Goal: Task Accomplishment & Management: Use online tool/utility

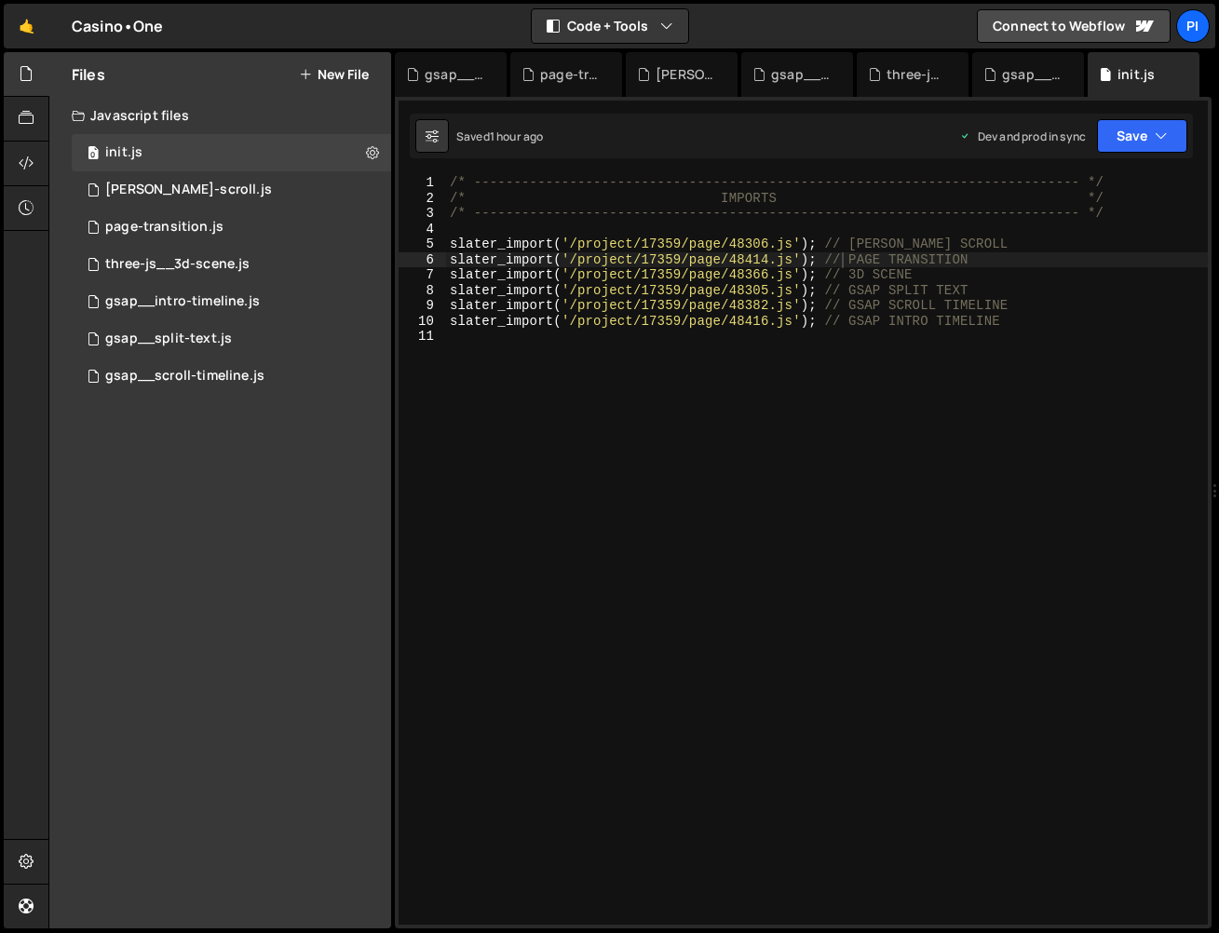
scroll to position [0, 31]
click at [236, 305] on div "gsap__intro-timeline.js" at bounding box center [182, 301] width 155 height 17
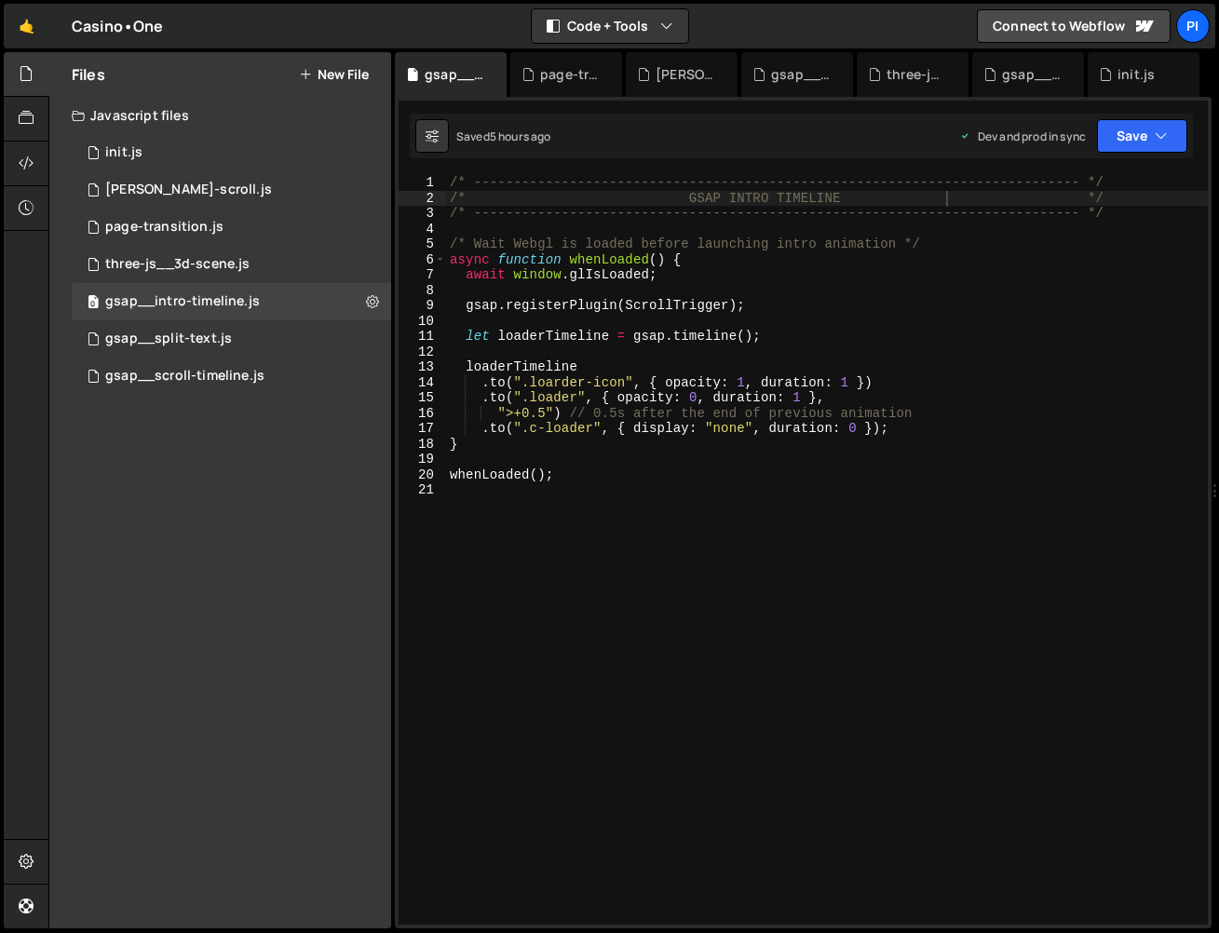
scroll to position [0, 0]
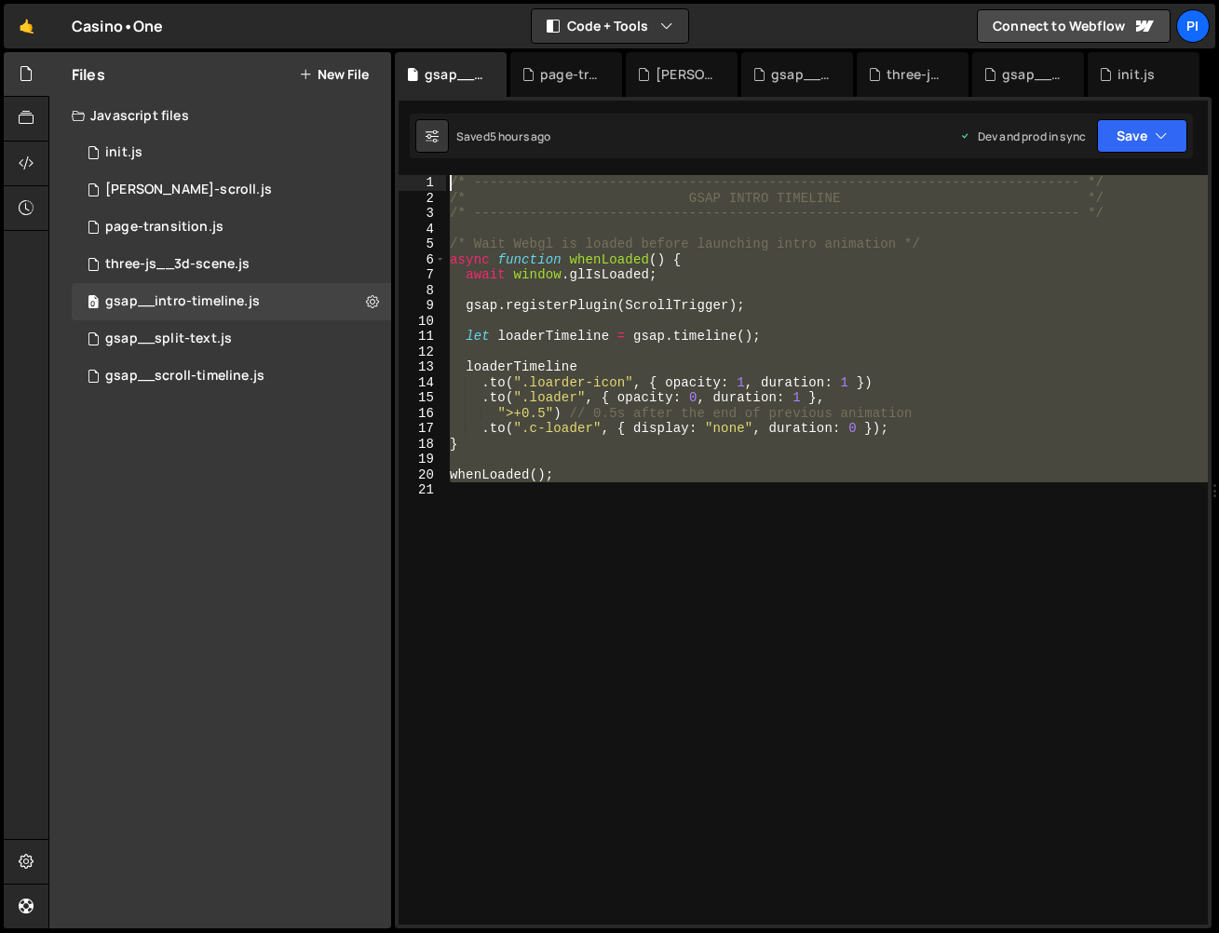
drag, startPoint x: 681, startPoint y: 526, endPoint x: 30, endPoint y: 79, distance: 789.7
click at [146, 35] on div "Hold on a sec... Are you certain you wish to leave this page? Any changes you'v…" at bounding box center [609, 466] width 1219 height 933
type textarea "/* ----------------------------------------------------------------------------…"
click at [685, 324] on div "/* ----------------------------------------------------------------------------…" at bounding box center [827, 550] width 762 height 750
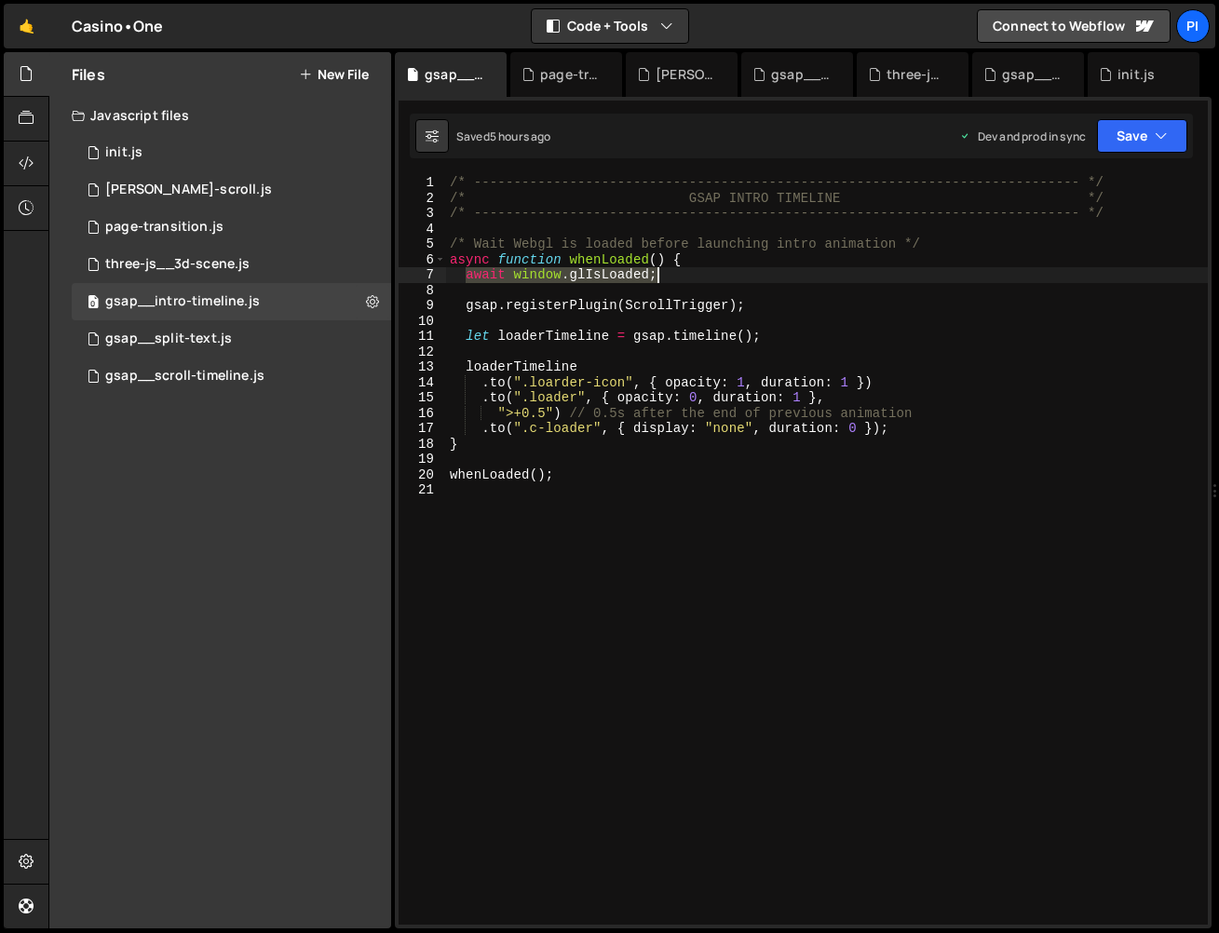
drag, startPoint x: 468, startPoint y: 279, endPoint x: 643, endPoint y: 407, distance: 216.6
click at [707, 275] on div "/* ----------------------------------------------------------------------------…" at bounding box center [827, 565] width 762 height 780
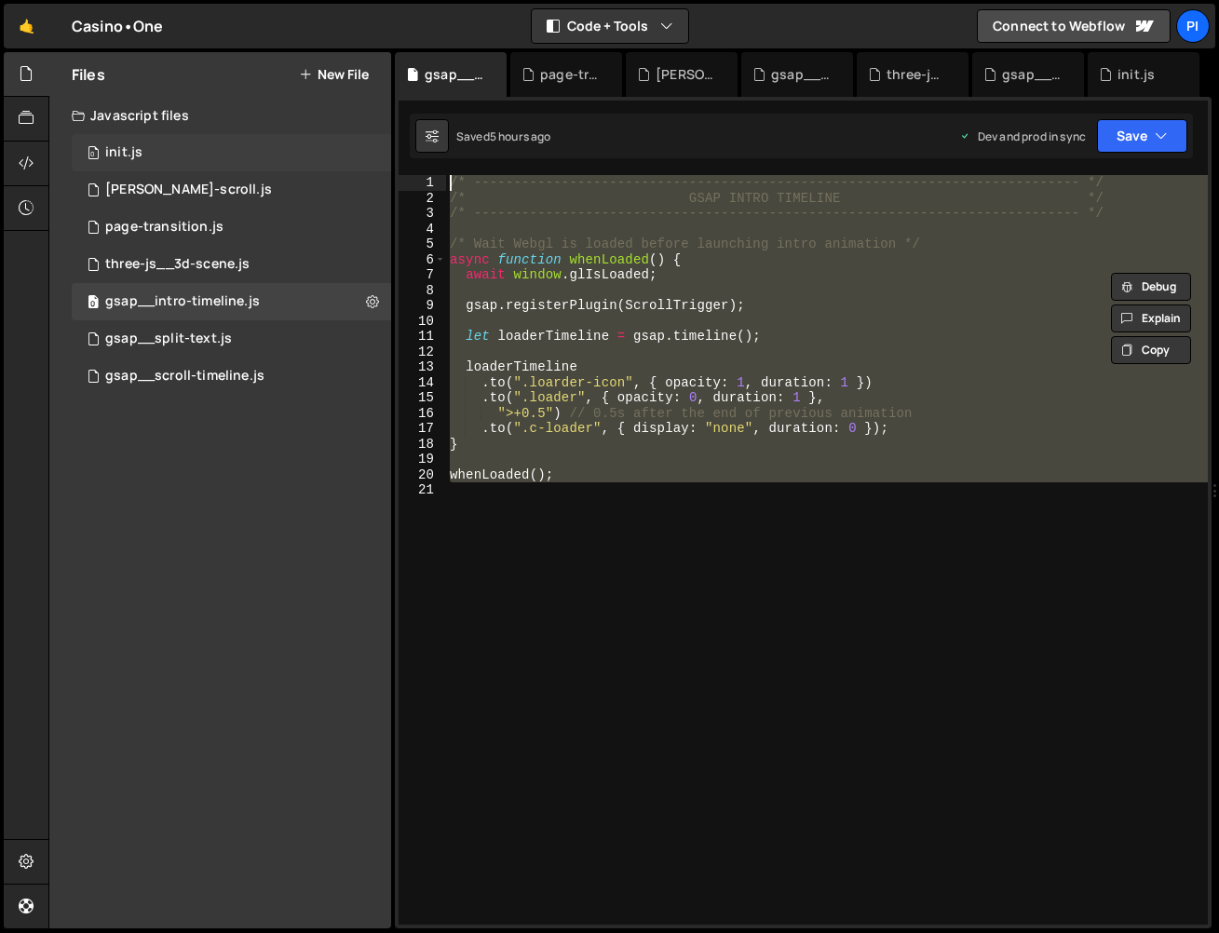
drag, startPoint x: 805, startPoint y: 528, endPoint x: 354, endPoint y: 158, distance: 583.0
click at [354, 158] on div "Files New File Javascript files 0 init.js 0 0 lenis-scroll.js 0 0 page-transiti…" at bounding box center [633, 490] width 1171 height 877
click at [775, 271] on div "/* ----------------------------------------------------------------------------…" at bounding box center [827, 550] width 762 height 750
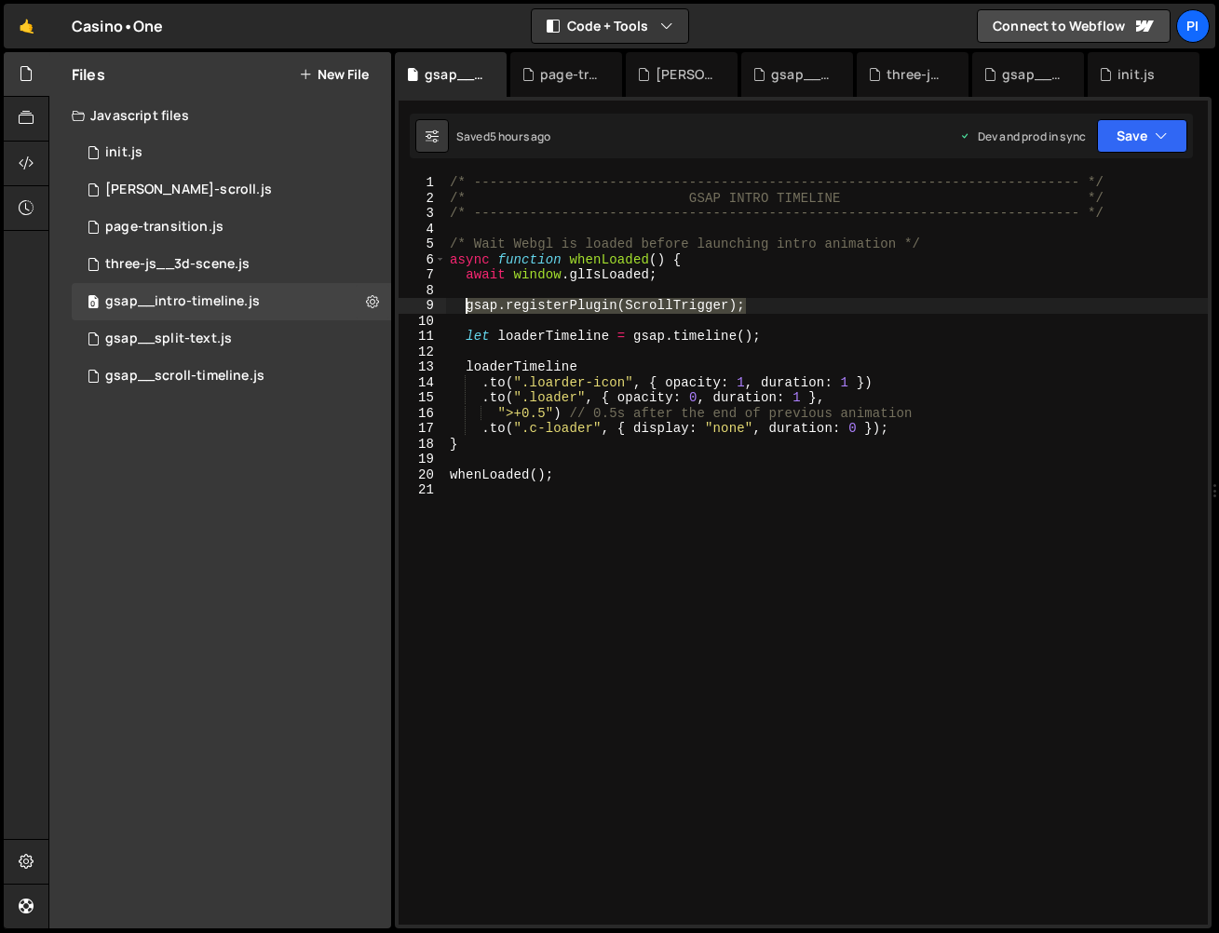
drag, startPoint x: 764, startPoint y: 312, endPoint x: 508, endPoint y: 226, distance: 269.2
click at [463, 308] on div "/* ----------------------------------------------------------------------------…" at bounding box center [827, 565] width 762 height 780
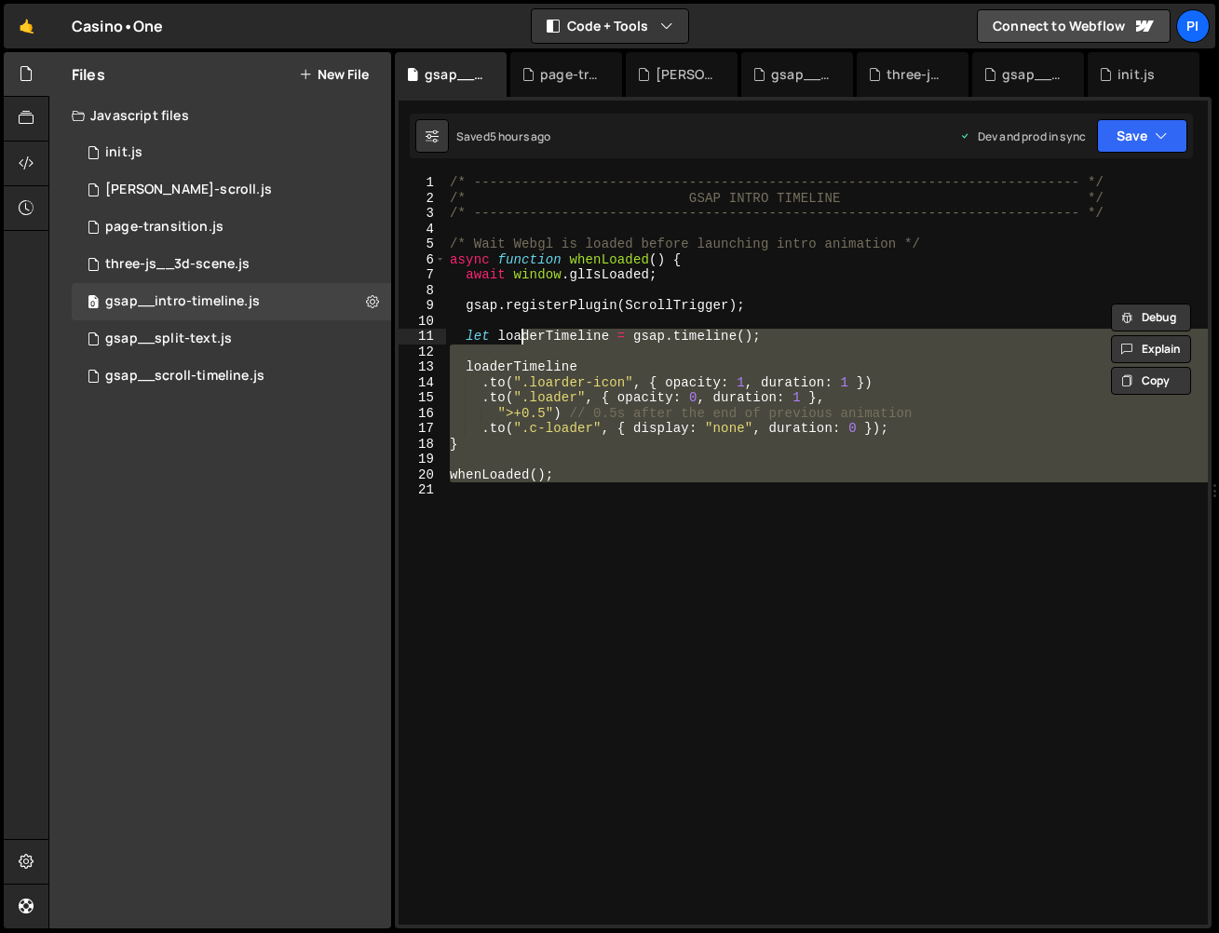
drag, startPoint x: 607, startPoint y: 530, endPoint x: 519, endPoint y: 344, distance: 206.2
click at [519, 344] on div "/* ----------------------------------------------------------------------------…" at bounding box center [827, 565] width 762 height 780
type textarea "let loaderTimeline = gsap.timeline();"
click at [637, 530] on div "/* ----------------------------------------------------------------------------…" at bounding box center [827, 550] width 762 height 750
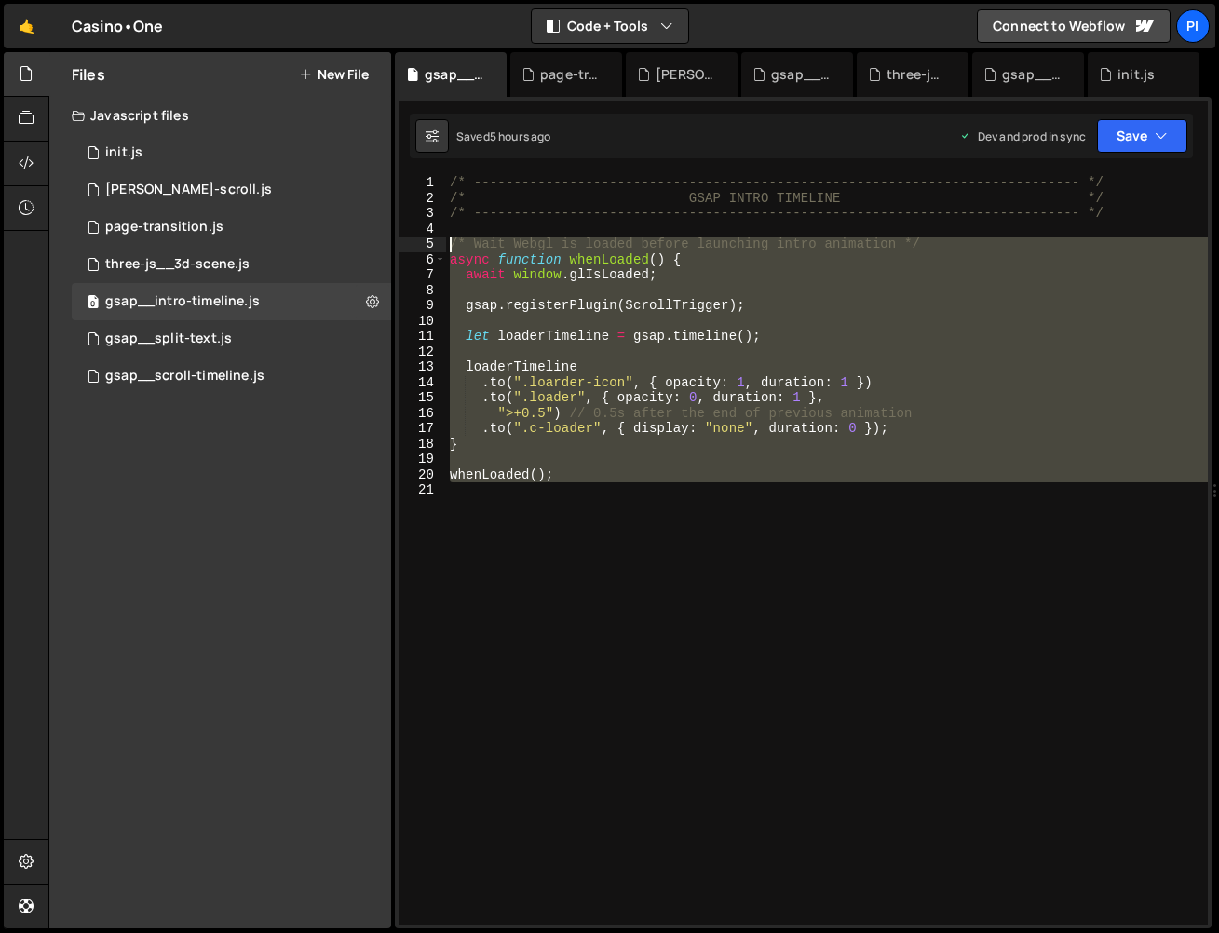
drag, startPoint x: 677, startPoint y: 531, endPoint x: 417, endPoint y: 233, distance: 395.4
click at [417, 232] on div "1 2 3 4 5 6 7 8 9 10 11 12 13 14 15 16 17 18 19 20 21 /* ----------------------…" at bounding box center [803, 550] width 809 height 750
paste textarea "whenLoaded();"
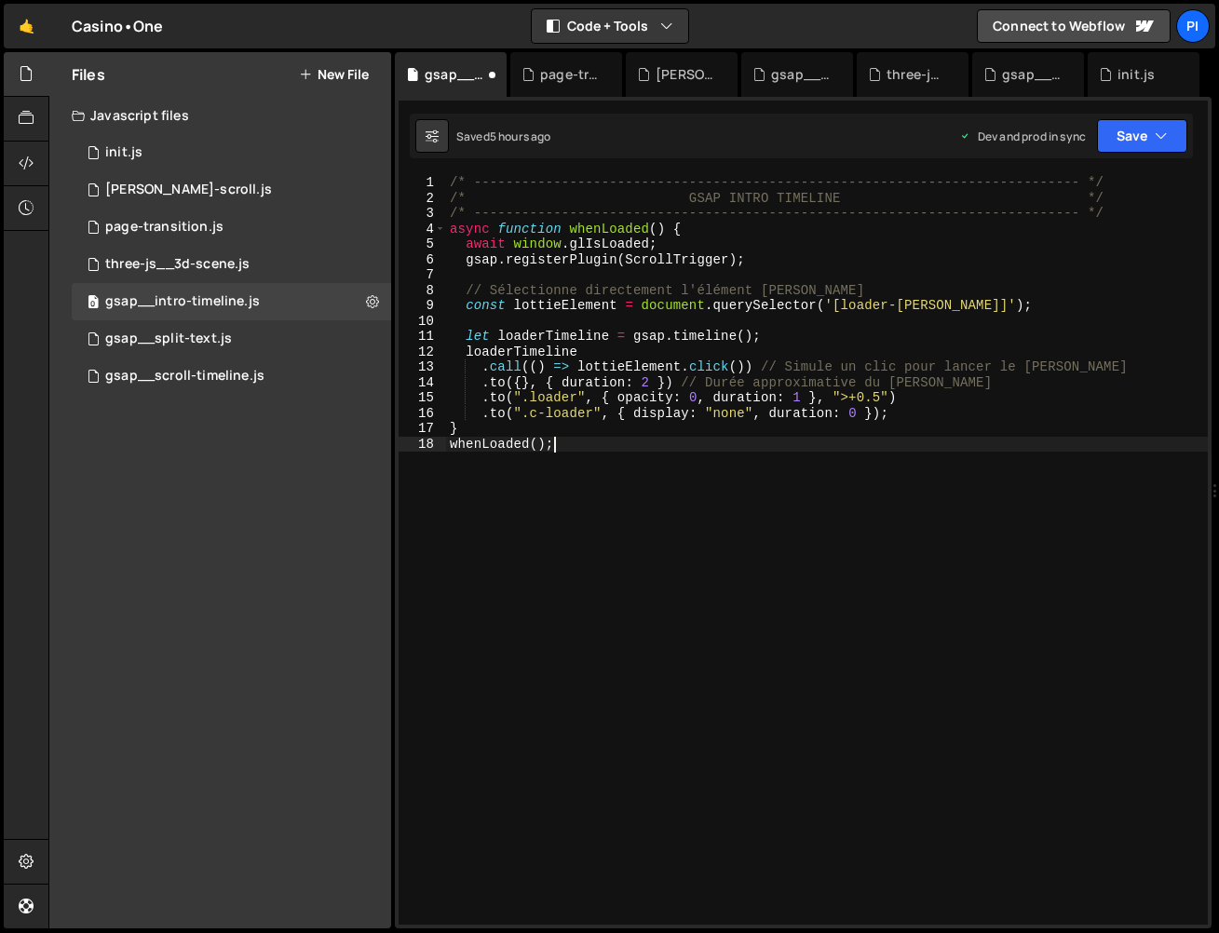
type textarea "whenLoaded();"
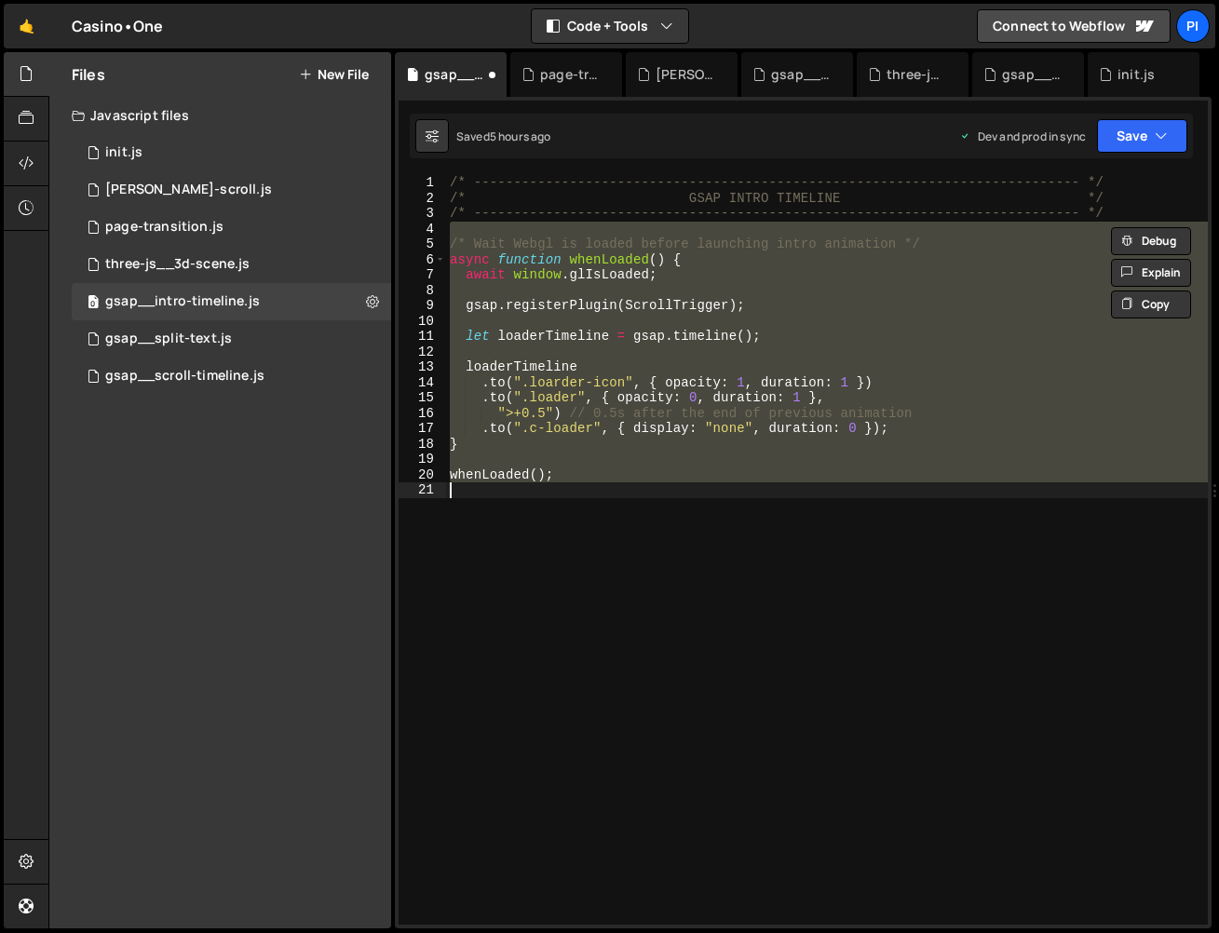
click at [669, 498] on div "/* ----------------------------------------------------------------------------…" at bounding box center [827, 550] width 762 height 750
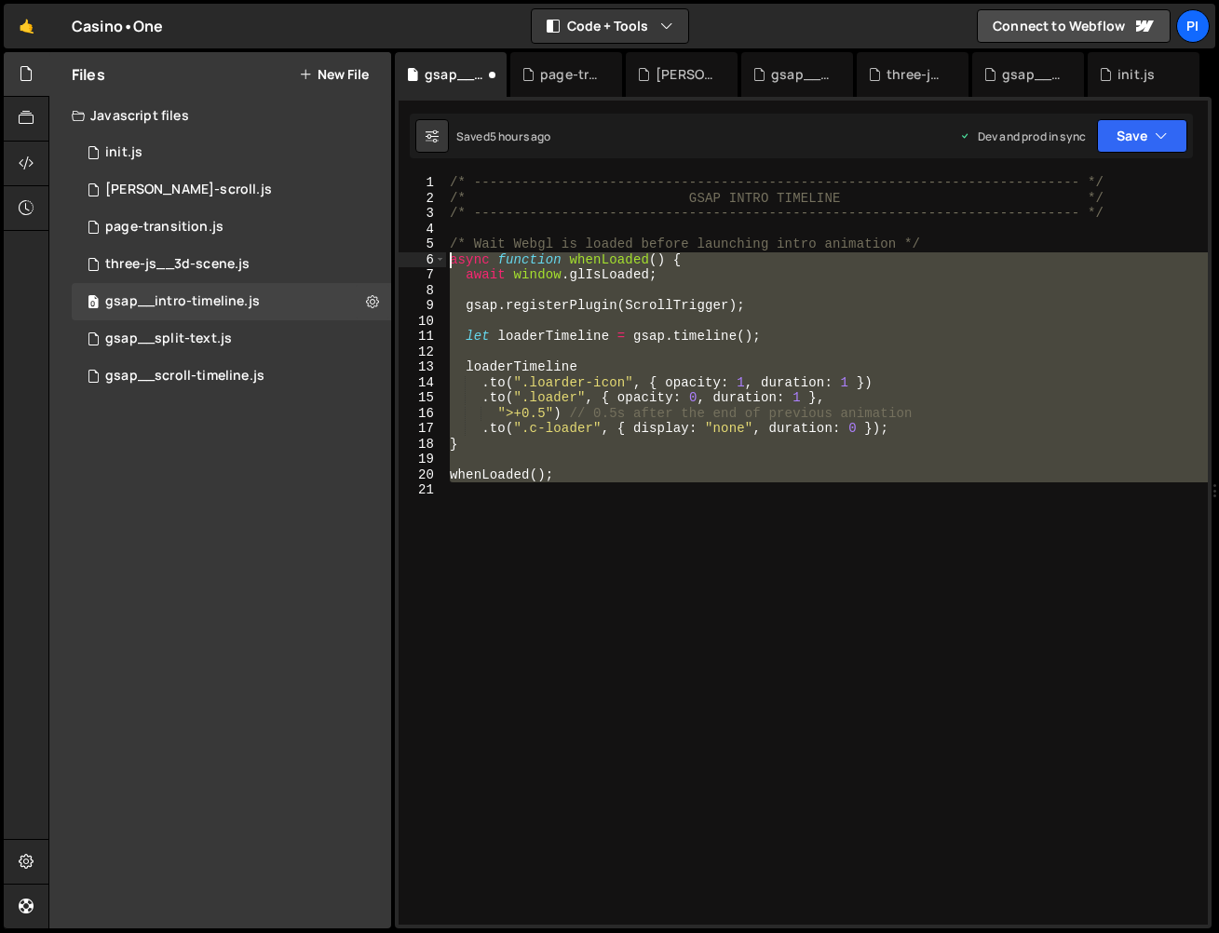
drag, startPoint x: 452, startPoint y: 337, endPoint x: 413, endPoint y: 262, distance: 85.0
click at [413, 262] on div "1 2 3 4 5 6 7 8 9 10 11 12 13 14 15 16 17 18 19 20 21 /* ----------------------…" at bounding box center [803, 550] width 809 height 750
paste textarea "whenLoaded()"
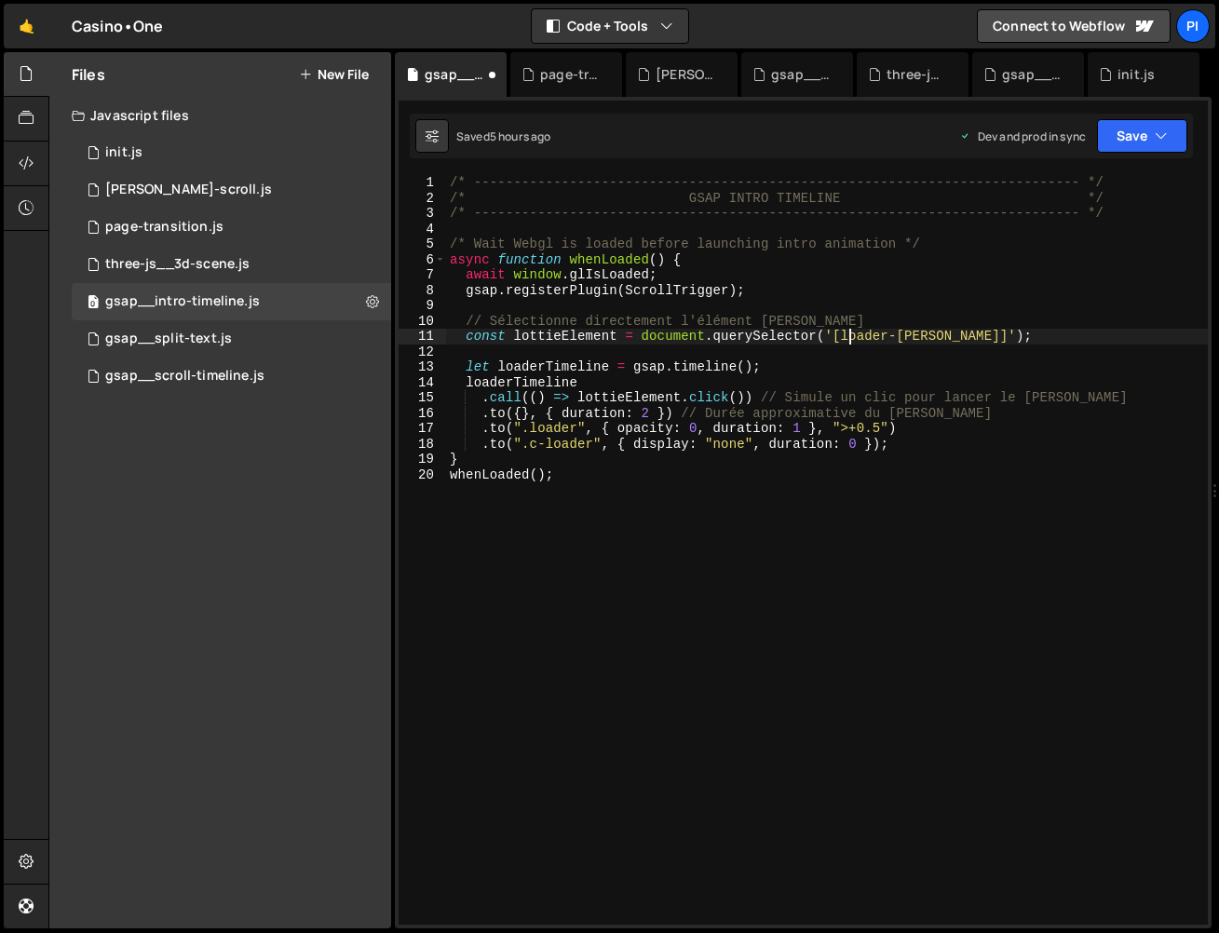
drag, startPoint x: 847, startPoint y: 338, endPoint x: 881, endPoint y: 318, distance: 40.1
click at [851, 336] on div "/* ----------------------------------------------------------------------------…" at bounding box center [827, 565] width 762 height 780
drag, startPoint x: 1148, startPoint y: 140, endPoint x: 1093, endPoint y: 222, distance: 98.7
click at [1148, 140] on button "Save" at bounding box center [1142, 136] width 90 height 34
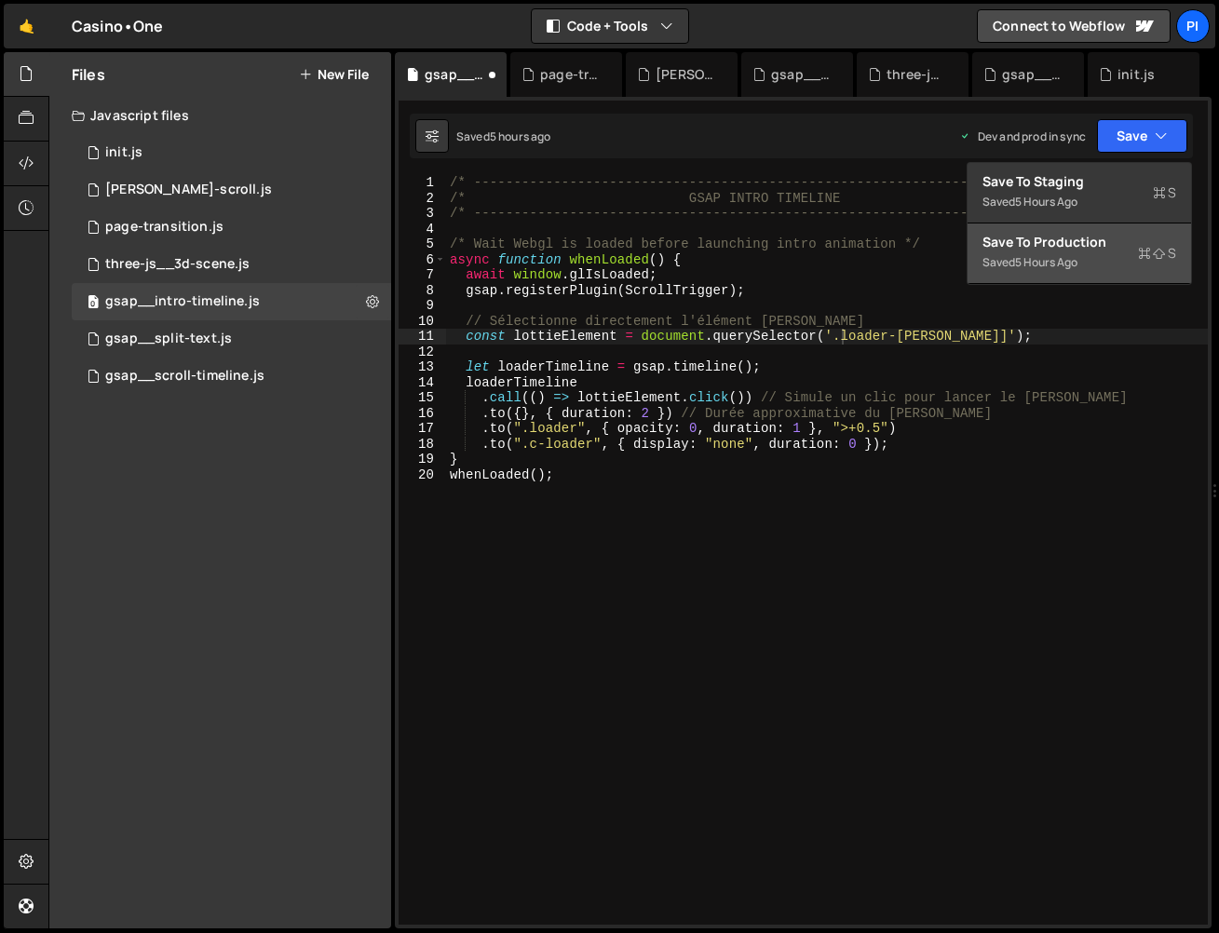
click at [1071, 264] on div "5 hours ago" at bounding box center [1046, 262] width 62 height 16
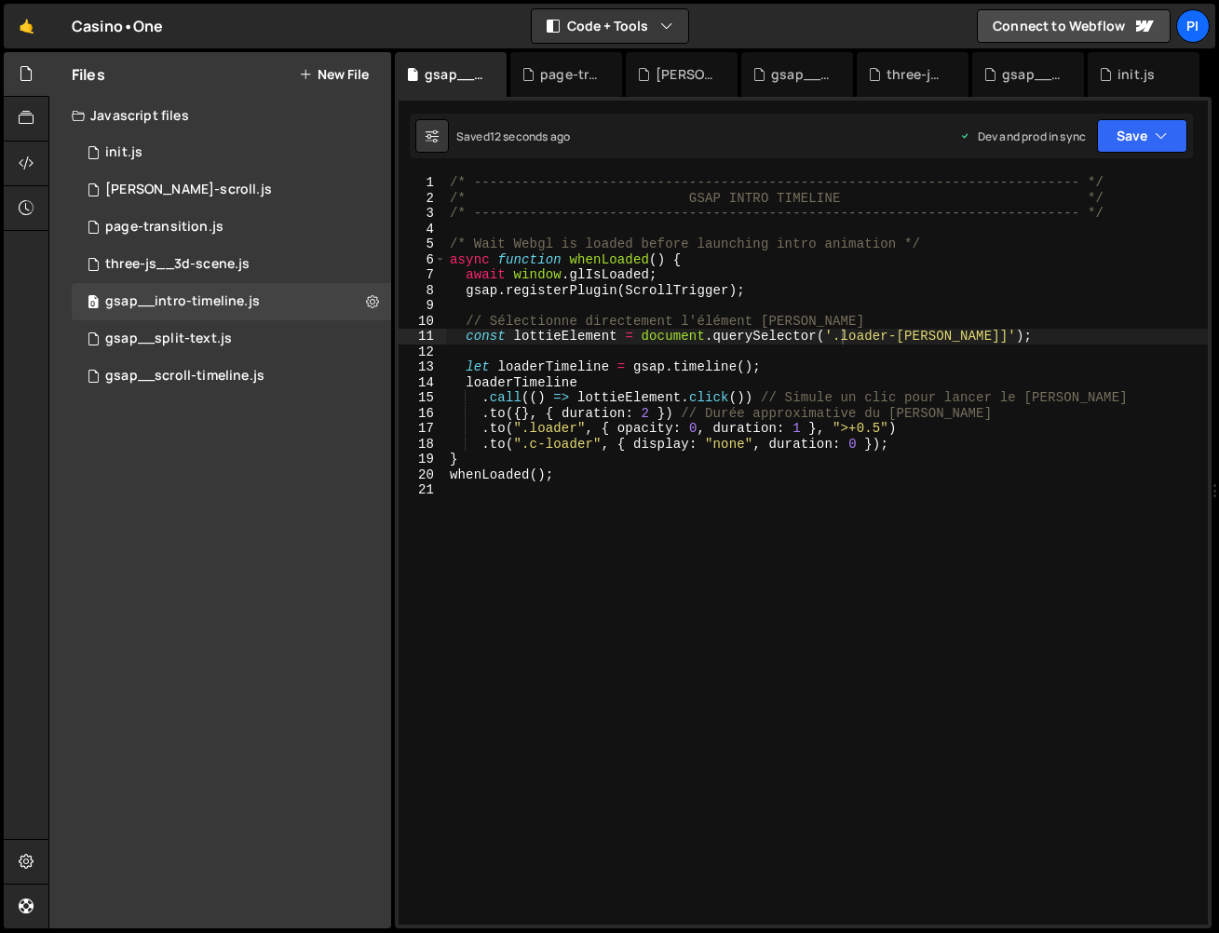
click at [954, 332] on div "/* ----------------------------------------------------------------------------…" at bounding box center [827, 565] width 762 height 780
type textarea "const lottieElement = document.querySelector('.loader-lottie');"
drag, startPoint x: 1179, startPoint y: 141, endPoint x: 1093, endPoint y: 261, distance: 147.6
click at [1179, 140] on button "Save" at bounding box center [1142, 136] width 90 height 34
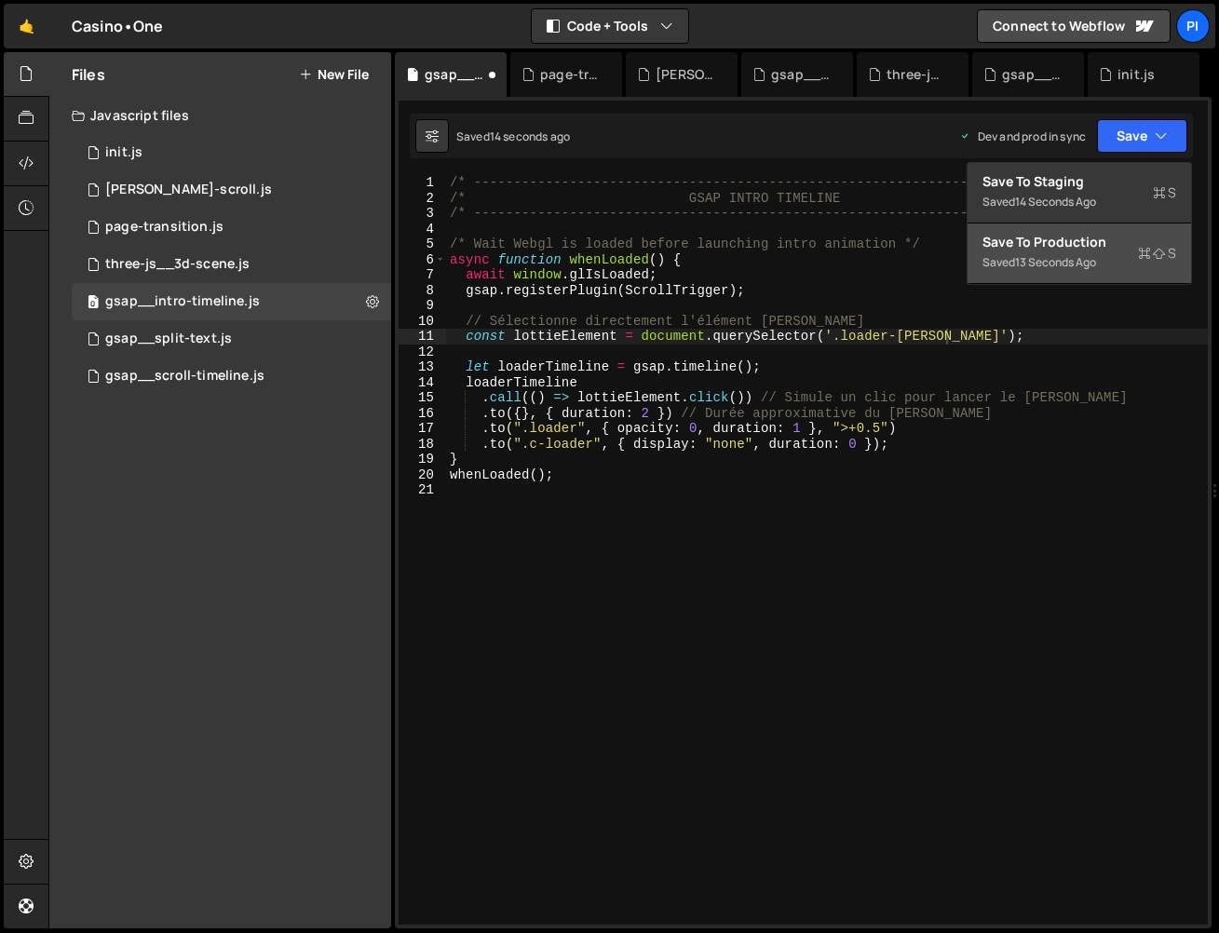
click at [1089, 267] on div "13 seconds ago" at bounding box center [1055, 262] width 81 height 16
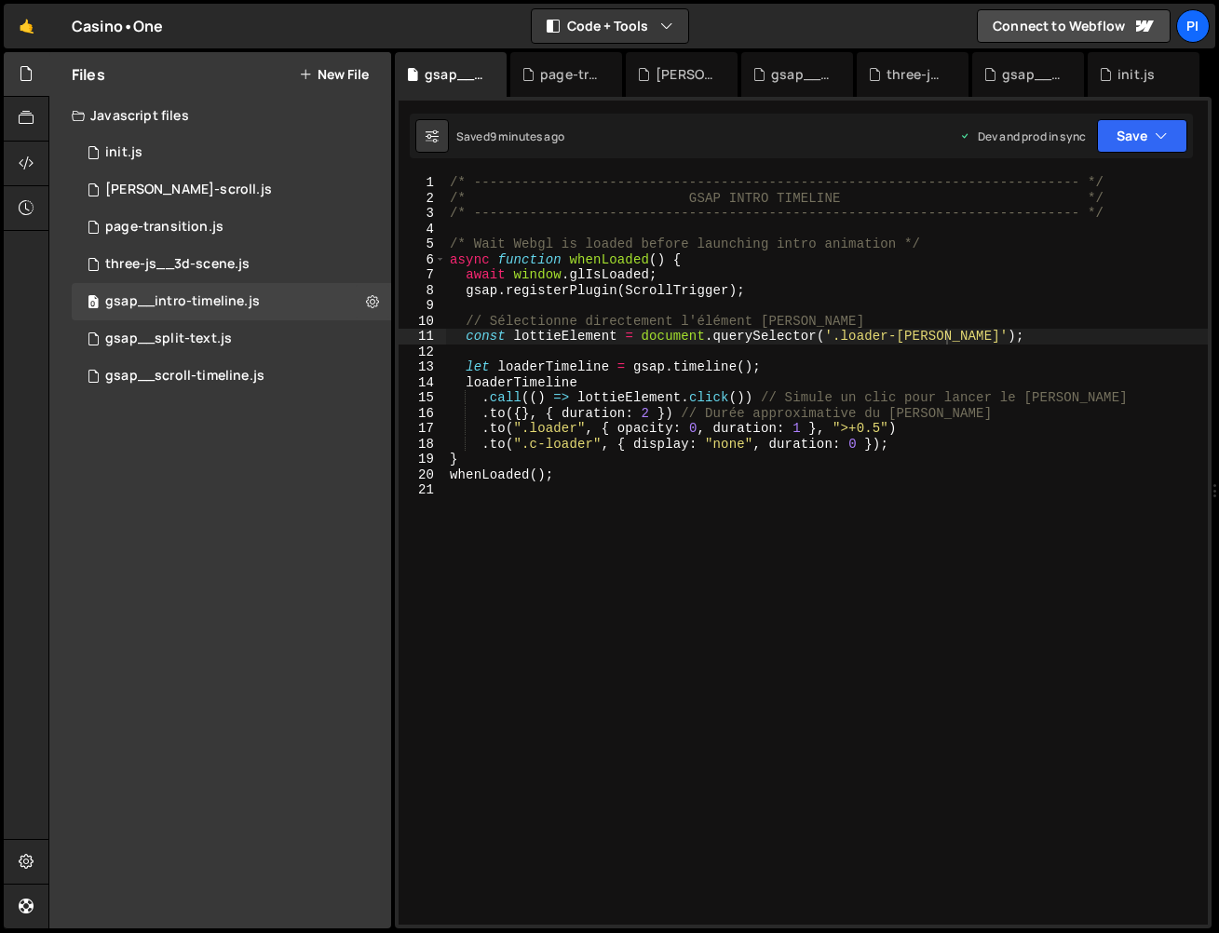
scroll to position [0, 0]
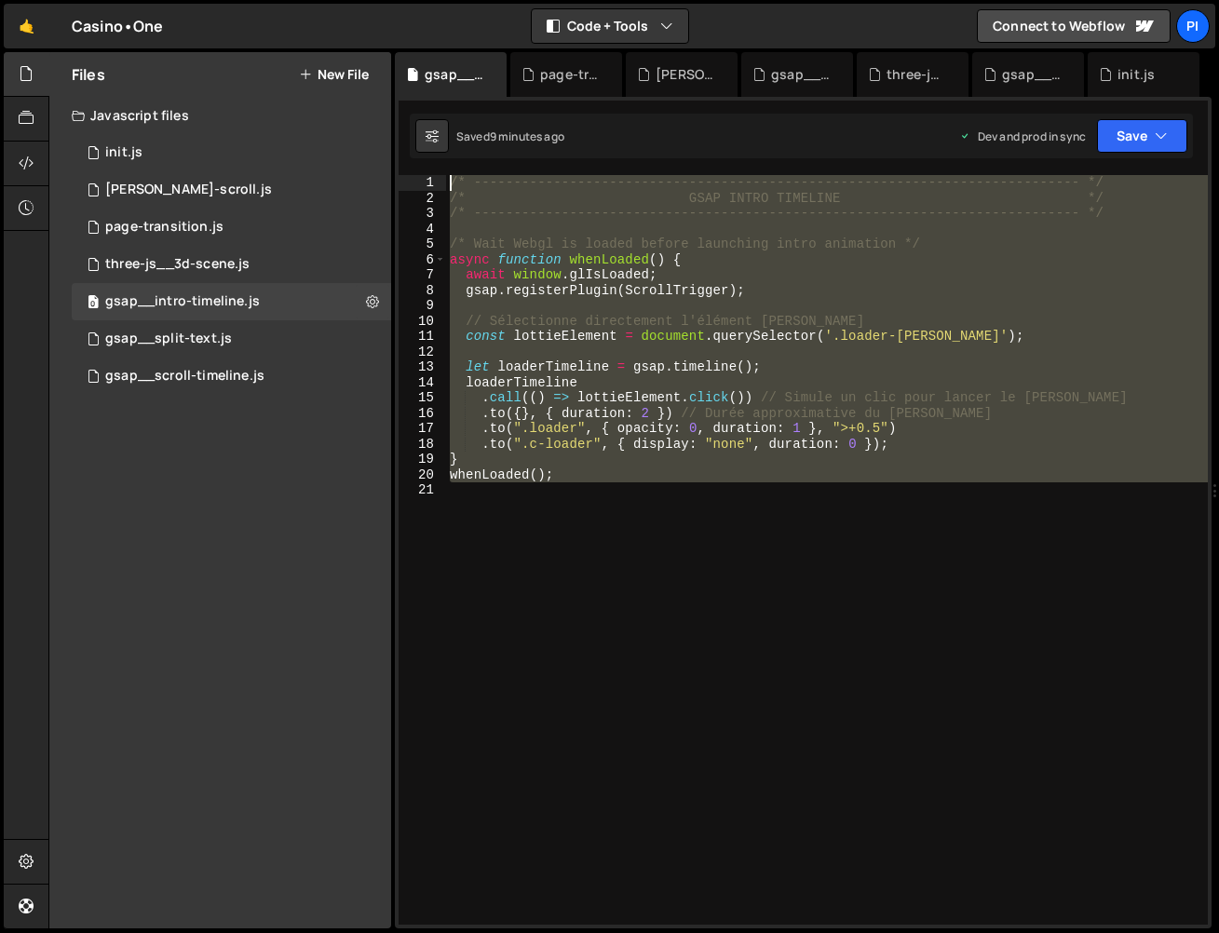
drag, startPoint x: 675, startPoint y: 577, endPoint x: 326, endPoint y: 115, distance: 579.8
click at [325, 113] on div "Files New File Javascript files 0 init.js 0 0 lenis-scroll.js 0 0 page-transiti…" at bounding box center [633, 490] width 1171 height 877
paste textarea "whenLoaded();"
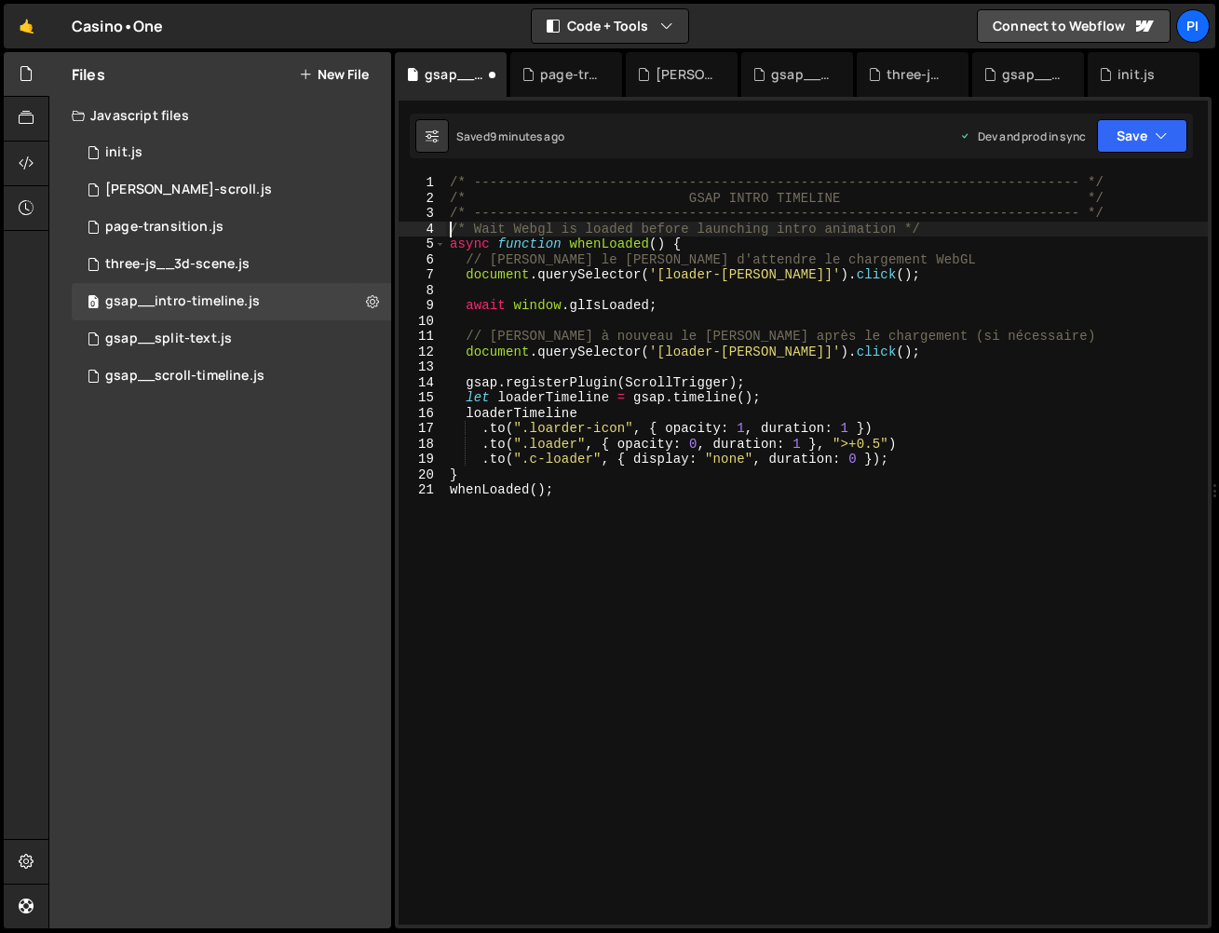
click at [448, 233] on div "/* ----------------------------------------------------------------------------…" at bounding box center [827, 565] width 762 height 780
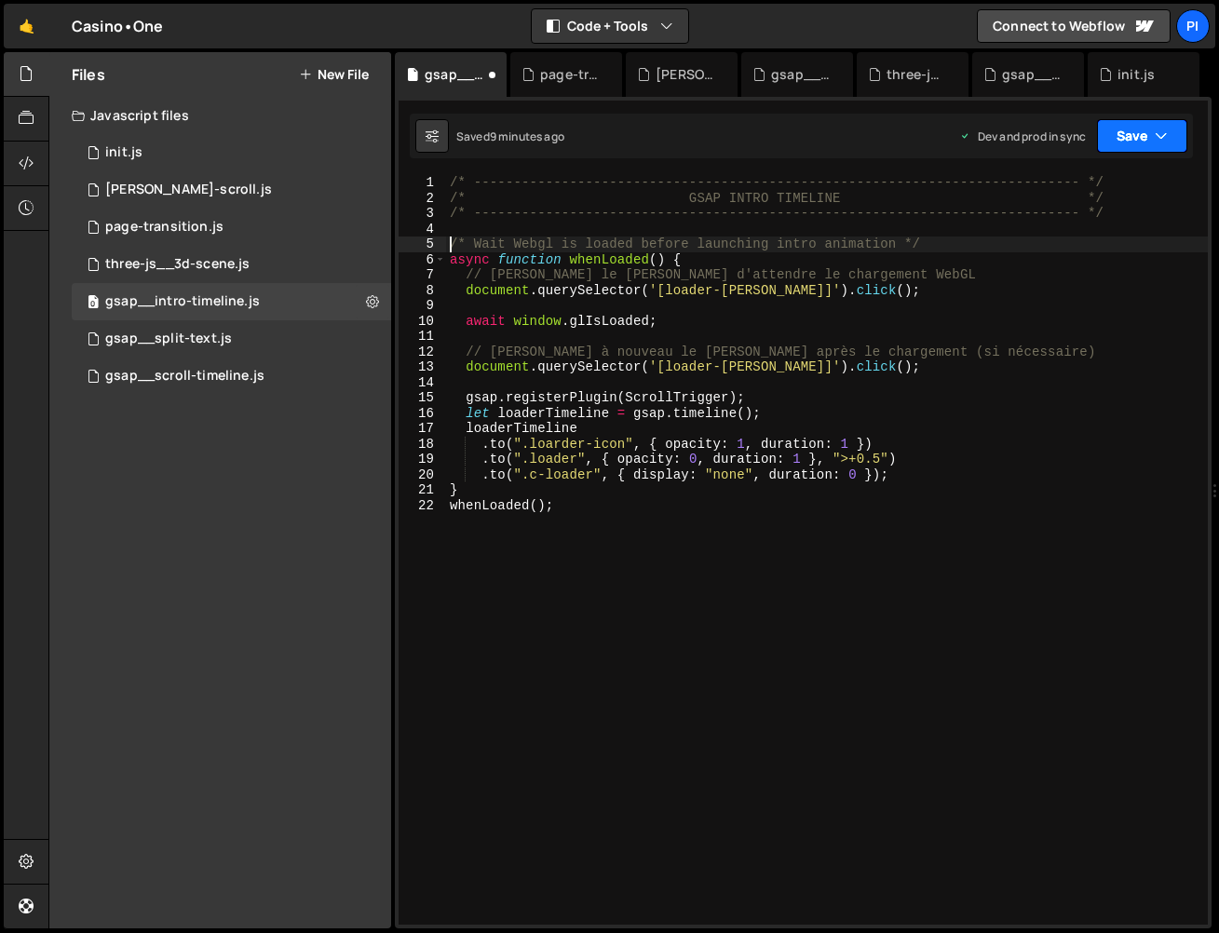
drag, startPoint x: 1111, startPoint y: 136, endPoint x: 1069, endPoint y: 277, distance: 146.7
click at [1111, 137] on button "Save" at bounding box center [1142, 136] width 90 height 34
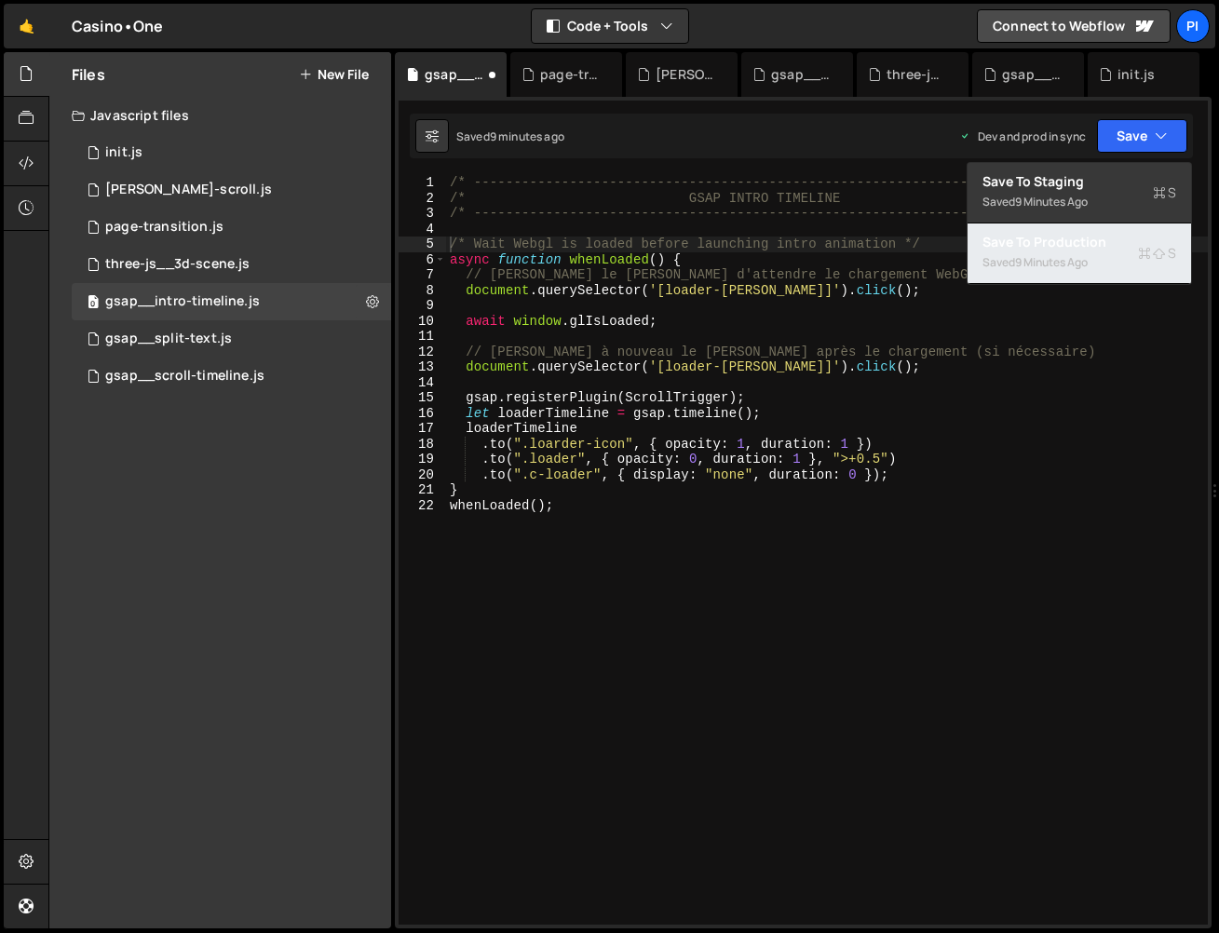
drag, startPoint x: 1069, startPoint y: 258, endPoint x: 413, endPoint y: 306, distance: 658.4
click at [1069, 258] on div "9 minutes ago" at bounding box center [1051, 262] width 73 height 16
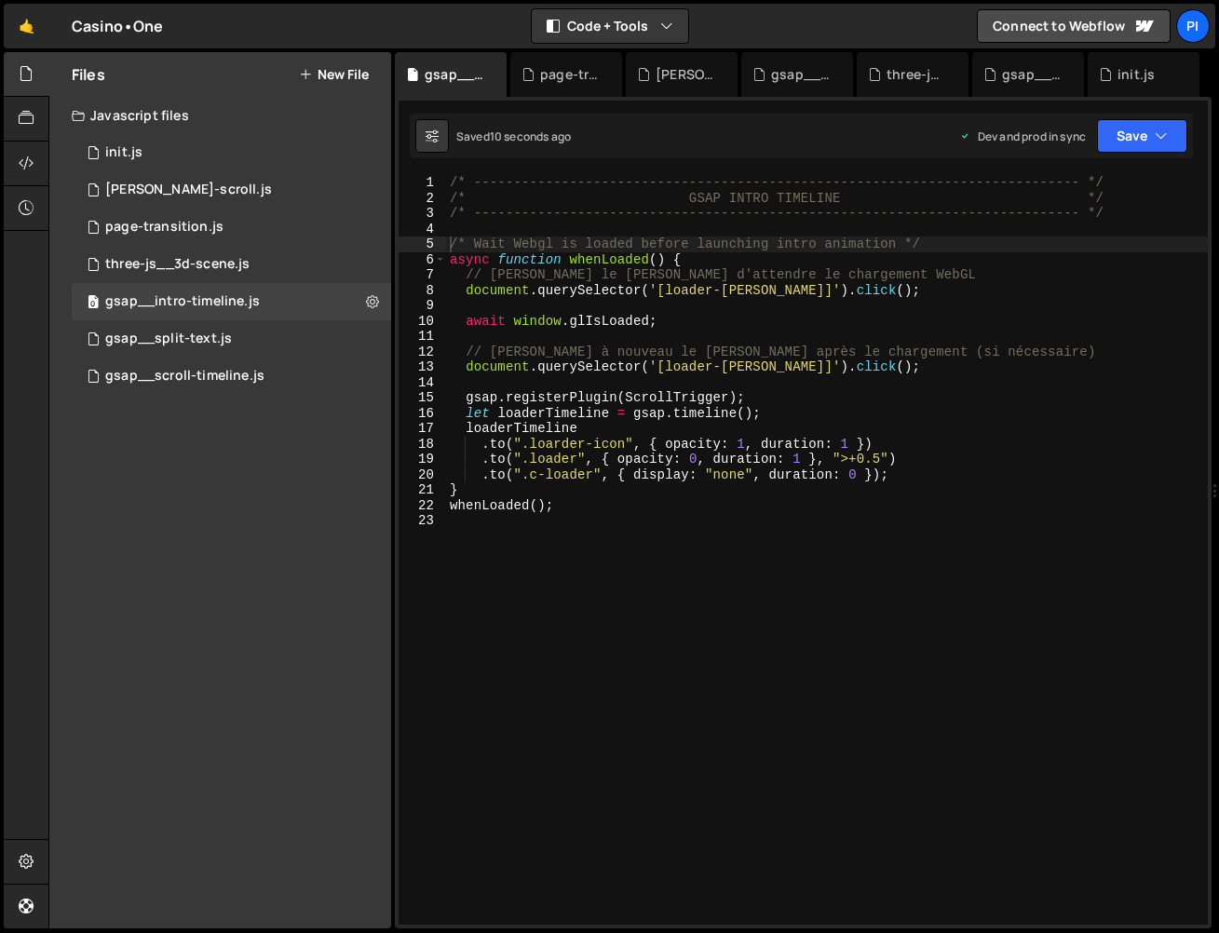
drag, startPoint x: 669, startPoint y: 291, endPoint x: 715, endPoint y: 271, distance: 50.9
click at [669, 291] on div "/* ----------------------------------------------------------------------------…" at bounding box center [827, 565] width 762 height 780
type textarea "document.querySelector('.loader-lottie]').click();"
drag, startPoint x: 777, startPoint y: 287, endPoint x: 771, endPoint y: 309, distance: 23.0
click at [776, 287] on div "/* ----------------------------------------------------------------------------…" at bounding box center [827, 565] width 762 height 780
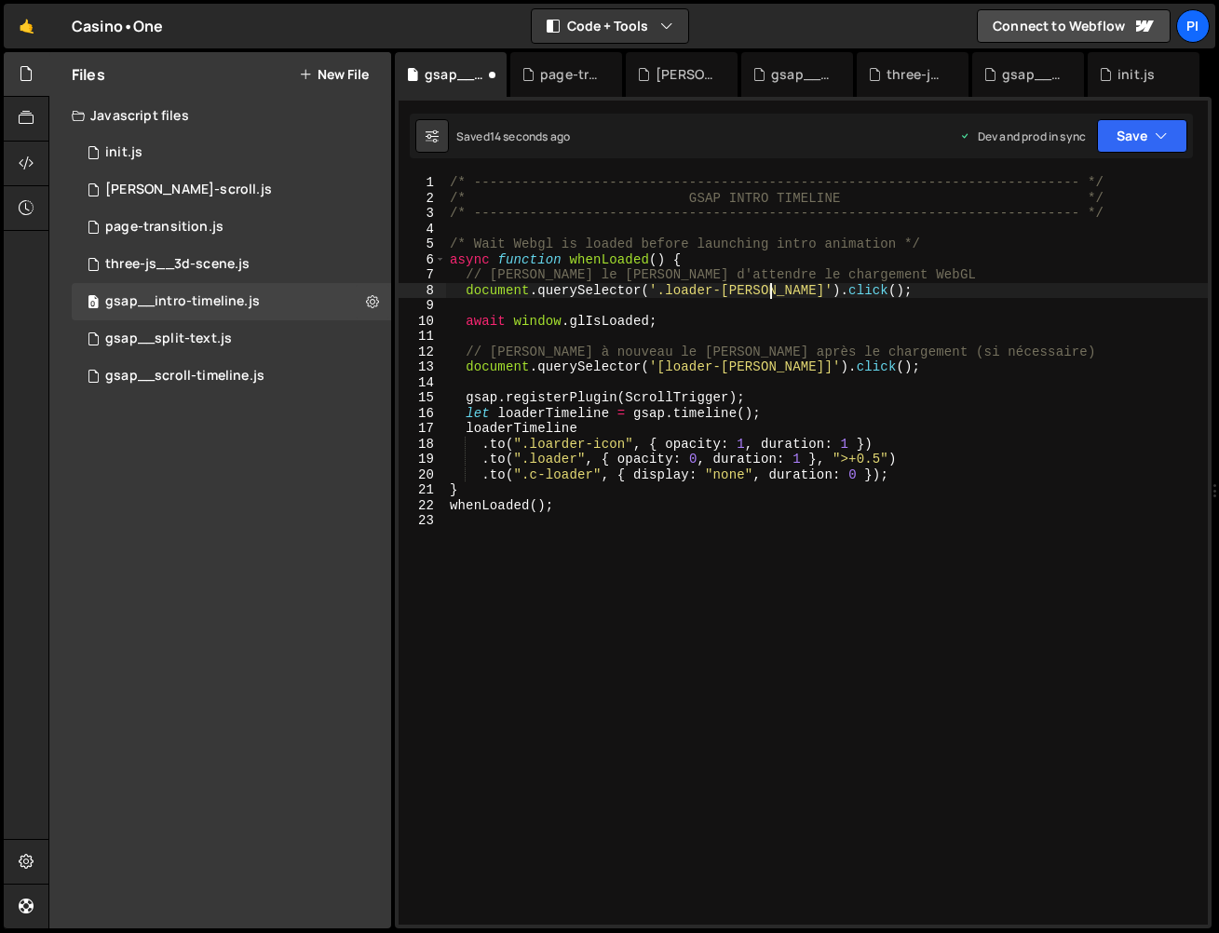
click at [775, 366] on div "/* ----------------------------------------------------------------------------…" at bounding box center [827, 565] width 762 height 780
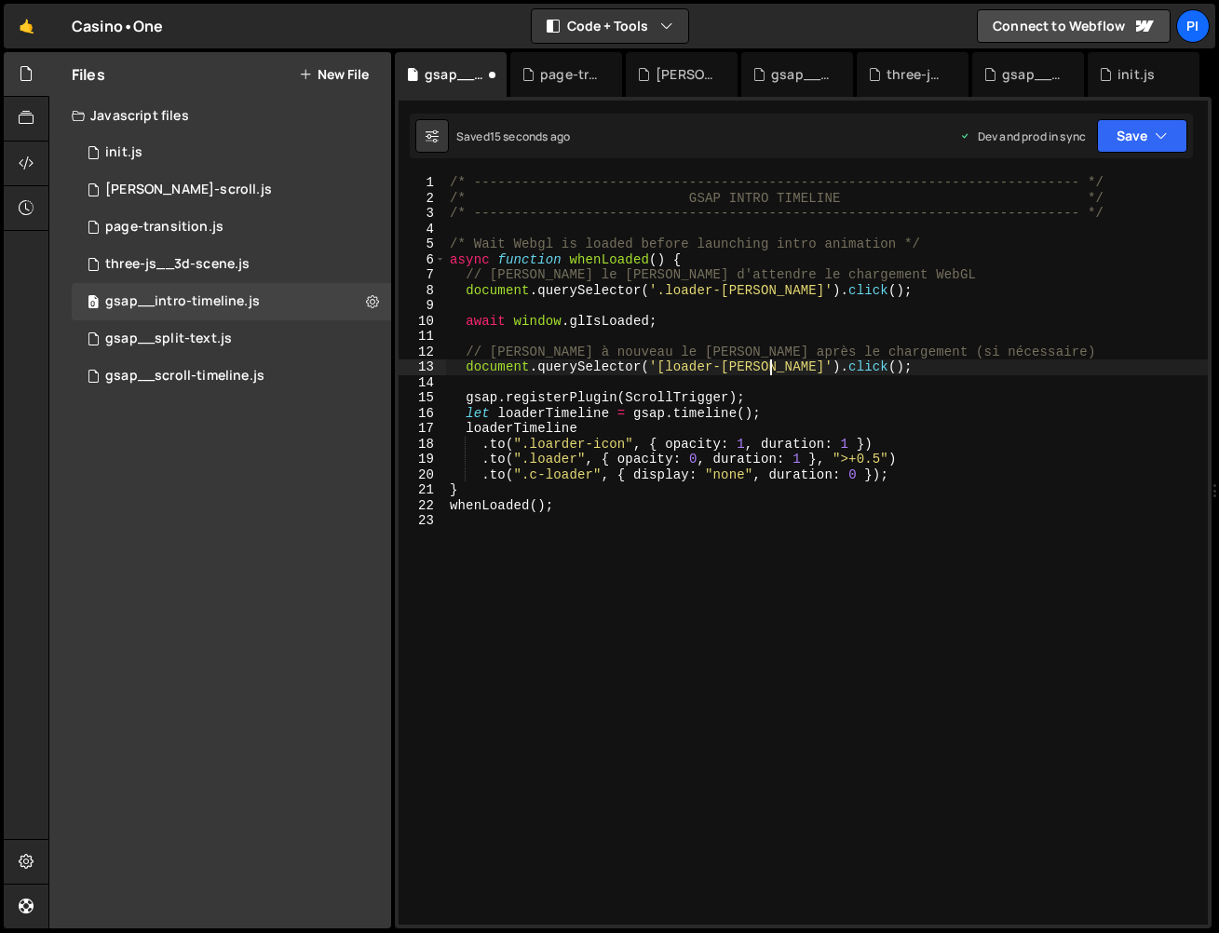
click at [672, 368] on div "/* ----------------------------------------------------------------------------…" at bounding box center [827, 565] width 762 height 780
type textarea "document.querySelector('.loader-lottie').click();"
drag, startPoint x: 1154, startPoint y: 144, endPoint x: 1148, endPoint y: 155, distance: 11.7
click at [1154, 144] on button "Save" at bounding box center [1142, 136] width 90 height 34
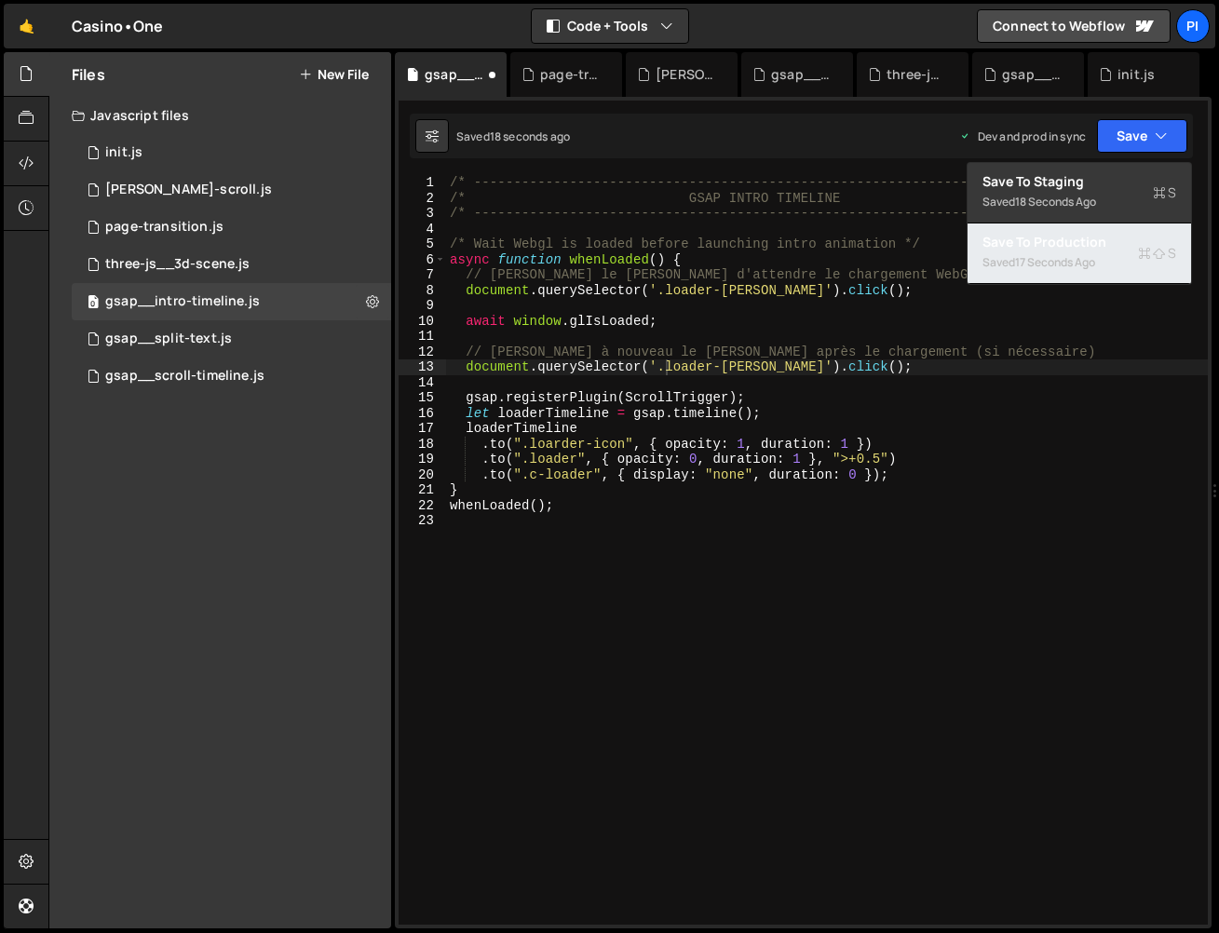
drag, startPoint x: 1088, startPoint y: 258, endPoint x: 68, endPoint y: 300, distance: 1020.6
click at [1088, 258] on div "17 seconds ago" at bounding box center [1055, 262] width 80 height 16
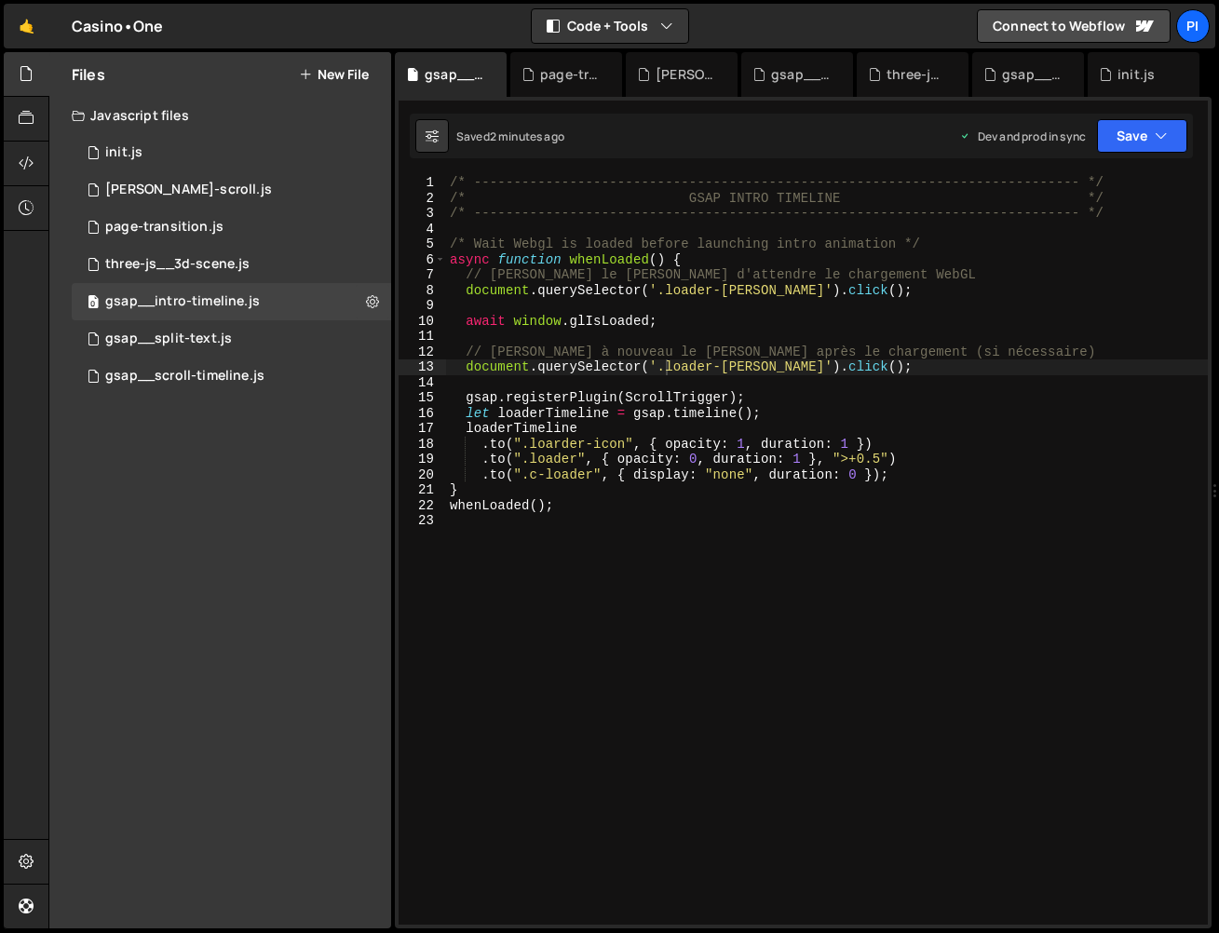
scroll to position [0, 0]
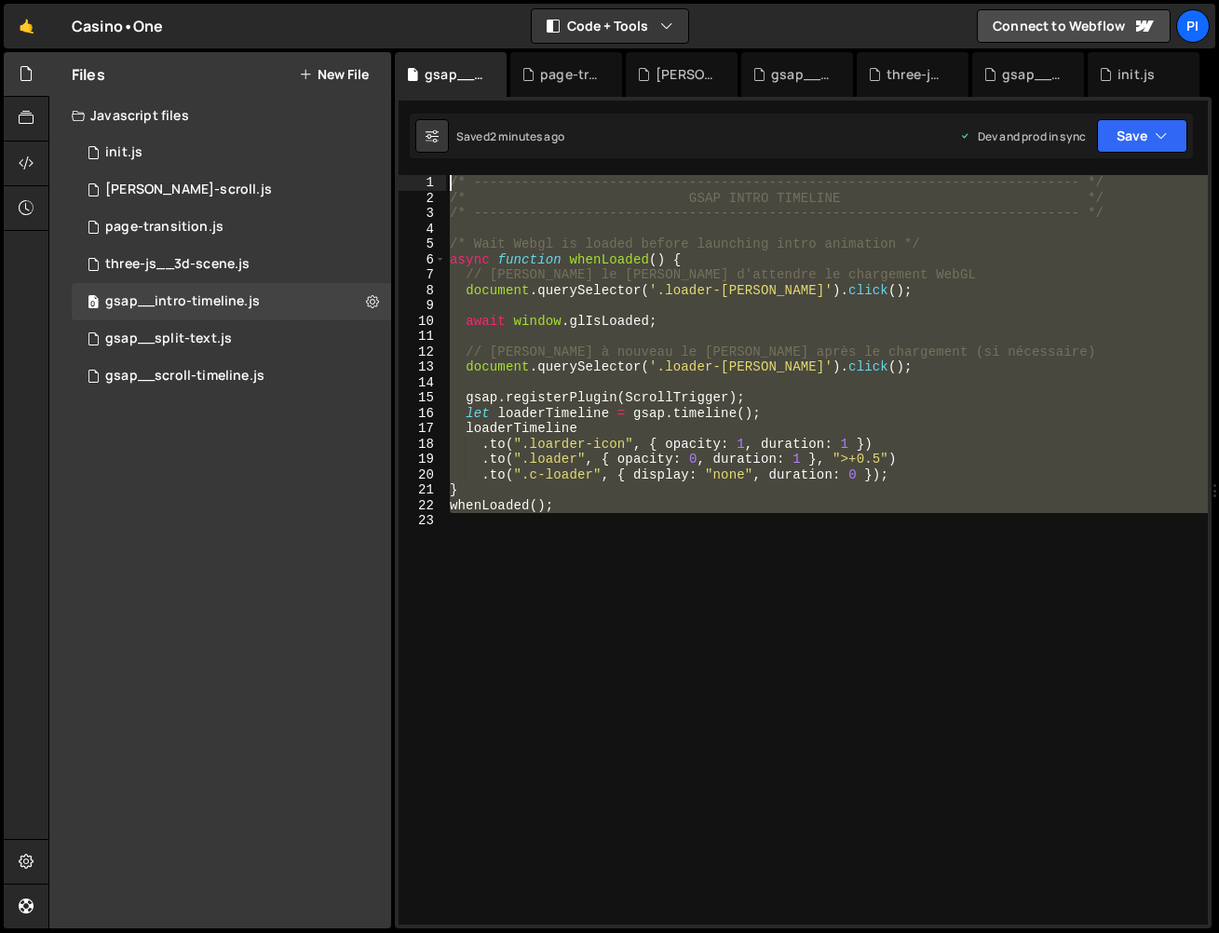
paste textarea "whenLoaded();"
drag, startPoint x: 762, startPoint y: 685, endPoint x: 100, endPoint y: -45, distance: 985.0
click at [100, 0] on html "Projects [GEOGRAPHIC_DATA] Blog Pi Projects Your Teams Invite team member Accou…" at bounding box center [609, 466] width 1219 height 933
type textarea "whenLoaded();"
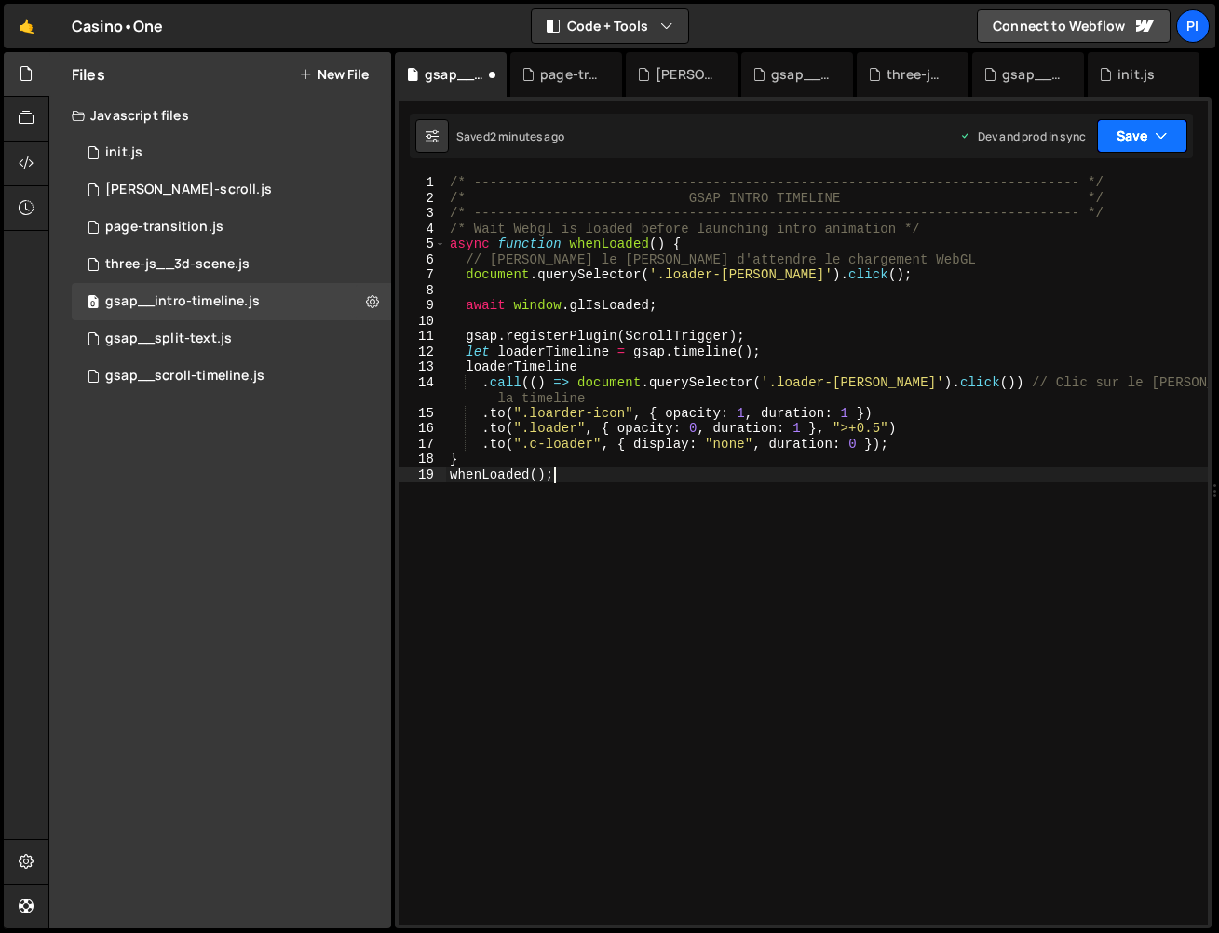
click at [1120, 138] on button "Save" at bounding box center [1142, 136] width 90 height 34
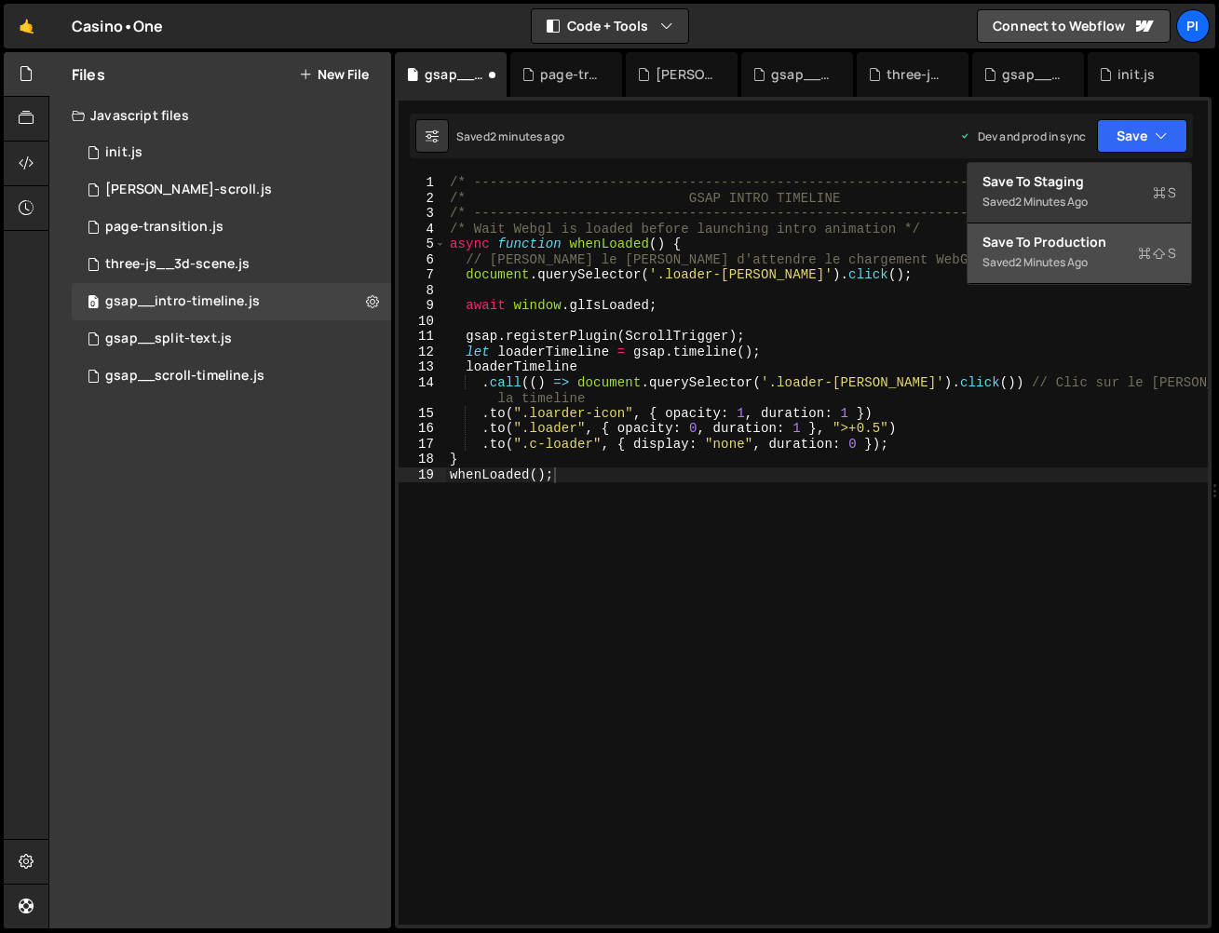
click at [1104, 254] on button "Save to Production S Saved 2 minutes ago" at bounding box center [1080, 254] width 224 height 61
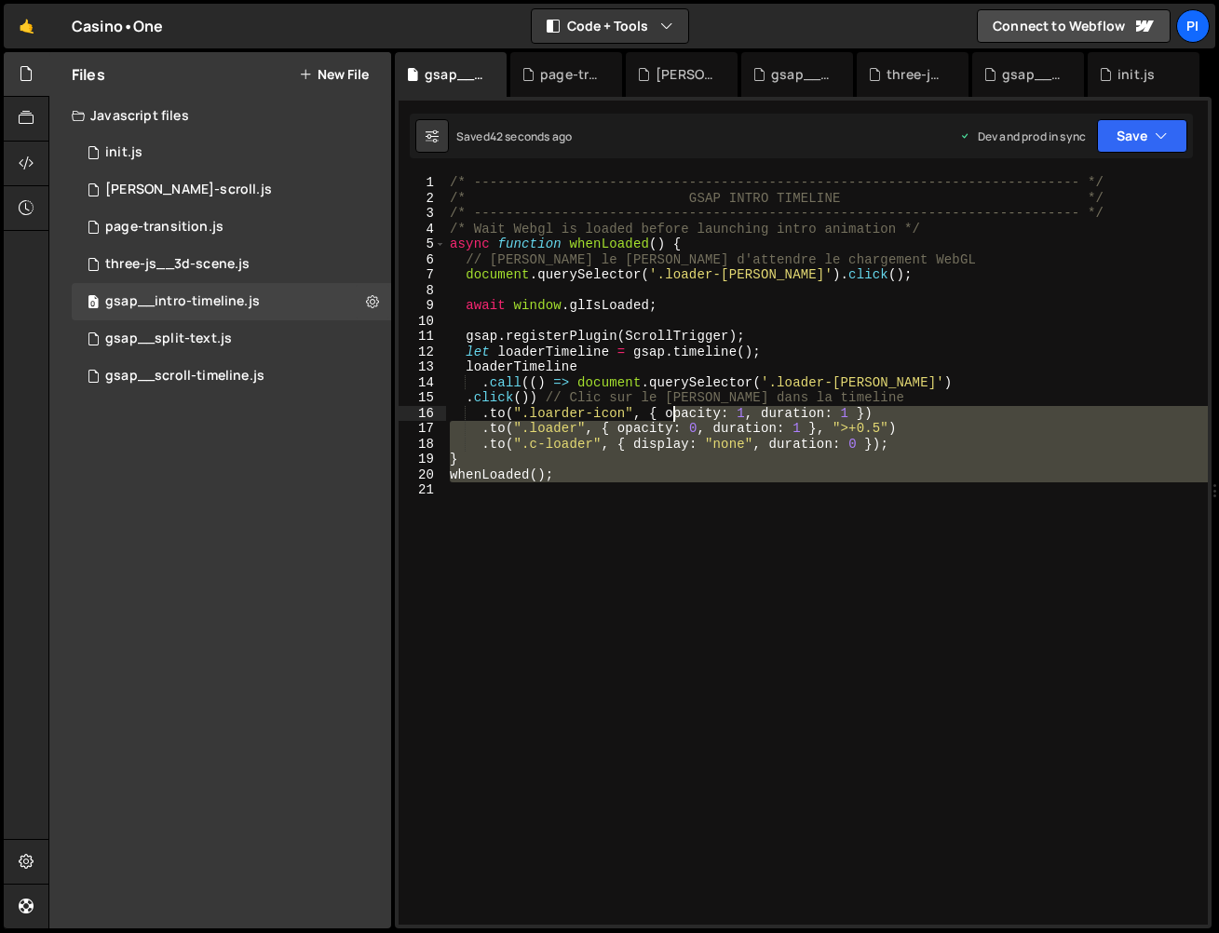
paste textarea "whenLoaded();"
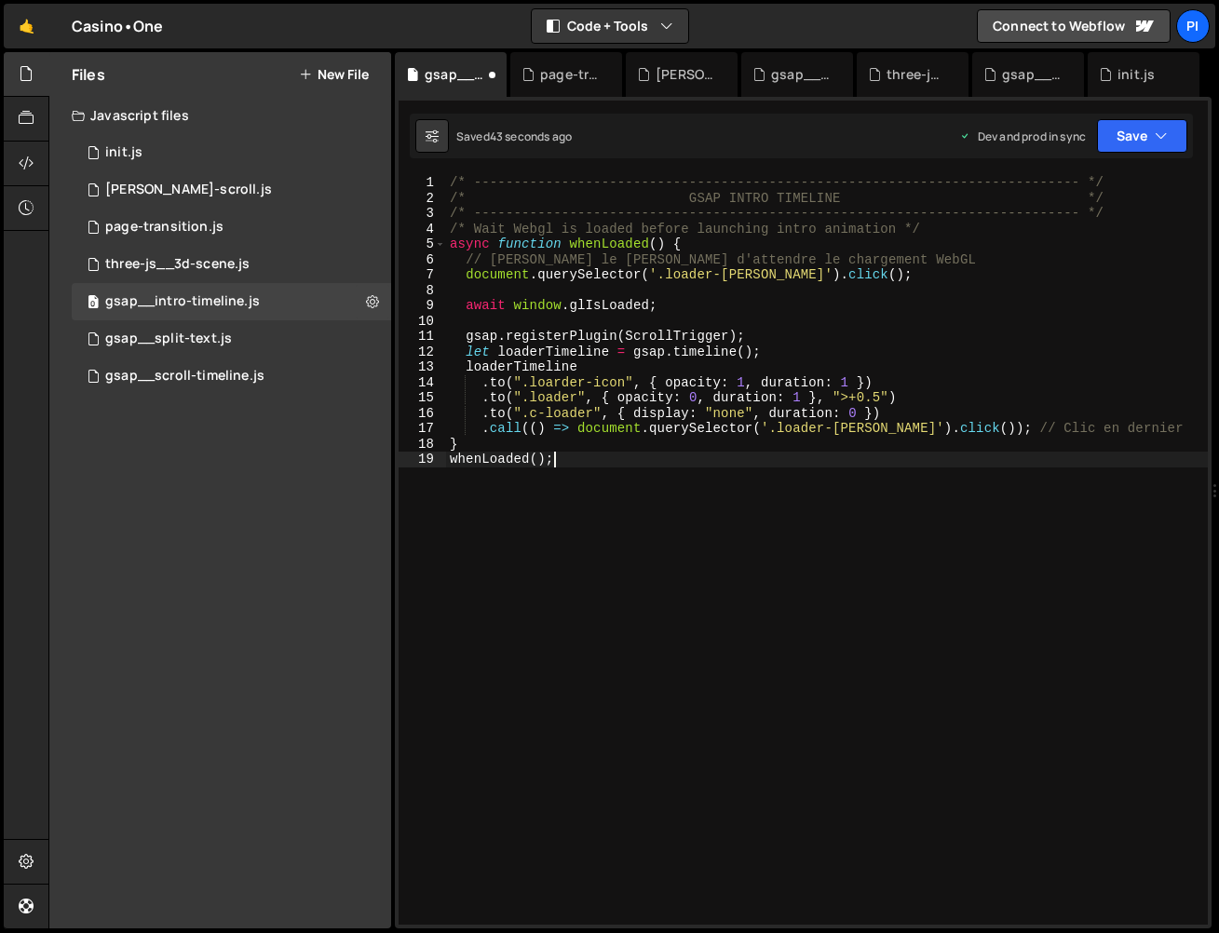
click at [453, 229] on div "/* ----------------------------------------------------------------------------…" at bounding box center [827, 565] width 762 height 780
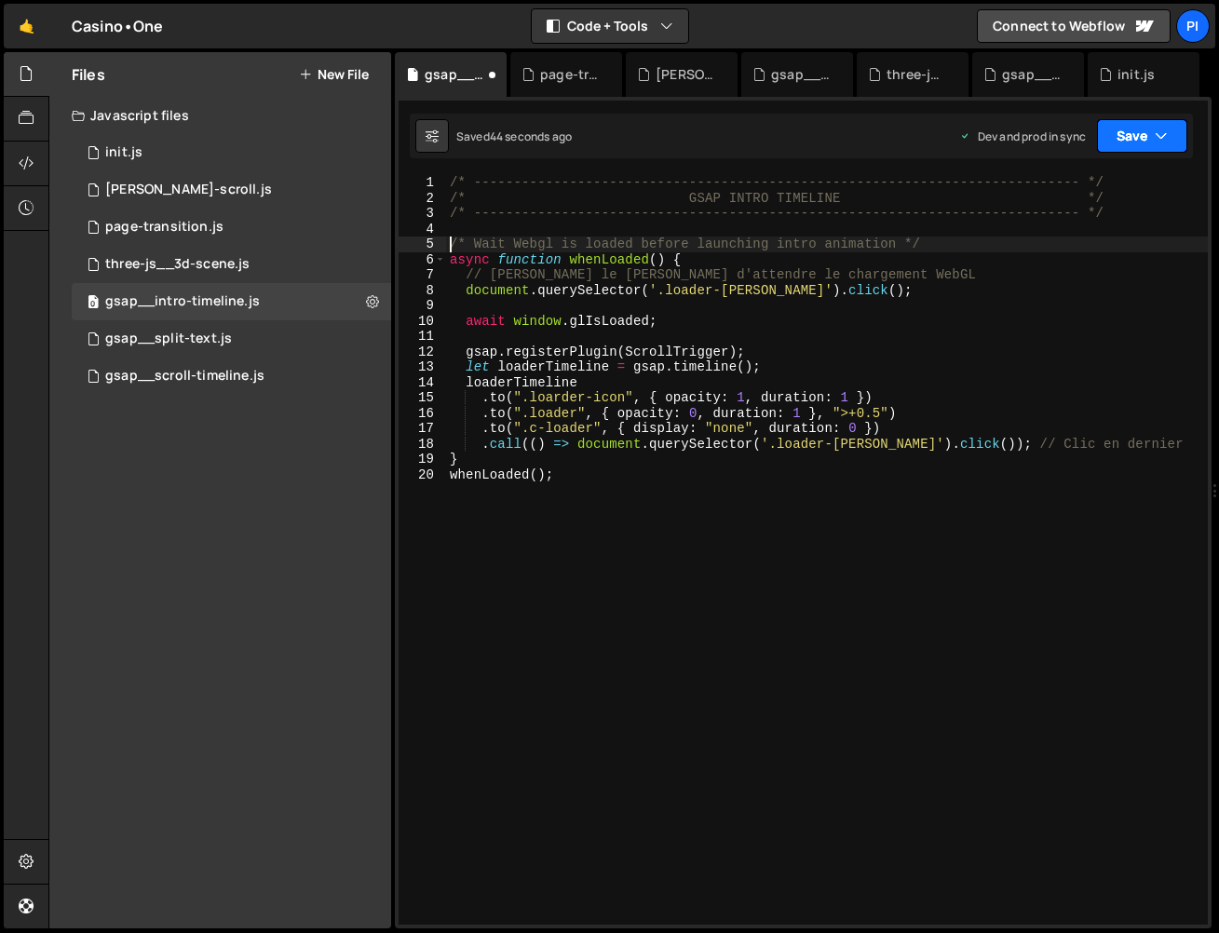
drag, startPoint x: 1157, startPoint y: 126, endPoint x: 1091, endPoint y: 223, distance: 116.8
click at [1157, 128] on icon "button" at bounding box center [1161, 136] width 13 height 19
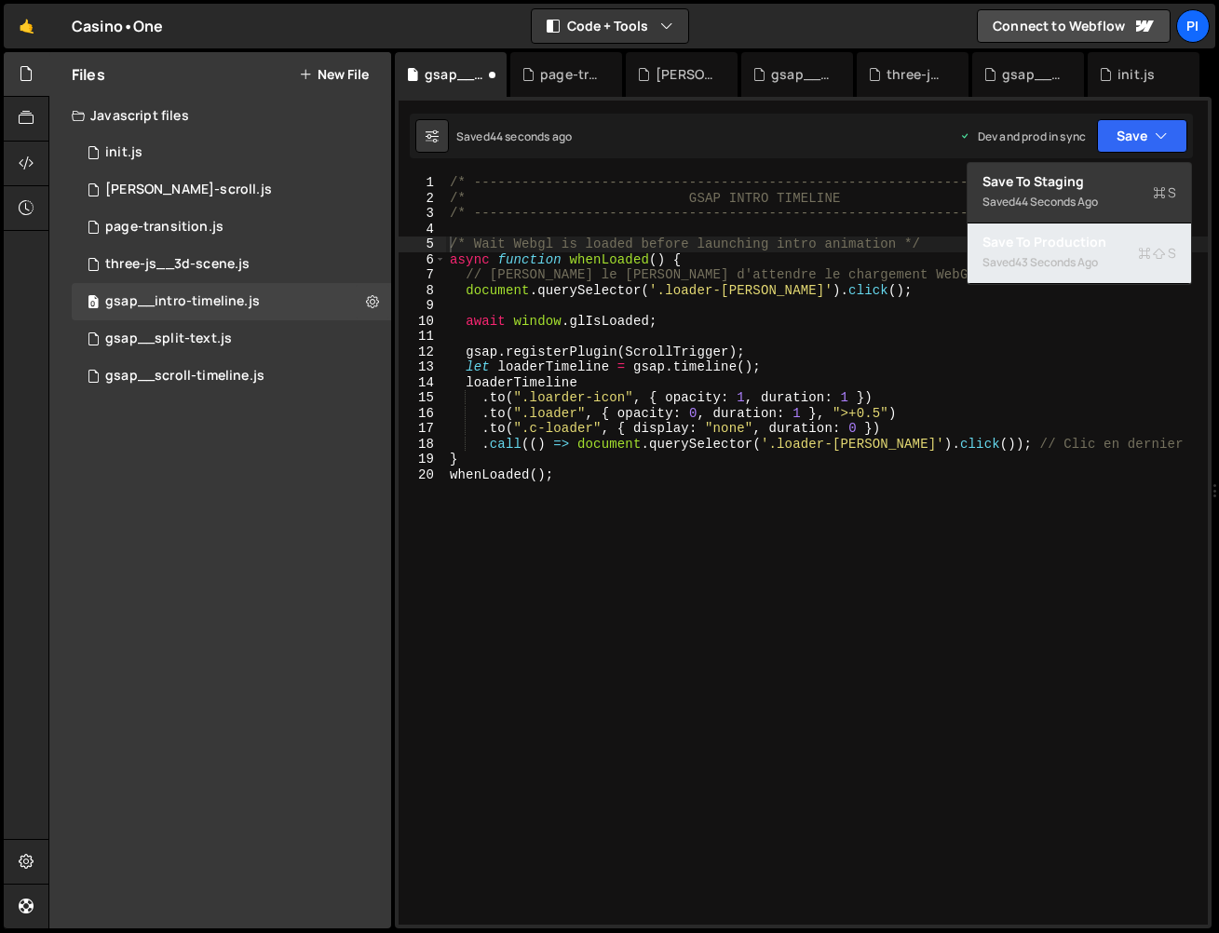
click at [1084, 253] on div "Saved 43 seconds ago" at bounding box center [1080, 262] width 194 height 22
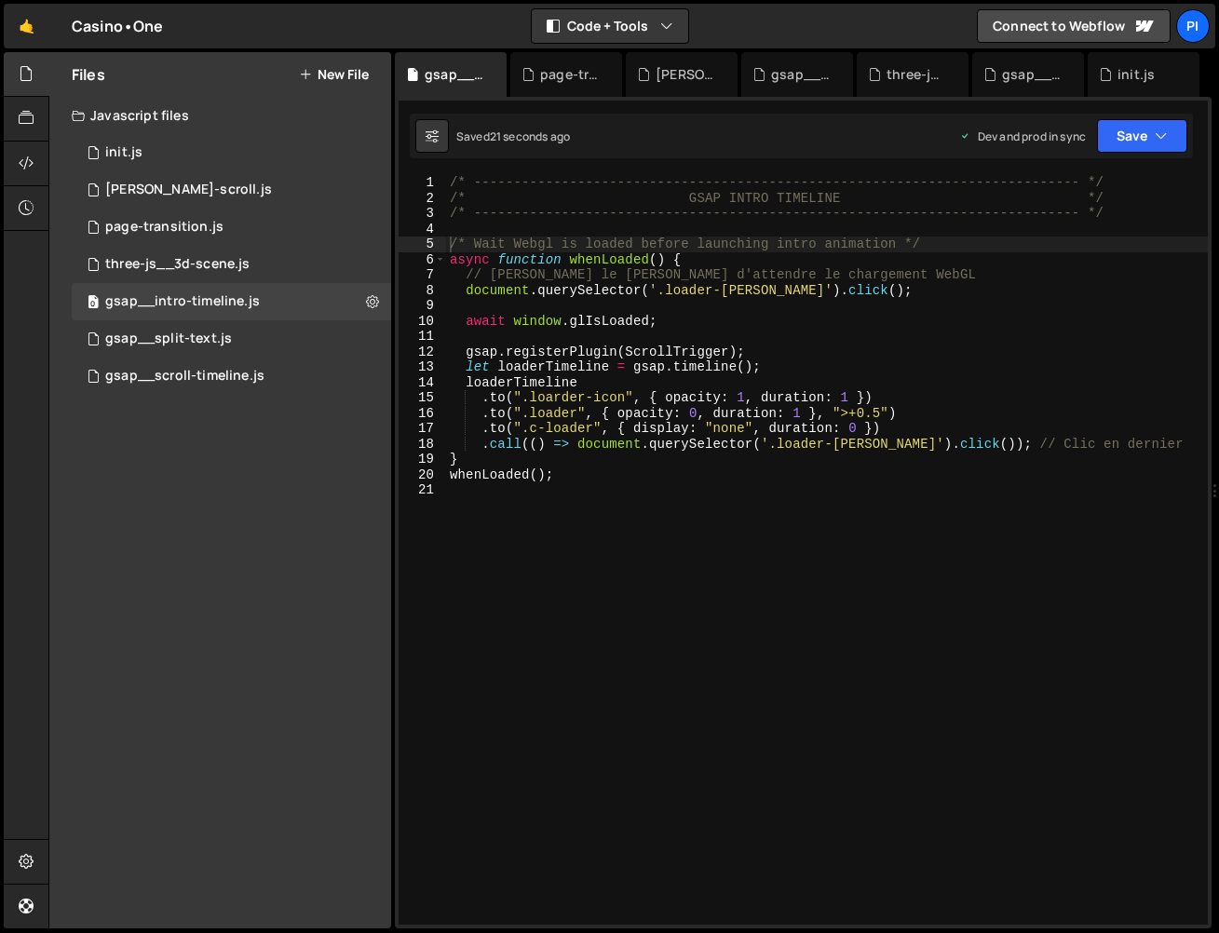
type textarea ".to(".loader", { opacity: 0, duration: 1 }, ">+0.5")"
click at [799, 414] on div "/* ----------------------------------------------------------------------------…" at bounding box center [827, 565] width 762 height 780
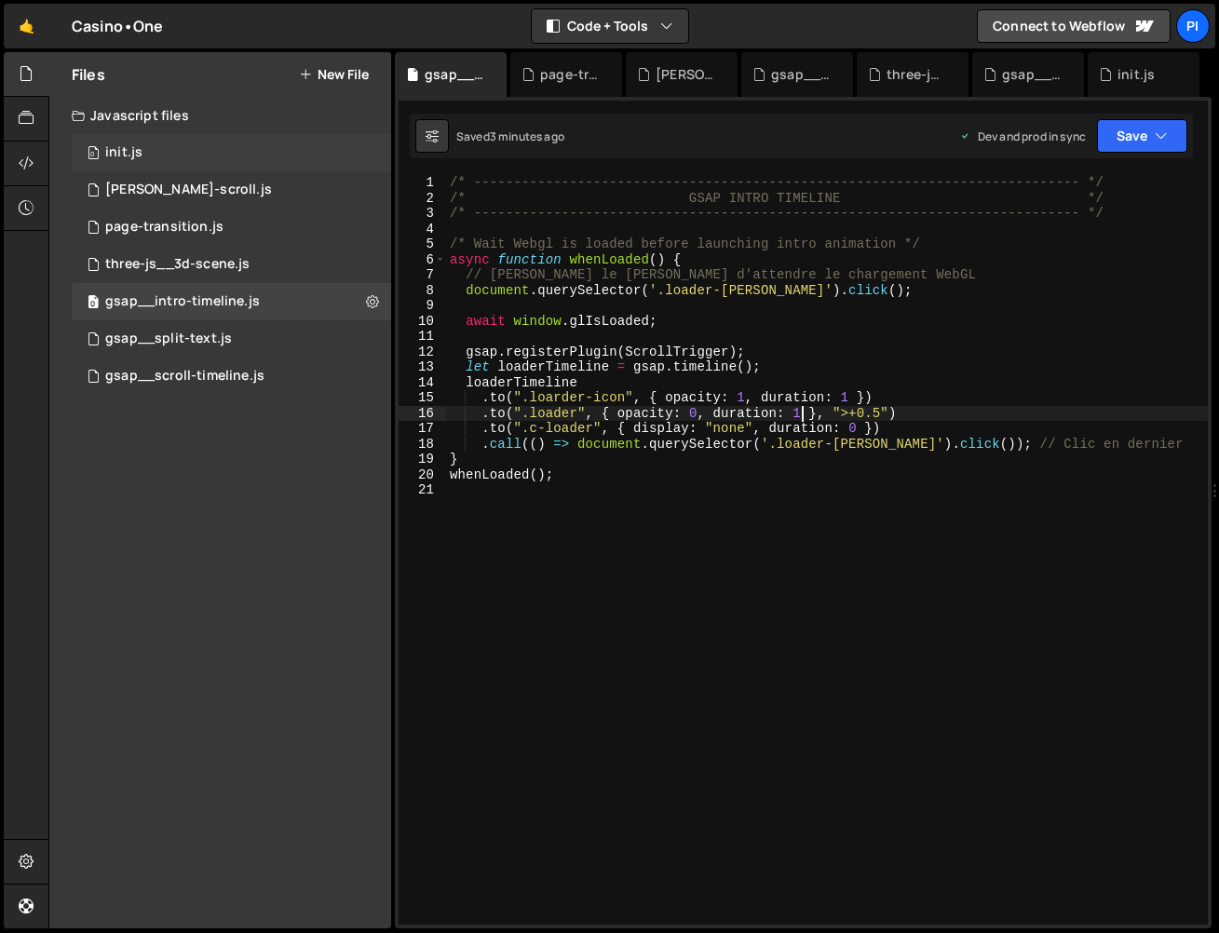
click at [142, 156] on div "0 init.js 0" at bounding box center [231, 152] width 319 height 37
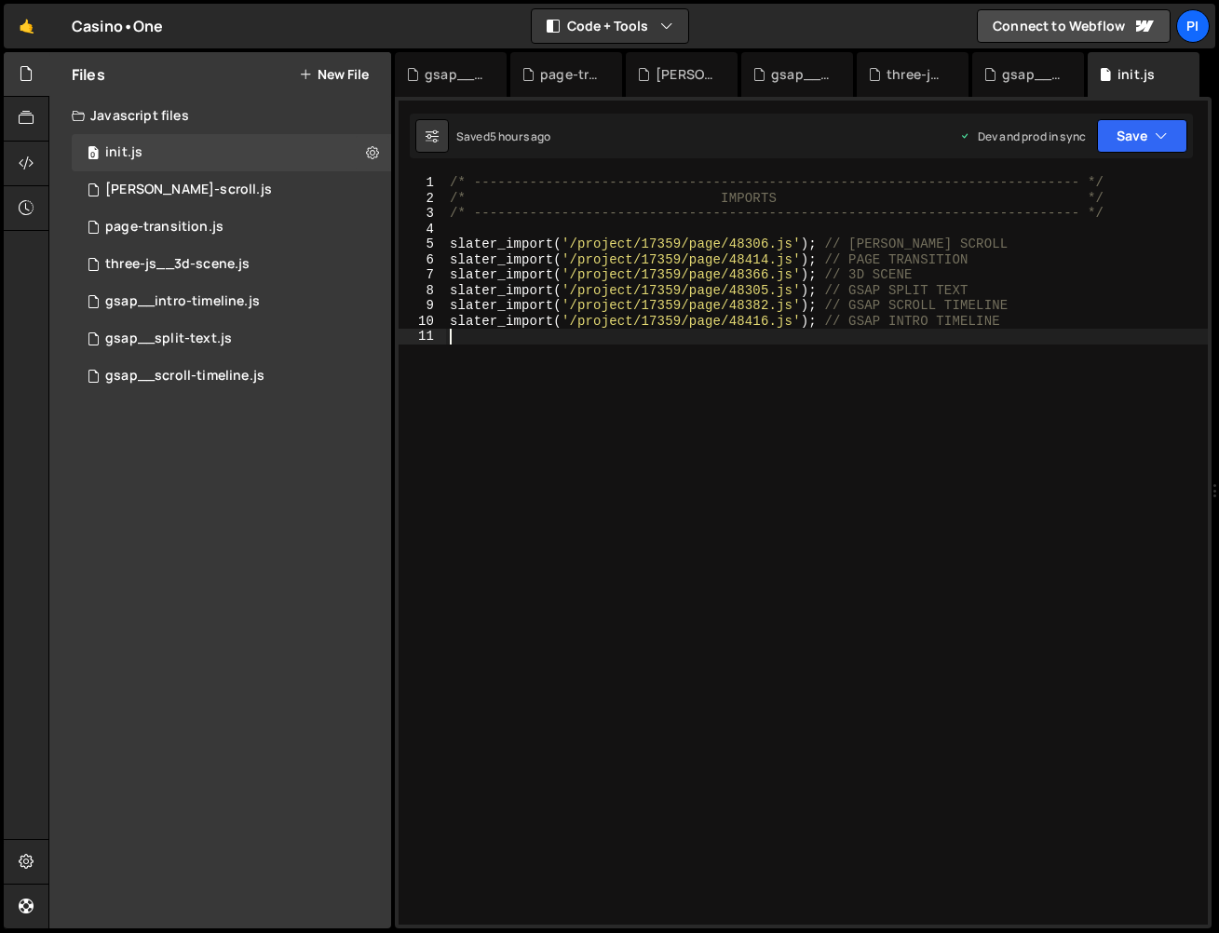
drag, startPoint x: 677, startPoint y: 398, endPoint x: 212, endPoint y: 49, distance: 580.8
click at [212, 50] on div "Hold on a sec... Are you certain you wish to leave this page? Any changes you'v…" at bounding box center [609, 466] width 1219 height 933
type textarea "/* ----------------------------------------------------------------------------…"
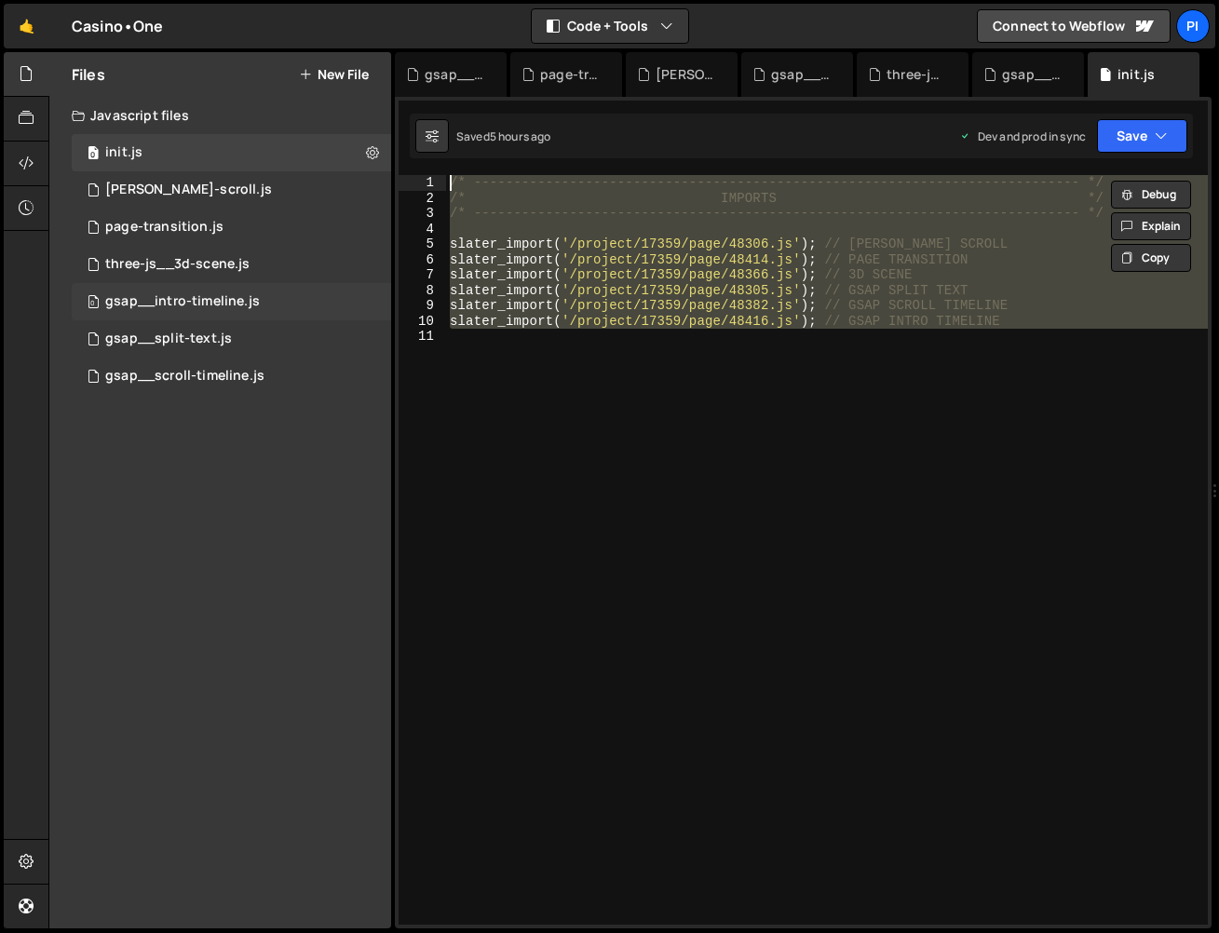
click at [230, 307] on div "gsap__intro-timeline.js" at bounding box center [182, 301] width 155 height 17
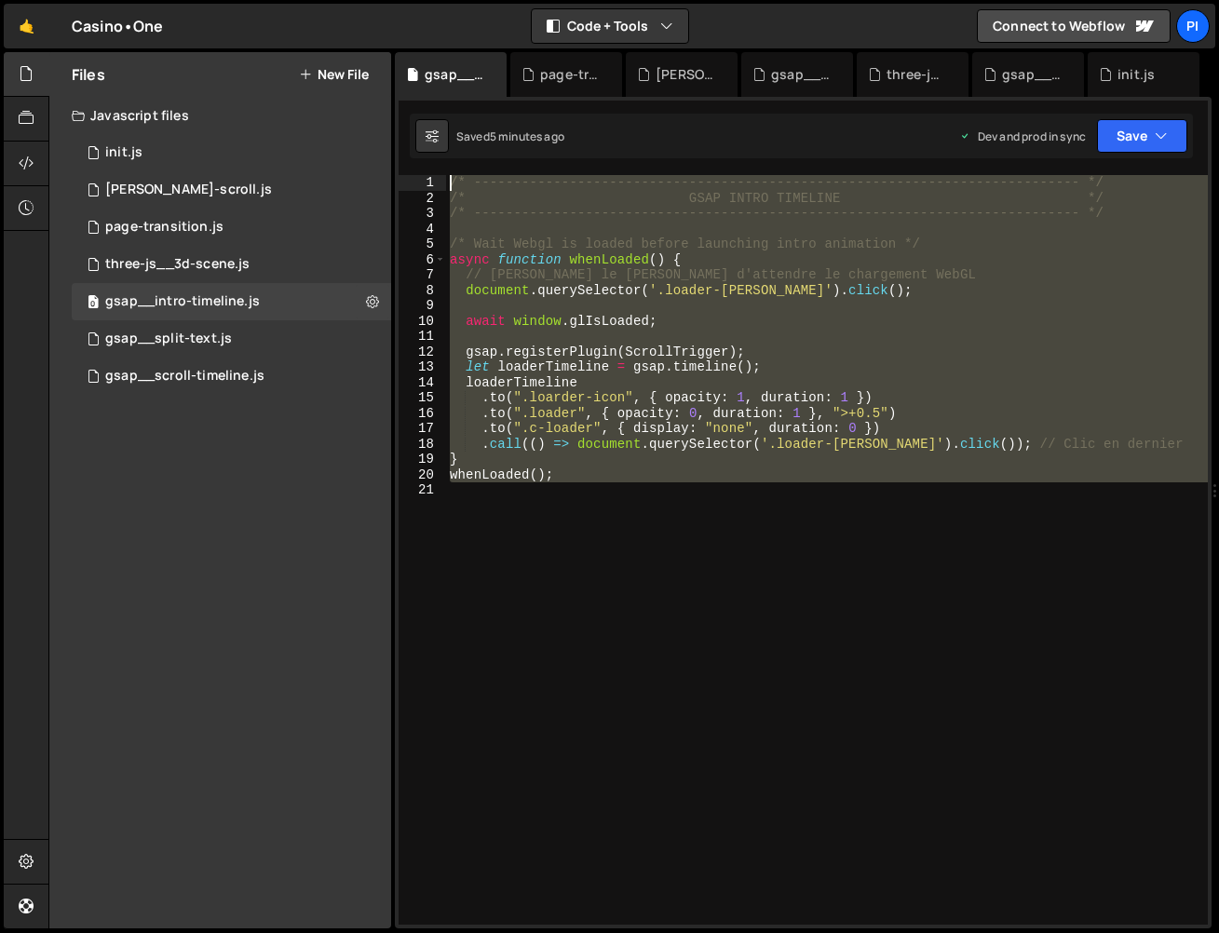
drag, startPoint x: 691, startPoint y: 563, endPoint x: 303, endPoint y: -4, distance: 687.4
click at [303, 0] on html "Projects [GEOGRAPHIC_DATA] Blog Pi Projects Your Teams Invite team member Accou…" at bounding box center [609, 466] width 1219 height 933
paste textarea "}"
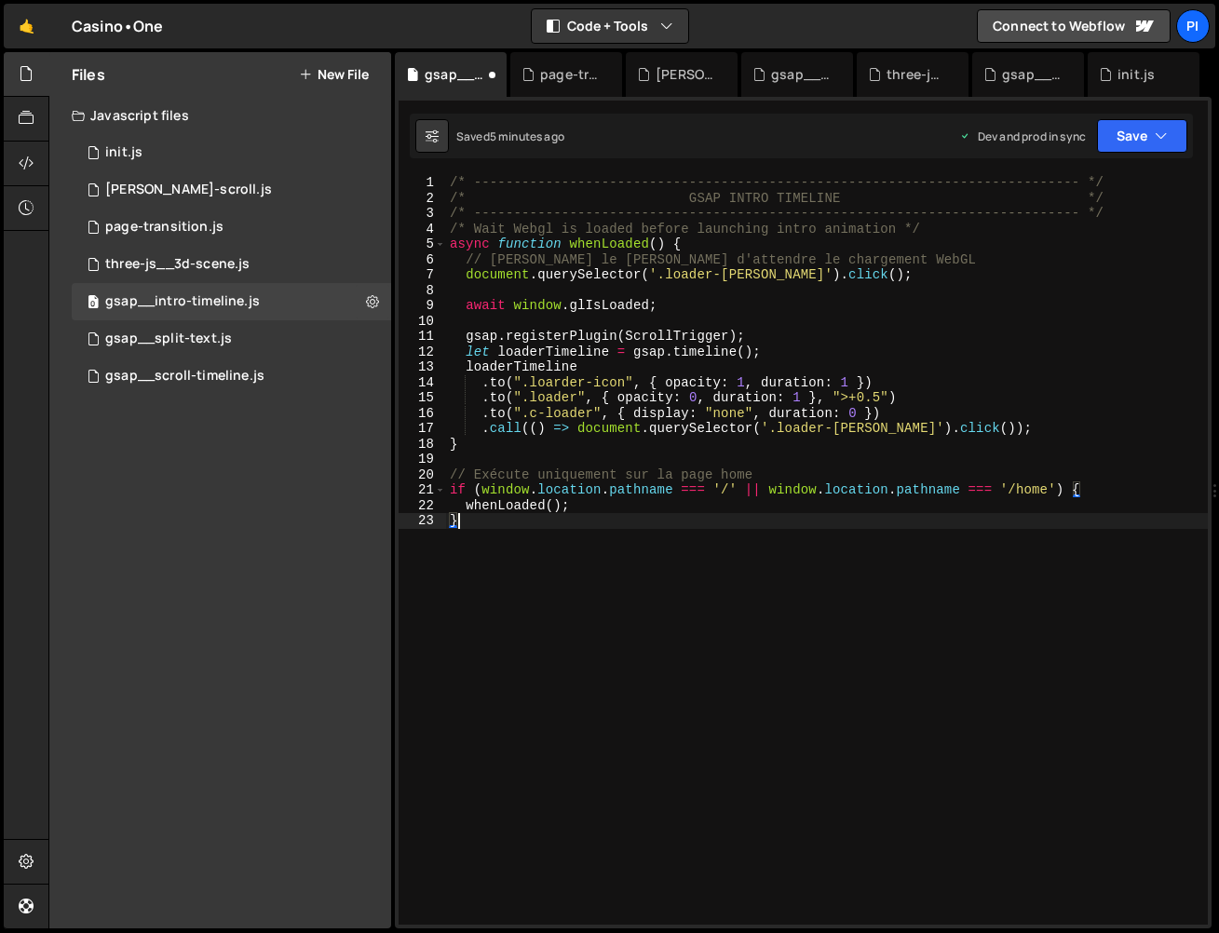
click at [729, 203] on div "/* ----------------------------------------------------------------------------…" at bounding box center [827, 565] width 762 height 780
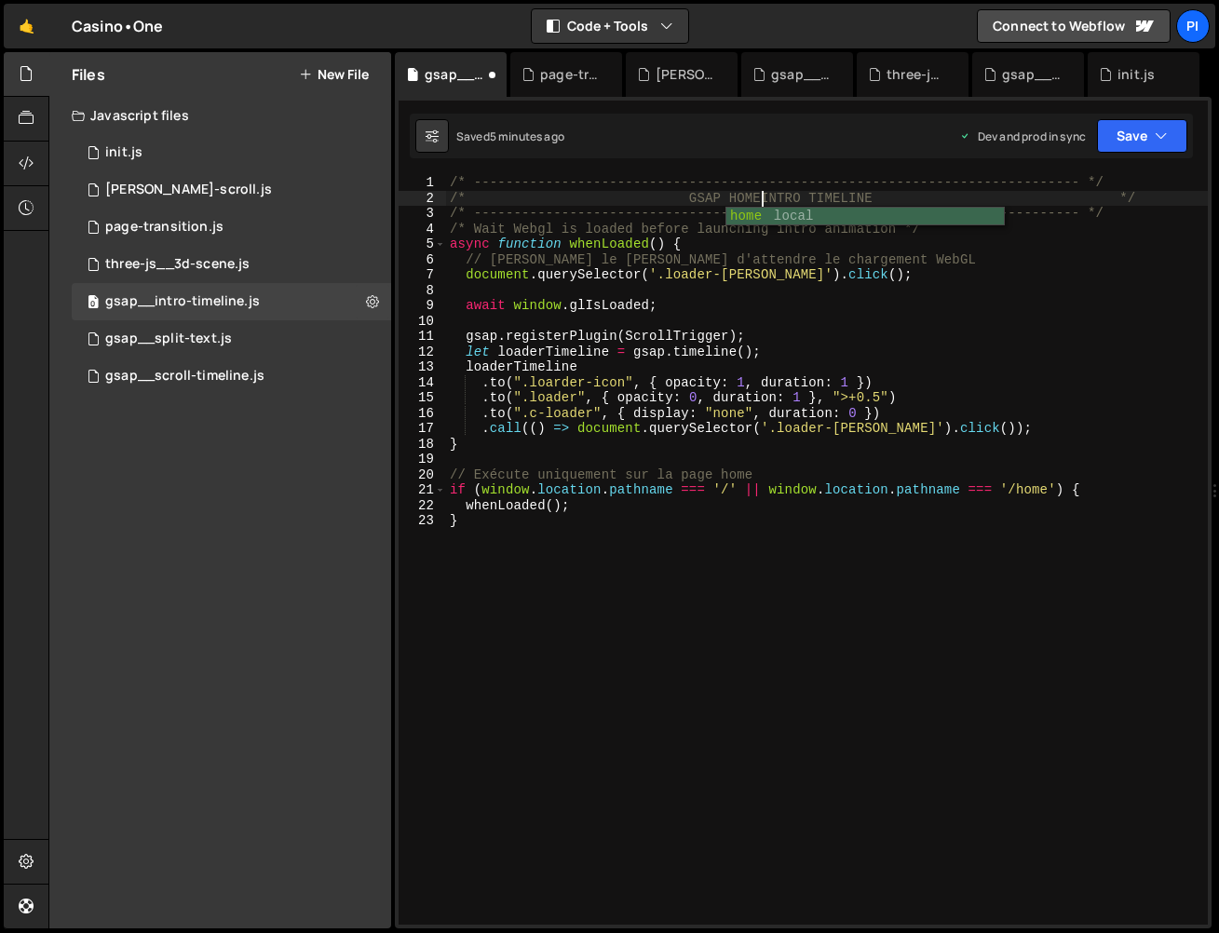
scroll to position [0, 21]
type textarea "/* GSAP HOME INTRO TIMELINE */"
click at [1136, 139] on button "Save" at bounding box center [1142, 136] width 90 height 34
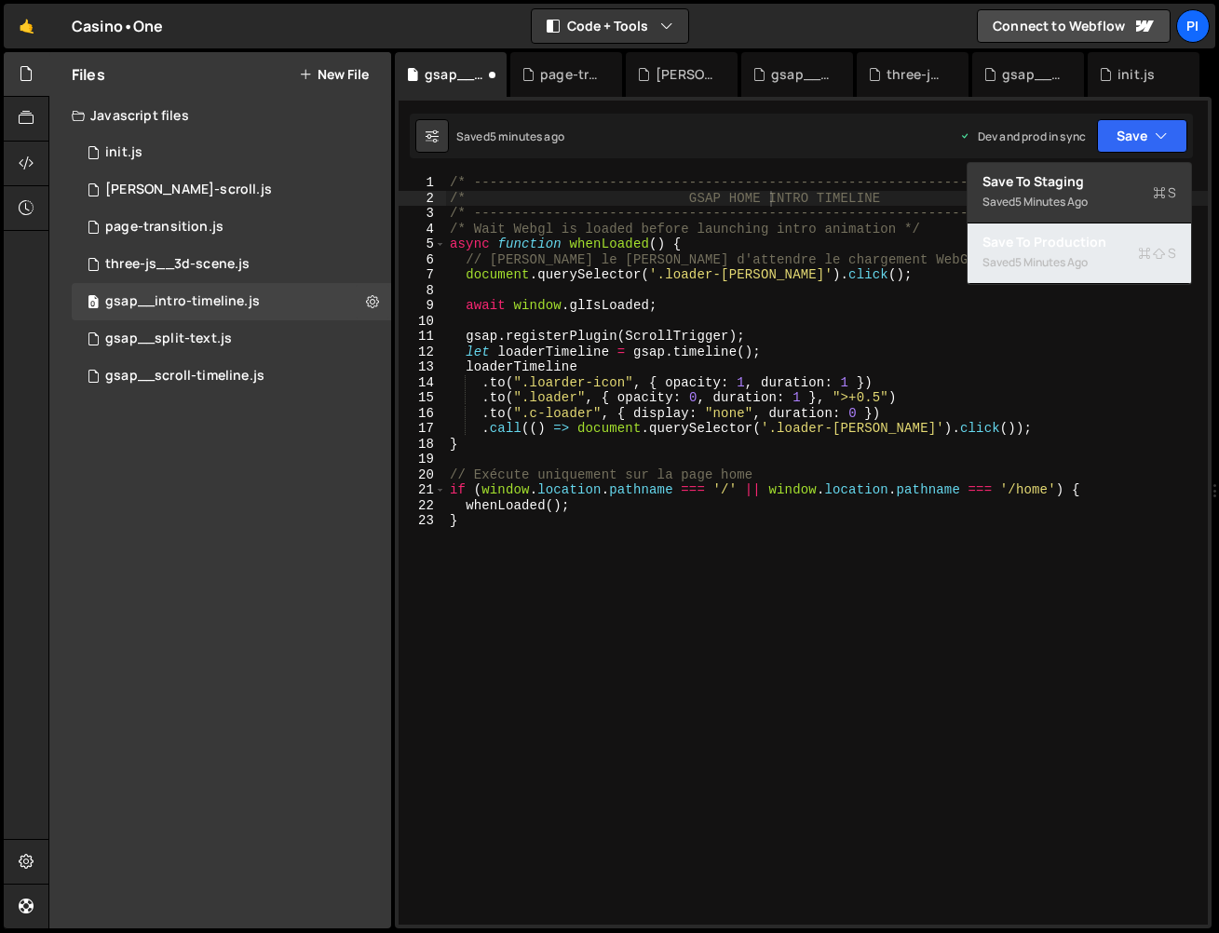
click at [1107, 246] on div "Save to Production S" at bounding box center [1080, 242] width 194 height 19
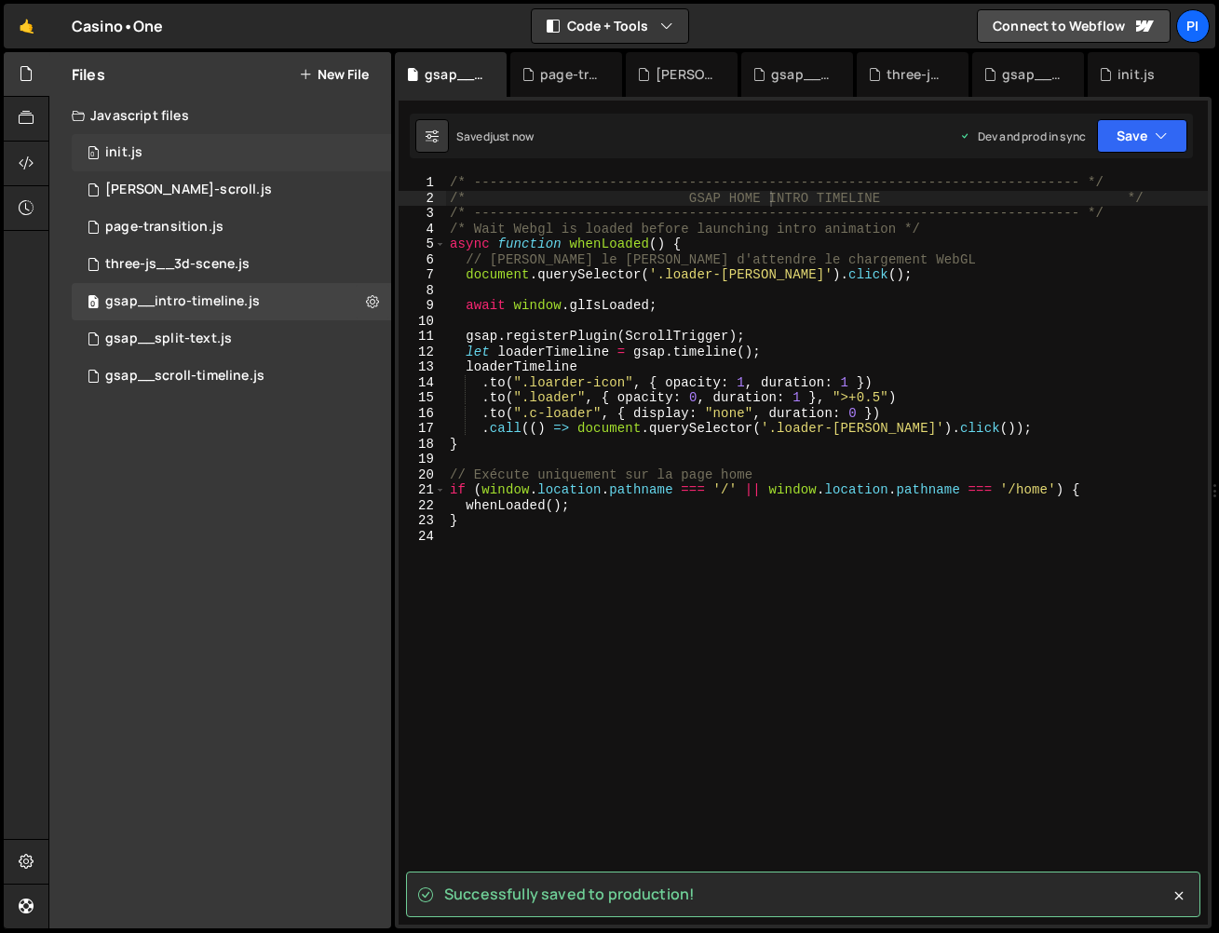
click at [180, 147] on div "0 init.js 0" at bounding box center [231, 152] width 319 height 37
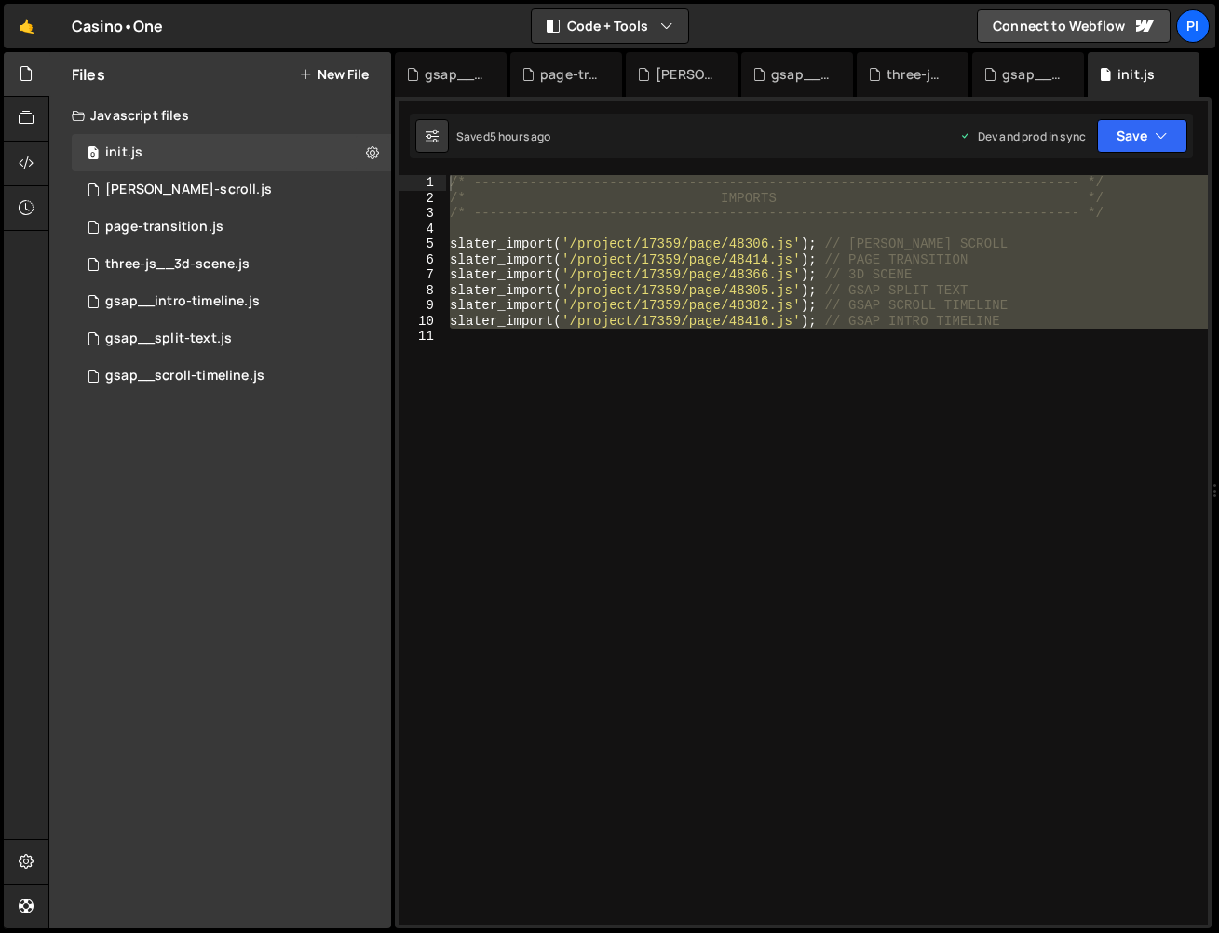
click at [928, 319] on div "/* ----------------------------------------------------------------------------…" at bounding box center [827, 550] width 762 height 750
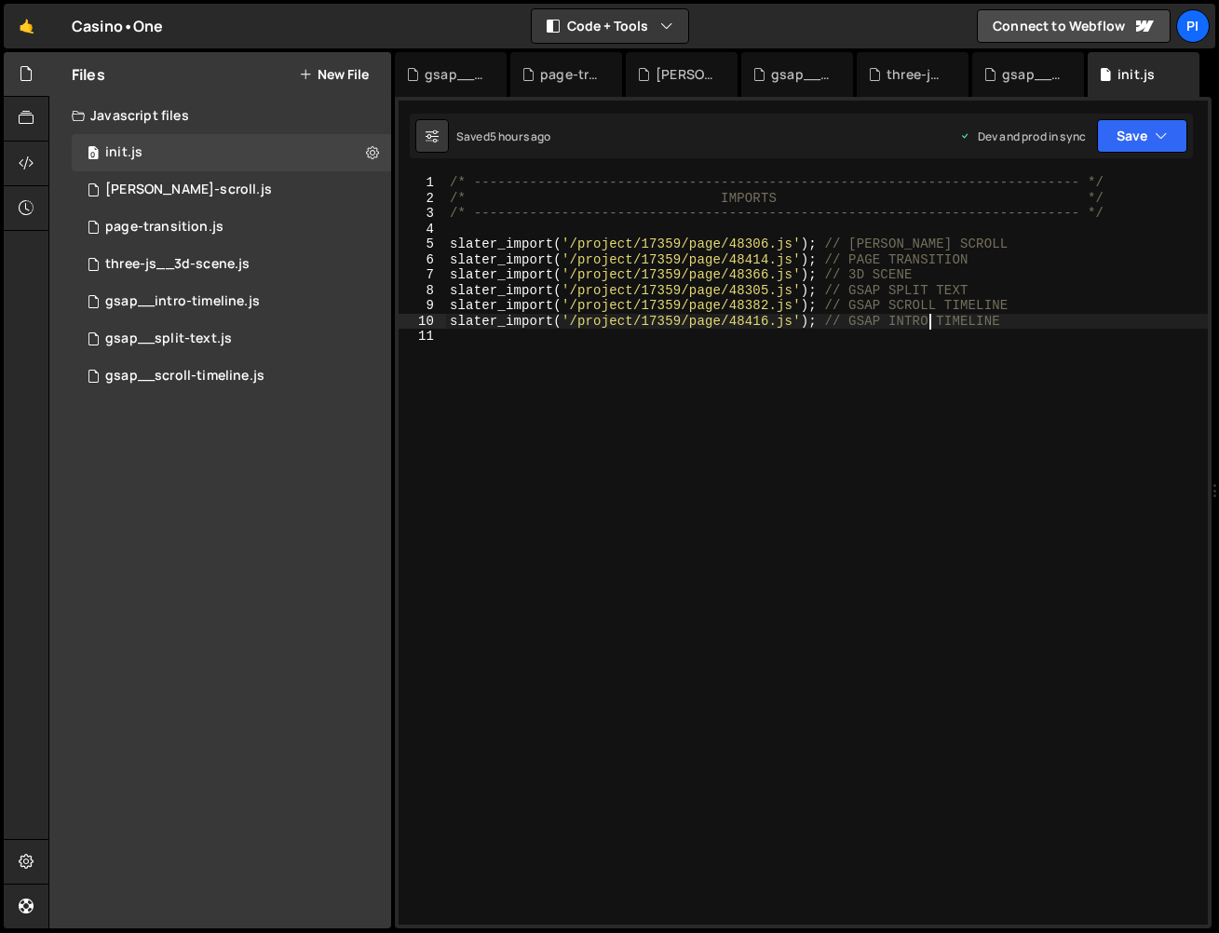
click at [888, 325] on div "/* ----------------------------------------------------------------------------…" at bounding box center [827, 565] width 762 height 780
type textarea "slater_import('/project/17359/page/48416.js'); // GSAP HOME INTRO TIMELINE"
drag, startPoint x: 1212, startPoint y: 137, endPoint x: 1150, endPoint y: 141, distance: 61.6
click at [1212, 136] on div at bounding box center [1215, 490] width 7 height 877
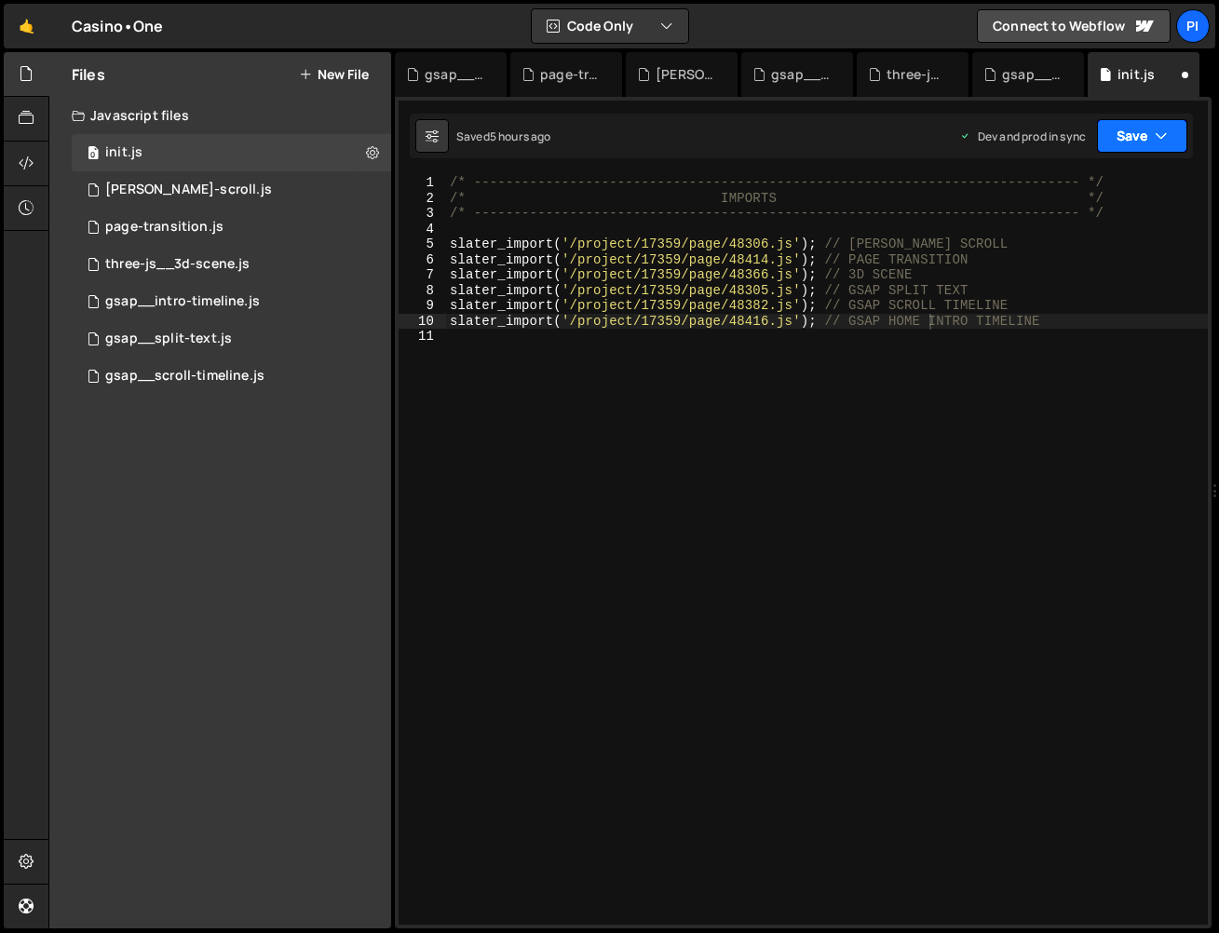
click at [1150, 142] on button "Save" at bounding box center [1142, 136] width 90 height 34
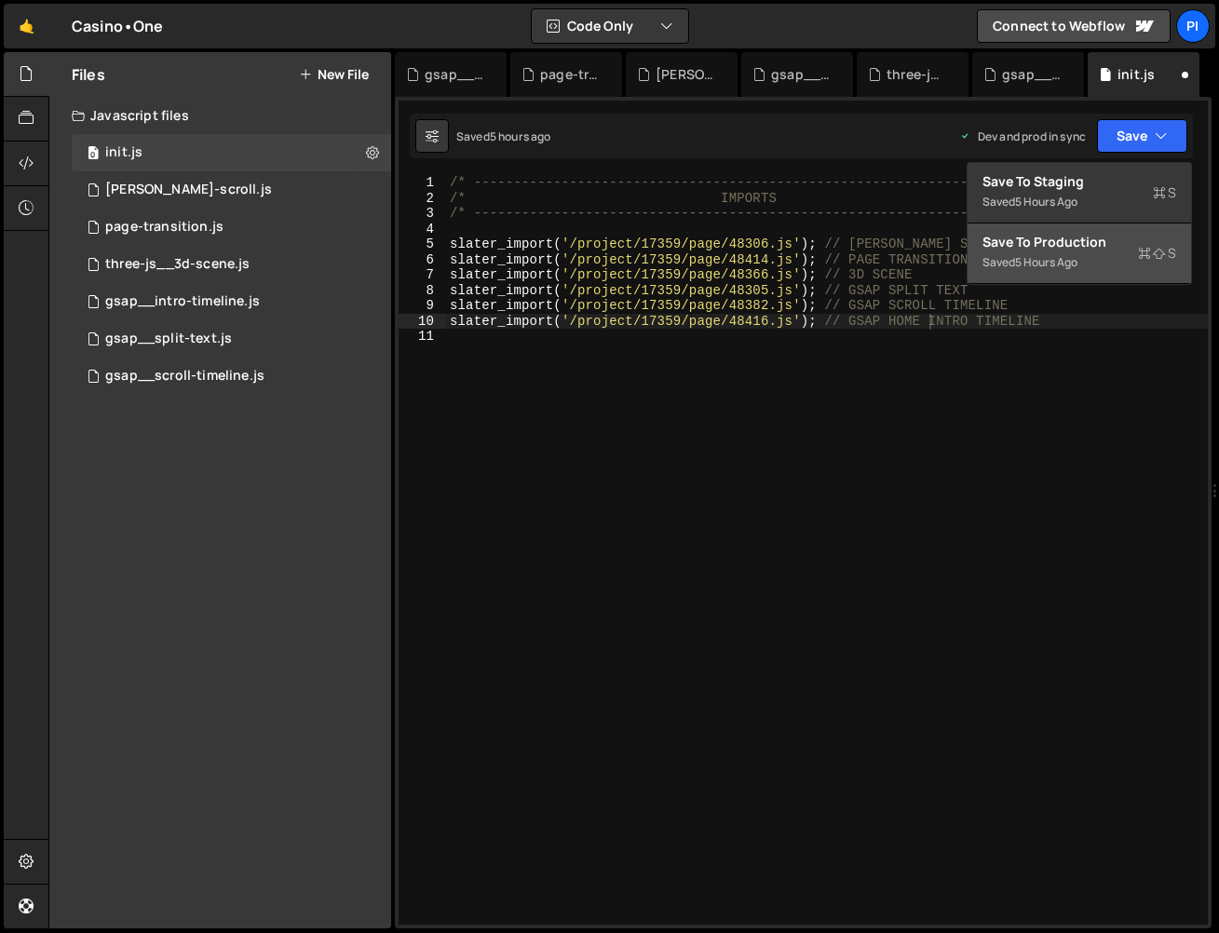
click at [1114, 279] on button "Save to Production S Saved 5 hours ago" at bounding box center [1080, 254] width 224 height 61
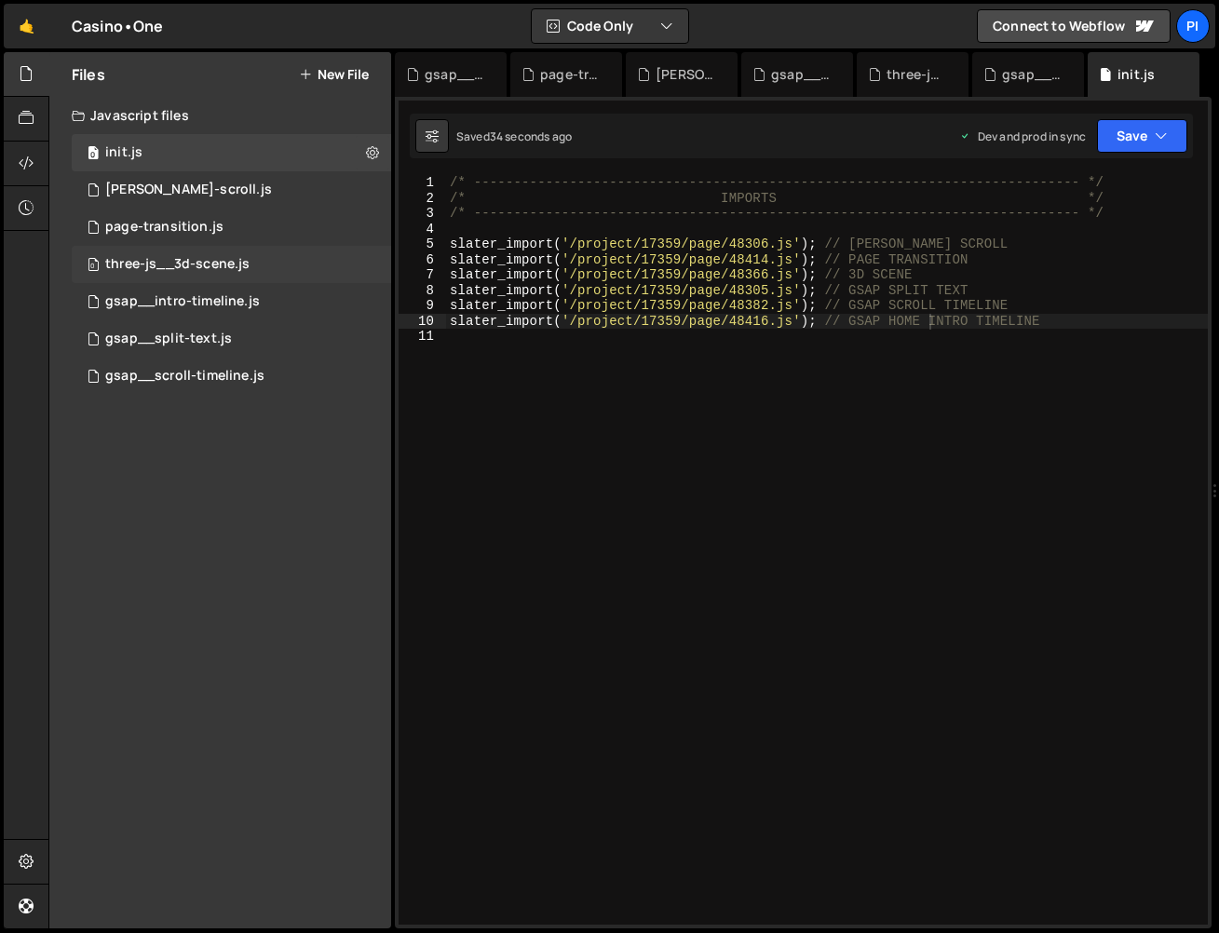
click at [217, 277] on div "0 three-js__3d-scene.js 0" at bounding box center [231, 264] width 319 height 37
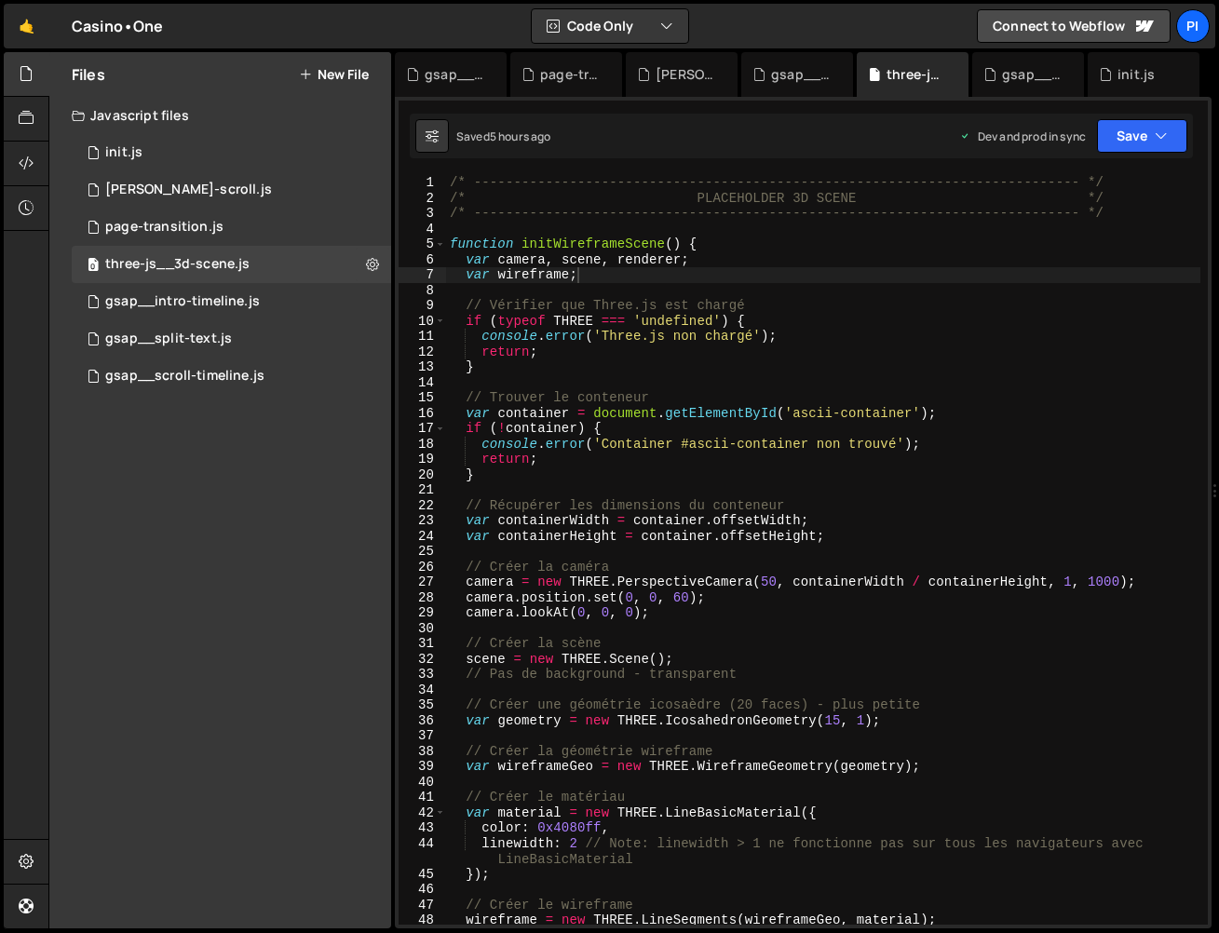
scroll to position [12763, 0]
click at [161, 226] on div "page-transition.js" at bounding box center [164, 227] width 118 height 17
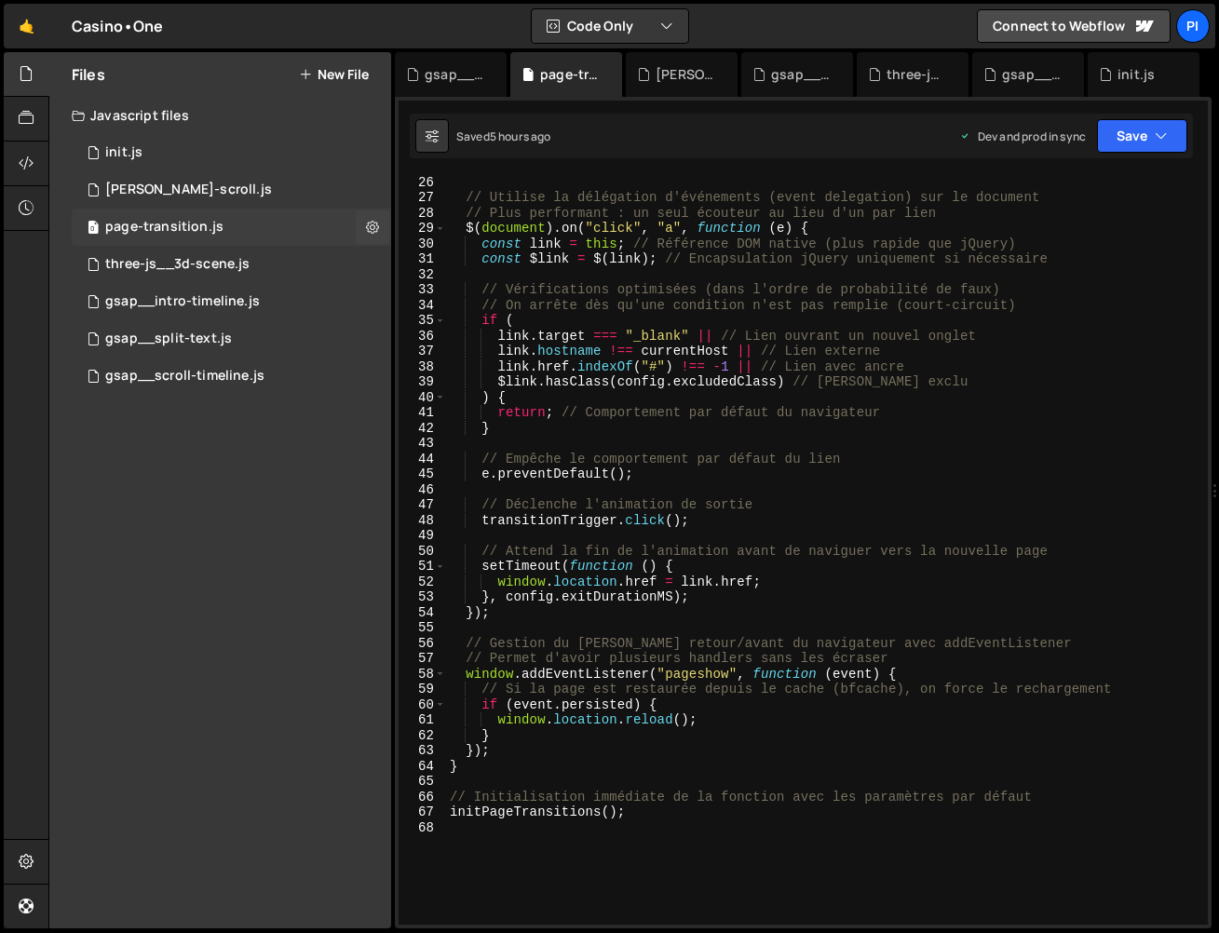
scroll to position [0, 0]
click at [237, 306] on div "gsap__intro-timeline.js" at bounding box center [182, 301] width 155 height 17
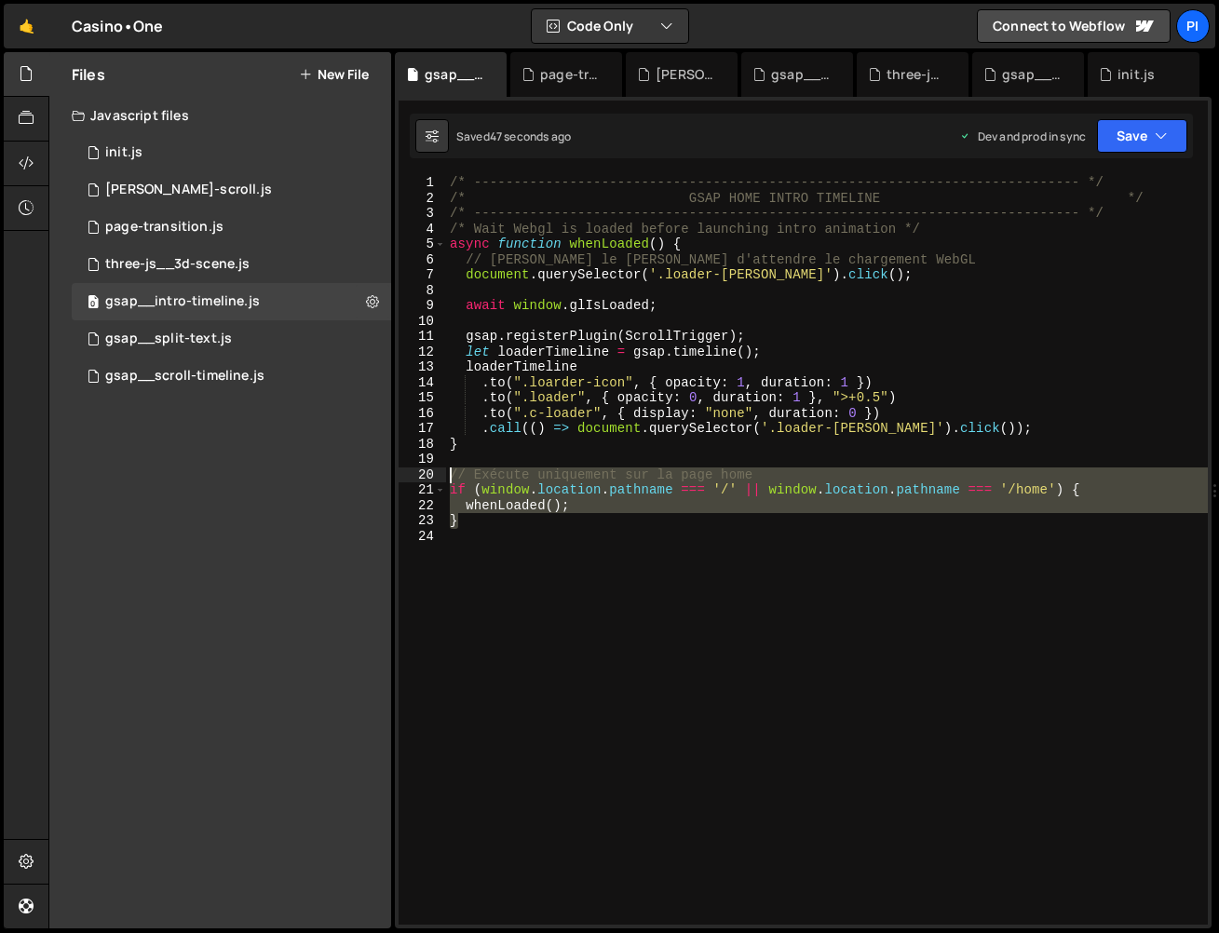
drag, startPoint x: 587, startPoint y: 514, endPoint x: 417, endPoint y: 429, distance: 189.5
click at [427, 480] on div "} 1 2 3 4 5 6 7 8 9 10 11 12 13 14 15 16 17 18 19 20 21 22 23 24 /* -----------…" at bounding box center [803, 550] width 809 height 750
type textarea "// Exécute uniquement sur la page home if (window.location.pathname === '/' || …"
click at [191, 262] on div "three-js__3d-scene.js" at bounding box center [177, 264] width 144 height 17
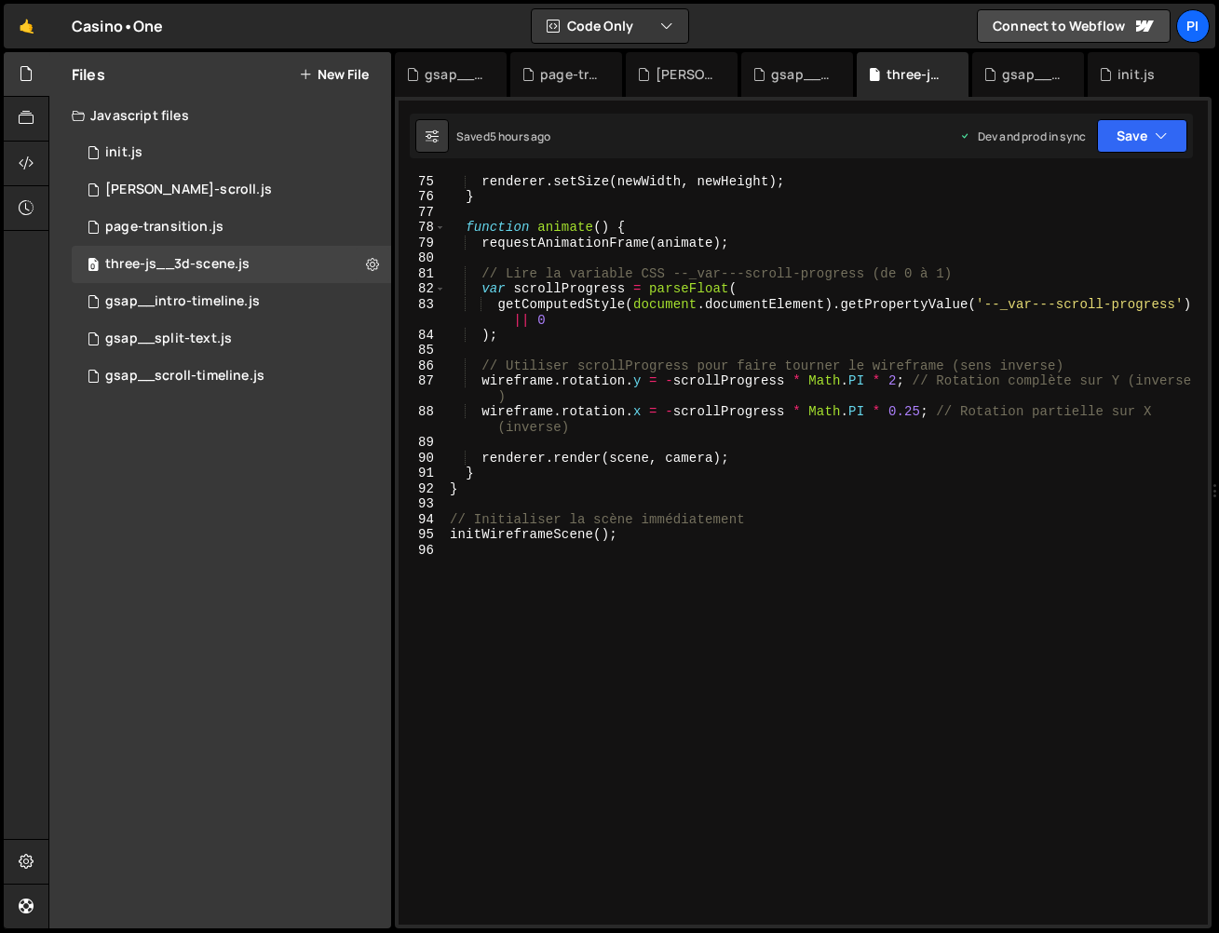
click at [631, 580] on div "renderer . setSize ( newWidth , newHeight ) ; } function animate ( ) { requestA…" at bounding box center [823, 563] width 754 height 780
paste textarea "}"
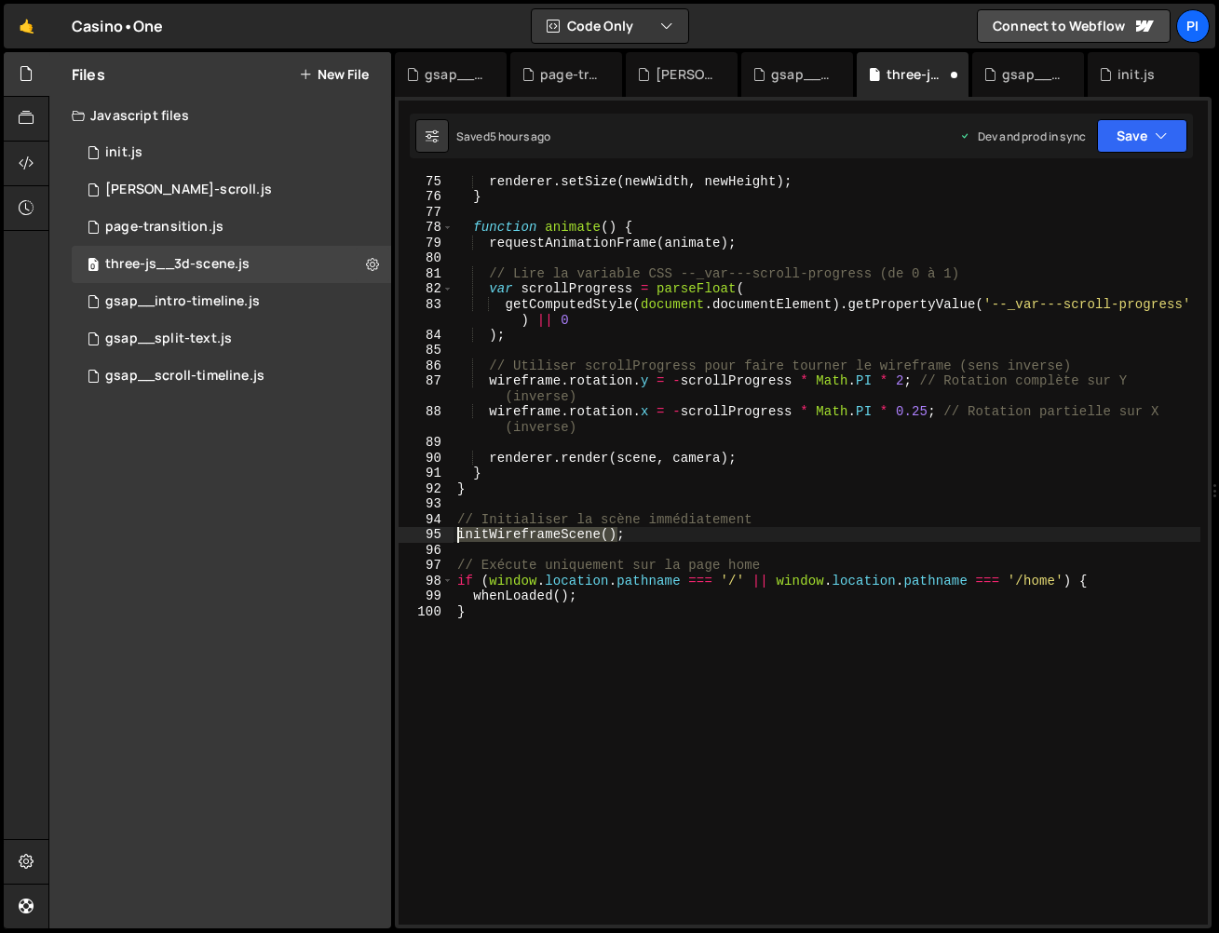
drag, startPoint x: 613, startPoint y: 534, endPoint x: 381, endPoint y: 532, distance: 231.9
click at [381, 532] on div "Files New File Javascript files 0 init.js 0 0 lenis-scroll.js 0 0 page-transiti…" at bounding box center [633, 490] width 1171 height 877
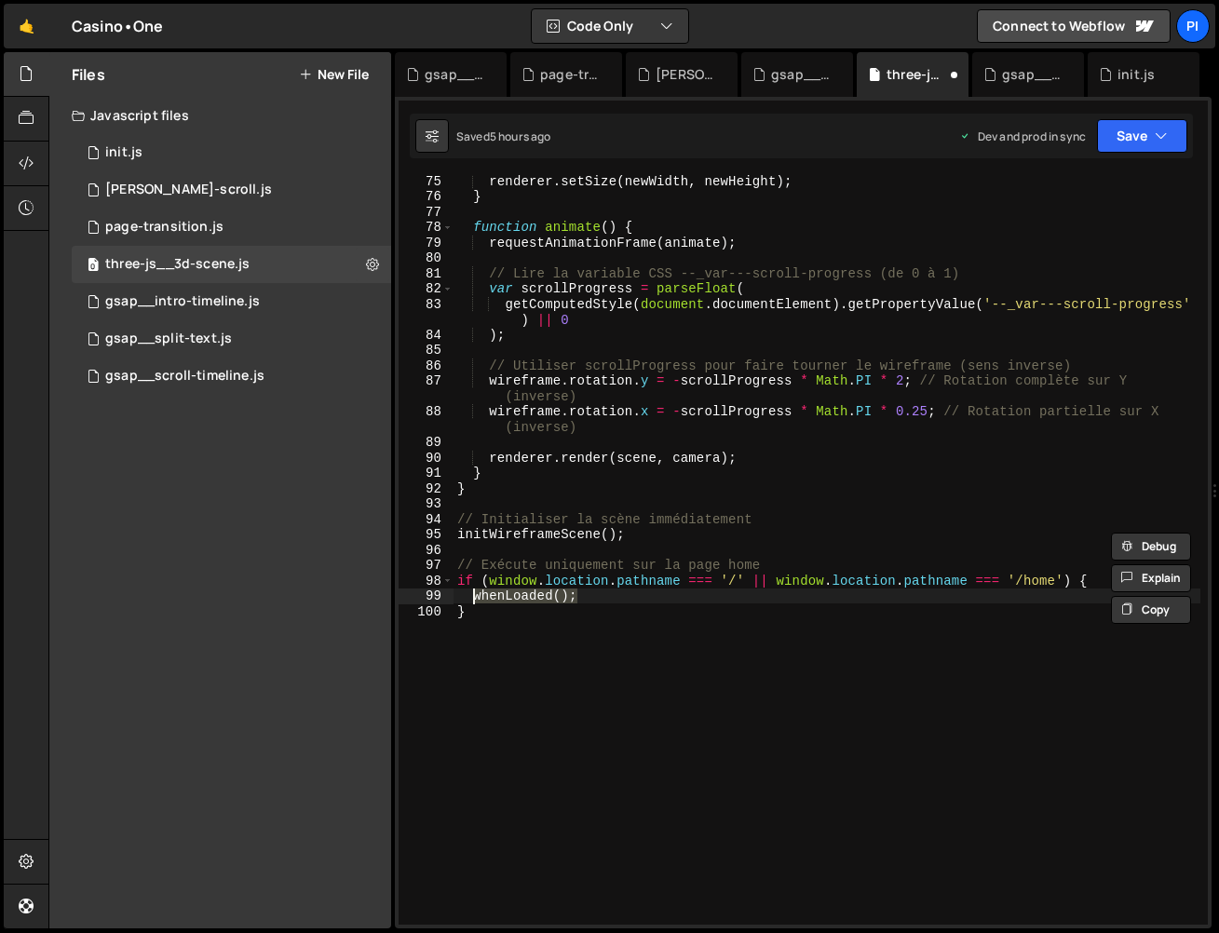
drag, startPoint x: 584, startPoint y: 596, endPoint x: 467, endPoint y: 599, distance: 117.4
click at [468, 599] on div "renderer . setSize ( newWidth , newHeight ) ; } function animate ( ) { requestA…" at bounding box center [827, 563] width 747 height 780
paste textarea "}"
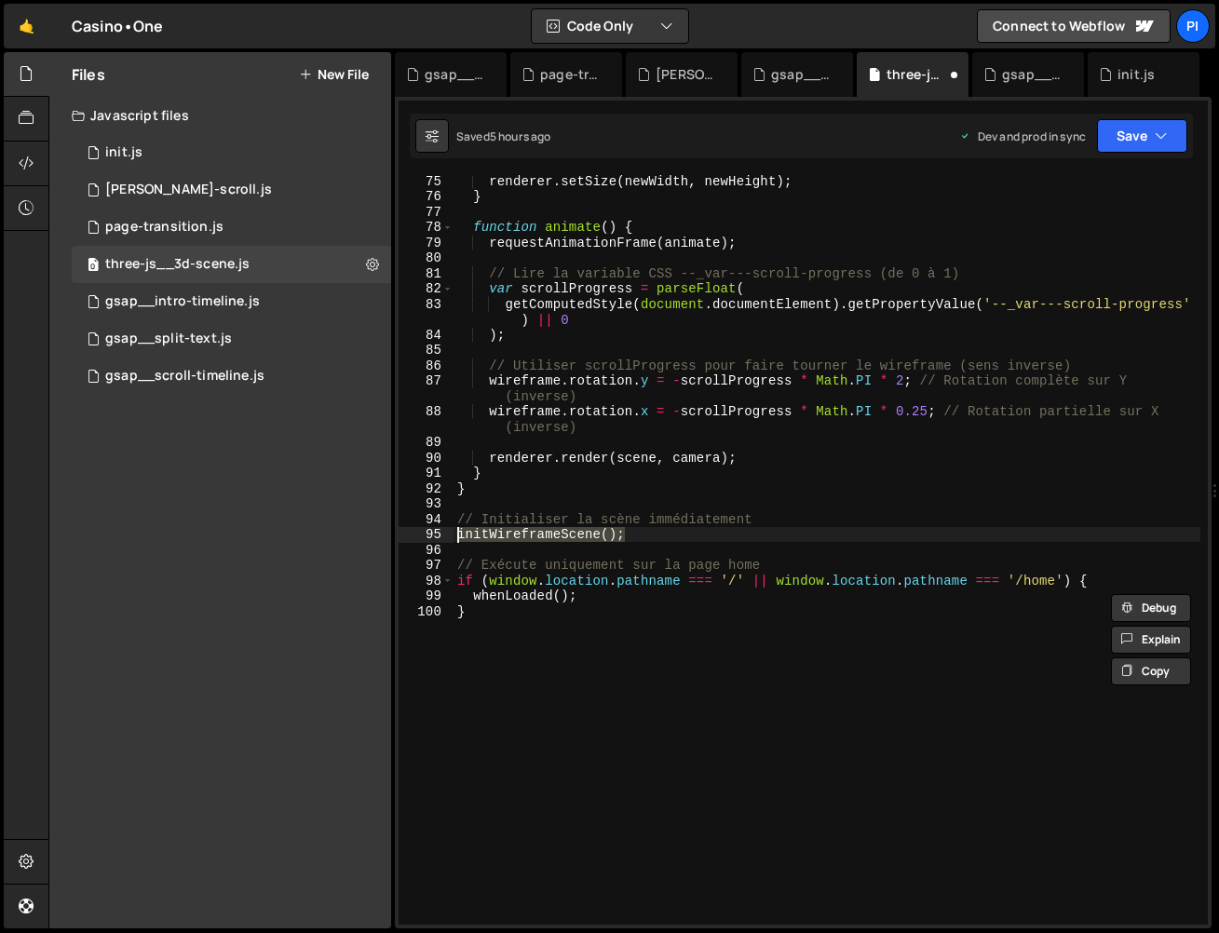
drag, startPoint x: 631, startPoint y: 535, endPoint x: 464, endPoint y: 540, distance: 167.7
click at [455, 537] on div "renderer . setSize ( newWidth , newHeight ) ; } function animate ( ) { requestA…" at bounding box center [827, 563] width 747 height 780
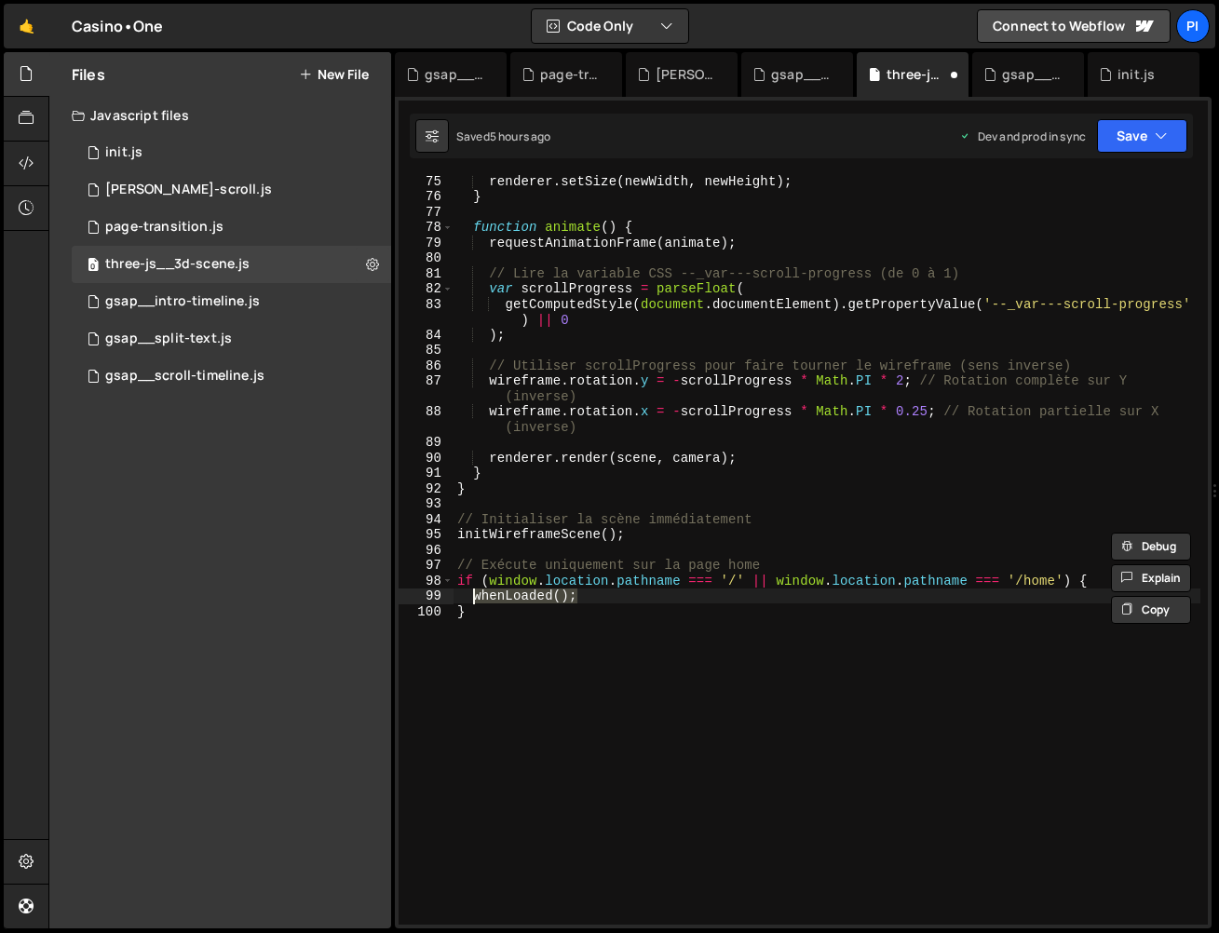
drag, startPoint x: 536, startPoint y: 596, endPoint x: 487, endPoint y: 597, distance: 49.4
click at [473, 601] on div "renderer . setSize ( newWidth , newHeight ) ; } function animate ( ) { requestA…" at bounding box center [827, 563] width 747 height 780
paste textarea "initWireframeScene"
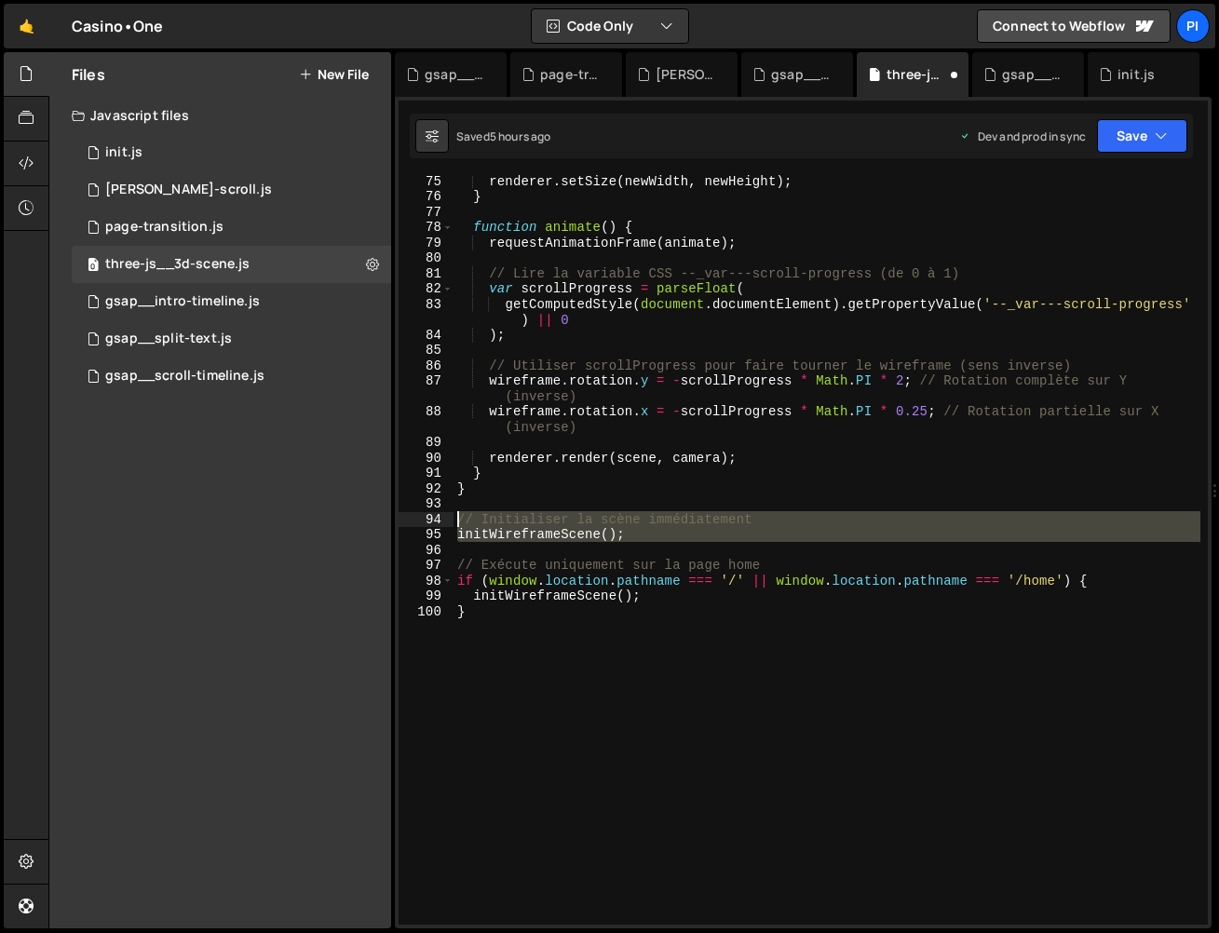
drag, startPoint x: 489, startPoint y: 534, endPoint x: 417, endPoint y: 512, distance: 74.8
click at [418, 512] on div "initWireframeScene(); 75 76 77 78 79 80 81 82 83 84 85 86 87 88 89 90 91 92 93 …" at bounding box center [803, 550] width 809 height 750
type textarea "// Initialiser la scène immédiatement initWireframeScene();"
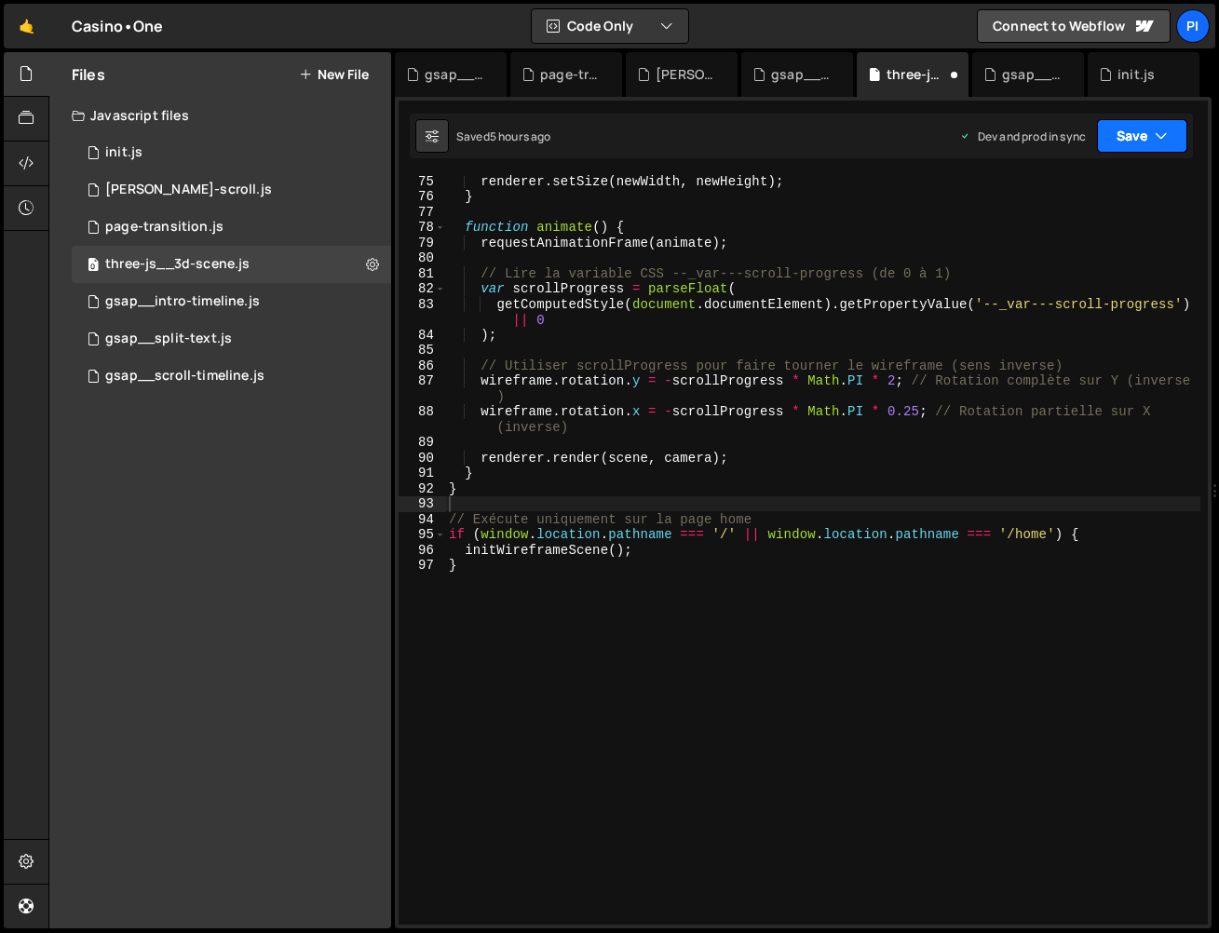
drag, startPoint x: 1153, startPoint y: 124, endPoint x: 1100, endPoint y: 233, distance: 121.2
click at [1152, 125] on button "Save" at bounding box center [1142, 136] width 90 height 34
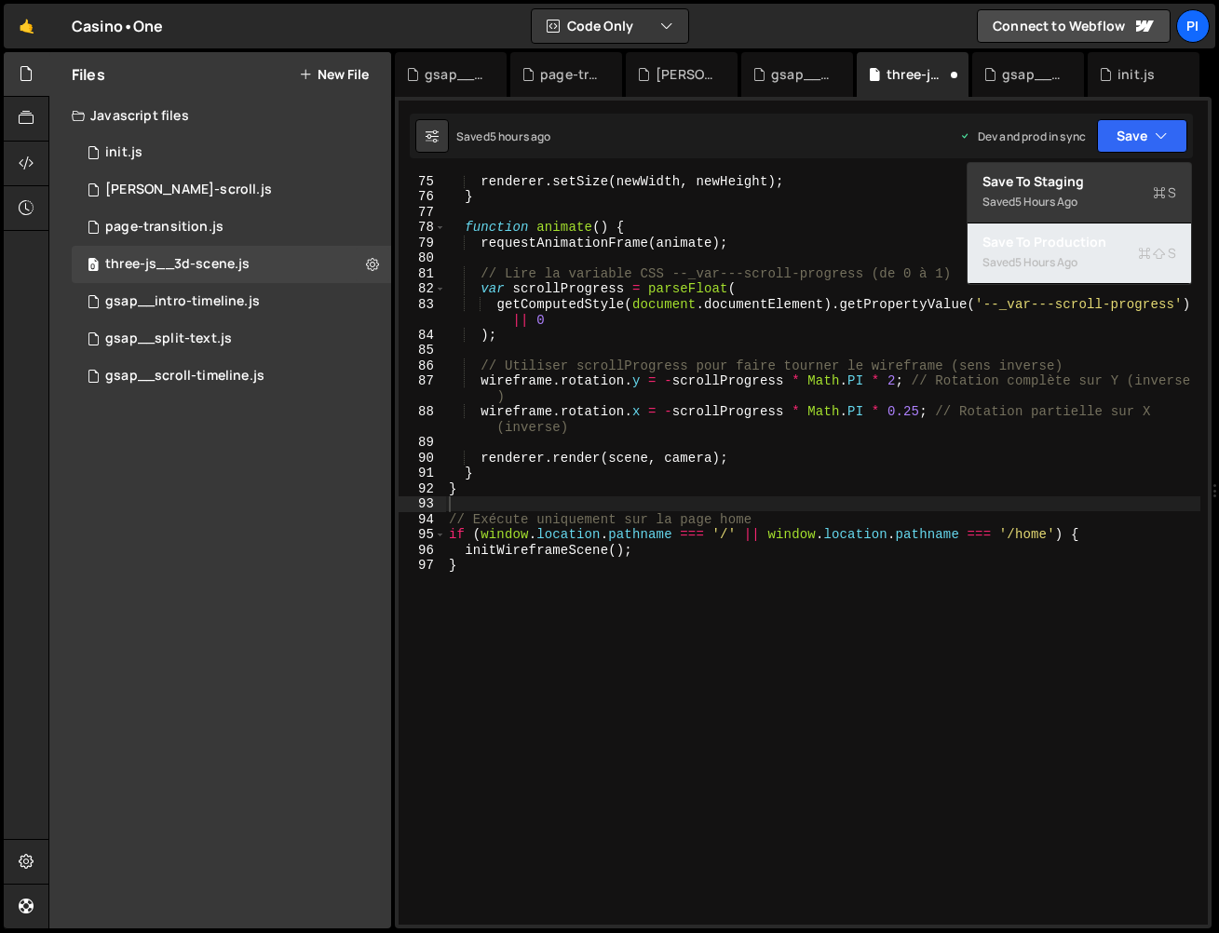
click at [1067, 258] on div "5 hours ago" at bounding box center [1046, 262] width 62 height 16
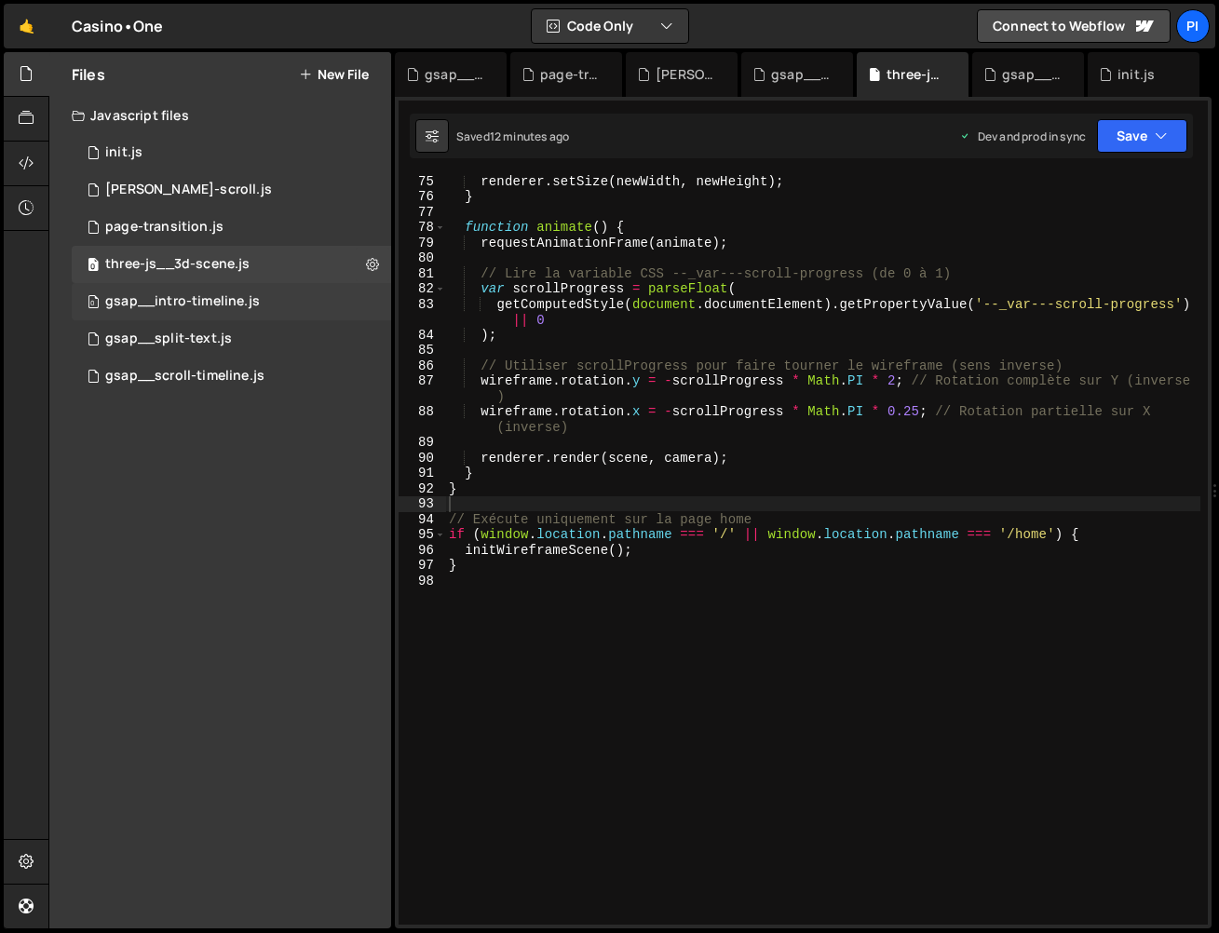
click at [211, 308] on div "gsap__intro-timeline.js" at bounding box center [182, 301] width 155 height 17
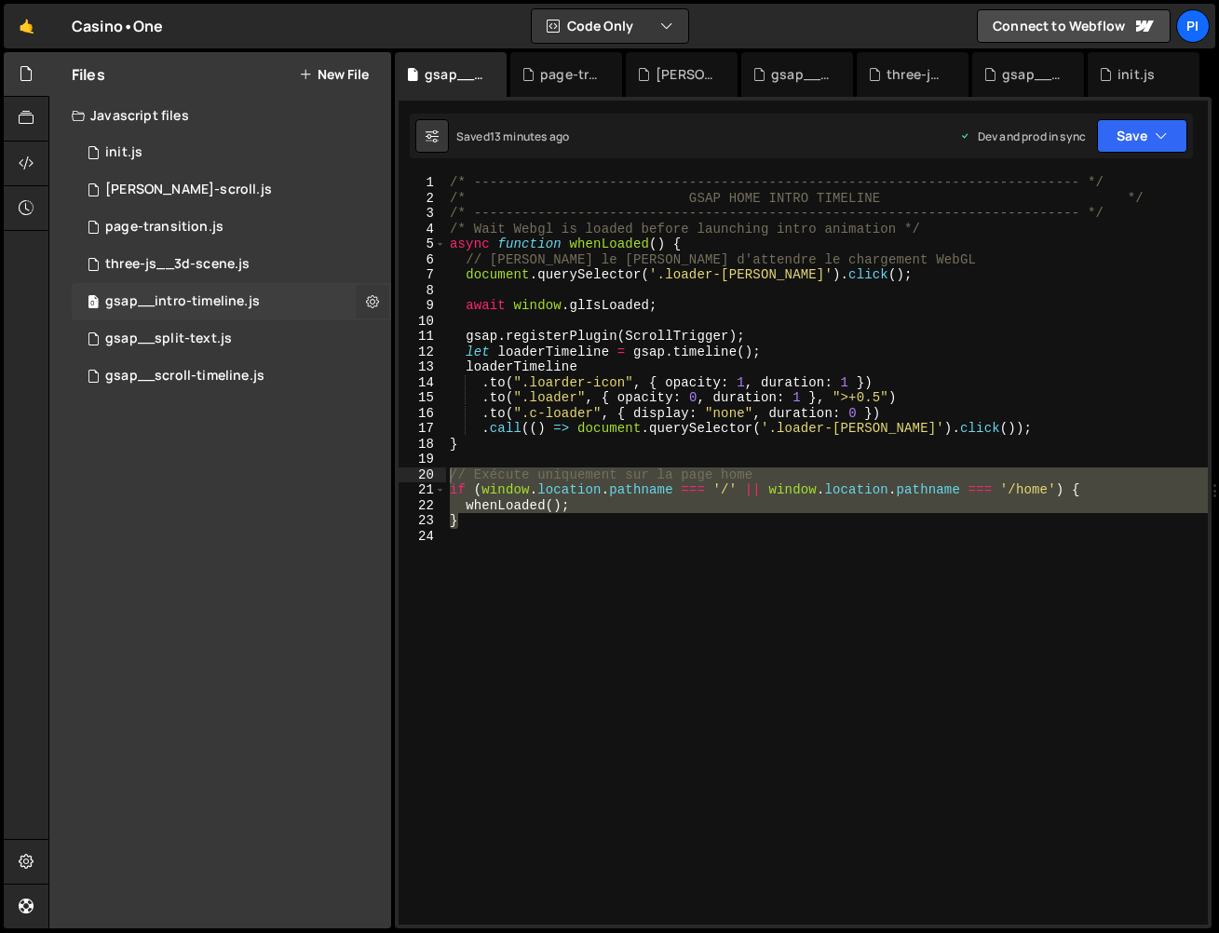
click at [375, 302] on icon at bounding box center [372, 301] width 13 height 18
type input "gsap__intro-timeline"
radio input "true"
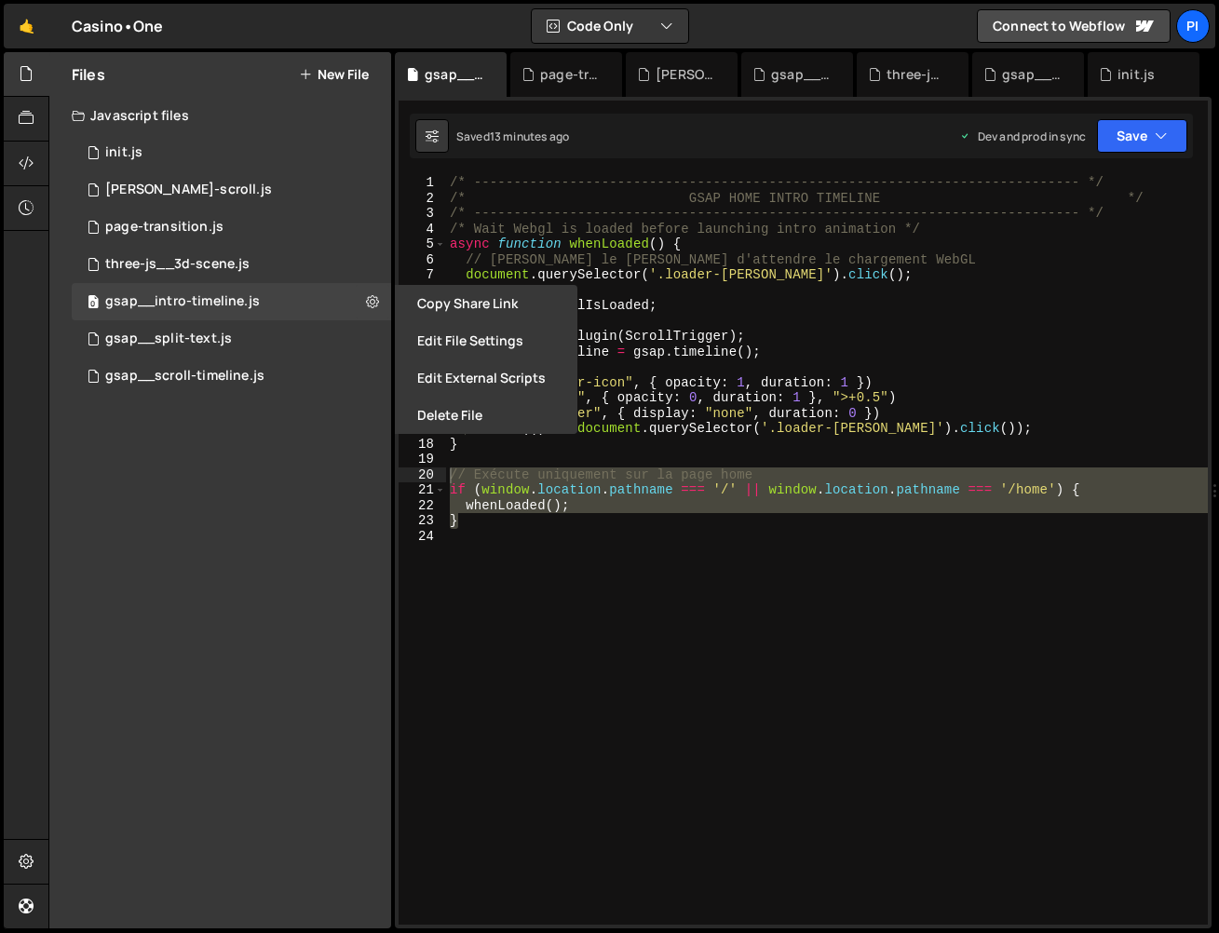
drag, startPoint x: 451, startPoint y: 343, endPoint x: 392, endPoint y: 335, distance: 59.1
click at [451, 343] on button "Edit File Settings" at bounding box center [486, 340] width 183 height 37
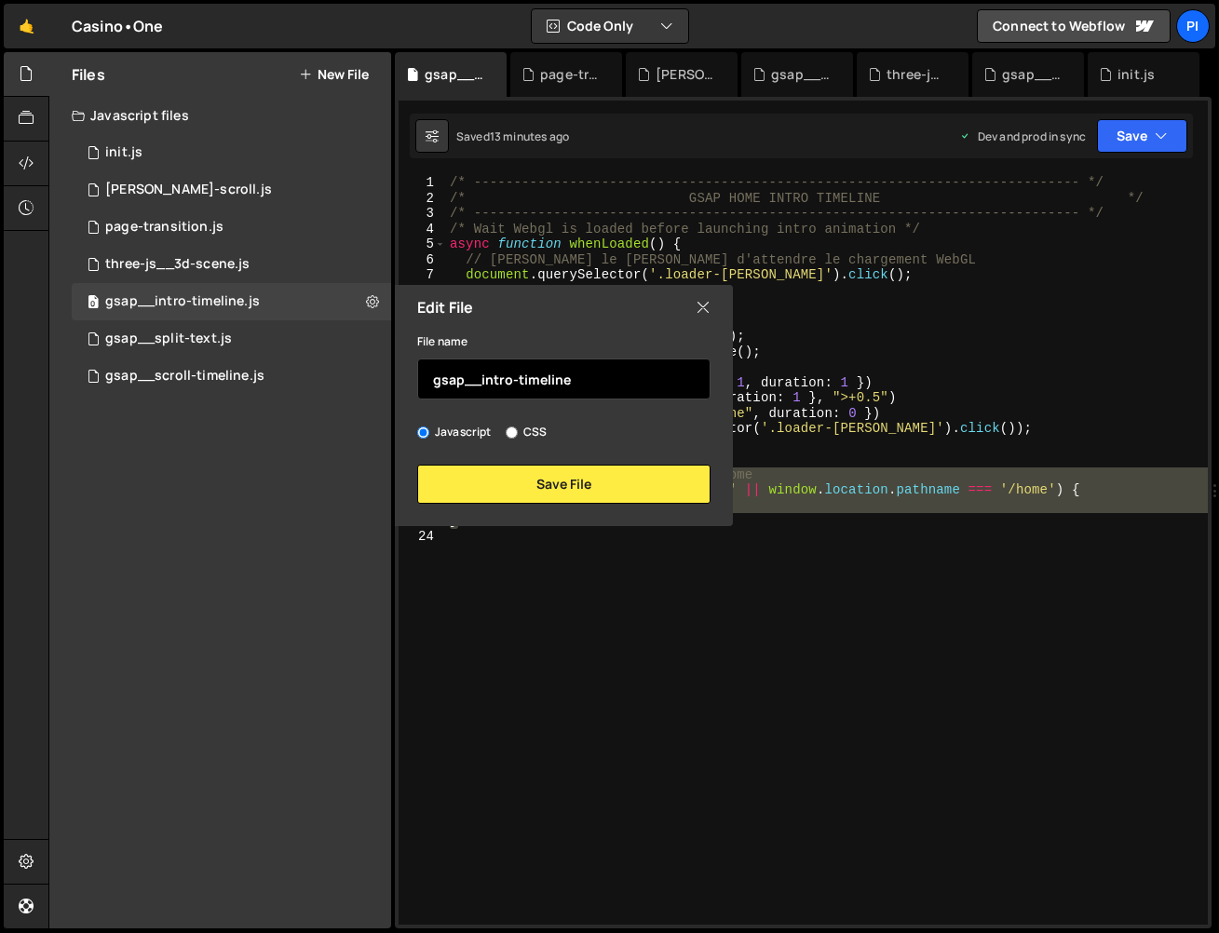
click at [481, 380] on input "gsap__intro-timeline" at bounding box center [563, 379] width 293 height 41
type input "gsap__home-intro-timeline"
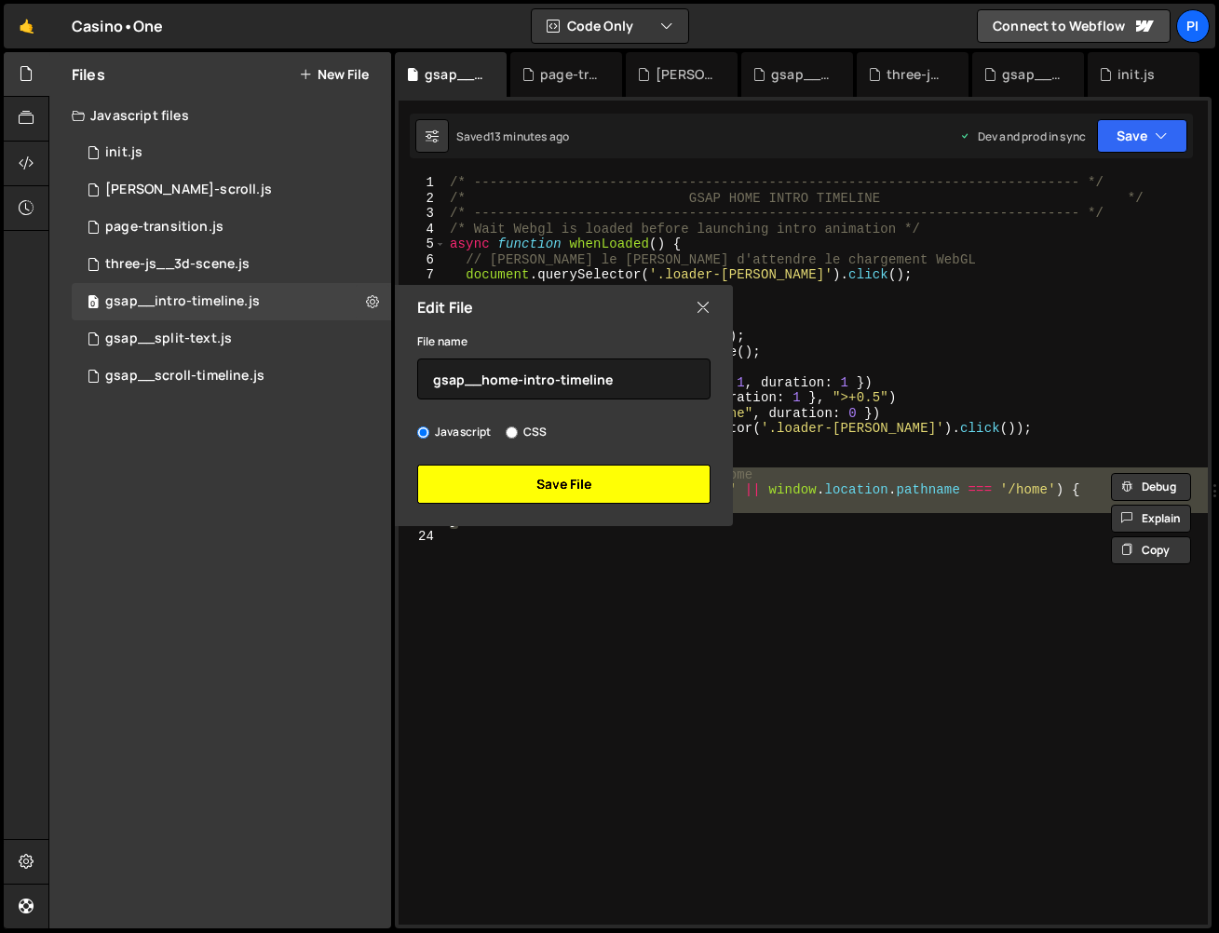
click at [614, 494] on button "Save File" at bounding box center [563, 484] width 293 height 39
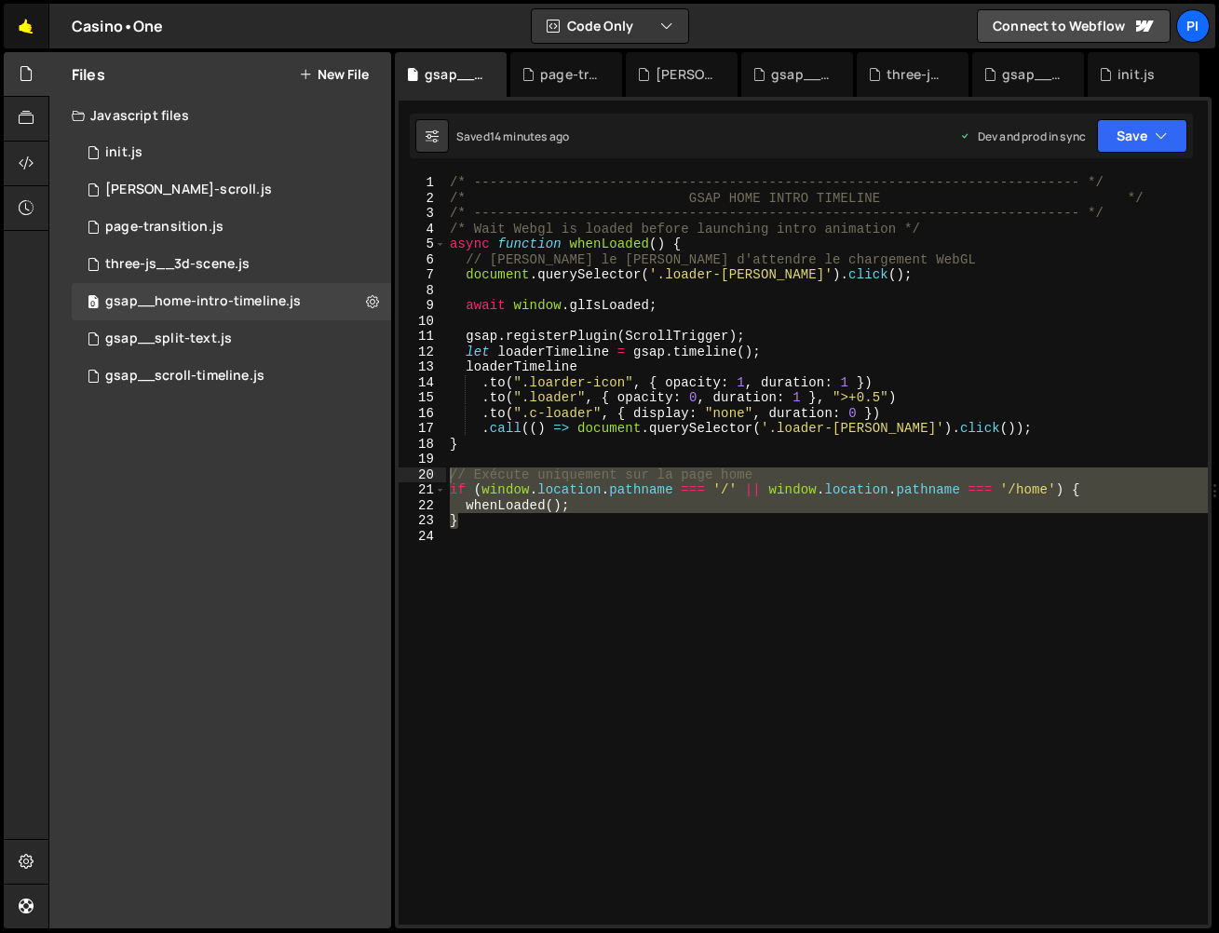
click at [33, 32] on link "🤙" at bounding box center [27, 26] width 46 height 45
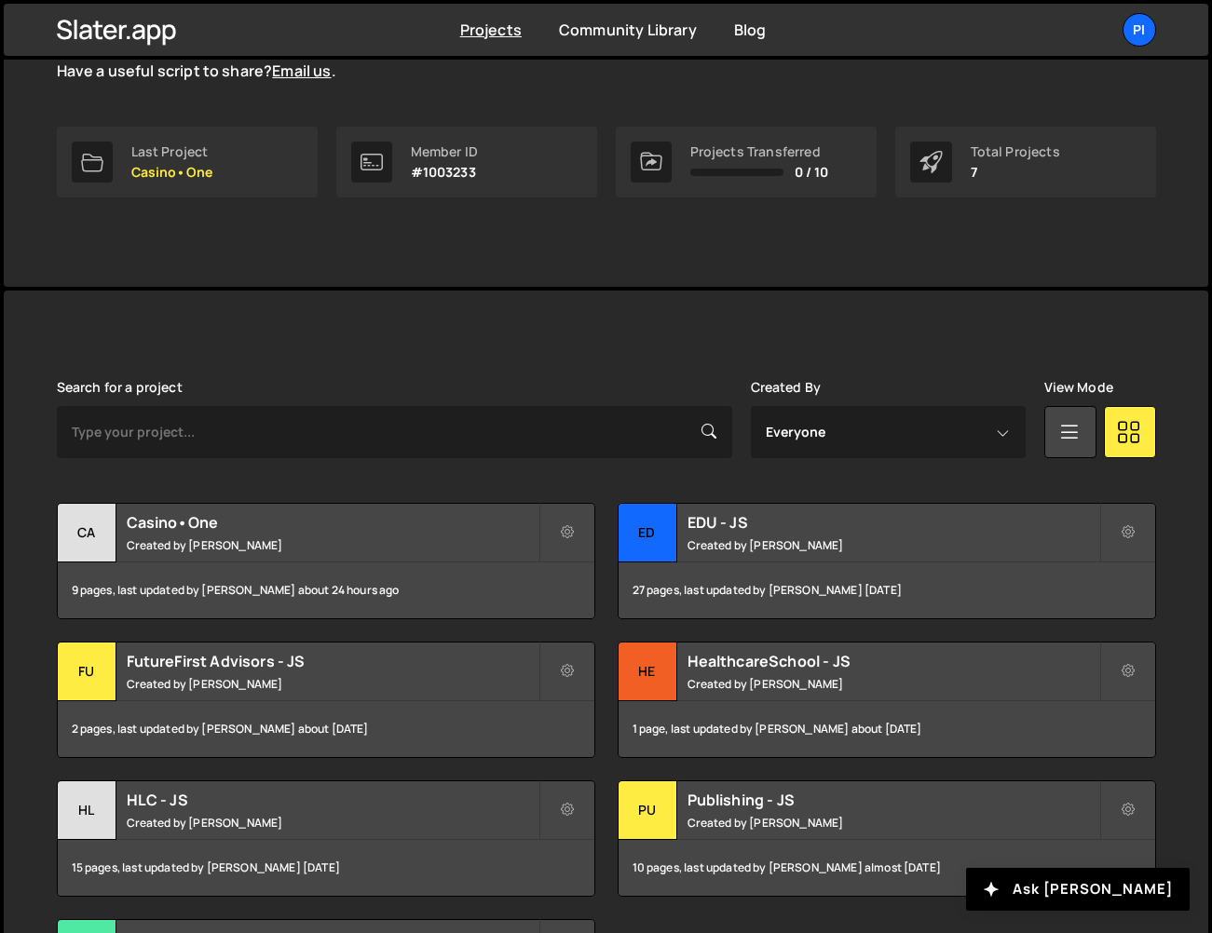
scroll to position [332, 0]
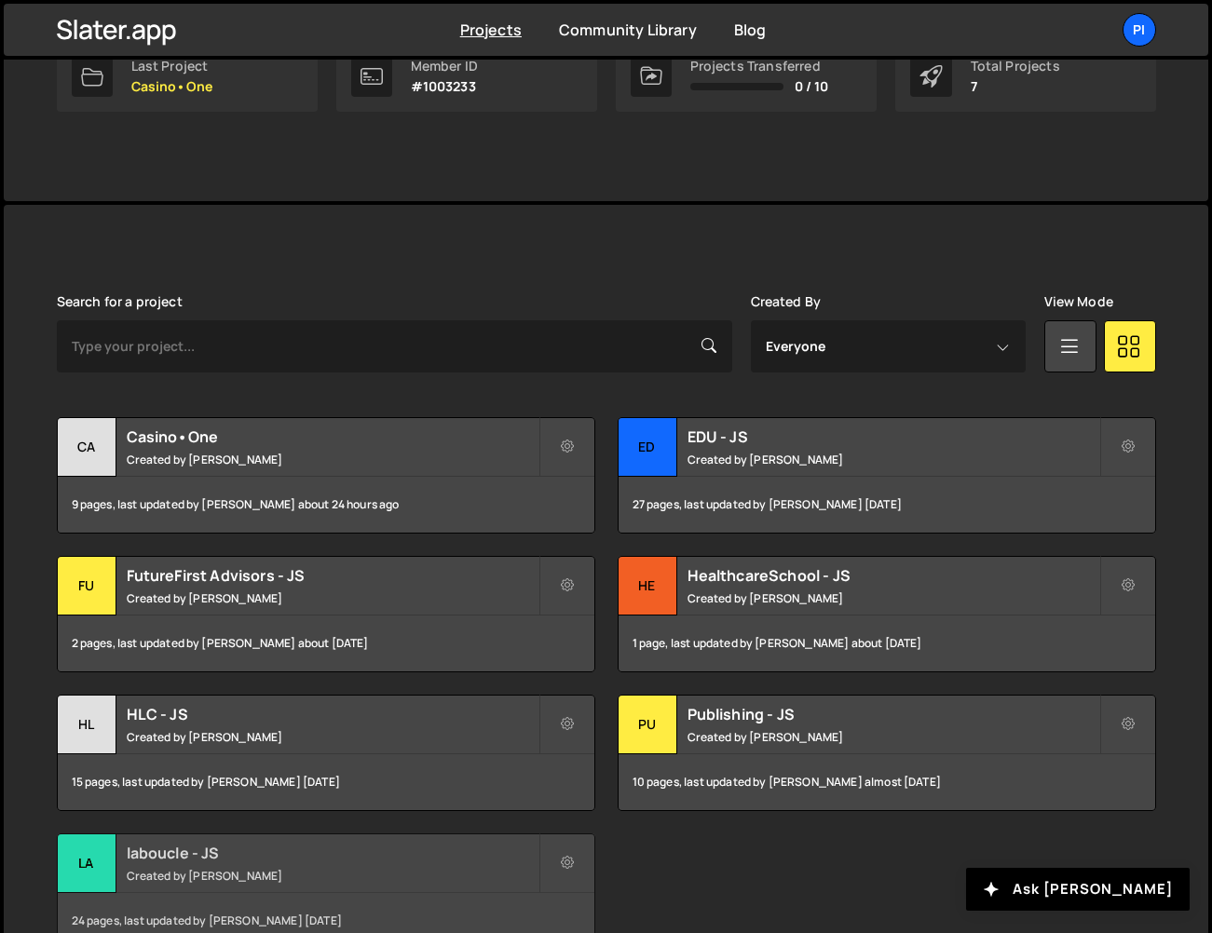
click at [75, 874] on div "la" at bounding box center [87, 863] width 59 height 59
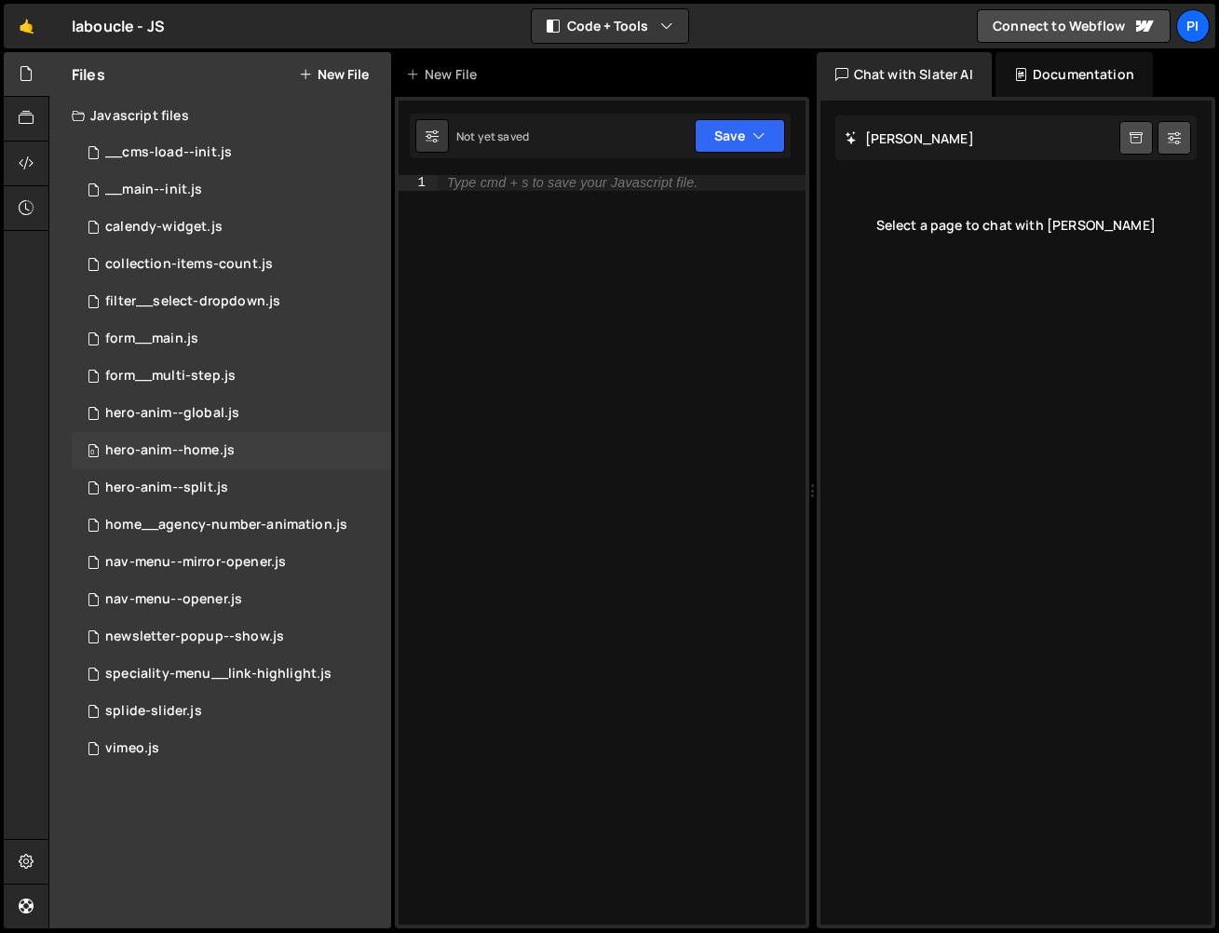
click at [230, 447] on div "hero-anim--home.js" at bounding box center [169, 450] width 129 height 17
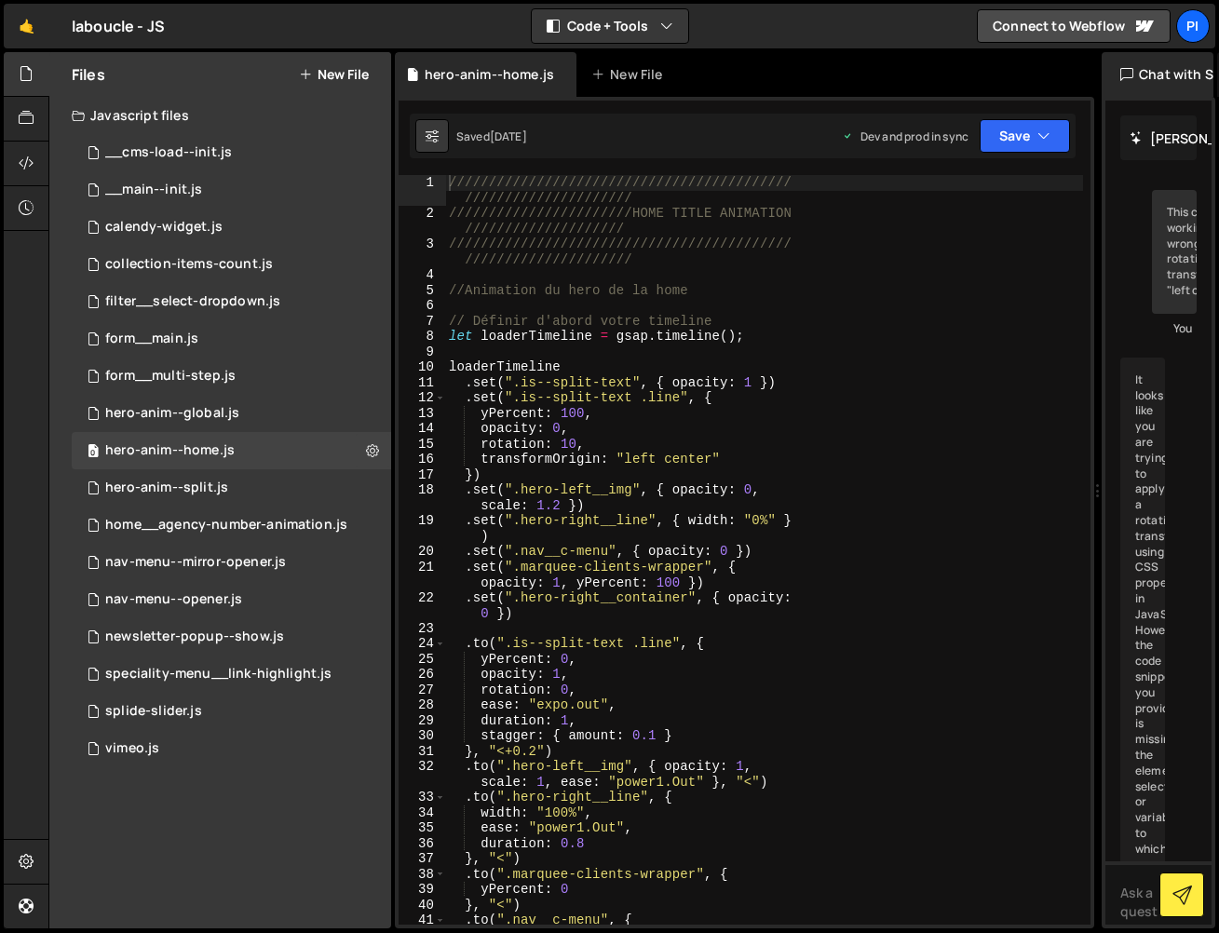
drag, startPoint x: 813, startPoint y: 77, endPoint x: 1027, endPoint y: 192, distance: 242.9
click at [1084, 88] on div "Files New File Javascript files 0 __cms-load--init.js 0 0 __main--init.js 0 0 c…" at bounding box center [633, 490] width 1171 height 877
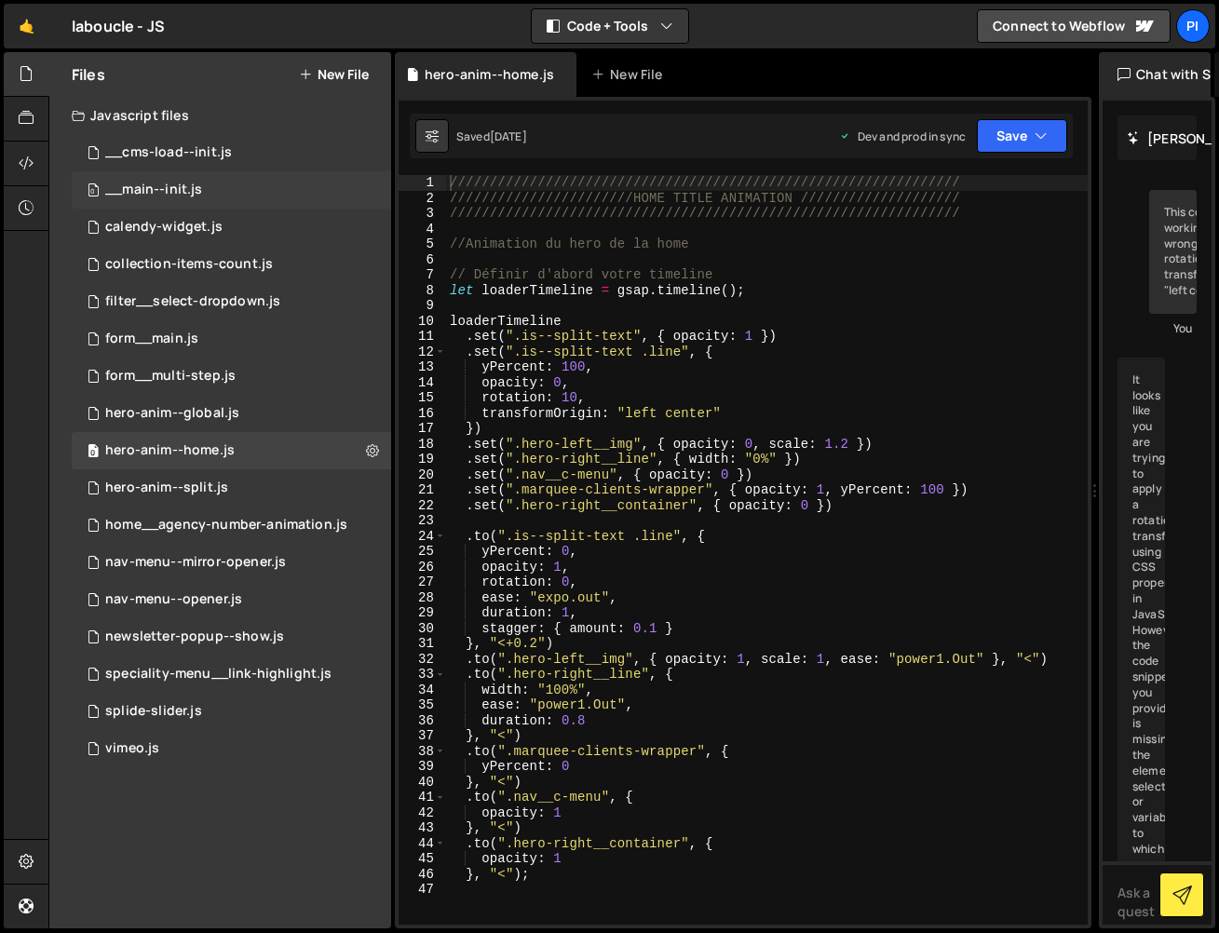
click at [196, 190] on div "__main--init.js" at bounding box center [153, 190] width 97 height 17
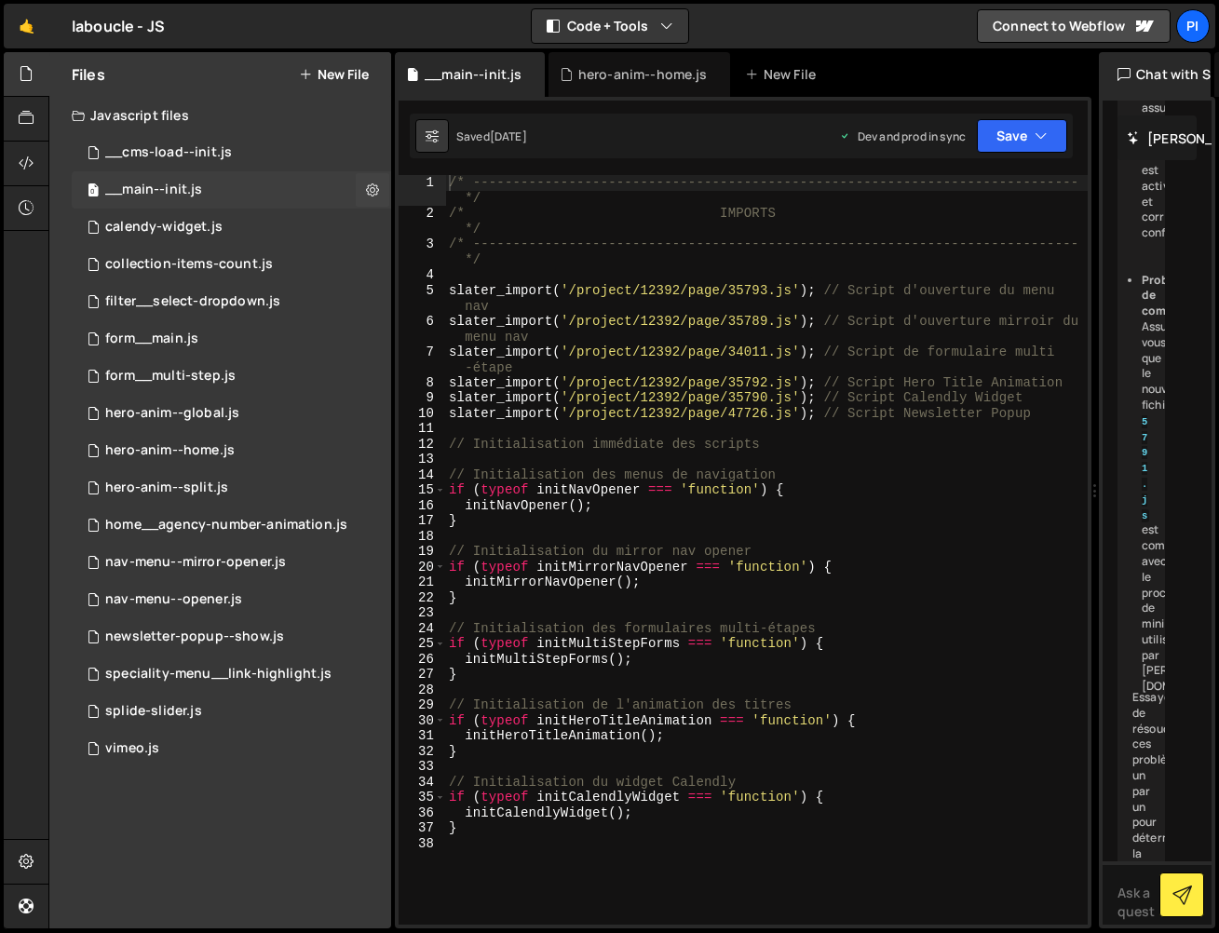
scroll to position [3652, 0]
click at [190, 346] on div "form__main.js" at bounding box center [151, 339] width 93 height 17
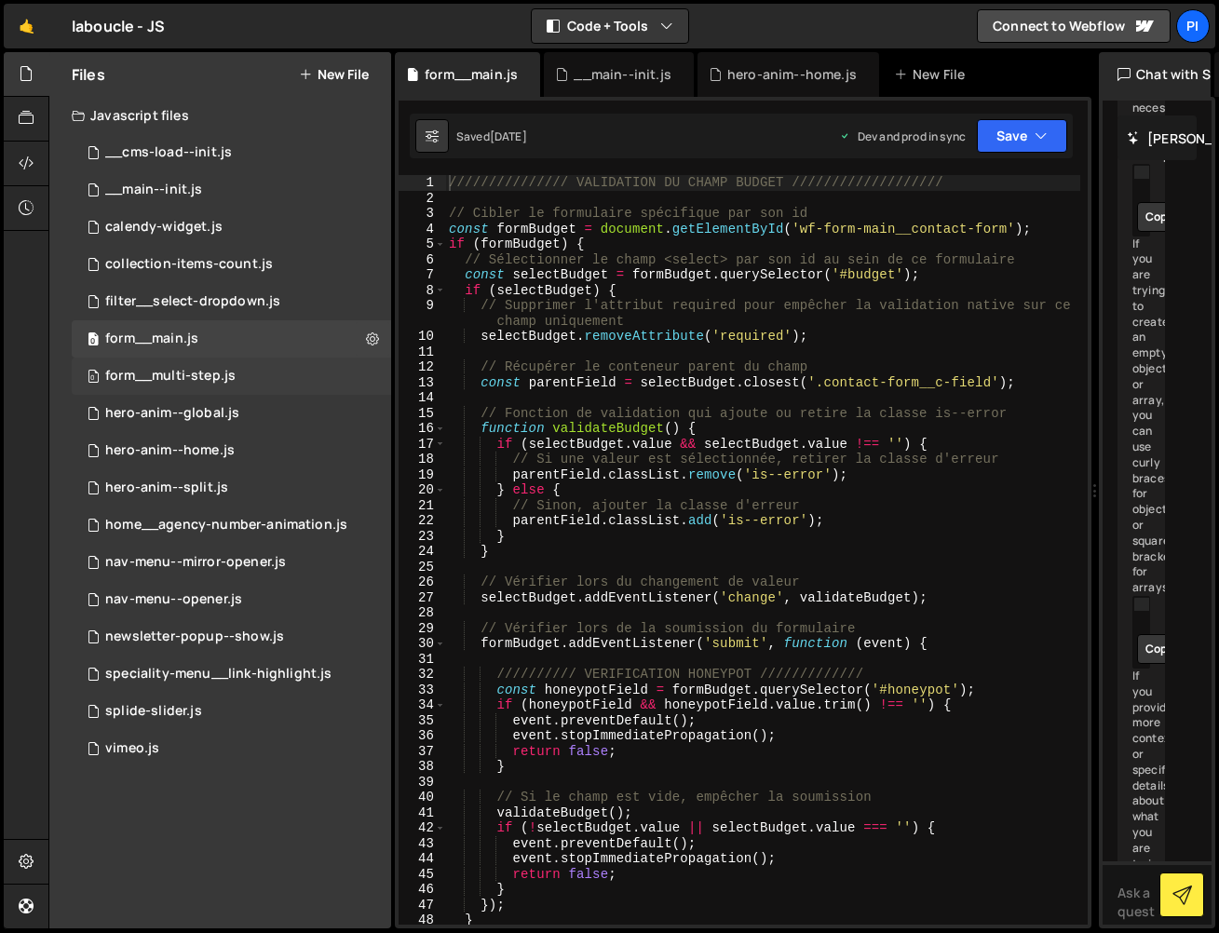
scroll to position [1344, 0]
click at [235, 434] on div "0 hero-anim--home.js 0" at bounding box center [231, 450] width 319 height 37
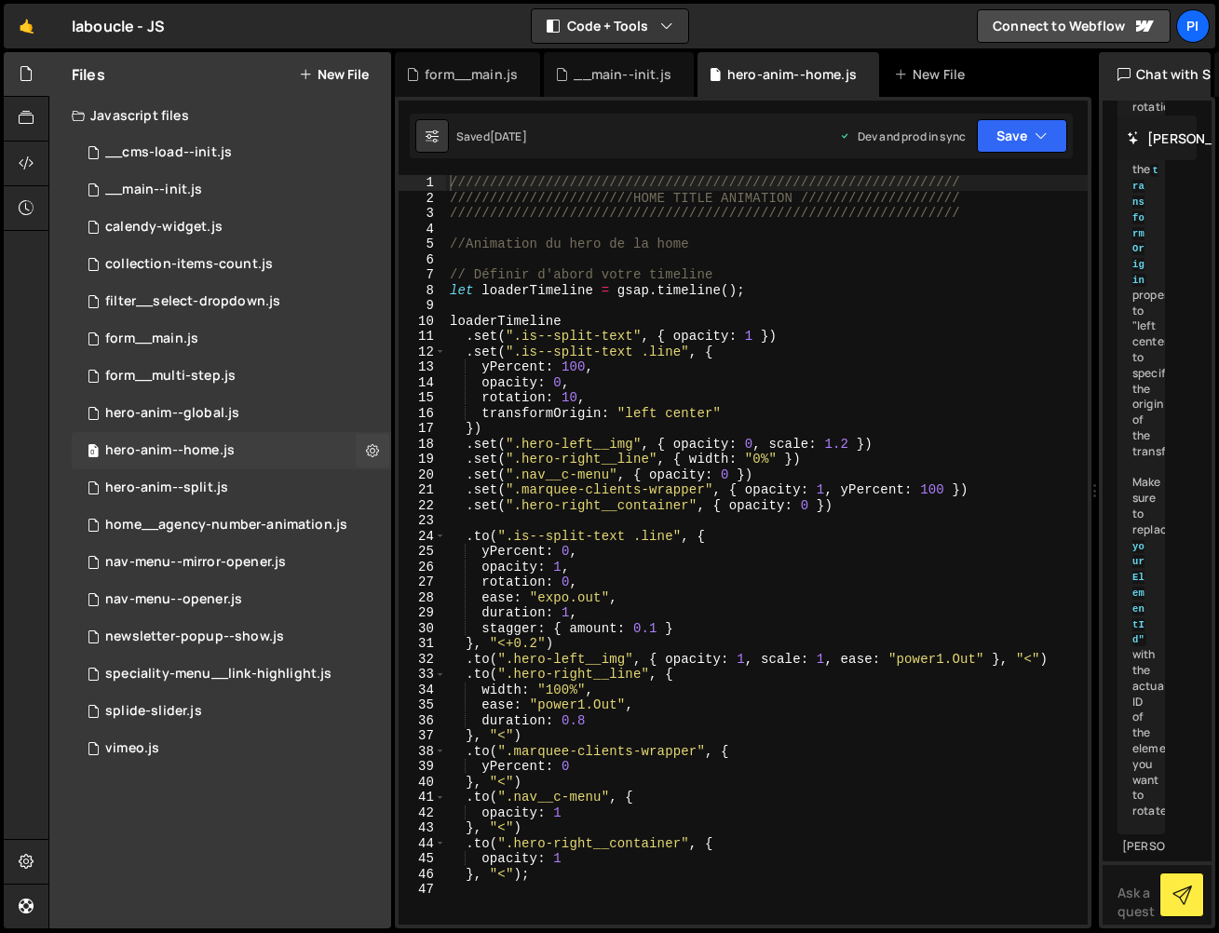
scroll to position [1907, 0]
click at [238, 424] on div "0 hero-anim--global.js 0" at bounding box center [231, 413] width 319 height 37
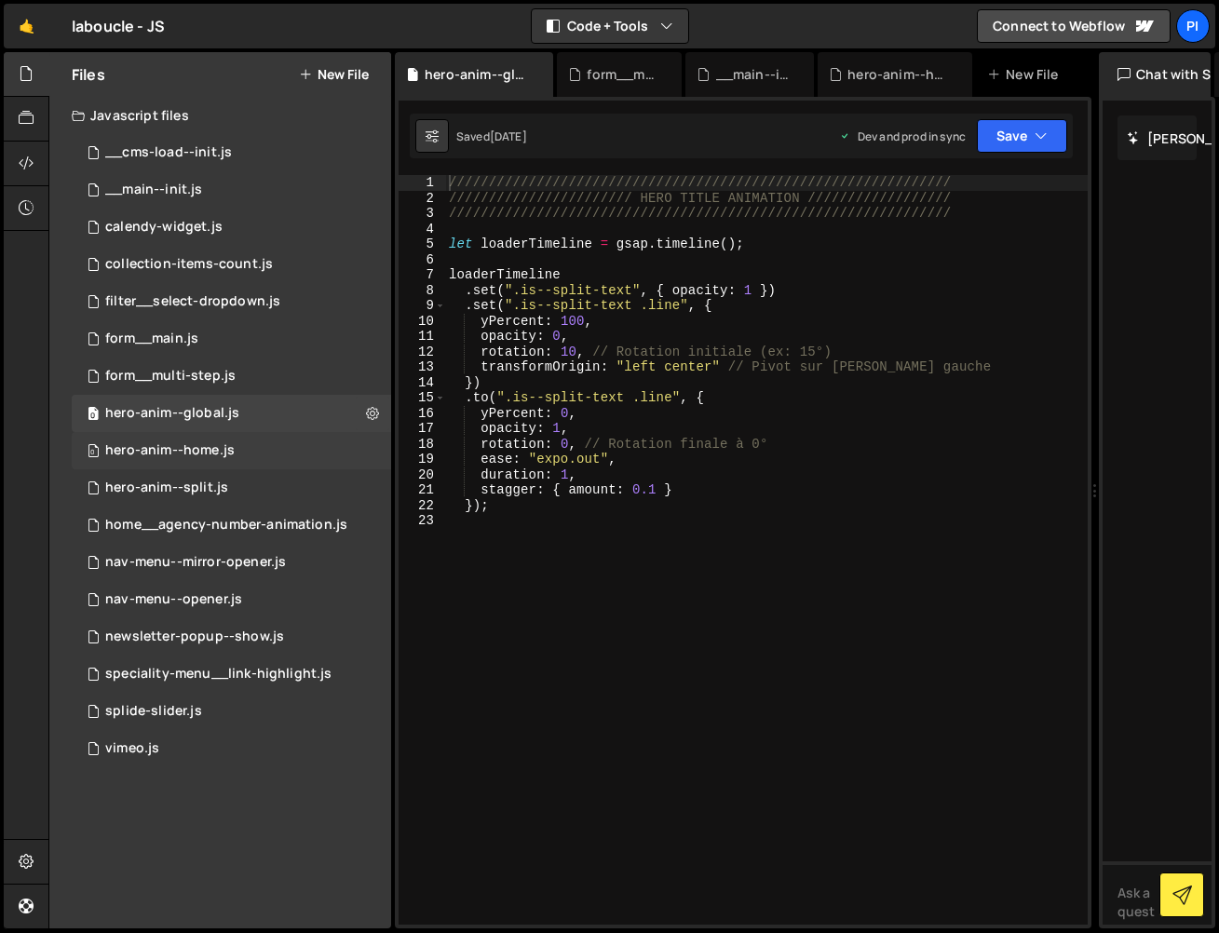
click at [211, 454] on div "hero-anim--home.js" at bounding box center [169, 450] width 129 height 17
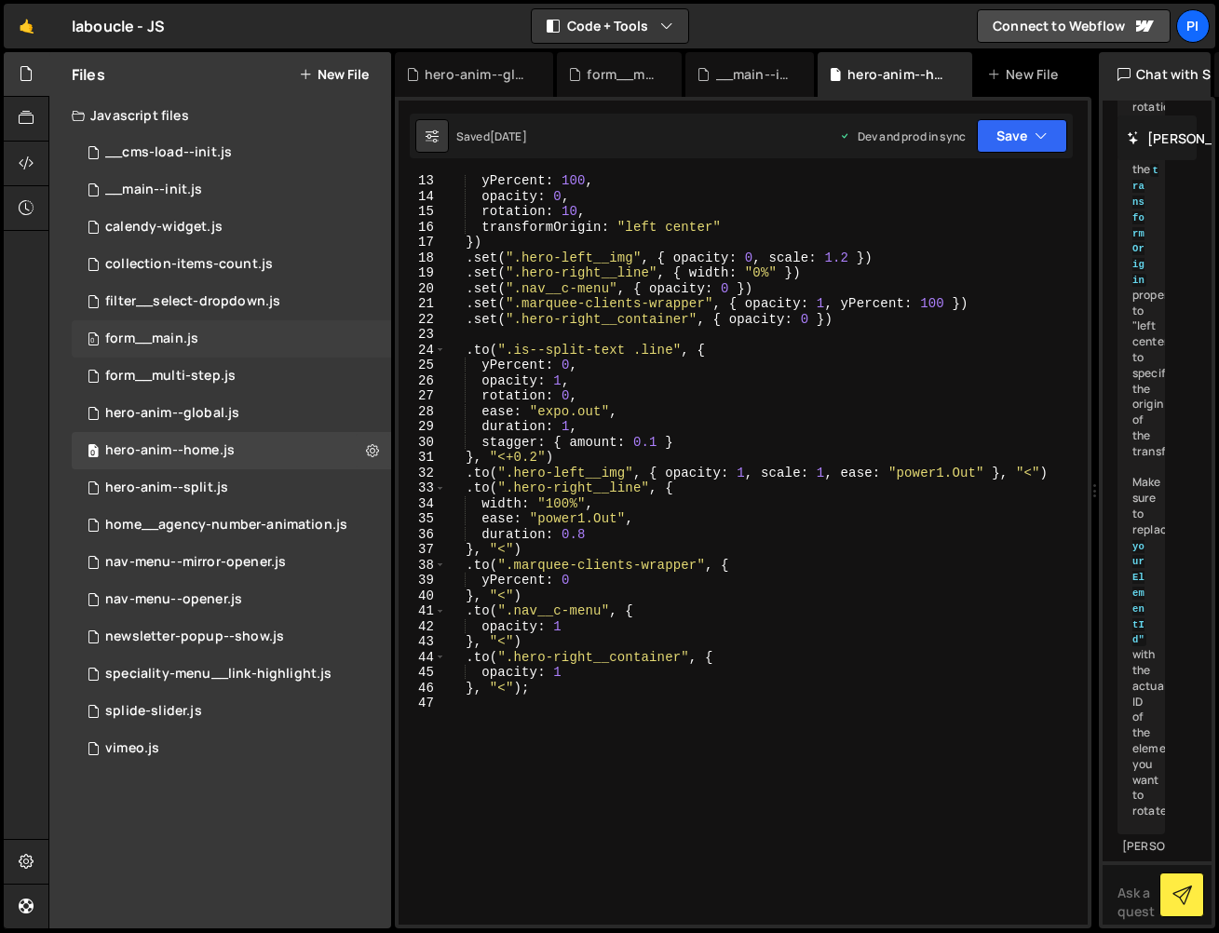
scroll to position [204, 0]
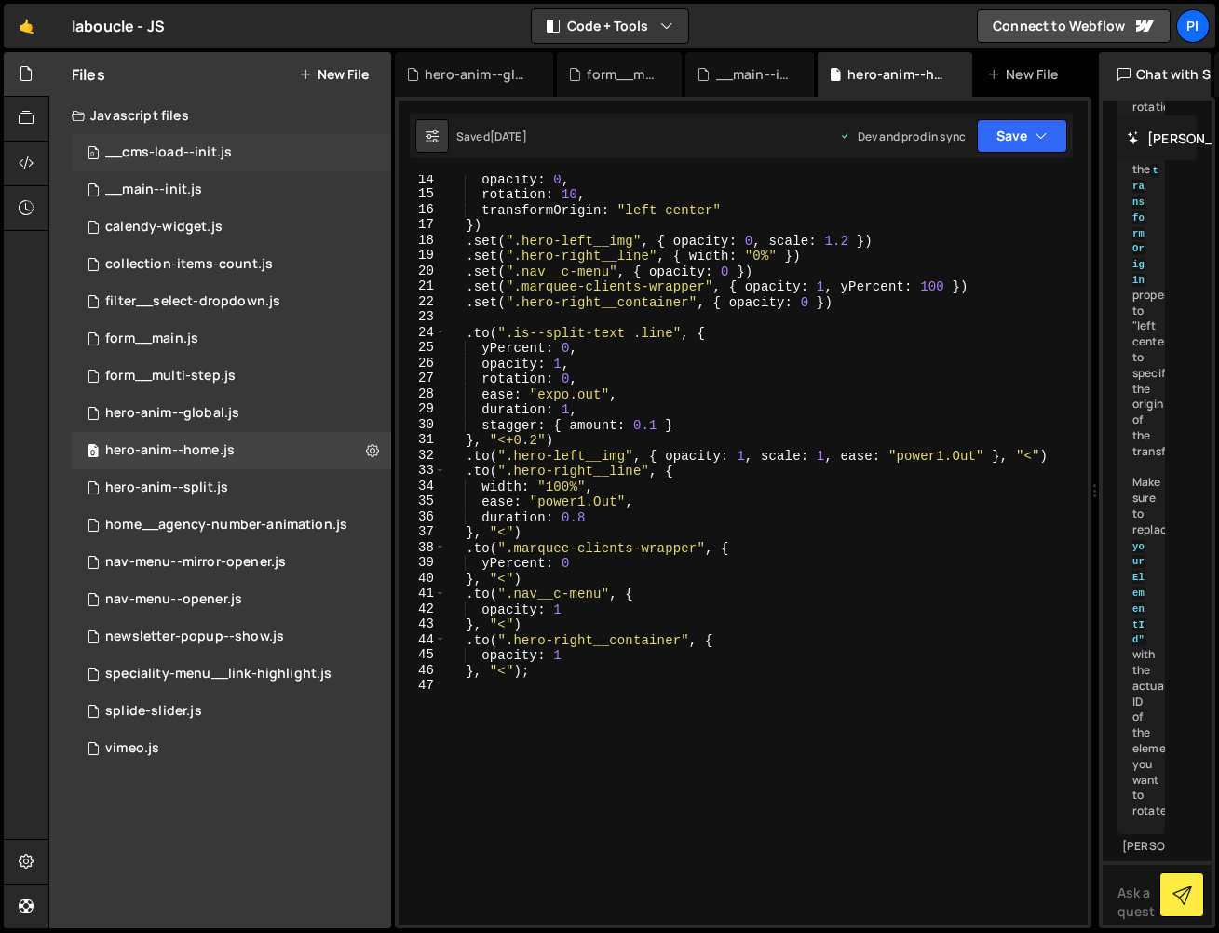
click at [209, 149] on div "__cms-load--init.js" at bounding box center [168, 152] width 127 height 17
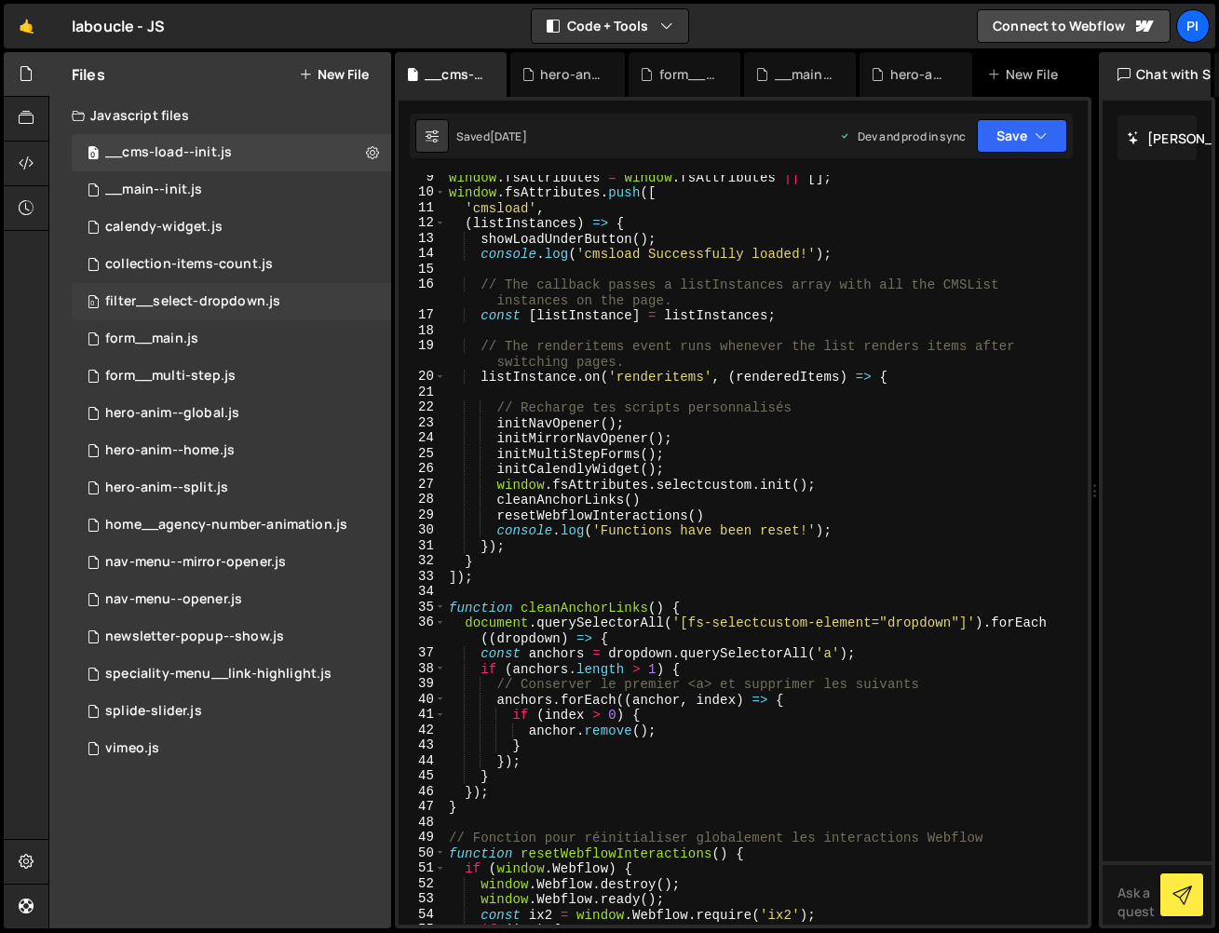
scroll to position [124, 0]
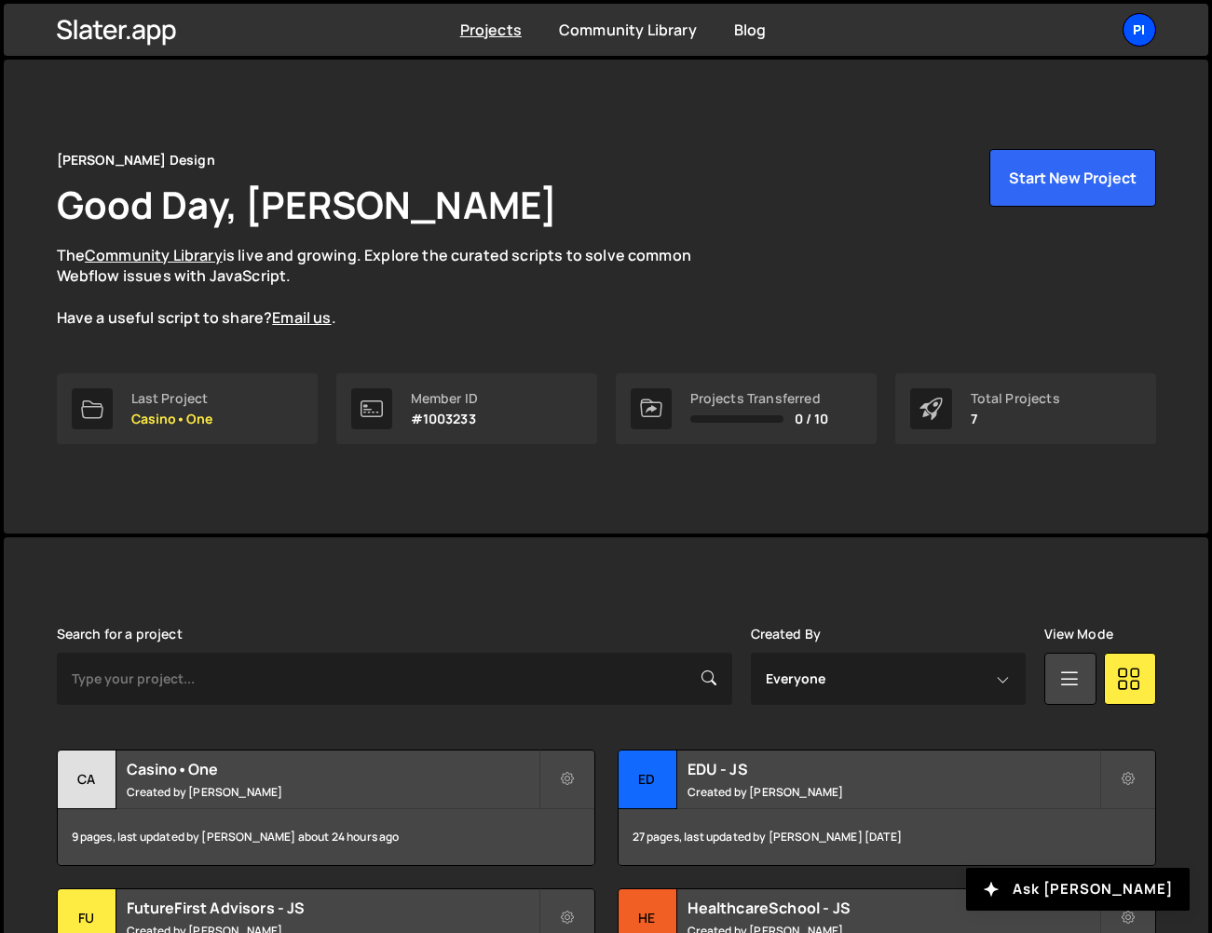
click at [1137, 29] on div "Pi" at bounding box center [1139, 30] width 34 height 34
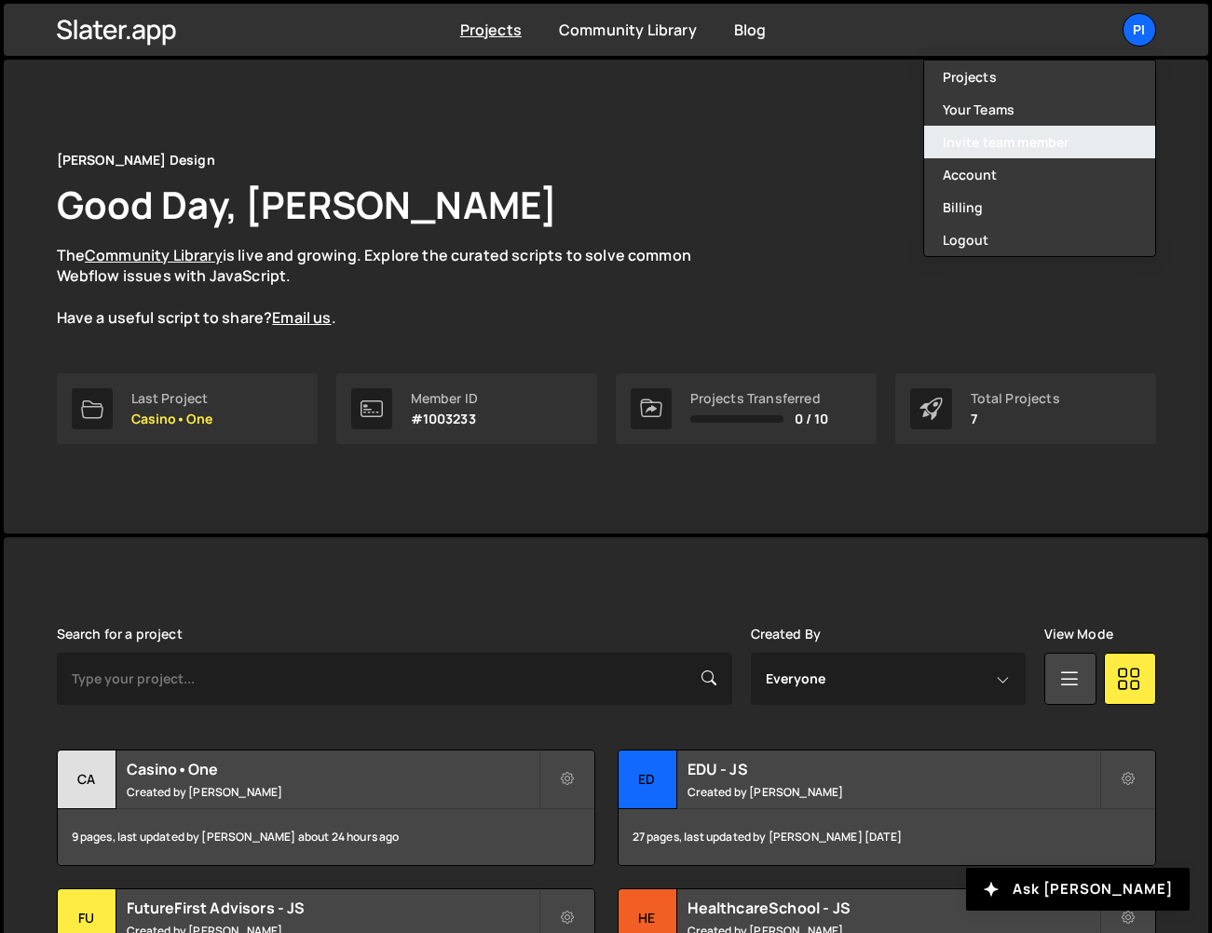
click at [1057, 142] on link "Invite team member" at bounding box center [1039, 142] width 231 height 33
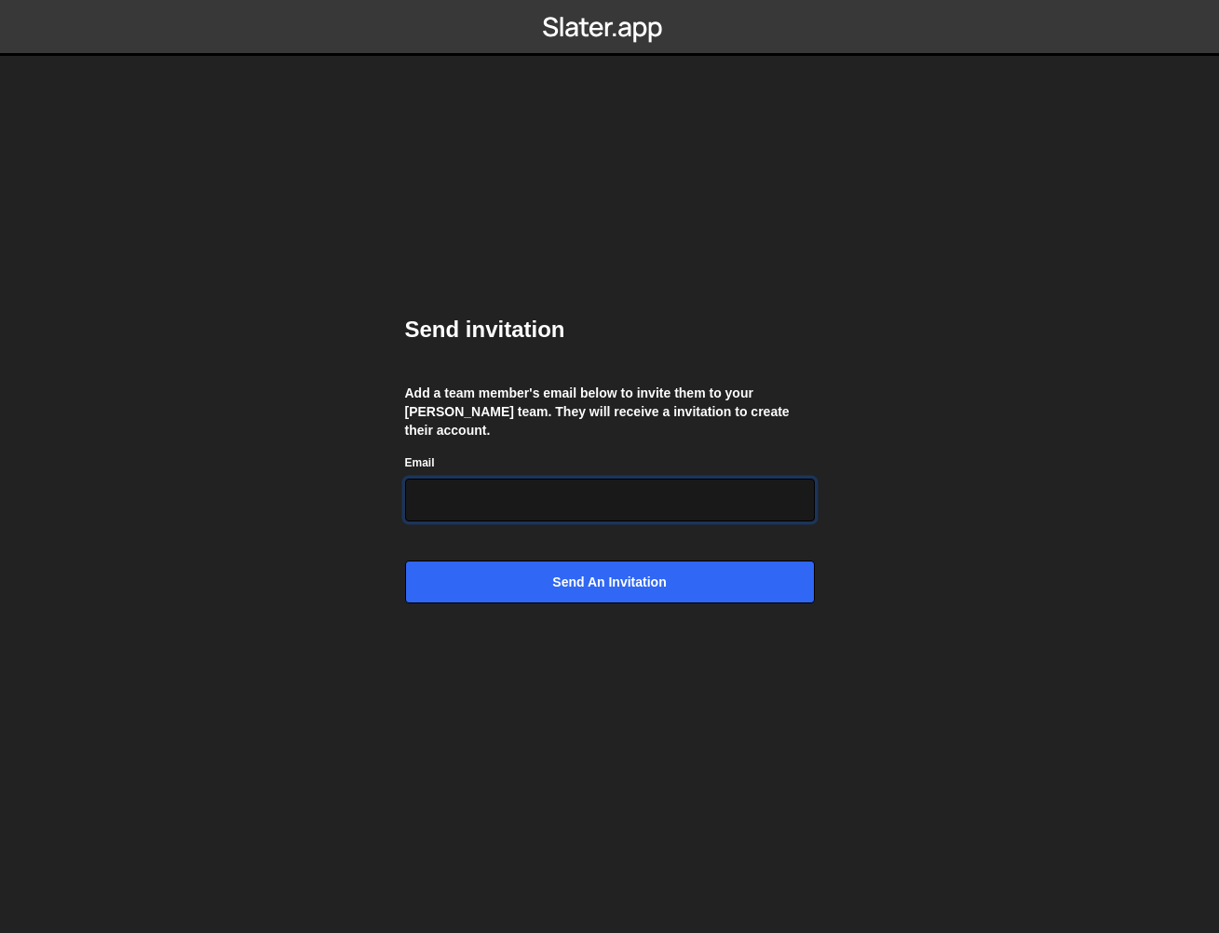
click at [531, 494] on input "Email" at bounding box center [610, 500] width 410 height 43
paste input "[EMAIL_ADDRESS][DOMAIN_NAME]"
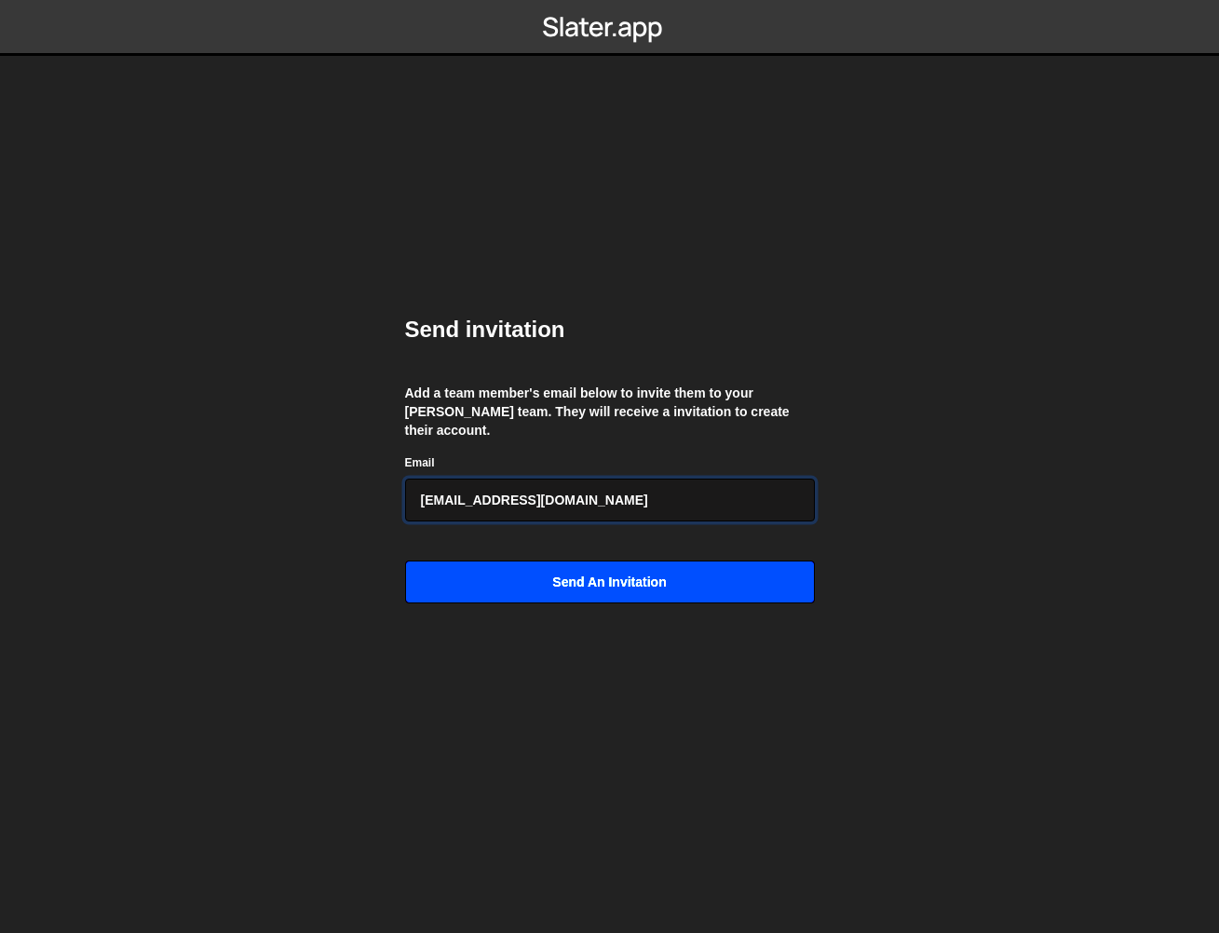
type input "[EMAIL_ADDRESS][DOMAIN_NAME]"
click at [684, 573] on input "Send an invitation" at bounding box center [610, 582] width 410 height 43
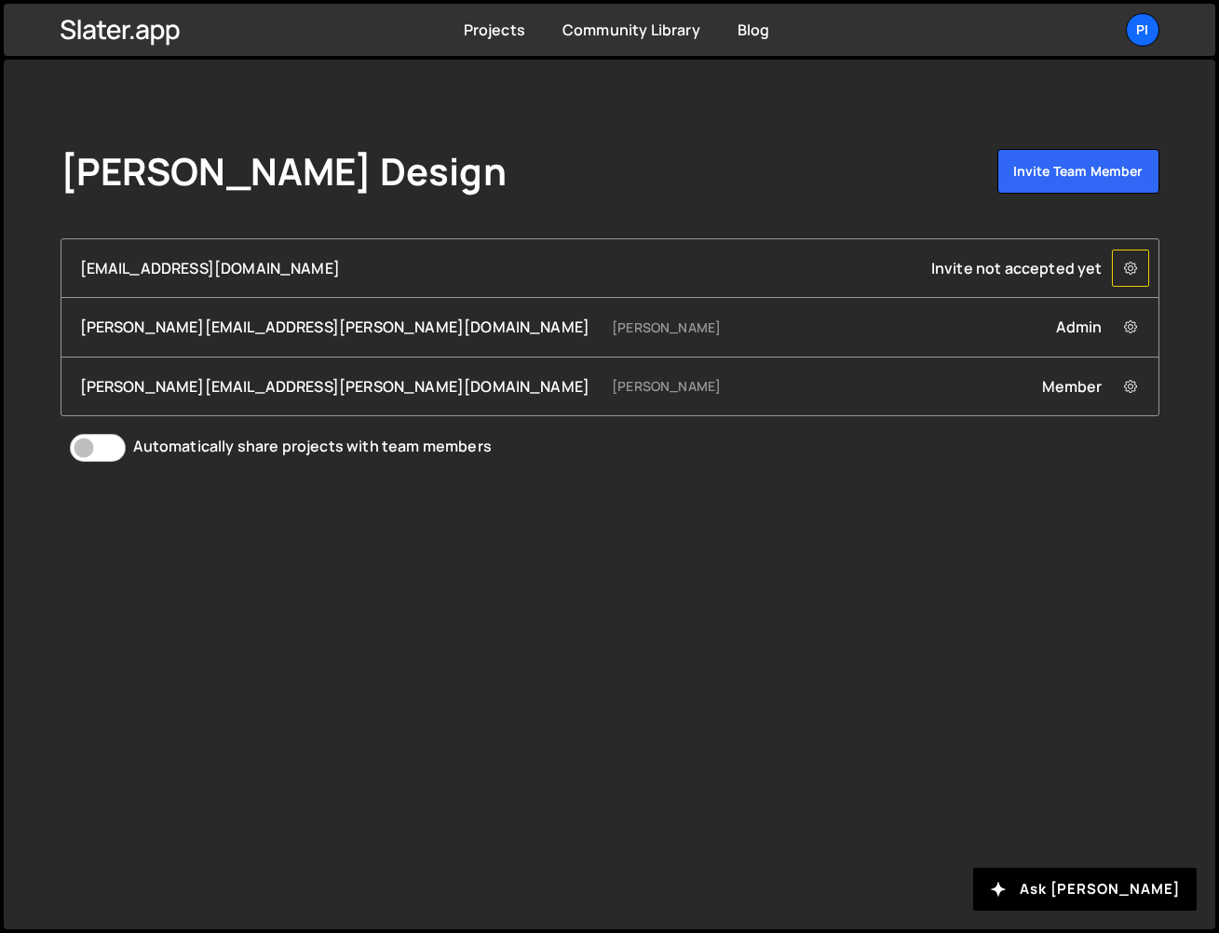
click at [1129, 275] on icon at bounding box center [1130, 268] width 13 height 19
click at [495, 26] on link "Projects" at bounding box center [494, 30] width 61 height 20
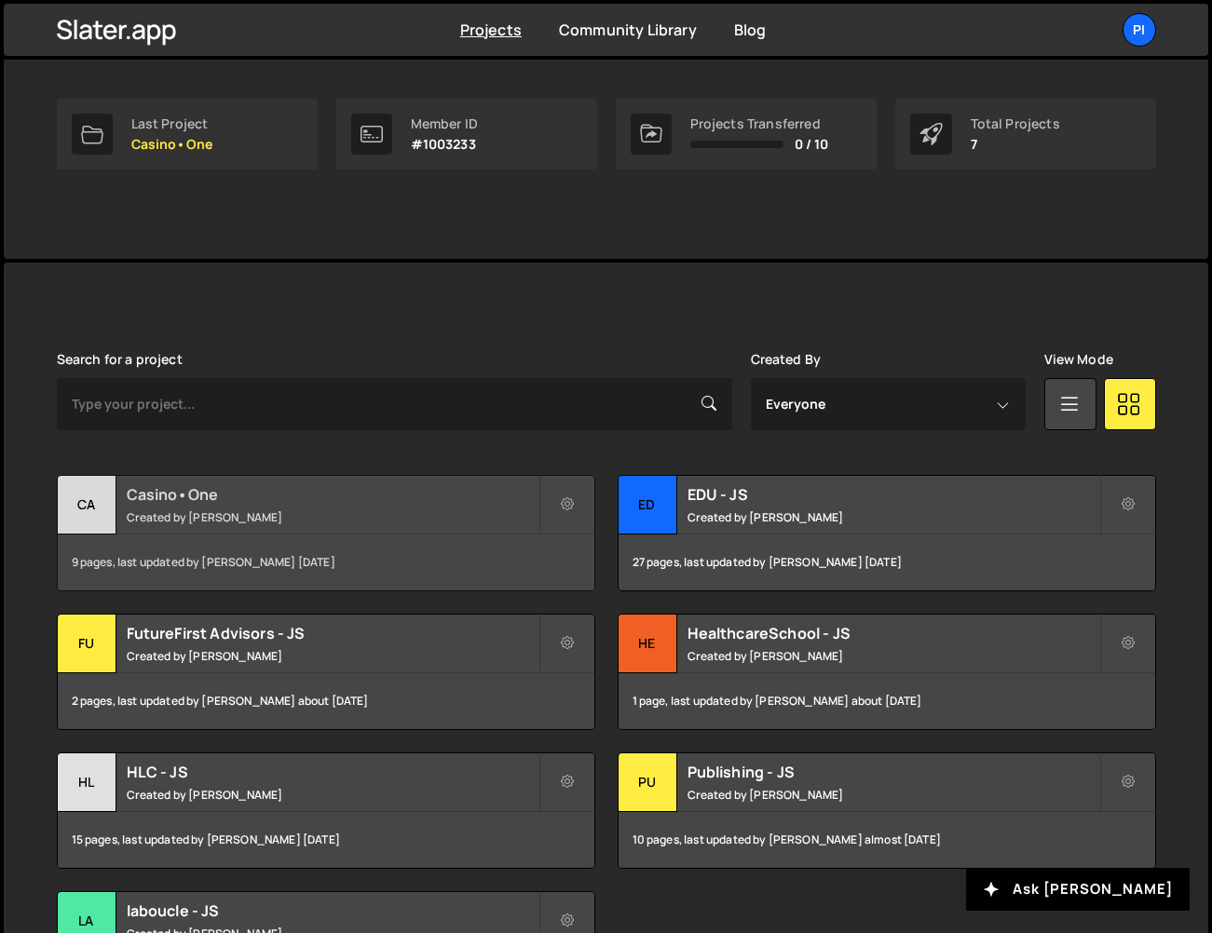
scroll to position [330, 0]
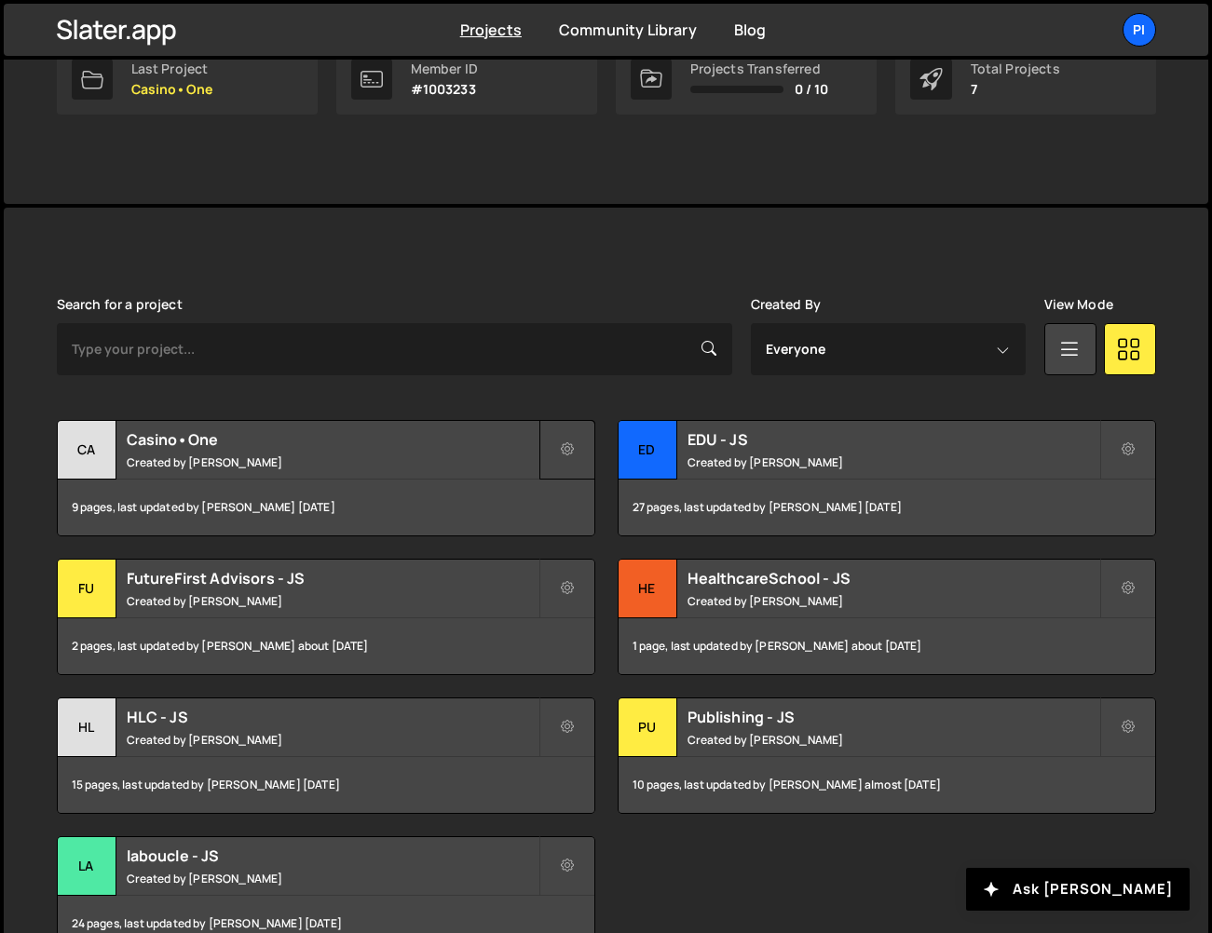
click at [567, 453] on icon at bounding box center [567, 450] width 13 height 19
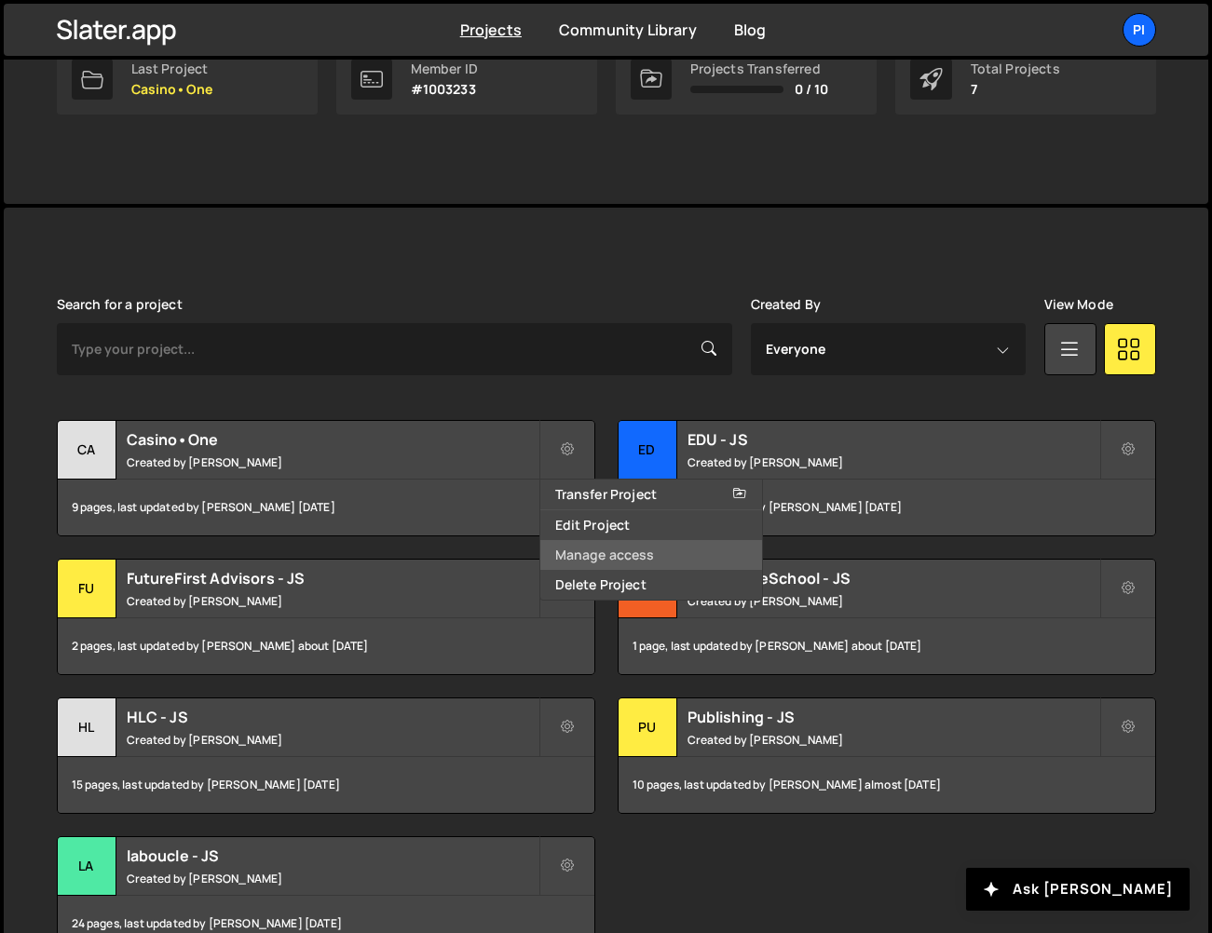
click at [610, 556] on link "Manage access" at bounding box center [651, 555] width 222 height 30
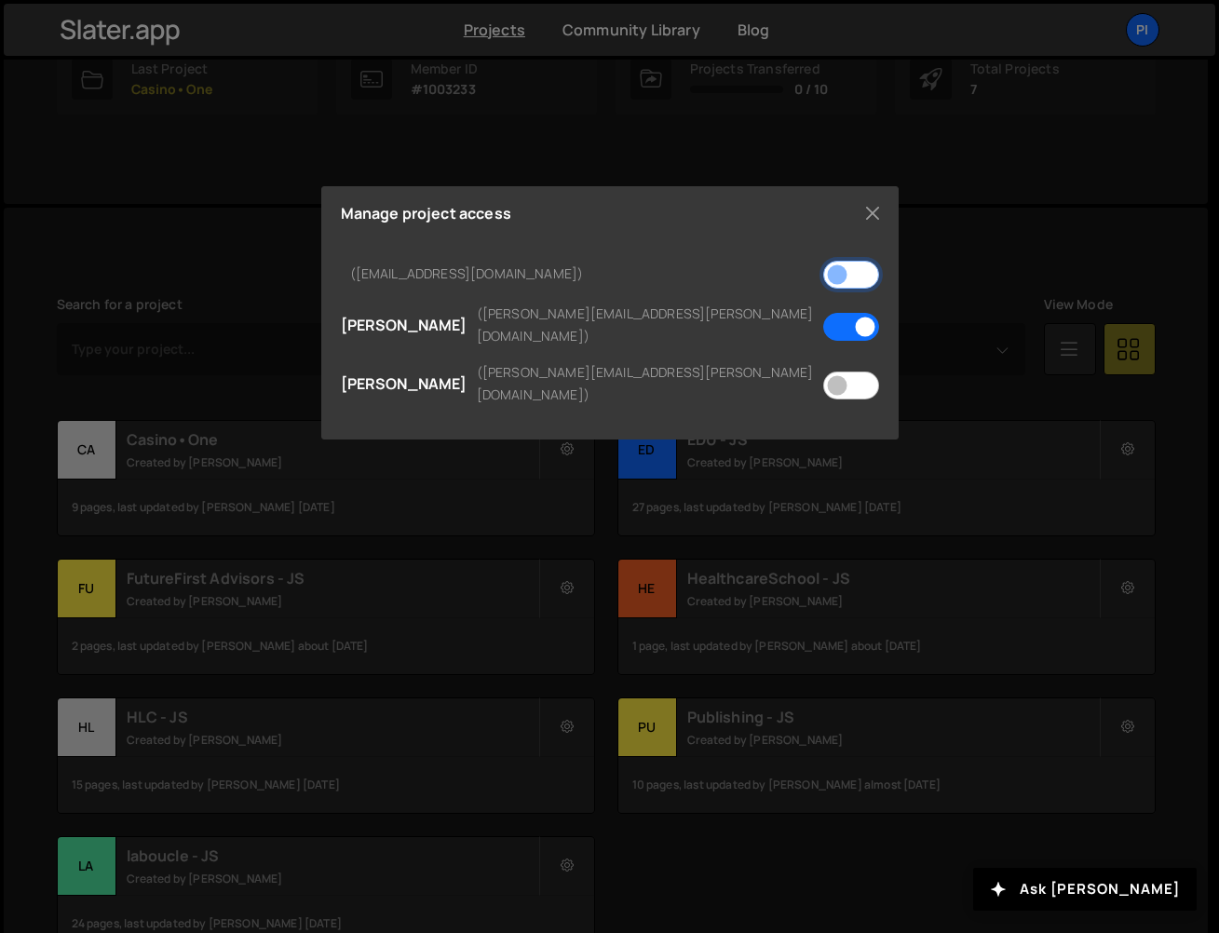
click at [846, 275] on input "checkbox" at bounding box center [851, 275] width 56 height 28
checkbox input "true"
click at [874, 213] on button "Close" at bounding box center [873, 213] width 28 height 28
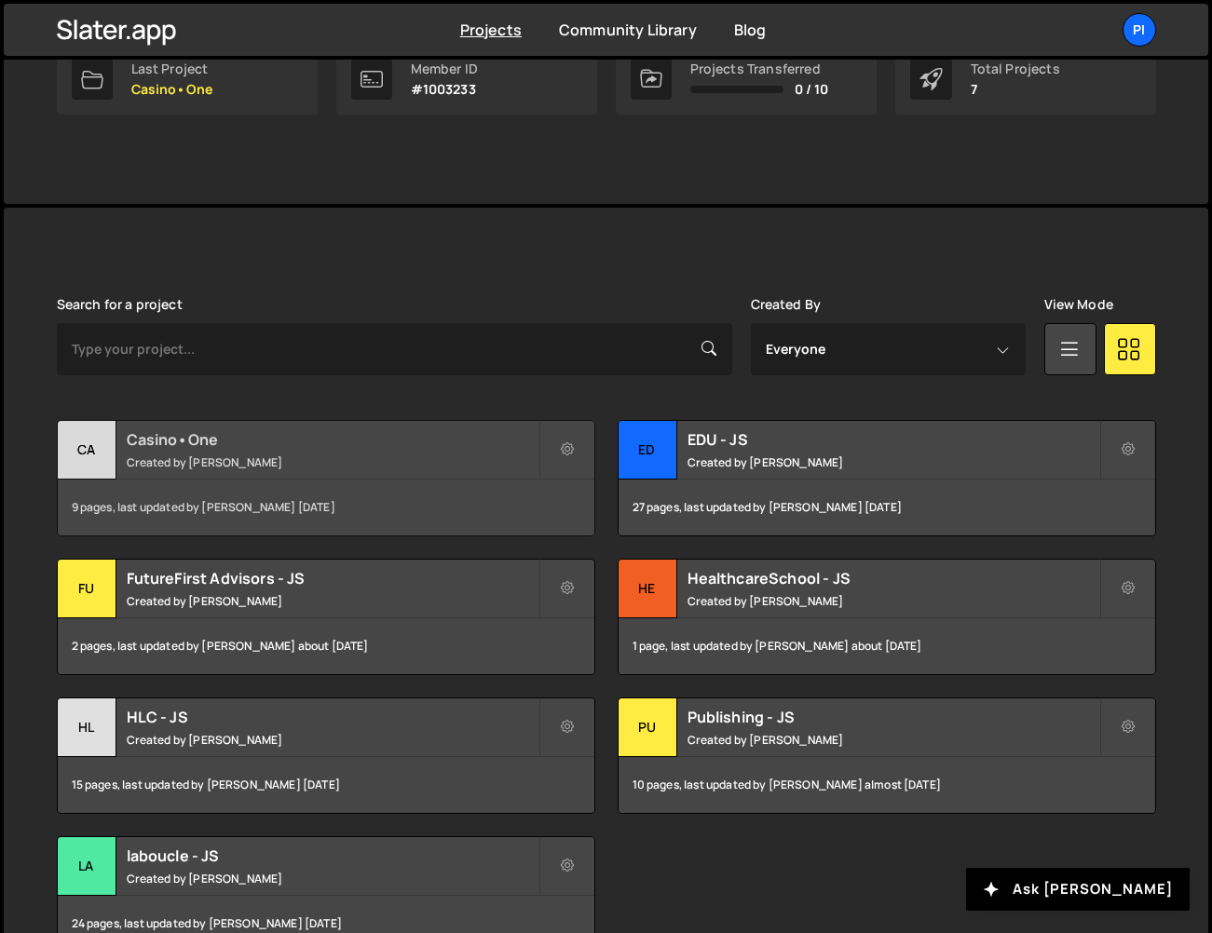
click at [169, 461] on small "Created by [PERSON_NAME]" at bounding box center [333, 462] width 412 height 16
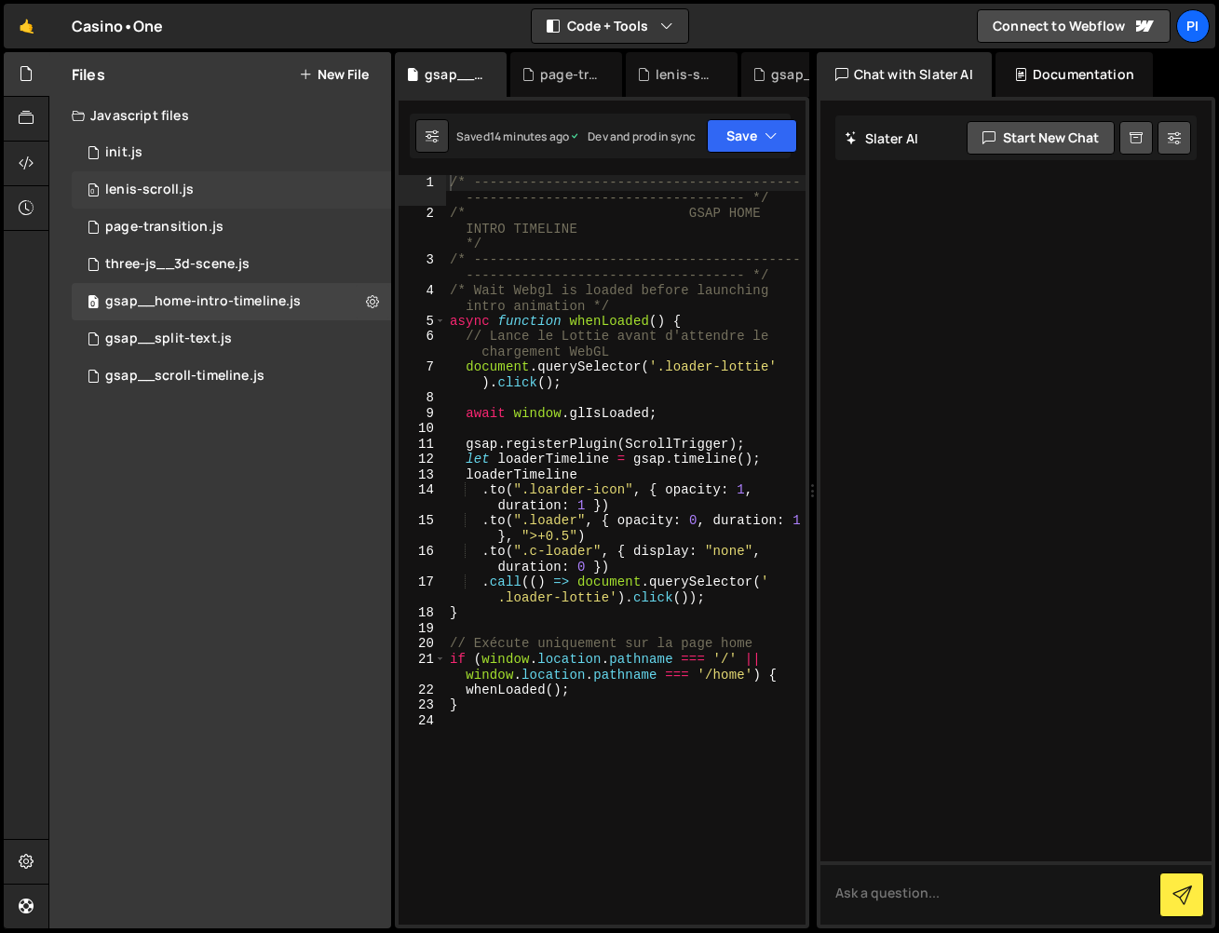
click at [187, 192] on div "lenis-scroll.js" at bounding box center [149, 190] width 88 height 17
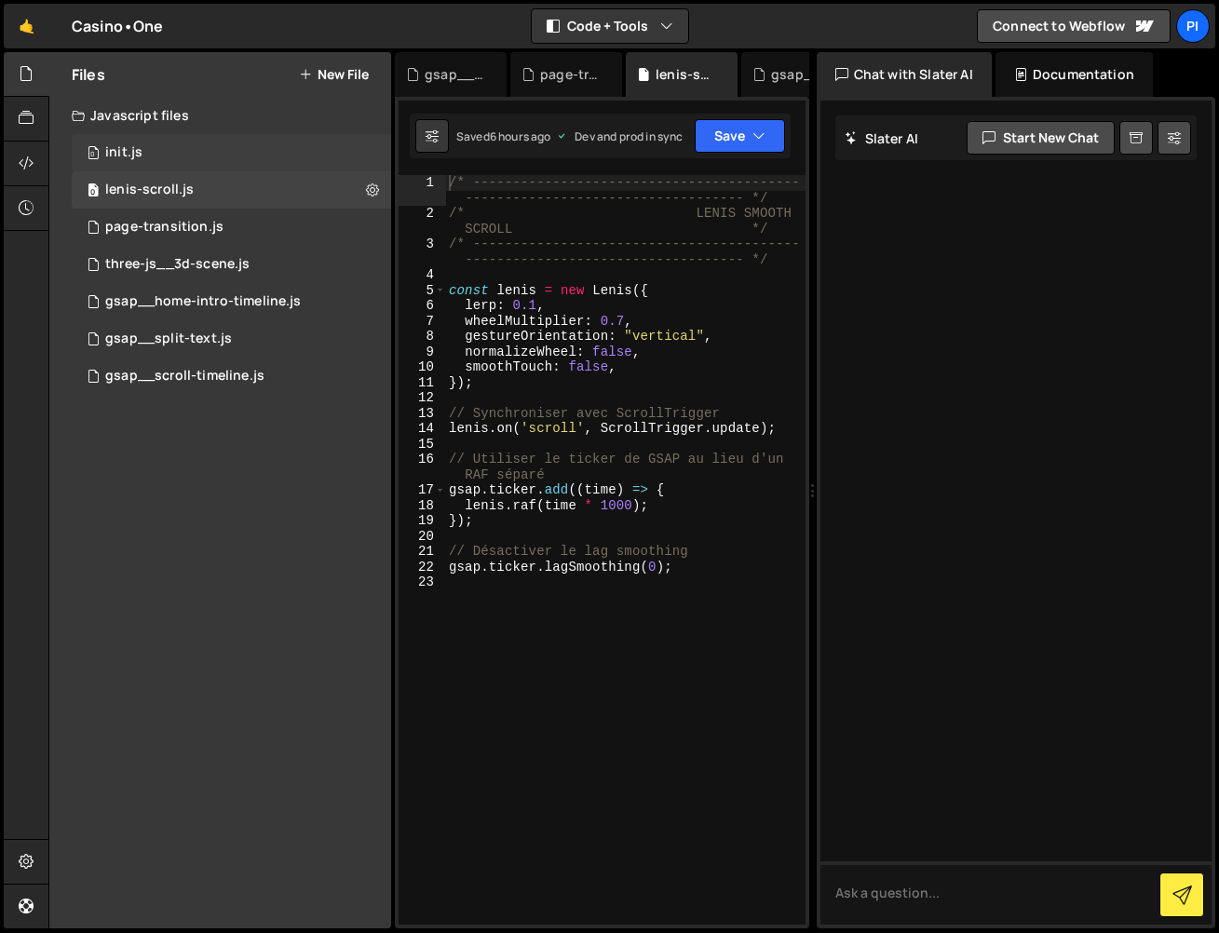
click at [214, 149] on div "0 init.js 0" at bounding box center [231, 152] width 319 height 37
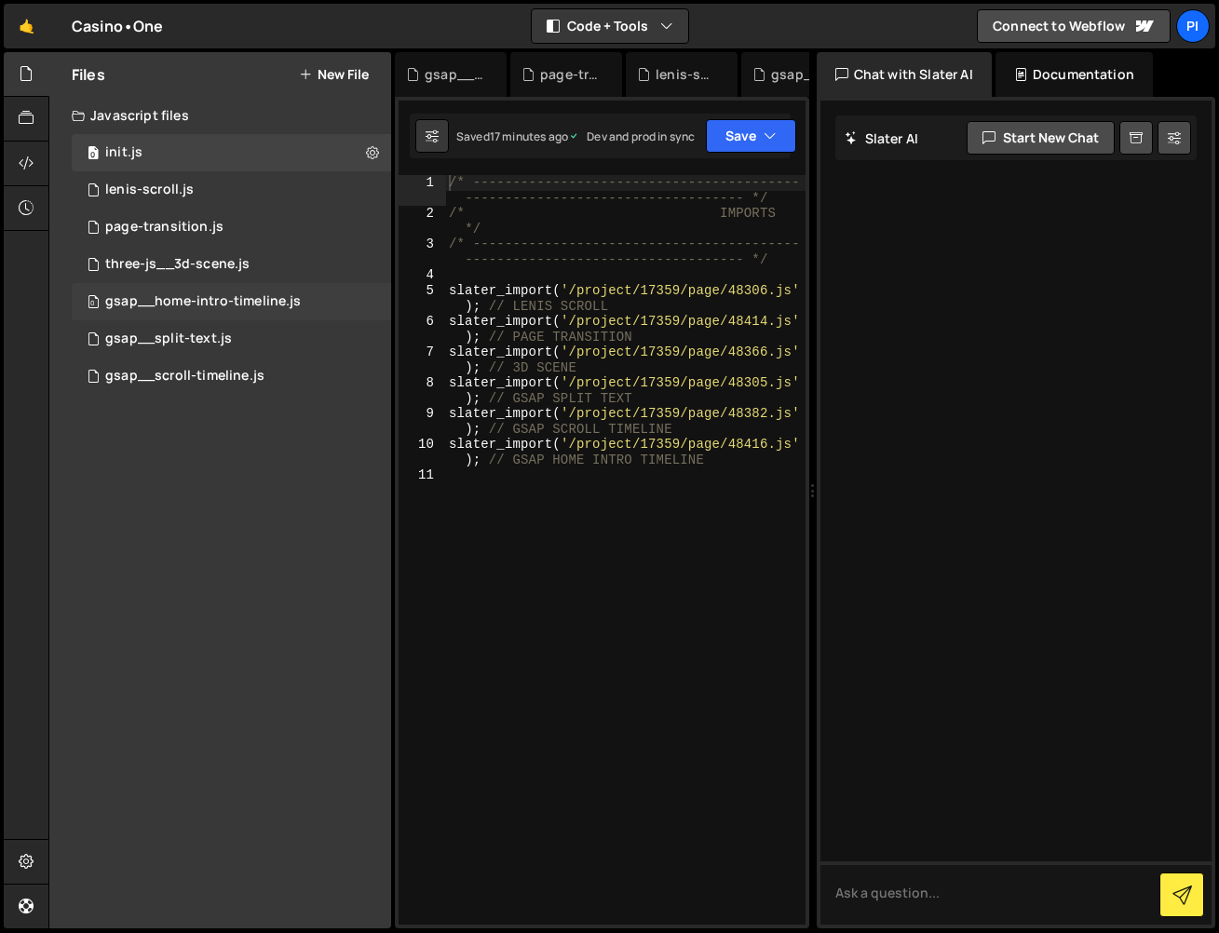
click at [218, 295] on div "gsap__home-intro-timeline.js" at bounding box center [203, 301] width 196 height 17
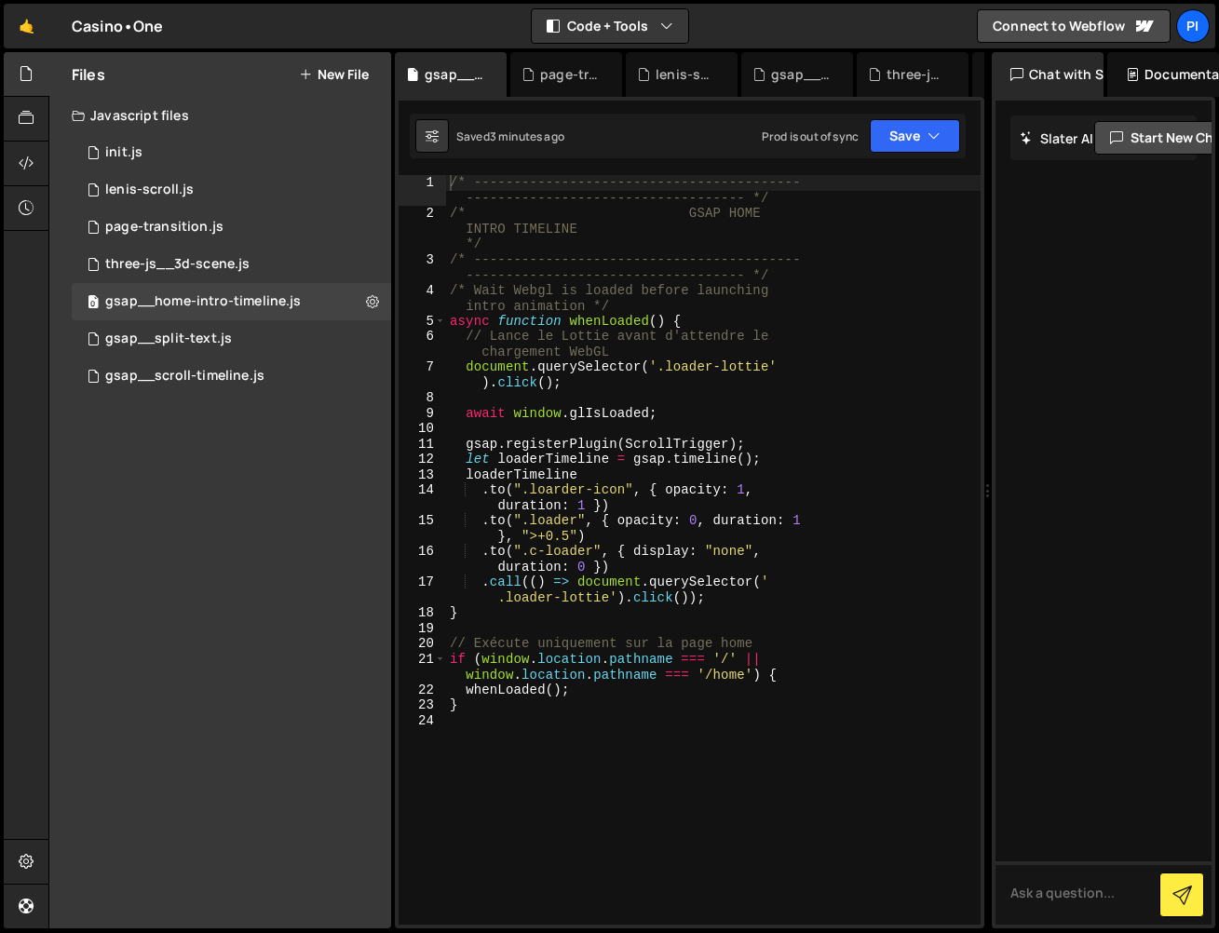
drag, startPoint x: 817, startPoint y: 127, endPoint x: 977, endPoint y: 130, distance: 160.2
click at [977, 130] on div "Files New File Javascript files 0 init.js 0 0 lenis-scroll.js 0 0 page-transiti…" at bounding box center [633, 490] width 1171 height 877
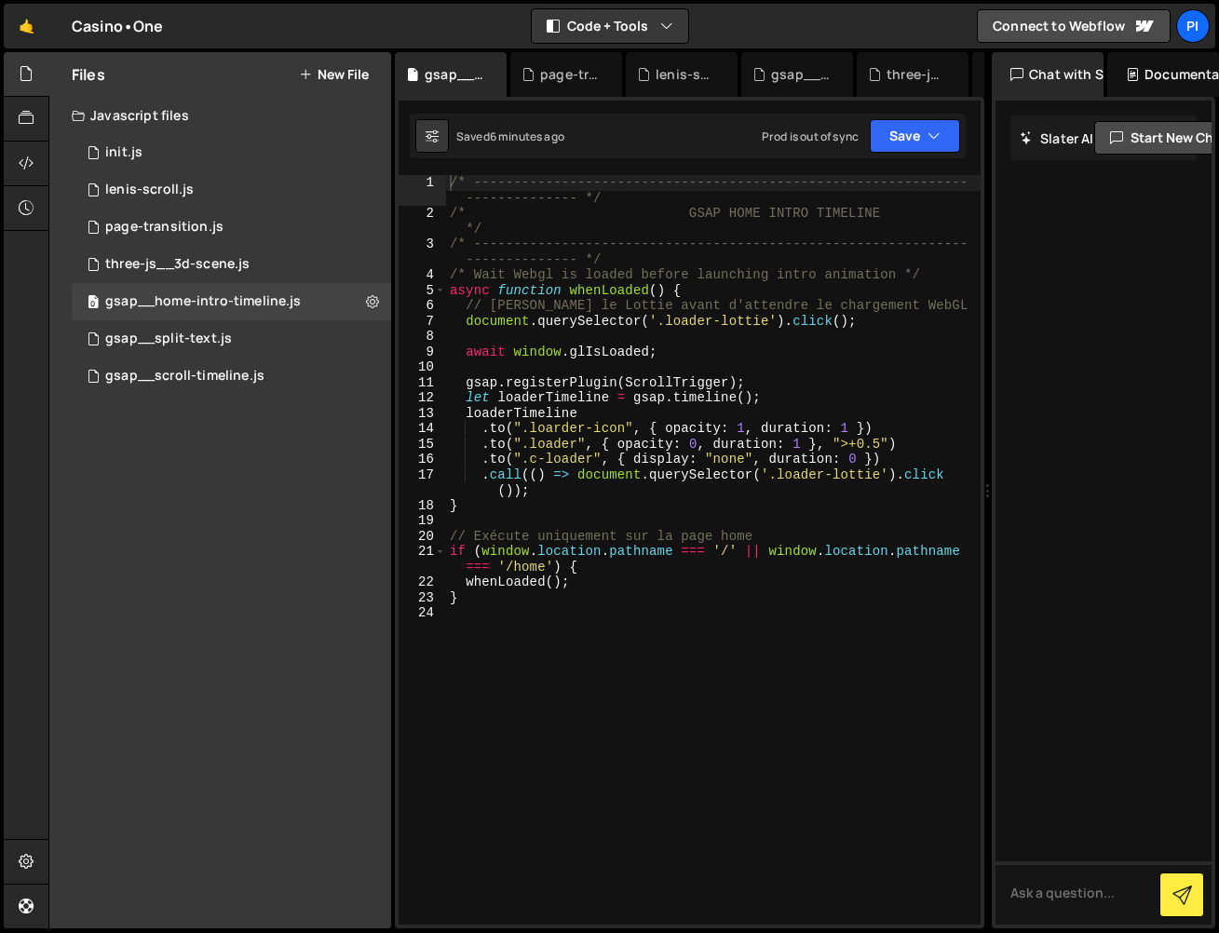
click at [707, 444] on div "/* -------------------------------------------------------------- -------------…" at bounding box center [713, 573] width 535 height 796
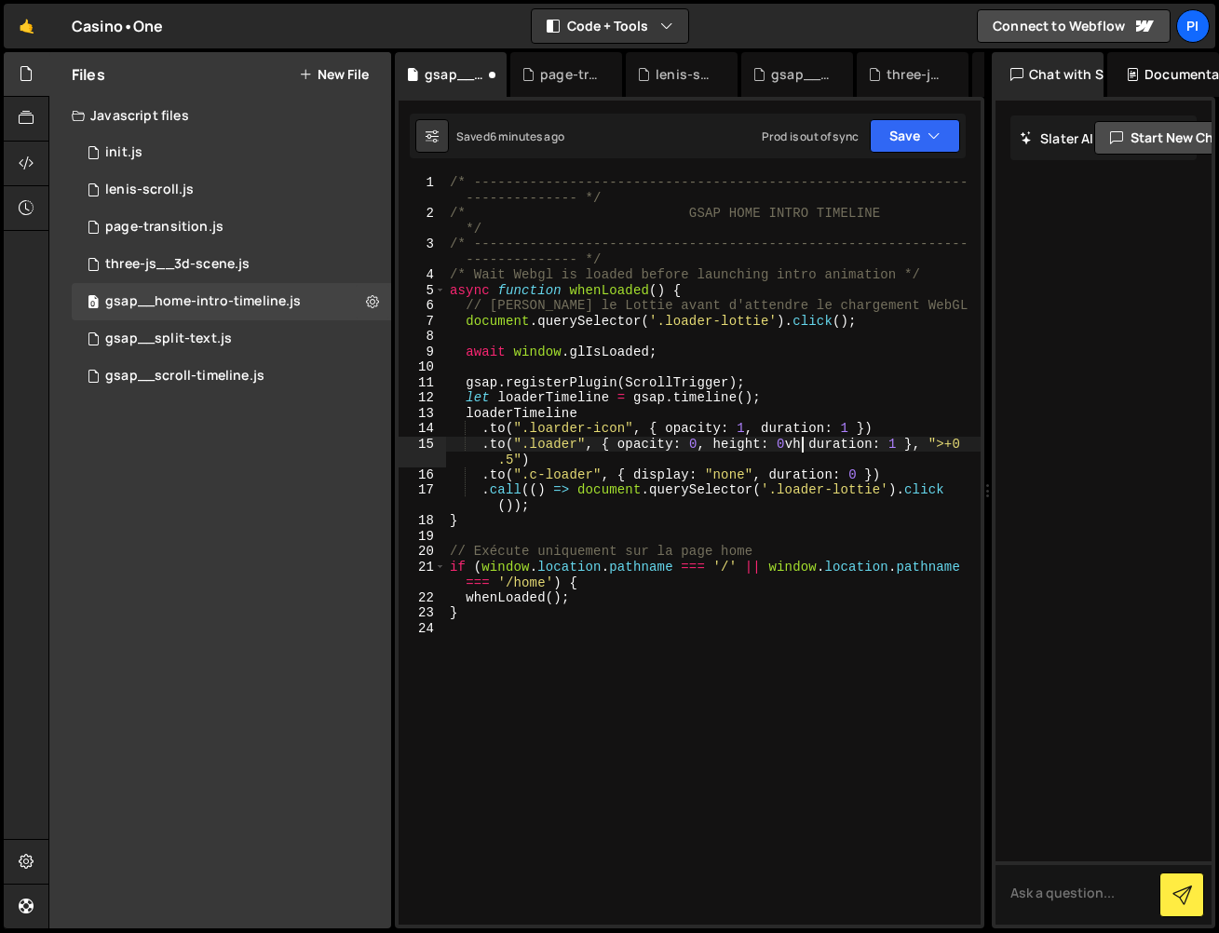
scroll to position [0, 24]
click at [950, 135] on button "Save" at bounding box center [915, 136] width 90 height 34
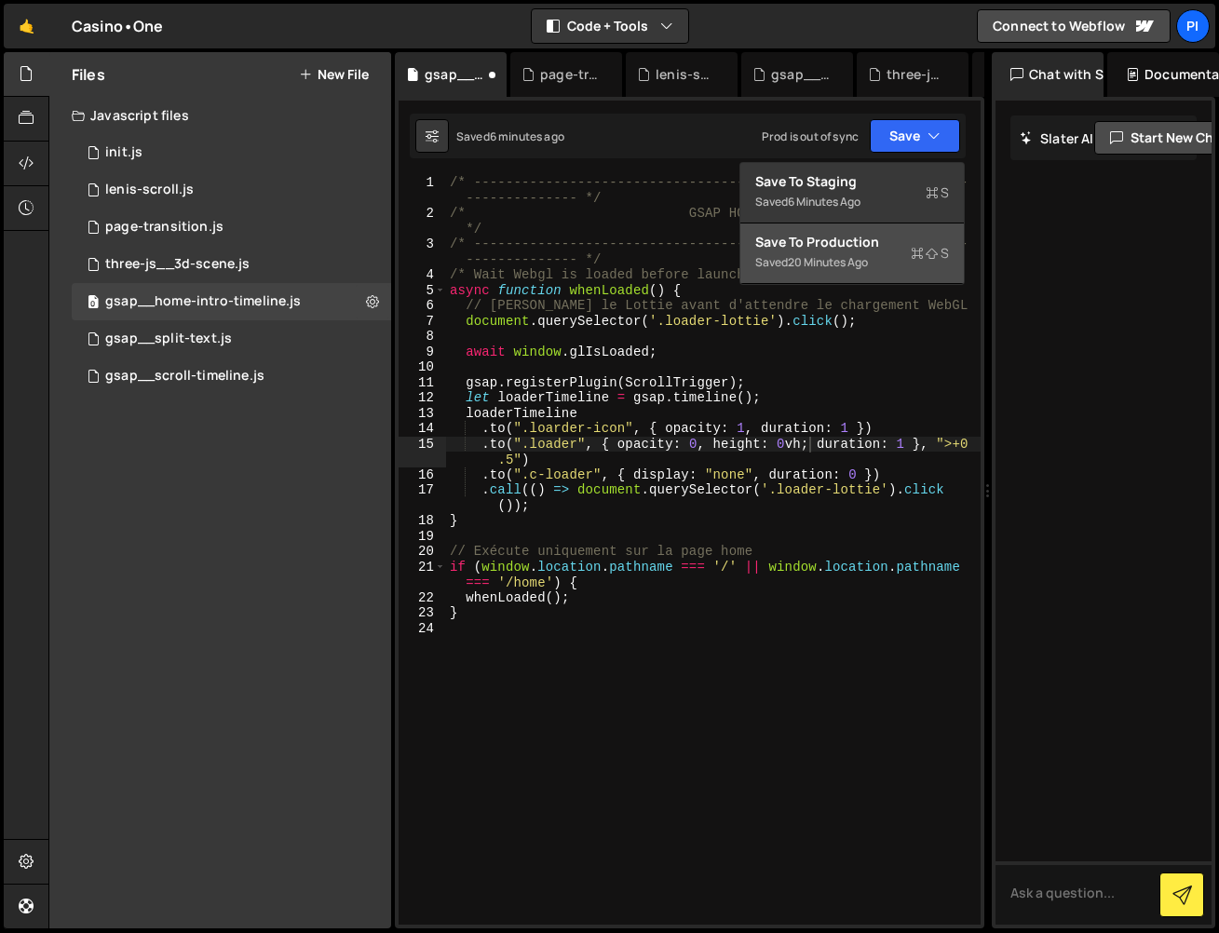
click at [907, 242] on div "Save to Production S" at bounding box center [852, 242] width 194 height 19
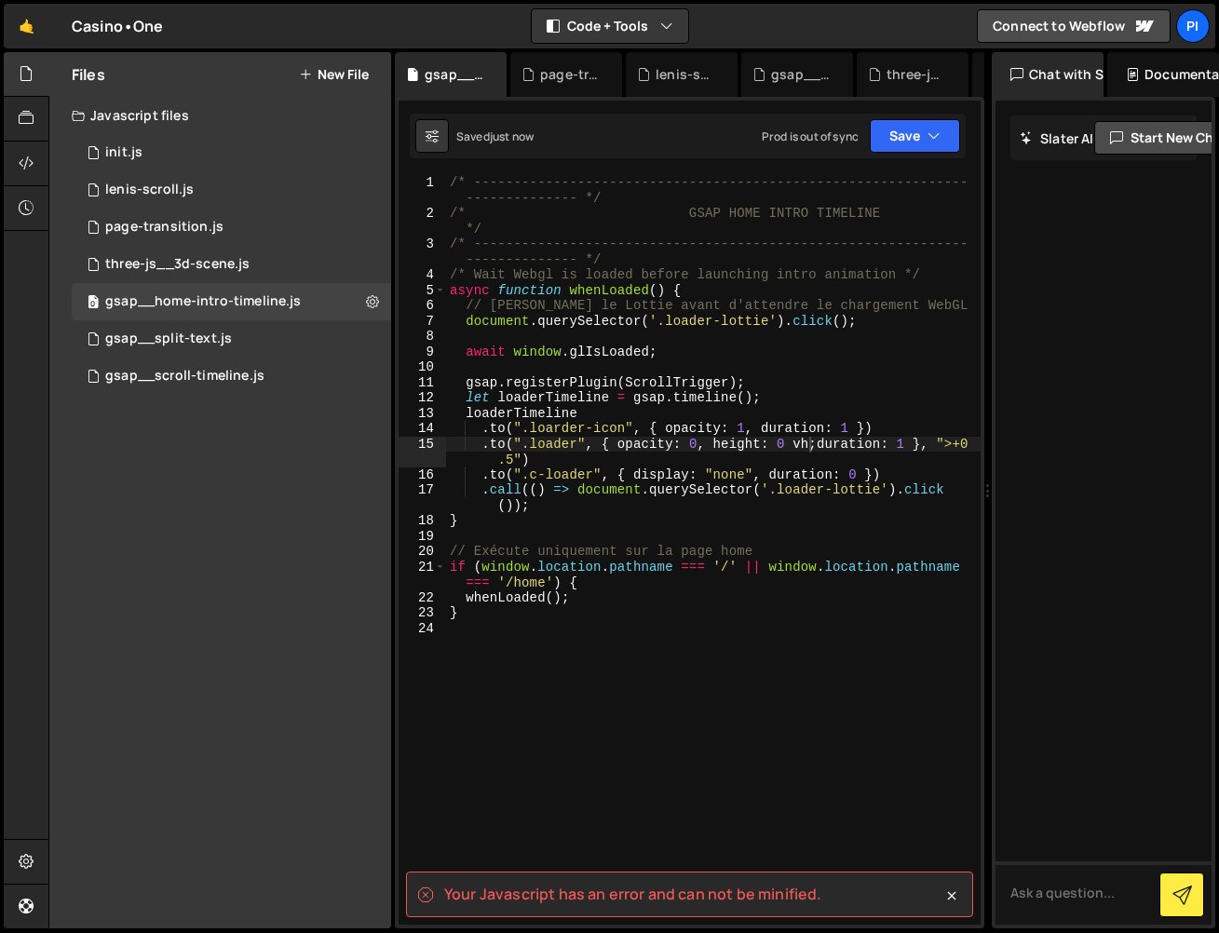
click at [817, 448] on div "/* -------------------------------------------------------------- -------------…" at bounding box center [713, 573] width 535 height 796
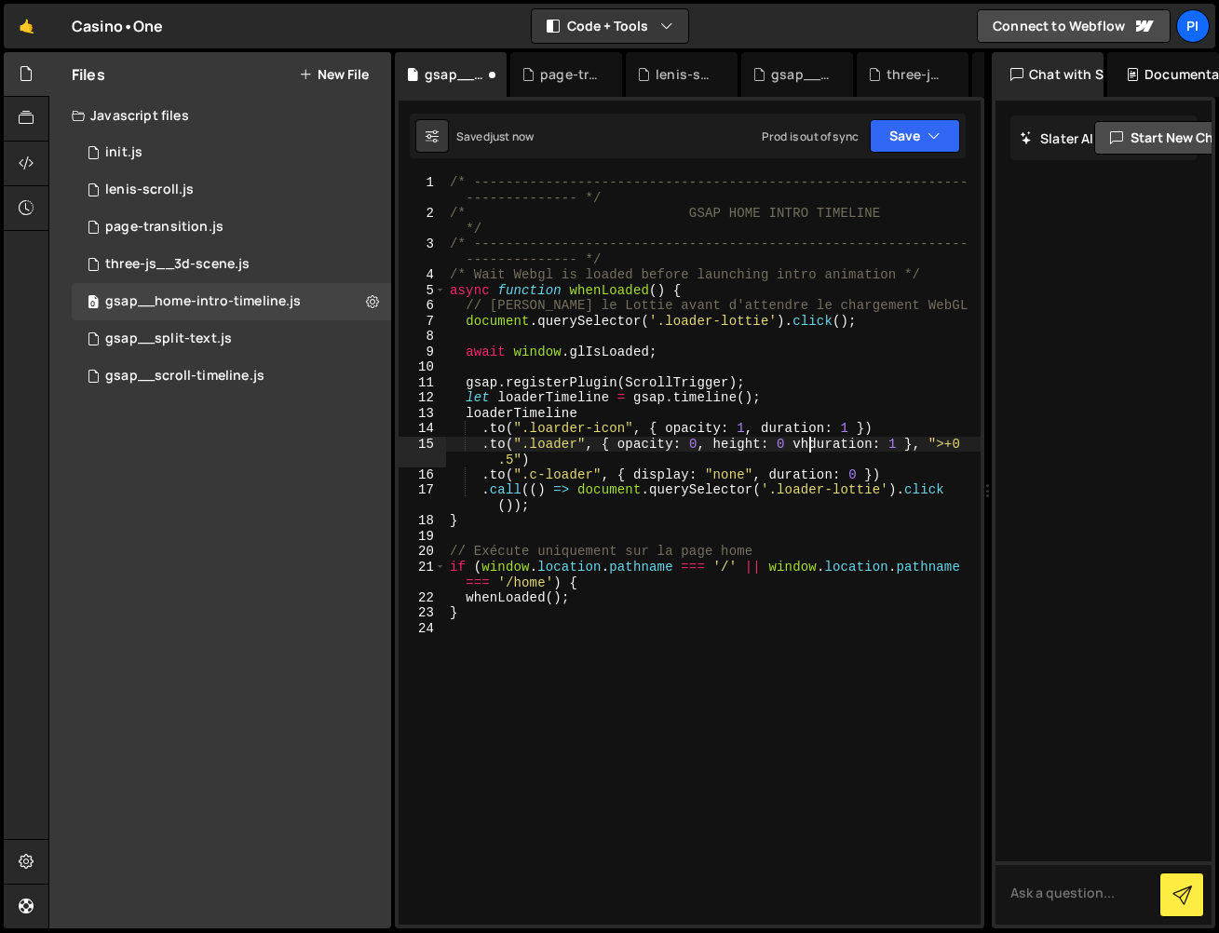
scroll to position [0, 26]
click at [914, 148] on button "Save" at bounding box center [915, 136] width 90 height 34
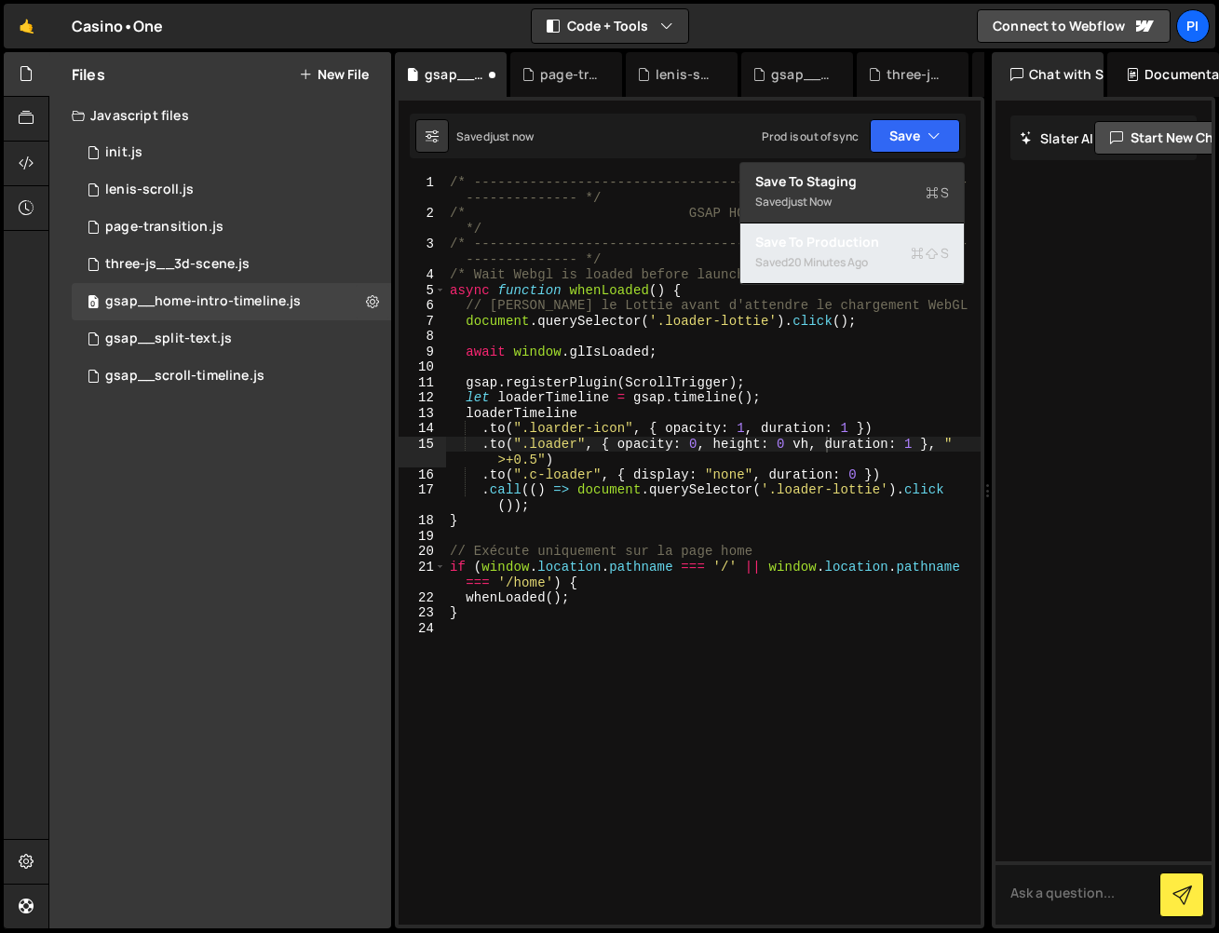
click at [888, 251] on div "Save to Production S" at bounding box center [852, 242] width 194 height 19
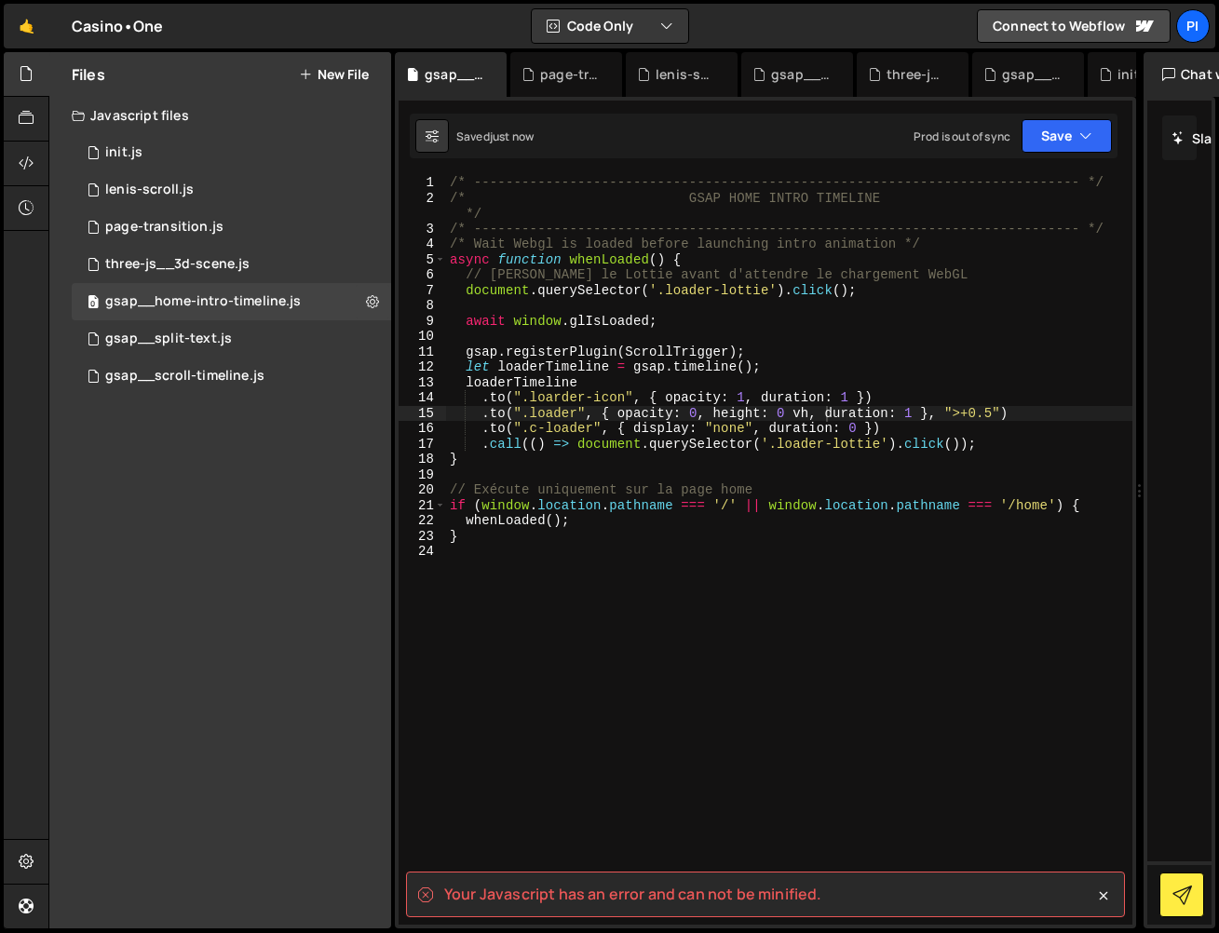
drag, startPoint x: 989, startPoint y: 112, endPoint x: 1129, endPoint y: 217, distance: 174.9
click at [1129, 217] on div "Files New File Javascript files 0 init.js 0 0 lenis-scroll.js 0 0 page-transiti…" at bounding box center [633, 490] width 1171 height 877
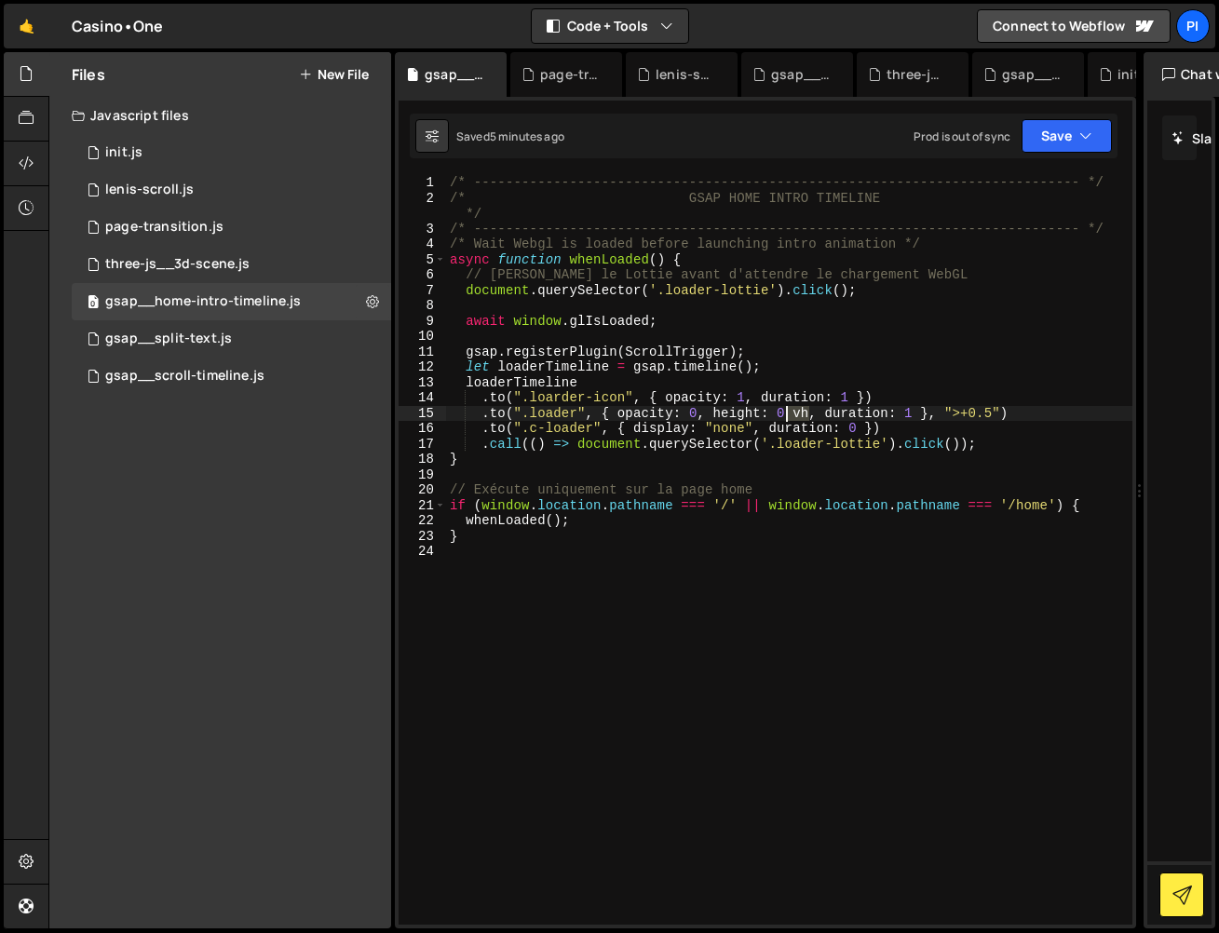
drag, startPoint x: 810, startPoint y: 412, endPoint x: 788, endPoint y: 414, distance: 22.5
click at [788, 414] on div "/* ----------------------------------------------------------------------------…" at bounding box center [789, 565] width 686 height 780
drag, startPoint x: 1042, startPoint y: 145, endPoint x: 1038, endPoint y: 155, distance: 10.0
click at [1042, 145] on button "Save" at bounding box center [1067, 136] width 90 height 34
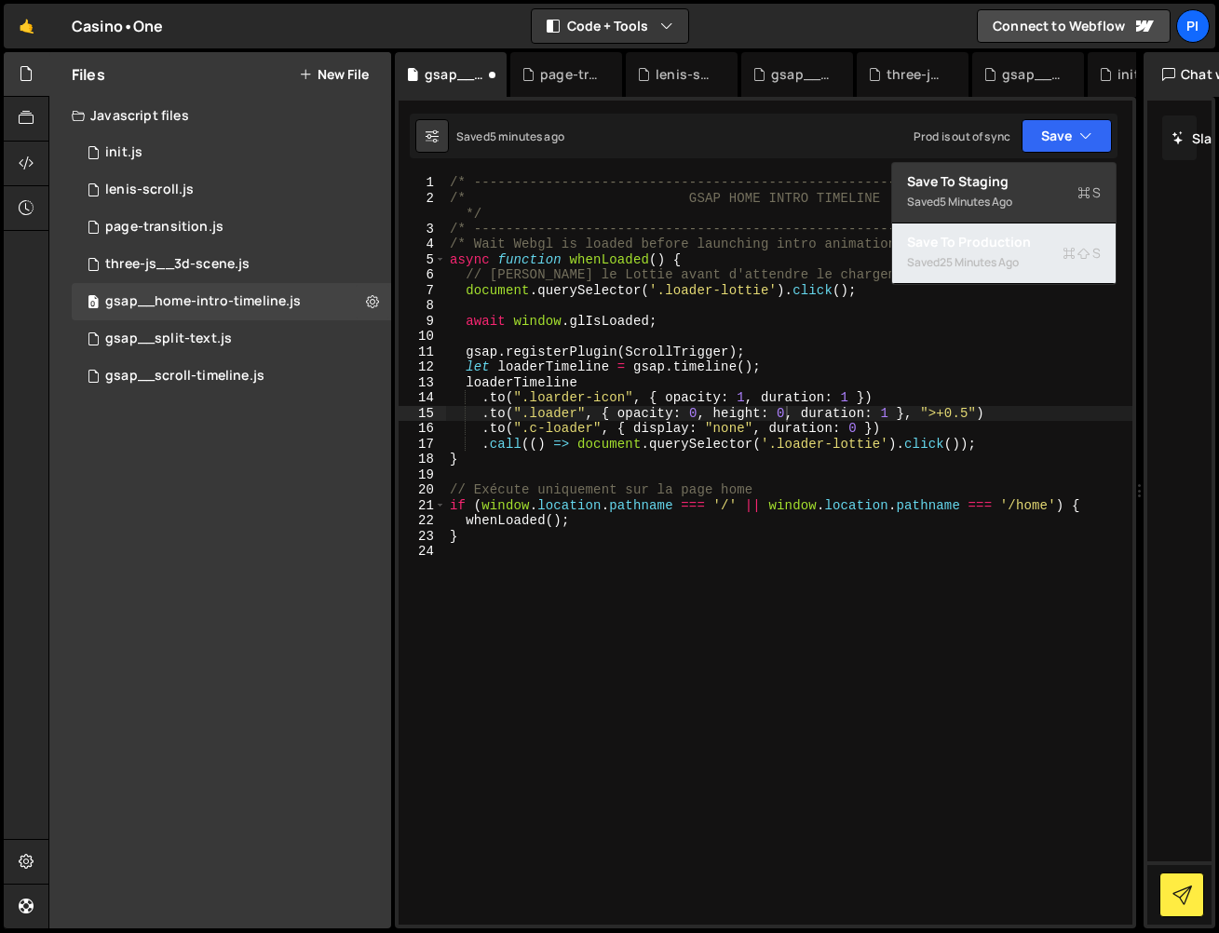
click at [1019, 240] on div "Save to Production S" at bounding box center [1004, 242] width 194 height 19
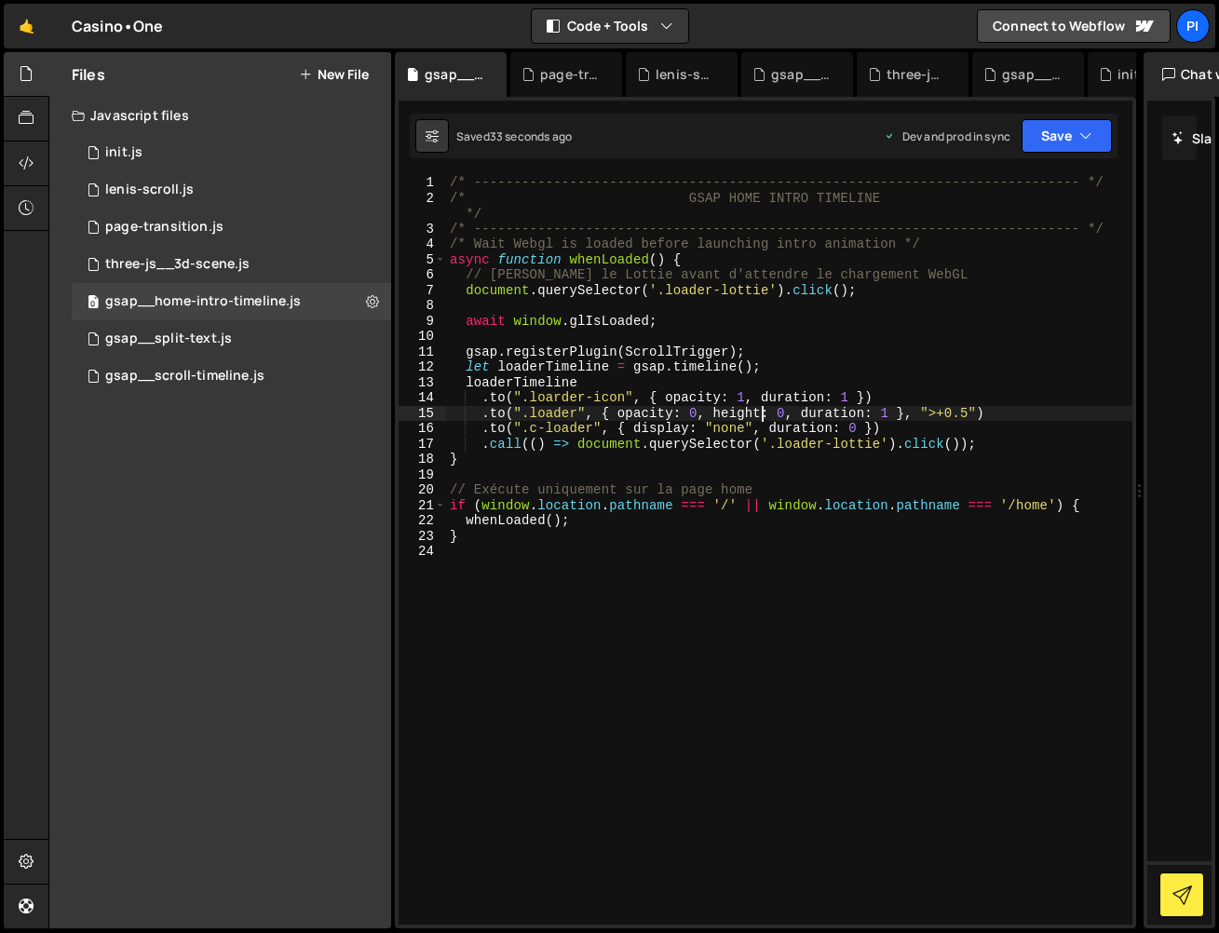
click at [761, 417] on div "/* ----------------------------------------------------------------------------…" at bounding box center [789, 565] width 686 height 780
click at [761, 416] on div "/* ----------------------------------------------------------------------------…" at bounding box center [789, 565] width 686 height 780
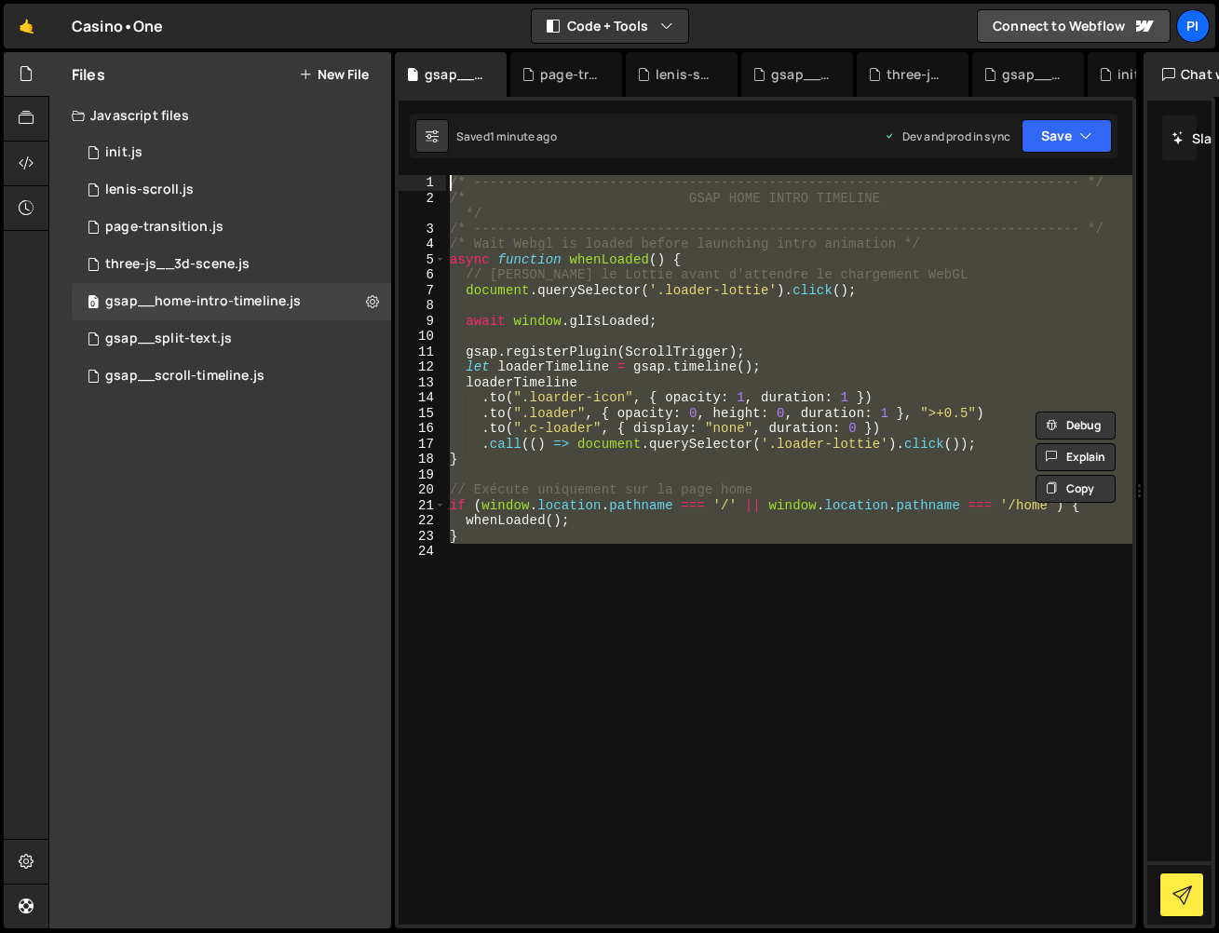
drag, startPoint x: 591, startPoint y: 721, endPoint x: 360, endPoint y: -40, distance: 795.2
click at [360, 0] on html "Projects [GEOGRAPHIC_DATA] Blog Pi Projects Your Teams Invite team member Accou…" at bounding box center [609, 466] width 1219 height 933
paste textarea "}"
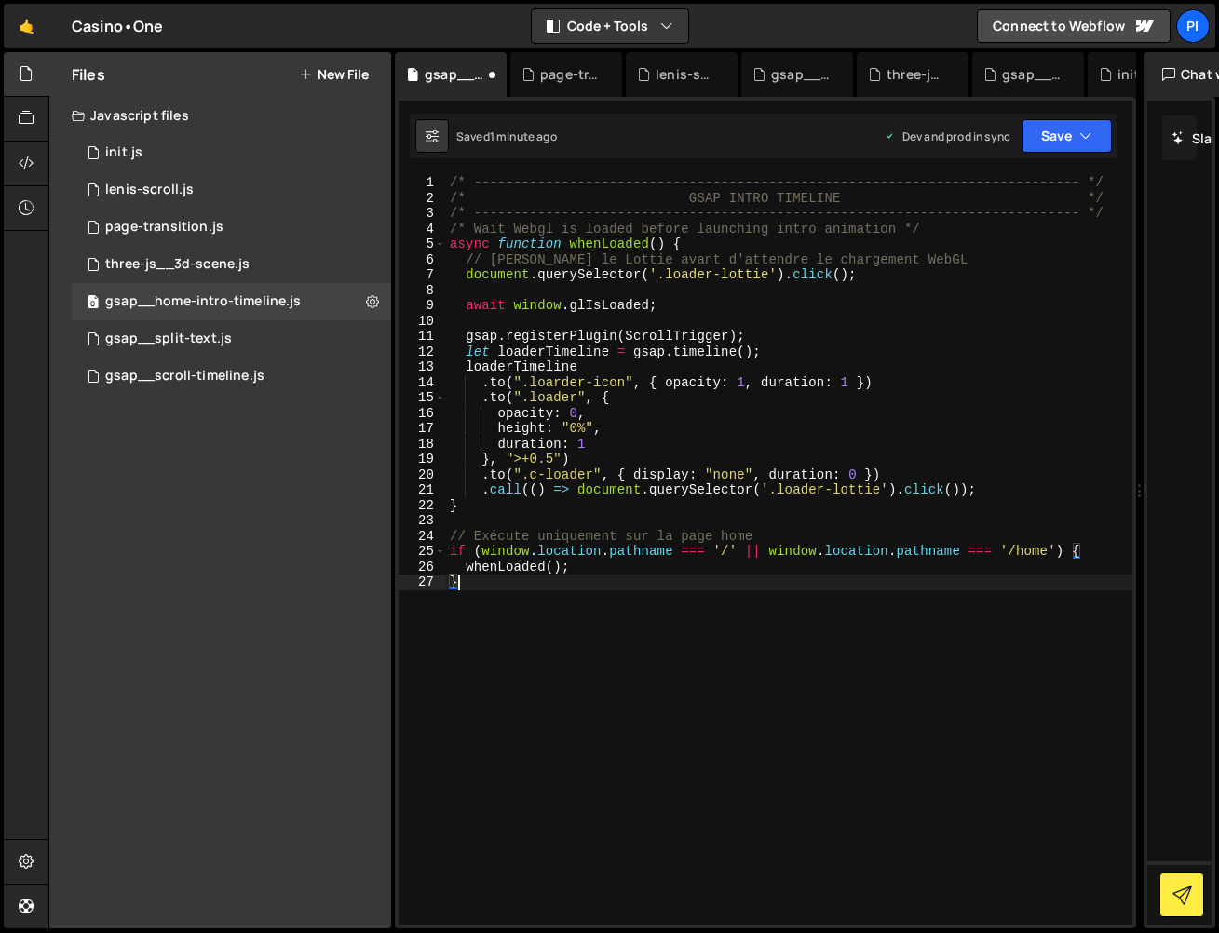
type textarea "}"
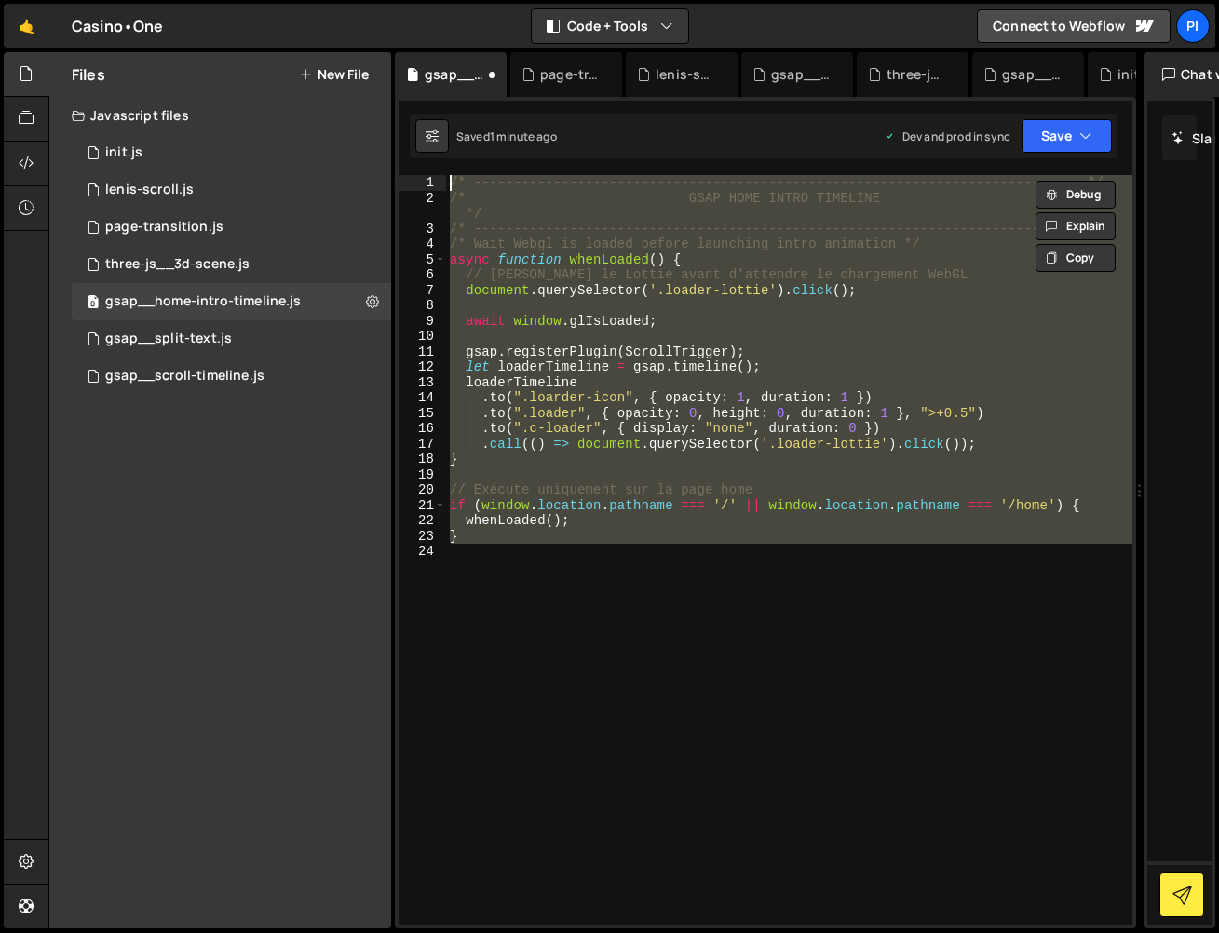
drag, startPoint x: 620, startPoint y: 570, endPoint x: 372, endPoint y: -45, distance: 663.1
click at [372, 0] on html "Projects [GEOGRAPHIC_DATA] Blog Pi Projects Your Teams Invite team member Accou…" at bounding box center [609, 466] width 1219 height 933
paste textarea "}"
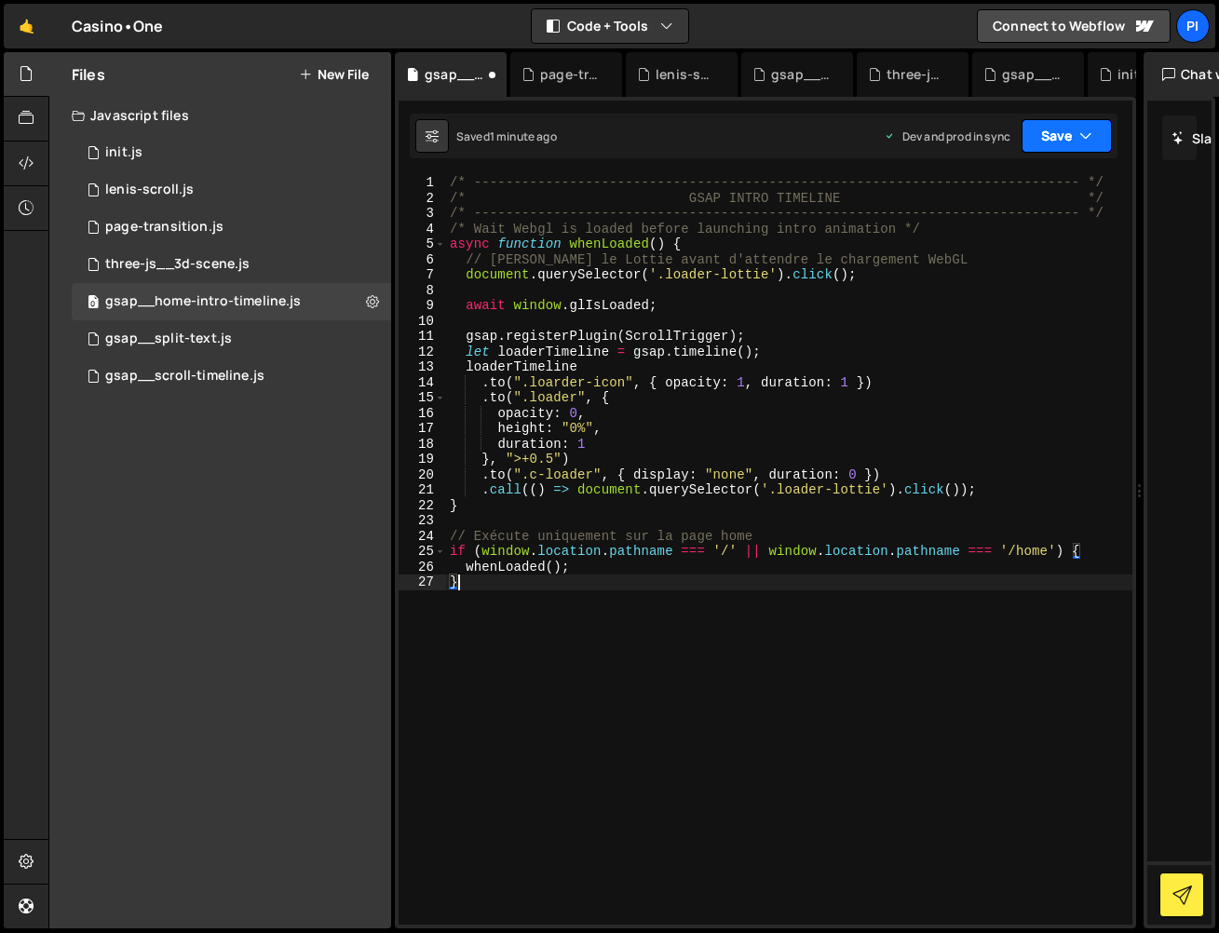
click at [1057, 131] on button "Save" at bounding box center [1067, 136] width 90 height 34
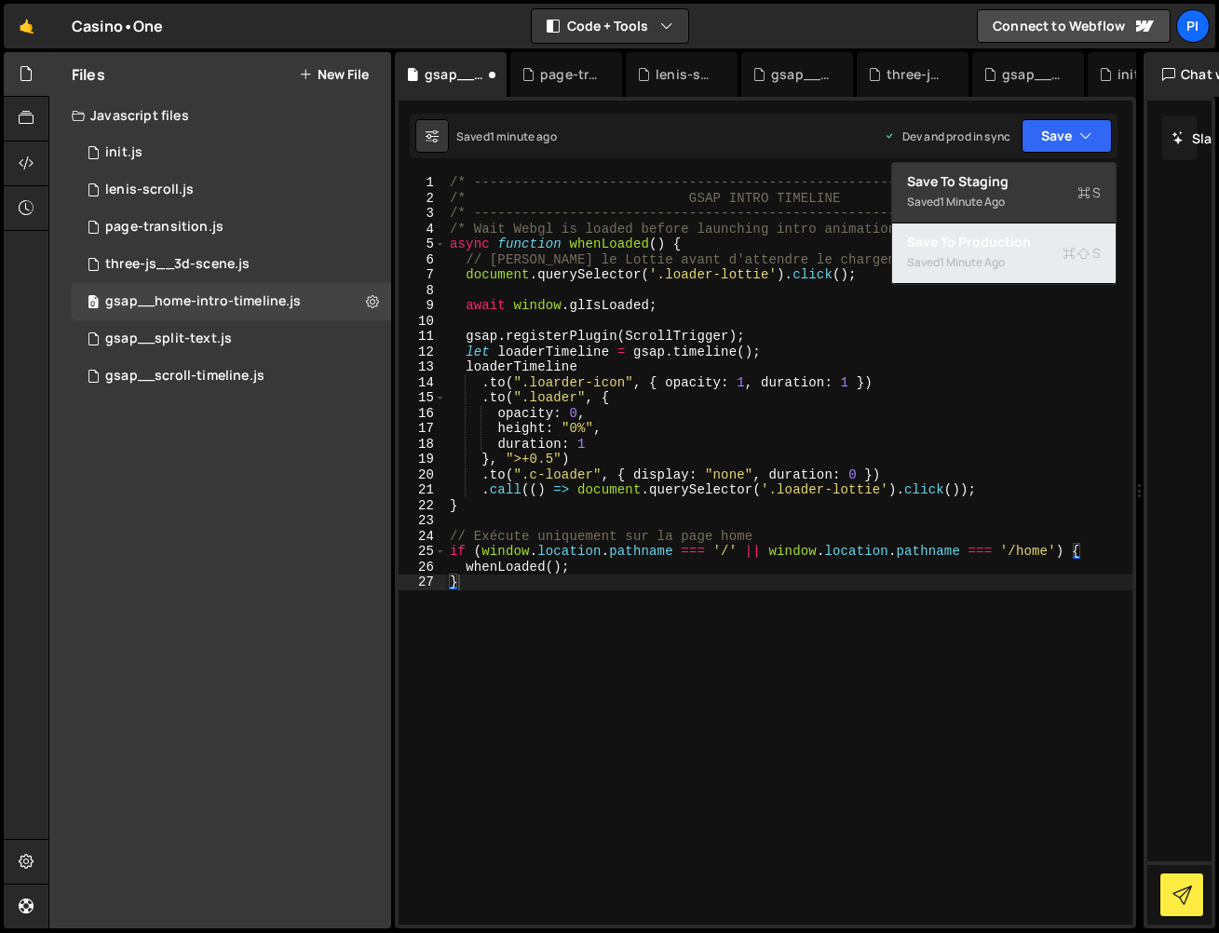
drag, startPoint x: 998, startPoint y: 249, endPoint x: 980, endPoint y: 252, distance: 19.0
click at [997, 249] on div "Save to Production S" at bounding box center [1004, 242] width 194 height 19
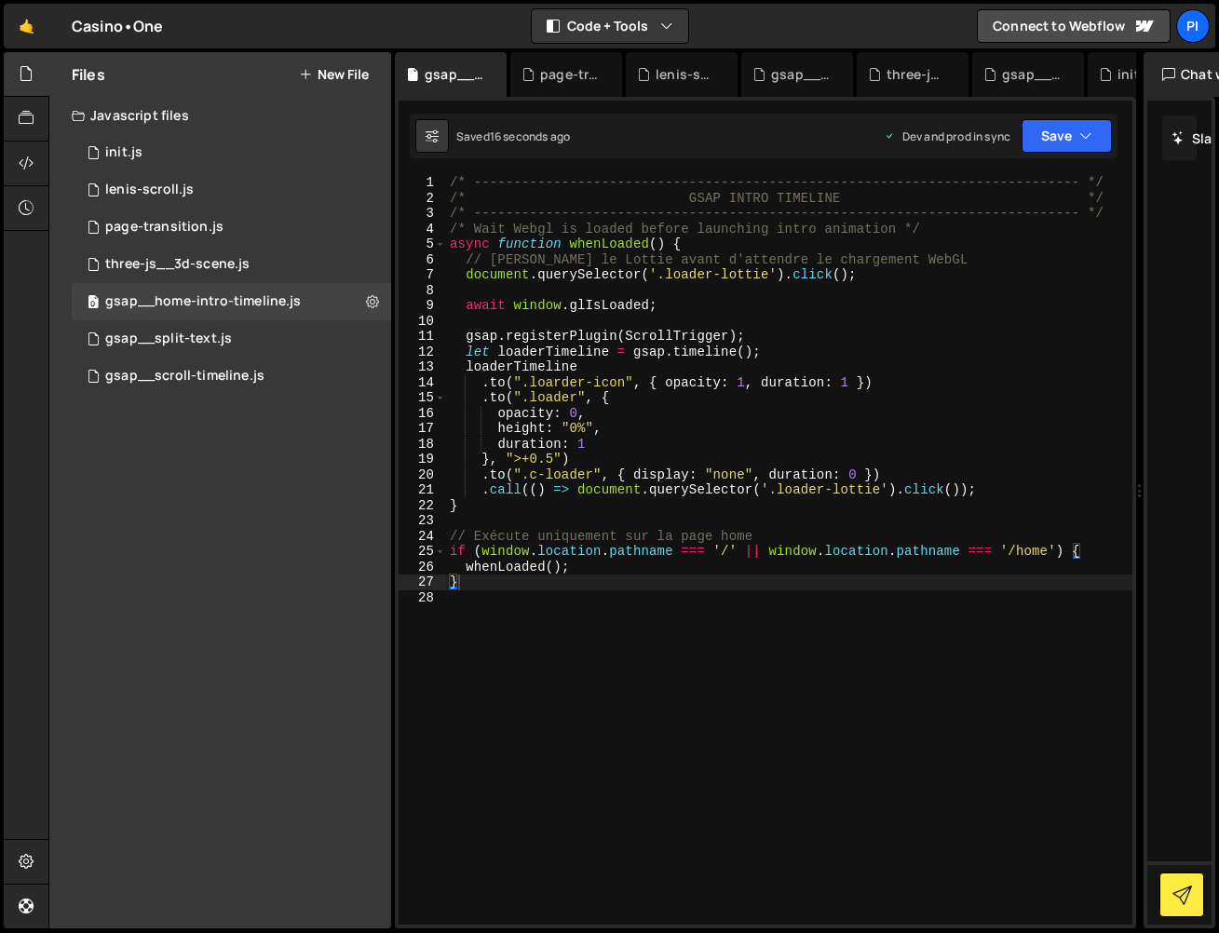
type textarea "height: "0%","
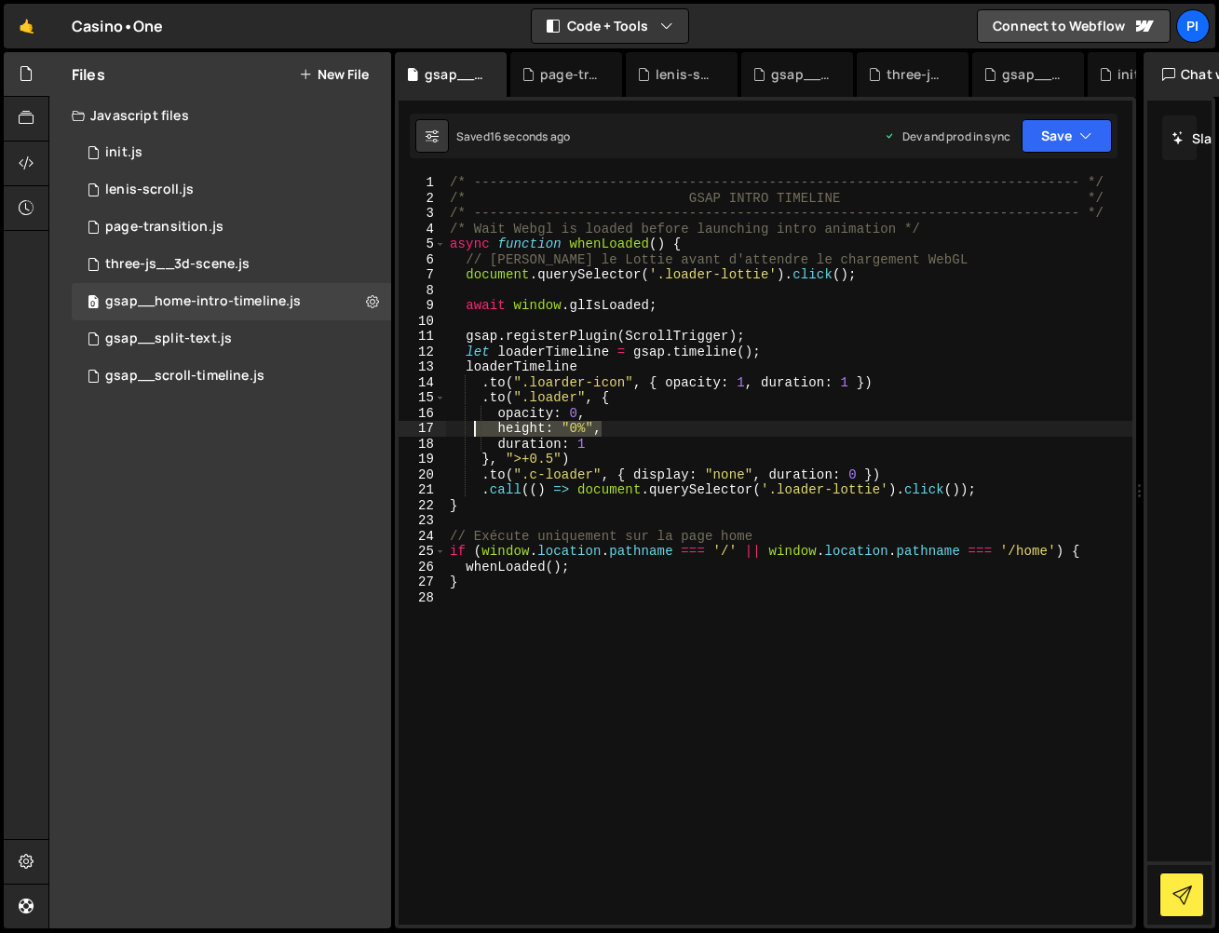
drag, startPoint x: 615, startPoint y: 429, endPoint x: 472, endPoint y: 427, distance: 142.5
click at [472, 427] on div "/* ----------------------------------------------------------------------------…" at bounding box center [789, 565] width 686 height 780
paste textarea "height: "0%","
click at [612, 470] on div "/* ----------------------------------------------------------------------------…" at bounding box center [789, 565] width 686 height 780
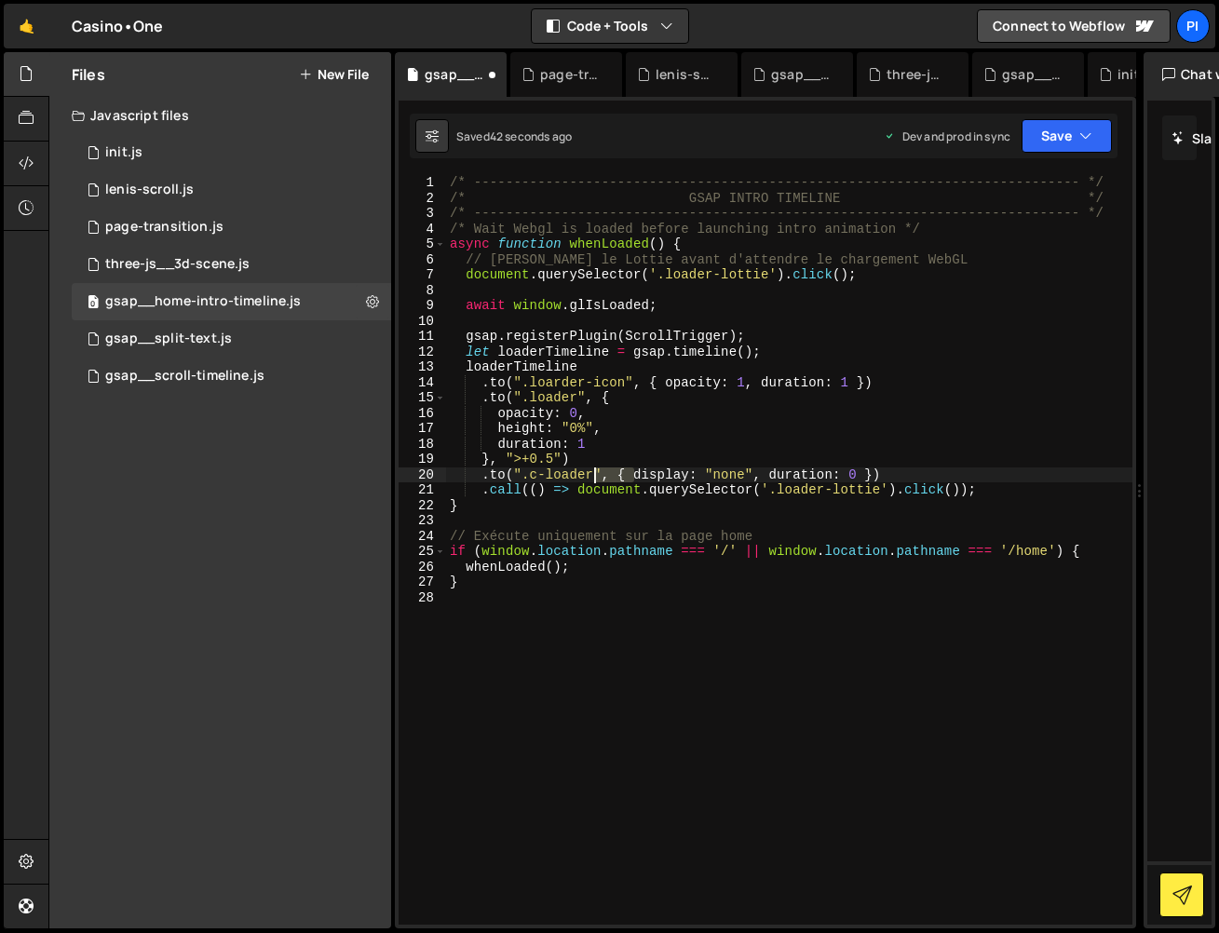
click at [612, 470] on div "/* ----------------------------------------------------------------------------…" at bounding box center [789, 565] width 686 height 780
click at [613, 471] on div "/* ----------------------------------------------------------------------------…" at bounding box center [789, 565] width 686 height 780
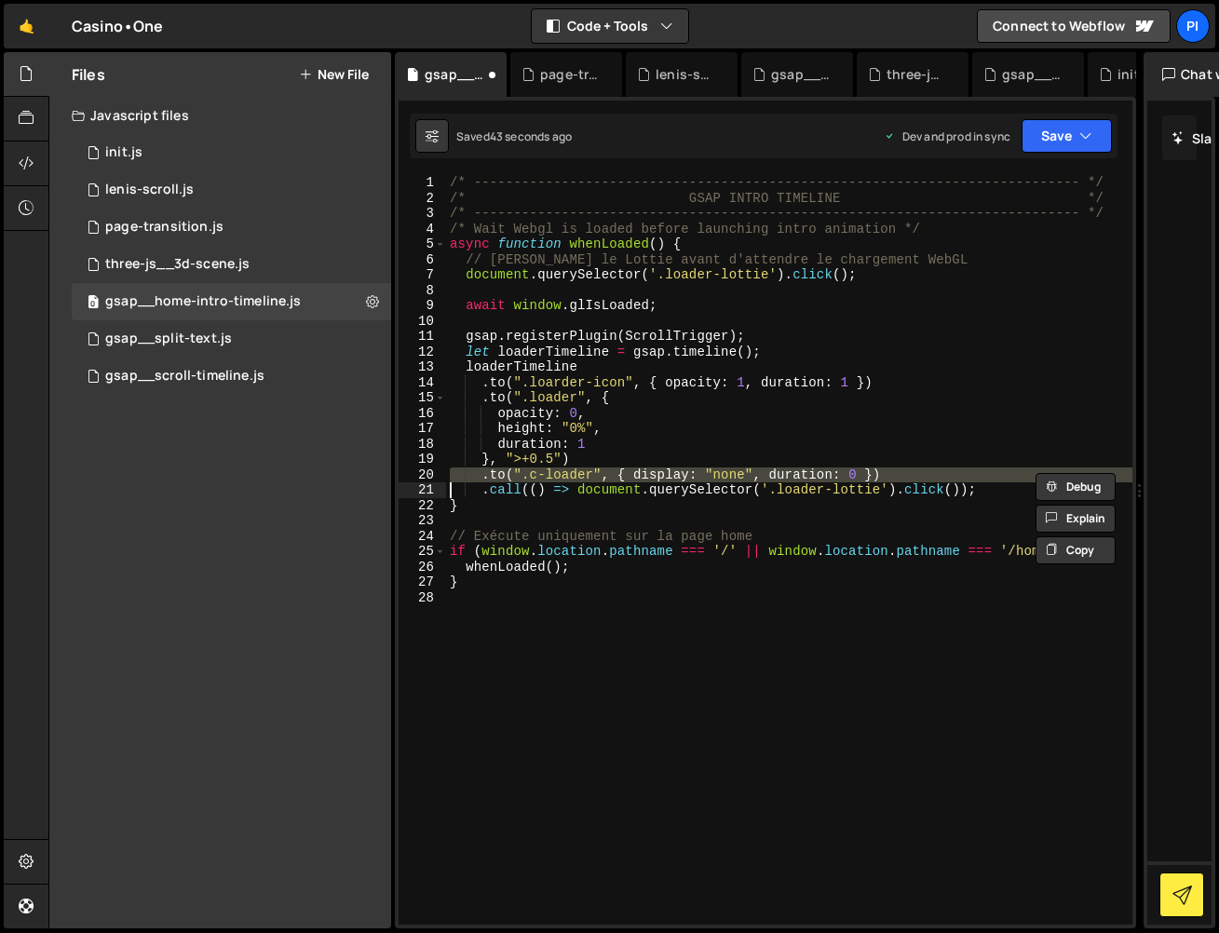
click at [609, 456] on div "/* ----------------------------------------------------------------------------…" at bounding box center [789, 565] width 686 height 780
type textarea "}, ">+0.5")"
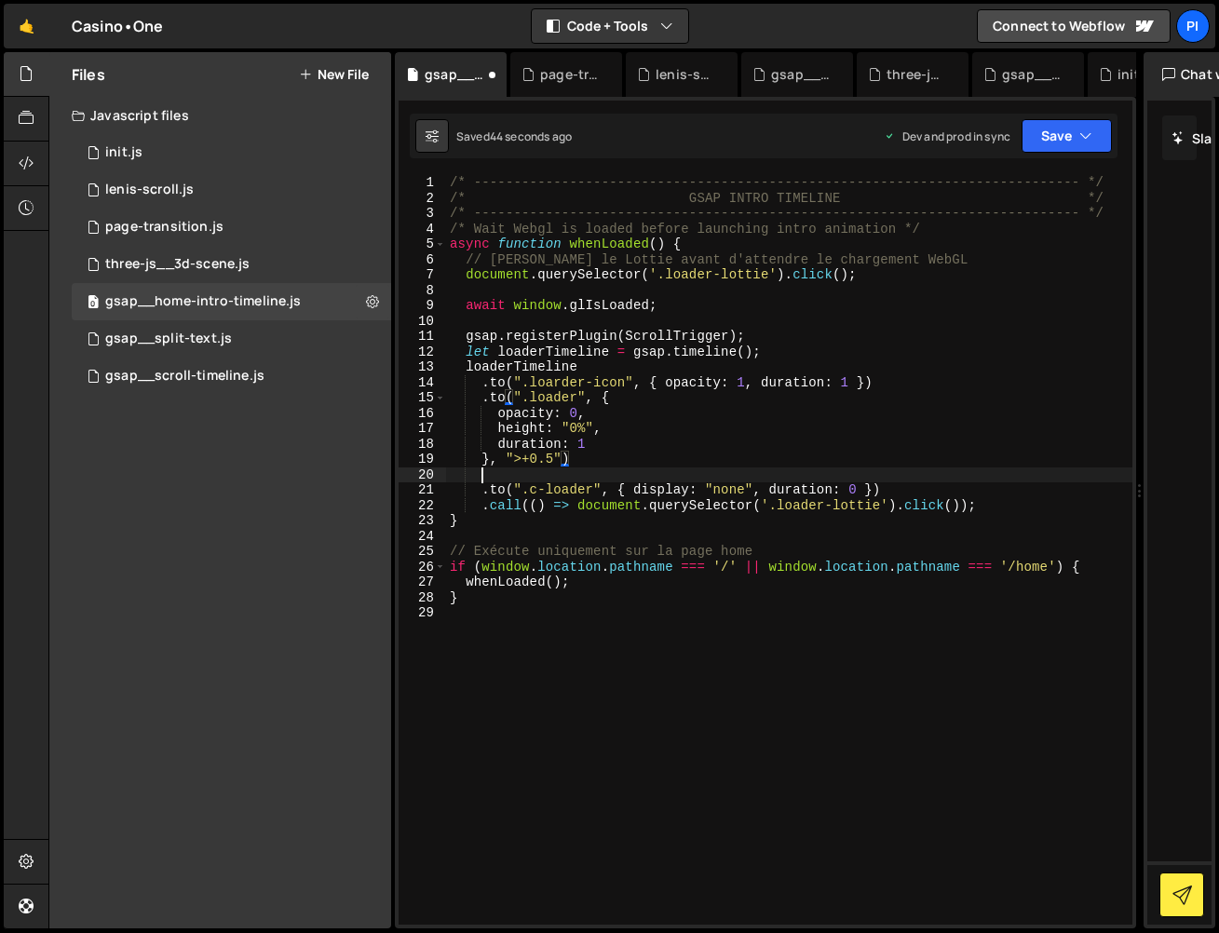
paste textarea
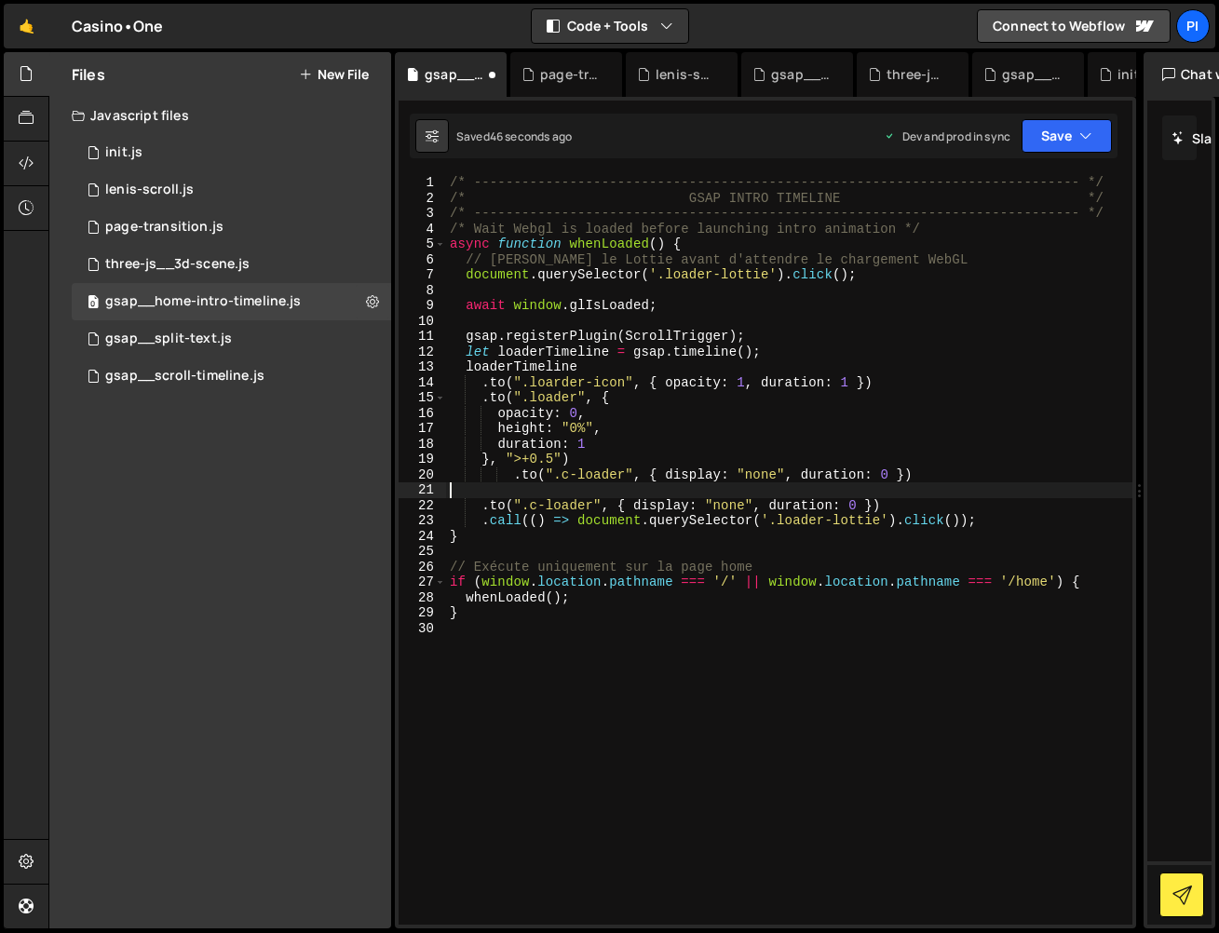
click at [929, 471] on div "/* ----------------------------------------------------------------------------…" at bounding box center [789, 565] width 686 height 780
click at [519, 474] on div "/* ----------------------------------------------------------------------------…" at bounding box center [789, 565] width 686 height 780
type textarea ".to(".c-loader", { display: "none", duration: 0 }),"
drag, startPoint x: 1101, startPoint y: 136, endPoint x: 1044, endPoint y: 245, distance: 122.9
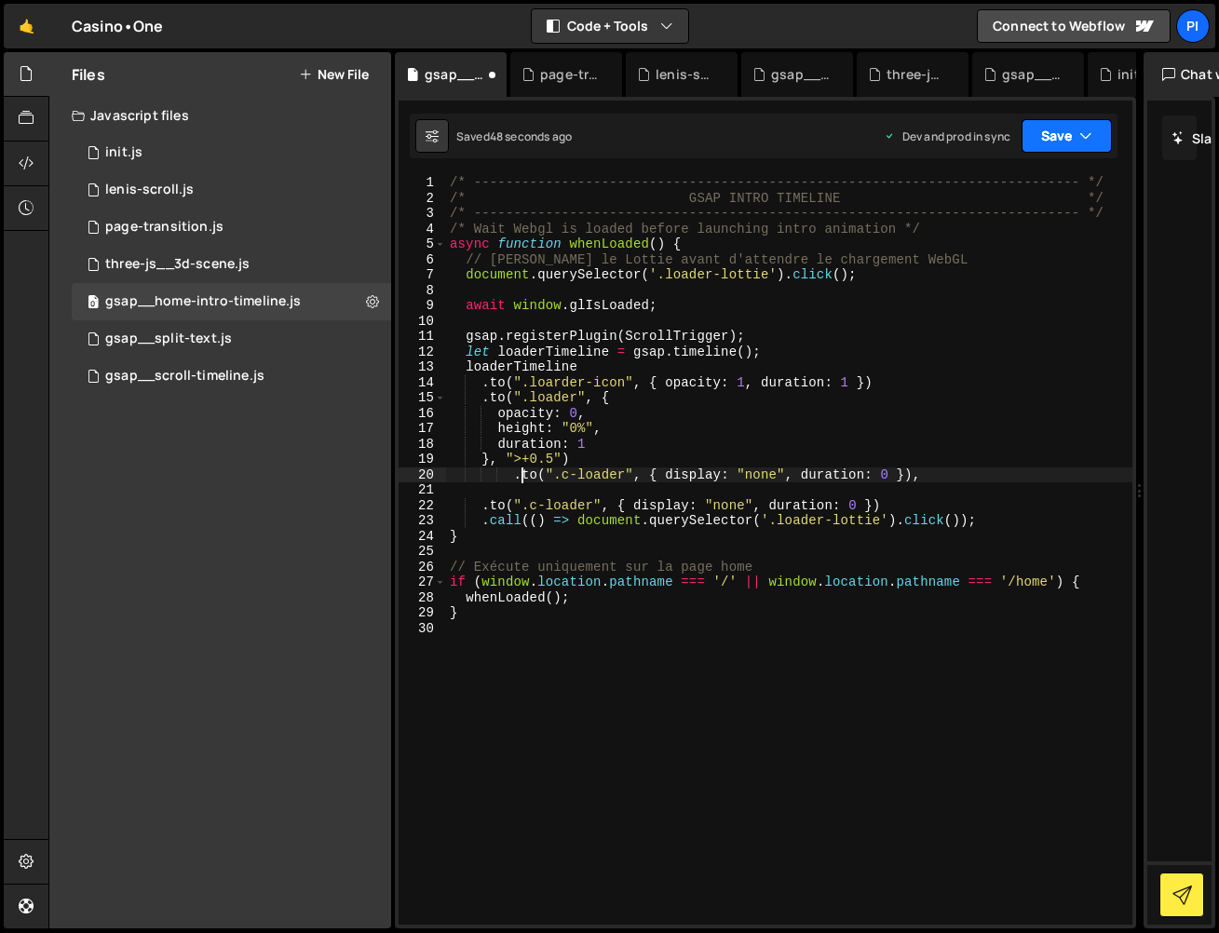
click at [1100, 137] on button "Save" at bounding box center [1067, 136] width 90 height 34
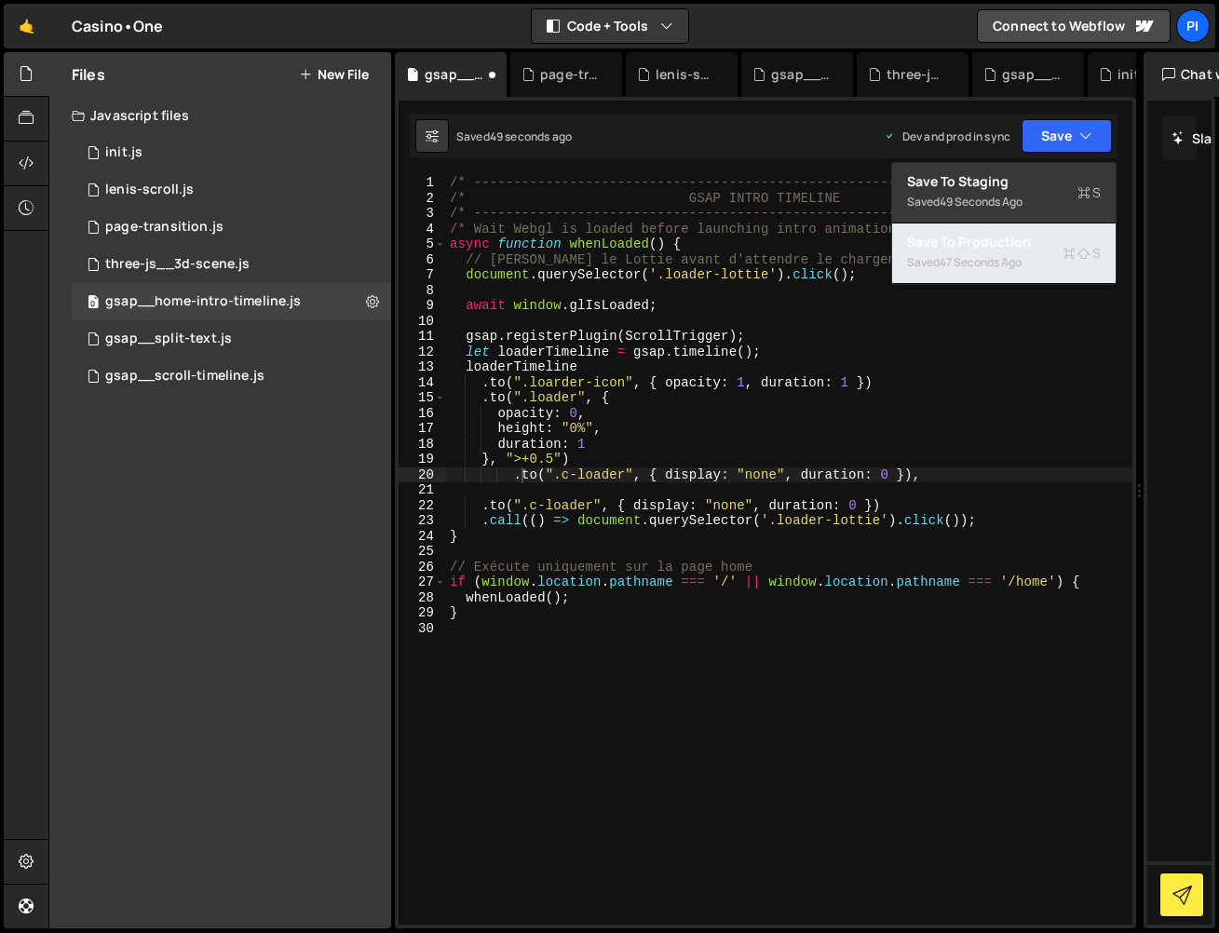
click at [1029, 261] on button "Save to Production S Saved 47 seconds ago" at bounding box center [1004, 254] width 224 height 61
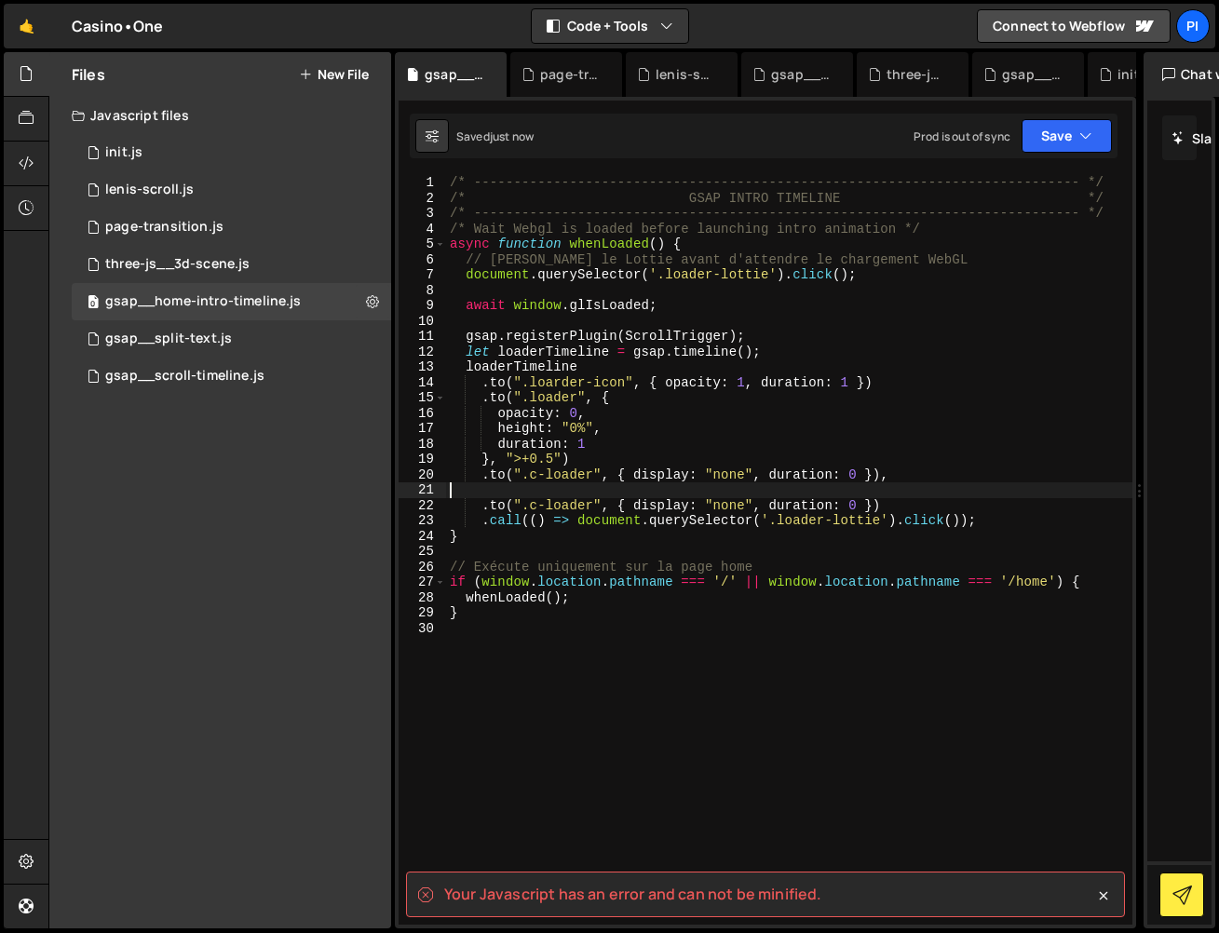
scroll to position [0, 0]
click at [548, 496] on div "/* ----------------------------------------------------------------------------…" at bounding box center [789, 565] width 686 height 780
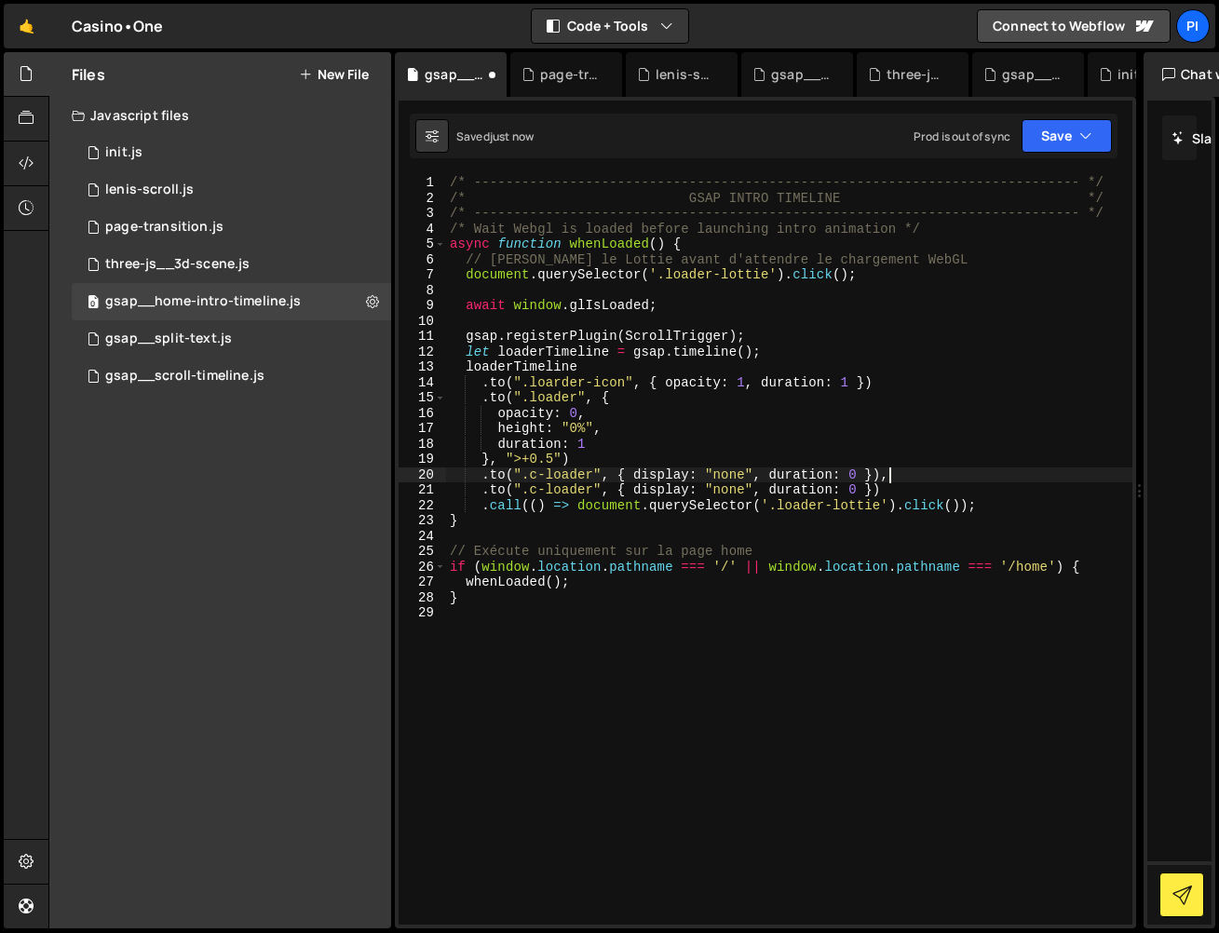
click at [619, 454] on div "/* ----------------------------------------------------------------------------…" at bounding box center [789, 565] width 686 height 780
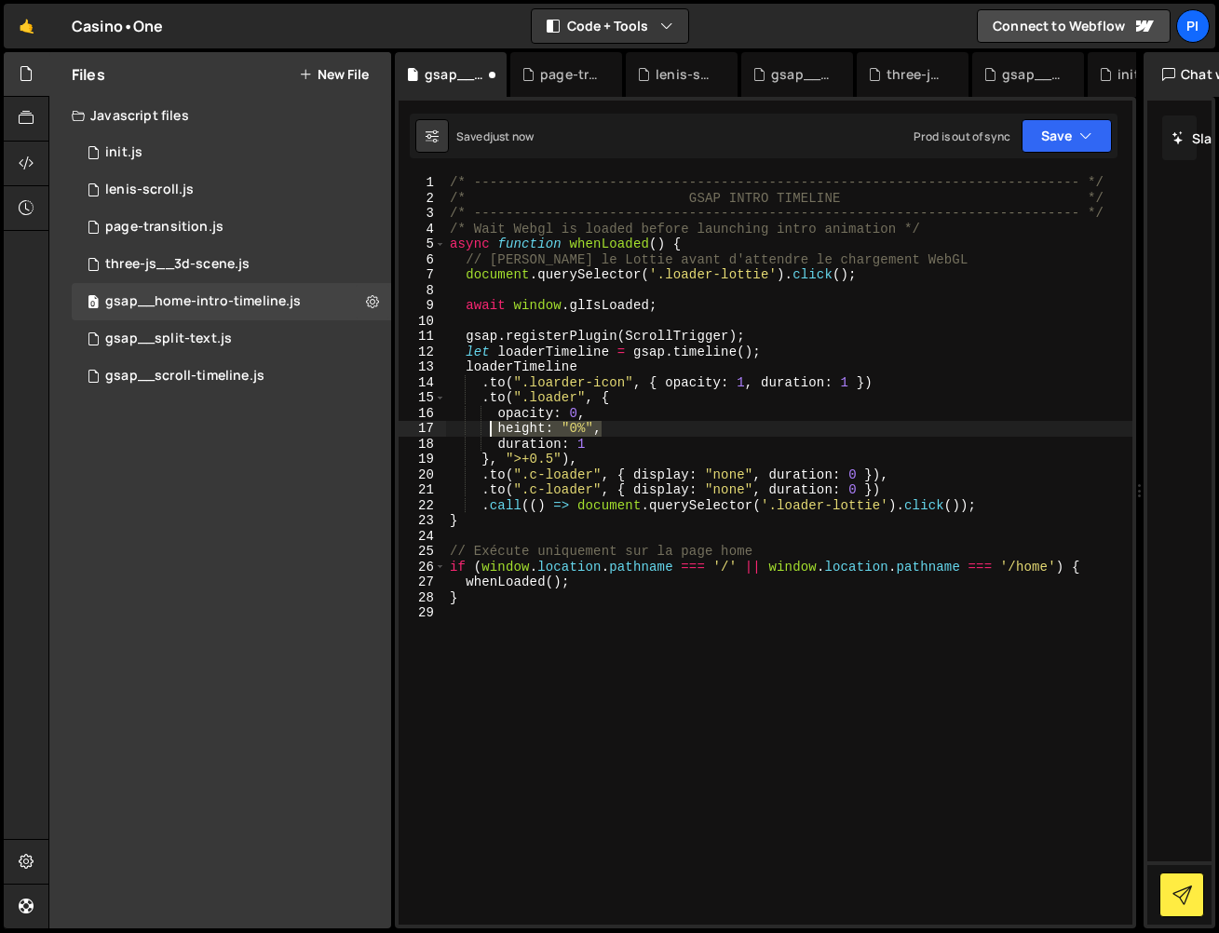
drag, startPoint x: 600, startPoint y: 433, endPoint x: 494, endPoint y: 430, distance: 106.2
click at [494, 430] on div "/* ----------------------------------------------------------------------------…" at bounding box center [789, 565] width 686 height 780
type textarea "height: "0%","
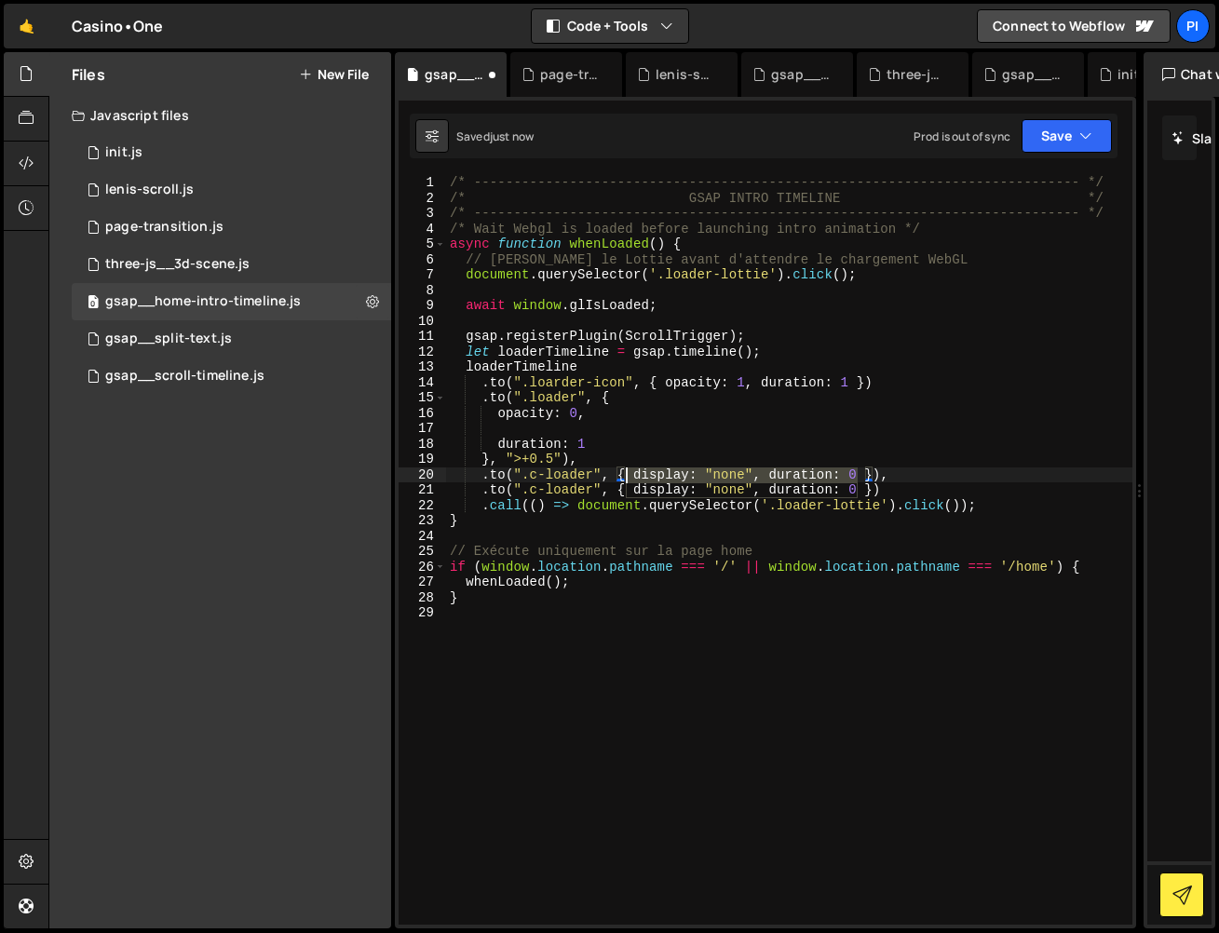
drag, startPoint x: 857, startPoint y: 476, endPoint x: 629, endPoint y: 472, distance: 228.2
click at [627, 476] on div "/* ----------------------------------------------------------------------------…" at bounding box center [789, 565] width 686 height 780
paste textarea "height: "0%","
drag, startPoint x: 1060, startPoint y: 128, endPoint x: 1035, endPoint y: 208, distance: 83.9
click at [1060, 129] on button "Save" at bounding box center [1067, 136] width 90 height 34
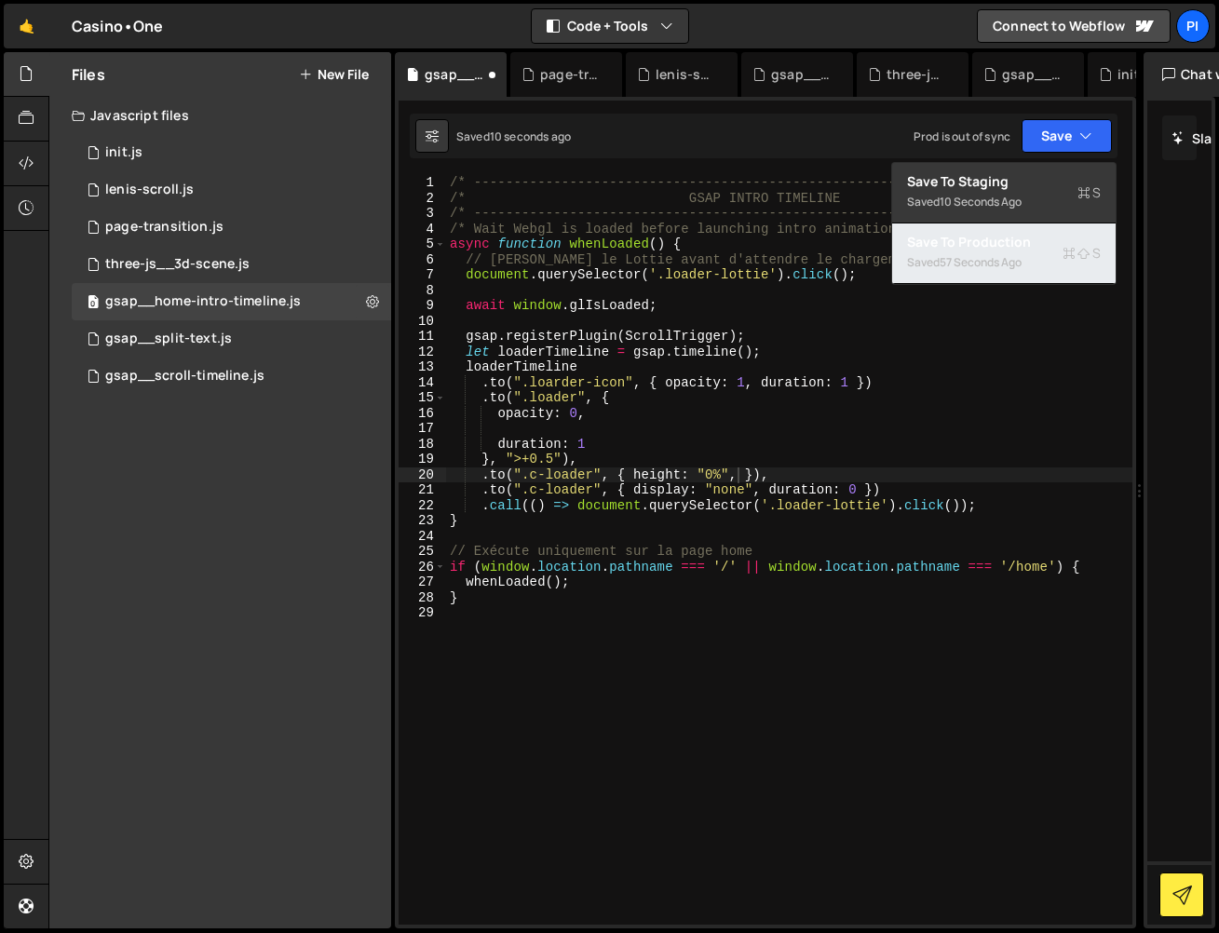
drag, startPoint x: 1019, startPoint y: 250, endPoint x: 787, endPoint y: 459, distance: 312.5
click at [1017, 251] on div "Save to Production S" at bounding box center [1004, 242] width 194 height 19
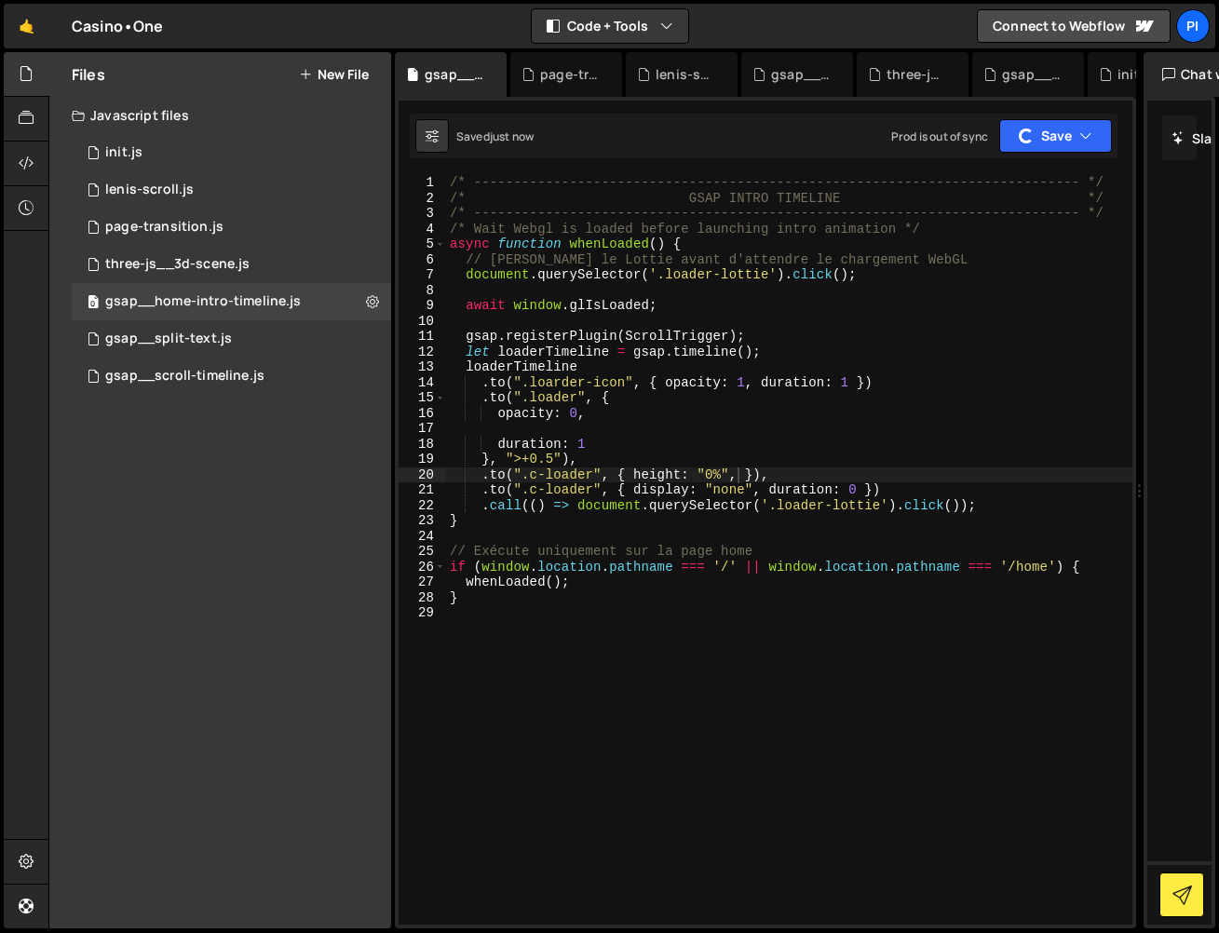
click at [739, 477] on div "/* ----------------------------------------------------------------------------…" at bounding box center [789, 565] width 686 height 780
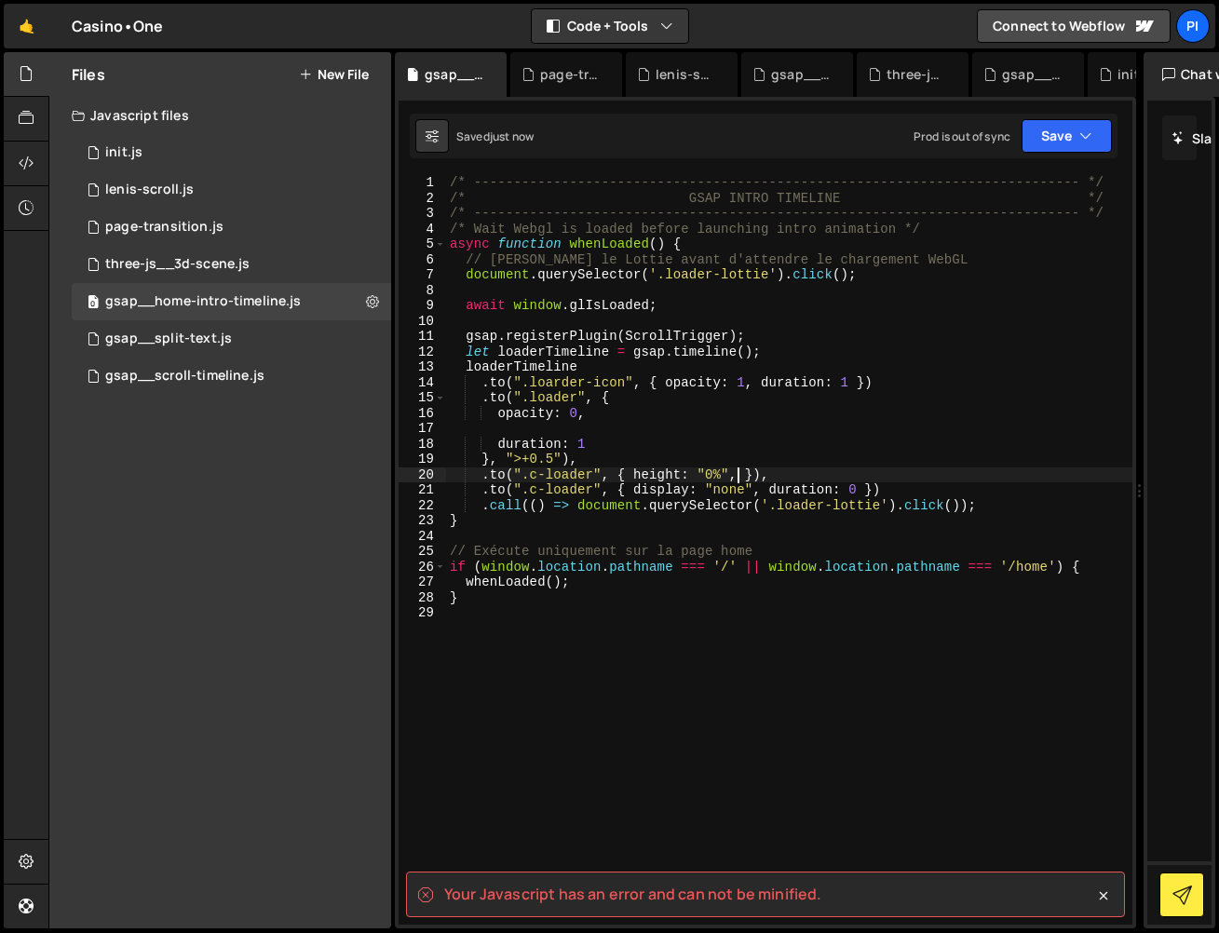
type textarea ".to(".c-loader", { height: "0%" }),"
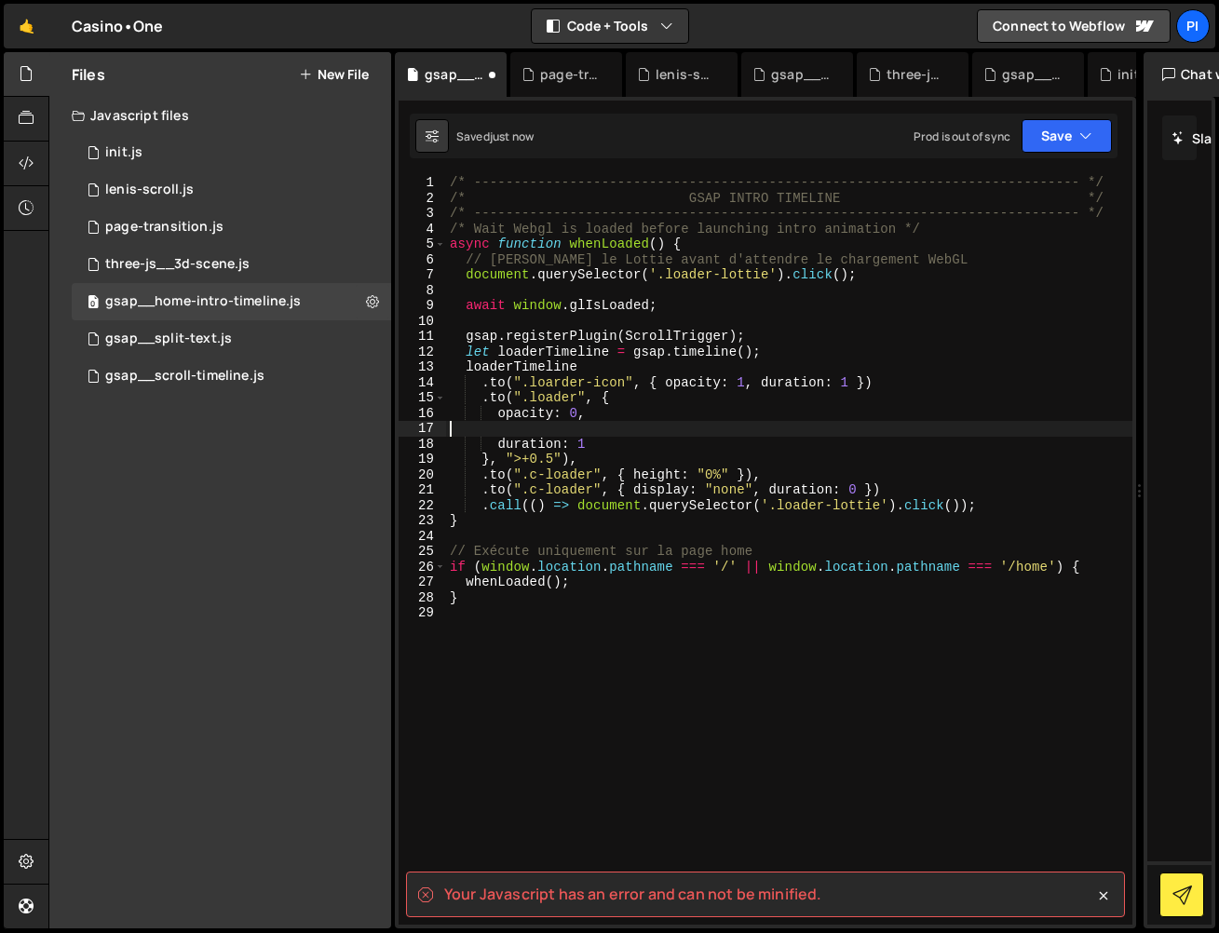
click at [572, 433] on div "/* ----------------------------------------------------------------------------…" at bounding box center [789, 565] width 686 height 780
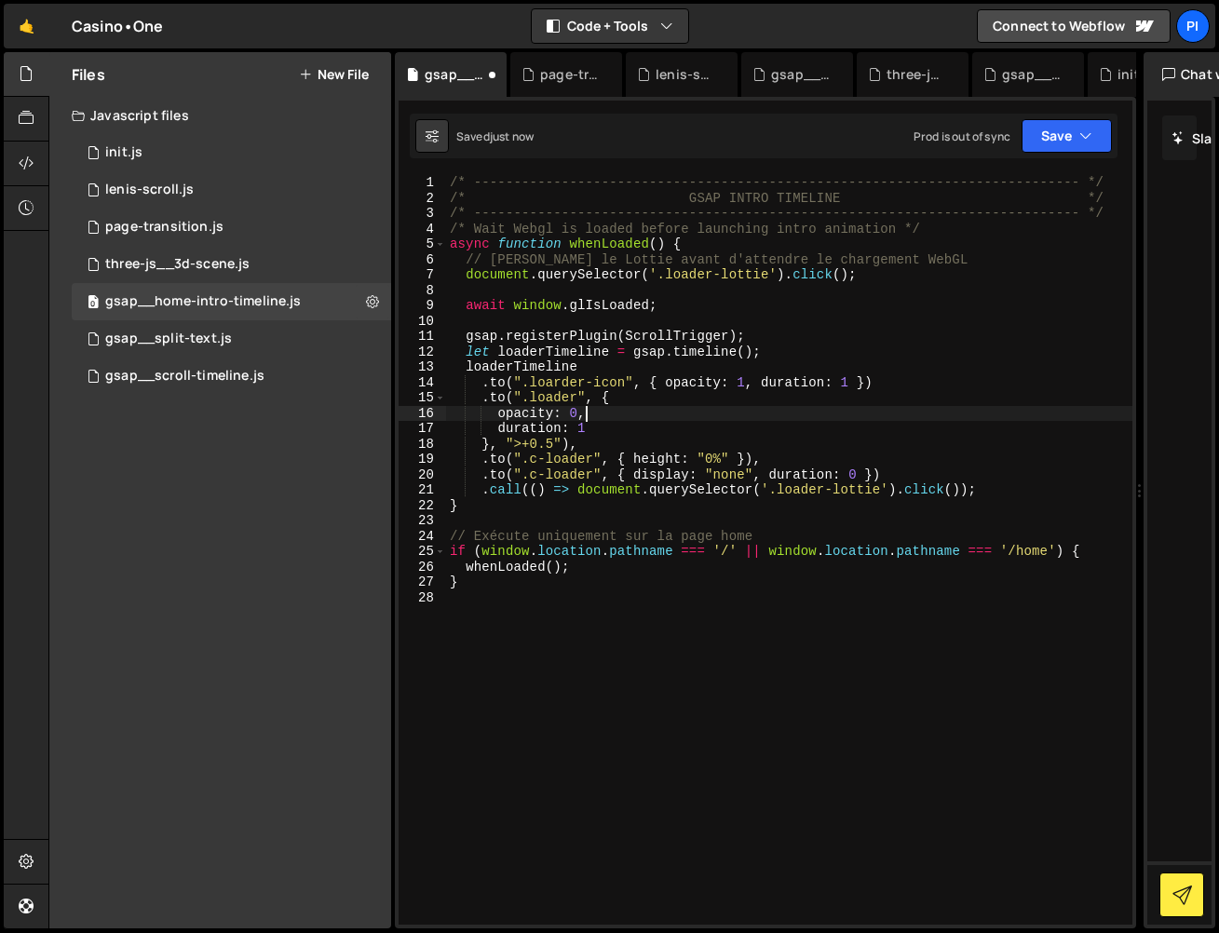
click at [891, 471] on div "/* ----------------------------------------------------------------------------…" at bounding box center [789, 565] width 686 height 780
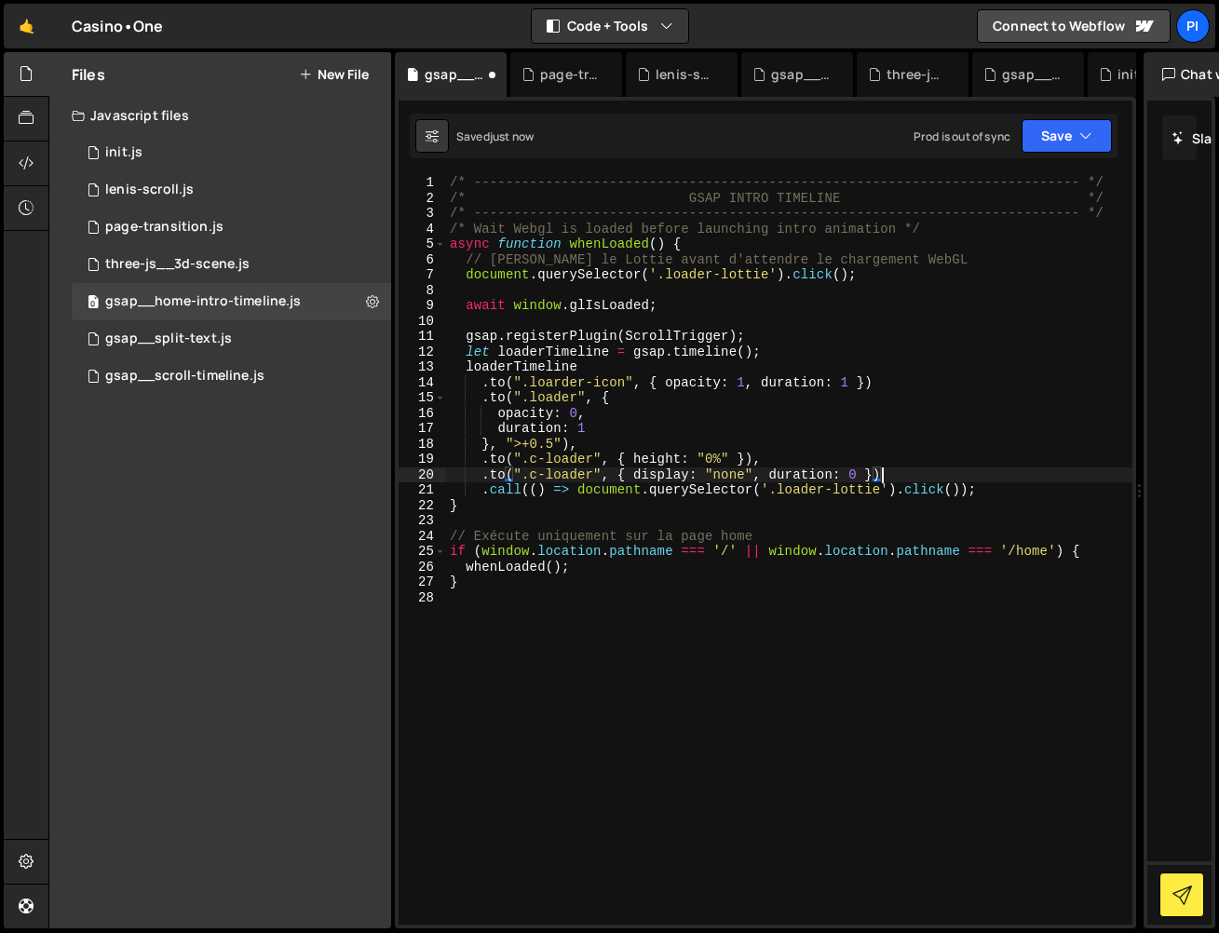
scroll to position [0, 30]
click at [1078, 128] on button "Save" at bounding box center [1067, 136] width 90 height 34
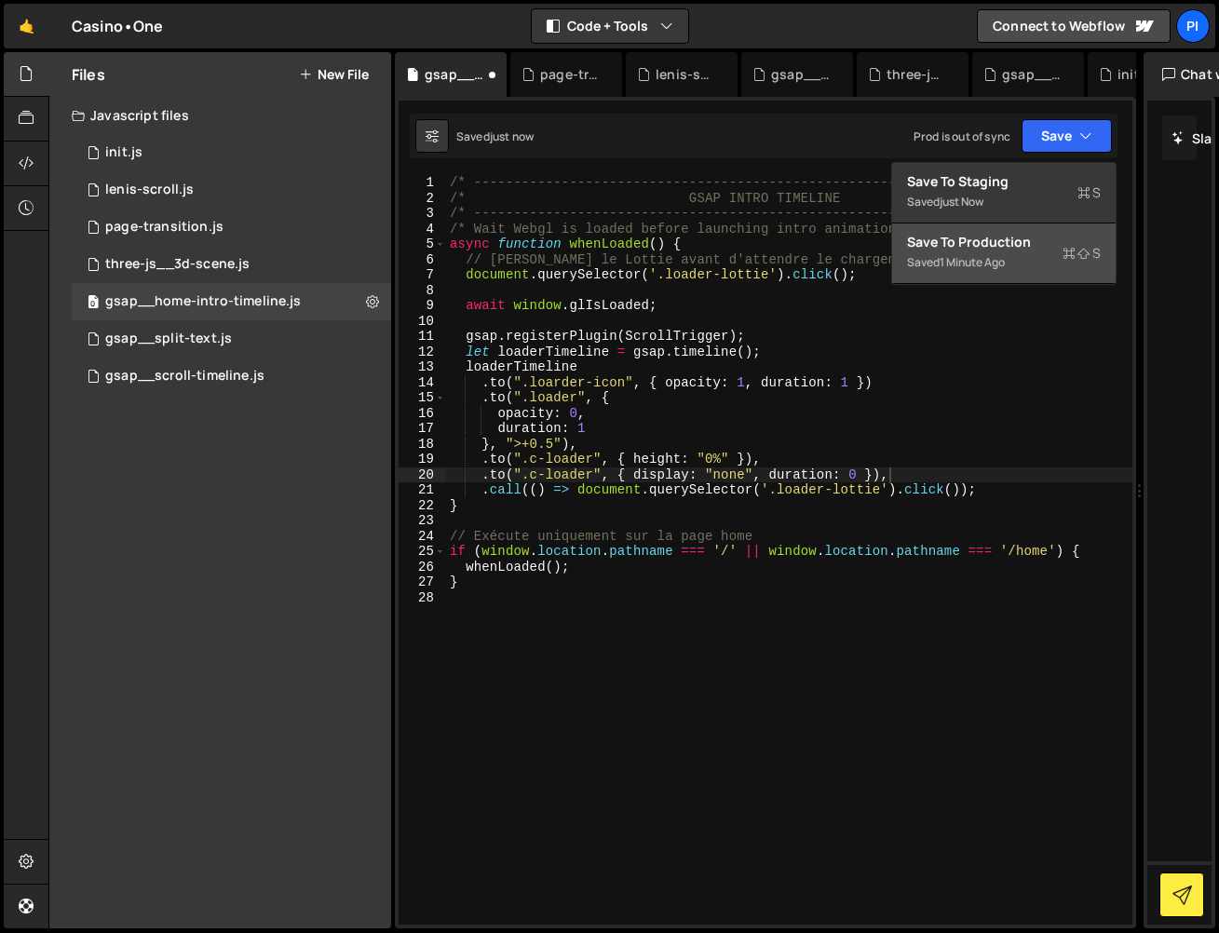
click at [1039, 271] on button "Save to Production S Saved 1 minute ago" at bounding box center [1004, 254] width 224 height 61
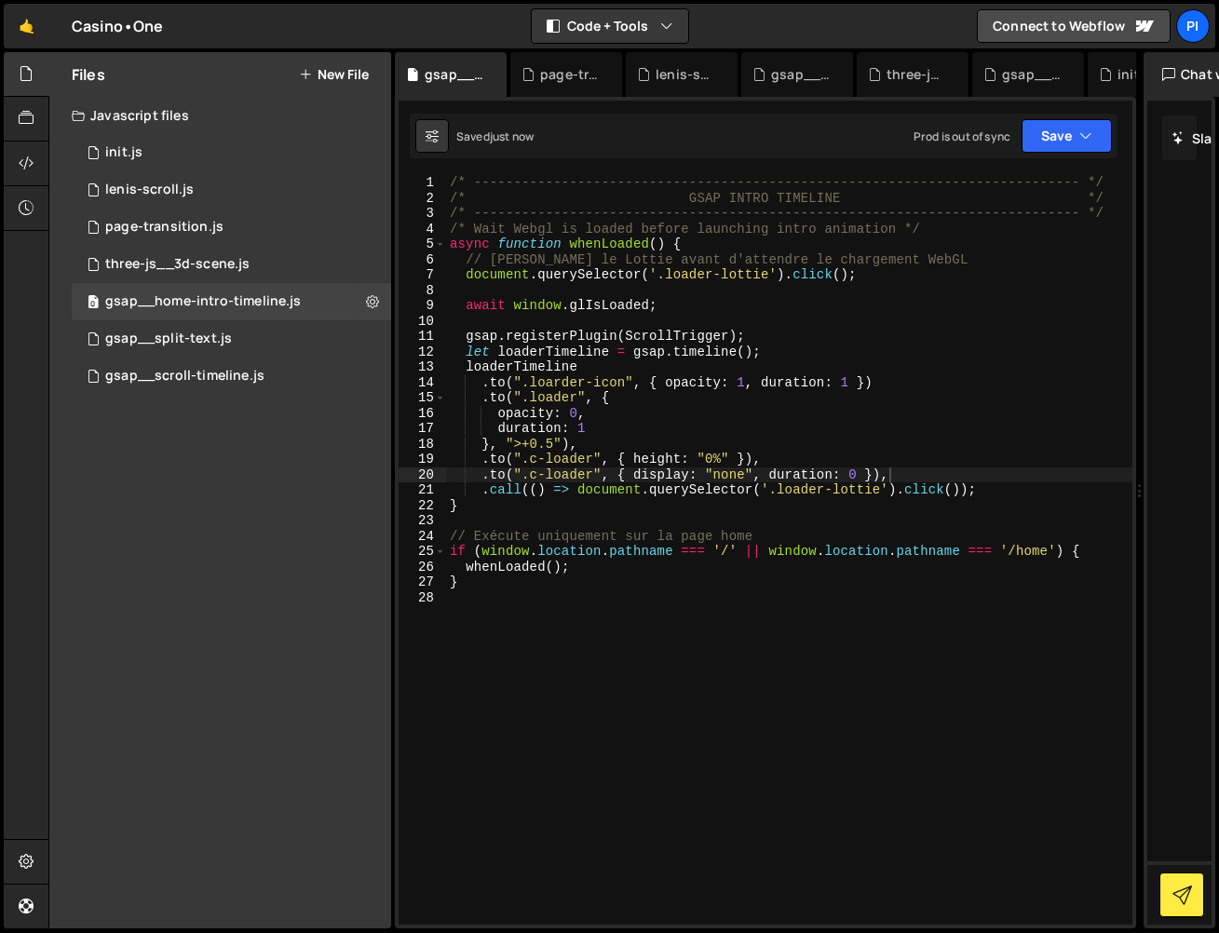
click at [906, 470] on div "/* ----------------------------------------------------------------------------…" at bounding box center [789, 565] width 686 height 780
drag, startPoint x: 779, startPoint y: 457, endPoint x: 717, endPoint y: 451, distance: 61.8
click at [778, 457] on div "/* ----------------------------------------------------------------------------…" at bounding box center [789, 565] width 686 height 780
click at [649, 442] on div "/* ----------------------------------------------------------------------------…" at bounding box center [789, 565] width 686 height 780
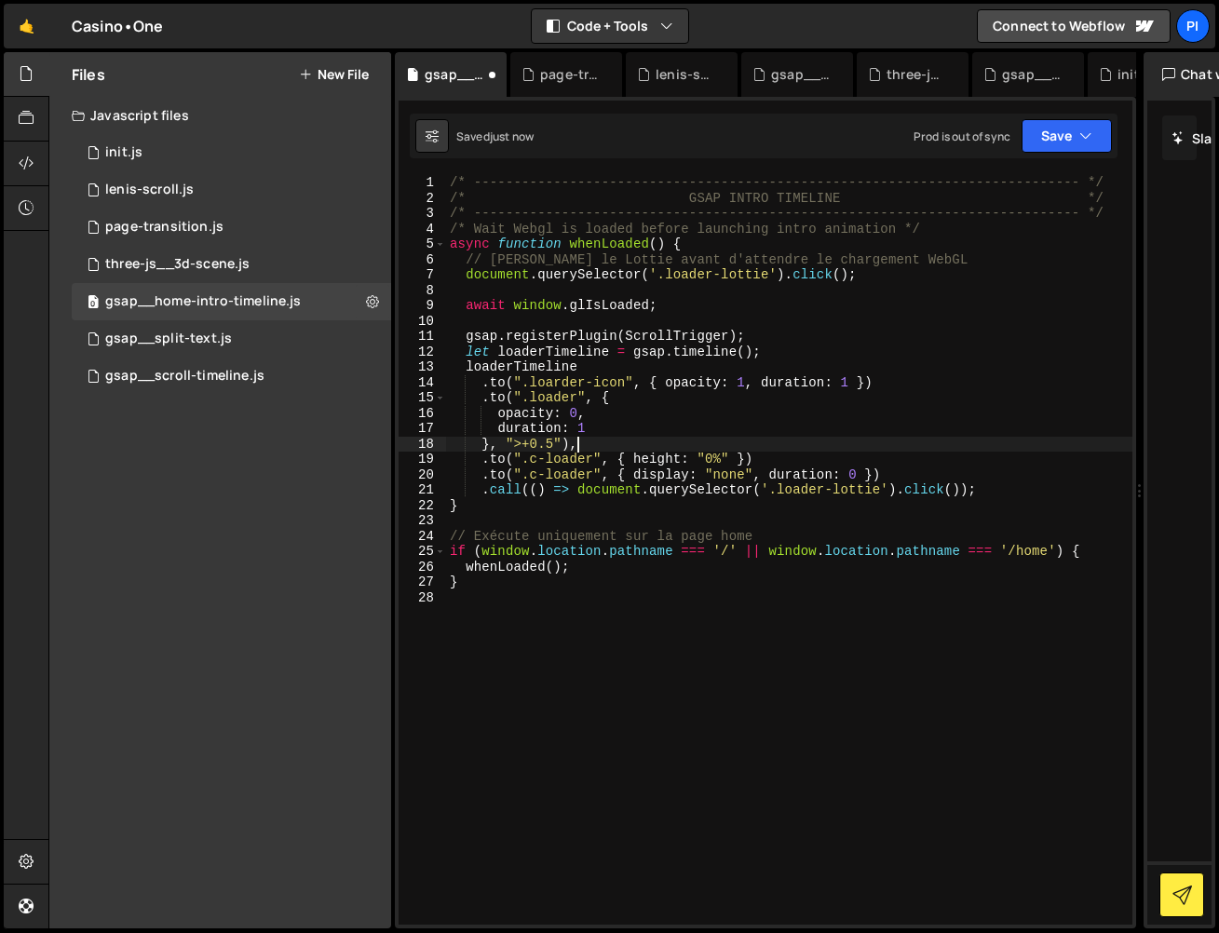
scroll to position [0, 7]
click at [1085, 139] on icon "button" at bounding box center [1085, 136] width 13 height 19
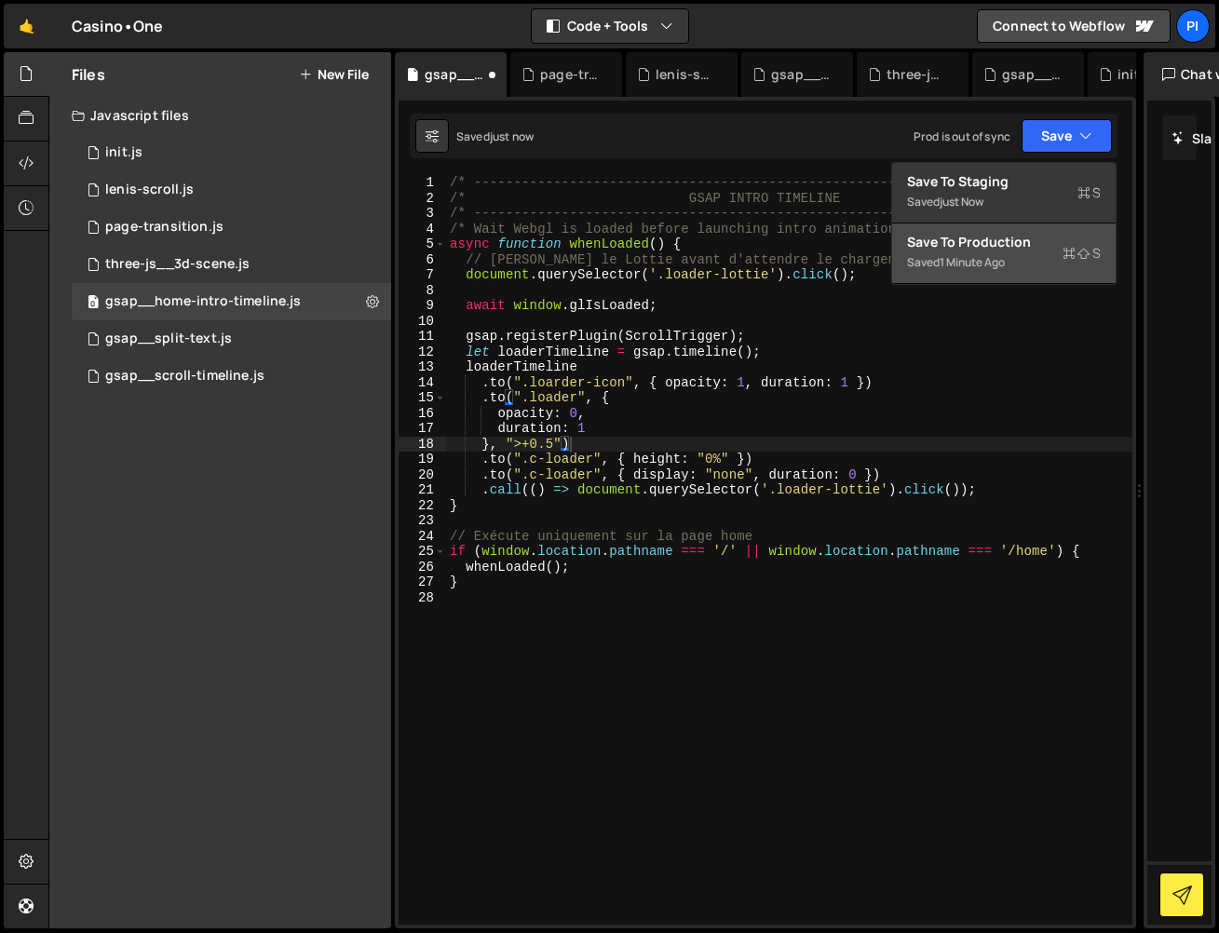
click at [1031, 244] on div "Save to Production S" at bounding box center [1004, 242] width 194 height 19
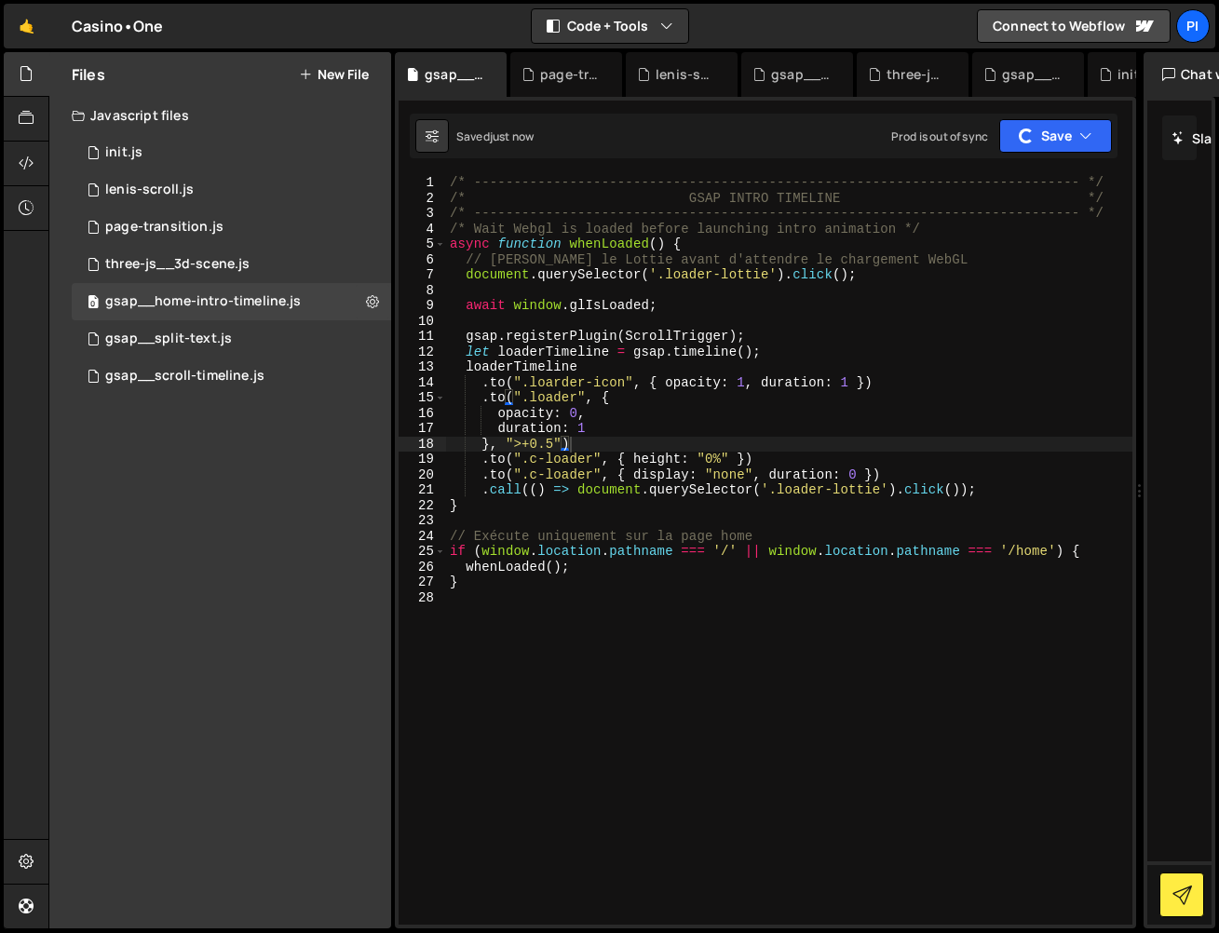
click at [495, 411] on div "/* ----------------------------------------------------------------------------…" at bounding box center [789, 565] width 686 height 780
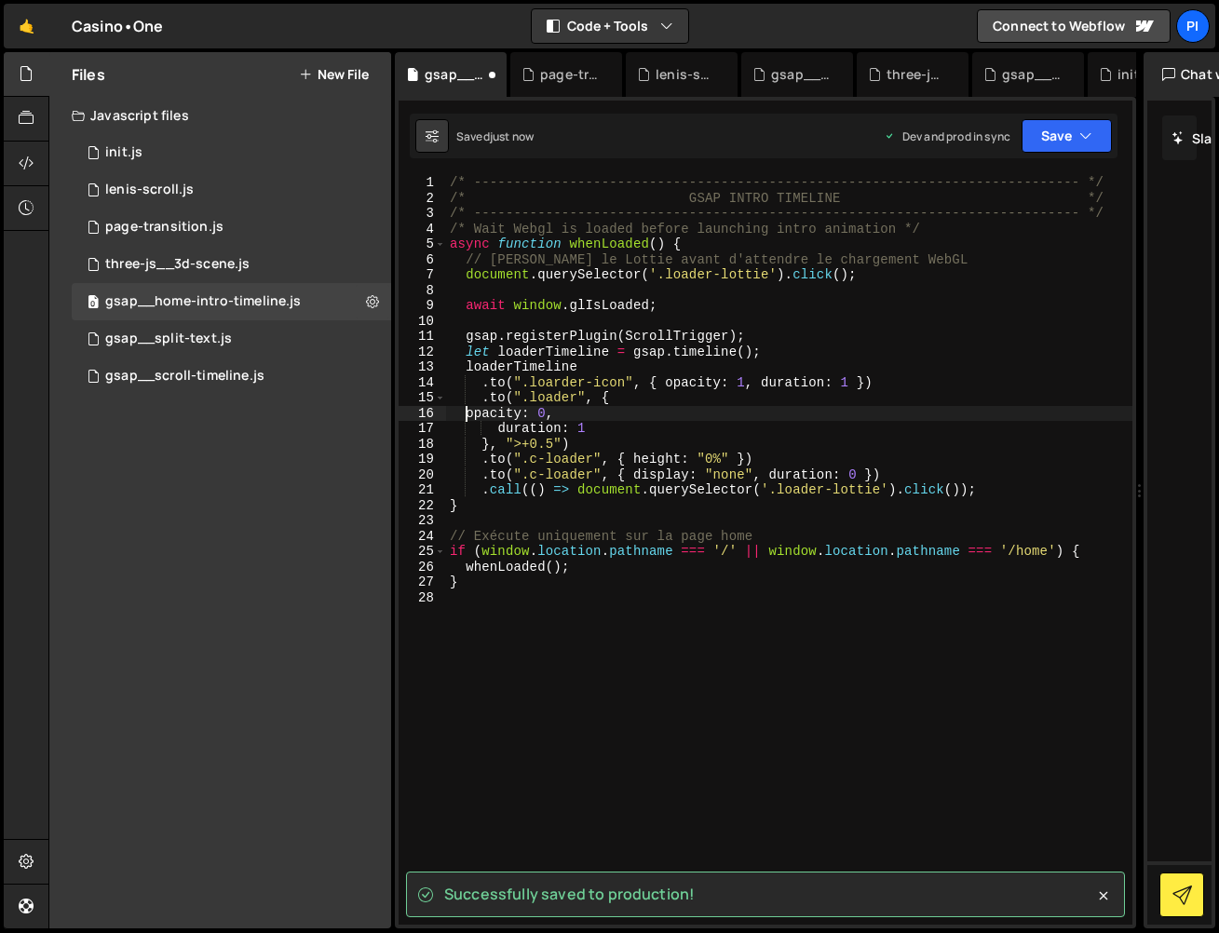
scroll to position [0, 5]
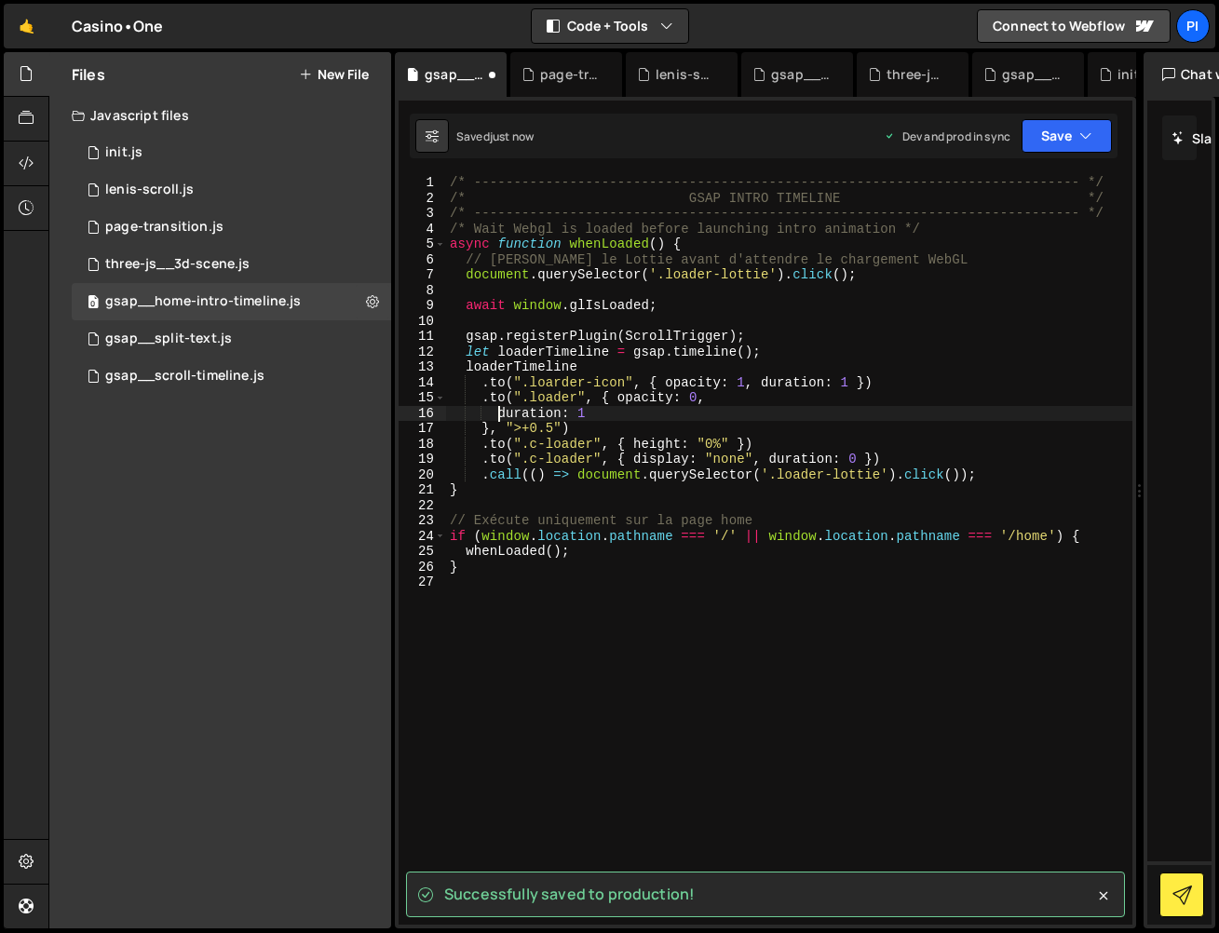
click at [496, 415] on div "/* ----------------------------------------------------------------------------…" at bounding box center [789, 565] width 686 height 780
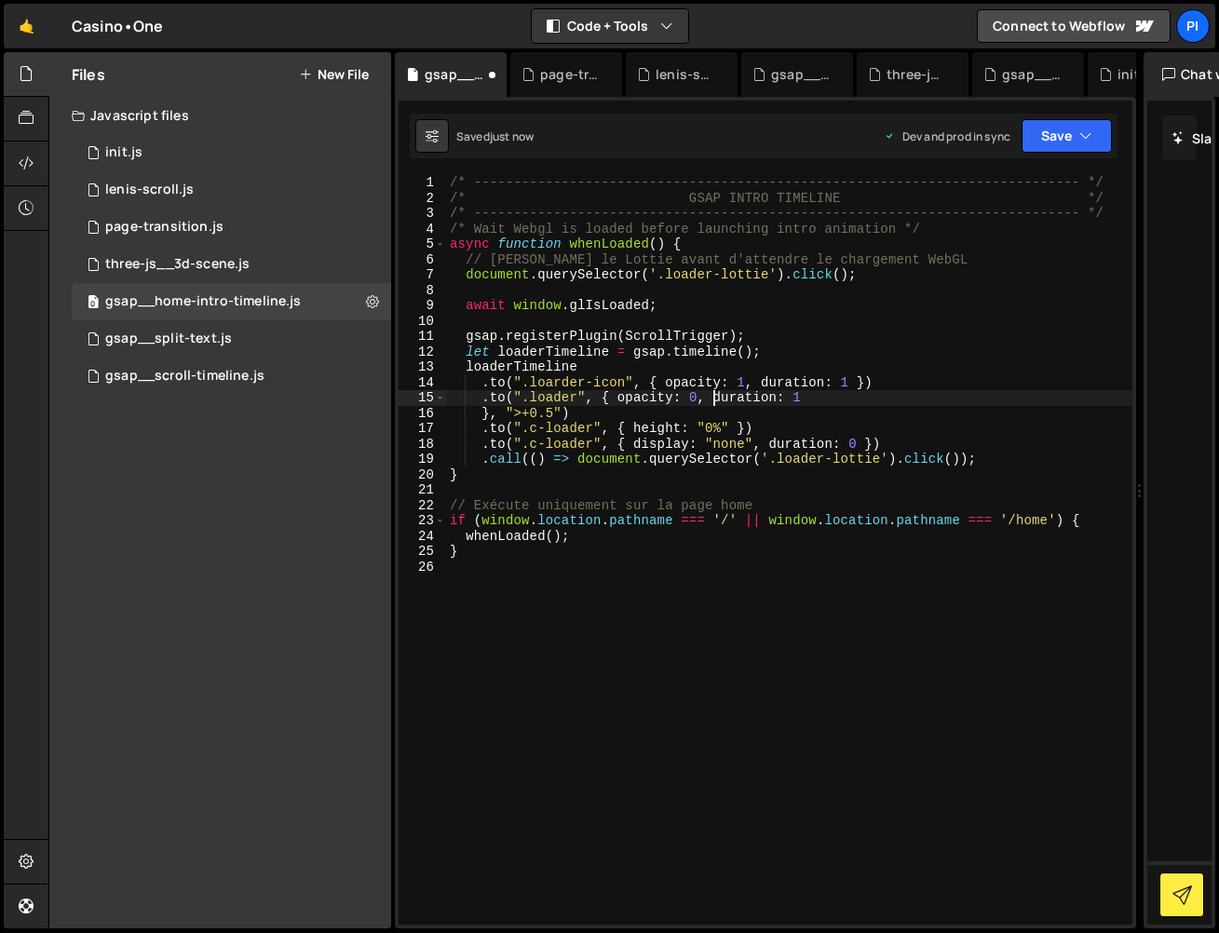
click at [483, 416] on div "/* ----------------------------------------------------------------------------…" at bounding box center [789, 565] width 686 height 780
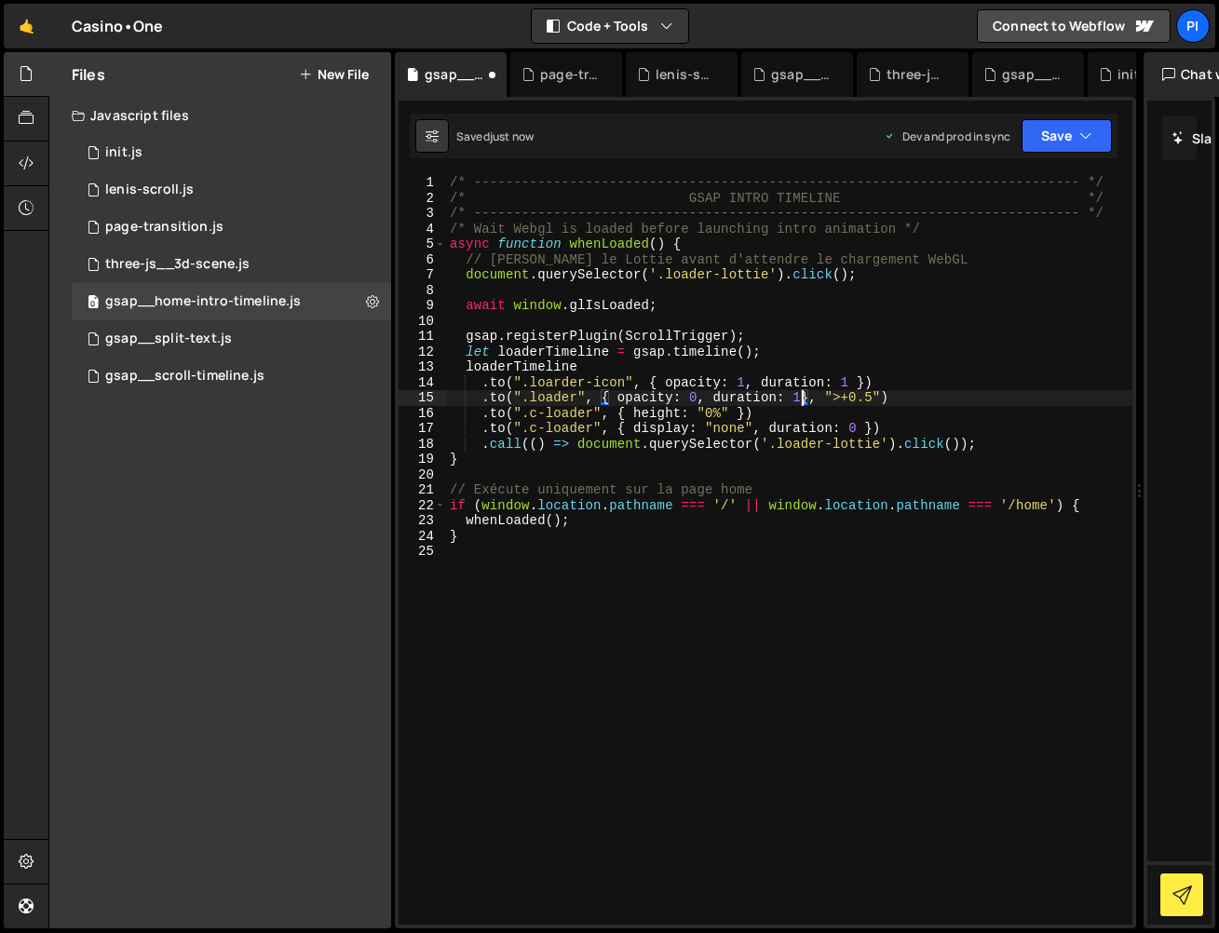
scroll to position [0, 24]
click at [1069, 139] on button "Save" at bounding box center [1067, 136] width 90 height 34
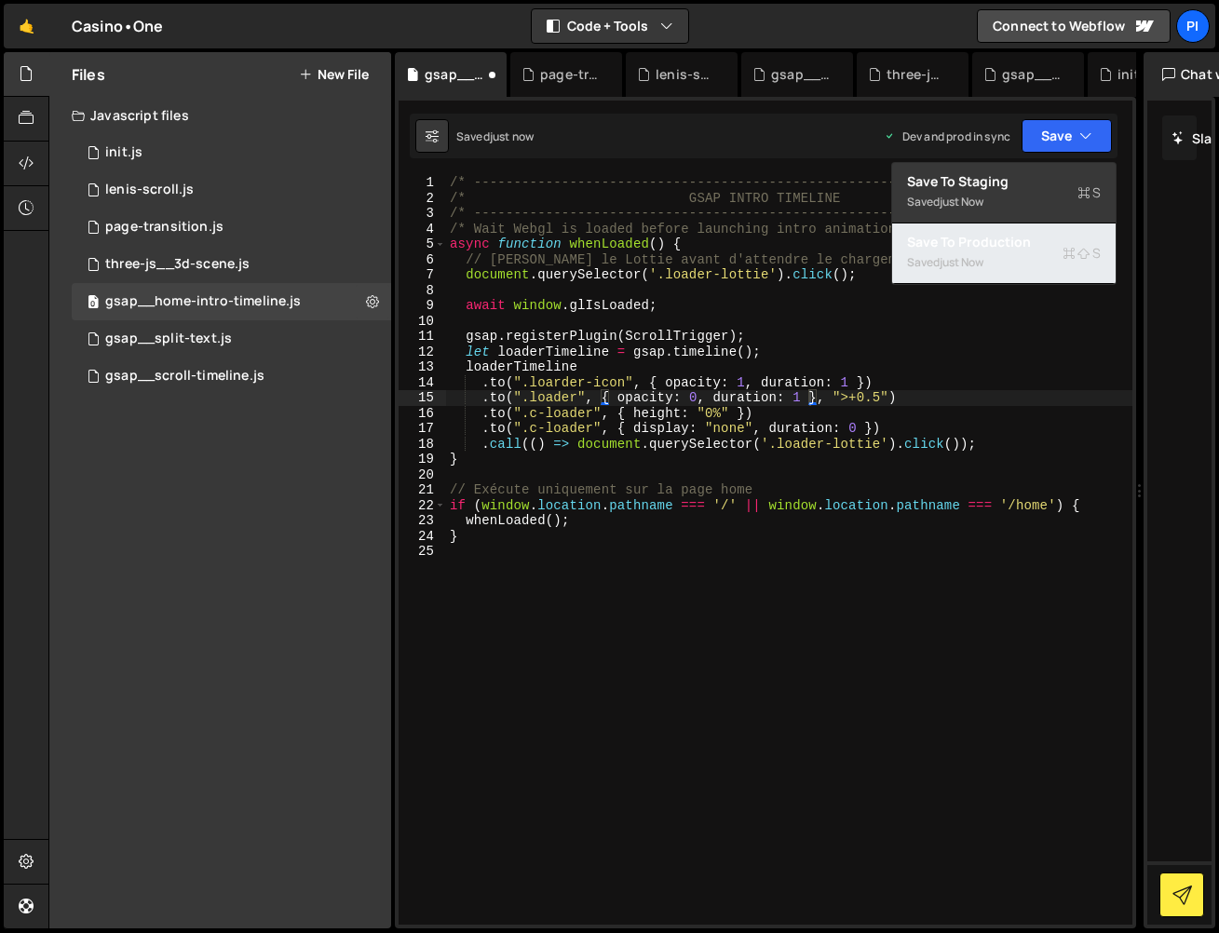
click at [1045, 226] on button "Save to Production S Saved just now" at bounding box center [1004, 254] width 224 height 61
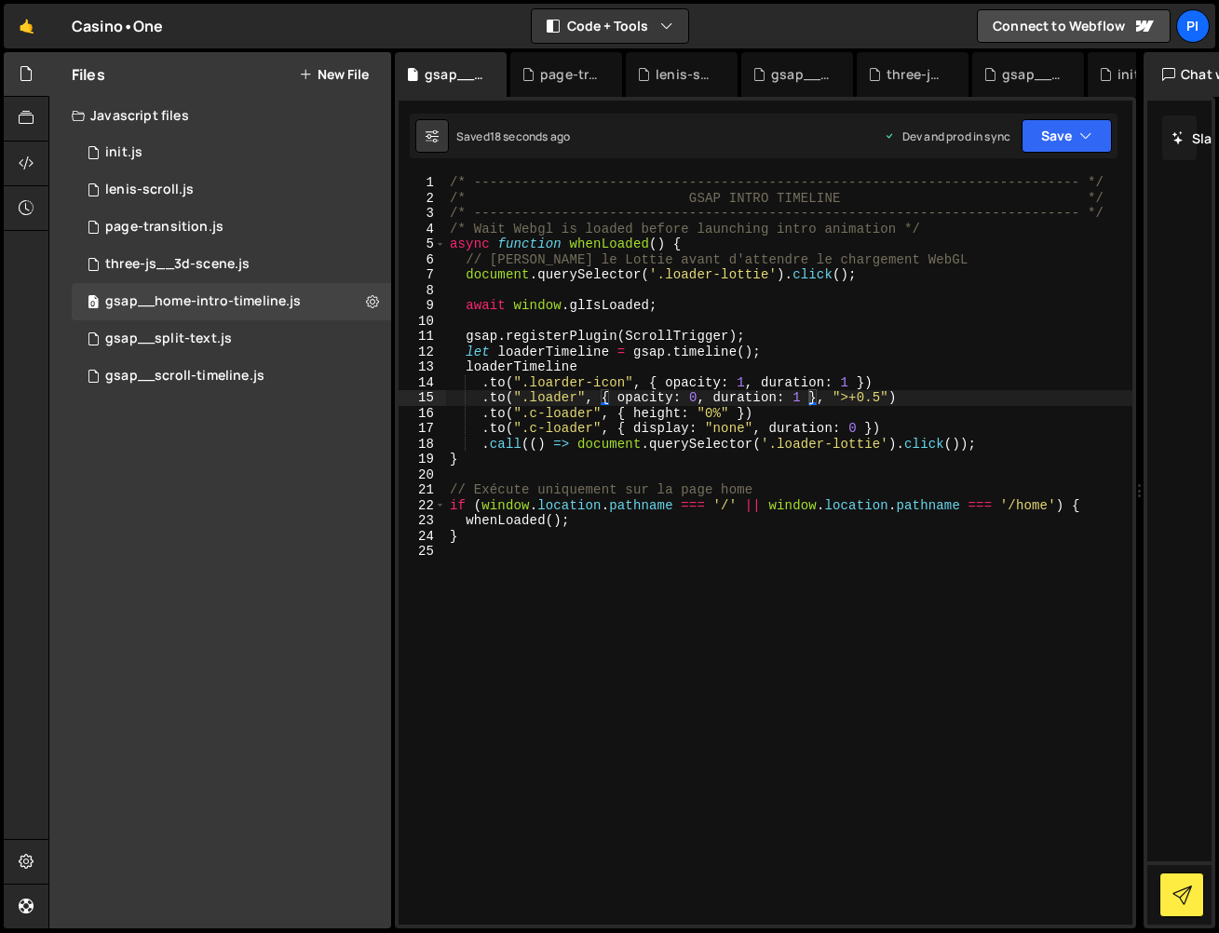
scroll to position [0, 20]
drag, startPoint x: 590, startPoint y: 414, endPoint x: 531, endPoint y: 415, distance: 58.7
click at [531, 415] on div "/* ----------------------------------------------------------------------------…" at bounding box center [789, 565] width 686 height 780
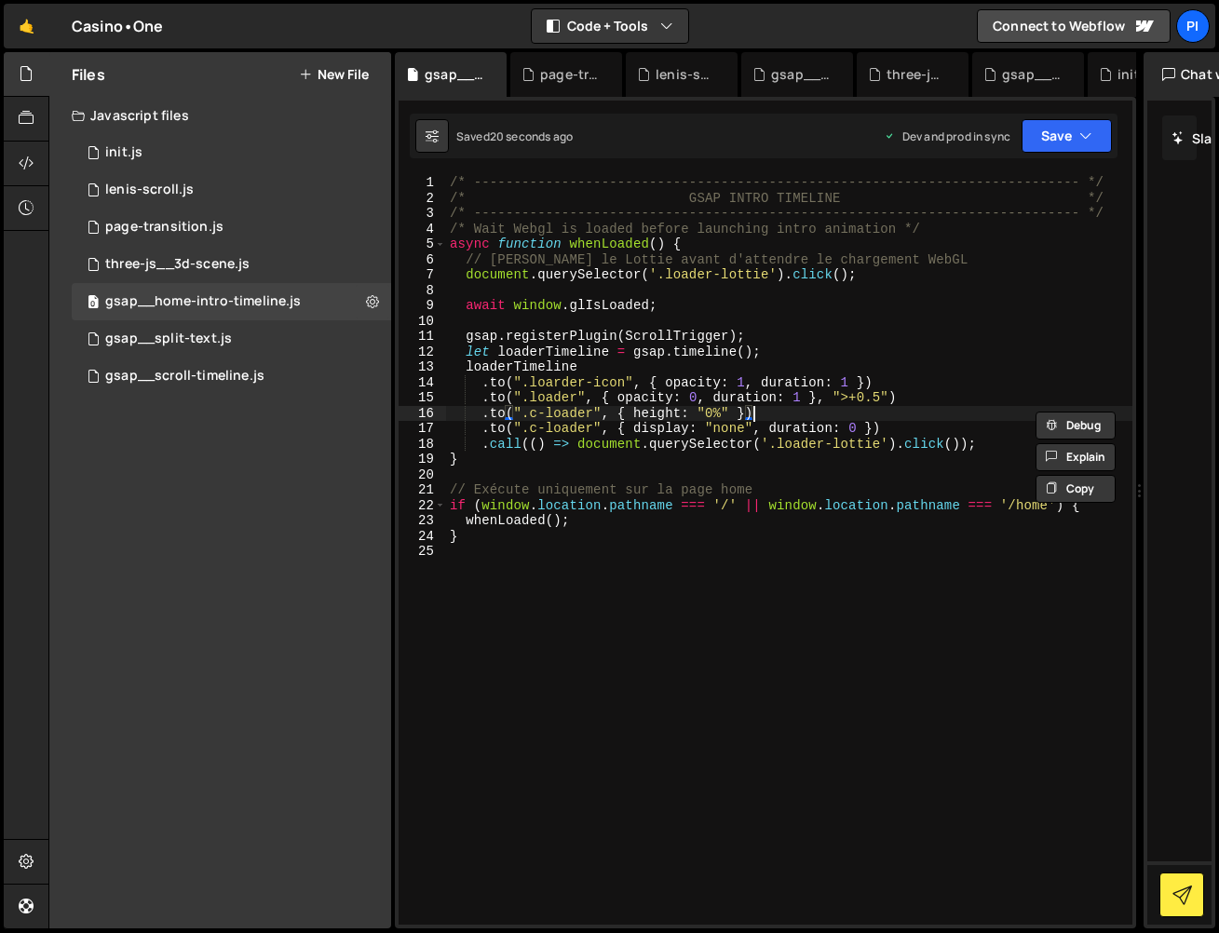
click at [809, 408] on div "/* ----------------------------------------------------------------------------…" at bounding box center [789, 565] width 686 height 780
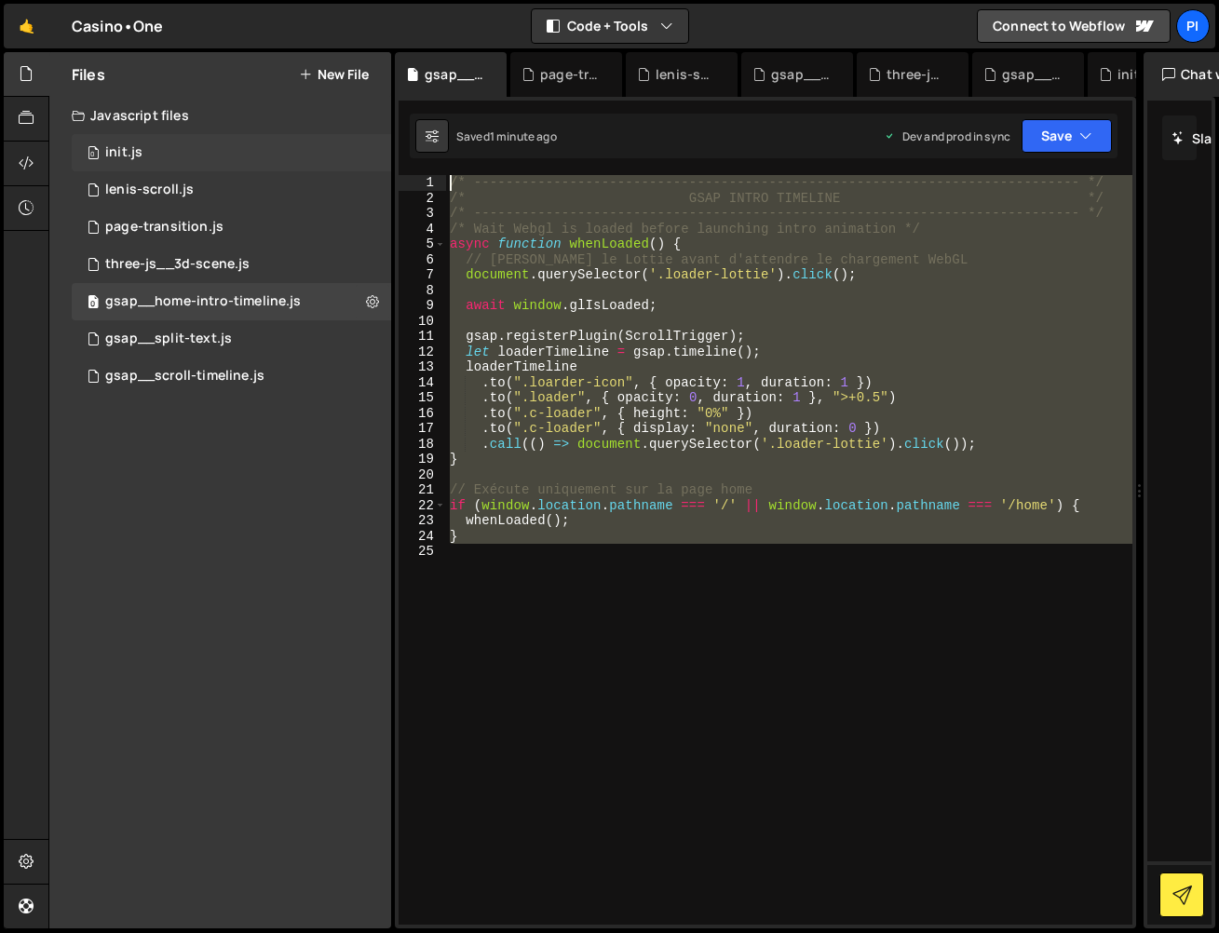
drag, startPoint x: 723, startPoint y: 567, endPoint x: 349, endPoint y: 149, distance: 560.6
click at [350, 149] on div "Files New File Javascript files 0 init.js 0 0 lenis-scroll.js 0 0 page-transiti…" at bounding box center [633, 490] width 1171 height 877
click at [572, 430] on div "/* ----------------------------------------------------------------------------…" at bounding box center [789, 550] width 686 height 750
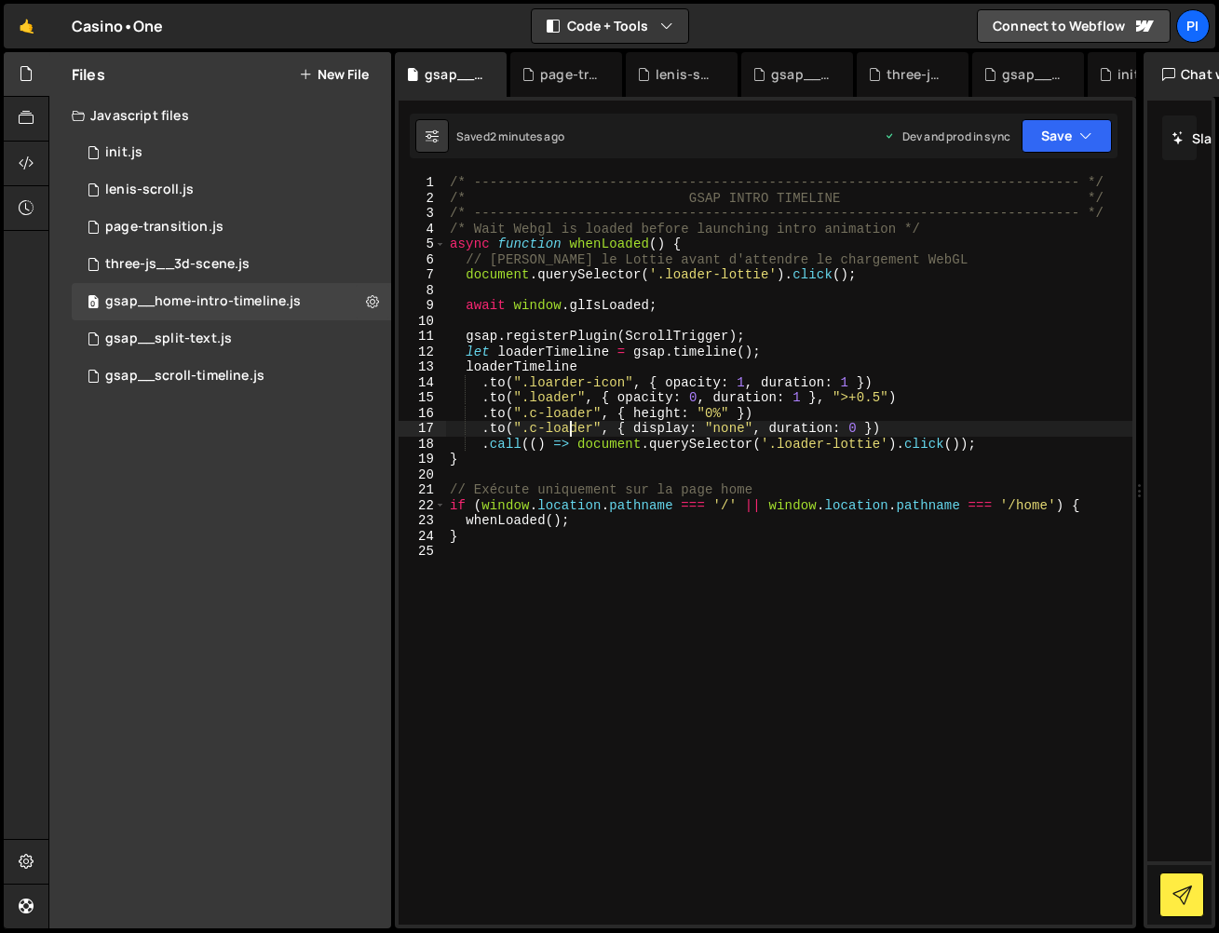
click at [592, 382] on div "/* ----------------------------------------------------------------------------…" at bounding box center [789, 565] width 686 height 780
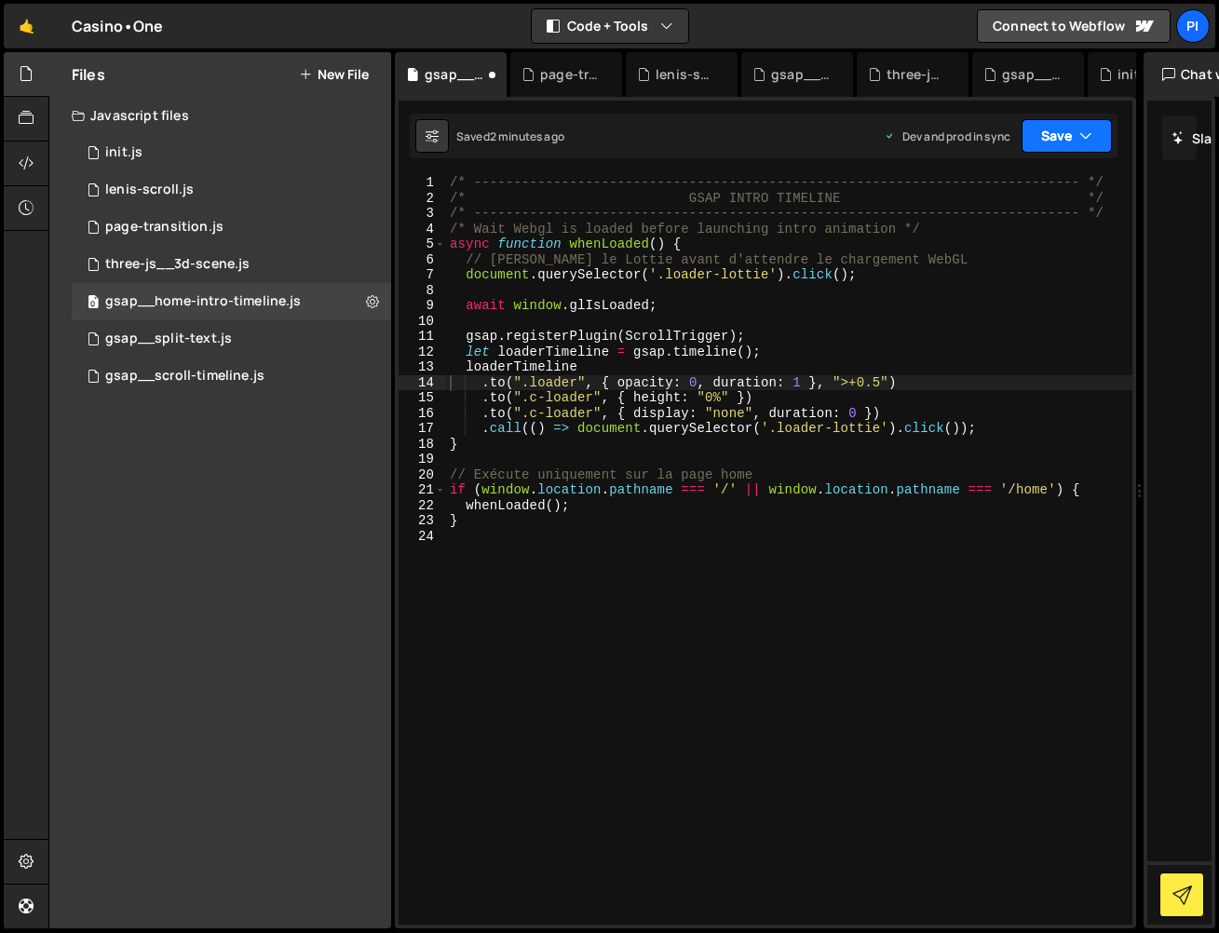
click at [1064, 134] on button "Save" at bounding box center [1067, 136] width 90 height 34
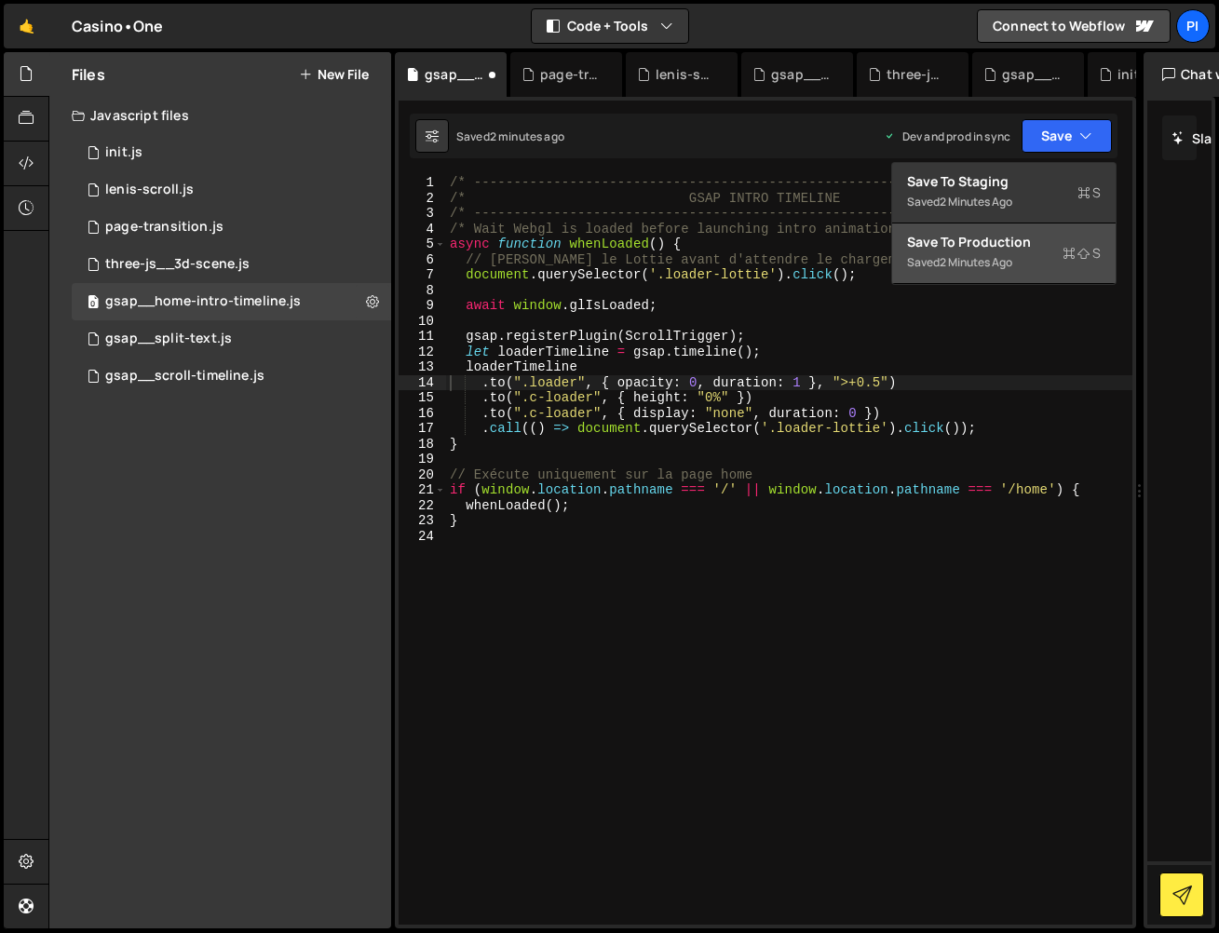
click at [1016, 233] on div "Save to Production S" at bounding box center [1004, 242] width 194 height 19
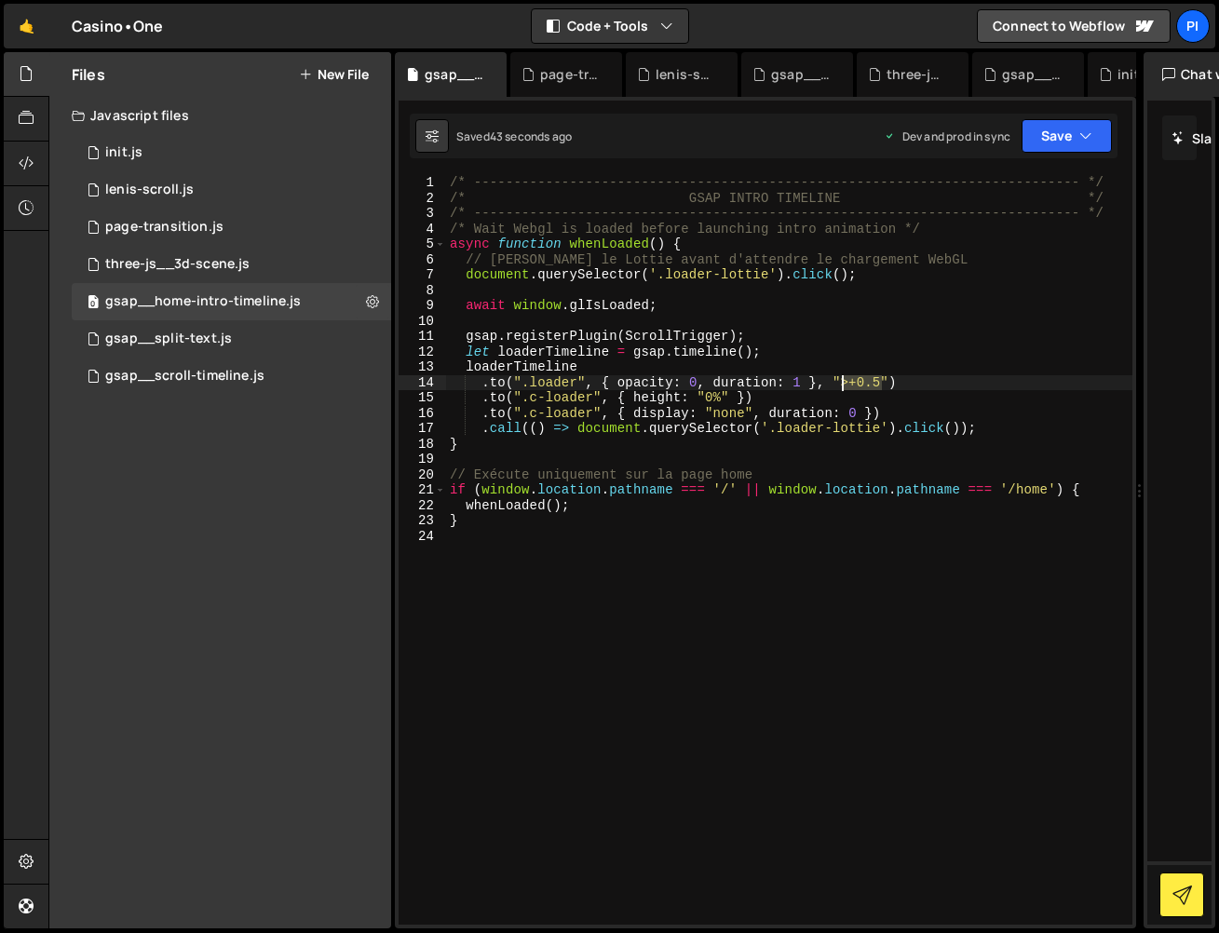
drag, startPoint x: 883, startPoint y: 386, endPoint x: 839, endPoint y: 386, distance: 43.8
click at [841, 386] on div "/* ----------------------------------------------------------------------------…" at bounding box center [789, 565] width 686 height 780
click at [900, 381] on div "/* ----------------------------------------------------------------------------…" at bounding box center [789, 565] width 686 height 780
drag, startPoint x: 849, startPoint y: 380, endPoint x: 828, endPoint y: 381, distance: 21.4
click at [831, 381] on div "/* ----------------------------------------------------------------------------…" at bounding box center [789, 565] width 686 height 780
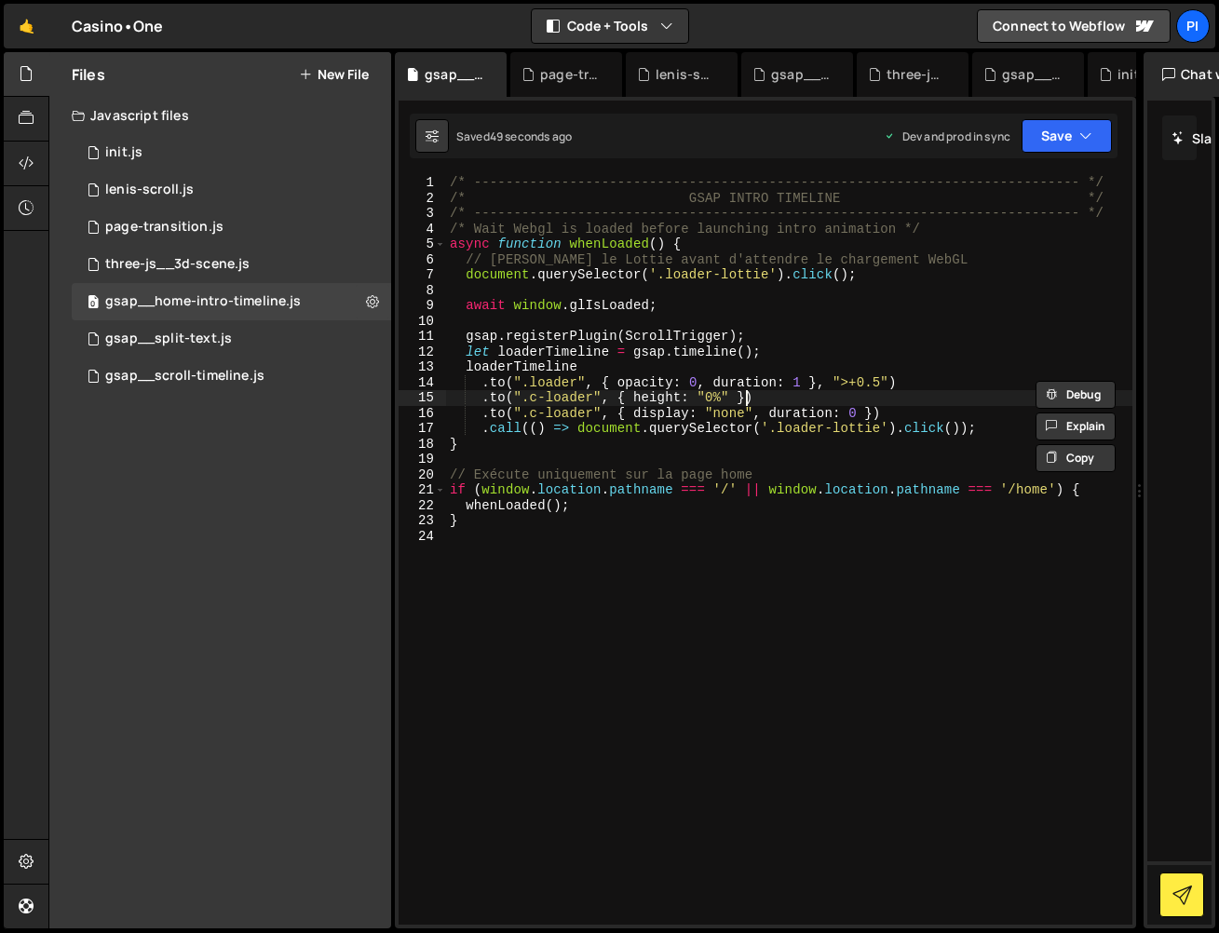
click at [747, 396] on div "/* ----------------------------------------------------------------------------…" at bounding box center [789, 565] width 686 height 780
paste textarea "">+0.5")"
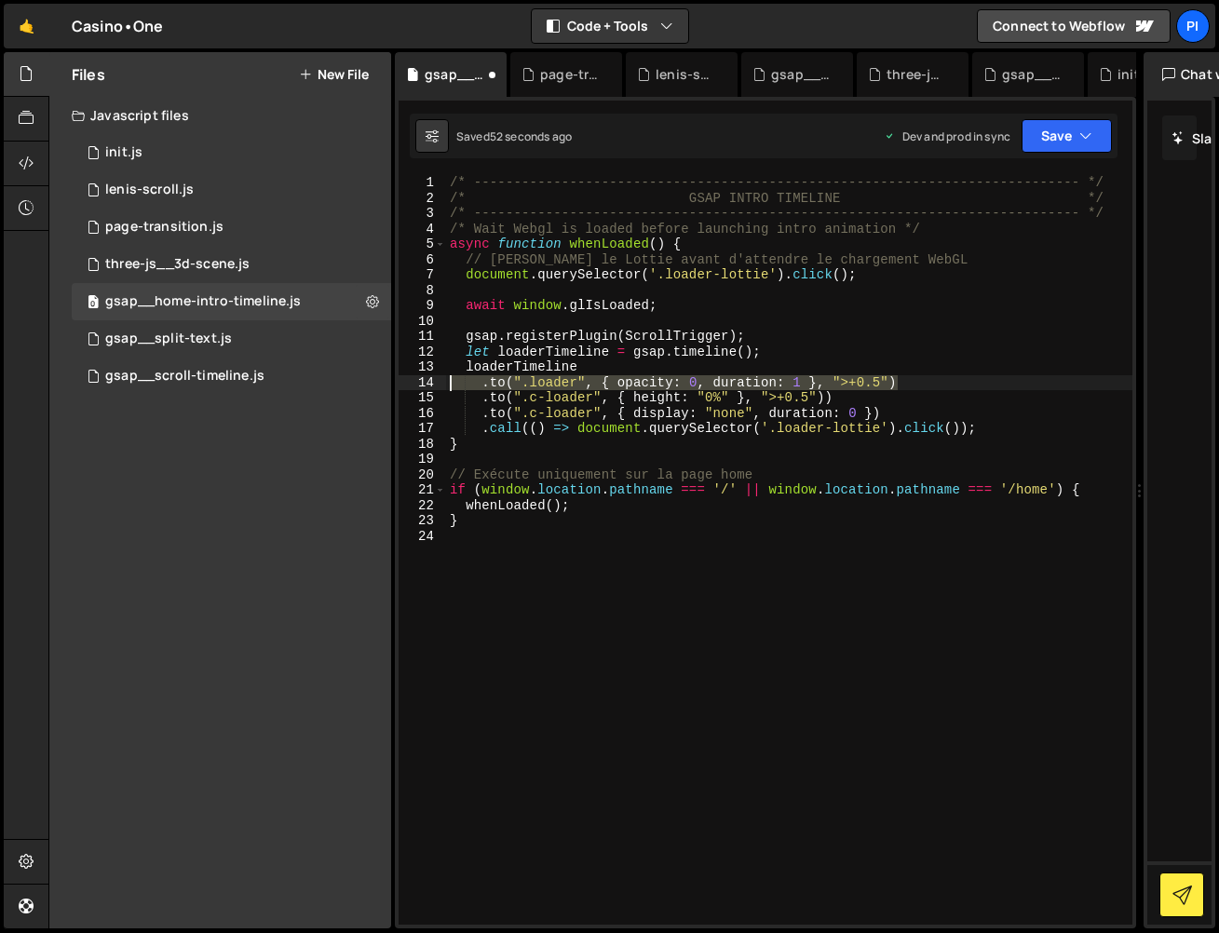
drag, startPoint x: 685, startPoint y: 365, endPoint x: 437, endPoint y: 378, distance: 248.1
click at [437, 378] on div ".to(".c-loader", { height: "0%" }, ">+0.5")) 1 2 3 4 5 6 7 8 9 10 11 12 13 14 1…" at bounding box center [766, 550] width 734 height 750
type textarea ".to(".loader", { opacity: 0, duration: 1 }, ">+0.5")"
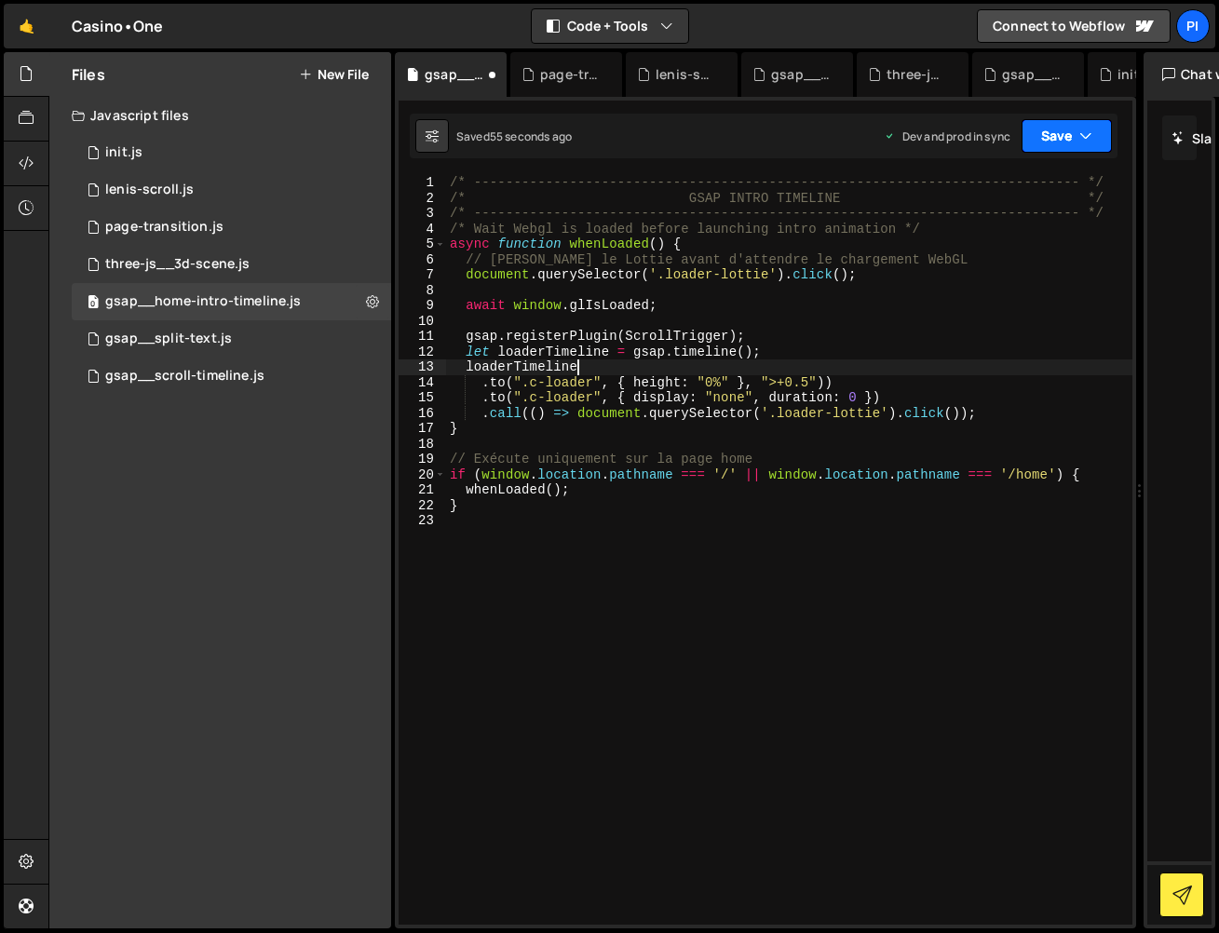
drag, startPoint x: 1052, startPoint y: 141, endPoint x: 1042, endPoint y: 155, distance: 17.3
click at [1052, 141] on button "Save" at bounding box center [1067, 136] width 90 height 34
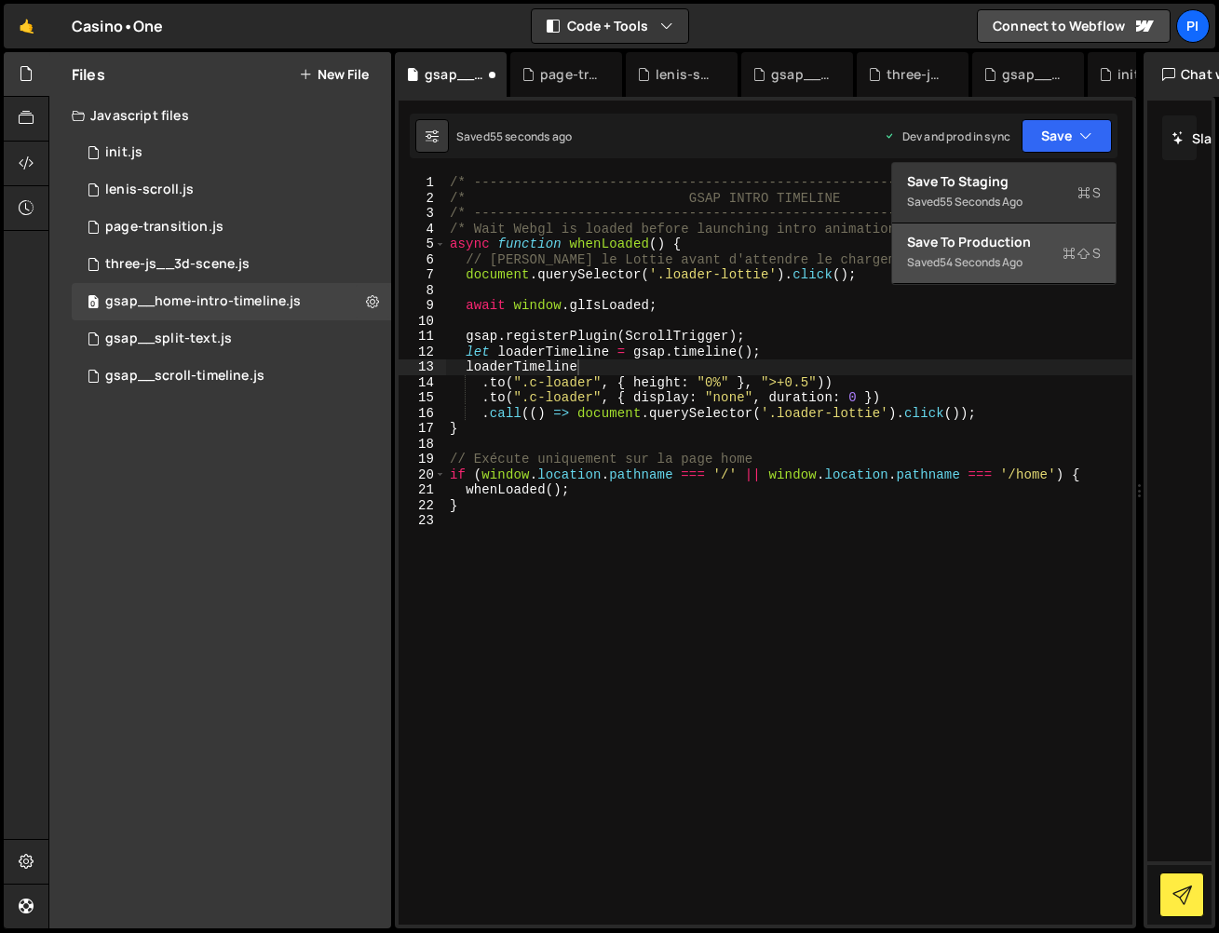
click at [1002, 251] on div "Saved 54 seconds ago" at bounding box center [1004, 262] width 194 height 22
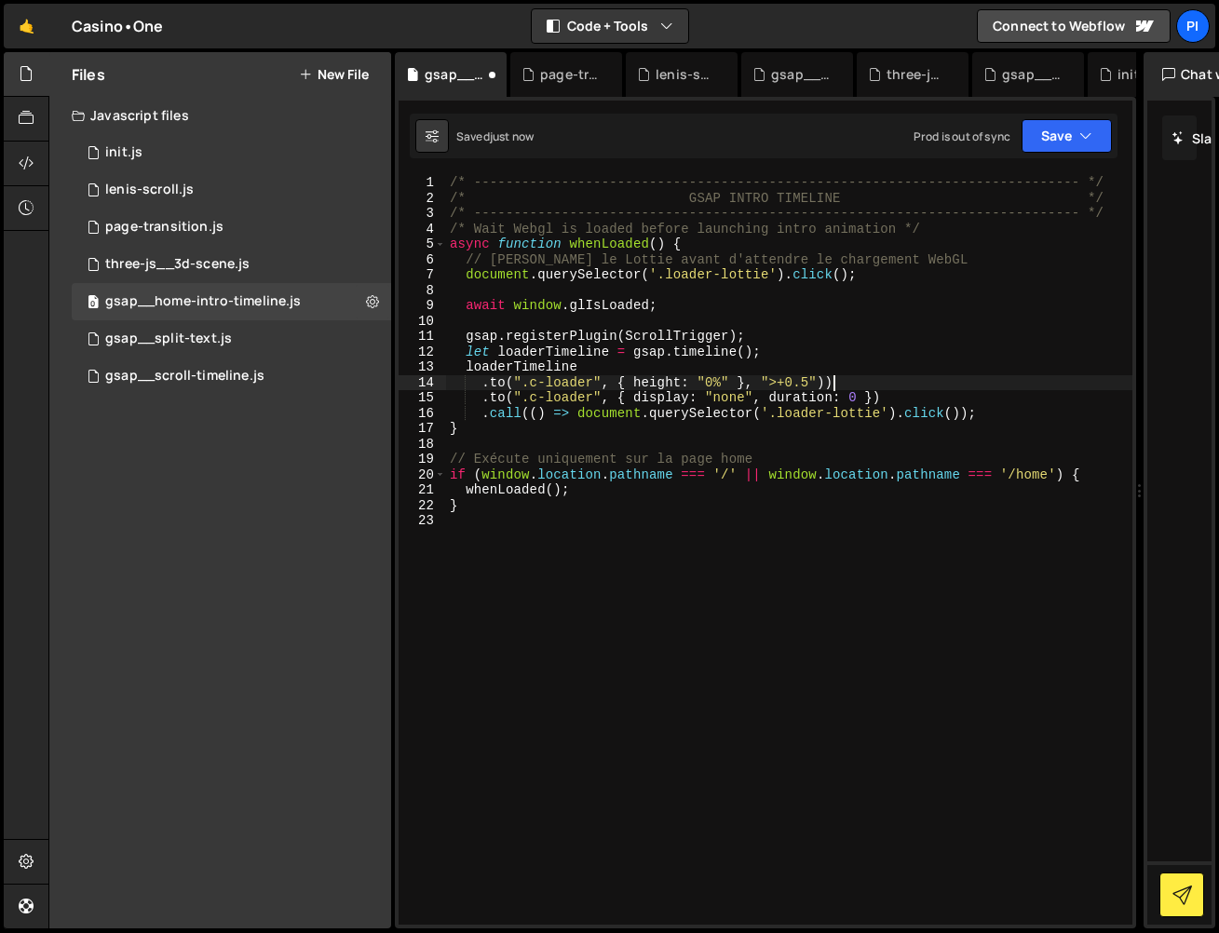
click at [856, 379] on div "/* ----------------------------------------------------------------------------…" at bounding box center [789, 565] width 686 height 780
click at [1057, 138] on button "Save" at bounding box center [1067, 136] width 90 height 34
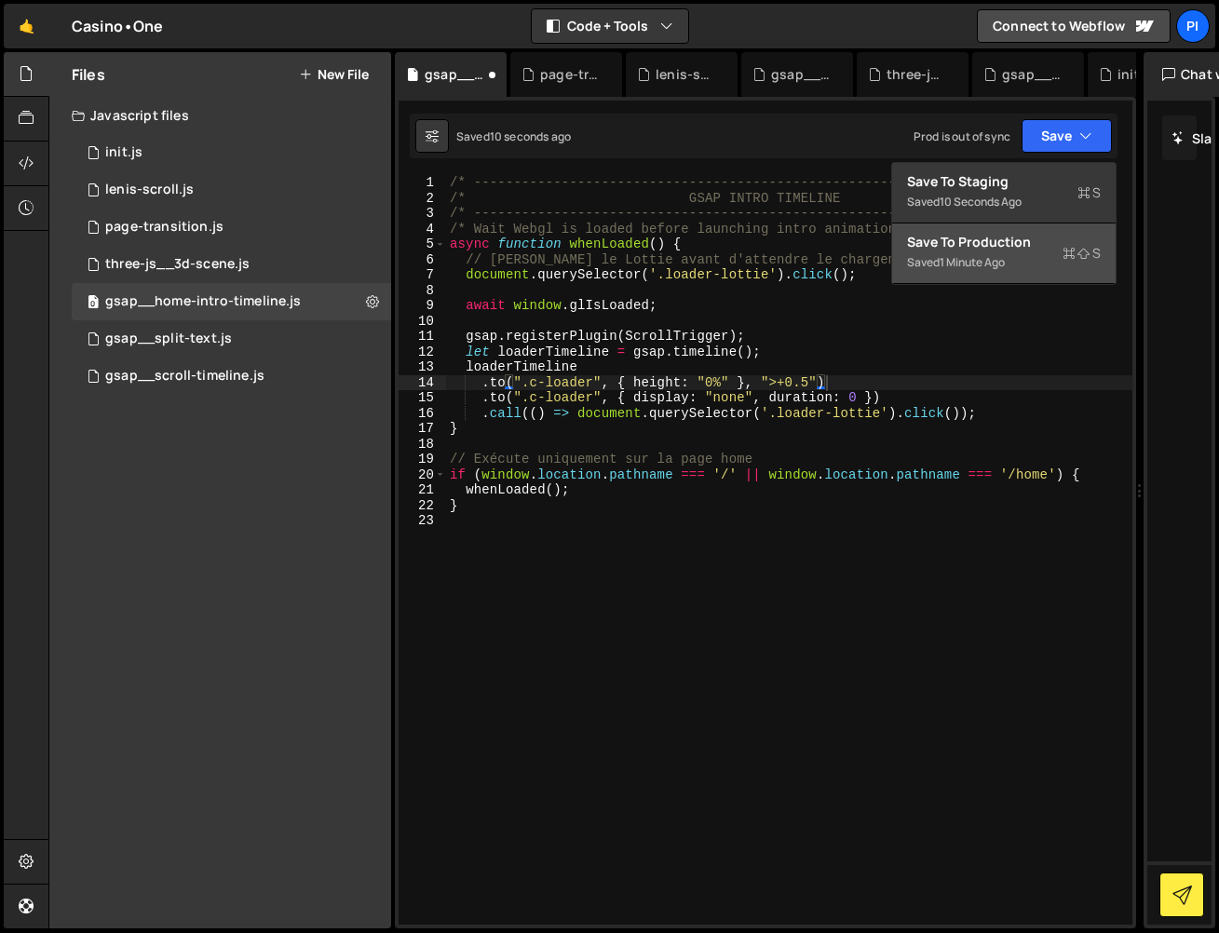
click at [1018, 276] on button "Save to Production S Saved 1 minute ago" at bounding box center [1004, 254] width 224 height 61
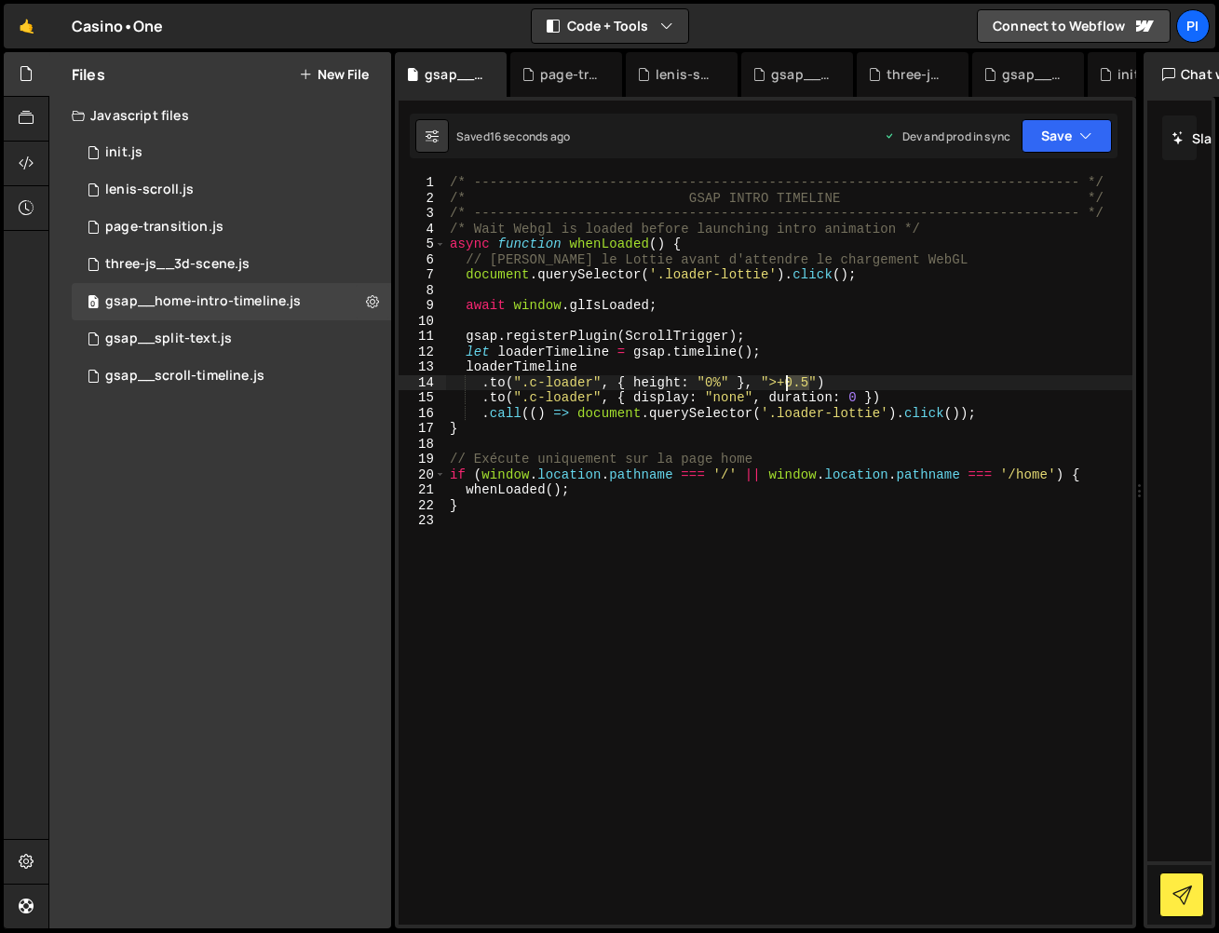
drag, startPoint x: 806, startPoint y: 383, endPoint x: 786, endPoint y: 387, distance: 20.1
click at [786, 387] on div "/* ----------------------------------------------------------------------------…" at bounding box center [789, 565] width 686 height 780
drag, startPoint x: 1064, startPoint y: 142, endPoint x: 1037, endPoint y: 245, distance: 106.8
click at [1064, 142] on button "Save" at bounding box center [1067, 136] width 90 height 34
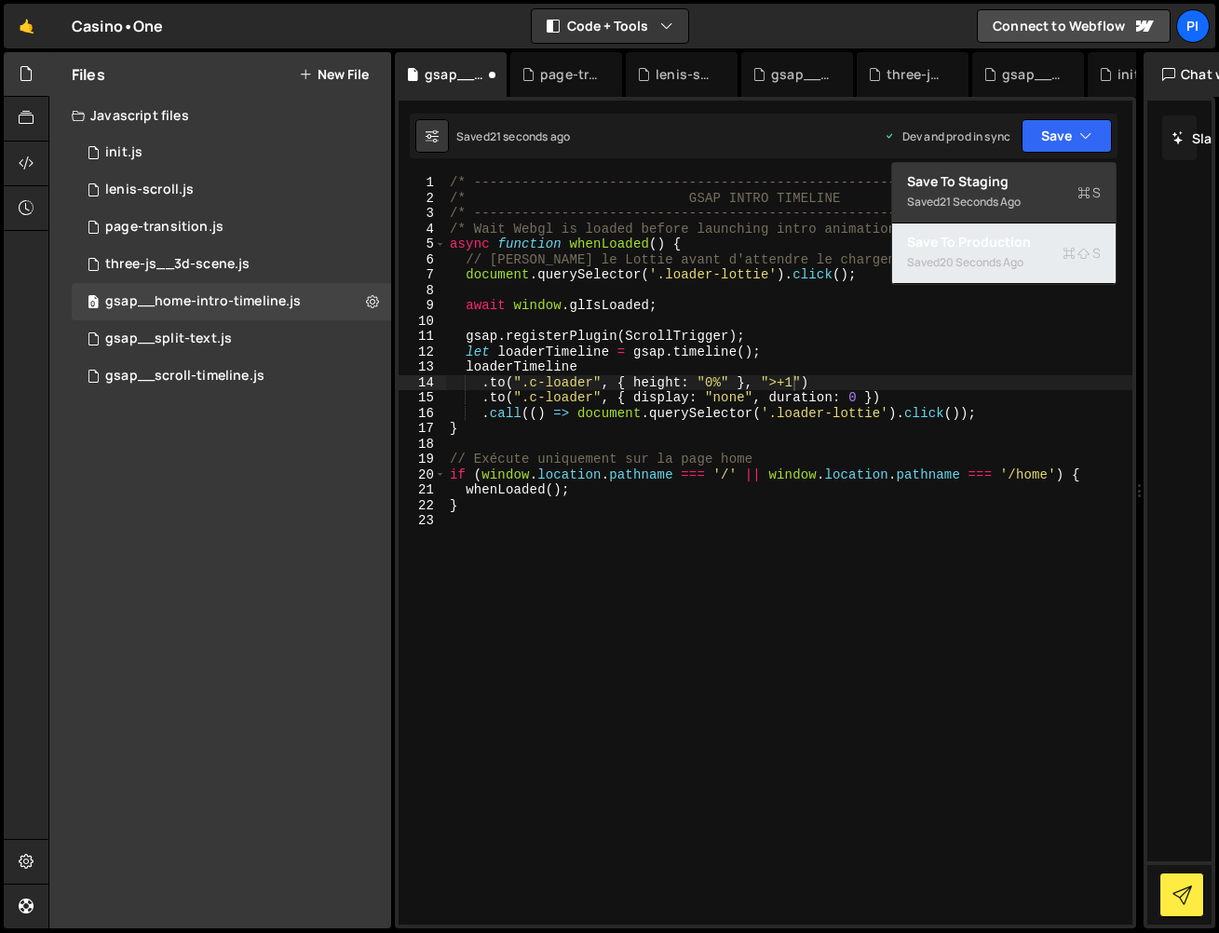
click at [1034, 256] on button "Save to Production S Saved 20 seconds ago" at bounding box center [1004, 254] width 224 height 61
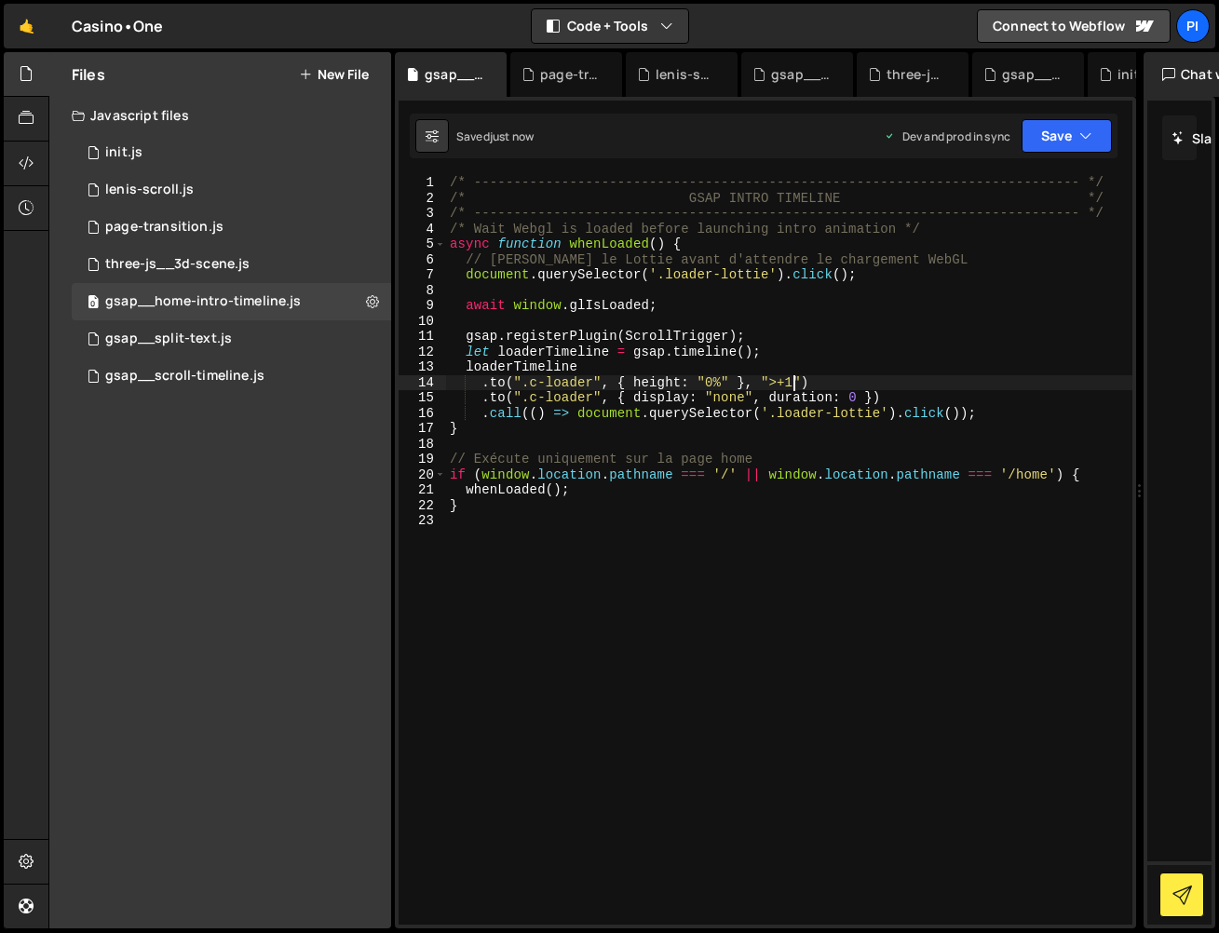
click at [794, 382] on div "/* ----------------------------------------------------------------------------…" at bounding box center [789, 565] width 686 height 780
click at [1046, 134] on button "Save" at bounding box center [1067, 136] width 90 height 34
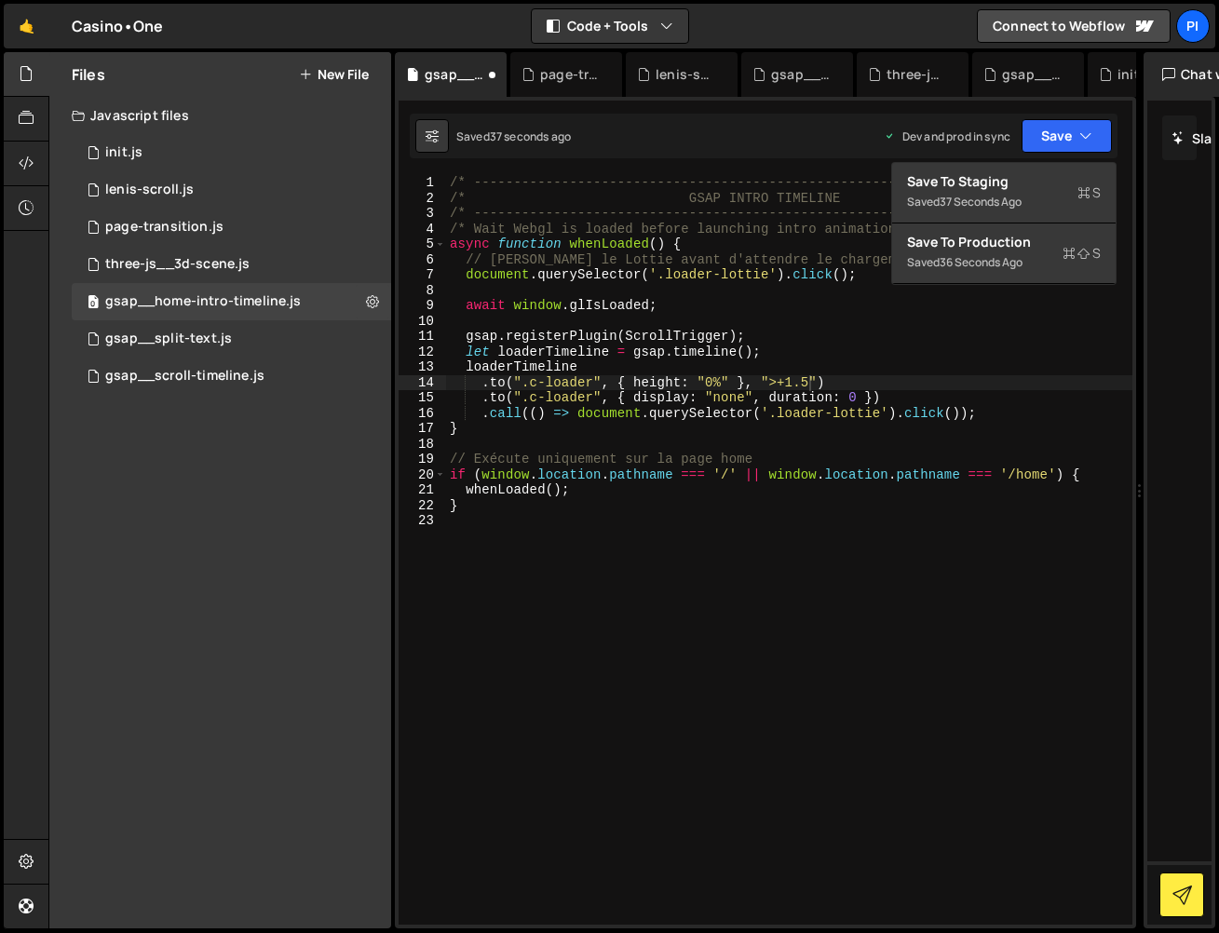
scroll to position [0, 0]
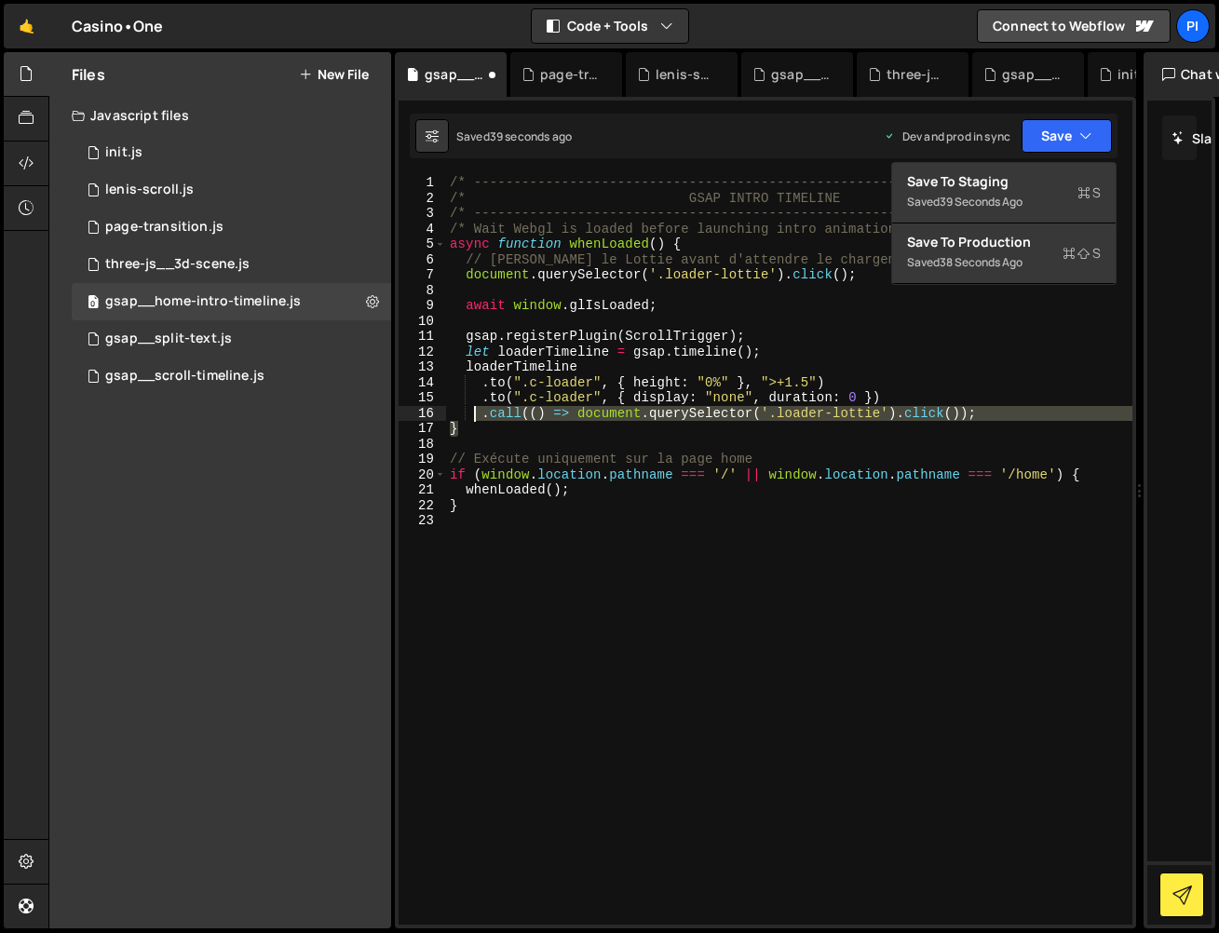
drag, startPoint x: 914, startPoint y: 406, endPoint x: 478, endPoint y: 415, distance: 436.0
click at [478, 415] on div "/* ----------------------------------------------------------------------------…" at bounding box center [789, 565] width 686 height 780
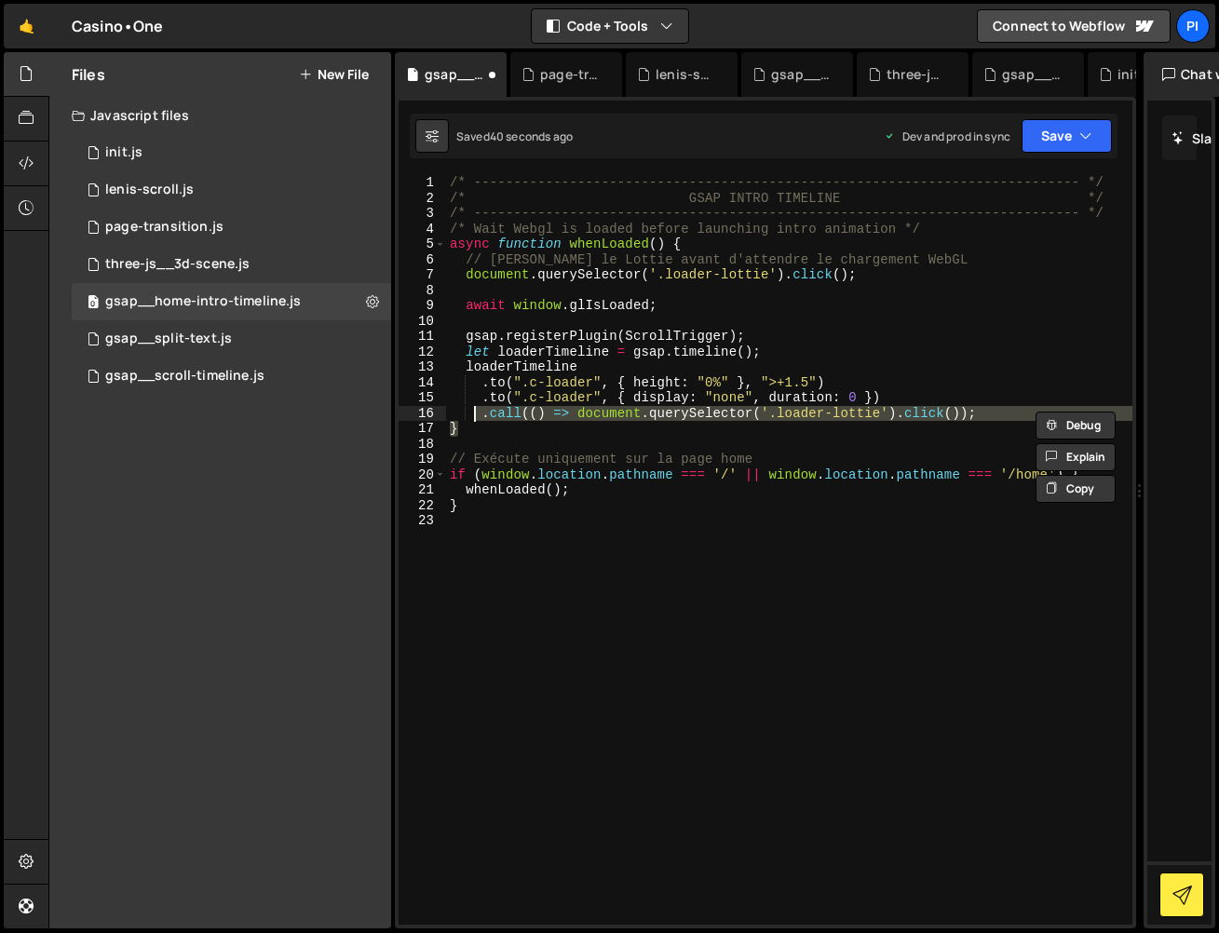
click at [608, 364] on div "/* ----------------------------------------------------------------------------…" at bounding box center [789, 565] width 686 height 780
type textarea "loaderTimeline"
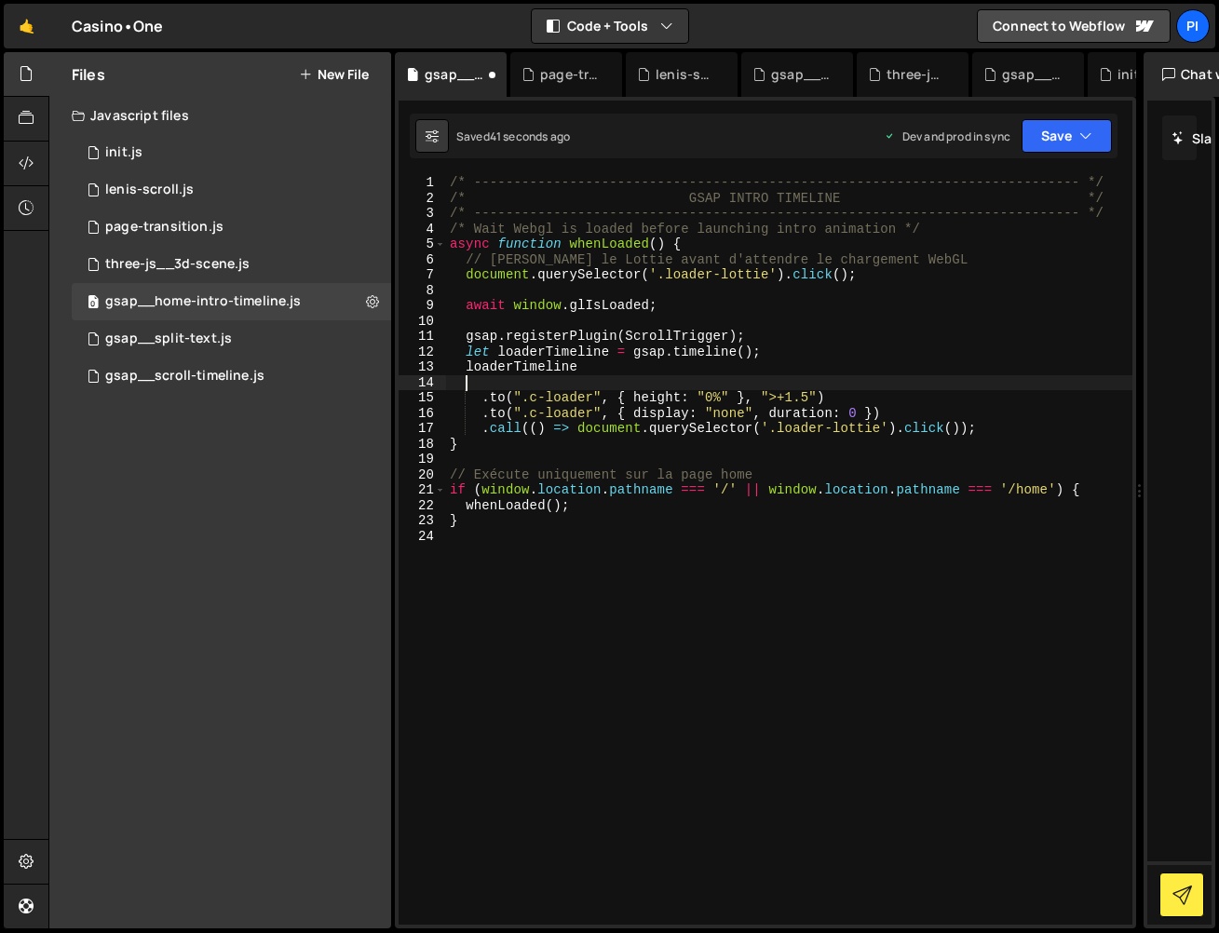
paste textarea "}"
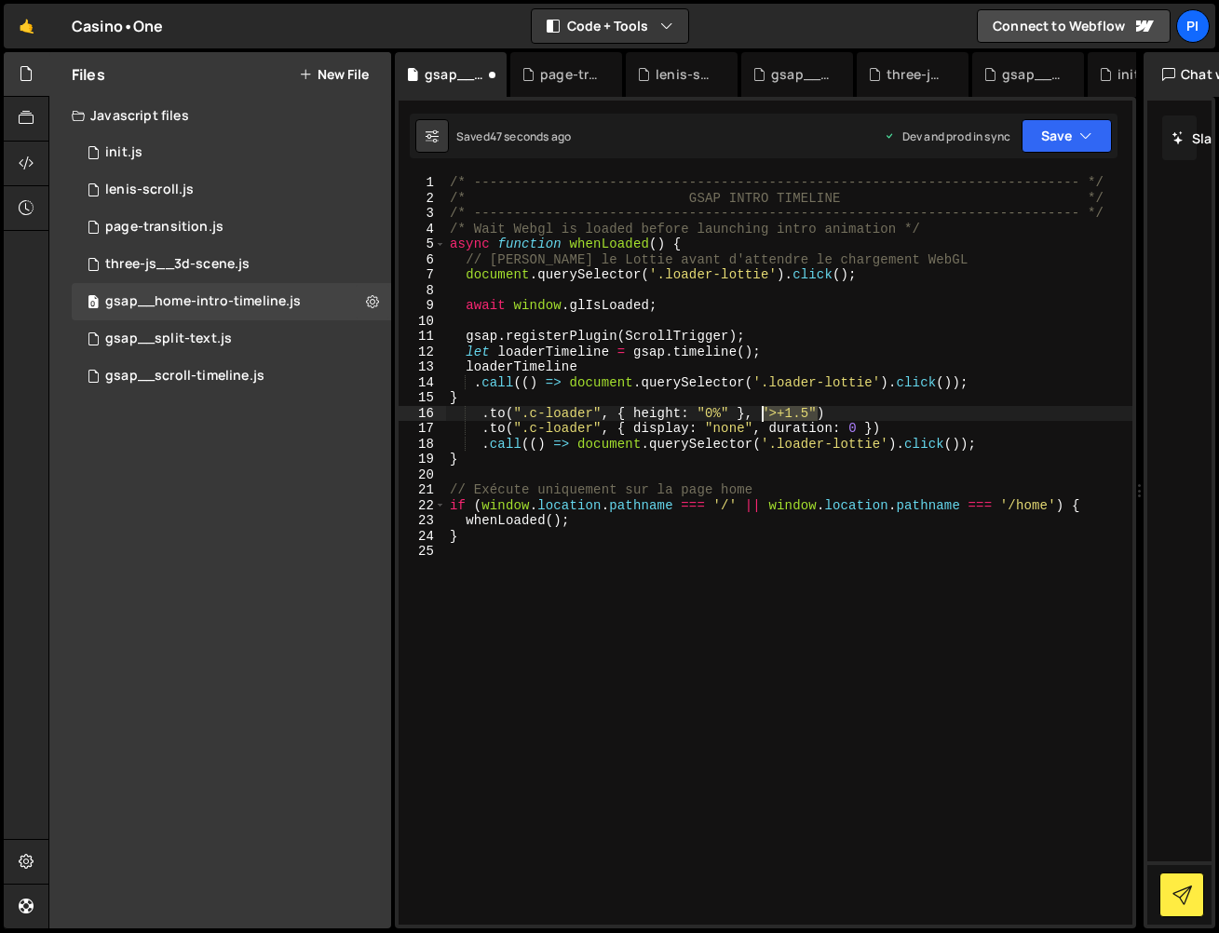
drag, startPoint x: 807, startPoint y: 409, endPoint x: 802, endPoint y: 390, distance: 19.4
click at [763, 413] on div "/* ----------------------------------------------------------------------------…" at bounding box center [789, 565] width 686 height 780
click at [489, 400] on div "/* ----------------------------------------------------------------------------…" at bounding box center [789, 565] width 686 height 780
drag, startPoint x: 810, startPoint y: 416, endPoint x: 758, endPoint y: 417, distance: 52.2
click at [758, 417] on div "/* ----------------------------------------------------------------------------…" at bounding box center [789, 565] width 686 height 780
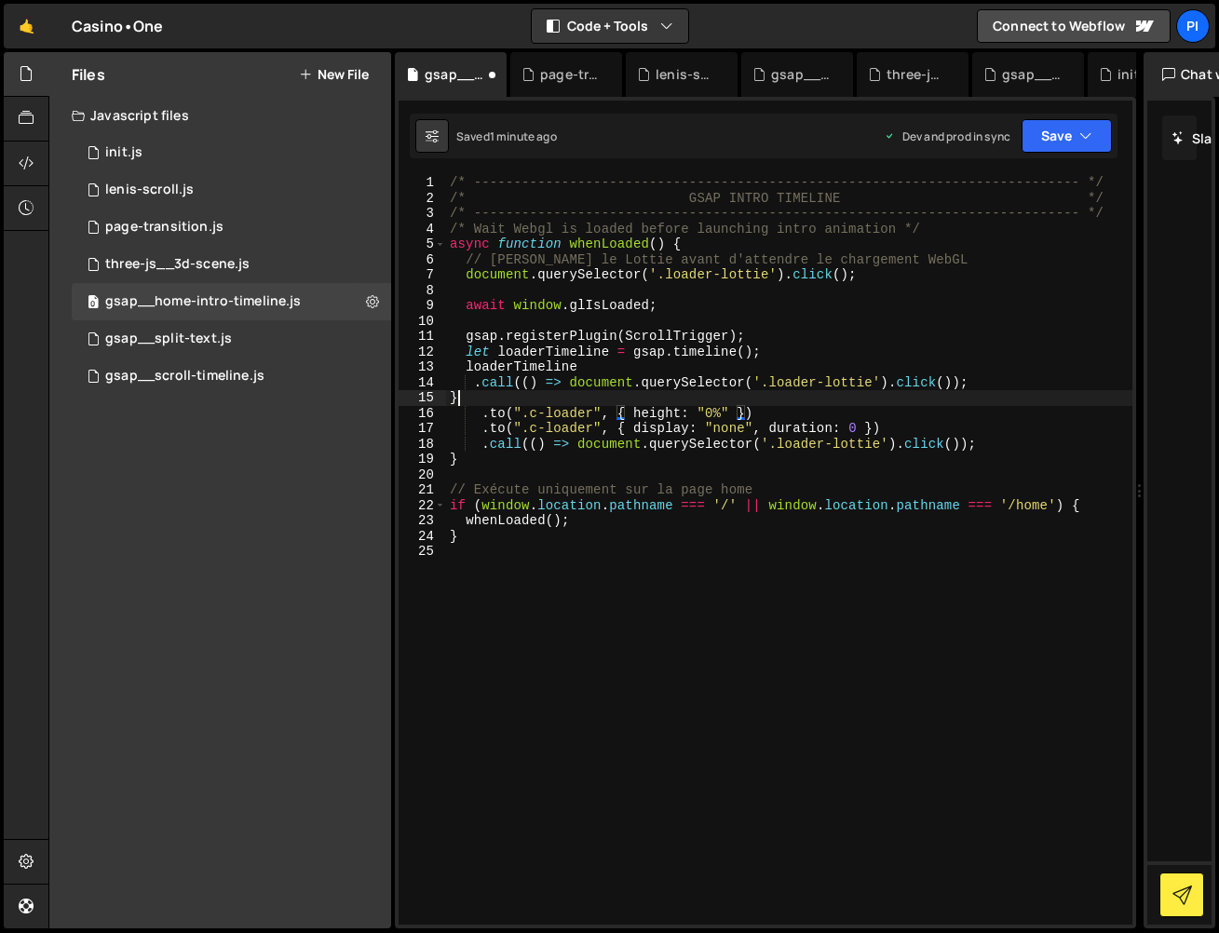
click at [490, 399] on div "/* ----------------------------------------------------------------------------…" at bounding box center [789, 565] width 686 height 780
type textarea "}"
click at [1046, 143] on button "Save" at bounding box center [1067, 136] width 90 height 34
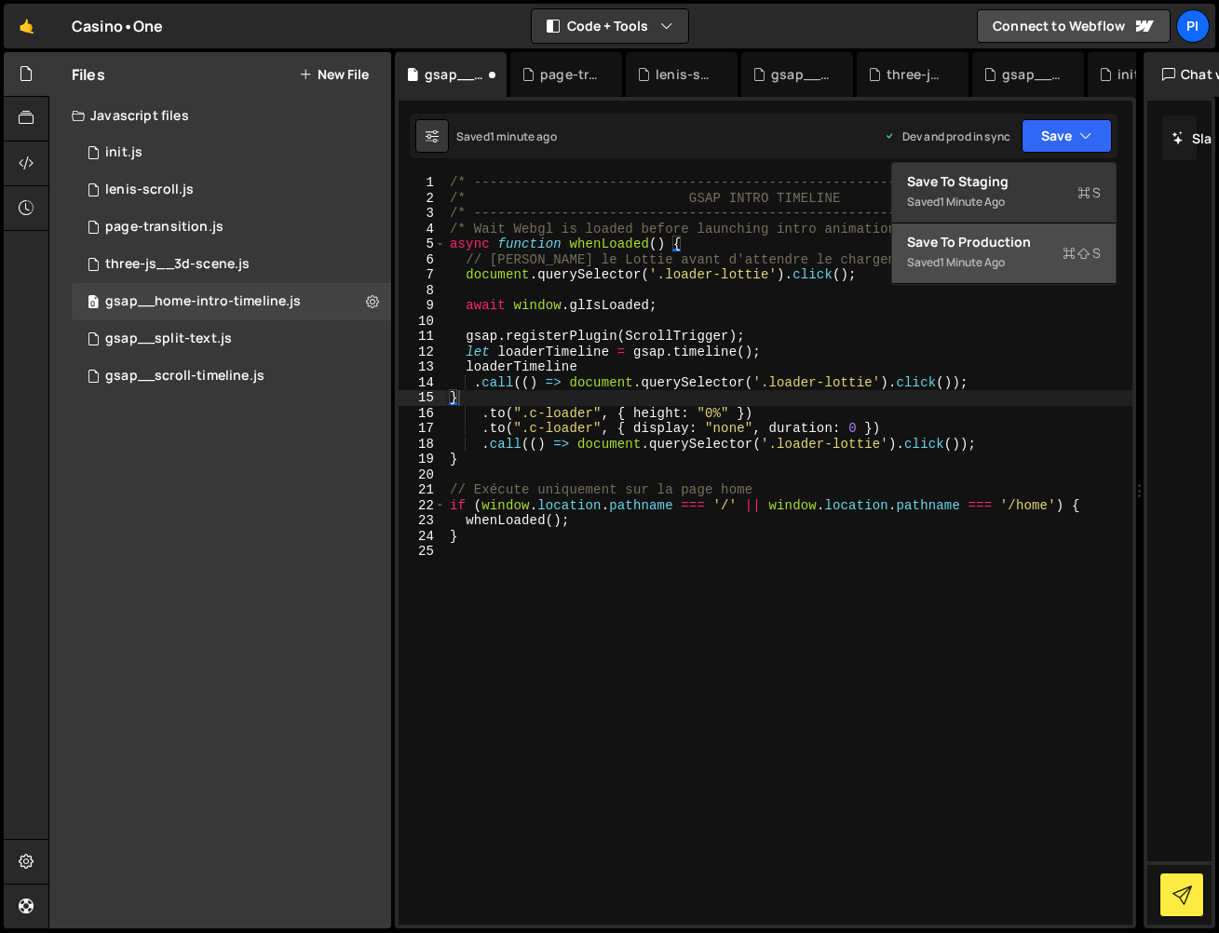
click at [1037, 251] on div "Save to Production S" at bounding box center [1004, 242] width 194 height 19
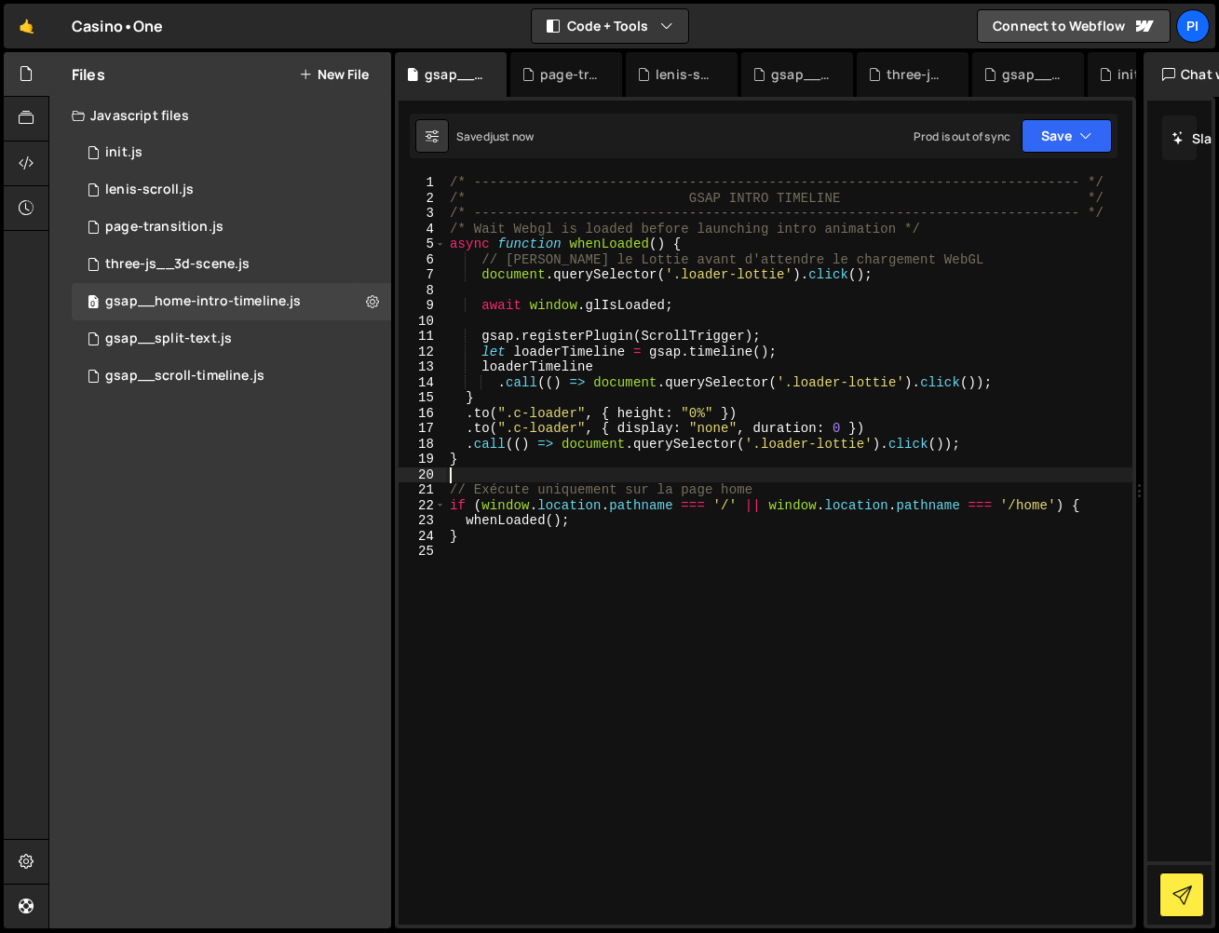
drag, startPoint x: 689, startPoint y: 473, endPoint x: 890, endPoint y: 460, distance: 201.6
click at [683, 472] on div "/* ----------------------------------------------------------------------------…" at bounding box center [789, 565] width 686 height 780
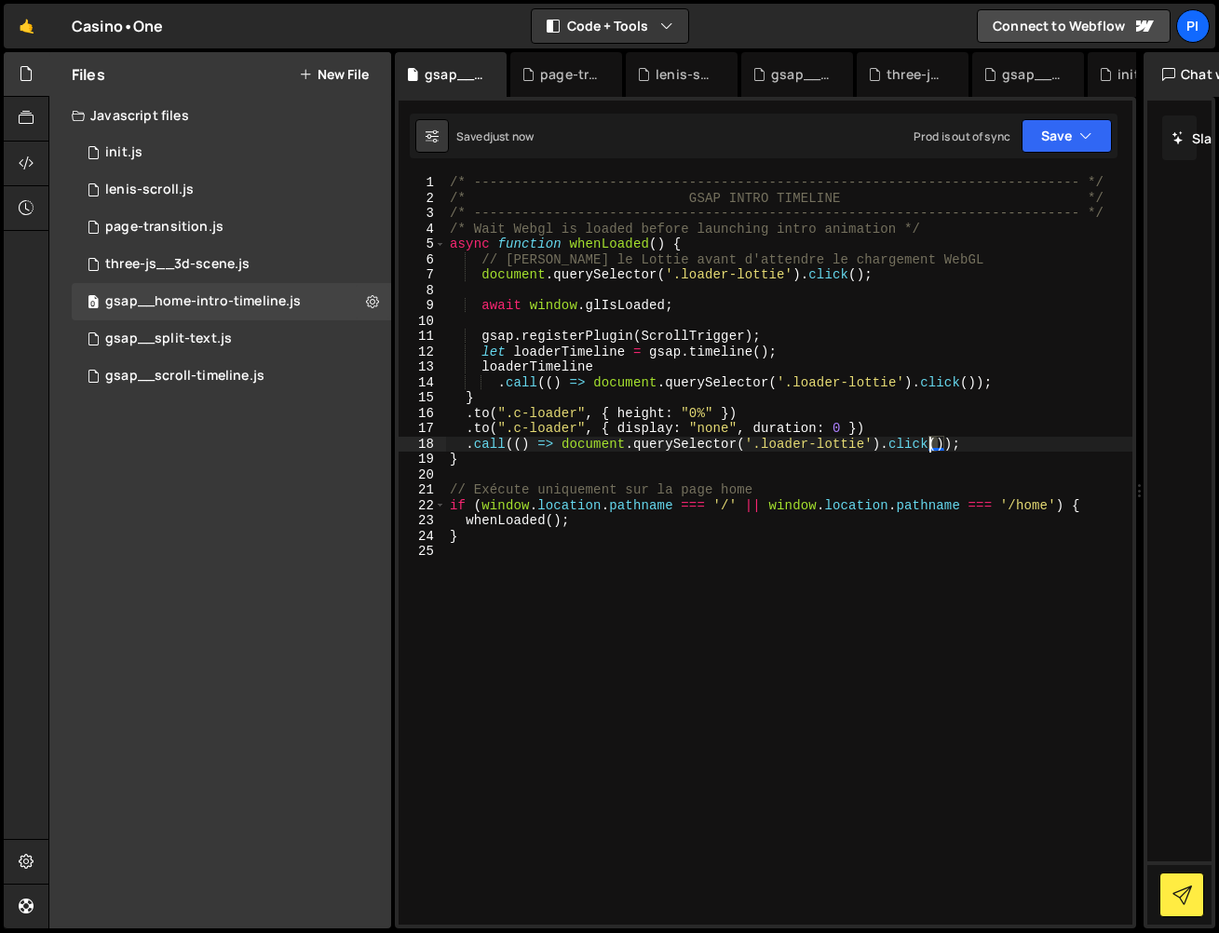
click at [933, 444] on div "/* ----------------------------------------------------------------------------…" at bounding box center [789, 565] width 686 height 780
click at [934, 444] on div "/* ----------------------------------------------------------------------------…" at bounding box center [789, 565] width 686 height 780
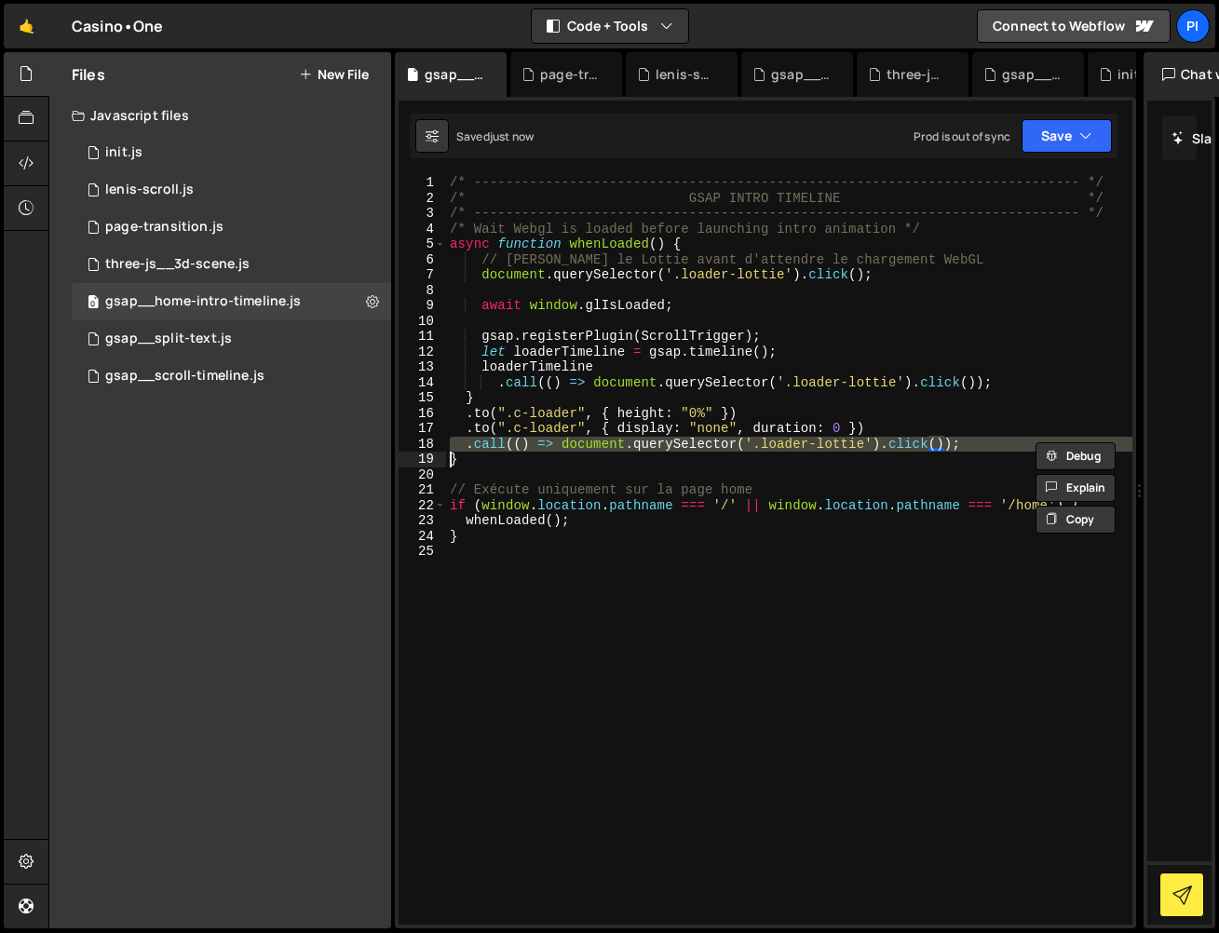
click at [934, 443] on div "/* ----------------------------------------------------------------------------…" at bounding box center [789, 565] width 686 height 780
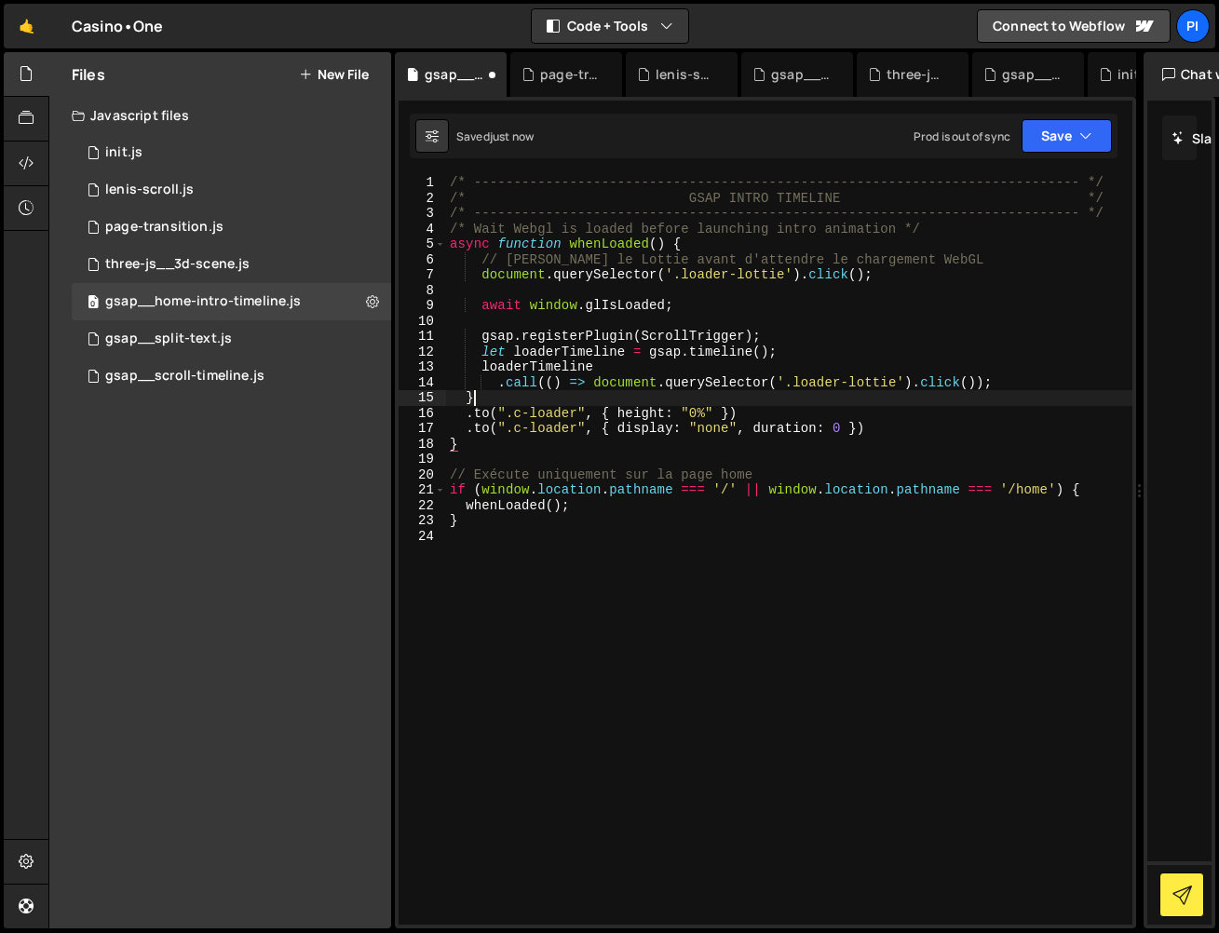
click at [565, 399] on div "/* ----------------------------------------------------------------------------…" at bounding box center [789, 565] width 686 height 780
type textarea "}"
drag, startPoint x: 1075, startPoint y: 148, endPoint x: 1066, endPoint y: 163, distance: 17.1
click at [1075, 148] on button "Save" at bounding box center [1067, 136] width 90 height 34
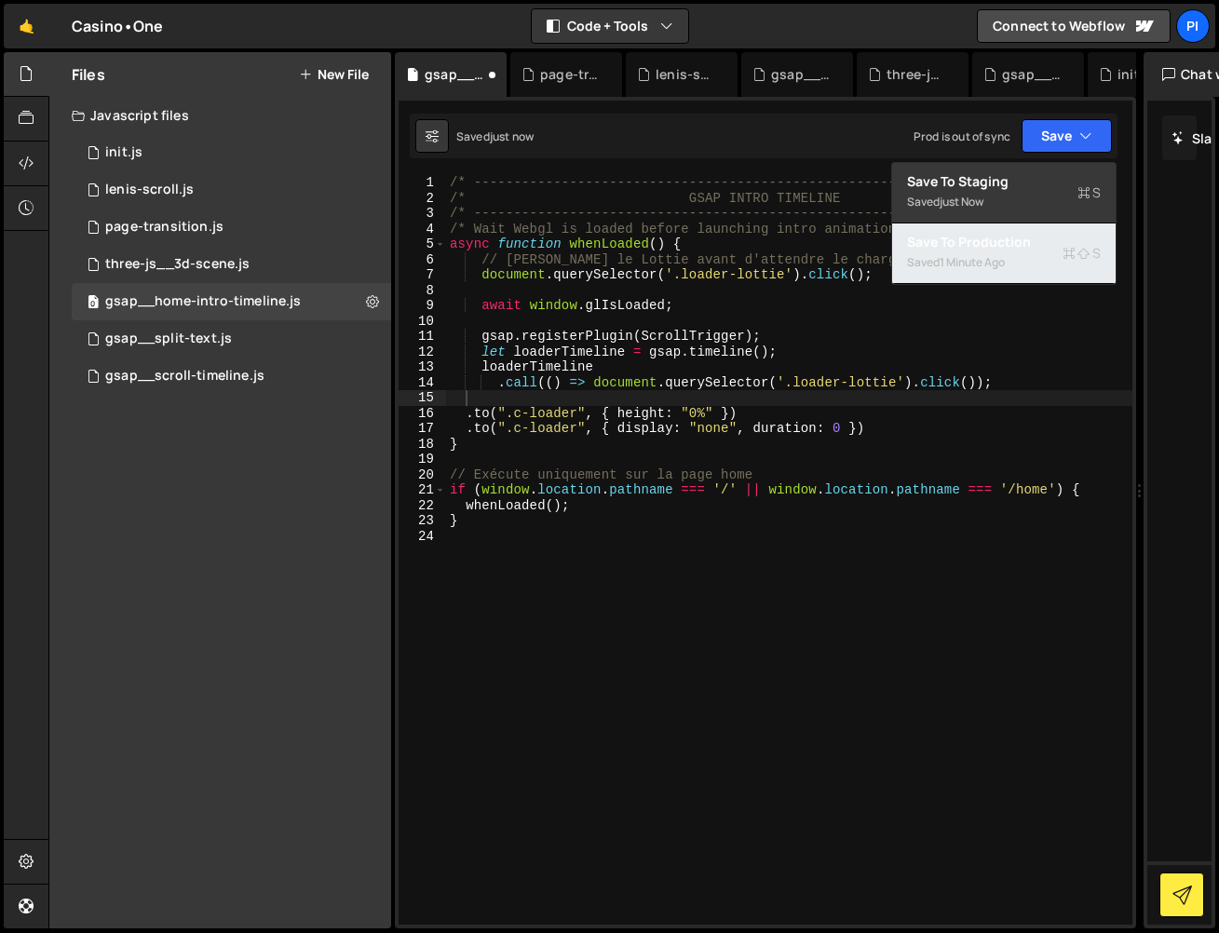
click at [1031, 271] on button "Save to Production S Saved 1 minute ago" at bounding box center [1004, 254] width 224 height 61
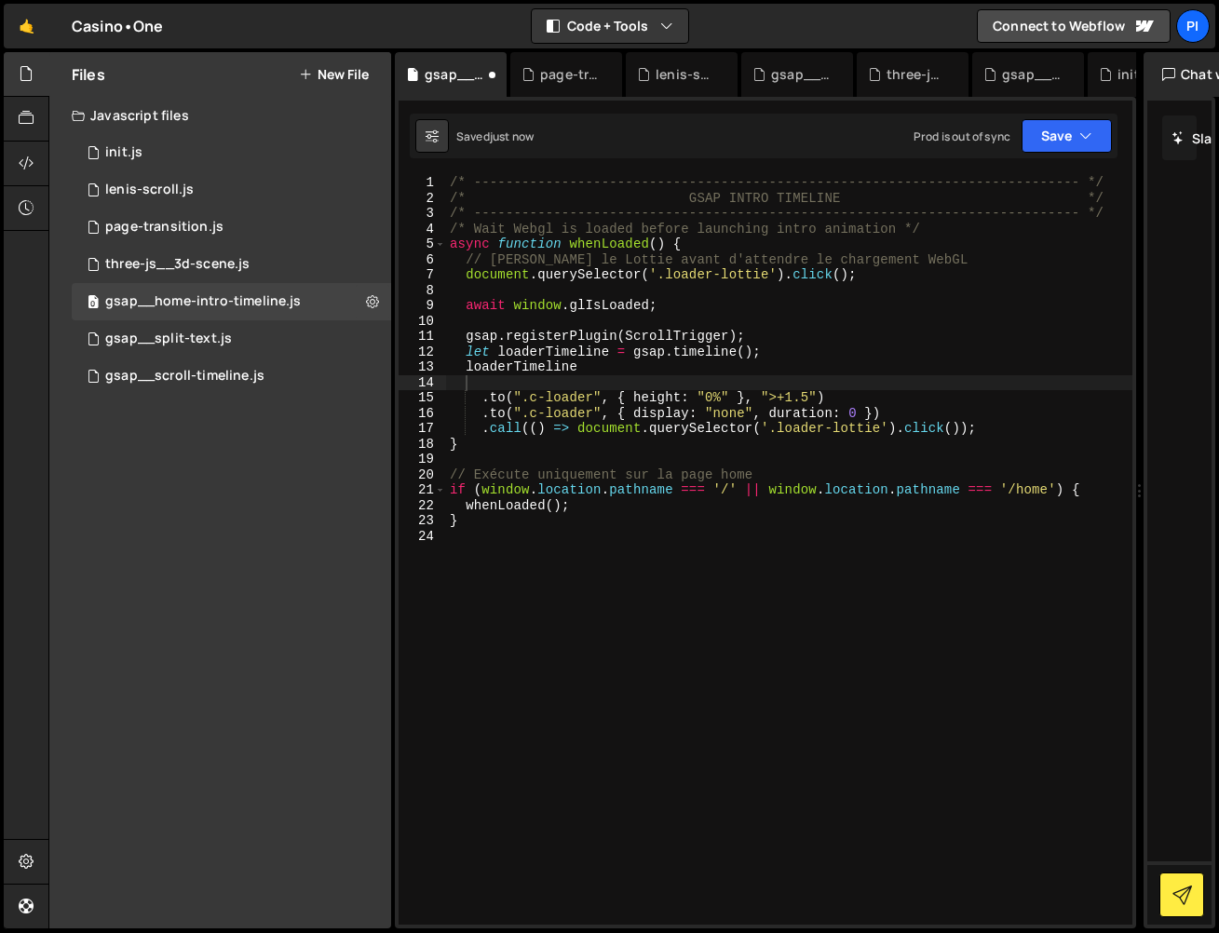
click at [553, 390] on div "/* ----------------------------------------------------------------------------…" at bounding box center [789, 565] width 686 height 780
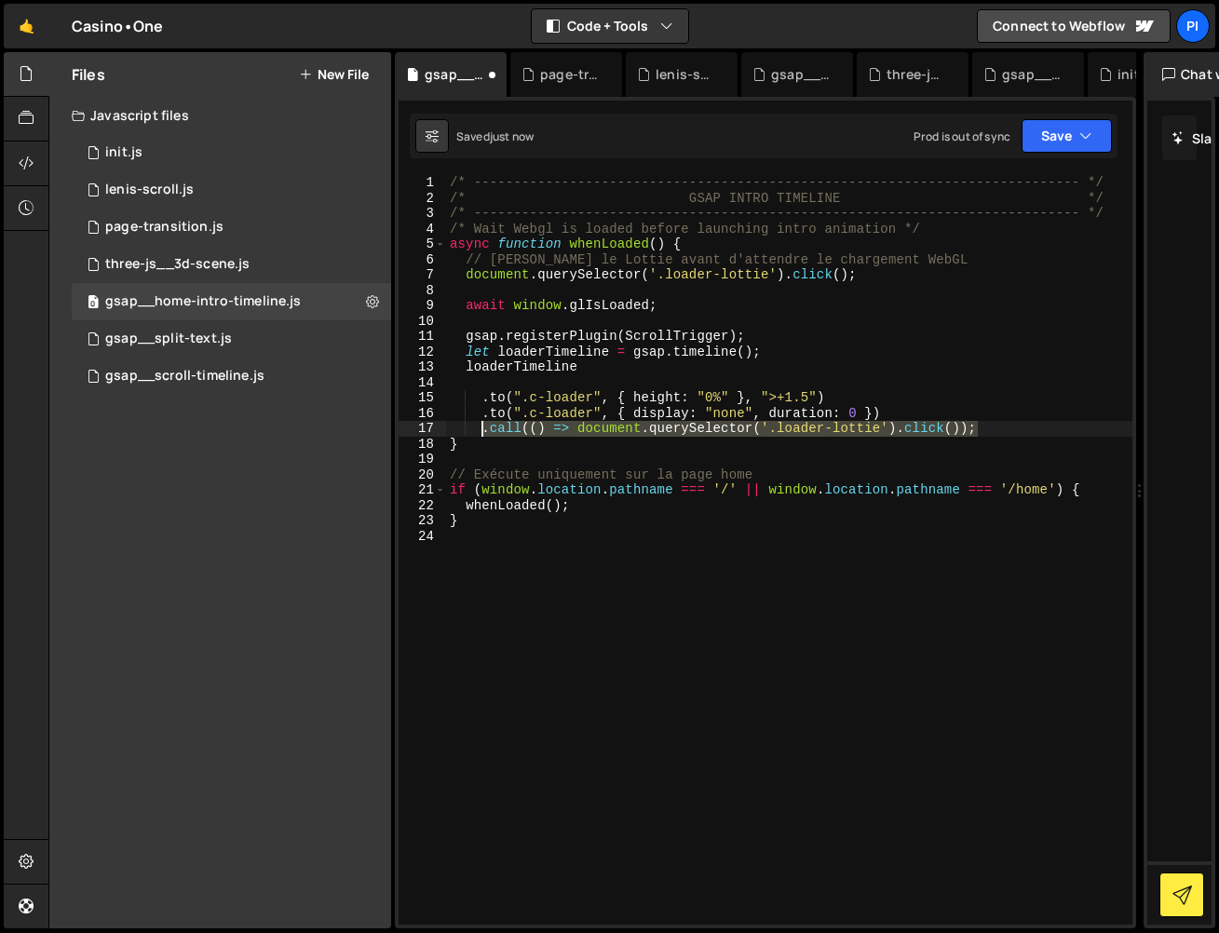
drag, startPoint x: 917, startPoint y: 431, endPoint x: 483, endPoint y: 436, distance: 434.0
click at [483, 436] on div "/* ----------------------------------------------------------------------------…" at bounding box center [789, 565] width 686 height 780
type textarea ".call(() => document.querySelector('.loader-lottie').click());"
click at [569, 380] on div "/* ----------------------------------------------------------------------------…" at bounding box center [789, 565] width 686 height 780
paste textarea ".call(() => document.querySelector('.loader-lottie').click());"
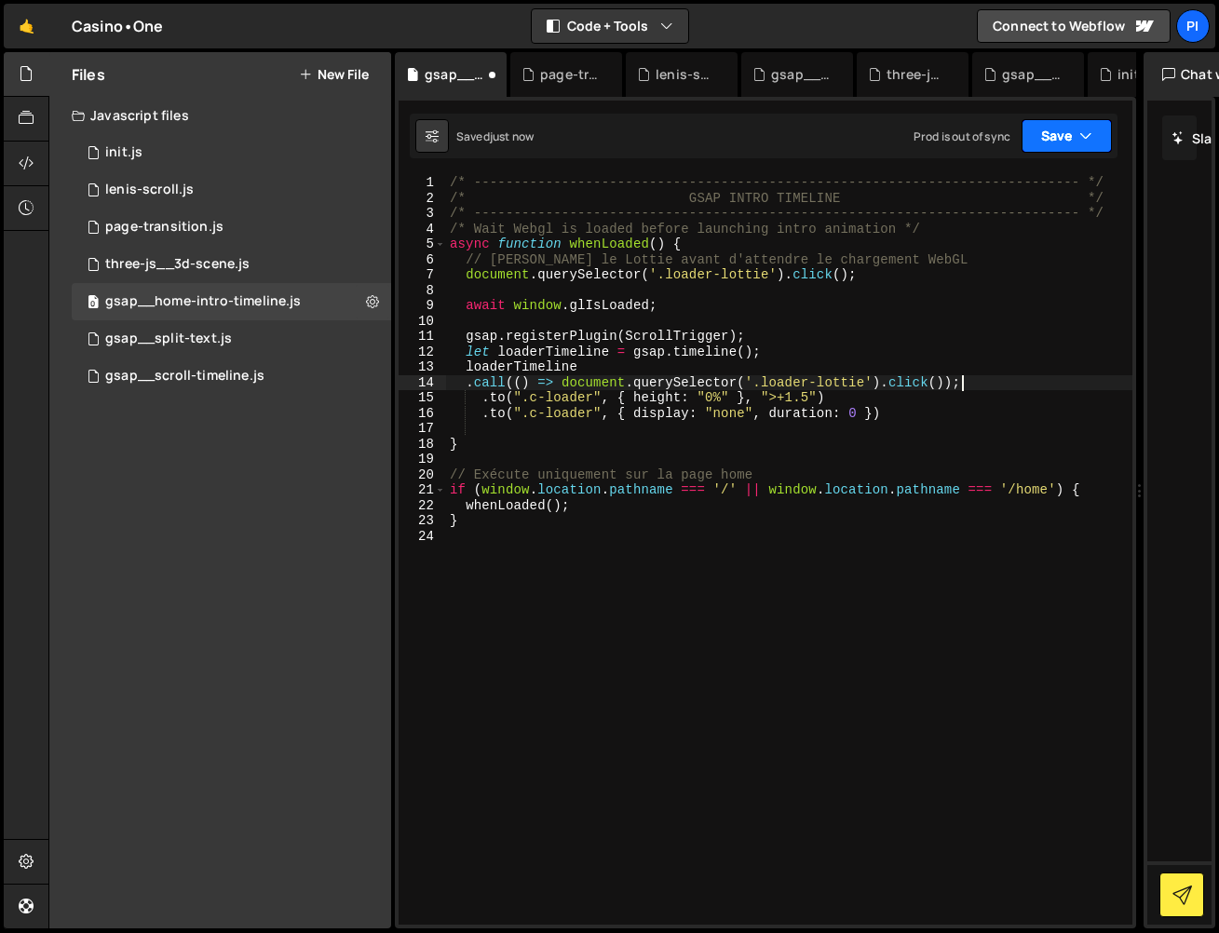
drag, startPoint x: 1086, startPoint y: 136, endPoint x: 1071, endPoint y: 220, distance: 85.1
click at [1086, 137] on icon "button" at bounding box center [1085, 136] width 13 height 19
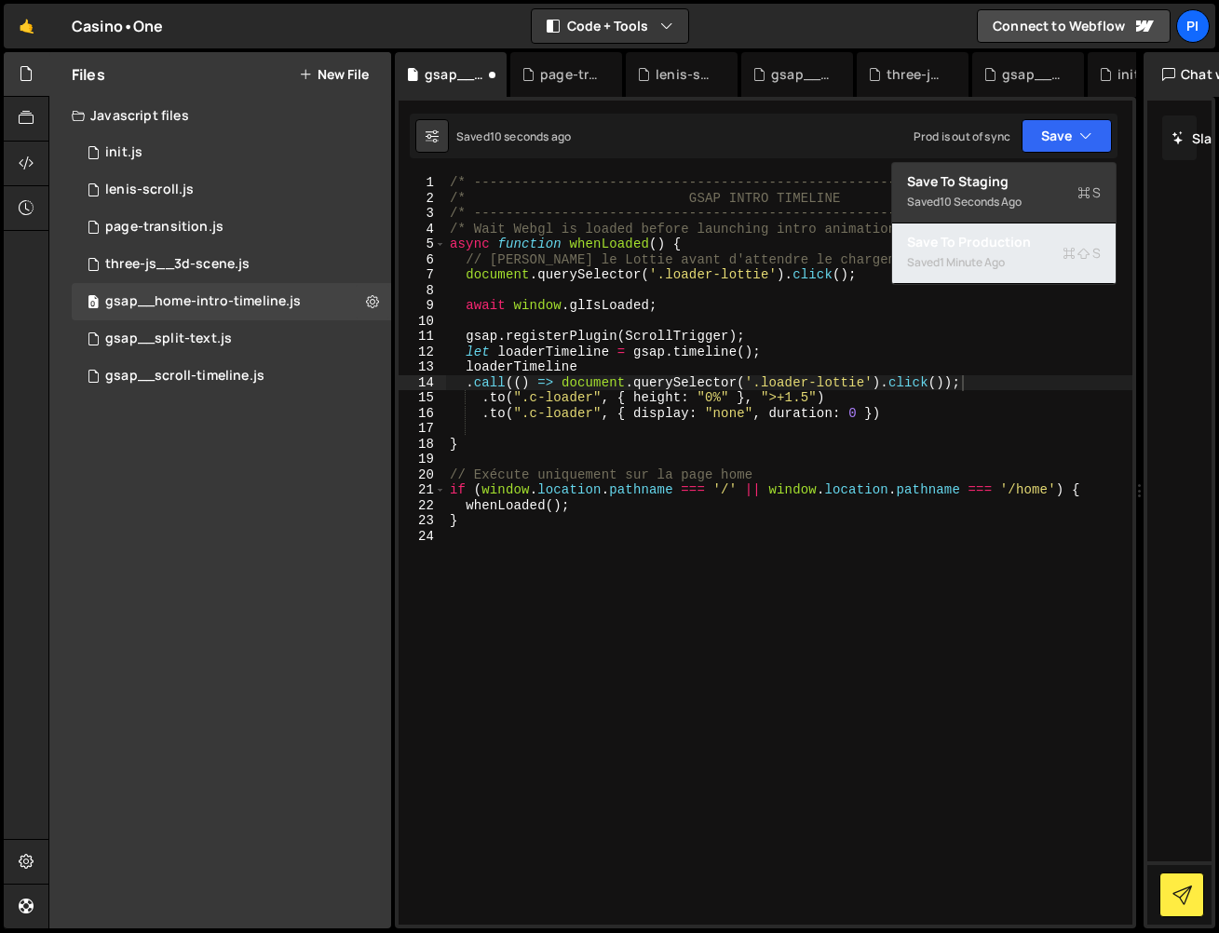
click at [1044, 254] on button "Save to Production S Saved 1 minute ago" at bounding box center [1004, 254] width 224 height 61
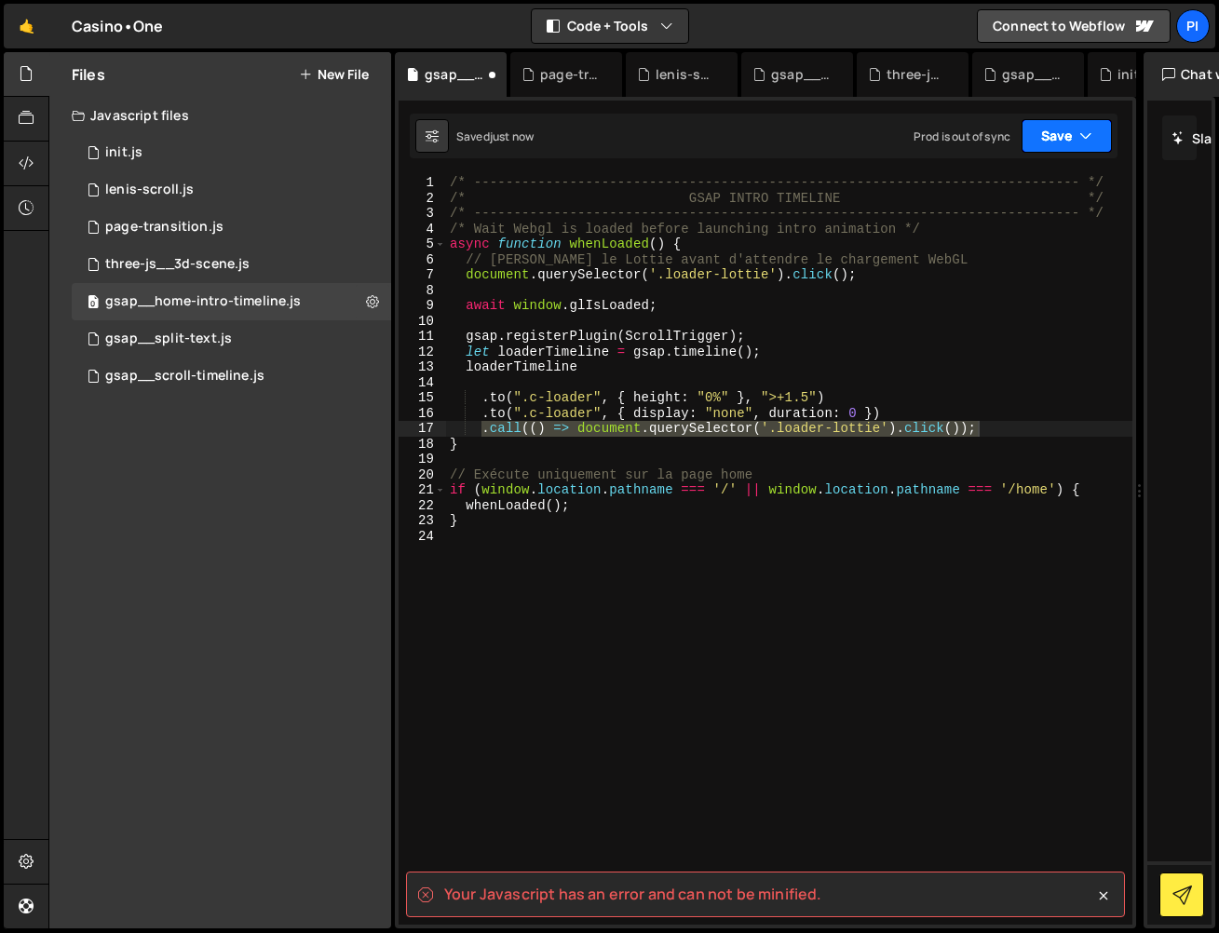
click at [1074, 142] on button "Save" at bounding box center [1067, 136] width 90 height 34
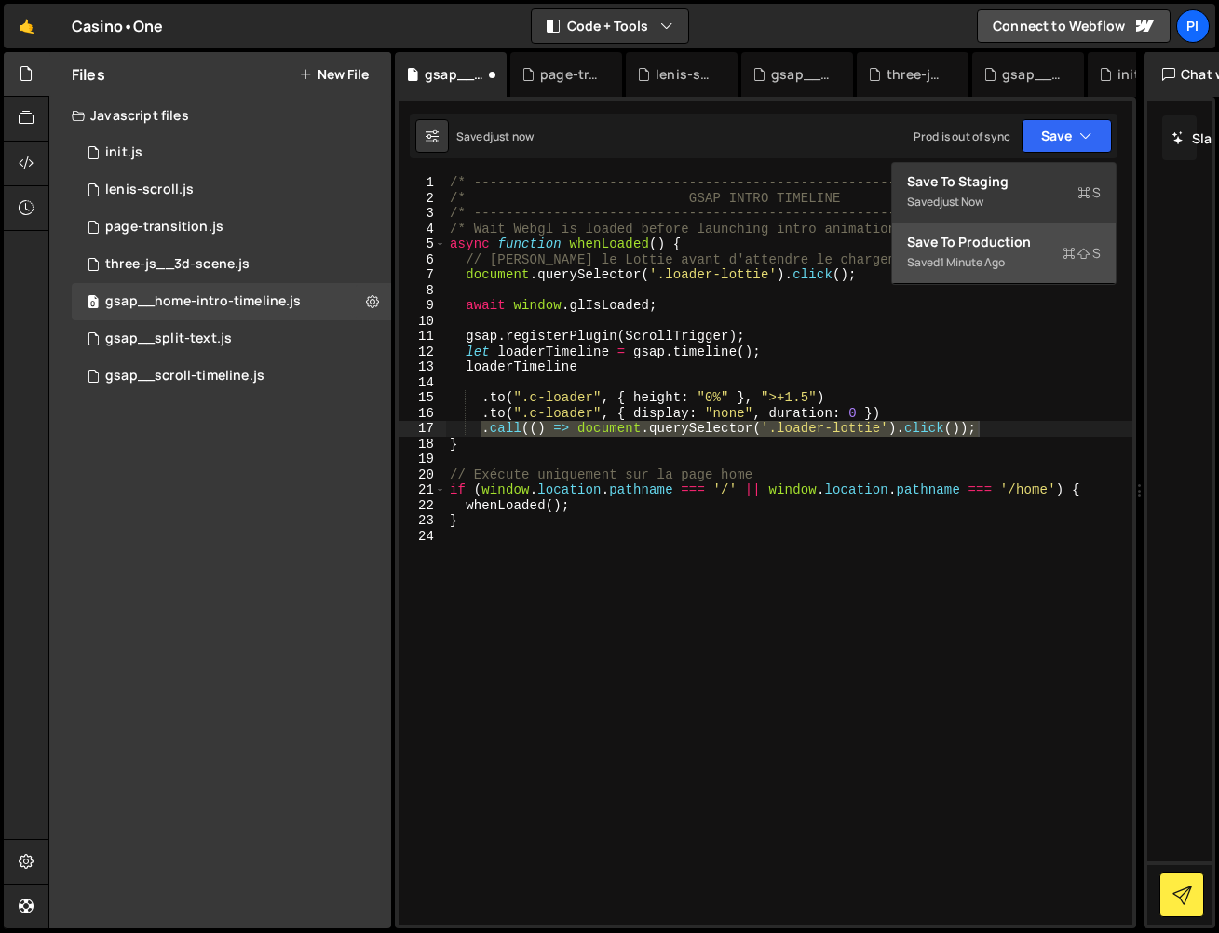
click at [1027, 250] on div "Save to Production S" at bounding box center [1004, 242] width 194 height 19
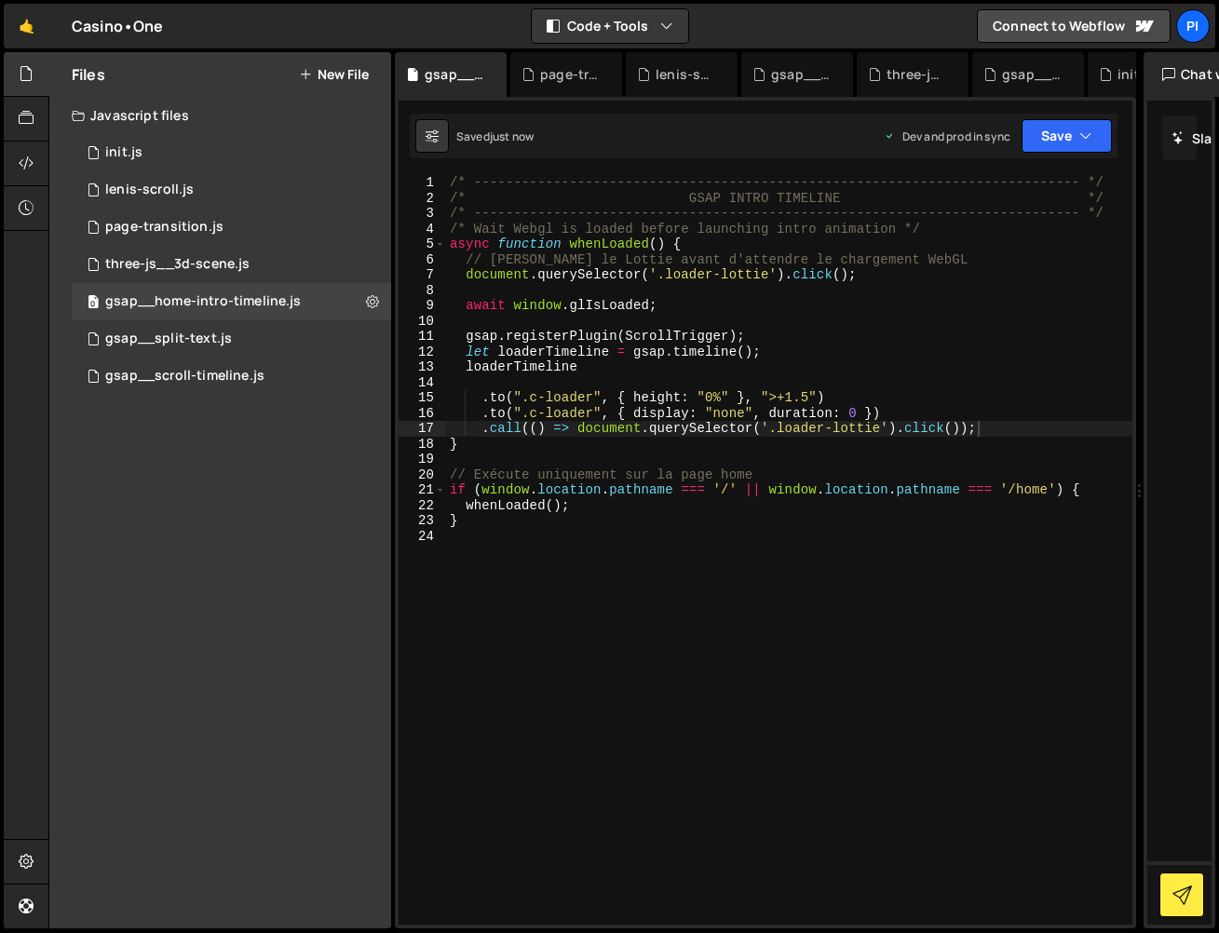
type textarea ".call(() => document.querySelector('.loader-lottie').click());"
drag, startPoint x: 945, startPoint y: 429, endPoint x: 480, endPoint y: 434, distance: 465.7
click at [480, 435] on div "/* ----------------------------------------------------------------------------…" at bounding box center [789, 565] width 686 height 780
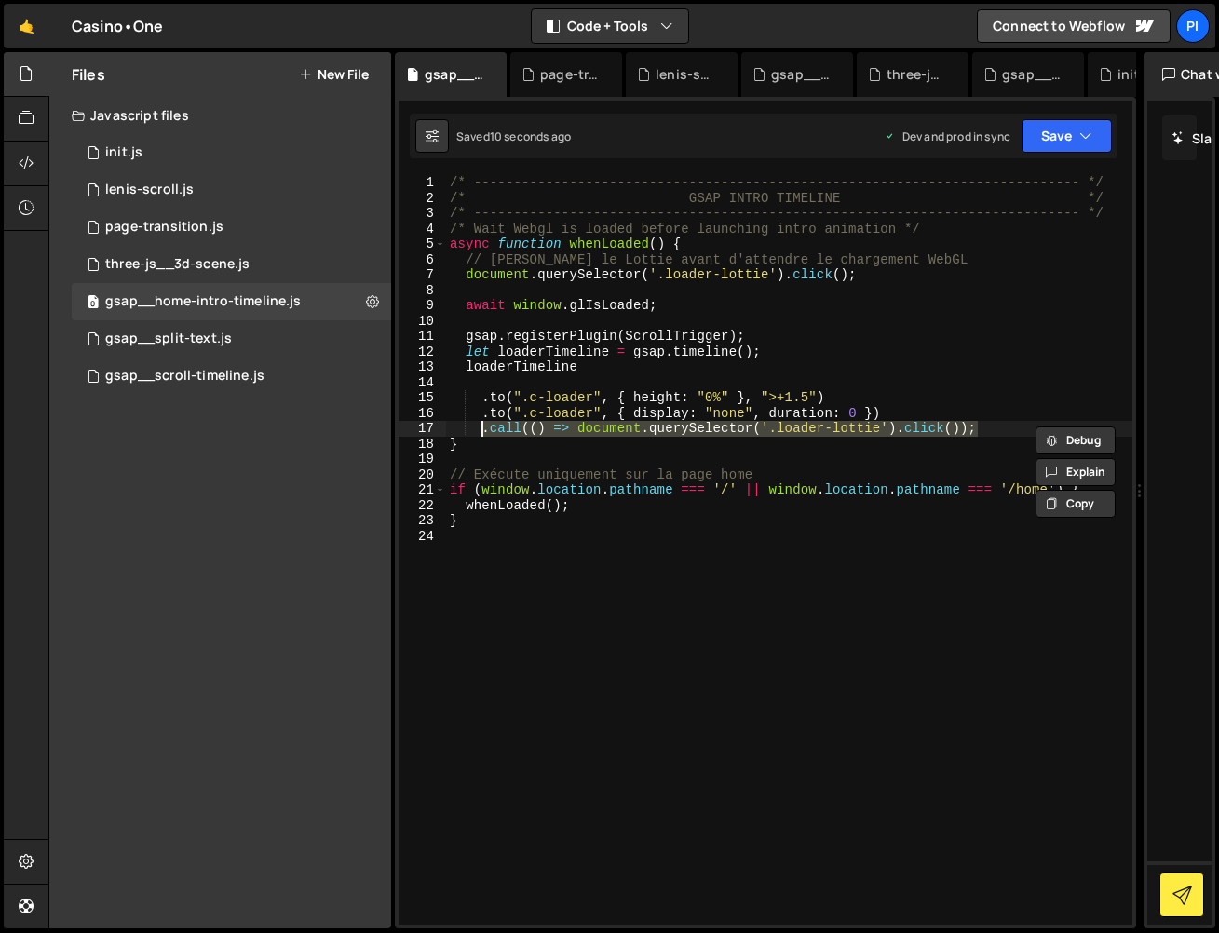
click at [511, 386] on div "/* ----------------------------------------------------------------------------…" at bounding box center [789, 565] width 686 height 780
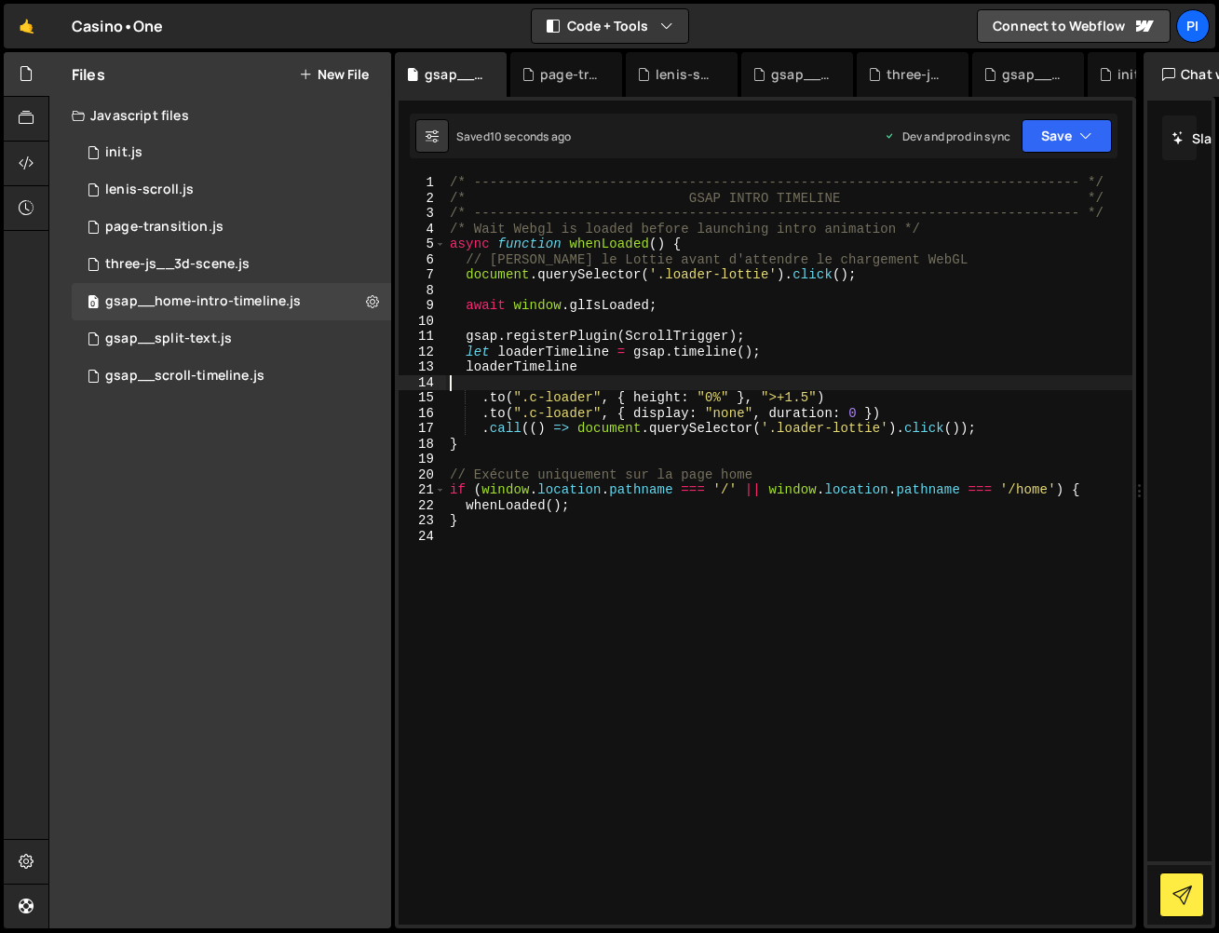
paste textarea ".call(() => document.querySelector('.loader-lottie').click());"
type textarea ".call(() => document.querySelector('.loader-lottie').click());"
drag, startPoint x: 1042, startPoint y: 130, endPoint x: 1048, endPoint y: 154, distance: 23.9
click at [1042, 130] on button "Save" at bounding box center [1067, 136] width 90 height 34
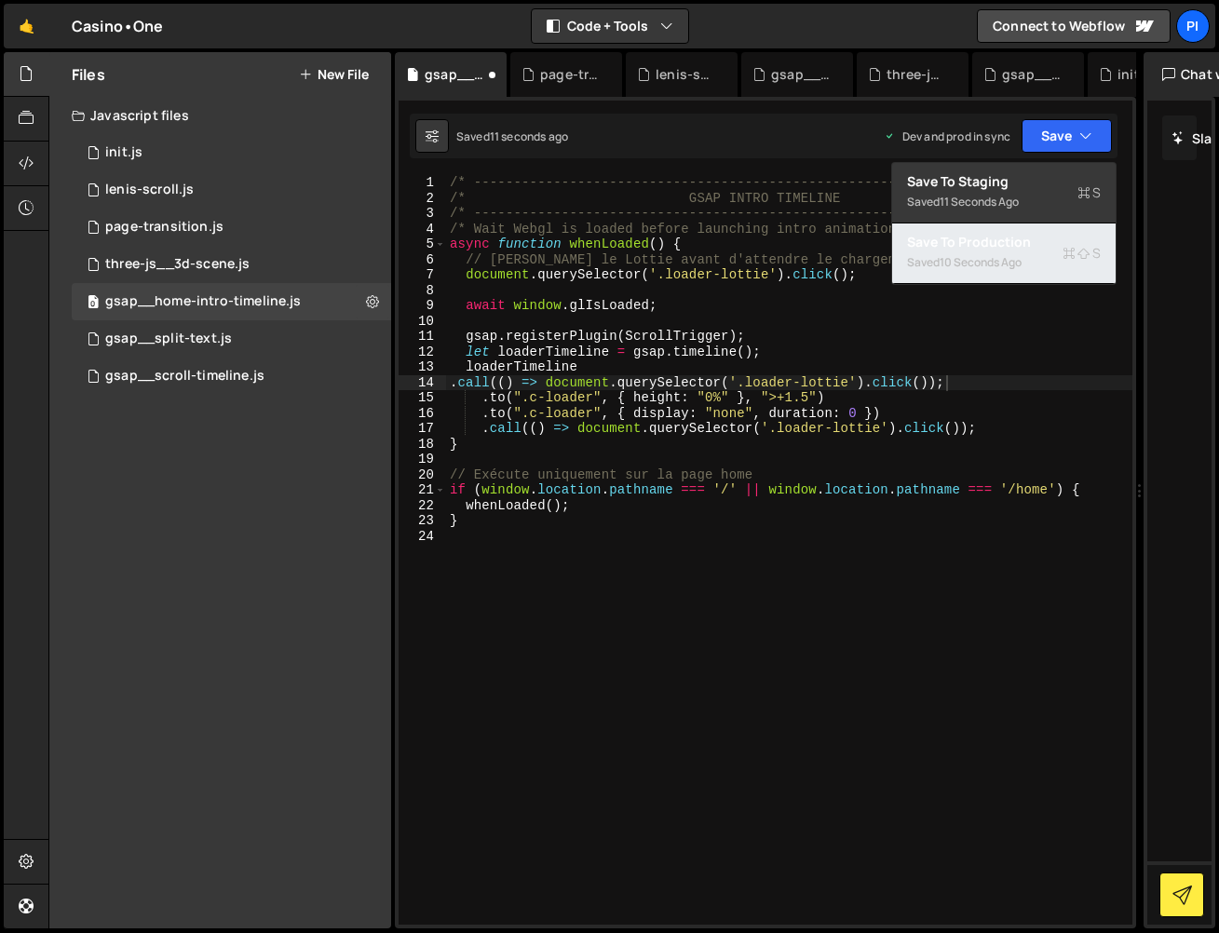
click at [1041, 258] on button "Save to Production S Saved 10 seconds ago" at bounding box center [1004, 254] width 224 height 61
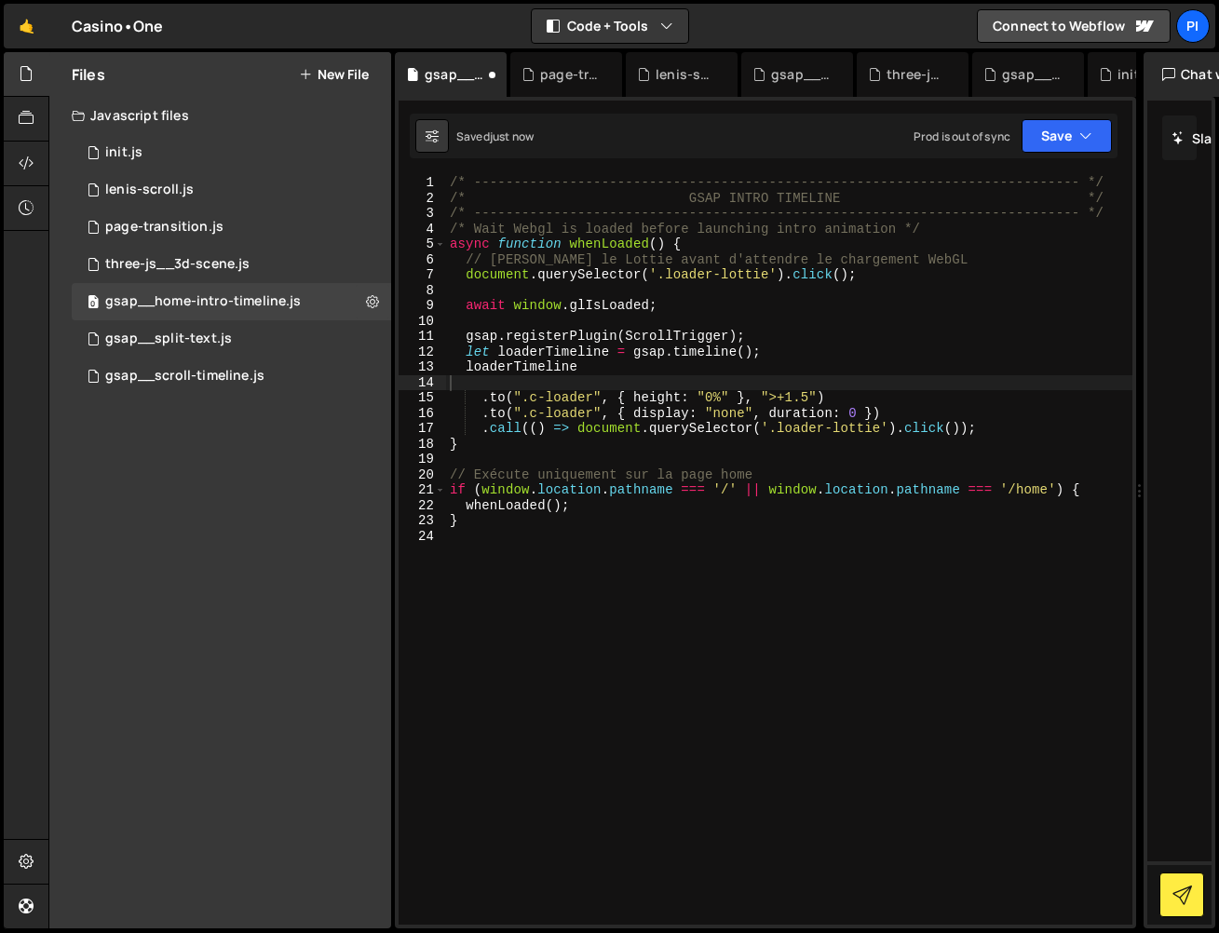
click at [745, 386] on div "/* ----------------------------------------------------------------------------…" at bounding box center [789, 565] width 686 height 780
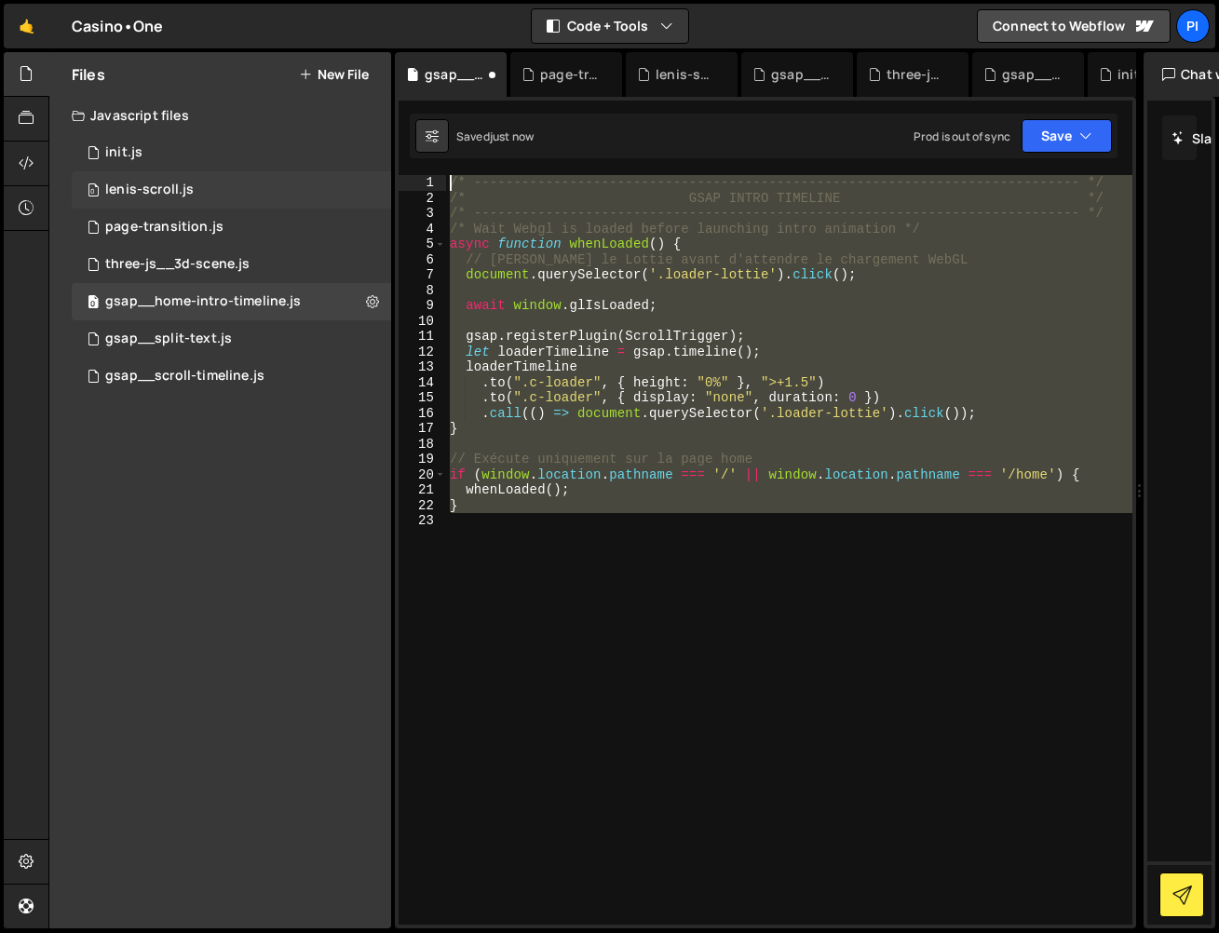
drag, startPoint x: 725, startPoint y: 557, endPoint x: 278, endPoint y: 176, distance: 588.0
click at [291, 172] on div "Files New File Javascript files 0 init.js 0 0 lenis-scroll.js 0 0 page-transiti…" at bounding box center [633, 490] width 1171 height 877
click at [703, 377] on div "/* ----------------------------------------------------------------------------…" at bounding box center [789, 550] width 686 height 750
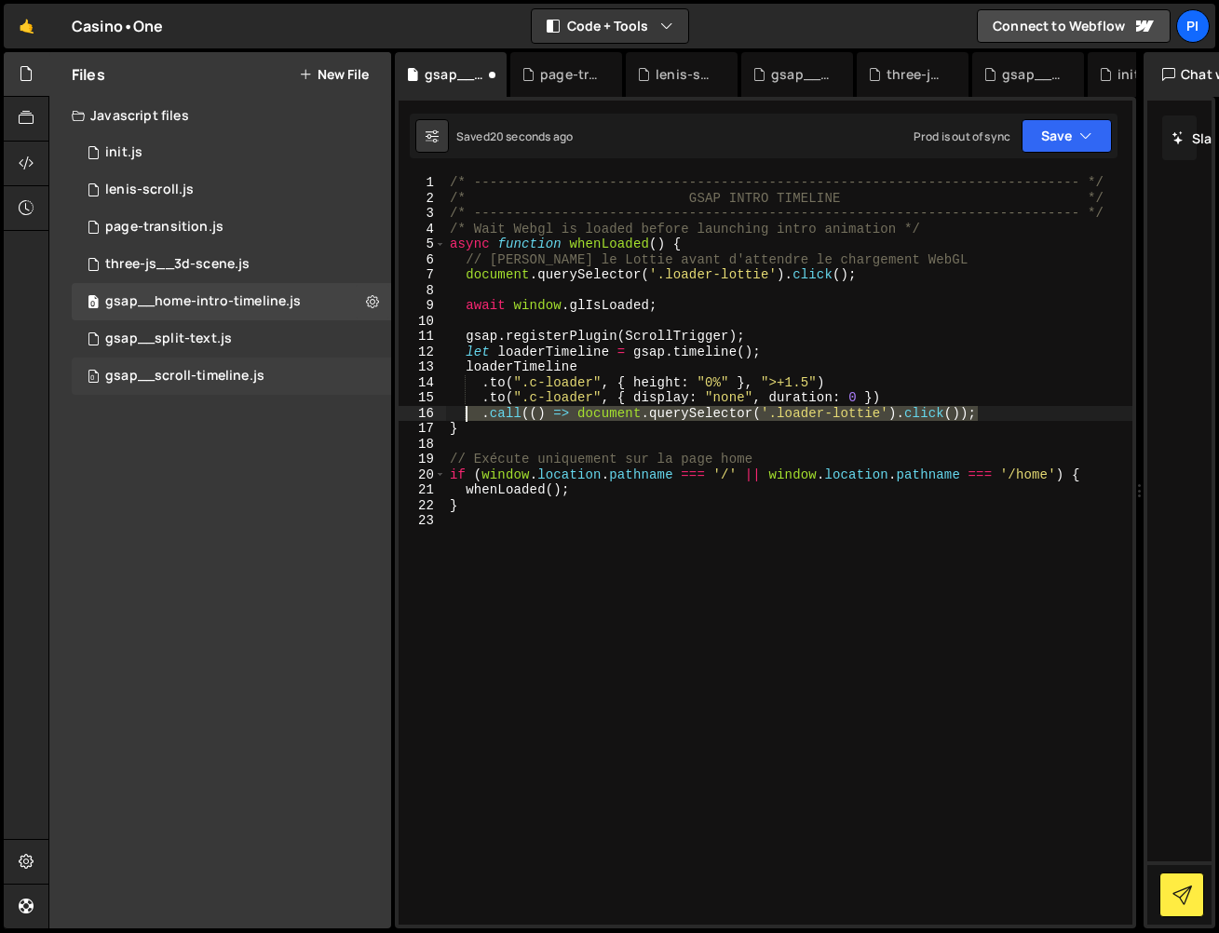
drag, startPoint x: 968, startPoint y: 411, endPoint x: 362, endPoint y: 388, distance: 605.8
click at [463, 414] on div "/* ----------------------------------------------------------------------------…" at bounding box center [789, 565] width 686 height 780
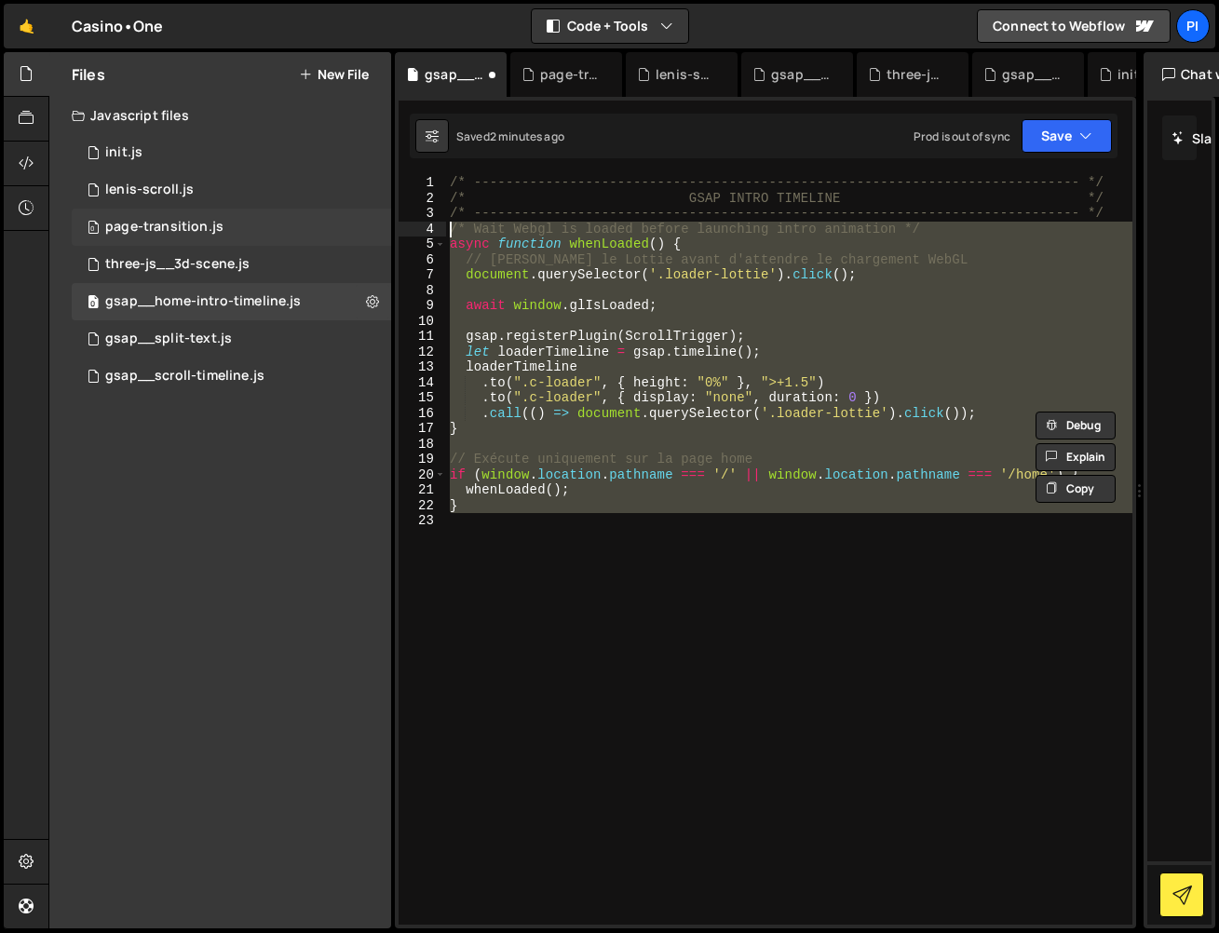
drag, startPoint x: 787, startPoint y: 571, endPoint x: 342, endPoint y: 233, distance: 559.0
click at [342, 233] on div "Files New File Javascript files 0 init.js 0 0 lenis-scroll.js 0 0 page-transiti…" at bounding box center [633, 490] width 1171 height 877
paste textarea "}"
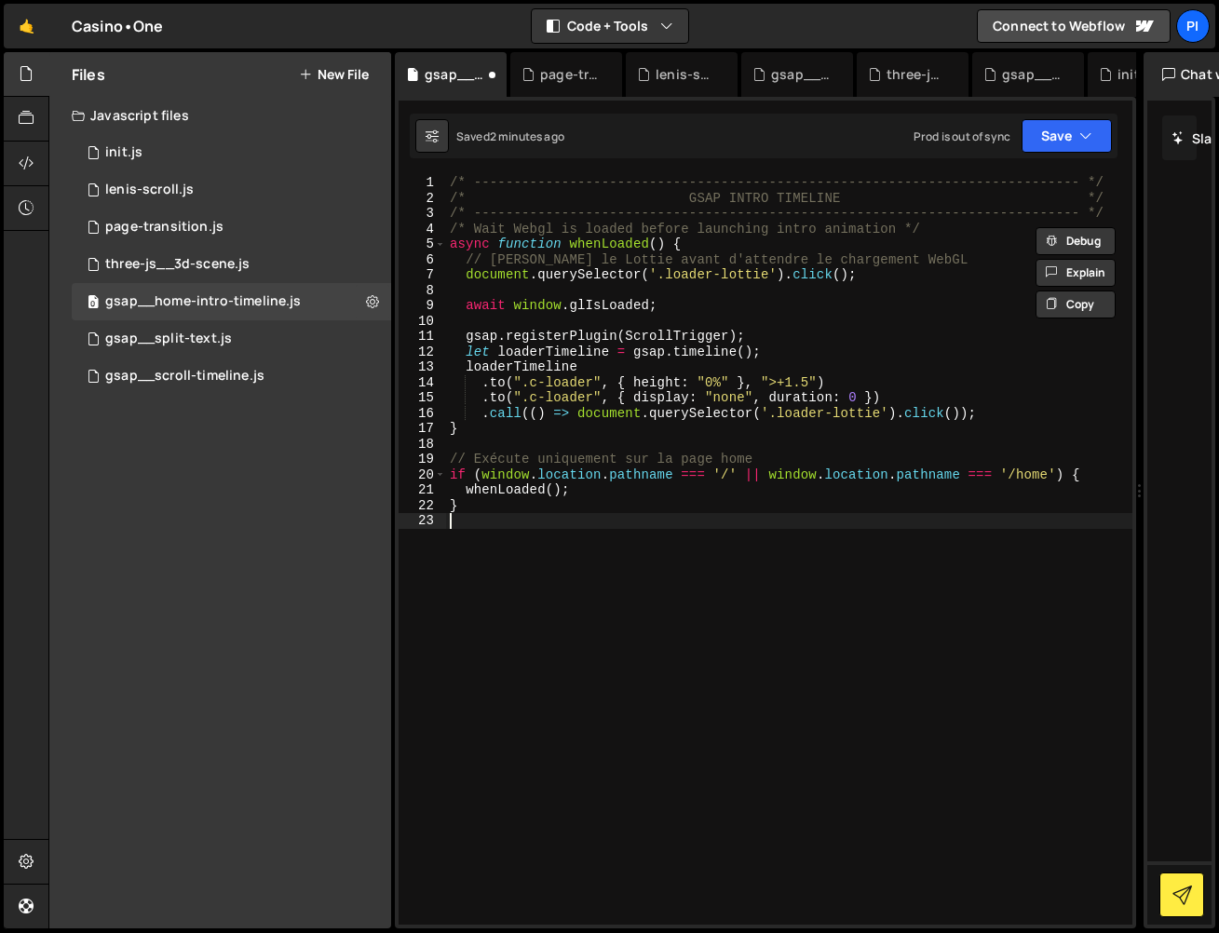
drag, startPoint x: 726, startPoint y: 685, endPoint x: 369, endPoint y: 24, distance: 751.7
click at [370, 25] on div "Hold on a sec... Are you certain you wish to leave this page? Any changes you'v…" at bounding box center [609, 466] width 1219 height 933
paste textarea "}"
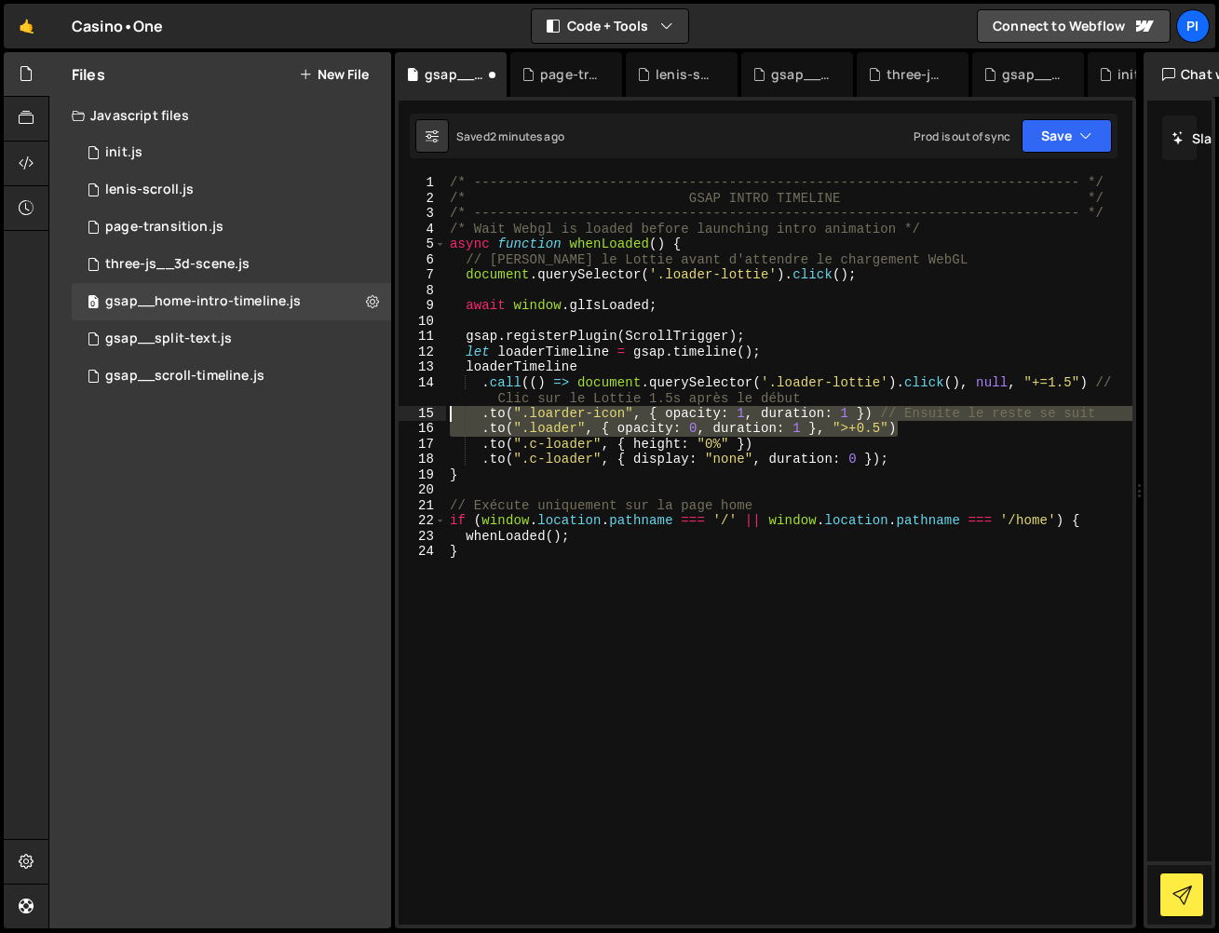
drag, startPoint x: 730, startPoint y: 421, endPoint x: 392, endPoint y: 414, distance: 338.1
click at [393, 414] on div "Files New File Javascript files 0 init.js 0 0 lenis-scroll.js 0 0 page-transiti…" at bounding box center [633, 490] width 1171 height 877
type textarea ".to(".loarder-icon", { opacity: 1, duration: 1 }) // Ensuite le reste se suit .…"
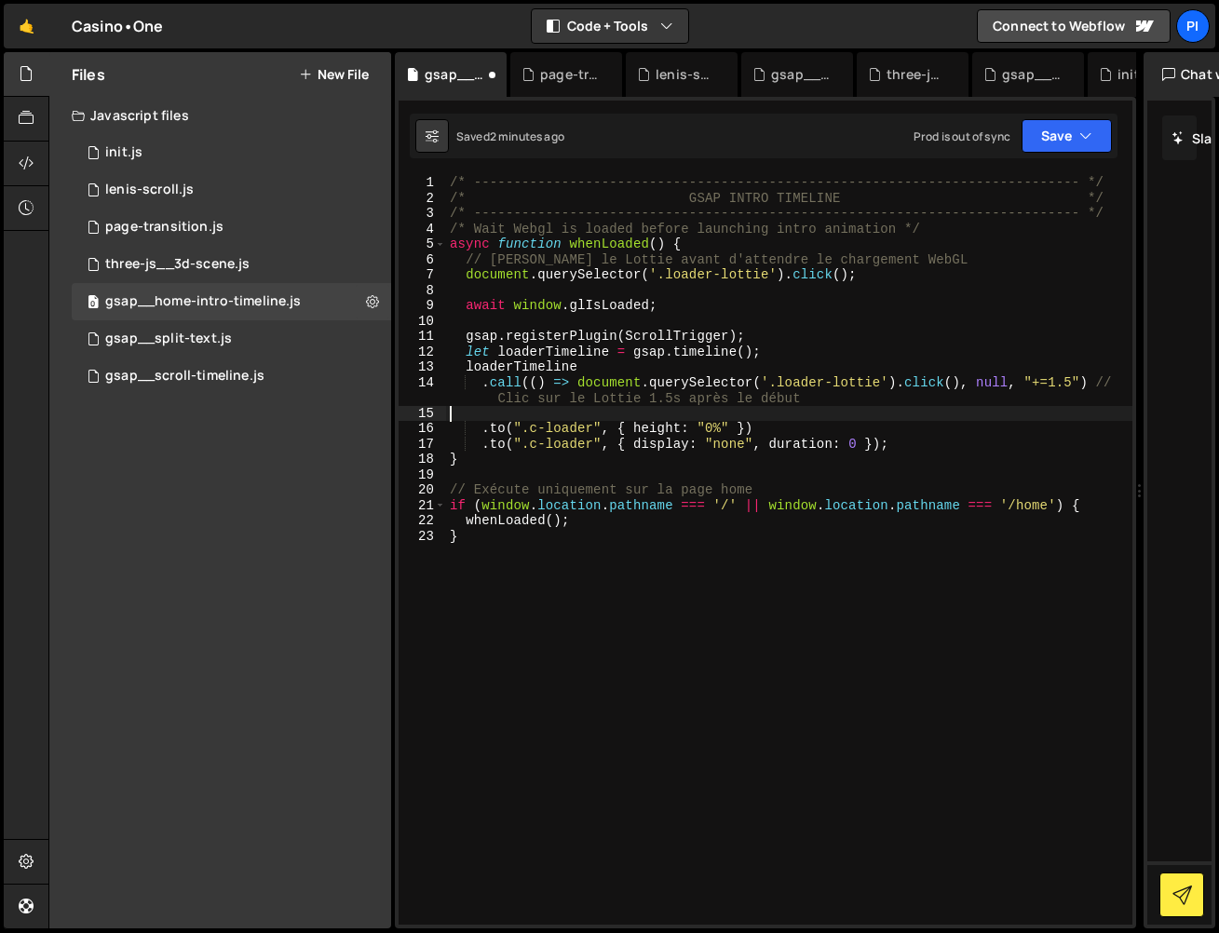
type textarea ".call(() => document.querySelector('.loader-lottie').click(), null, "+=1.5") //…"
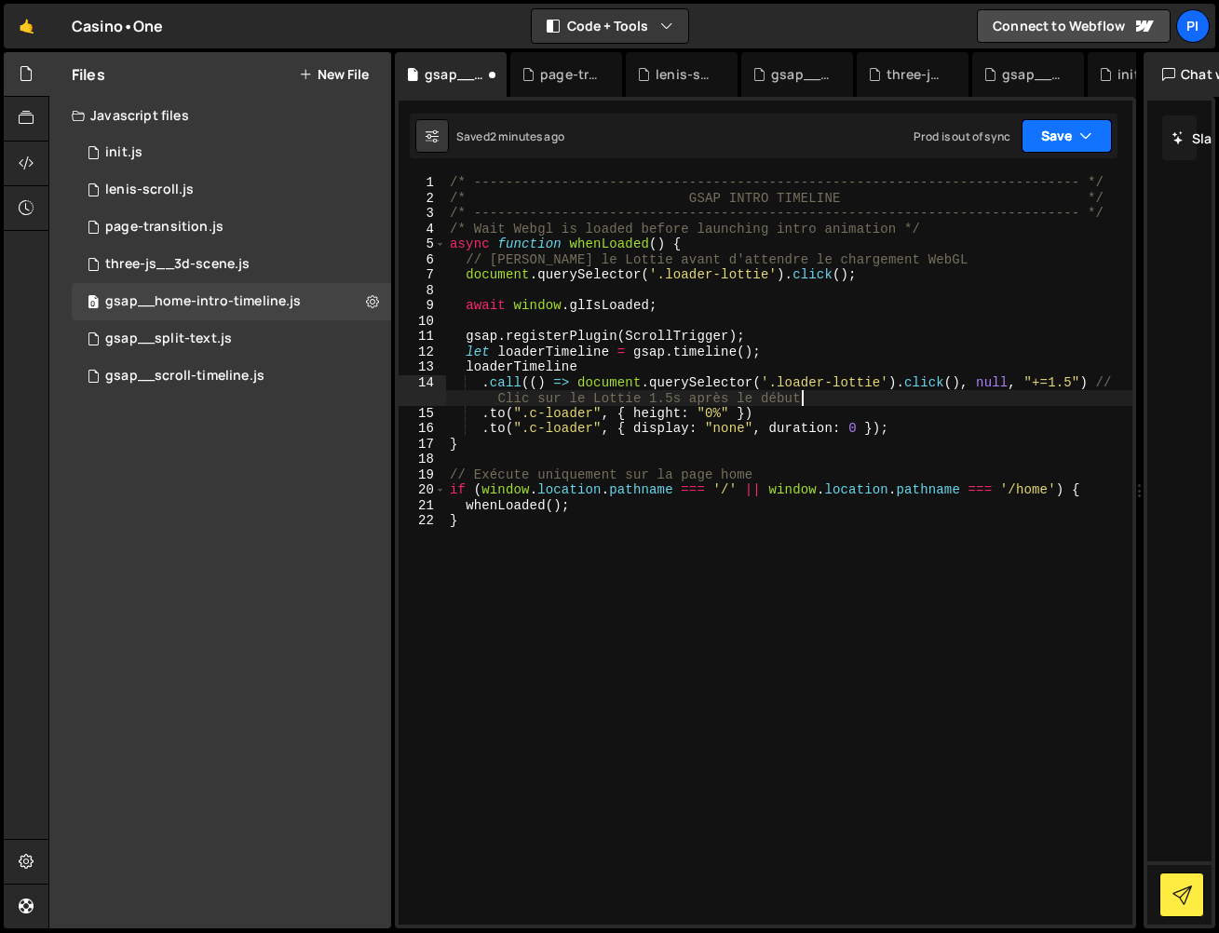
click at [1078, 127] on button "Save" at bounding box center [1067, 136] width 90 height 34
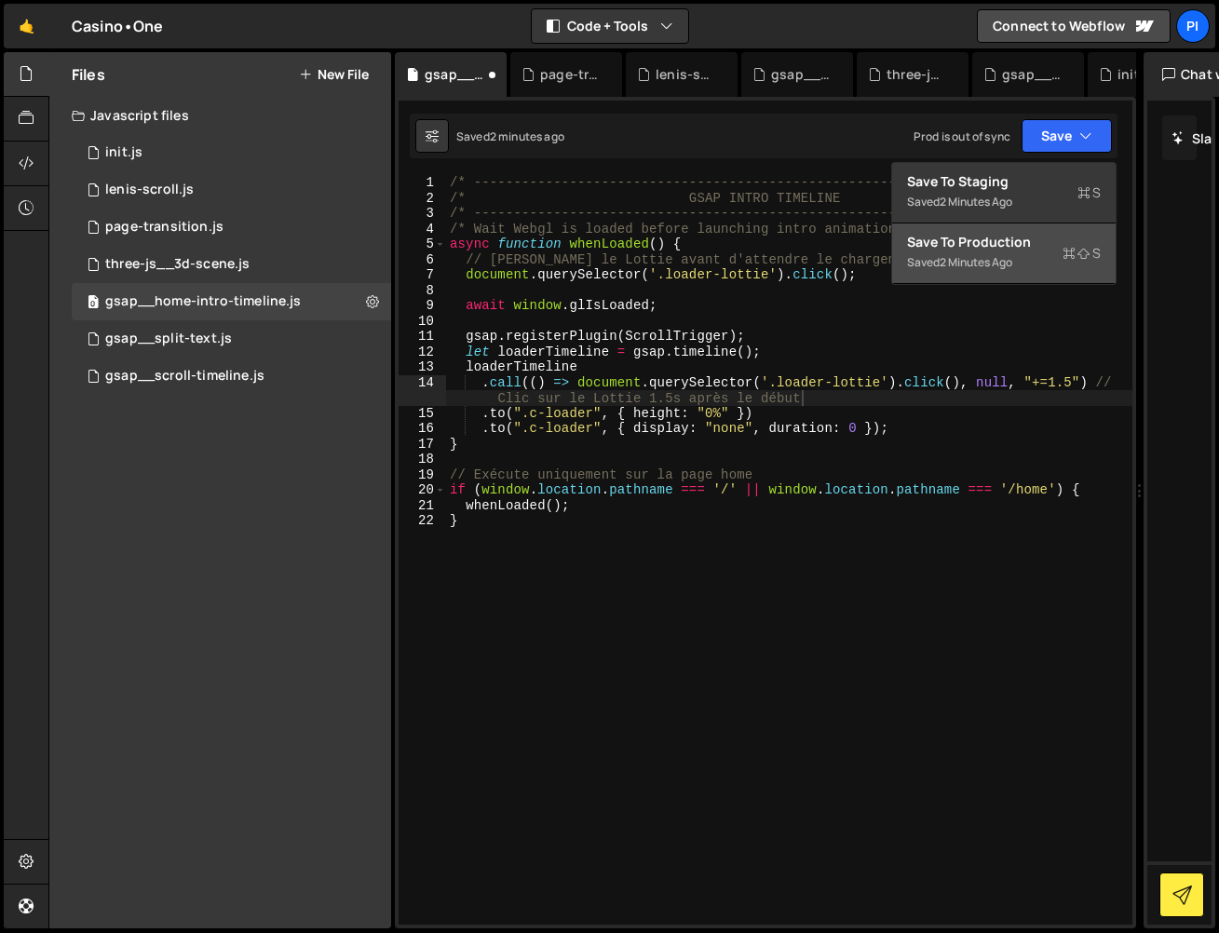
click at [1051, 251] on button "Save to Production S Saved 2 minutes ago" at bounding box center [1004, 254] width 224 height 61
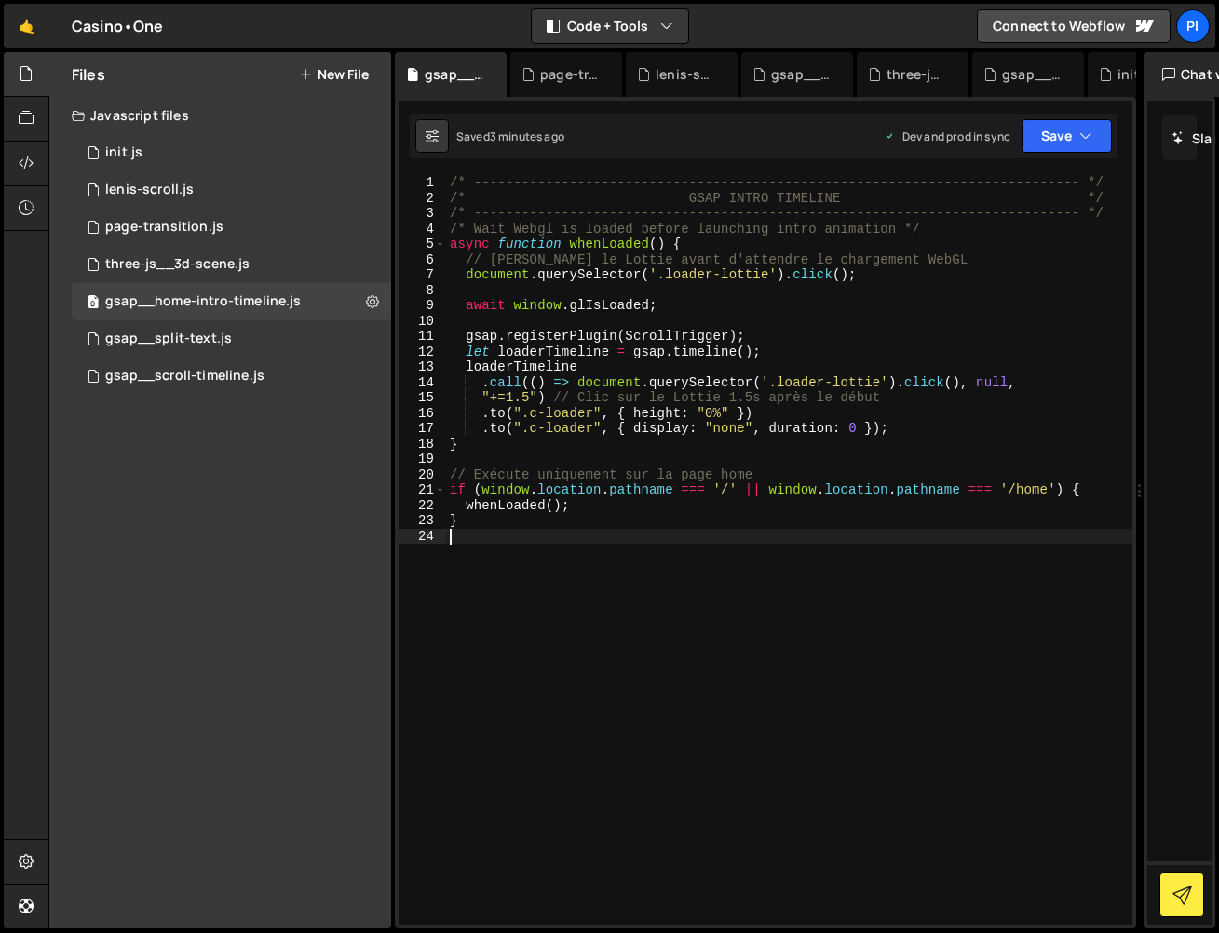
click at [614, 536] on div "/* ----------------------------------------------------------------------------…" at bounding box center [789, 565] width 686 height 780
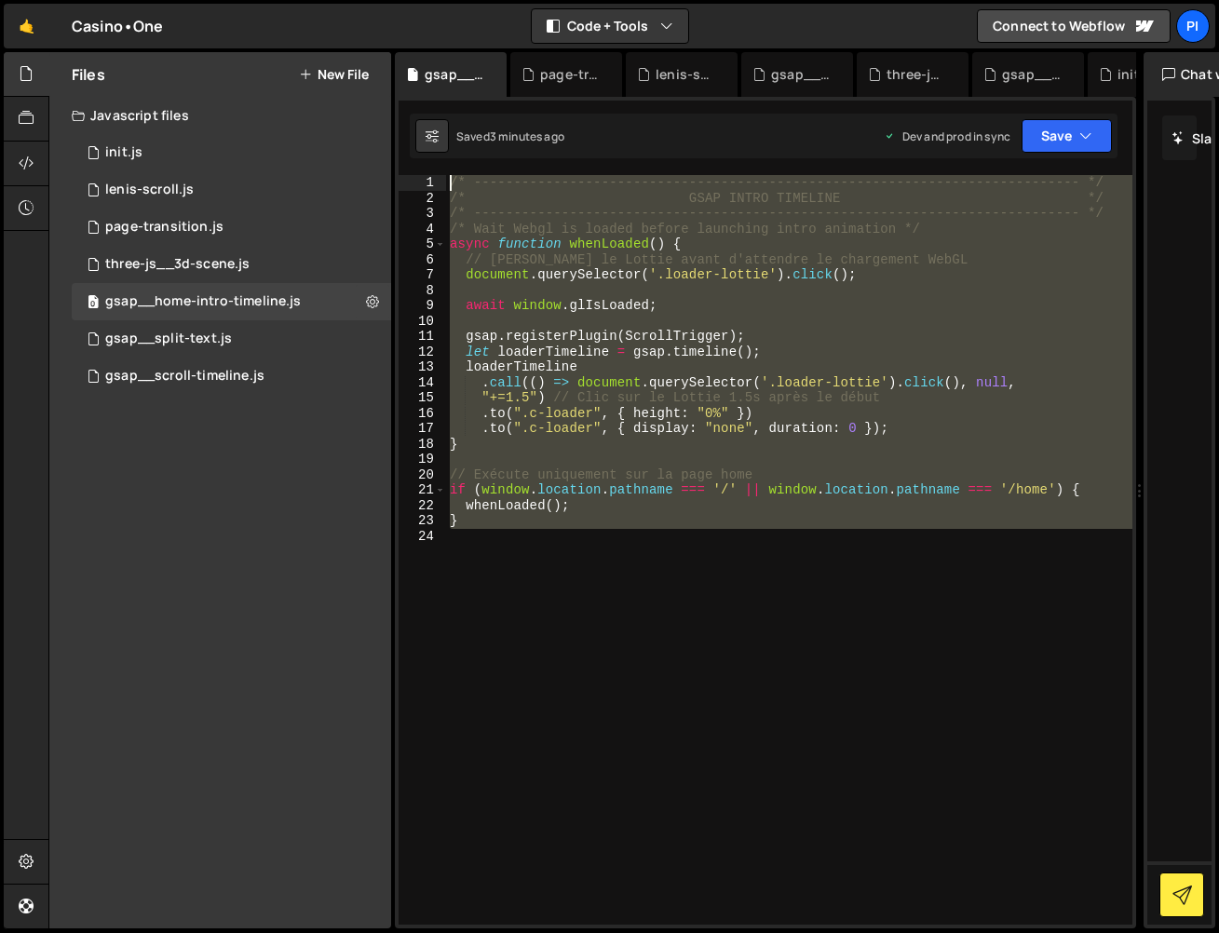
drag, startPoint x: 673, startPoint y: 652, endPoint x: 129, endPoint y: 12, distance: 840.3
click at [277, 0] on html "Projects [GEOGRAPHIC_DATA] Blog Pi Projects Your Teams Invite team member Accou…" at bounding box center [609, 466] width 1219 height 933
click at [579, 415] on div "/* ----------------------------------------------------------------------------…" at bounding box center [789, 550] width 686 height 750
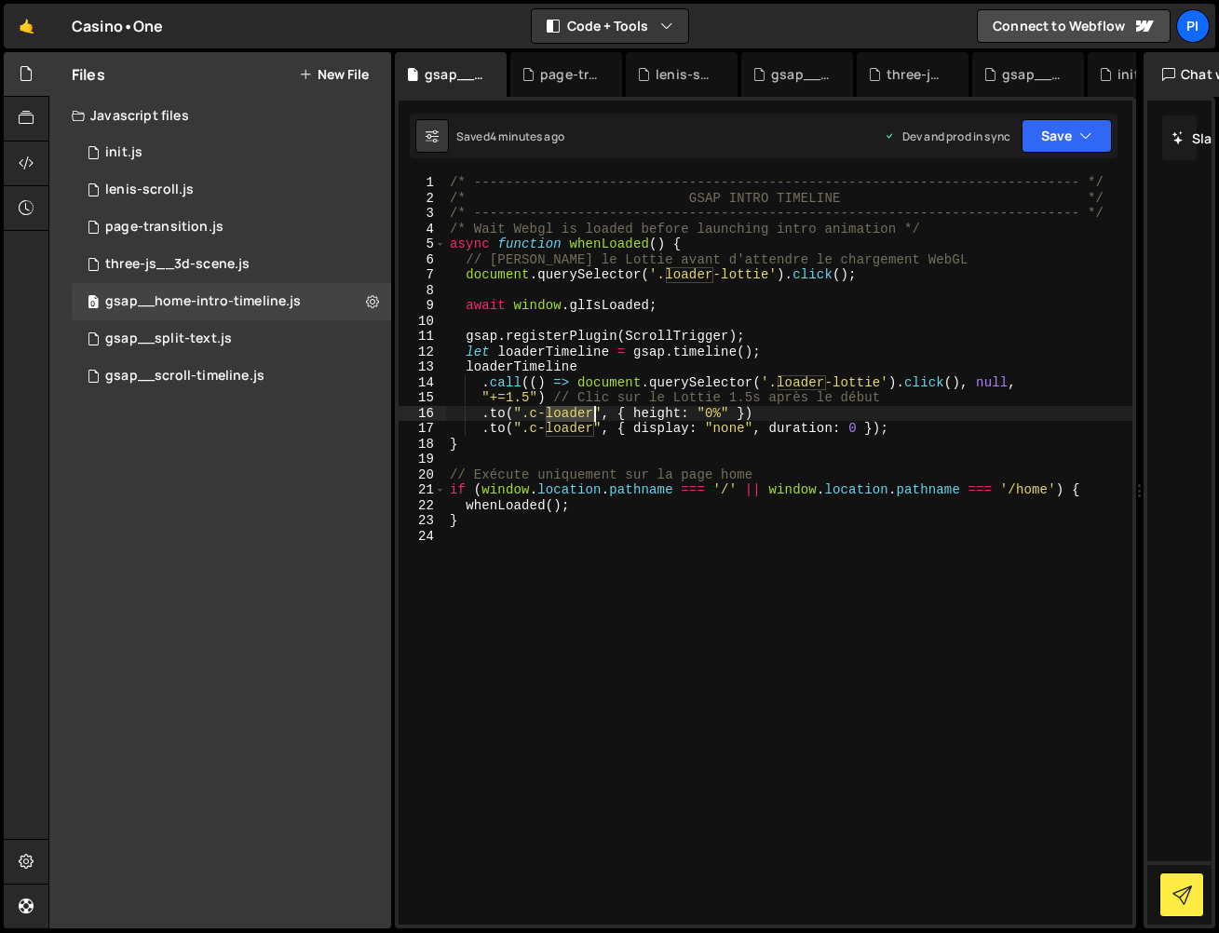
click at [579, 416] on div "/* ----------------------------------------------------------------------------…" at bounding box center [789, 565] width 686 height 780
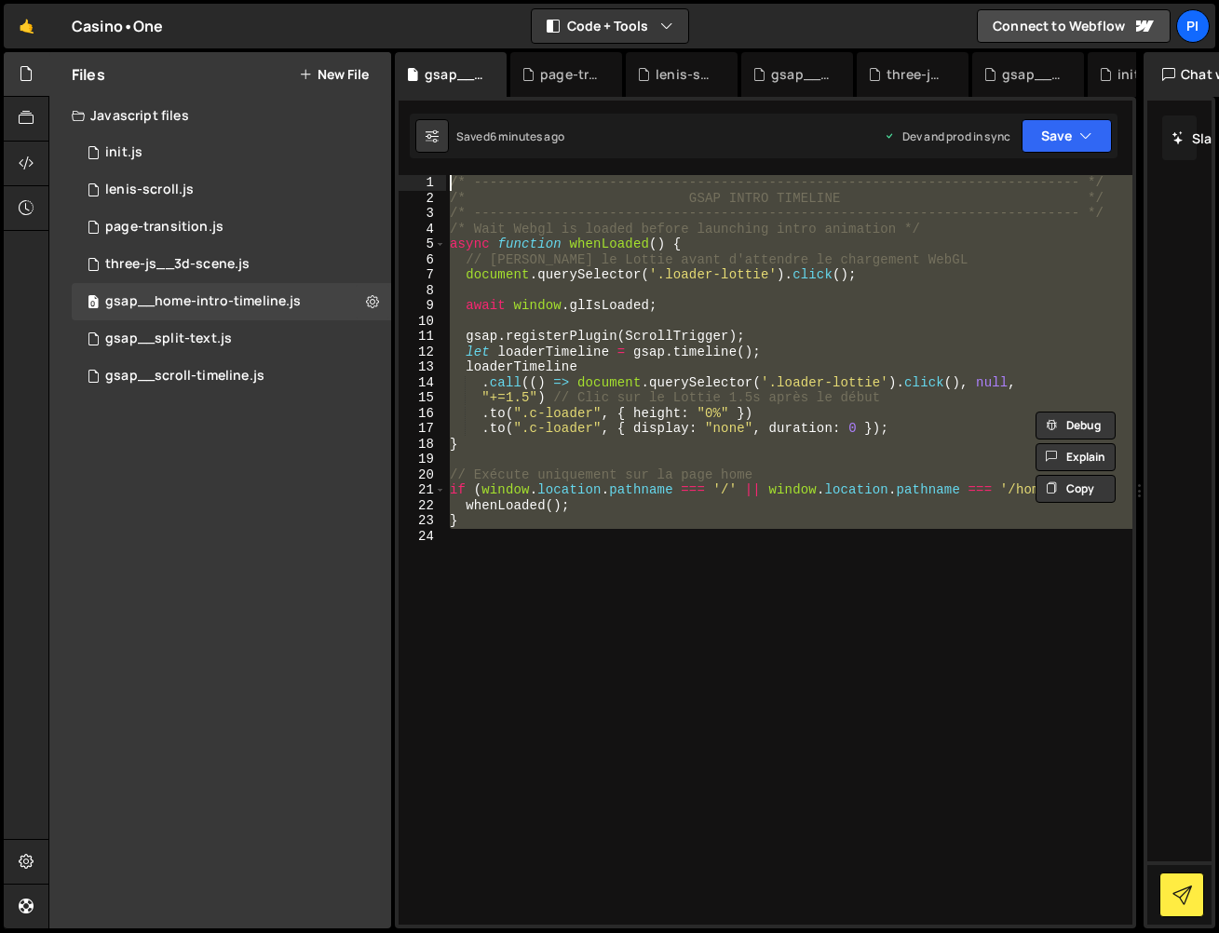
drag, startPoint x: 180, startPoint y: 41, endPoint x: 97, endPoint y: -45, distance: 119.2
click at [97, 0] on html "Projects [GEOGRAPHIC_DATA] Blog Pi Projects Your Teams Invite team member Accou…" at bounding box center [609, 466] width 1219 height 933
paste textarea "}"
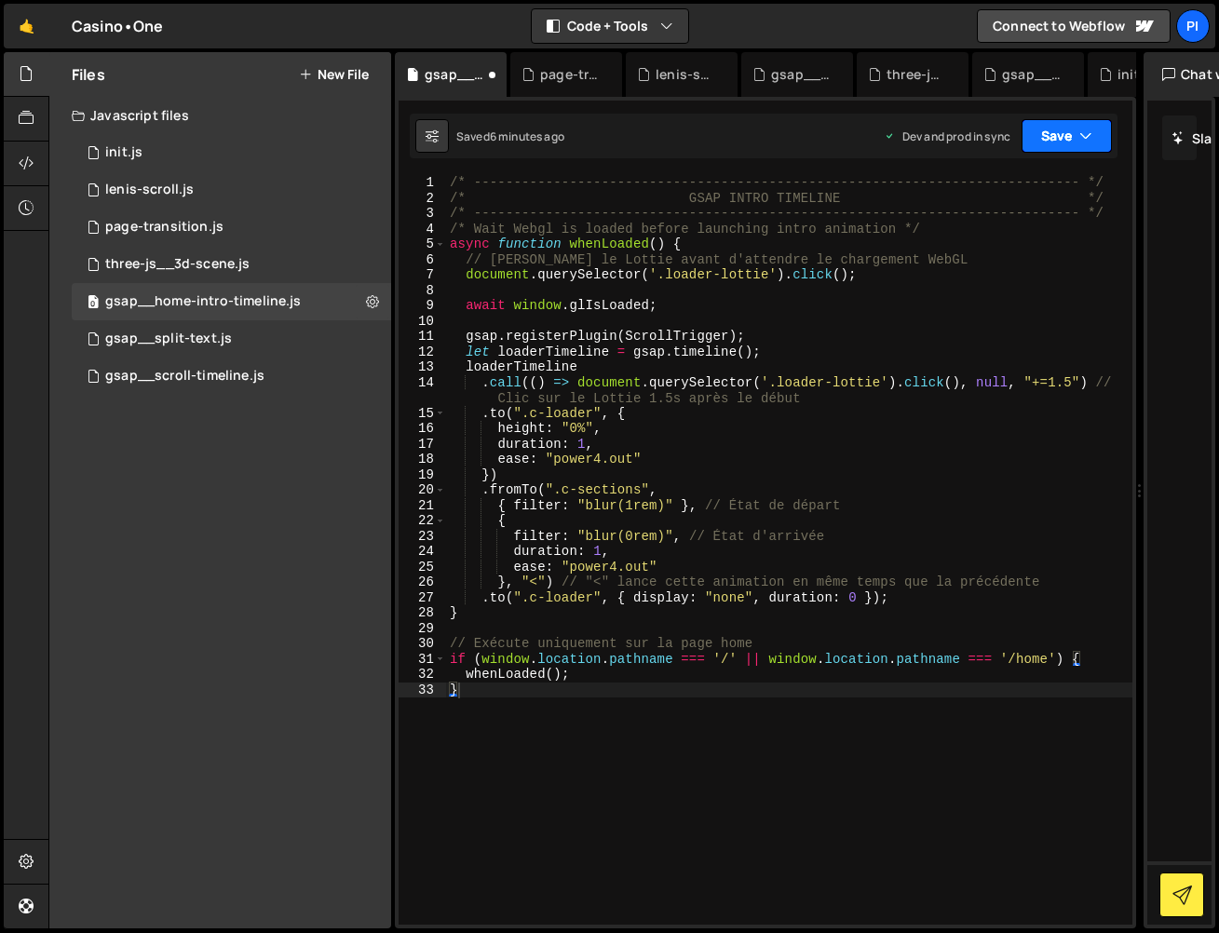
click at [1050, 134] on button "Save" at bounding box center [1067, 136] width 90 height 34
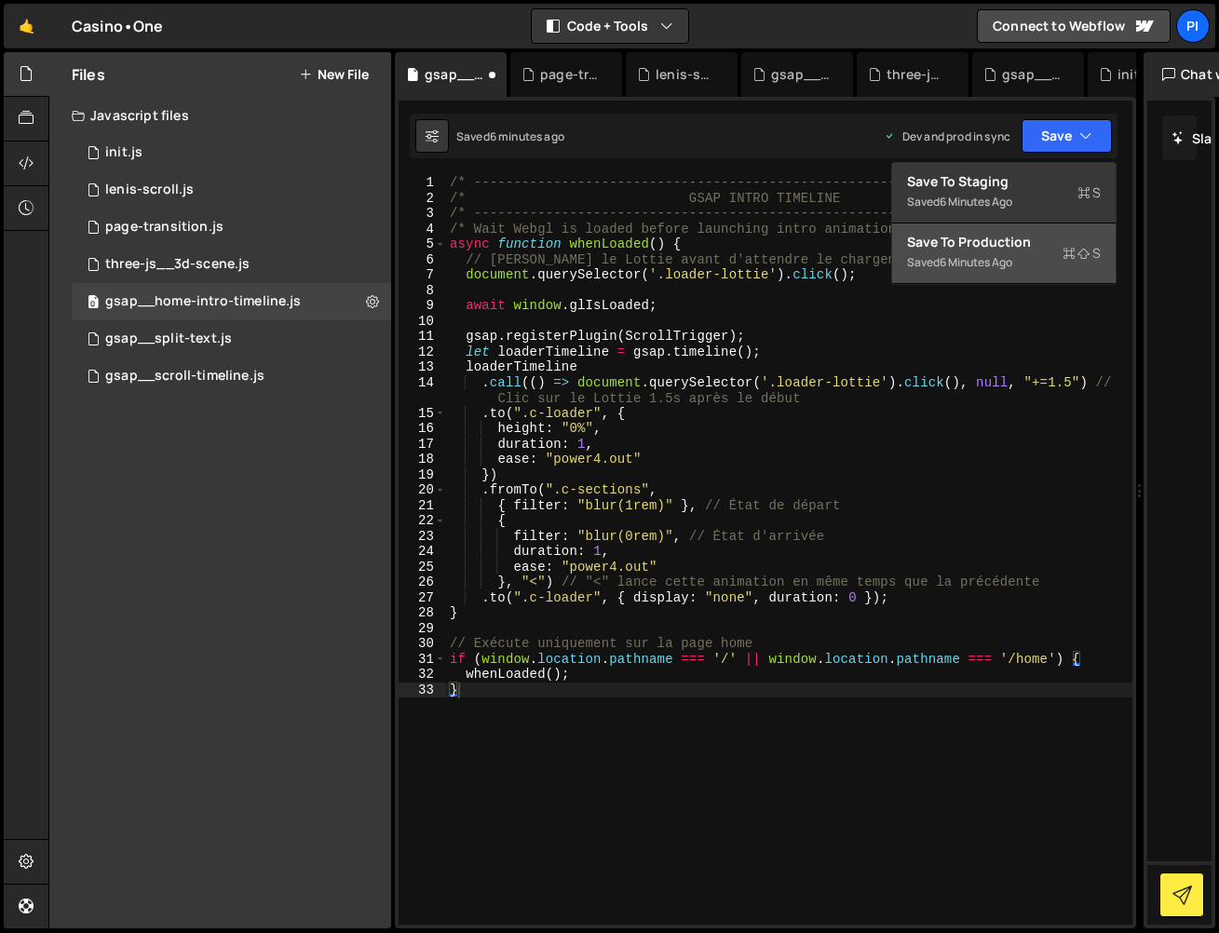
click at [1022, 257] on button "Save to Production S Saved 6 minutes ago" at bounding box center [1004, 254] width 224 height 61
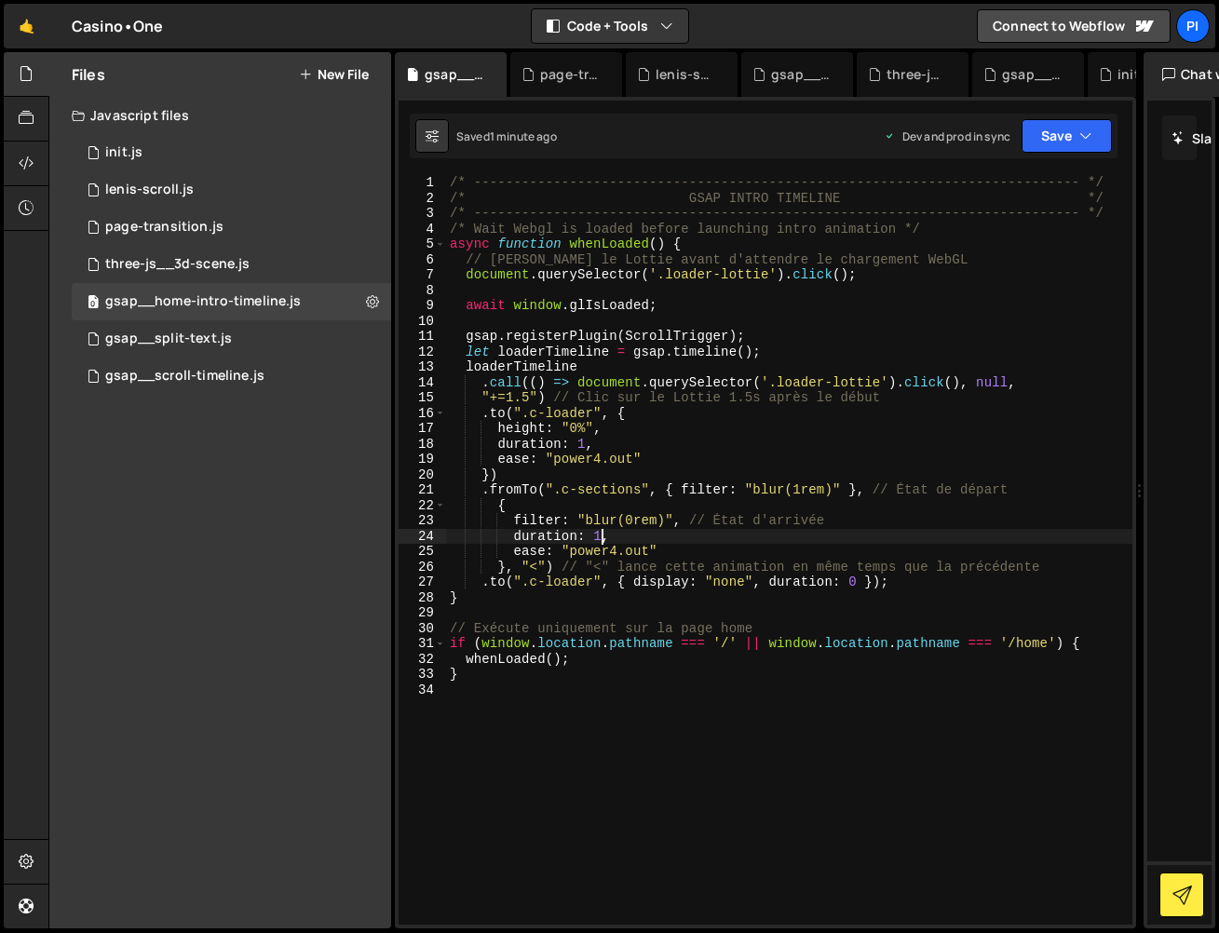
click at [600, 536] on div "/* ----------------------------------------------------------------------------…" at bounding box center [789, 565] width 686 height 780
click at [795, 495] on div "/* ----------------------------------------------------------------------------…" at bounding box center [789, 565] width 686 height 780
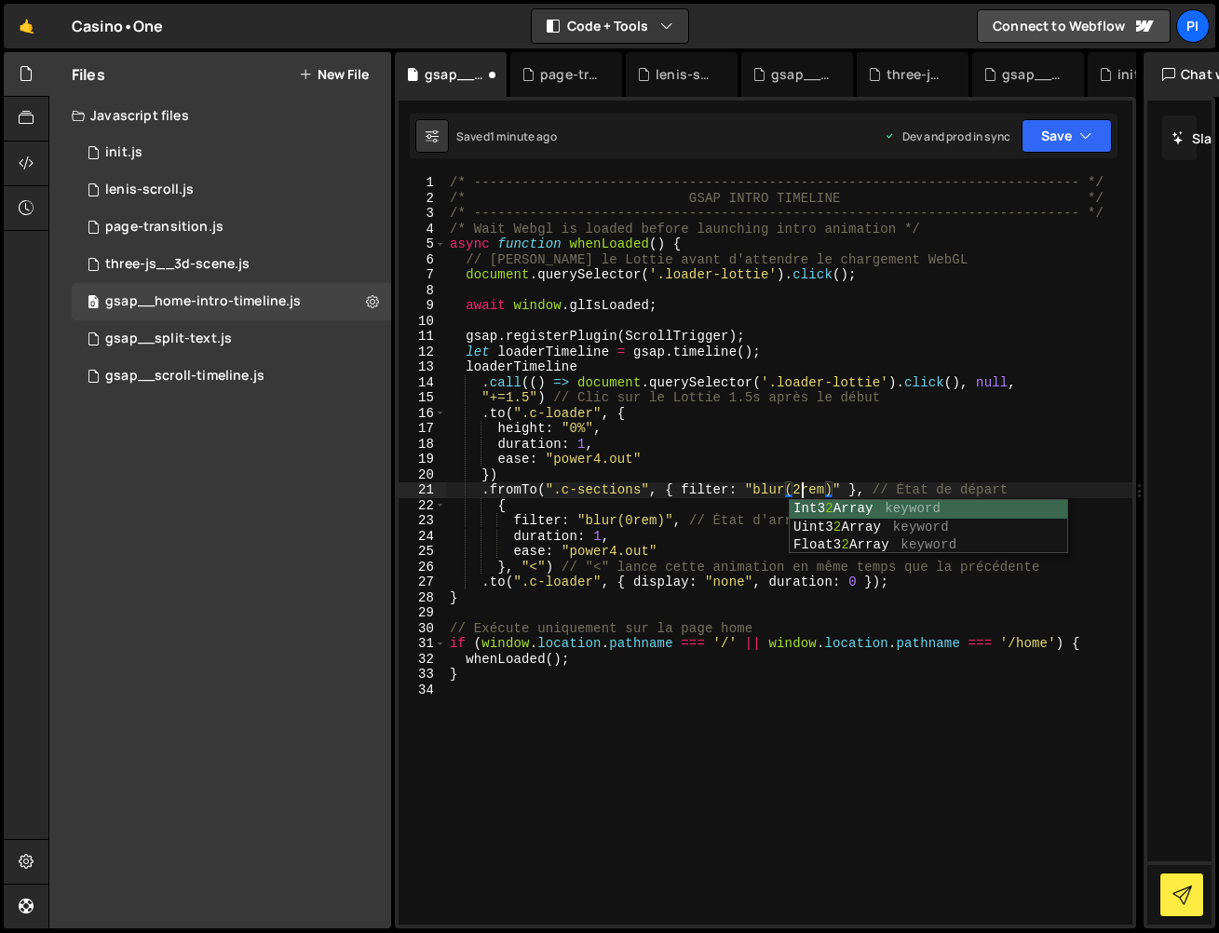
scroll to position [0, 24]
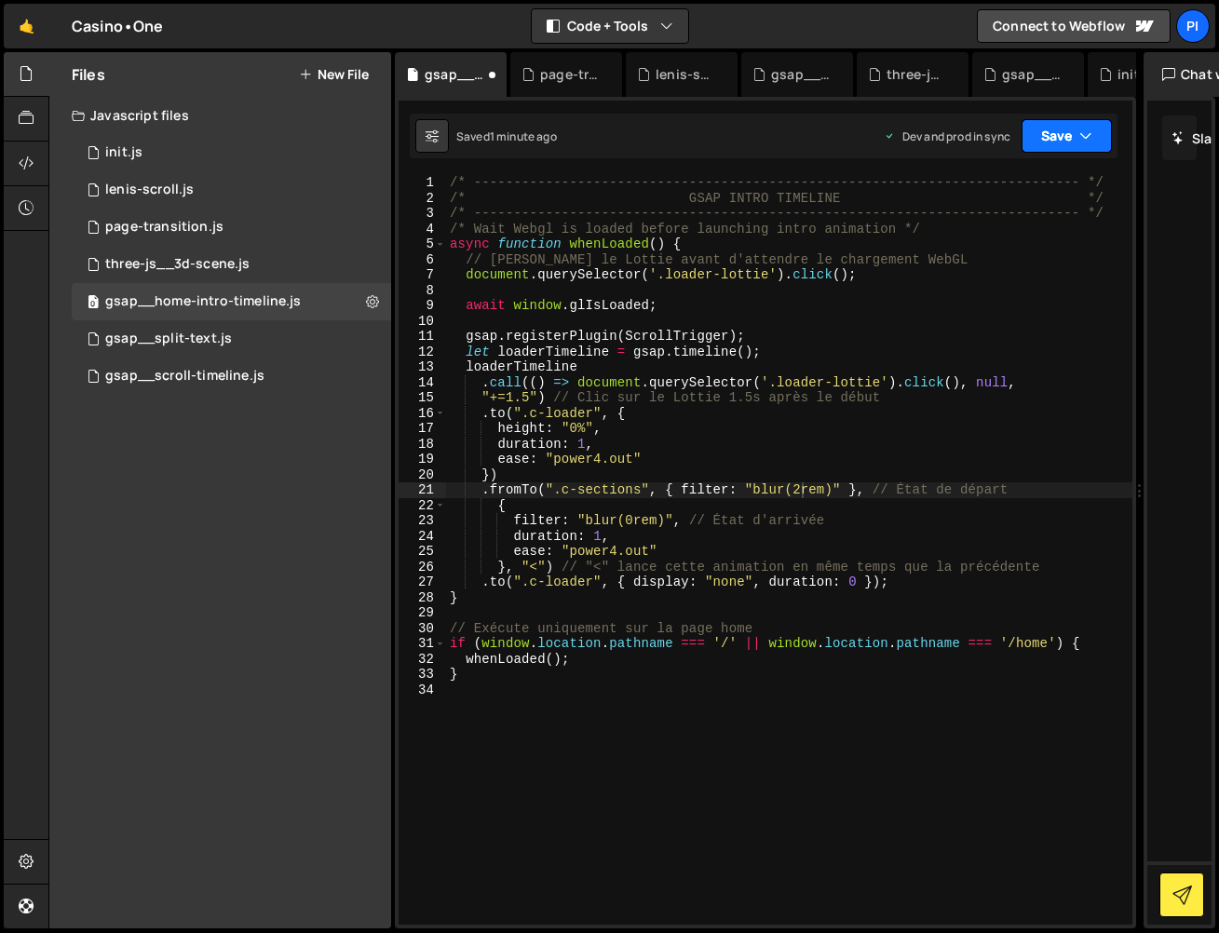
drag, startPoint x: 1039, startPoint y: 132, endPoint x: 1042, endPoint y: 142, distance: 9.7
click at [1040, 134] on button "Save" at bounding box center [1067, 136] width 90 height 34
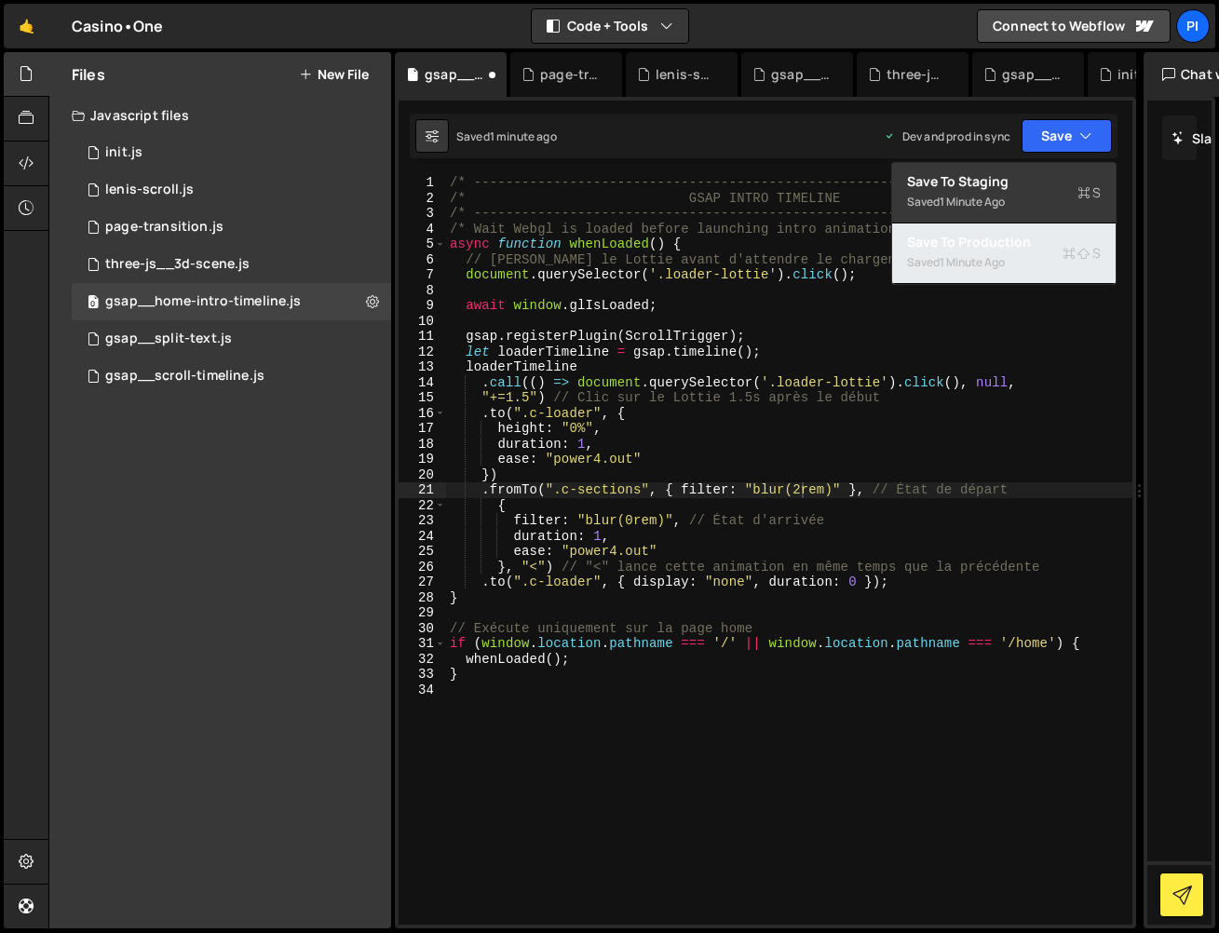
click at [1022, 251] on button "Save to Production S Saved 1 minute ago" at bounding box center [1004, 254] width 224 height 61
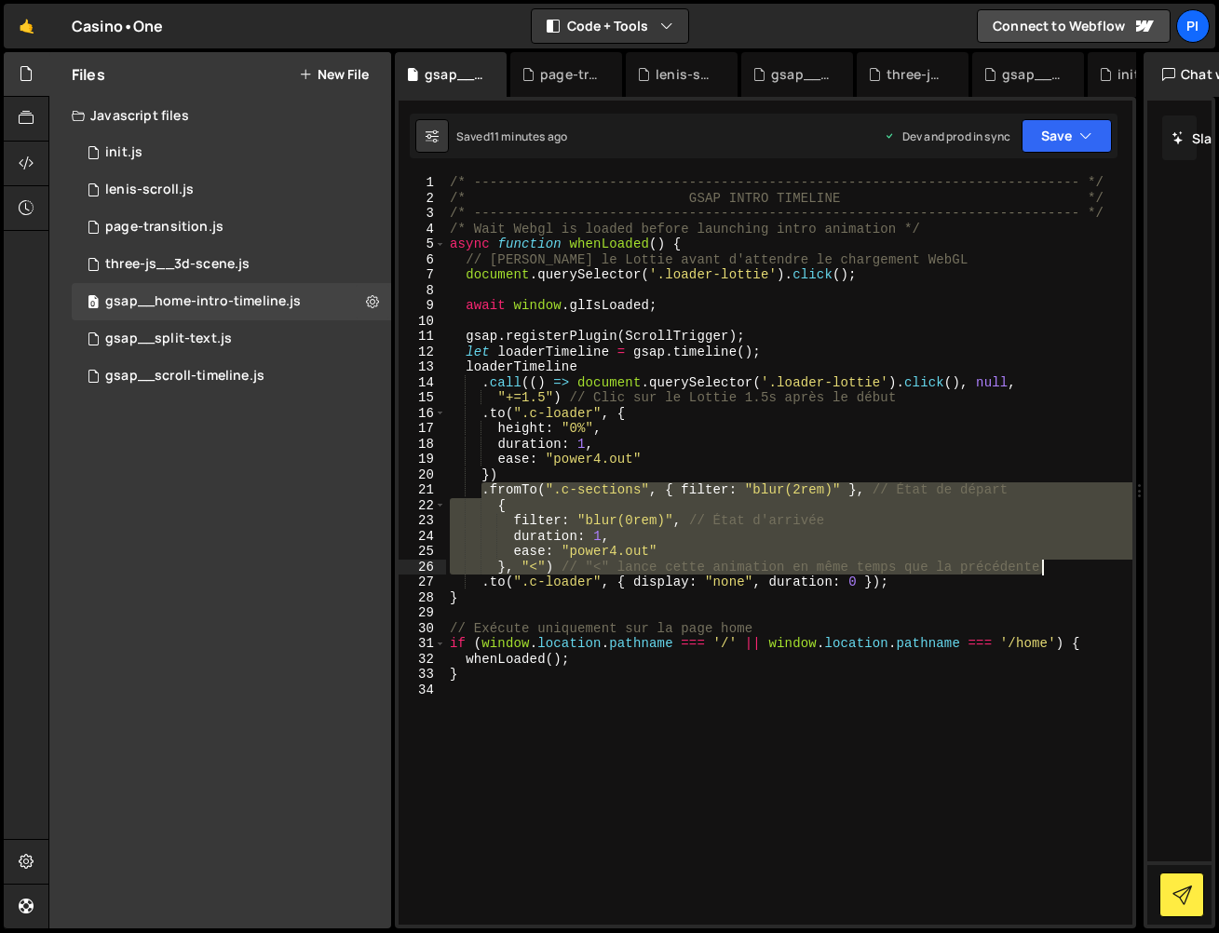
drag, startPoint x: 479, startPoint y: 491, endPoint x: 1094, endPoint y: 568, distance: 620.4
click at [1095, 568] on div "/* ----------------------------------------------------------------------------…" at bounding box center [789, 565] width 686 height 780
type textarea "ease: "power4.out" }, "<") // "<" lance cette animation en même temps que la pr…"
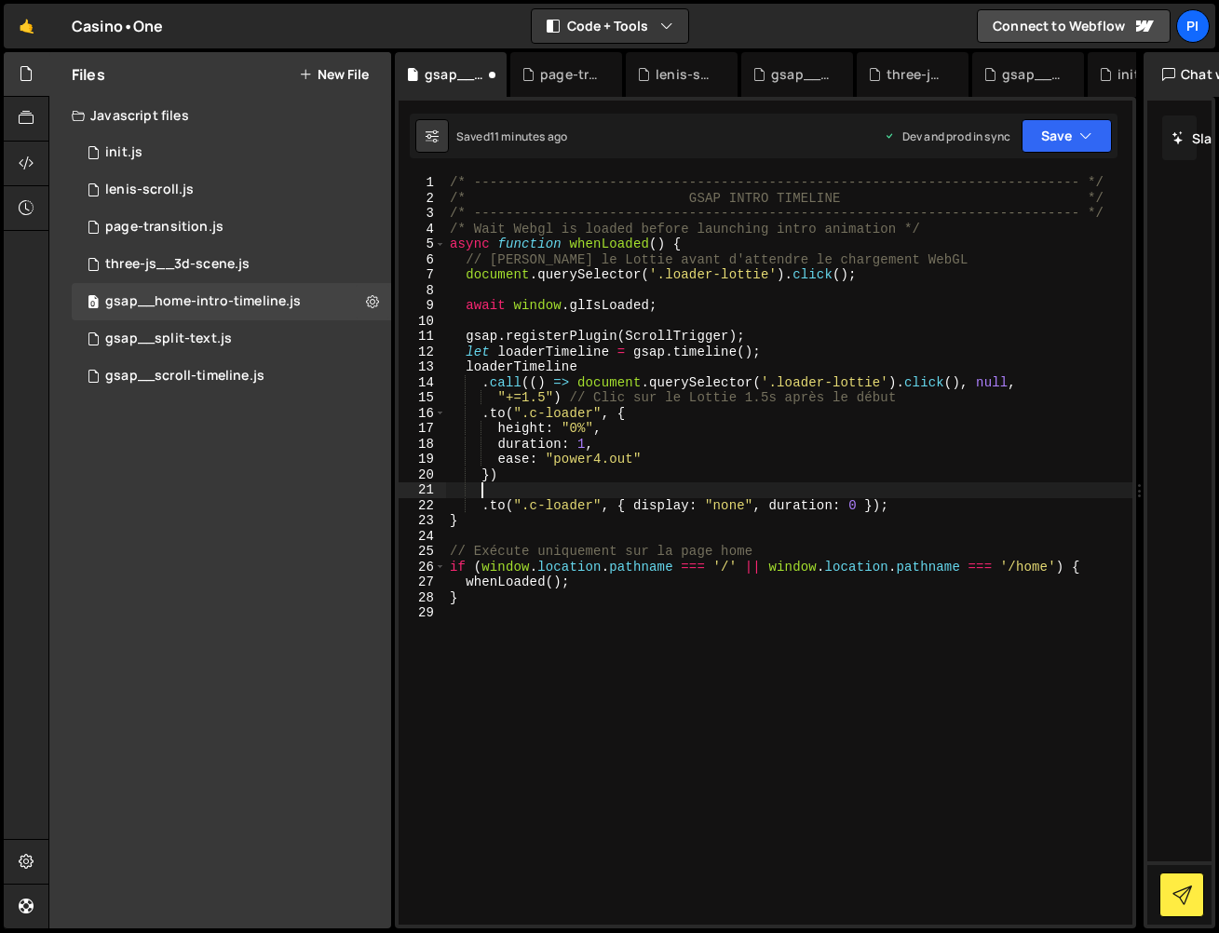
scroll to position [0, 1]
click at [1054, 139] on button "Save" at bounding box center [1067, 136] width 90 height 34
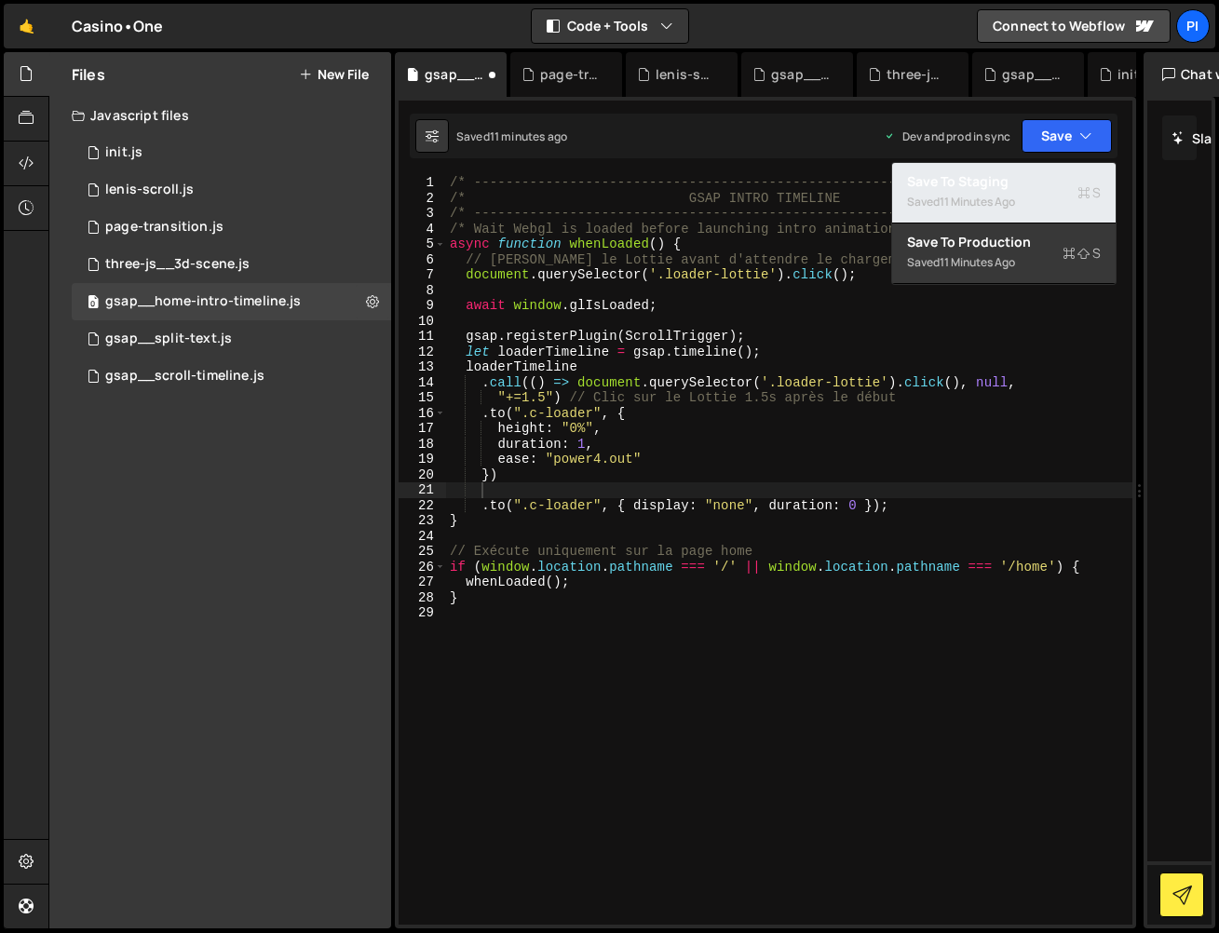
click at [1025, 200] on button "Save to Staging S Saved 11 minutes ago" at bounding box center [1004, 193] width 224 height 61
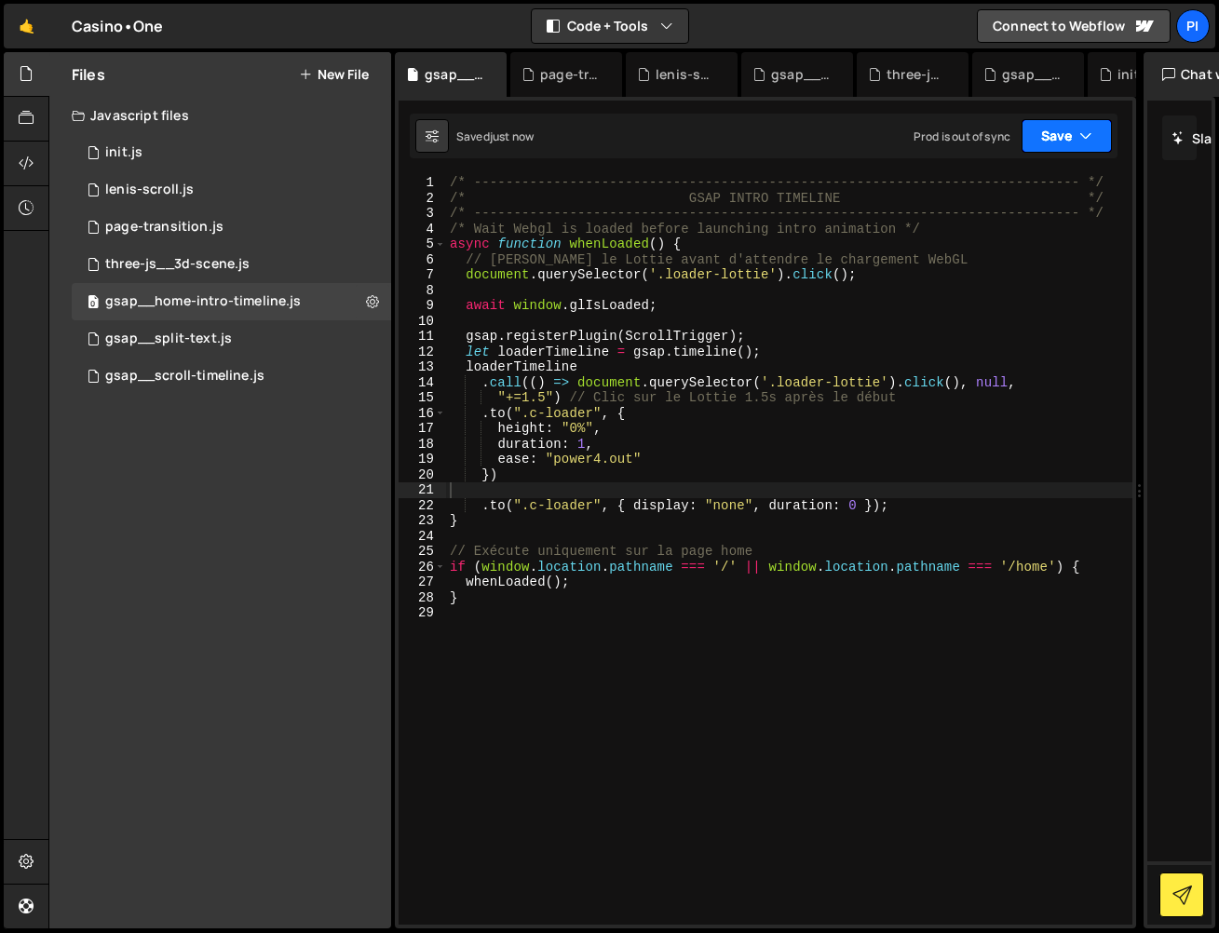
drag, startPoint x: 1088, startPoint y: 133, endPoint x: 1067, endPoint y: 182, distance: 52.6
click at [1088, 133] on icon "button" at bounding box center [1085, 136] width 13 height 19
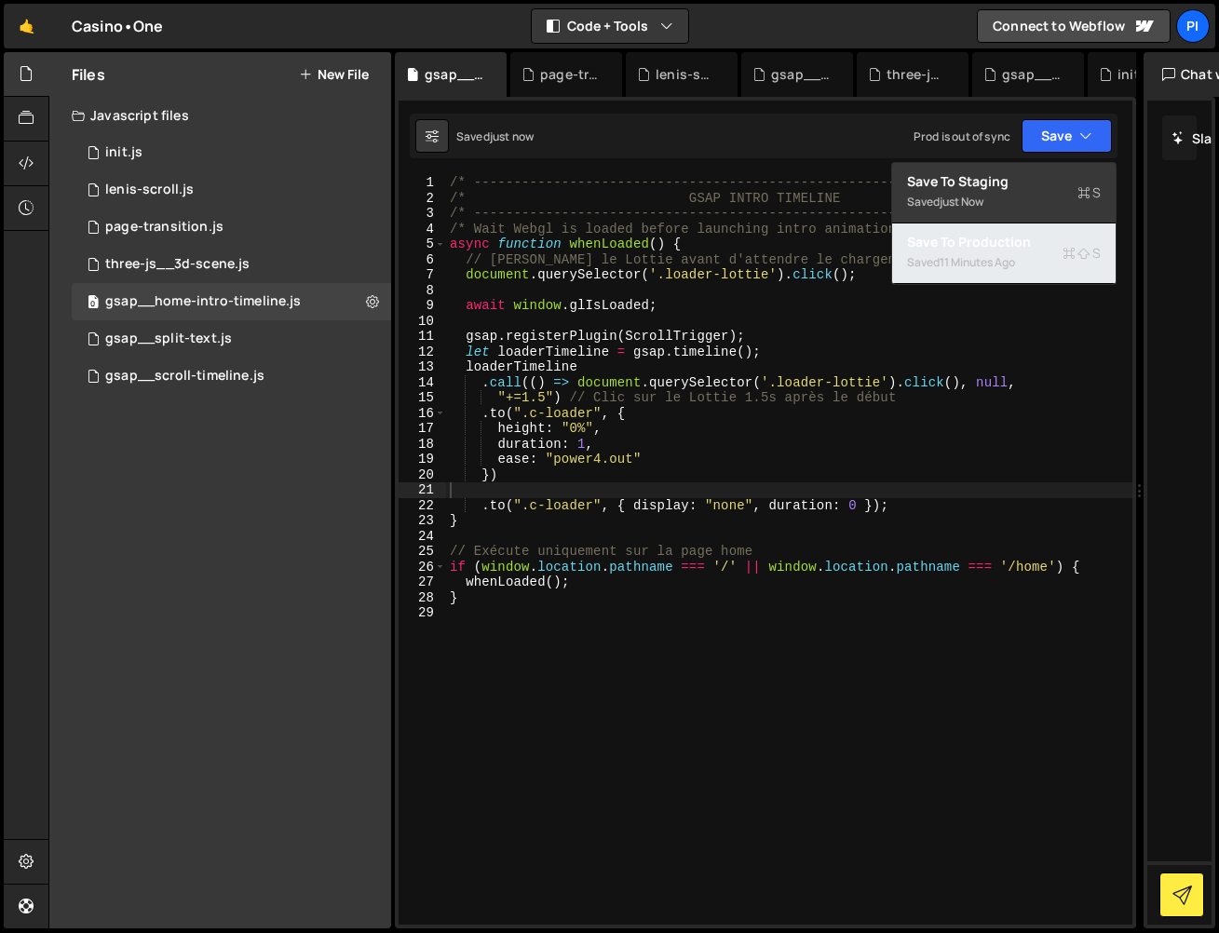
click at [1055, 247] on div "Save to Production S" at bounding box center [1004, 242] width 194 height 19
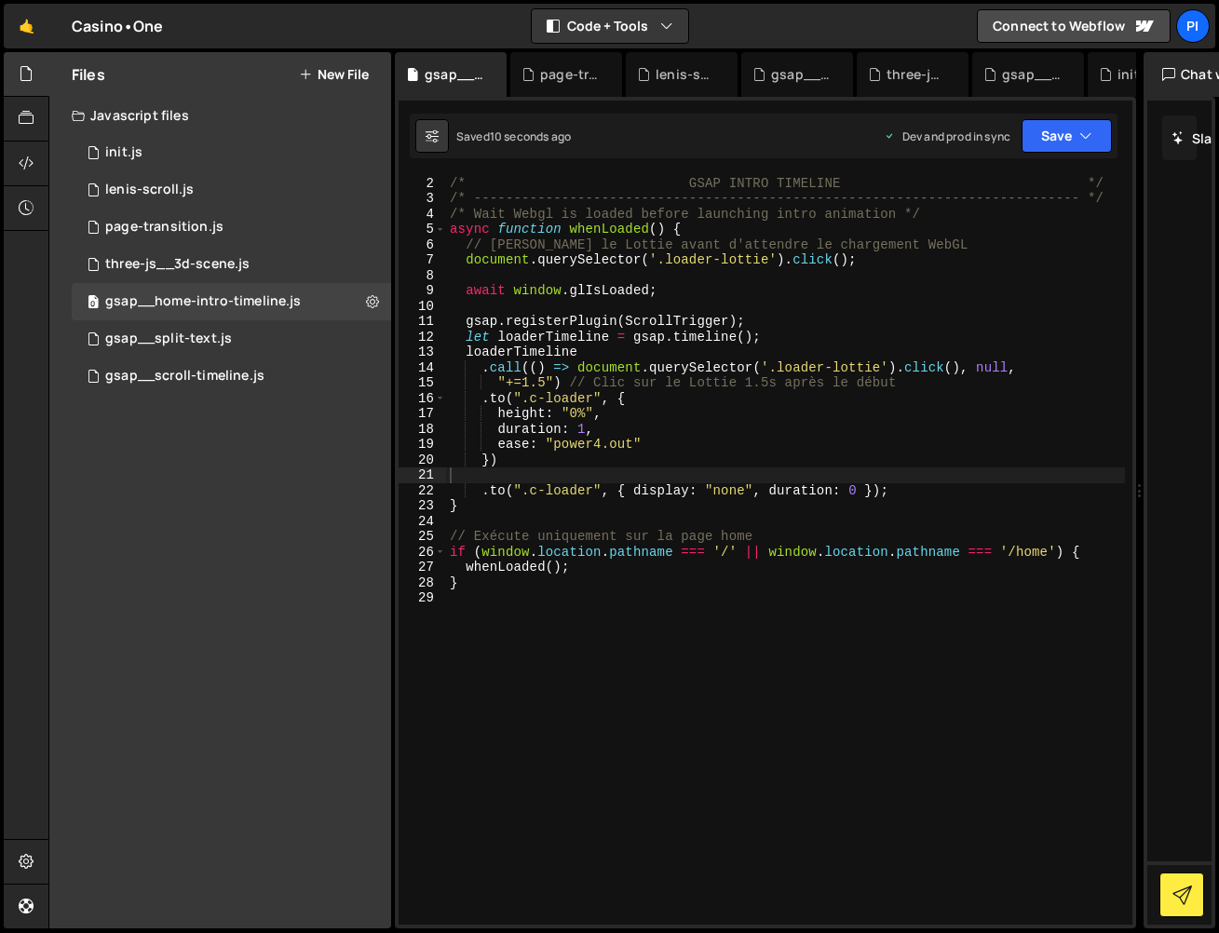
scroll to position [0, 0]
click at [700, 471] on div "/* ----------------------------------------------------------------------------…" at bounding box center [785, 550] width 679 height 780
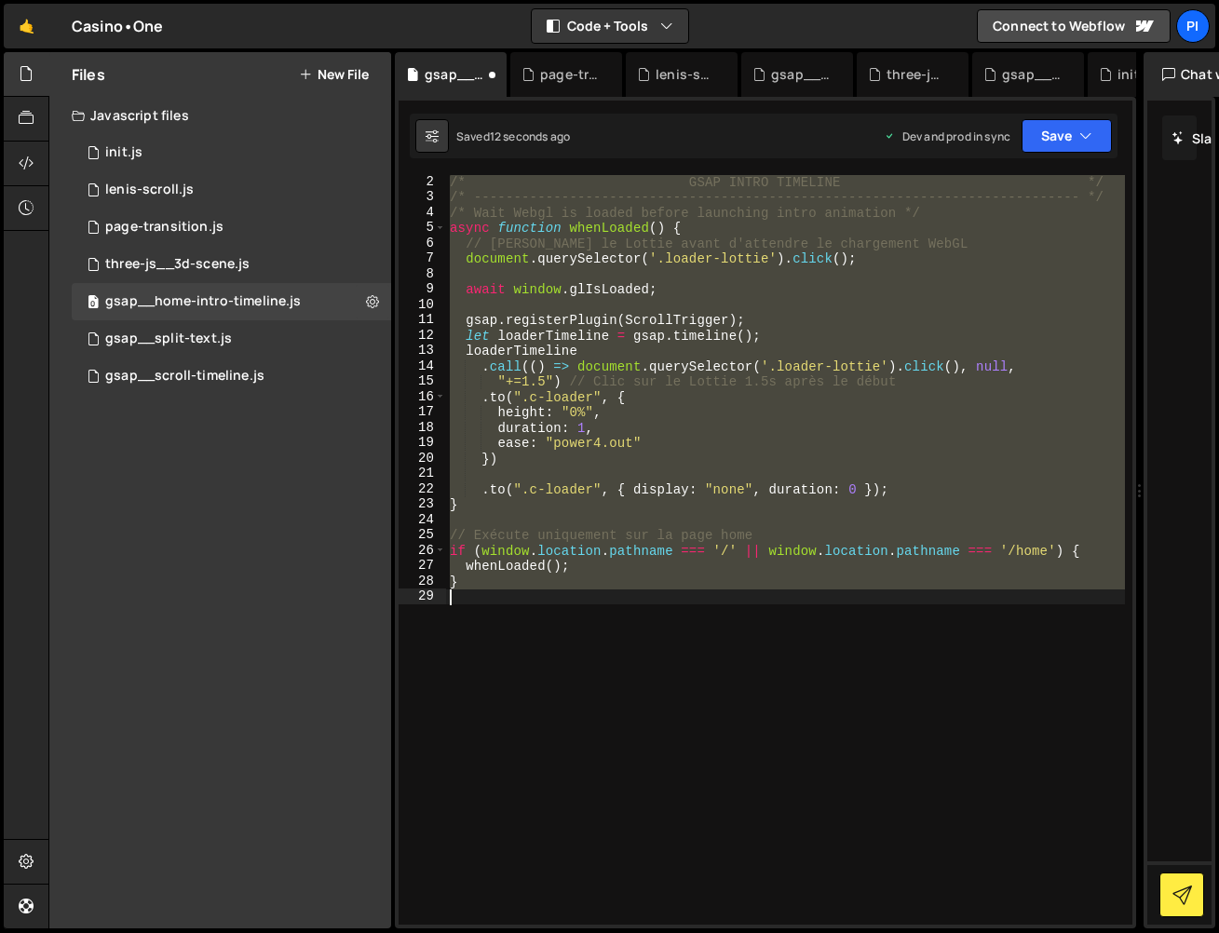
type textarea "ease: "power4.out" }, "<") // "<" lance cette animation en même temps que la pr…"
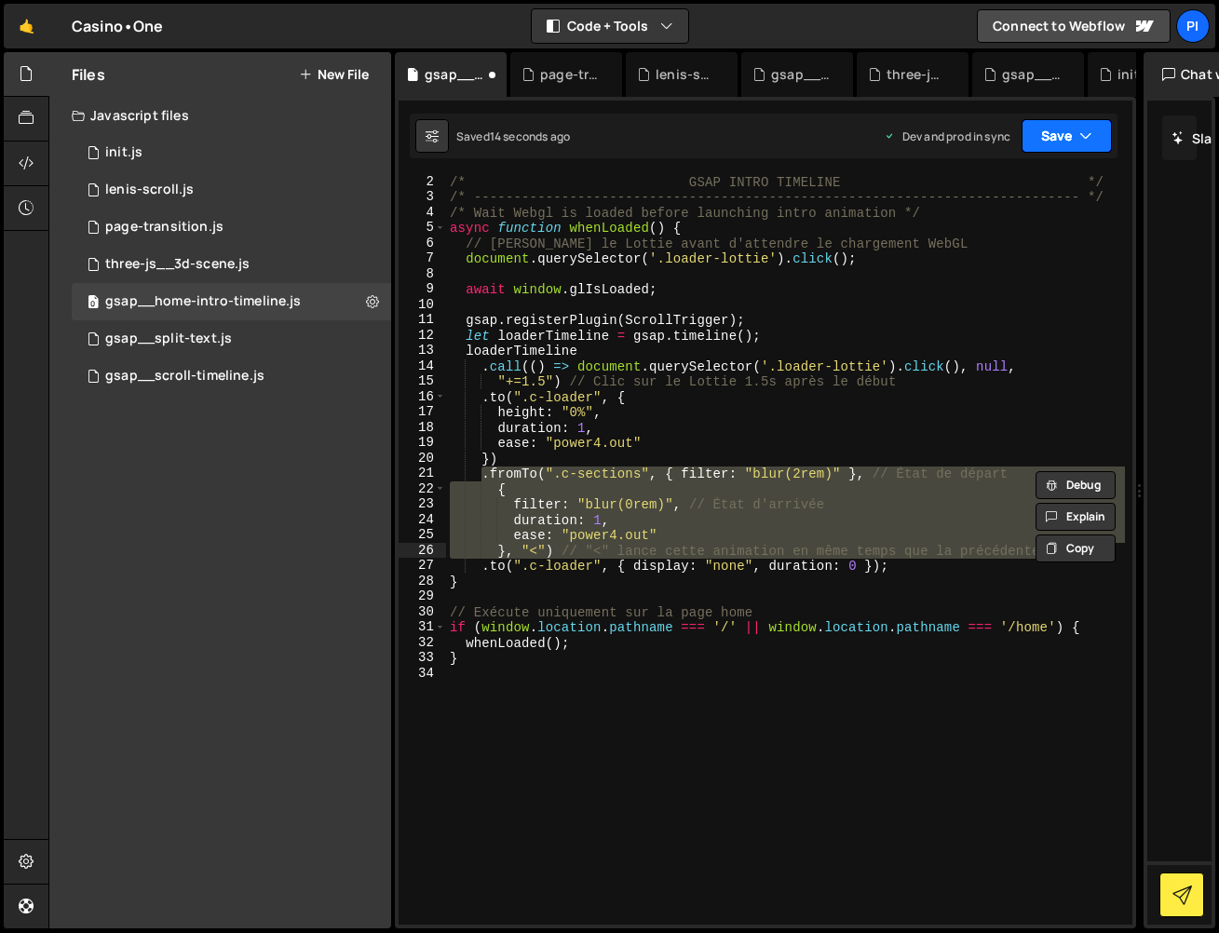
click at [1085, 132] on icon "button" at bounding box center [1085, 136] width 13 height 19
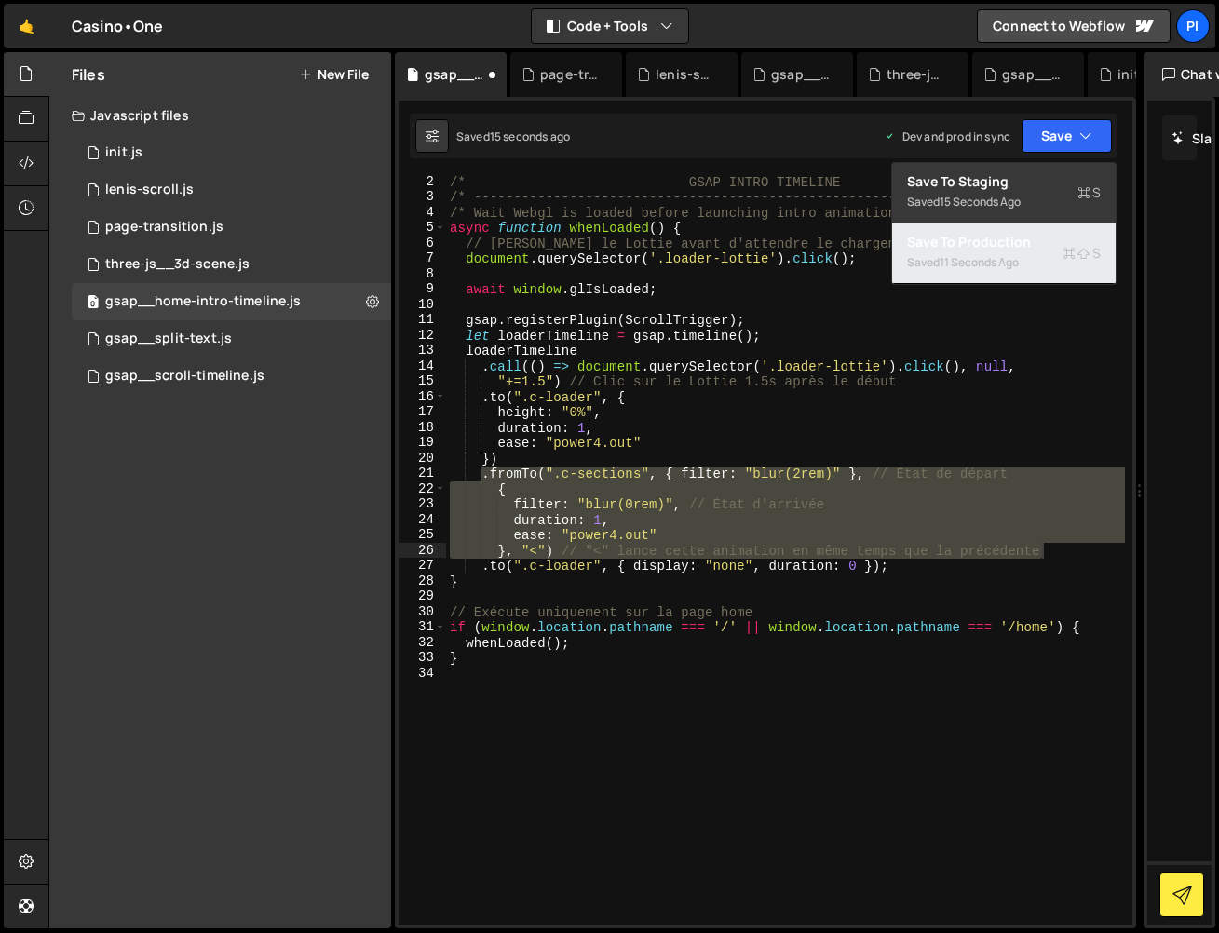
click at [1030, 267] on button "Save to Production S Saved 11 seconds ago" at bounding box center [1004, 254] width 224 height 61
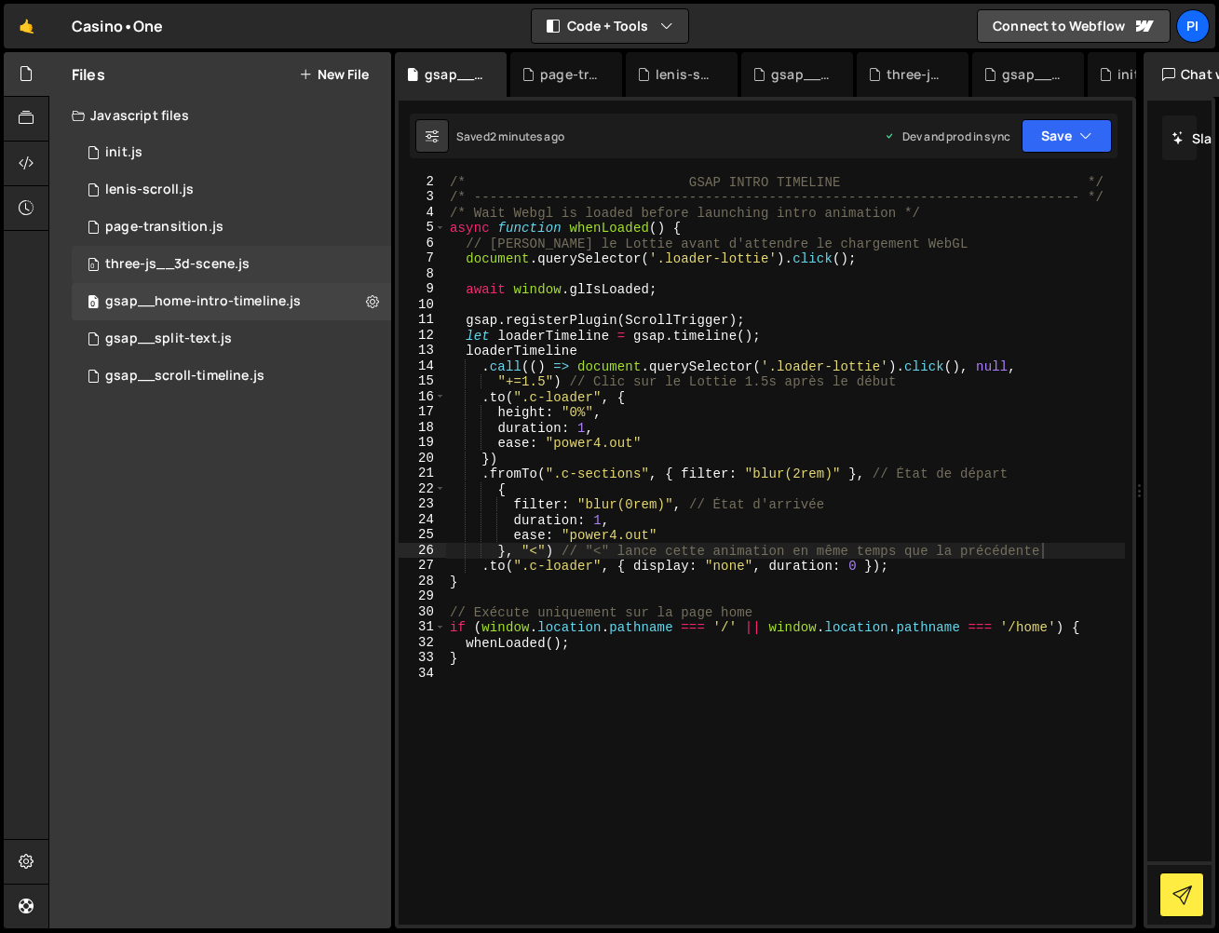
click at [219, 260] on div "three-js__3d-scene.js" at bounding box center [177, 264] width 144 height 17
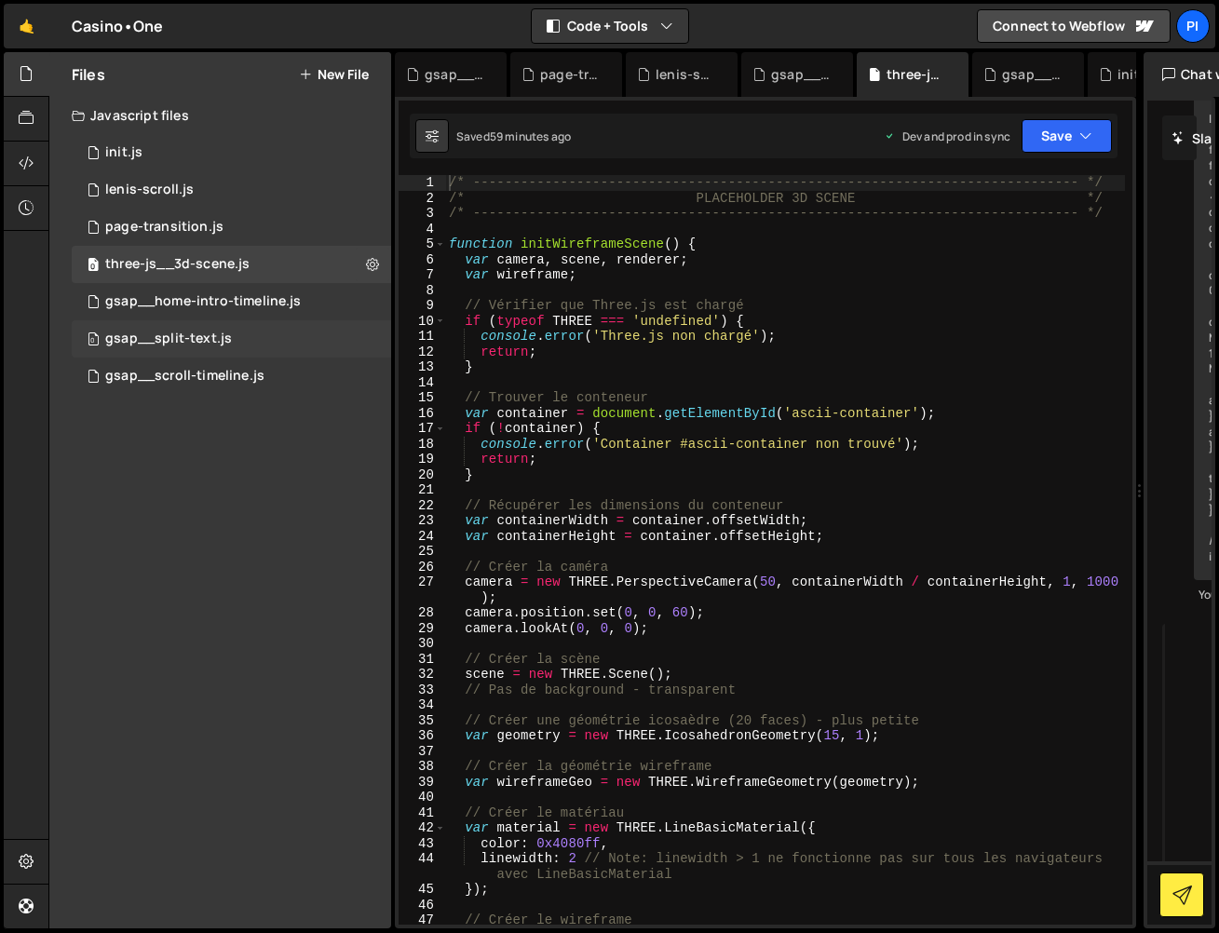
scroll to position [12763, 0]
click at [237, 373] on div "gsap__scroll-timeline.js" at bounding box center [184, 376] width 159 height 17
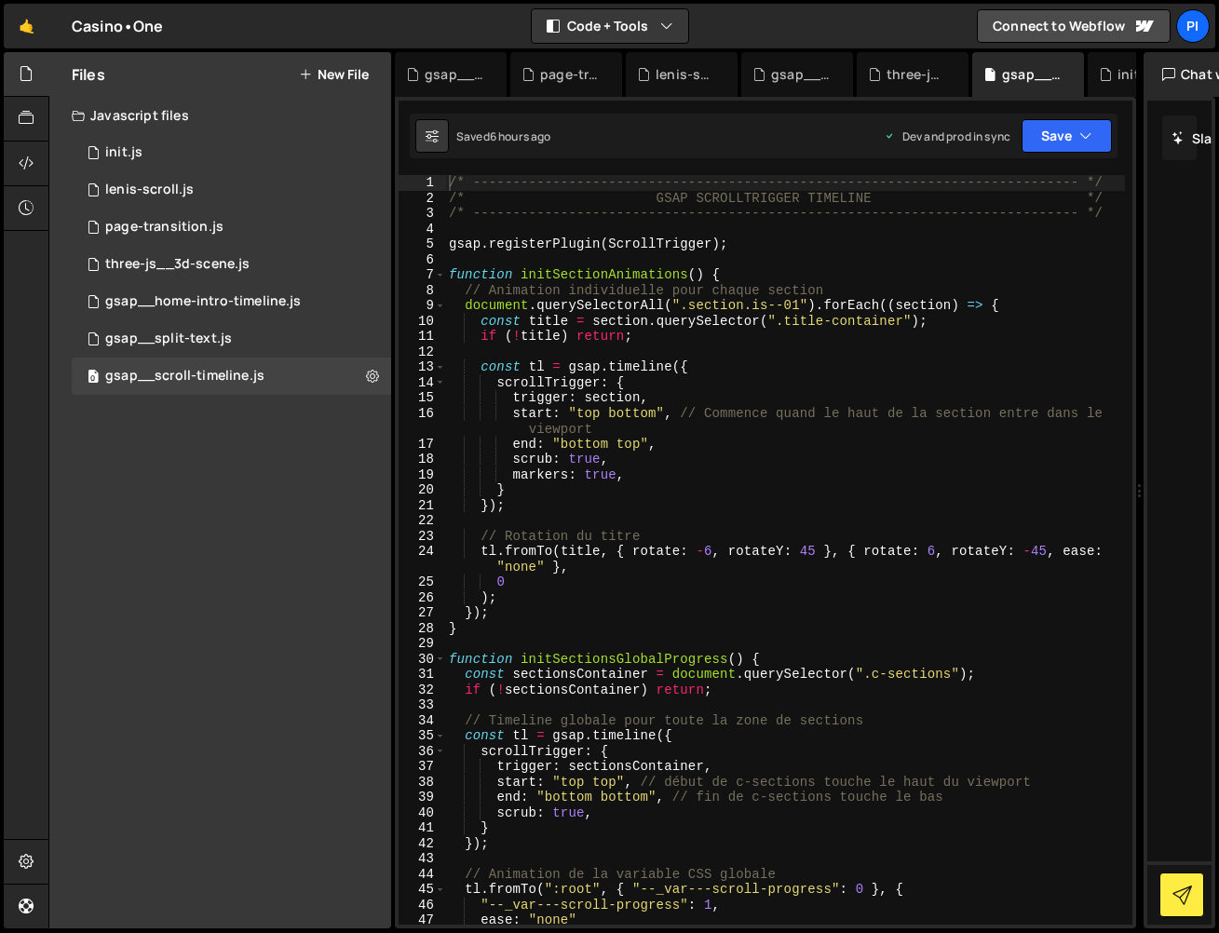
scroll to position [0, 0]
click at [251, 258] on div "0 three-js__3d-scene.js 0" at bounding box center [231, 264] width 319 height 37
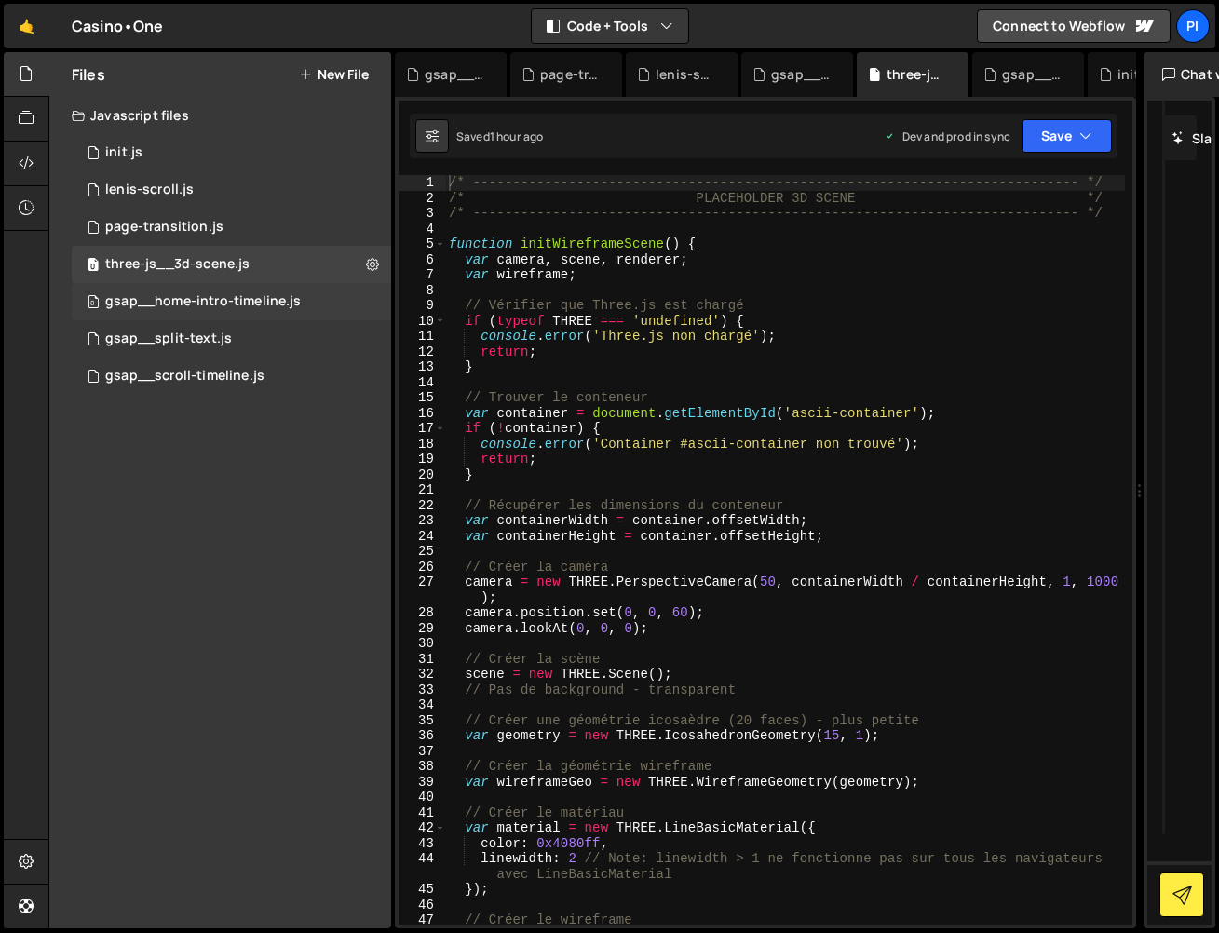
scroll to position [12763, 0]
click at [228, 298] on div "gsap__home-intro-timeline.js" at bounding box center [203, 301] width 196 height 17
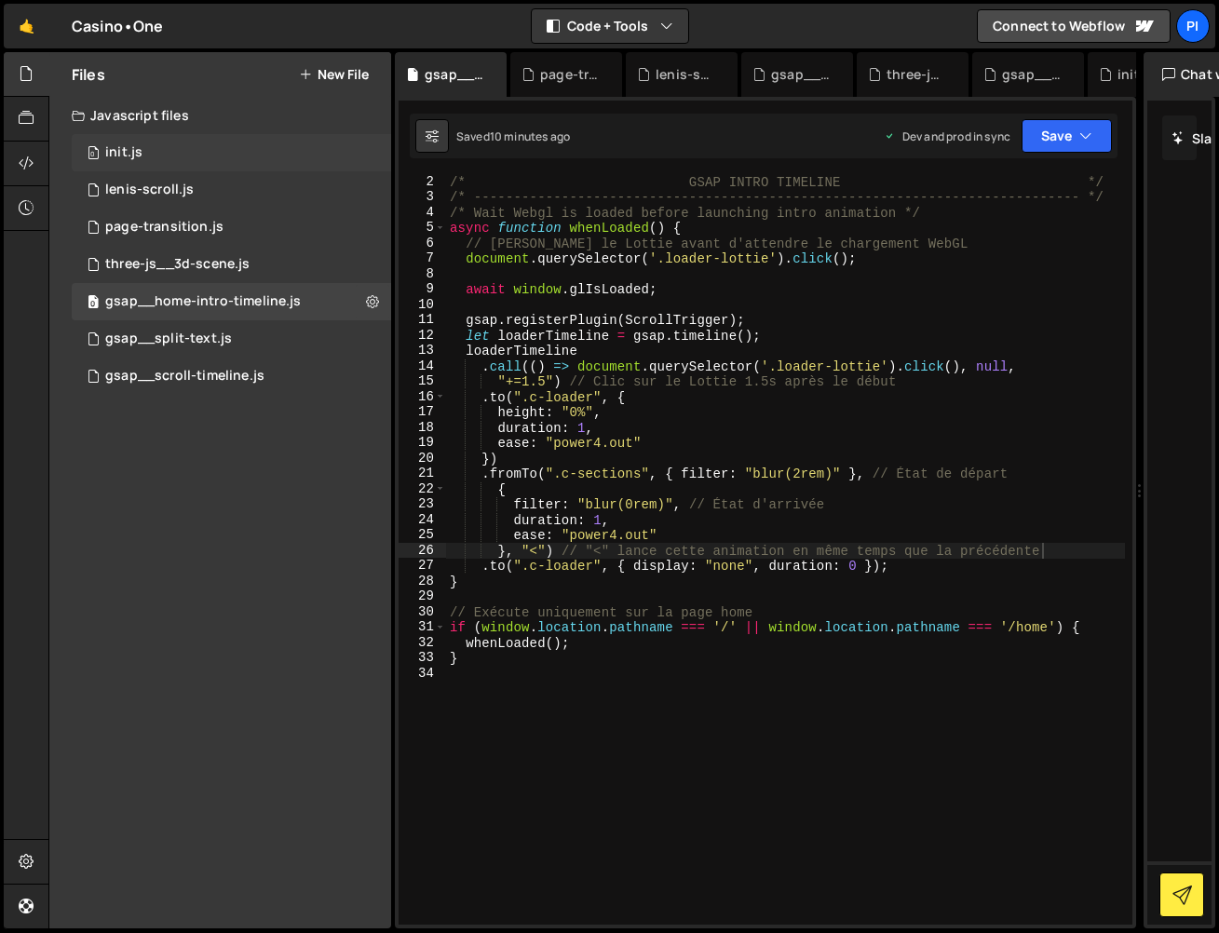
click at [237, 162] on div "0 init.js 0" at bounding box center [231, 152] width 319 height 37
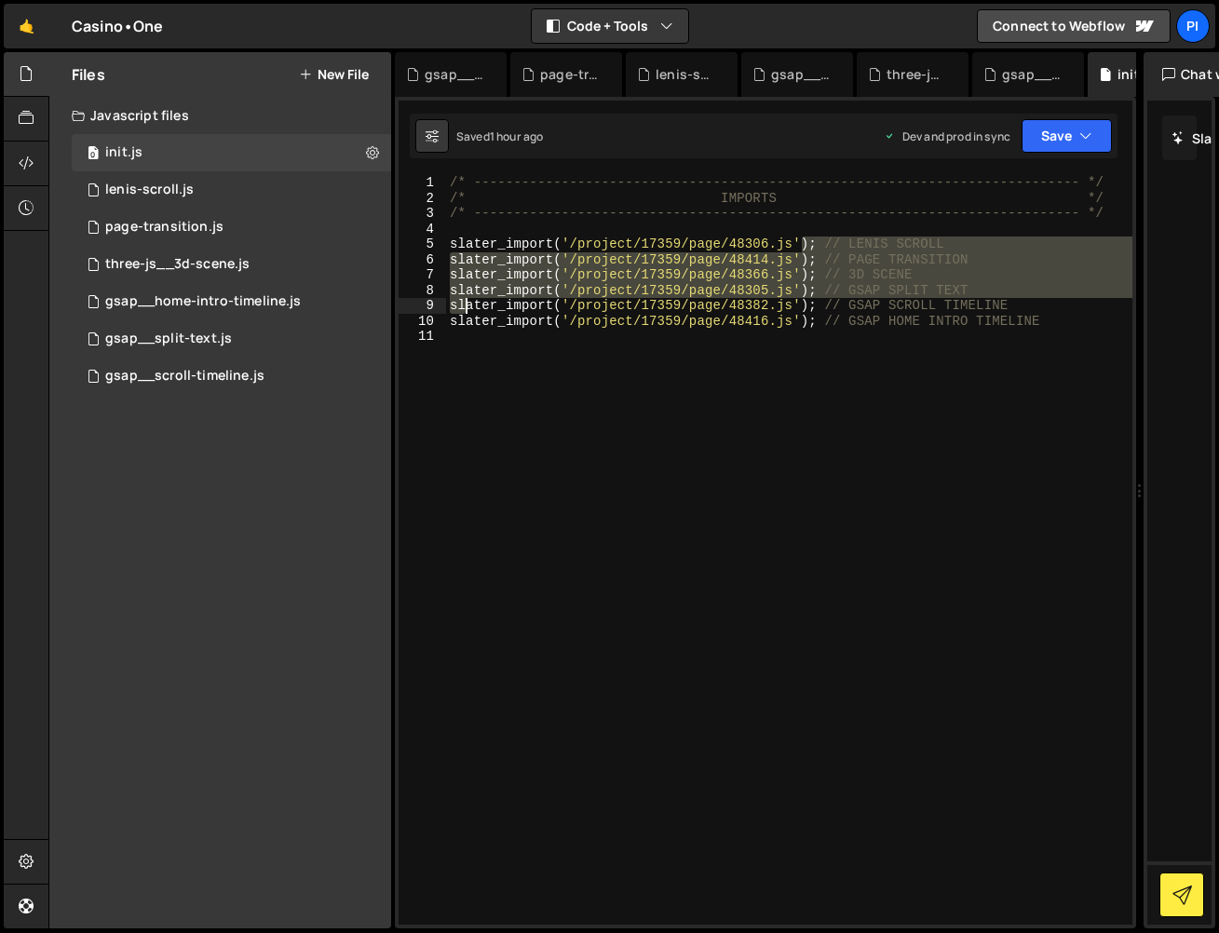
click at [467, 309] on div "/* ----------------------------------------------------------------------------…" at bounding box center [789, 565] width 686 height 780
type textarea "slater_import('/project/17359/page/48305.js'); // GSAP SPLIT TEXT slater_import…"
click at [199, 345] on div "gsap__split-text.js" at bounding box center [168, 339] width 127 height 17
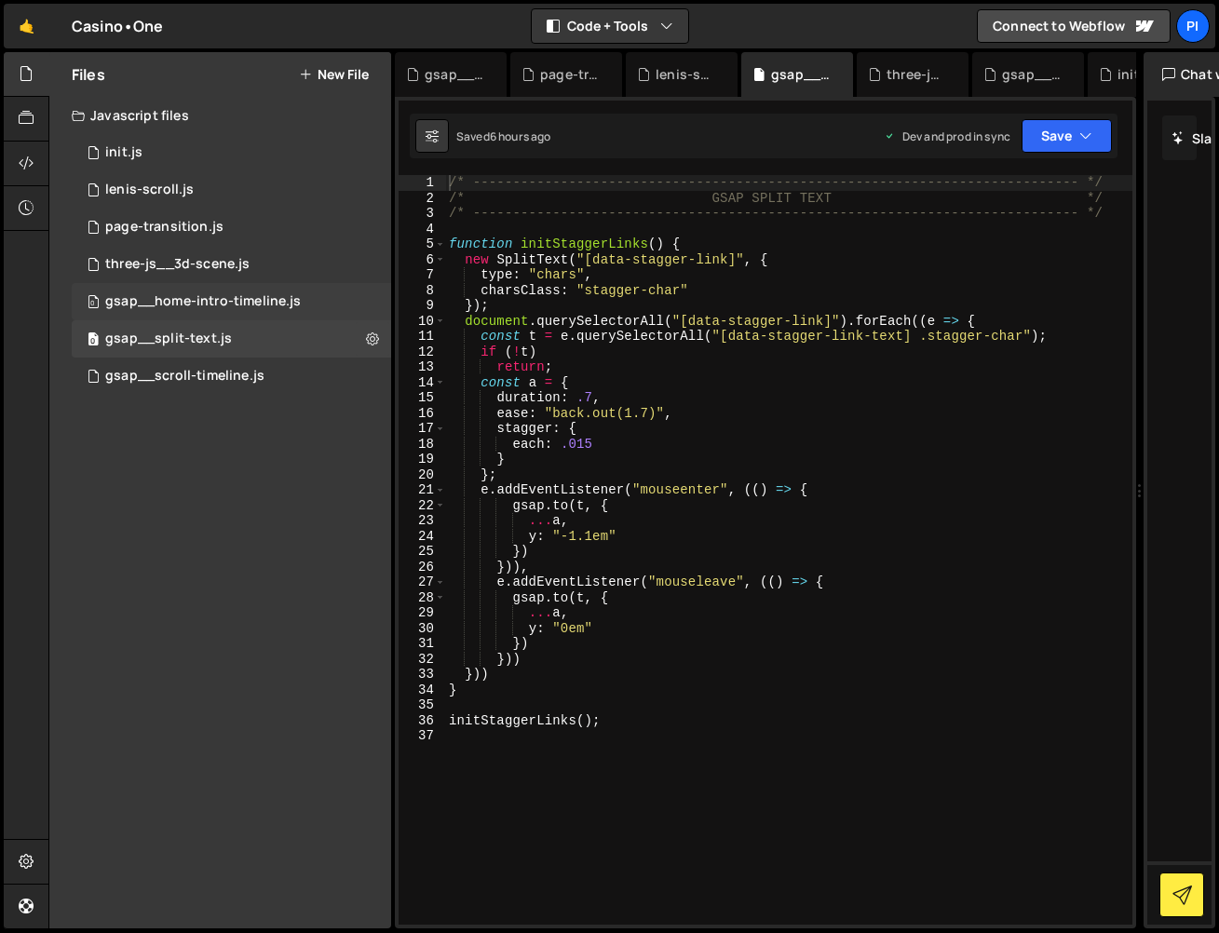
click at [217, 305] on div "gsap__home-intro-timeline.js" at bounding box center [203, 301] width 196 height 17
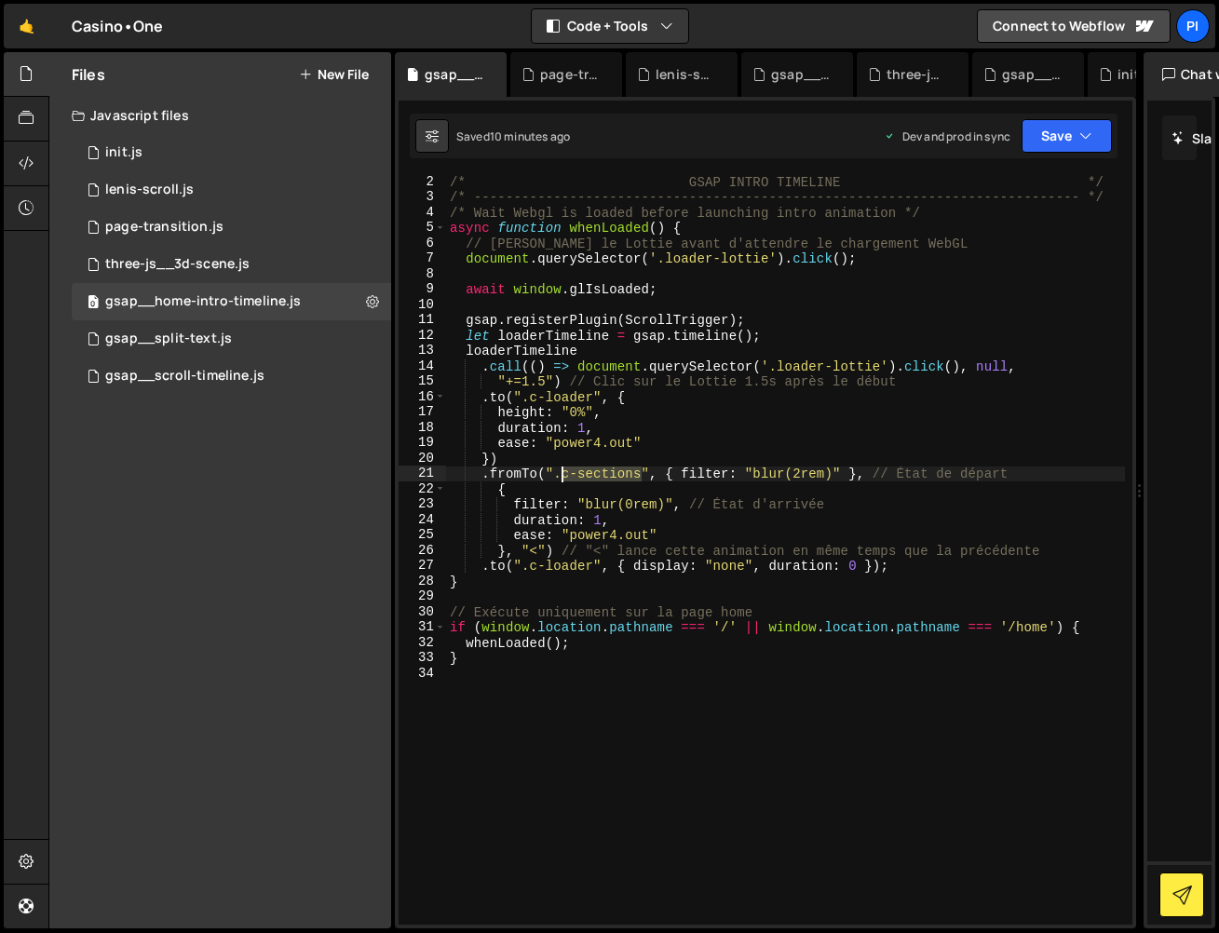
drag, startPoint x: 627, startPoint y: 474, endPoint x: 631, endPoint y: 434, distance: 40.3
click at [563, 478] on div "/* GSAP INTRO TIMELINE */ /* --------------------------------------------------…" at bounding box center [785, 564] width 679 height 780
paste textarea "intro-blur"
type textarea ".fromTo(".intro-blur", { filter: "blur(2rem)" }, // État de départ"
drag, startPoint x: 1024, startPoint y: 140, endPoint x: 1010, endPoint y: 237, distance: 98.0
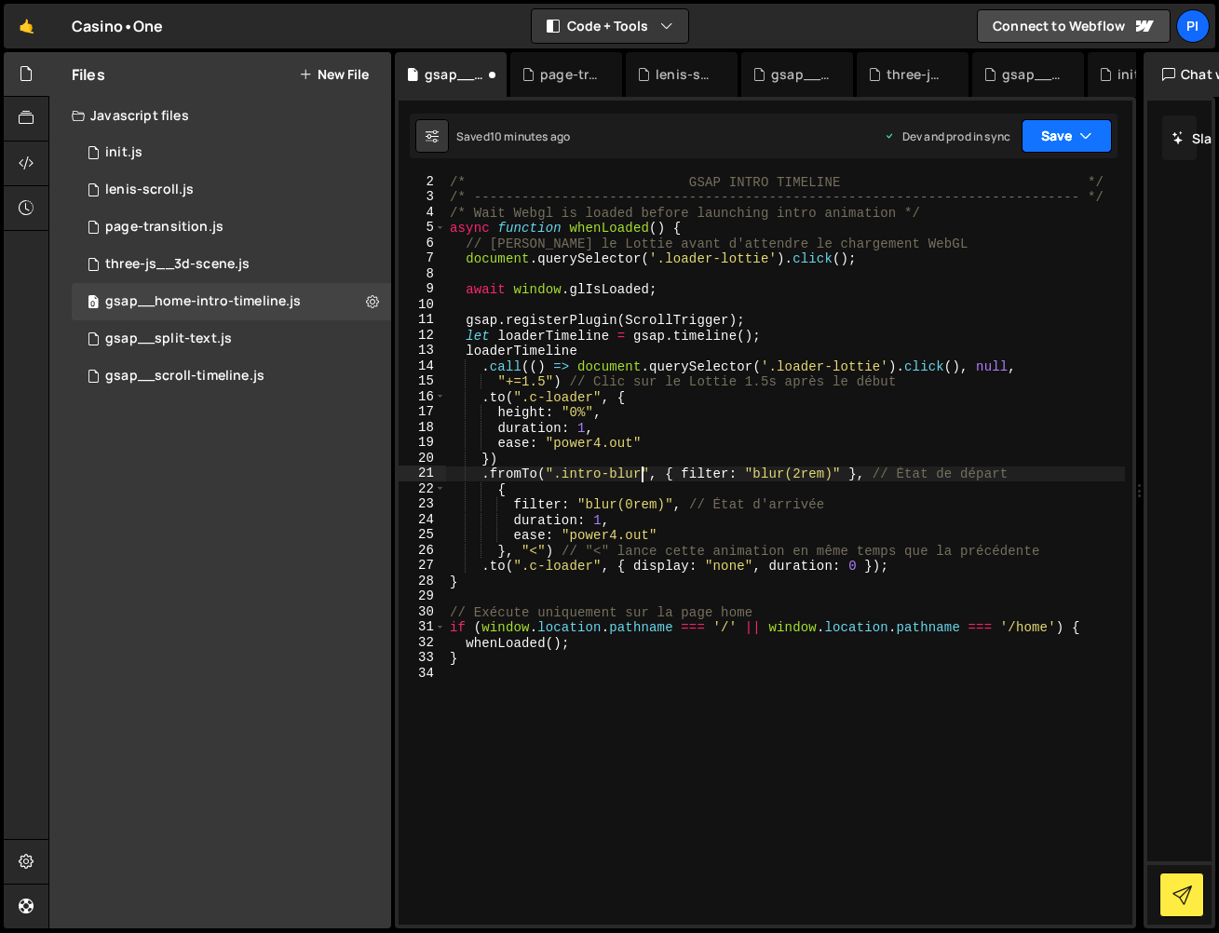
click at [1024, 140] on button "Save" at bounding box center [1067, 136] width 90 height 34
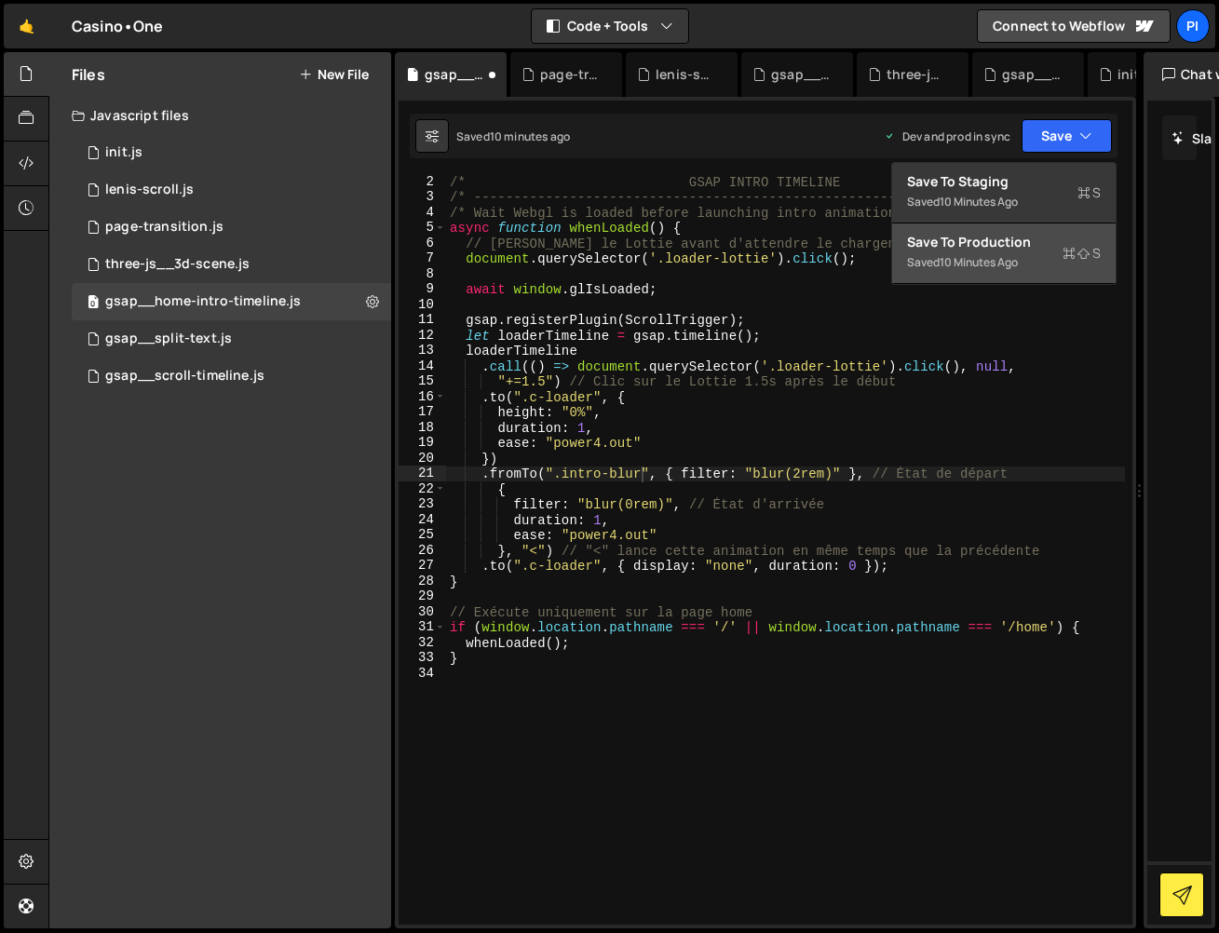
click at [1005, 269] on div "10 minutes ago" at bounding box center [979, 262] width 78 height 16
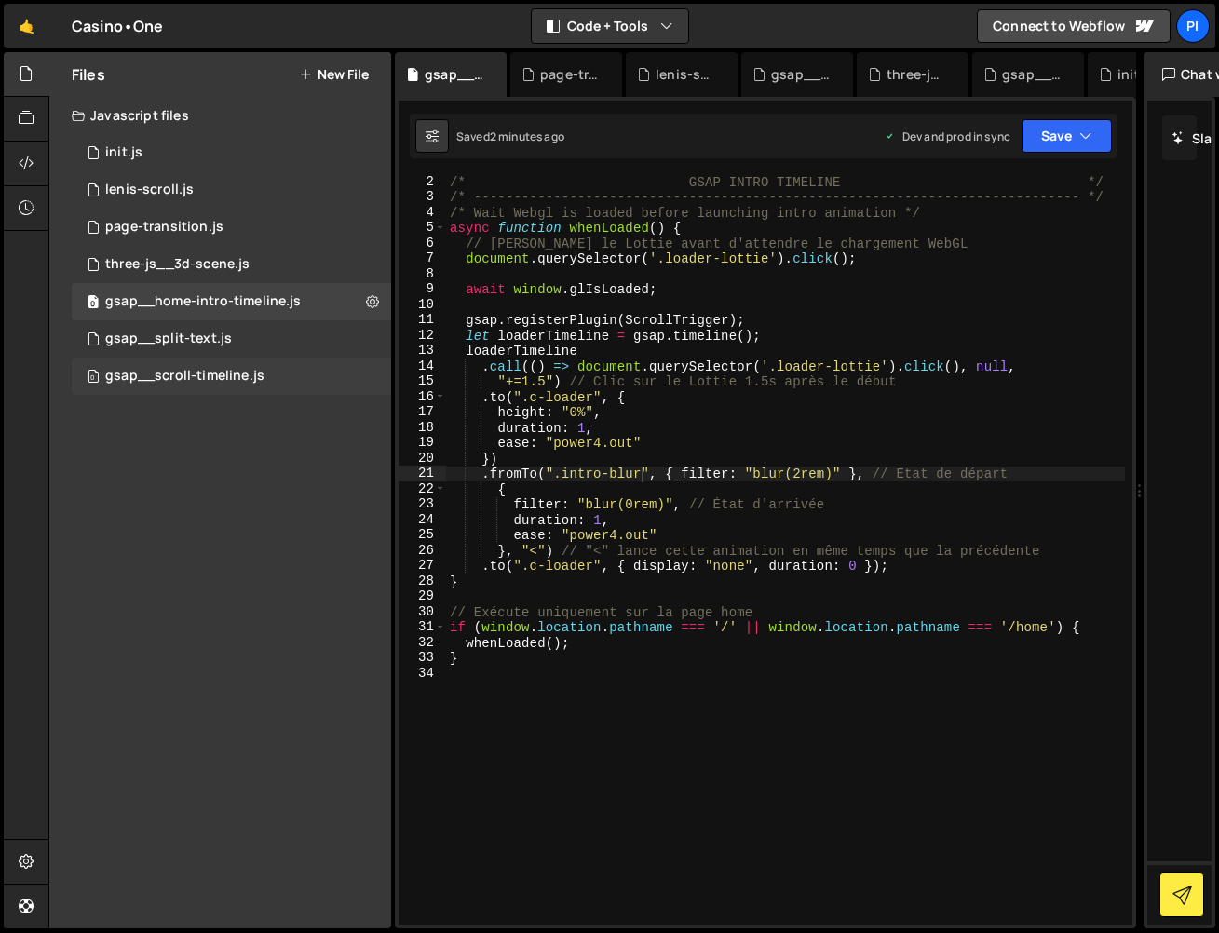
click at [214, 381] on div "gsap__scroll-timeline.js" at bounding box center [184, 376] width 159 height 17
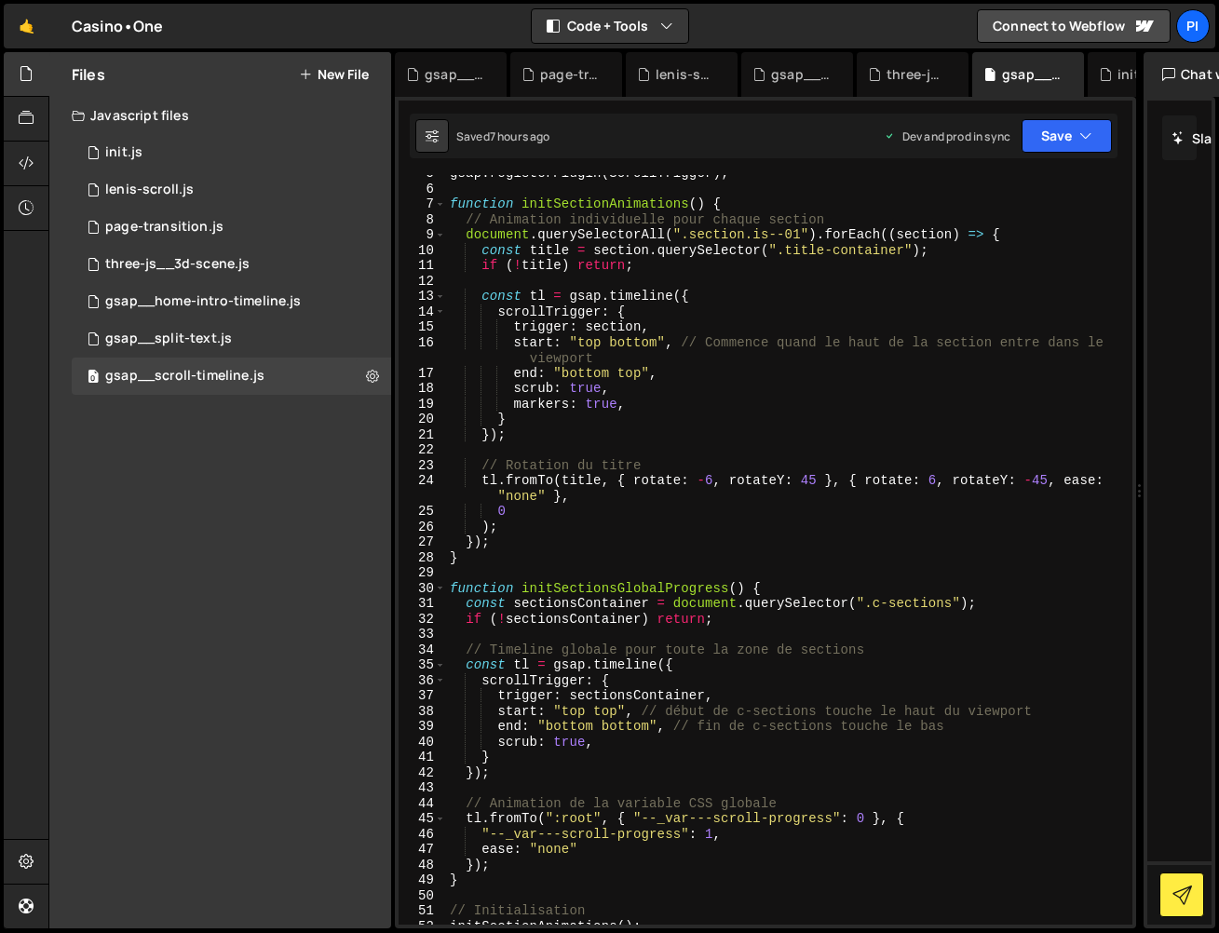
scroll to position [73, 0]
type textarea "tl.fromTo(title, { rotate: -6, rotateY: 45 }, { rotate: 6, rotateY: -45, ease: …"
click at [852, 476] on div "gsap . registerPlugin ( ScrollTrigger ) ; function initSectionAnimations ( ) { …" at bounding box center [785, 554] width 679 height 780
drag, startPoint x: 819, startPoint y: 485, endPoint x: 843, endPoint y: 471, distance: 28.0
click at [819, 485] on div "gsap . registerPlugin ( ScrollTrigger ) ; function initSectionAnimations ( ) { …" at bounding box center [785, 554] width 679 height 780
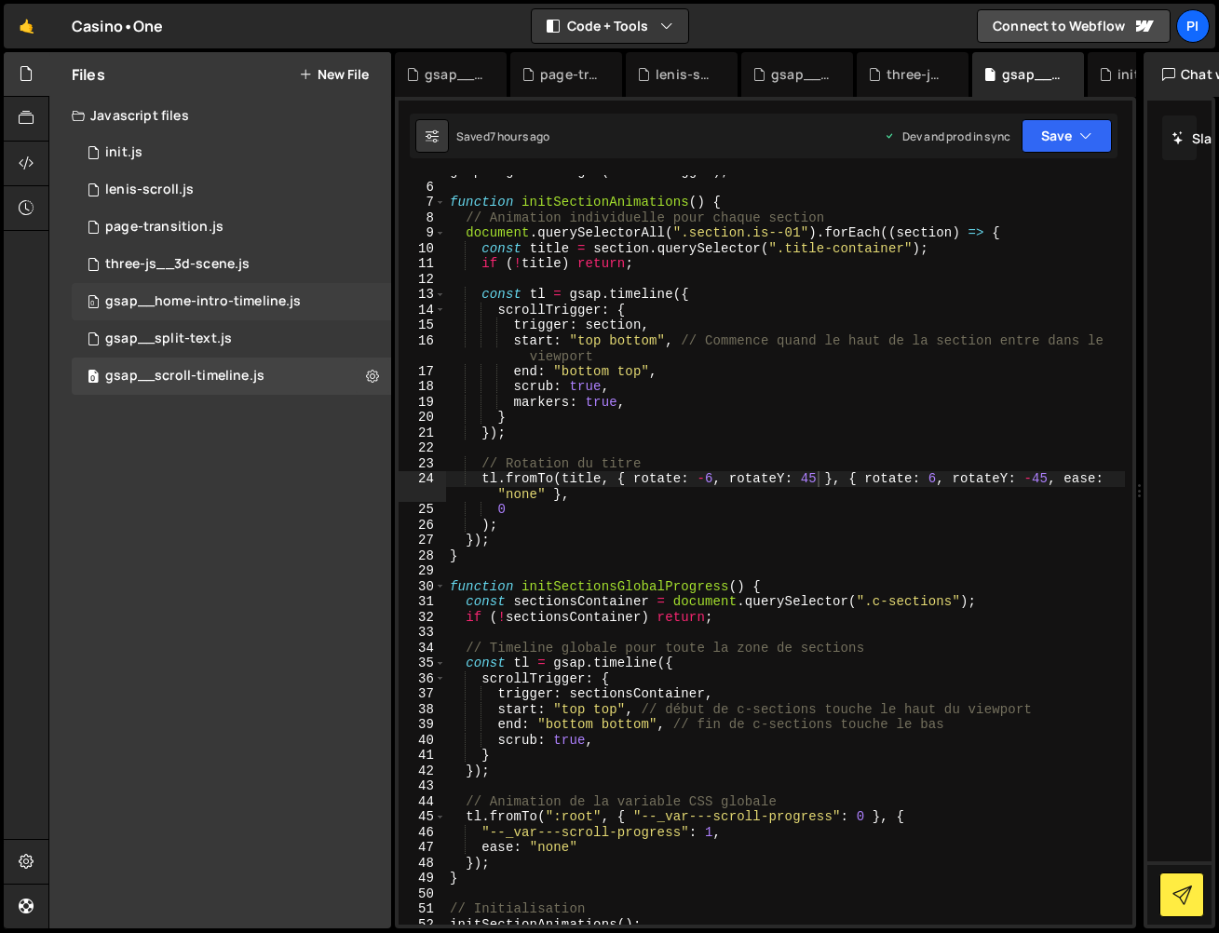
click at [234, 295] on div "gsap__home-intro-timeline.js" at bounding box center [203, 301] width 196 height 17
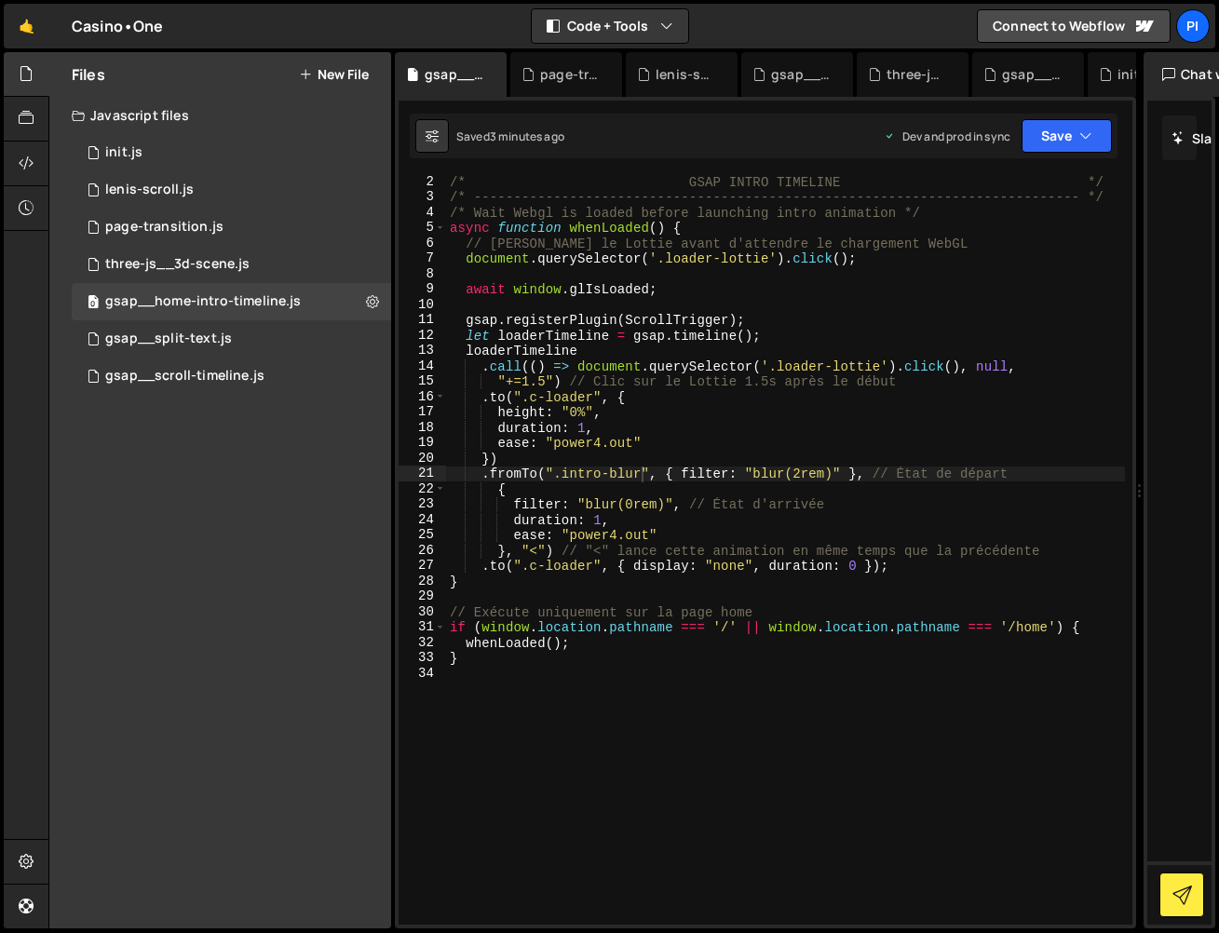
type textarea "filter: "blur(0rem)", // État d'arrivée"
drag, startPoint x: 517, startPoint y: 507, endPoint x: 673, endPoint y: 508, distance: 156.5
click at [674, 508] on div "/* GSAP INTRO TIMELINE */ /* --------------------------------------------------…" at bounding box center [785, 564] width 679 height 780
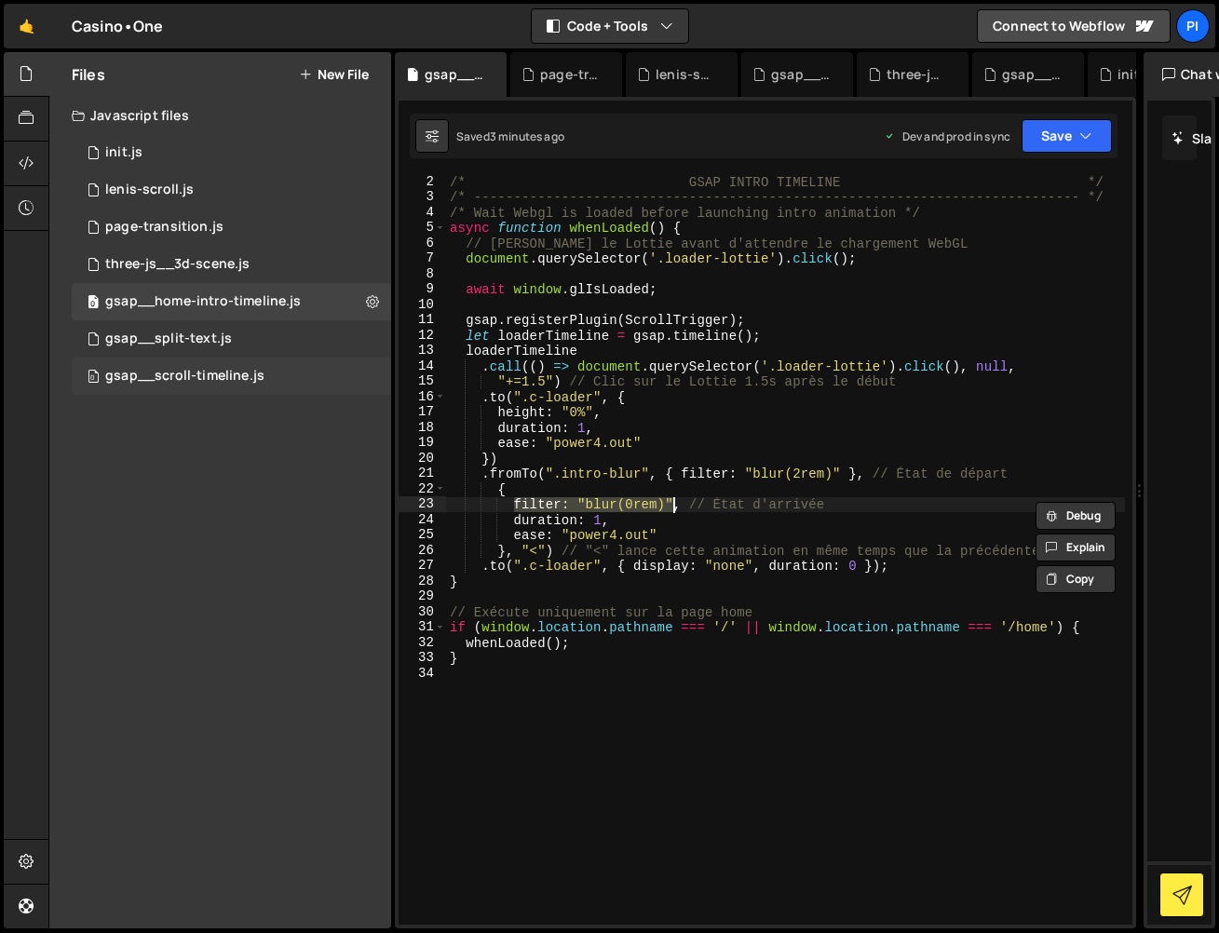
click at [208, 369] on div "gsap__scroll-timeline.js" at bounding box center [184, 376] width 159 height 17
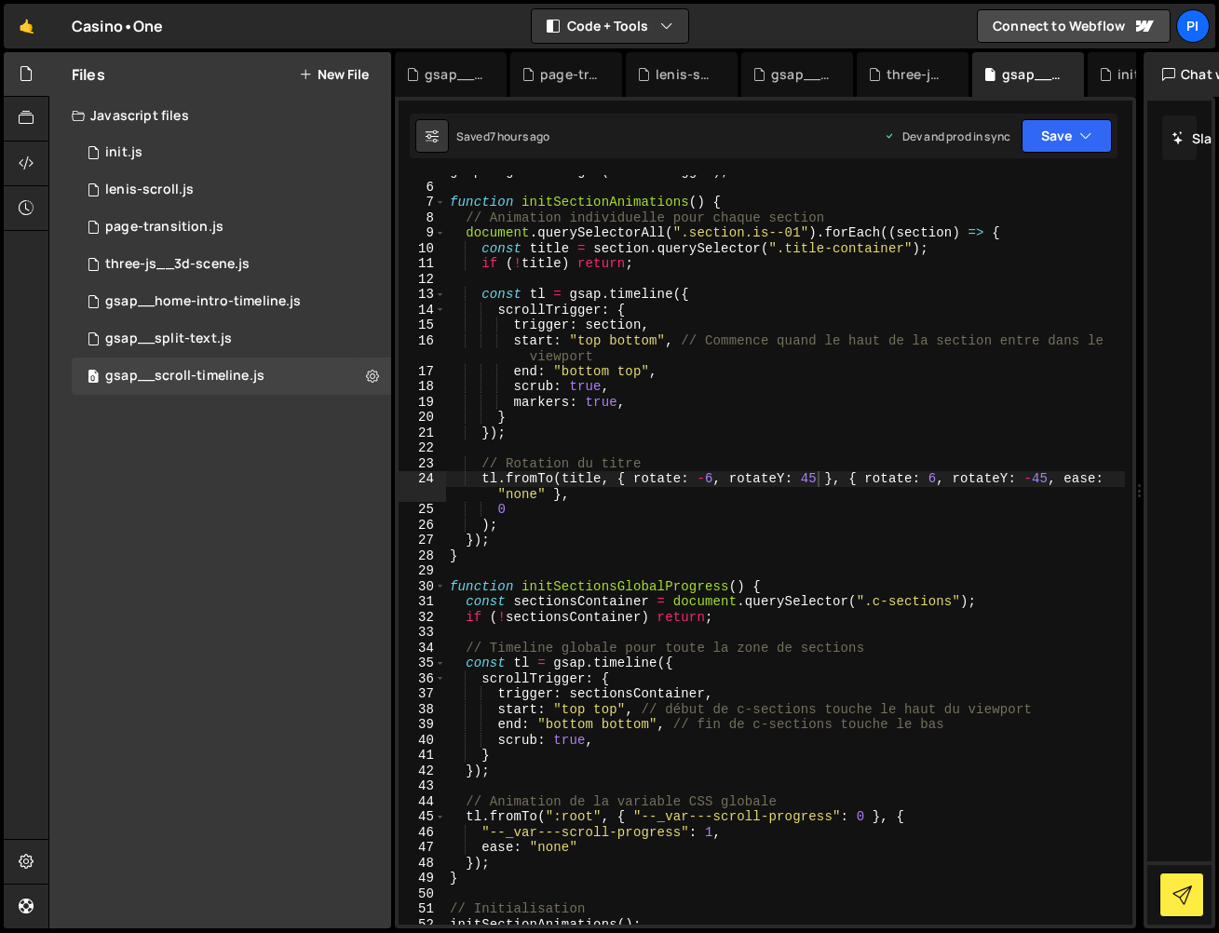
drag, startPoint x: 821, startPoint y: 480, endPoint x: 836, endPoint y: 471, distance: 17.1
click at [821, 480] on div "gsap . registerPlugin ( ScrollTrigger ) ; function initSectionAnimations ( ) { …" at bounding box center [785, 554] width 679 height 780
paste textarea "filter: "blur(0rem)""
click at [946, 479] on div "gsap . registerPlugin ( ScrollTrigger ) ; function initSectionAnimations ( ) { …" at bounding box center [785, 554] width 679 height 780
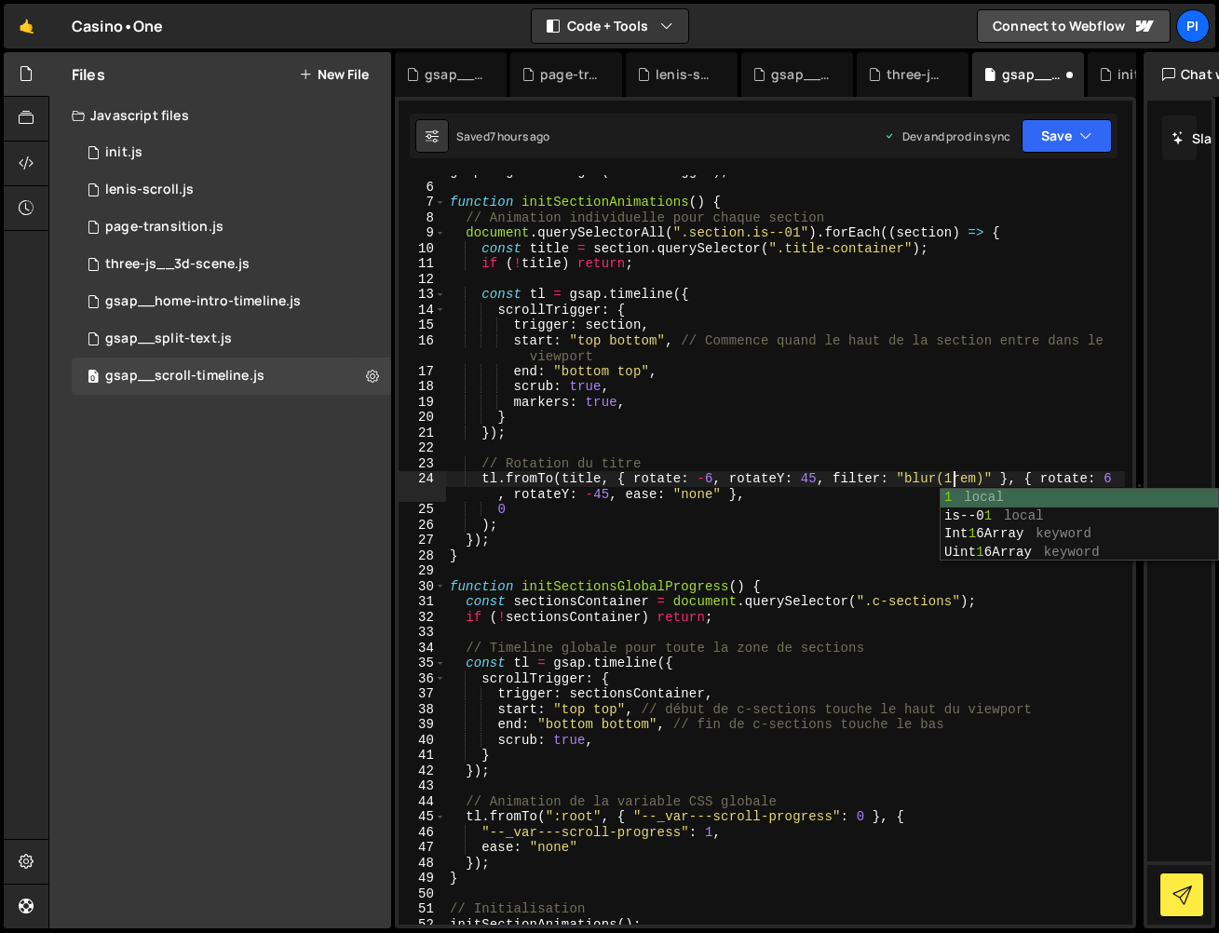
scroll to position [0, 34]
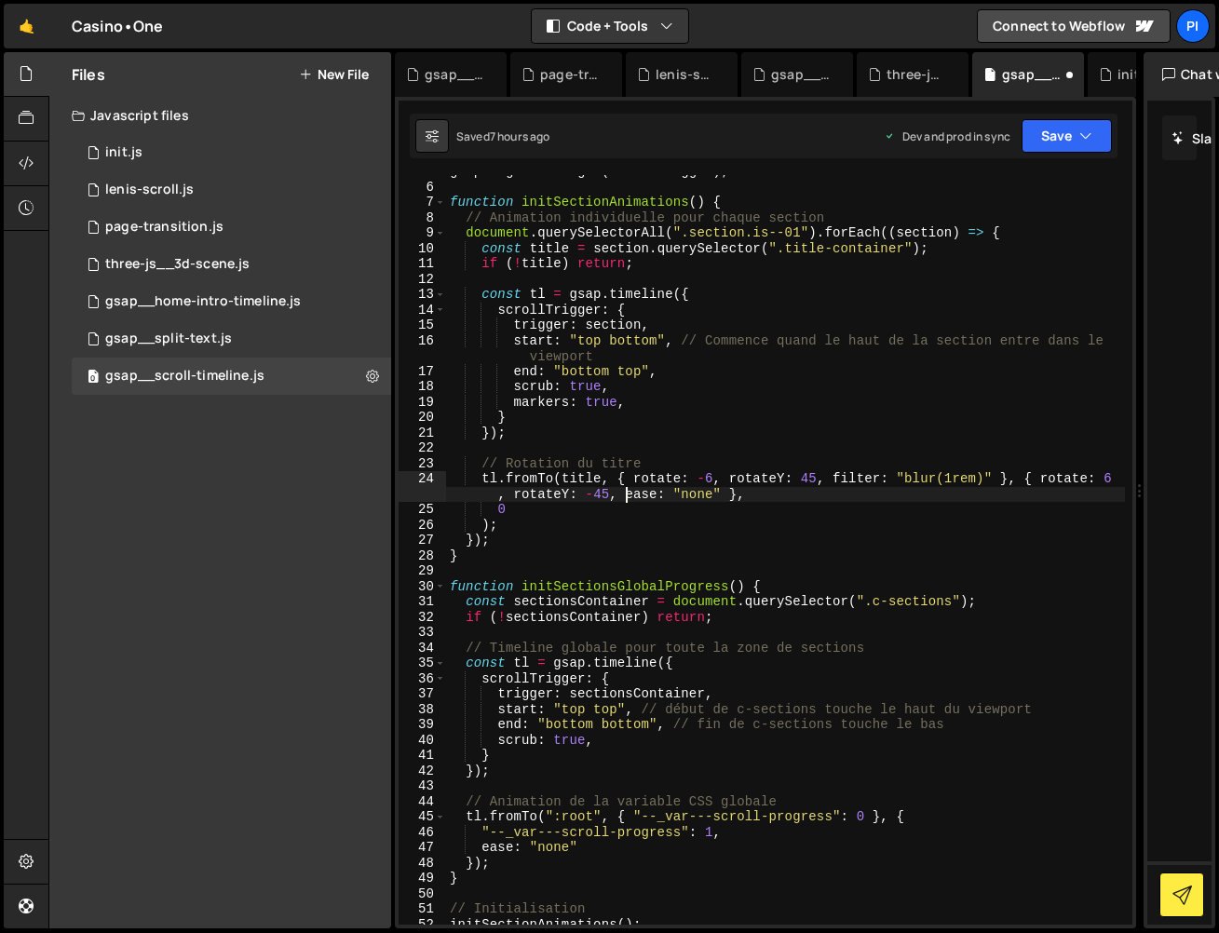
click at [624, 496] on div "gsap . registerPlugin ( ScrollTrigger ) ; function initSectionAnimations ( ) { …" at bounding box center [785, 554] width 679 height 780
paste textarea "filter: "blur(0rem)""
click at [1078, 147] on button "Save" at bounding box center [1067, 136] width 90 height 34
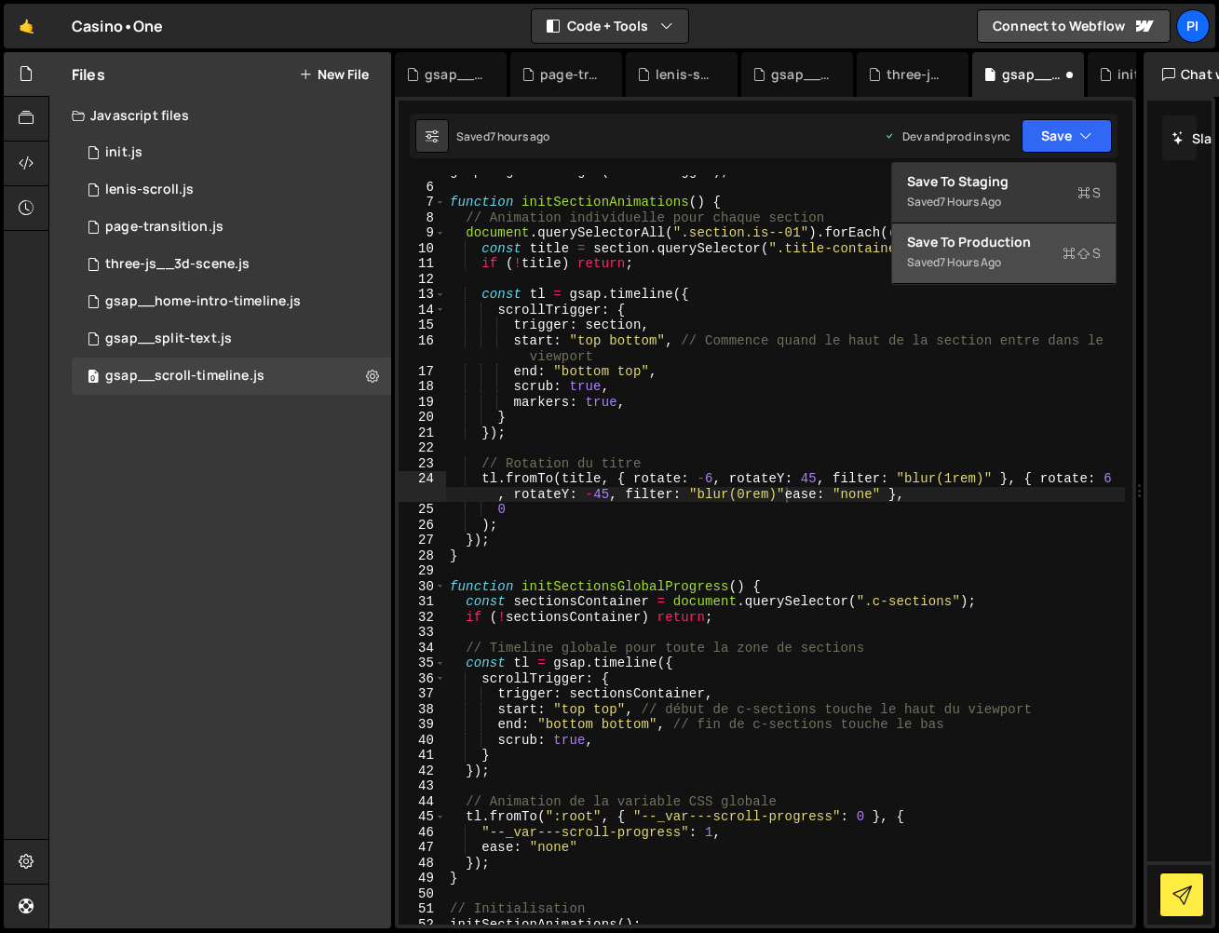
click at [1036, 248] on div "Save to Production S" at bounding box center [1004, 242] width 194 height 19
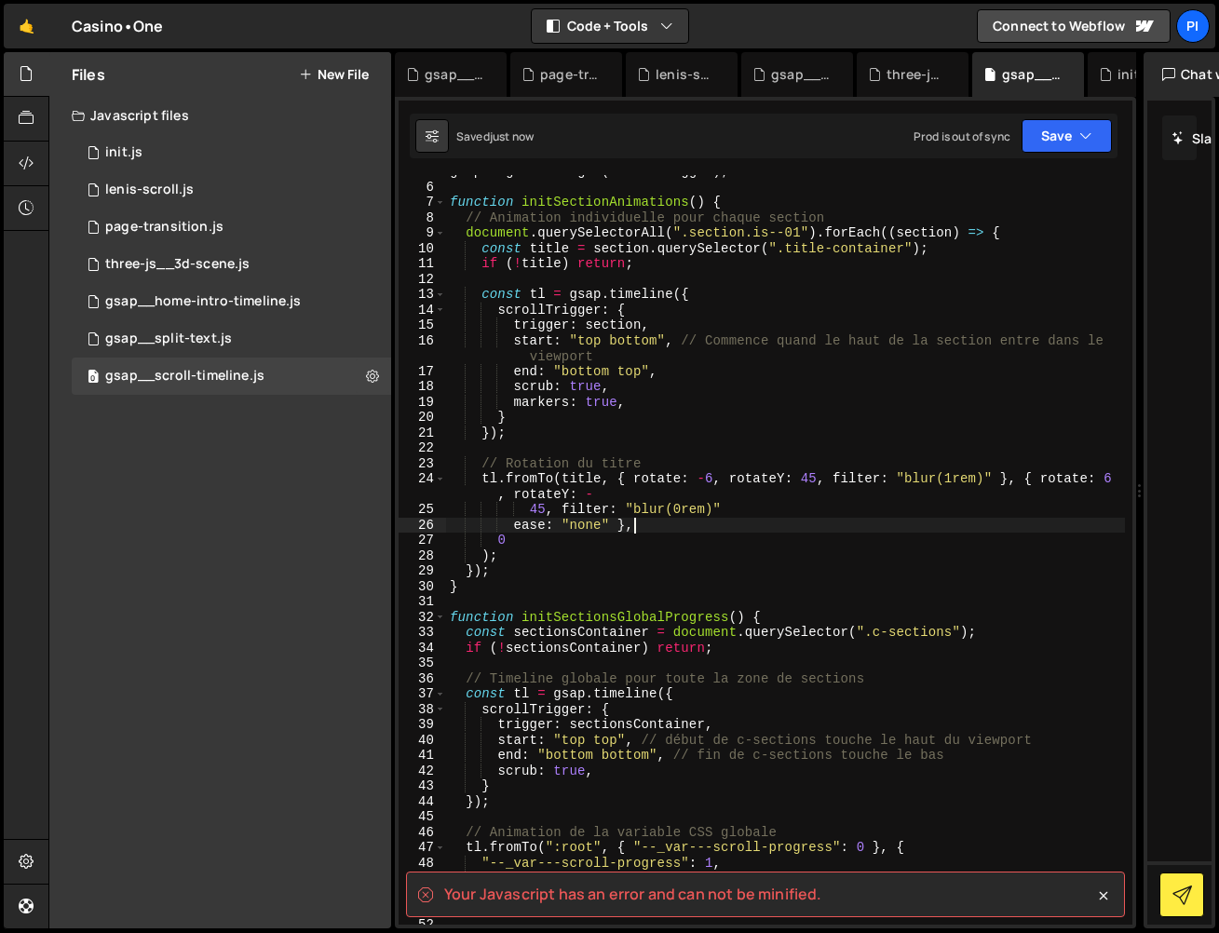
scroll to position [0, 12]
click at [732, 524] on div "gsap . registerPlugin ( ScrollTrigger ) ; function initSectionAnimations ( ) { …" at bounding box center [785, 554] width 679 height 780
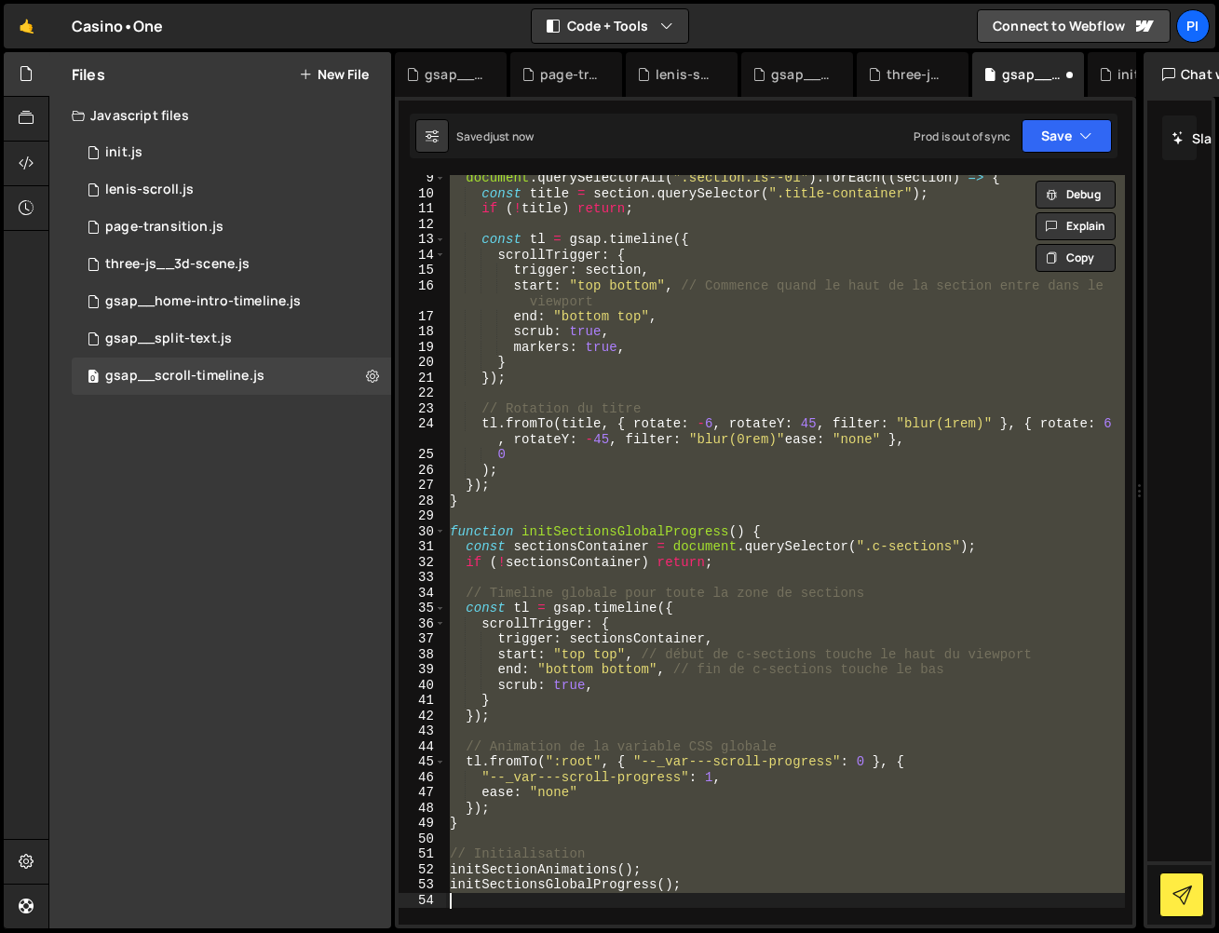
scroll to position [128, 0]
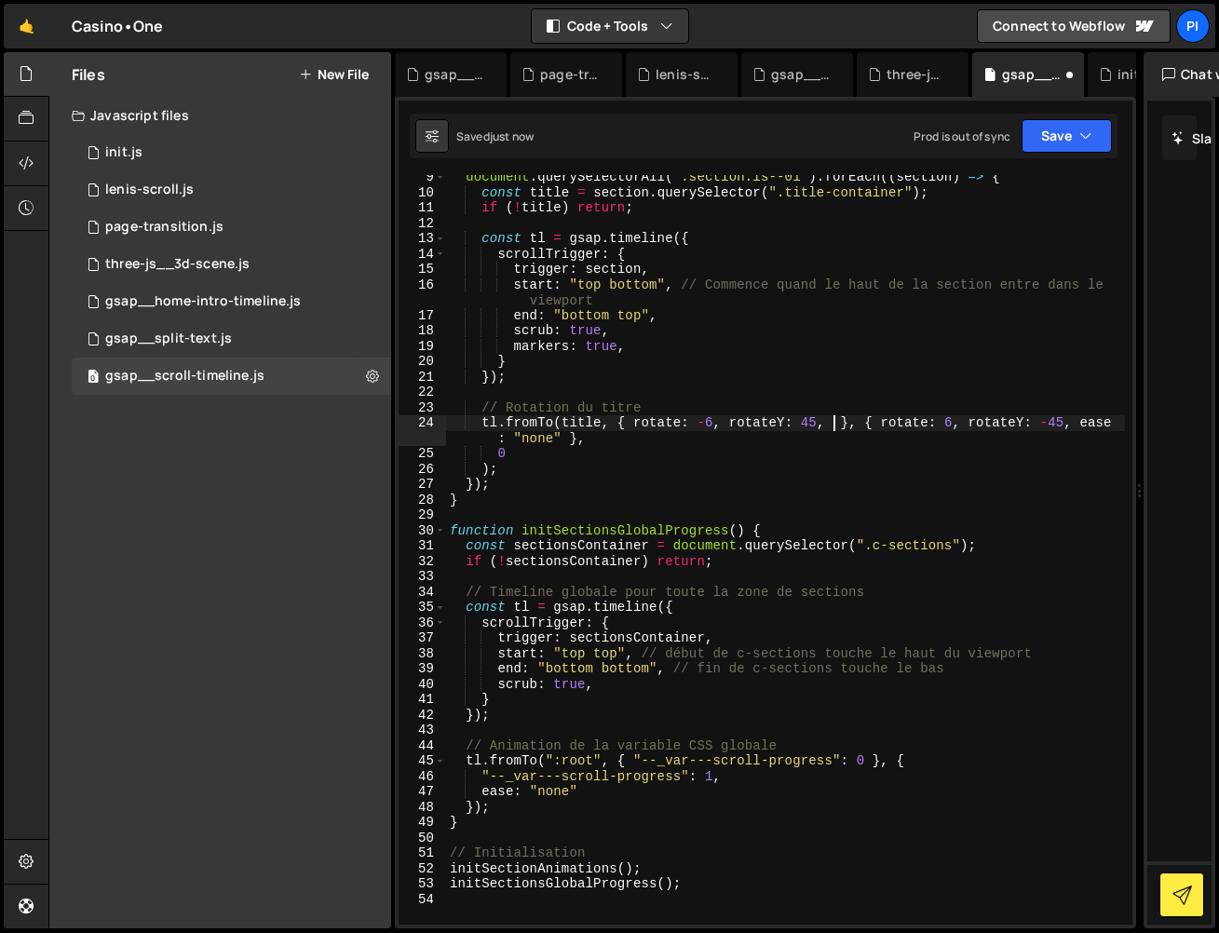
click at [1064, 163] on div "slater_import('/project/17359/page/48305.js'); // GSAP SPLIT TEXT slater_import…" at bounding box center [765, 513] width 741 height 832
click at [1067, 133] on button "Save" at bounding box center [1067, 136] width 90 height 34
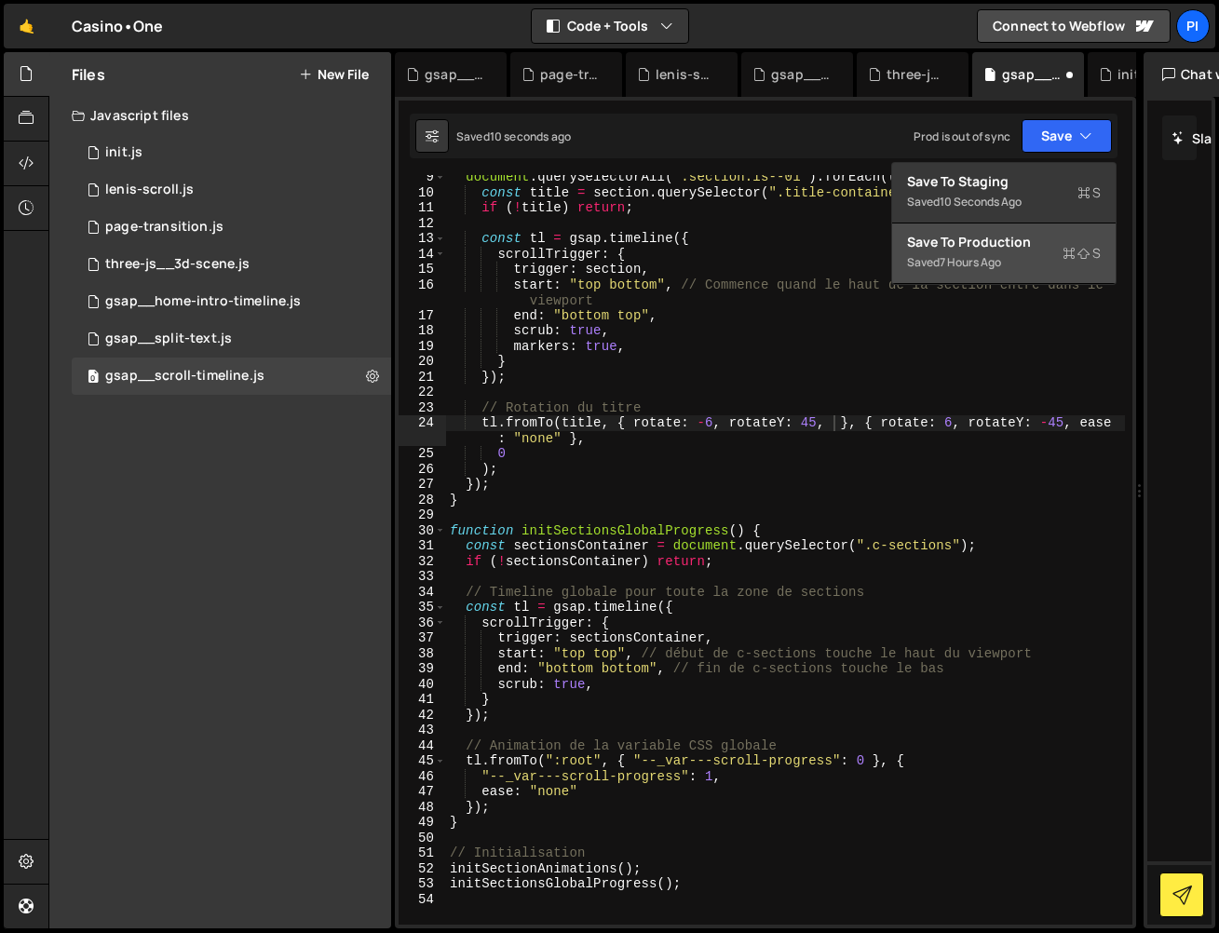
click at [1032, 246] on div "Save to Production S" at bounding box center [1004, 242] width 194 height 19
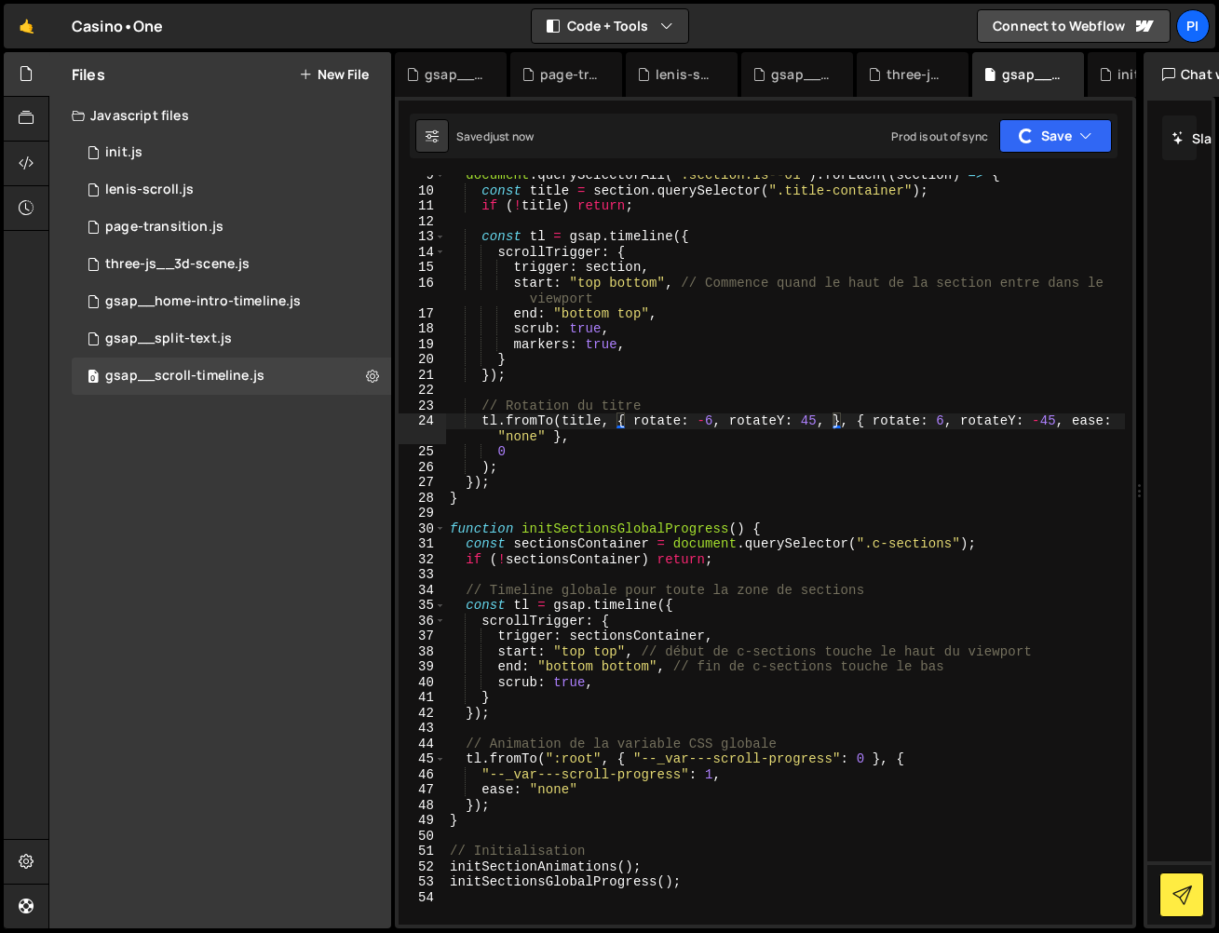
scroll to position [129, 0]
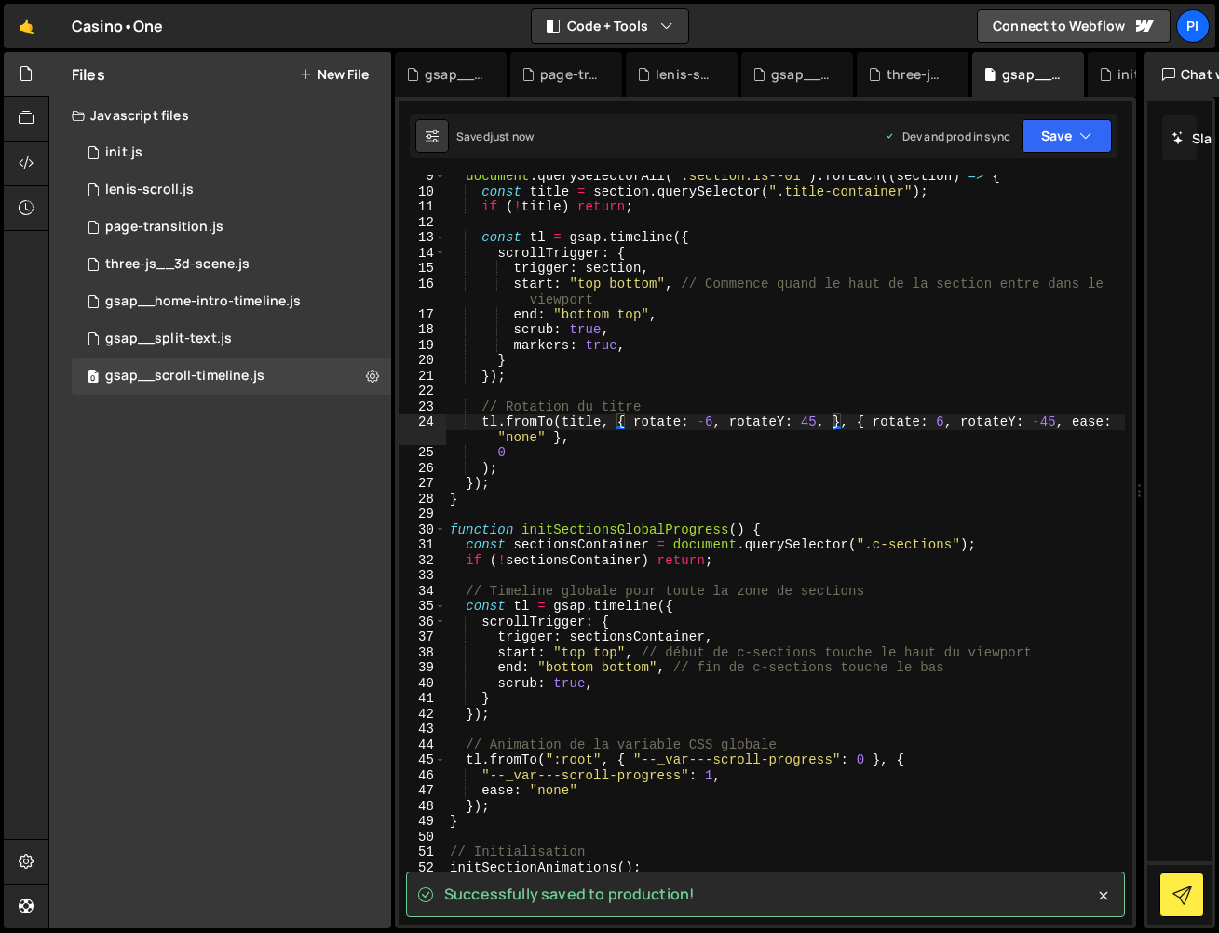
click at [832, 420] on div "document . querySelectorAll ( ".section.is--01" ) . forEach (( section ) => { c…" at bounding box center [785, 559] width 679 height 780
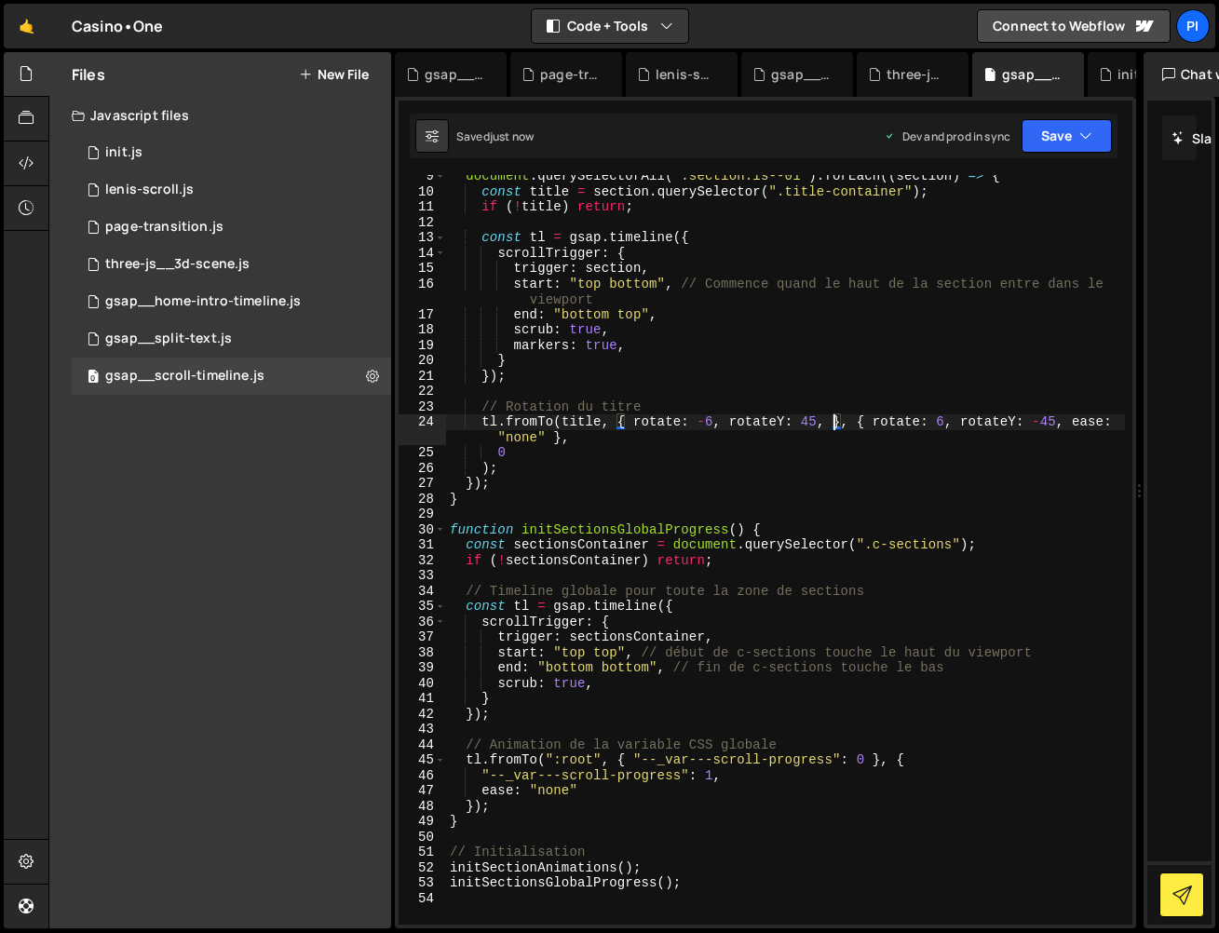
paste textarea "filter: "blur(0rem)""
click at [610, 437] on div "document . querySelectorAll ( ".section.is--01" ) . forEach (( section ) => { c…" at bounding box center [785, 559] width 679 height 780
paste textarea "filter: "blur(0rem)""
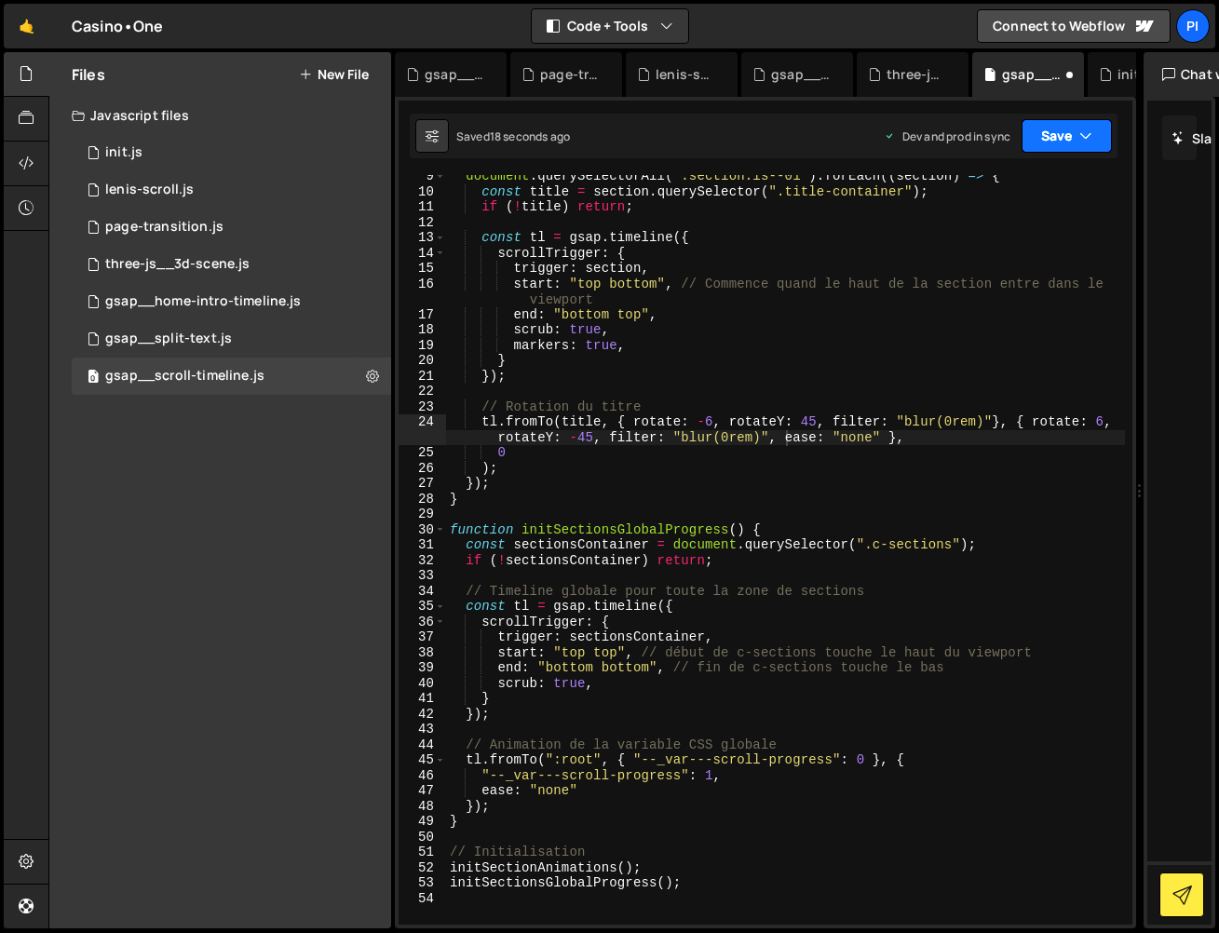
click at [1044, 136] on button "Save" at bounding box center [1067, 136] width 90 height 34
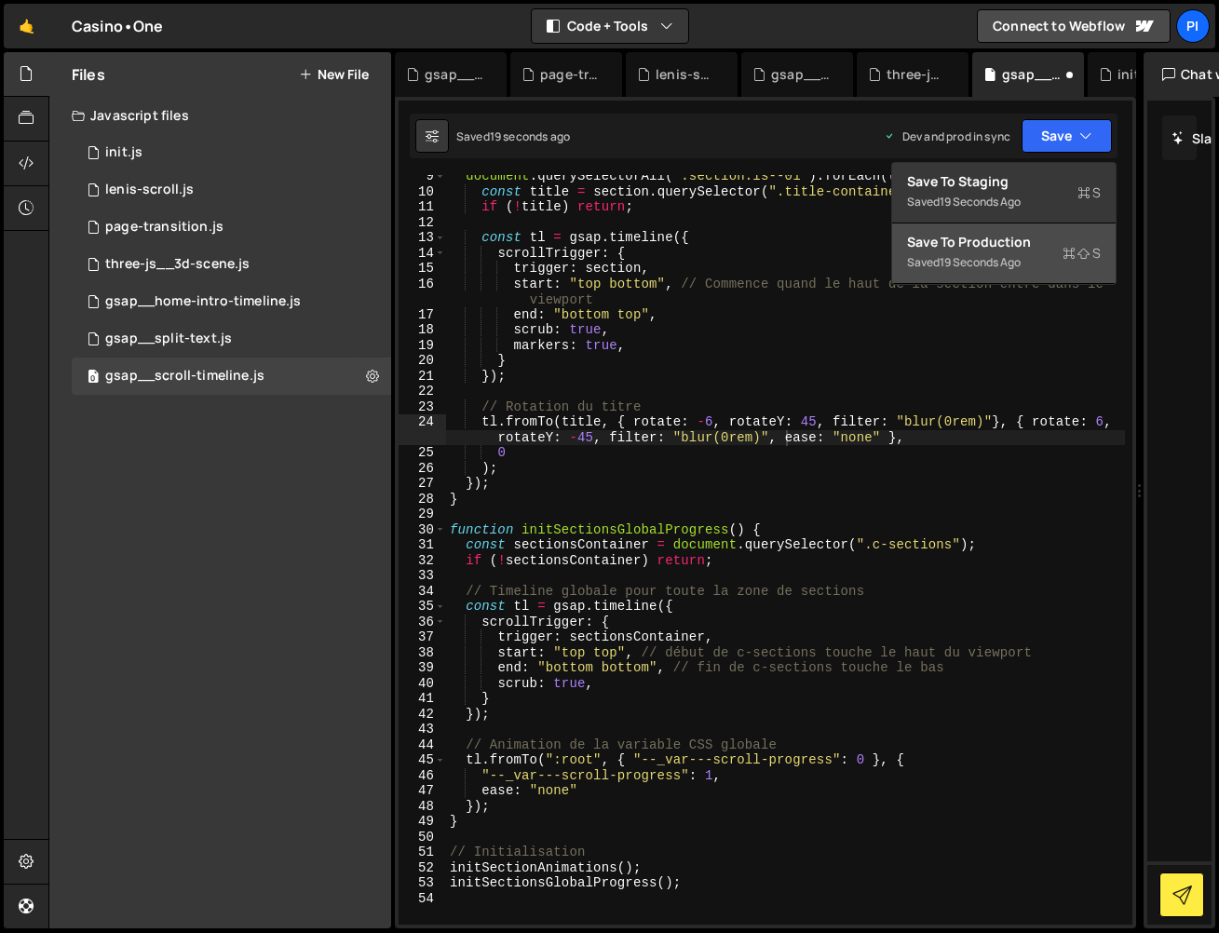
click at [1013, 246] on div "Save to Production S" at bounding box center [1004, 242] width 194 height 19
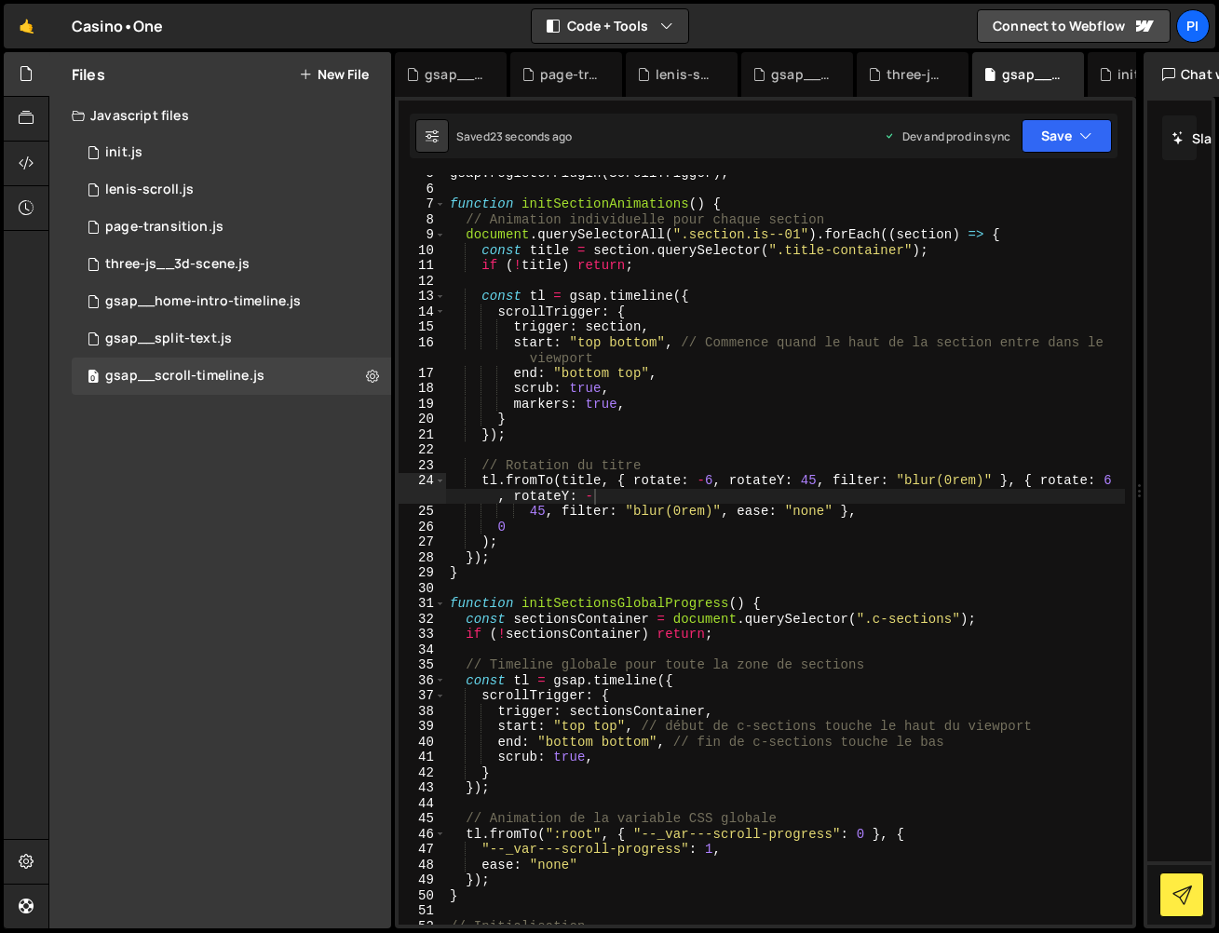
scroll to position [73, 0]
click at [950, 474] on div "gsap . registerPlugin ( ScrollTrigger ) ; function initSectionAnimations ( ) { …" at bounding box center [785, 553] width 679 height 780
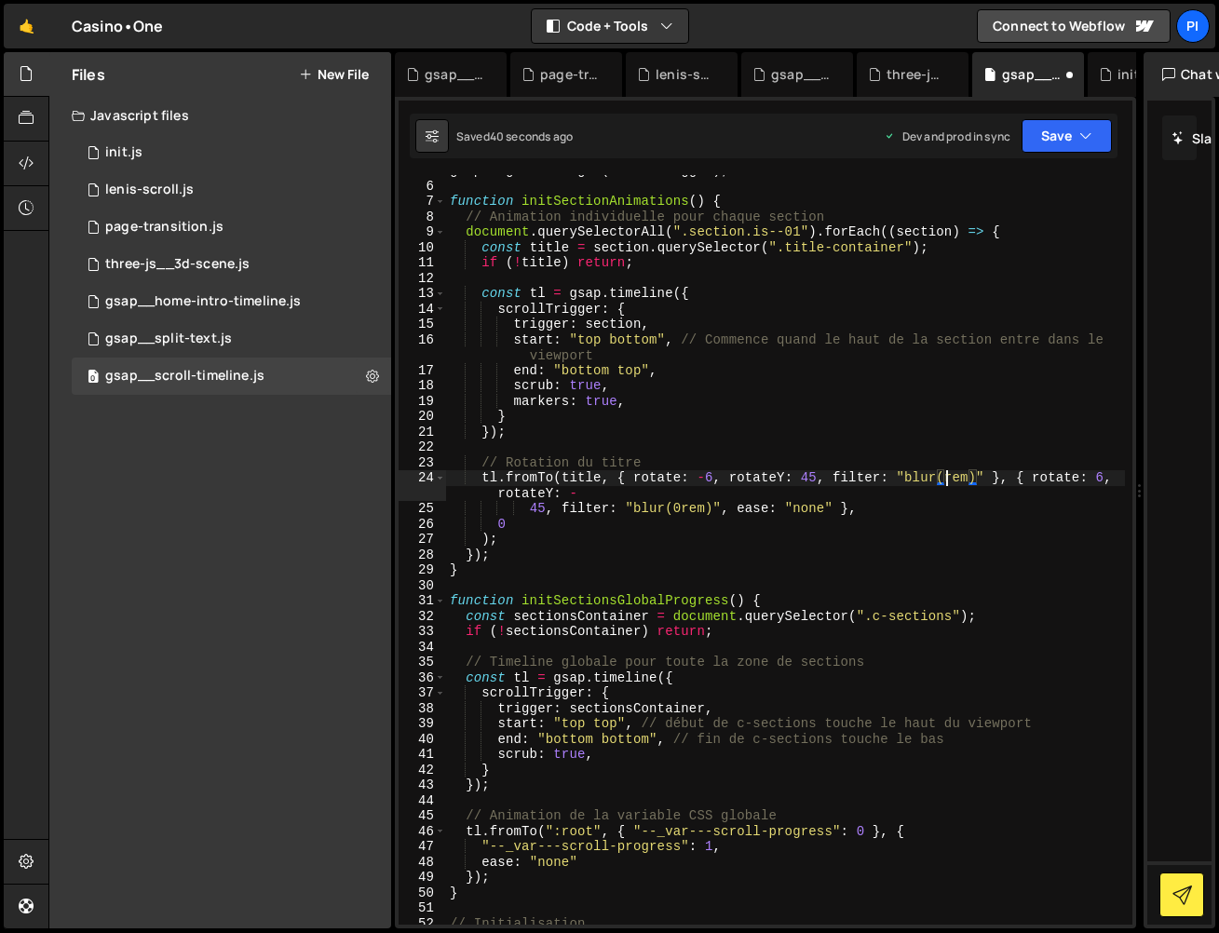
scroll to position [0, 35]
drag, startPoint x: 1072, startPoint y: 159, endPoint x: 1065, endPoint y: 140, distance: 20.6
click at [1071, 155] on div "Debug Explain Copy gsap__home-intro-timeline.js page-transition.js lenis-scroll…" at bounding box center [765, 490] width 741 height 877
click at [1065, 140] on button "Save" at bounding box center [1067, 136] width 90 height 34
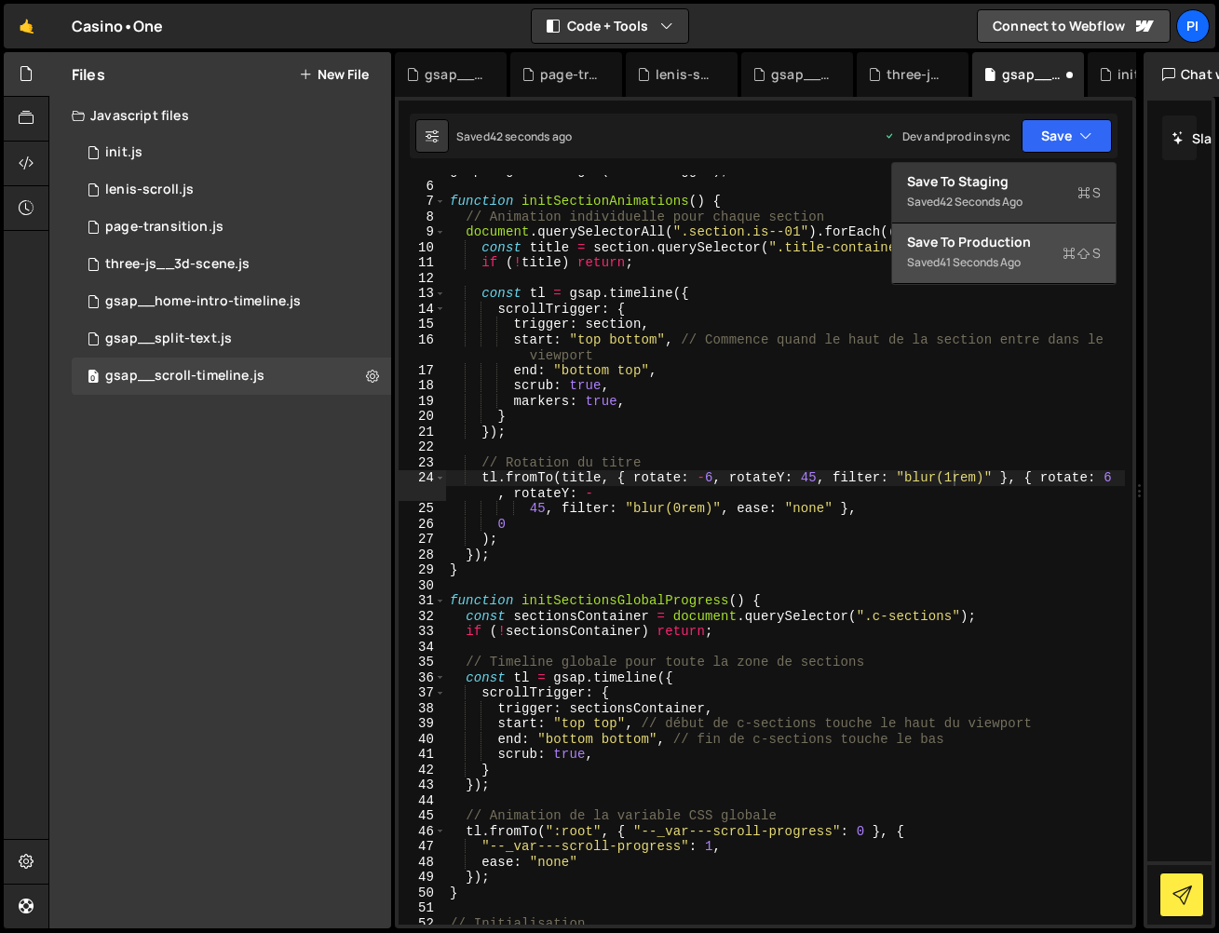
click at [1038, 257] on button "Save to Production S Saved 41 seconds ago" at bounding box center [1004, 254] width 224 height 61
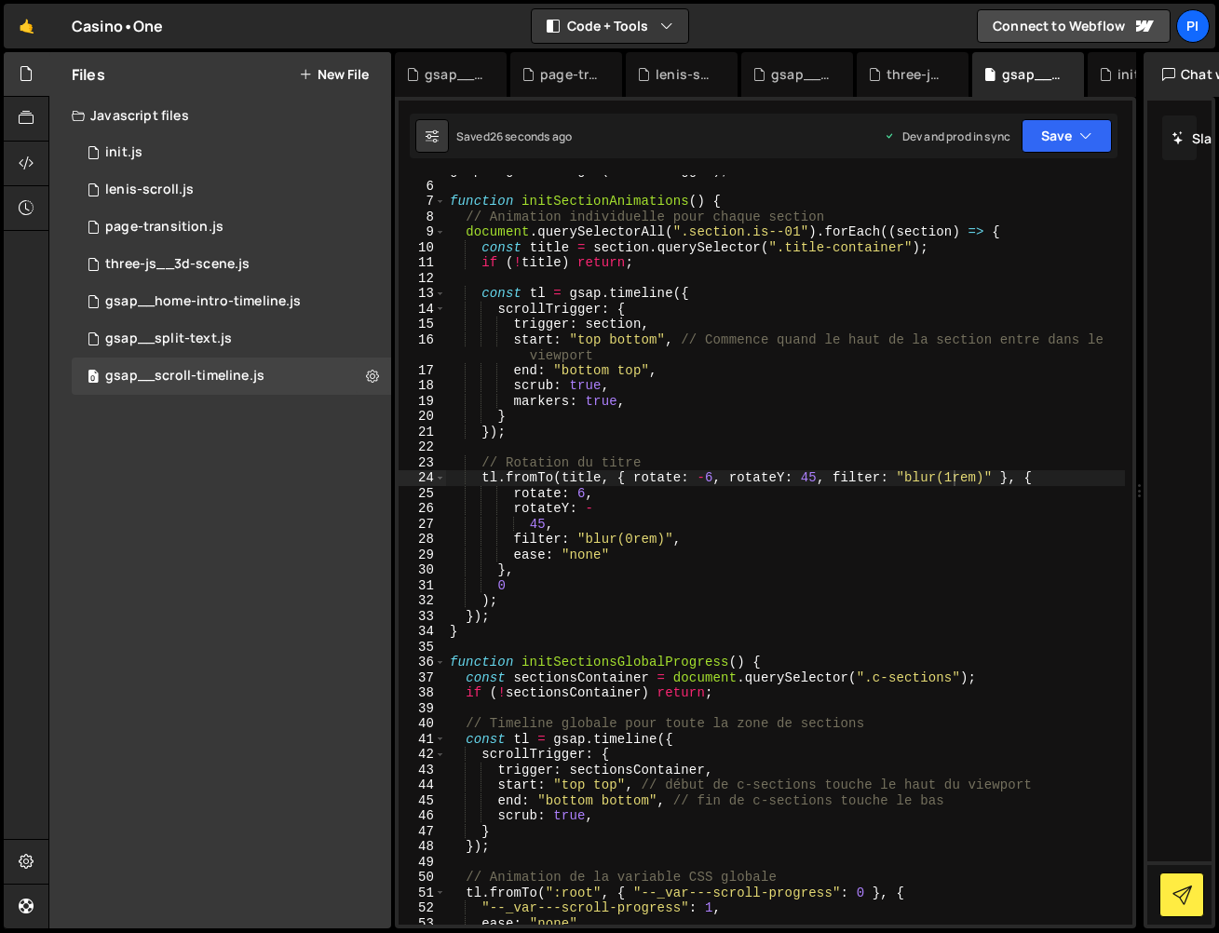
click at [954, 476] on div "gsap . registerPlugin ( ScrollTrigger ) ; function initSectionAnimations ( ) { …" at bounding box center [785, 553] width 679 height 780
drag, startPoint x: 832, startPoint y: 475, endPoint x: 992, endPoint y: 471, distance: 160.2
click at [993, 471] on div "gsap . registerPlugin ( ScrollTrigger ) ; function initSectionAnimations ( ) { …" at bounding box center [785, 553] width 679 height 780
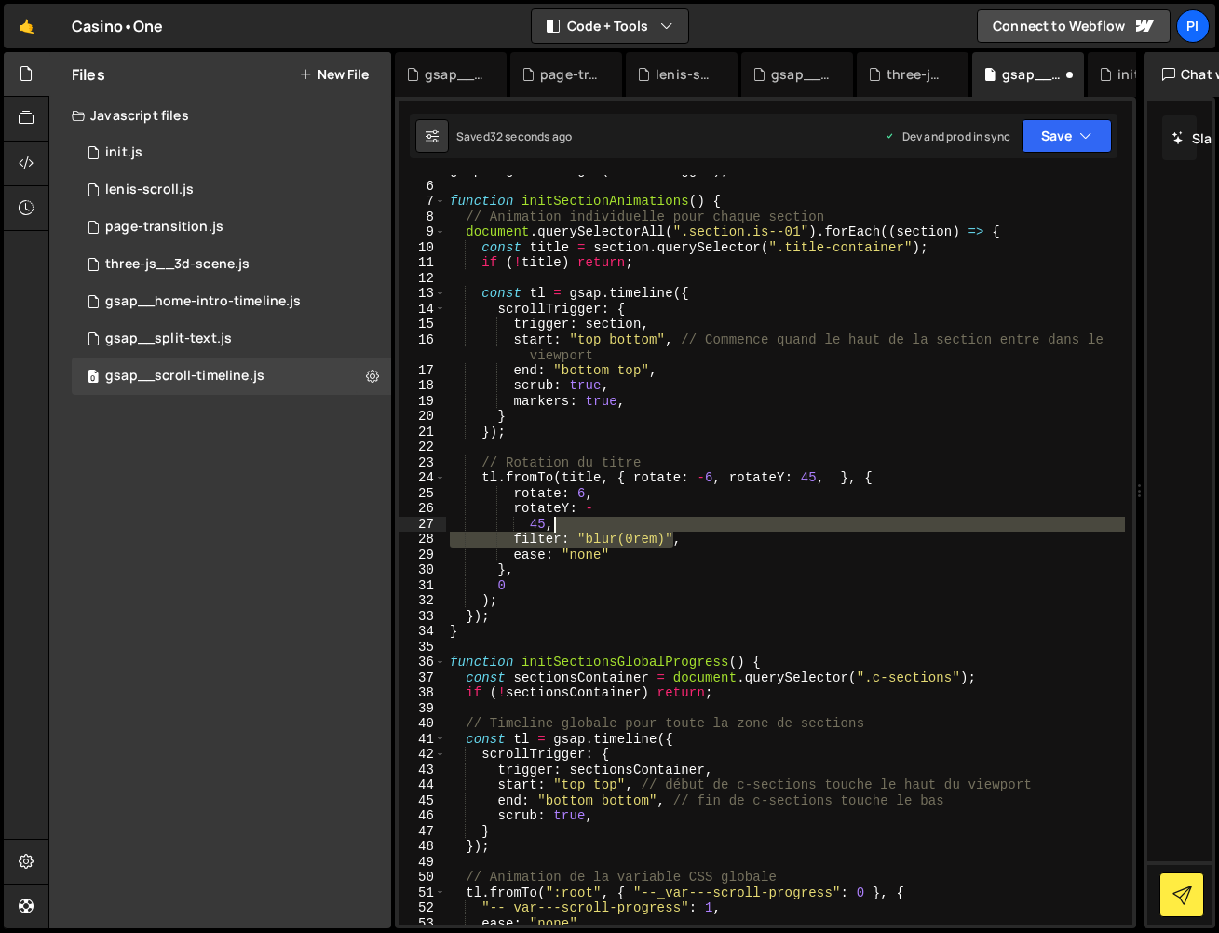
drag, startPoint x: 672, startPoint y: 541, endPoint x: 554, endPoint y: 531, distance: 118.7
click at [554, 531] on div "gsap . registerPlugin ( ScrollTrigger ) ; function initSectionAnimations ( ) { …" at bounding box center [785, 553] width 679 height 780
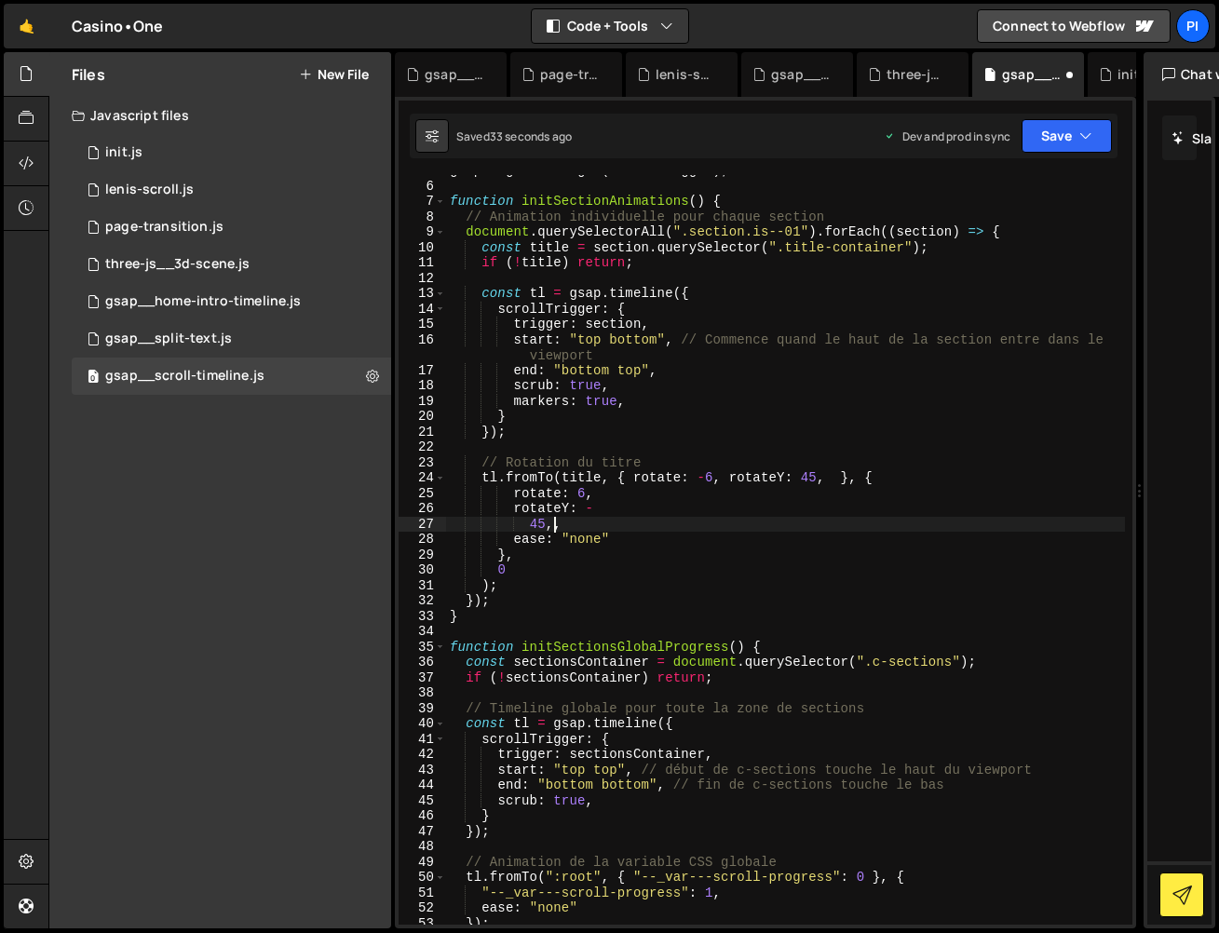
type textarea "45,"
drag, startPoint x: 1063, startPoint y: 126, endPoint x: 1037, endPoint y: 194, distance: 72.8
click at [1063, 126] on button "Save" at bounding box center [1067, 136] width 90 height 34
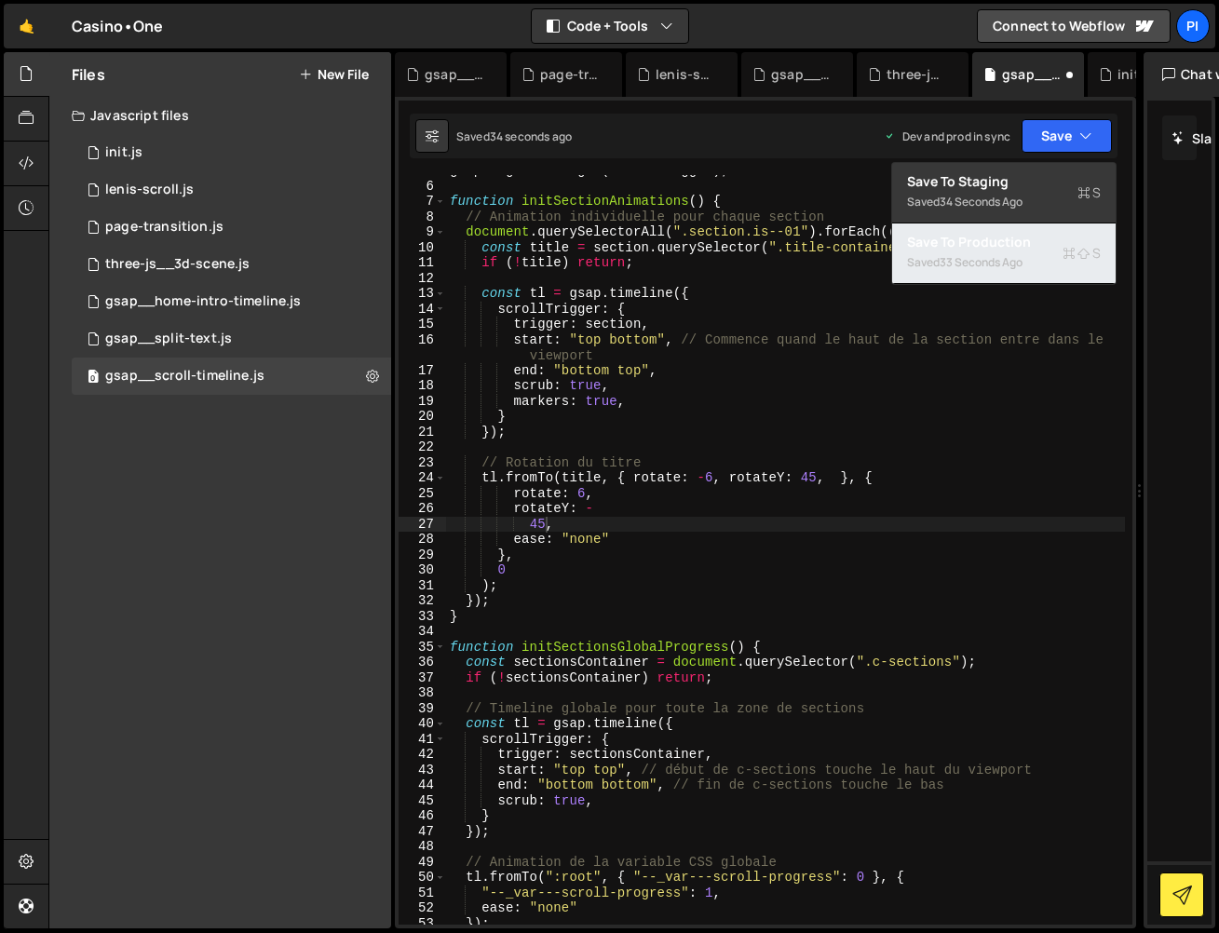
click at [1031, 243] on div "Save to Production S" at bounding box center [1004, 242] width 194 height 19
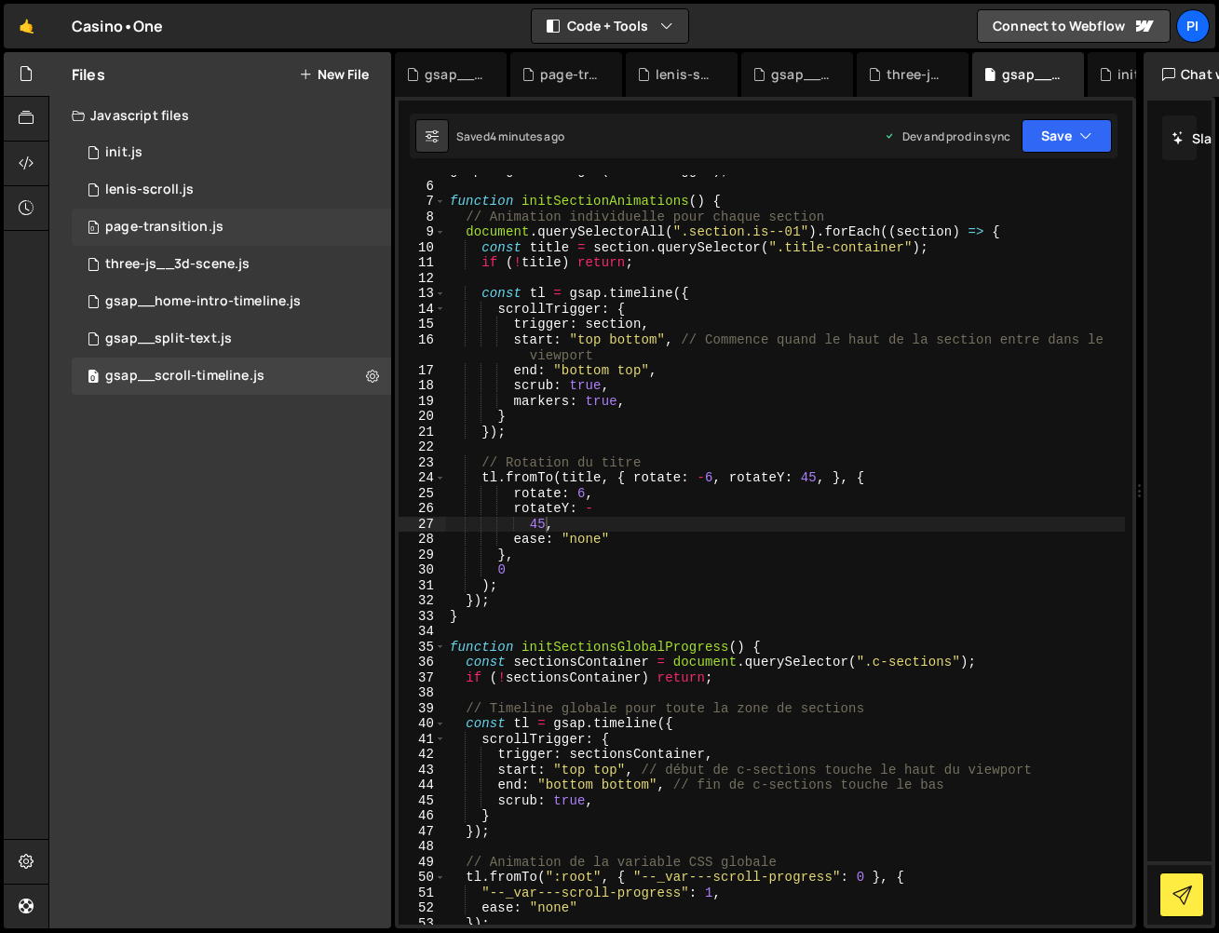
click at [212, 221] on div "page-transition.js" at bounding box center [164, 227] width 118 height 17
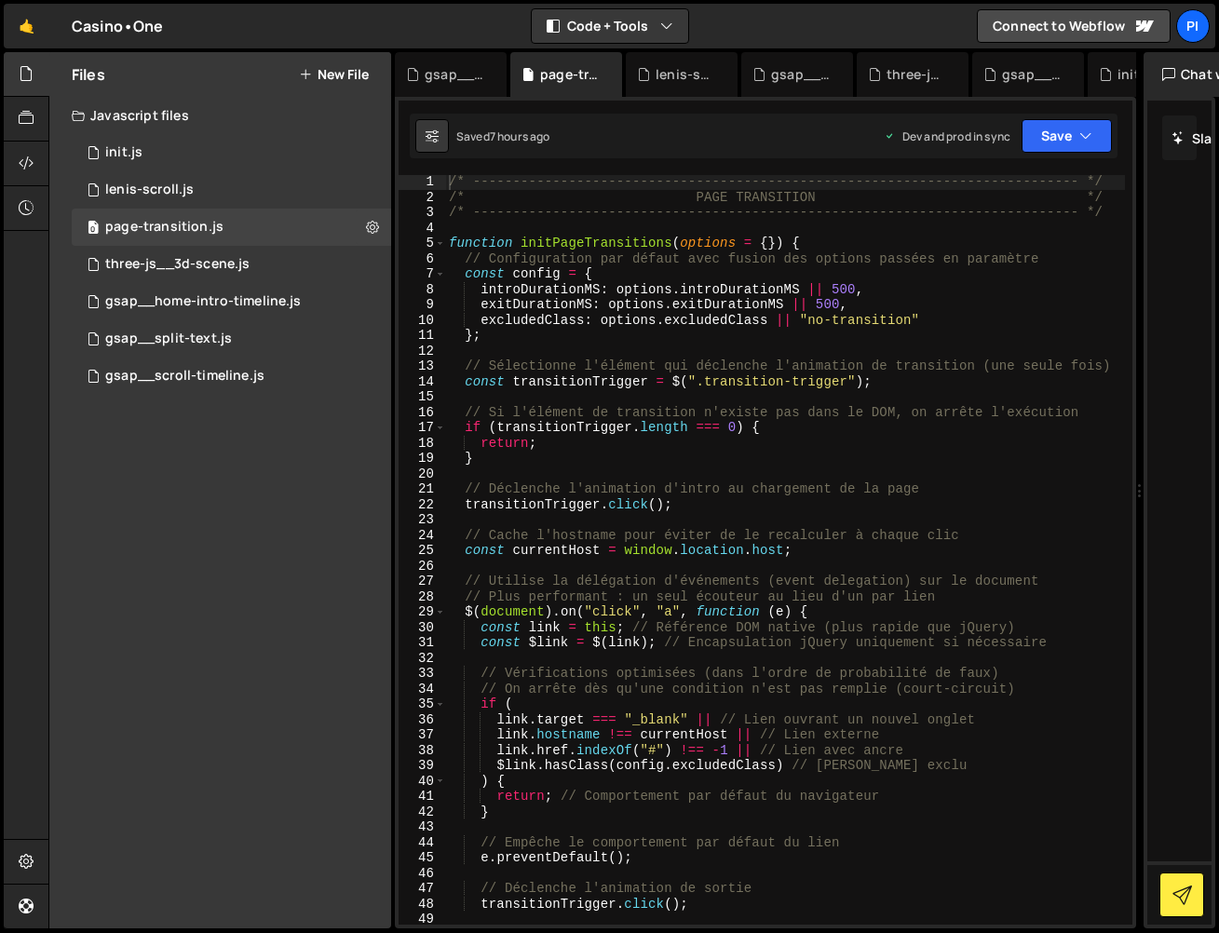
scroll to position [662, 0]
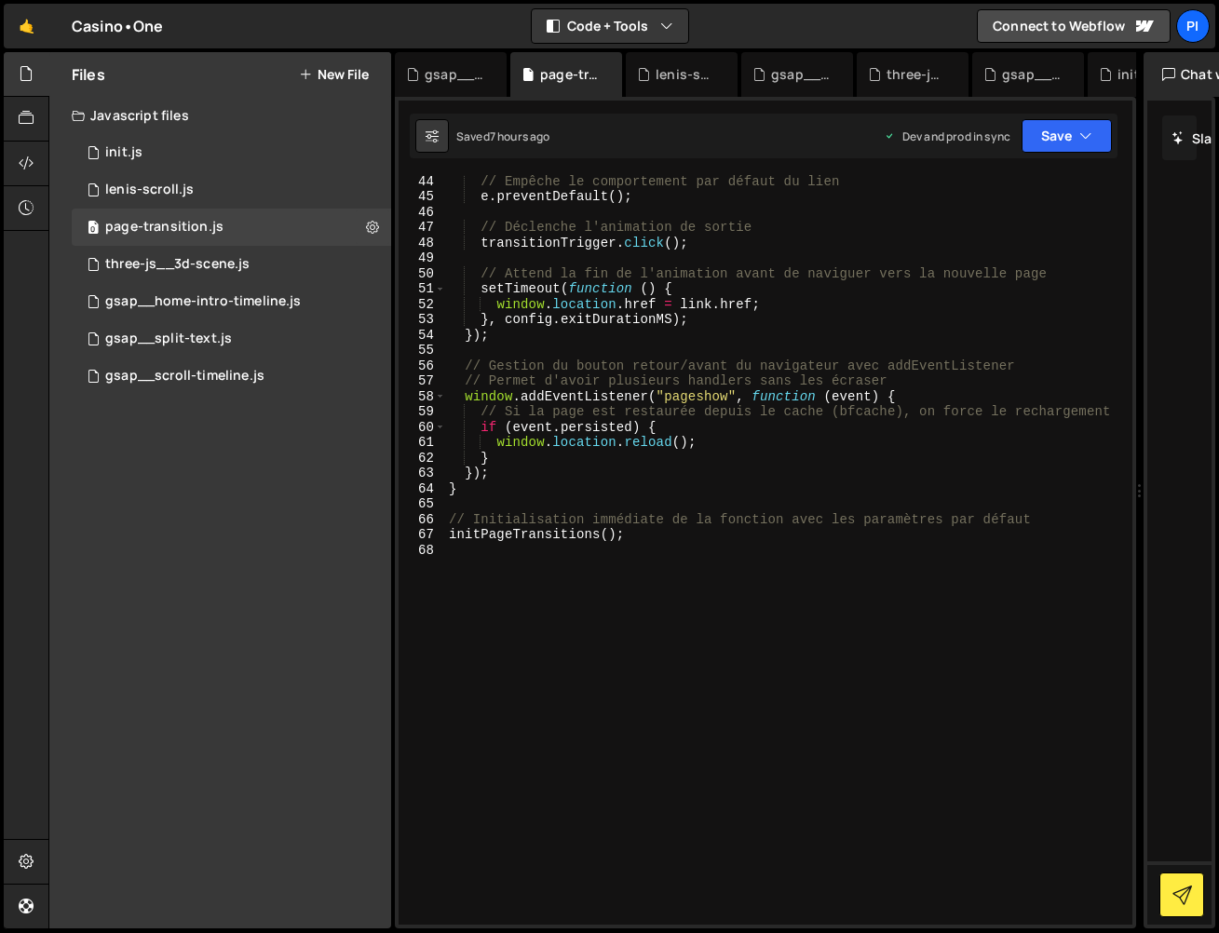
type textarea "}"
click at [638, 482] on div "// Empêche le comportement par défaut du lien e . preventDefault ( ) ; // Décle…" at bounding box center [785, 563] width 680 height 780
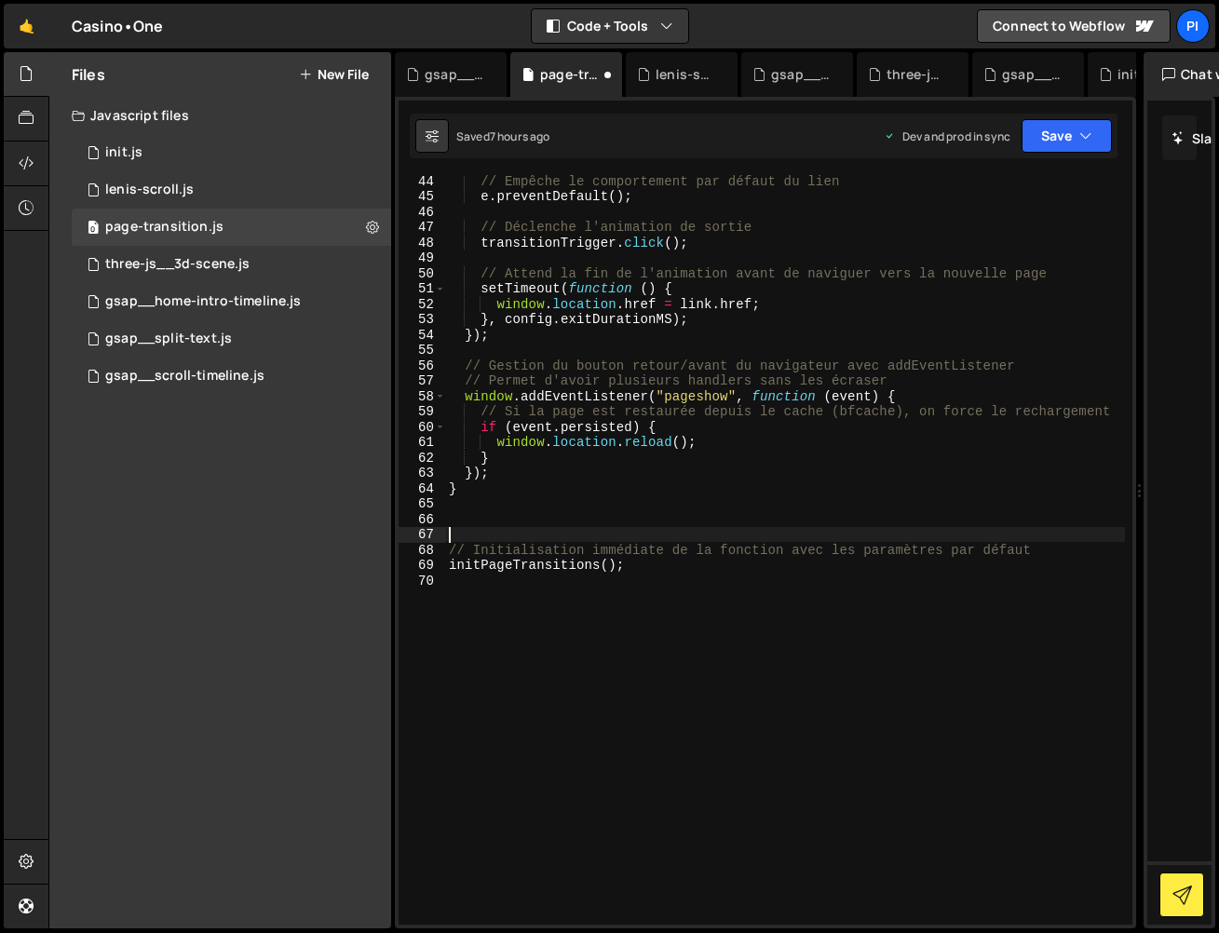
paste textarea "}, introDurationMS);"
type textarea "}, introDurationMS);"
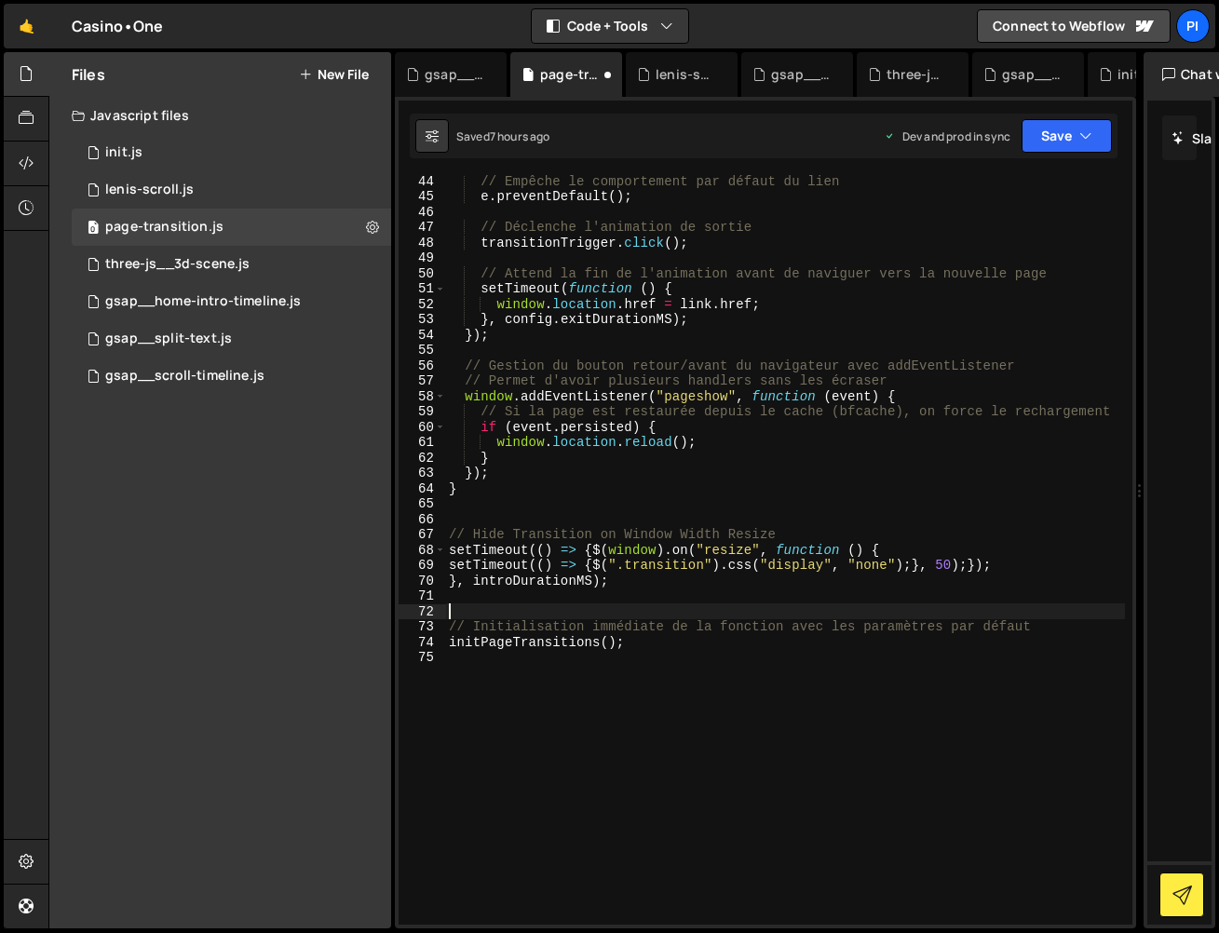
click at [604, 496] on div "// Empêche le comportement par défaut du lien e . preventDefault ( ) ; // Décle…" at bounding box center [785, 563] width 680 height 780
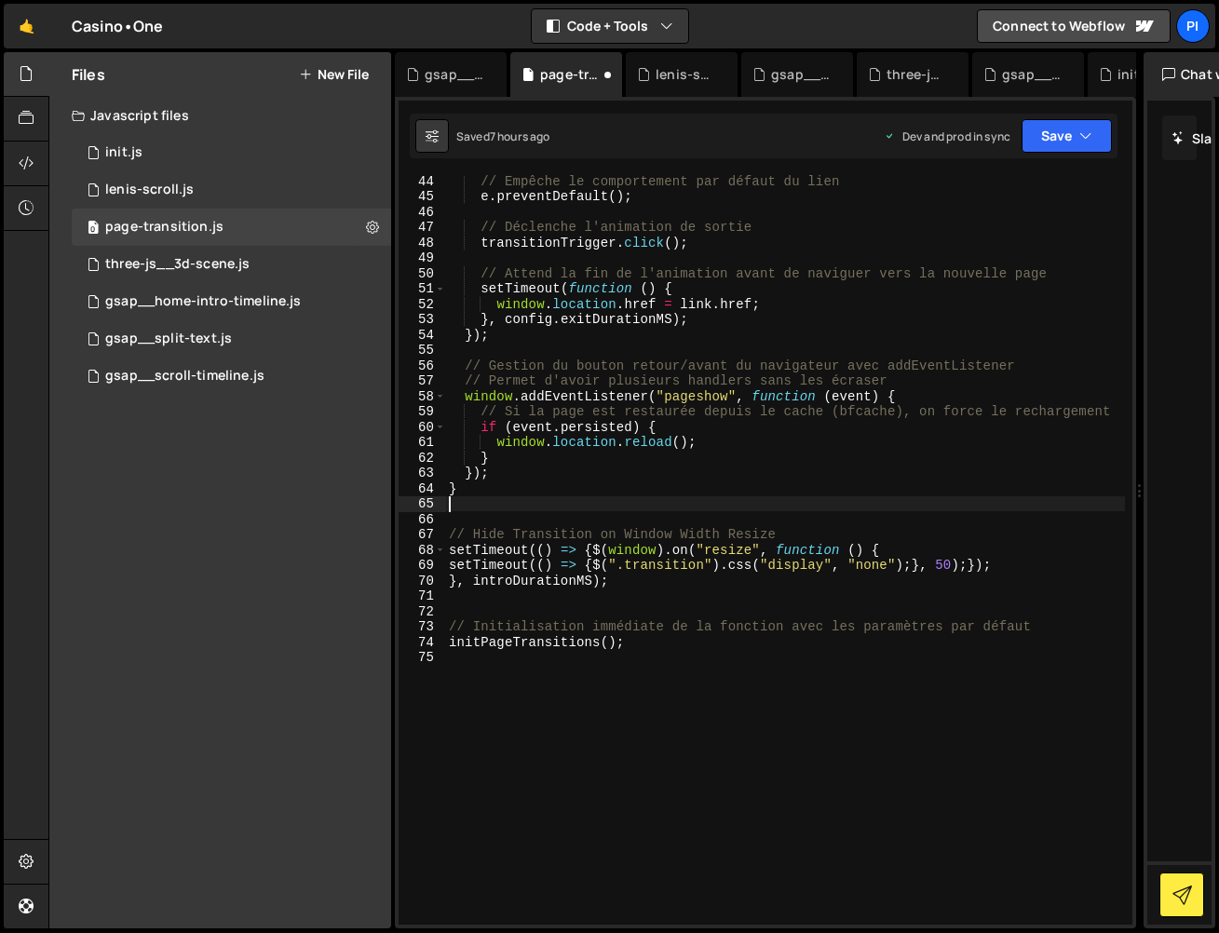
click at [617, 519] on div "// Empêche le comportement par défaut du lien e . preventDefault ( ) ; // Décle…" at bounding box center [785, 563] width 680 height 780
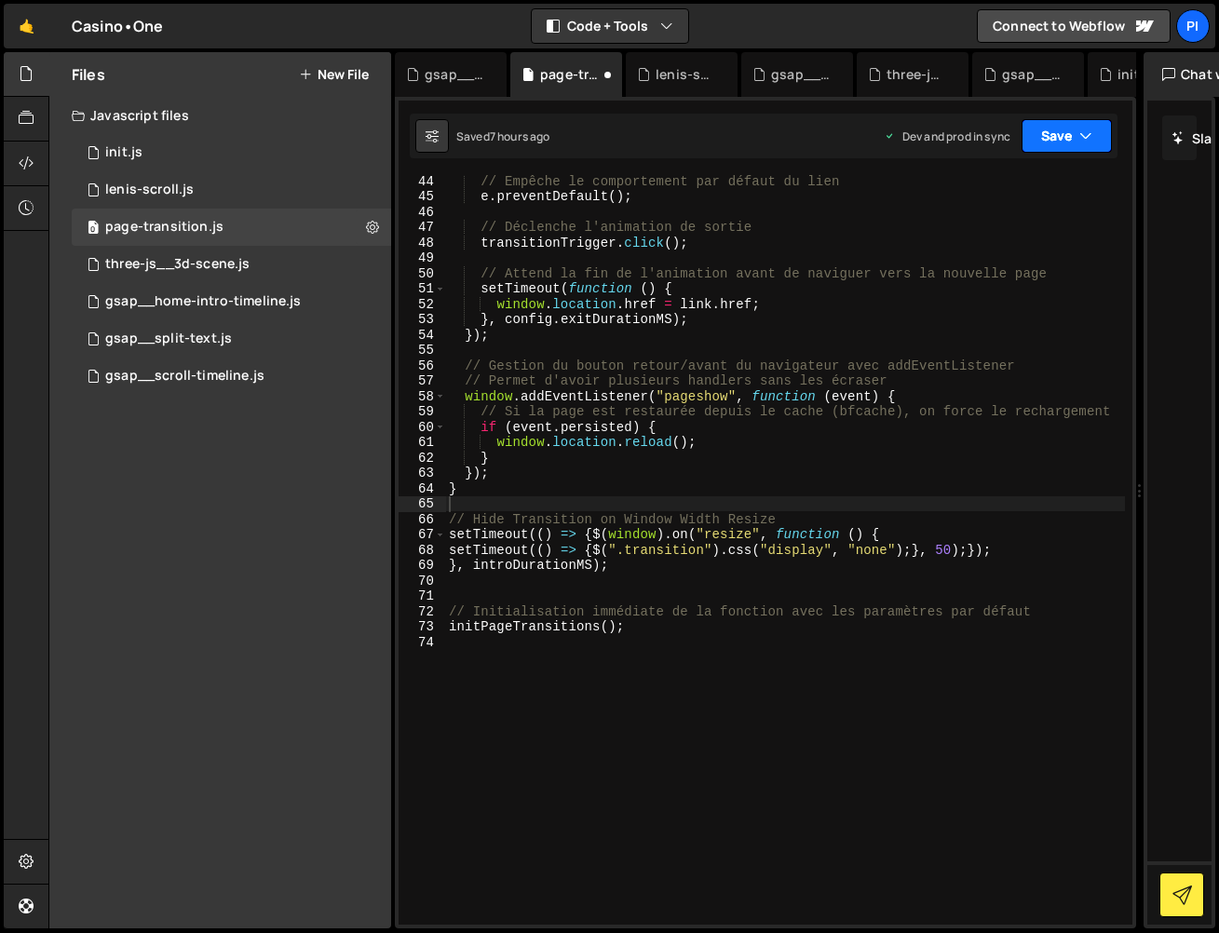
click at [1060, 151] on button "Save" at bounding box center [1067, 136] width 90 height 34
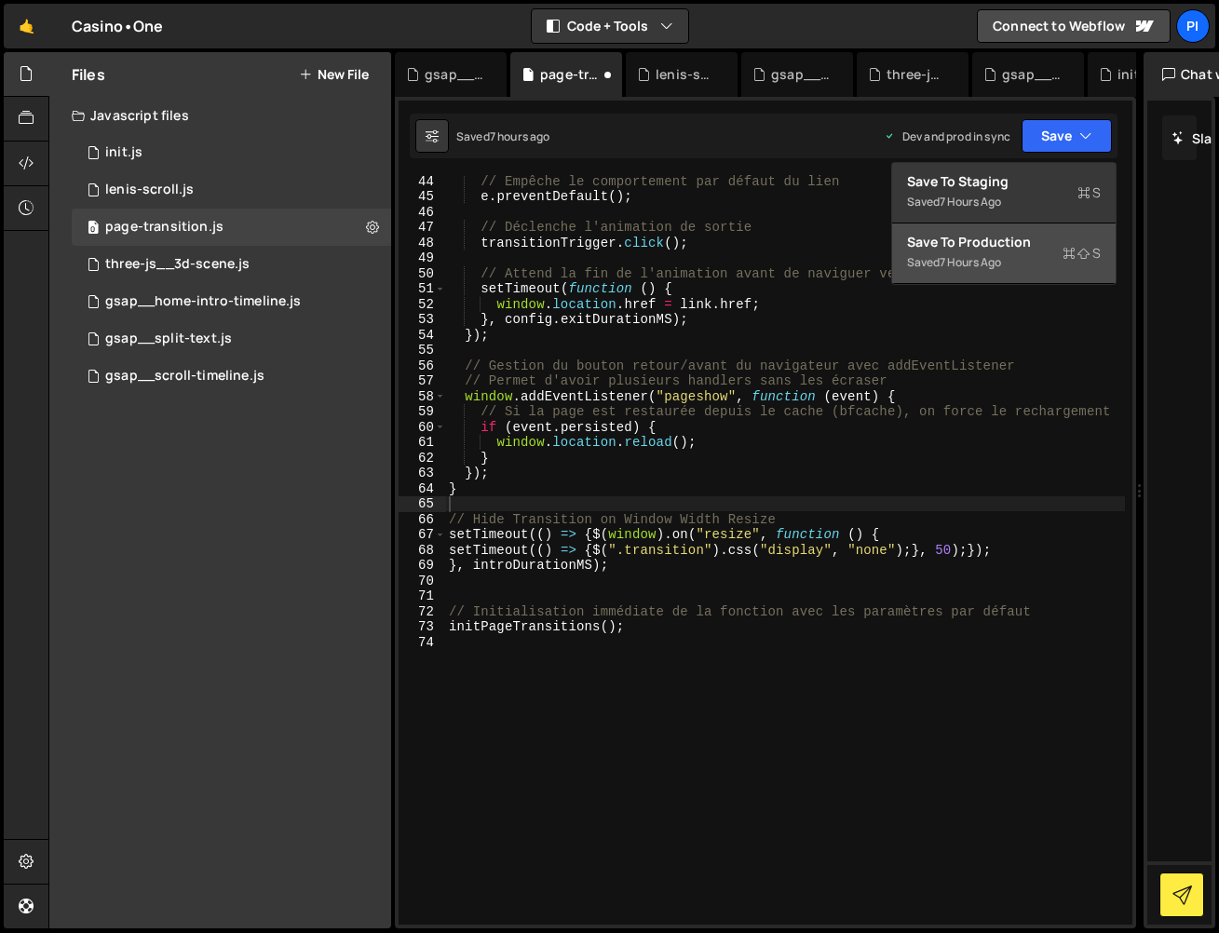
click at [1012, 243] on div "Save to Production S" at bounding box center [1004, 242] width 194 height 19
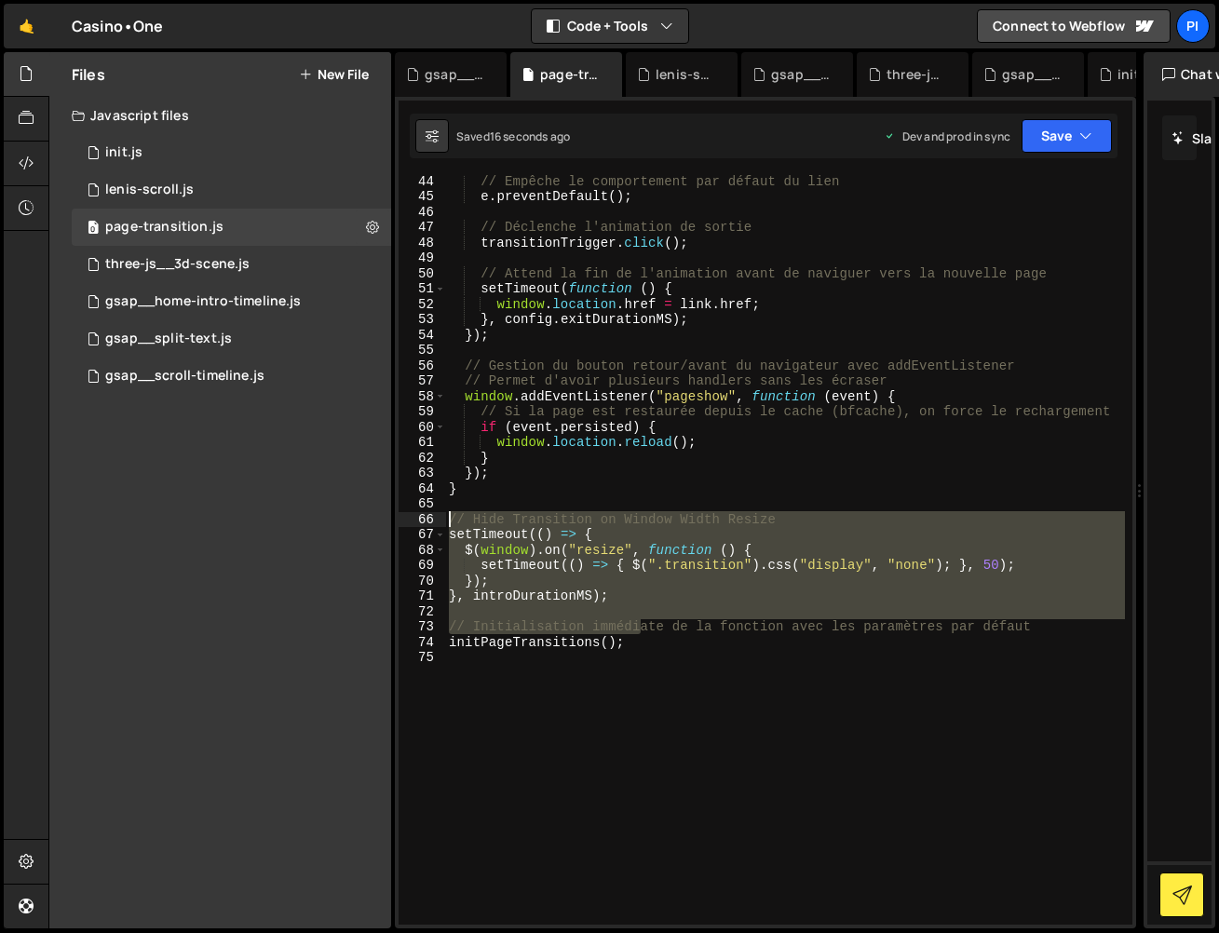
drag, startPoint x: 640, startPoint y: 619, endPoint x: 428, endPoint y: 522, distance: 232.9
click at [426, 520] on div "// Initialisation immédiate de la fonction avec les paramètres par défaut 44 45…" at bounding box center [766, 550] width 734 height 750
type textarea "// Hide Transition on Window Width Resize setTimeout(() => {"
click at [624, 607] on div "// Empêche le comportement par défaut du lien e . preventDefault ( ) ; // Décle…" at bounding box center [785, 550] width 680 height 750
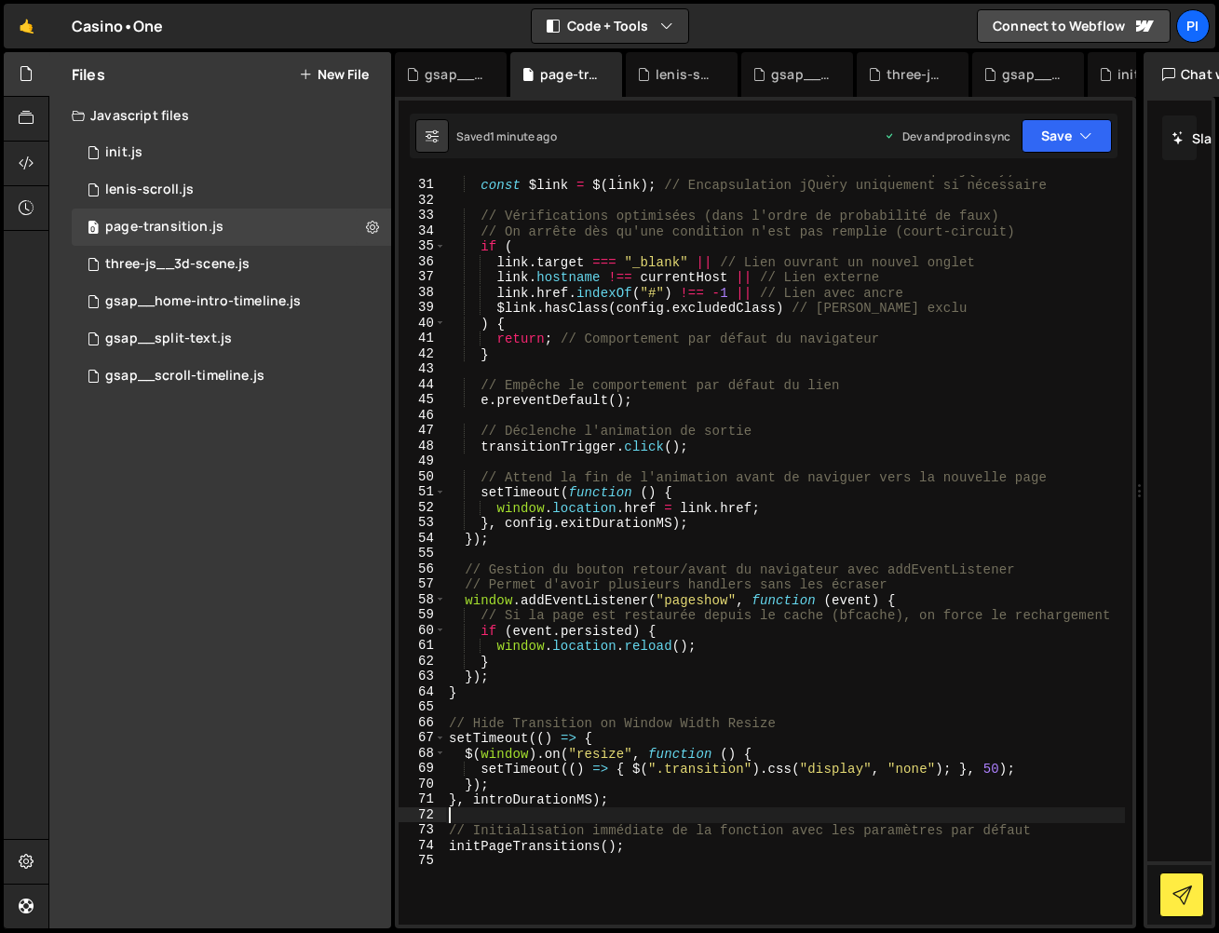
scroll to position [769, 0]
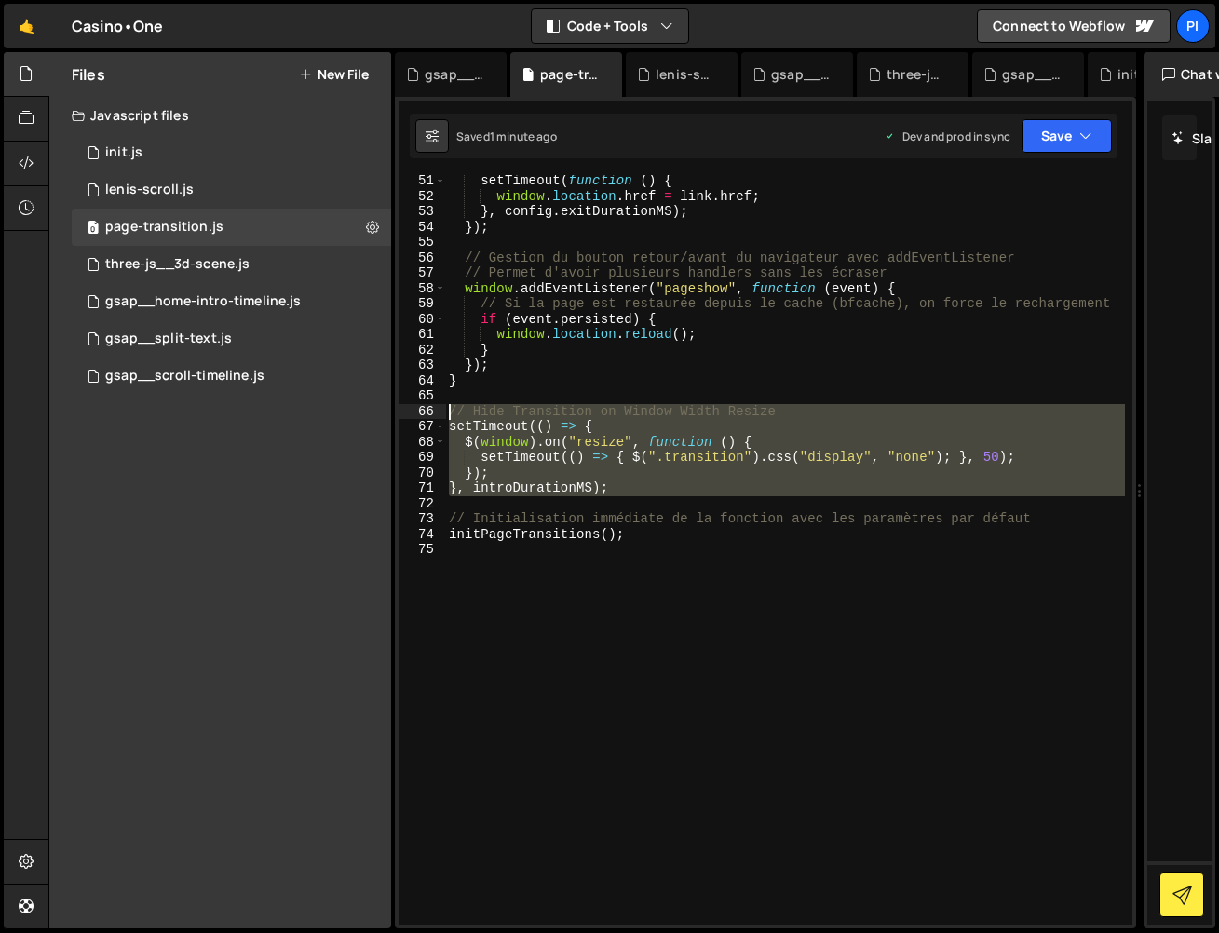
drag, startPoint x: 547, startPoint y: 502, endPoint x: 431, endPoint y: 405, distance: 150.7
click at [431, 405] on div "51 52 53 54 55 56 57 58 59 60 61 62 63 64 65 66 67 68 69 70 71 72 73 74 75 setT…" at bounding box center [766, 550] width 734 height 750
type textarea "// Hide Transition on Window Width Resize setTimeout(() => {"
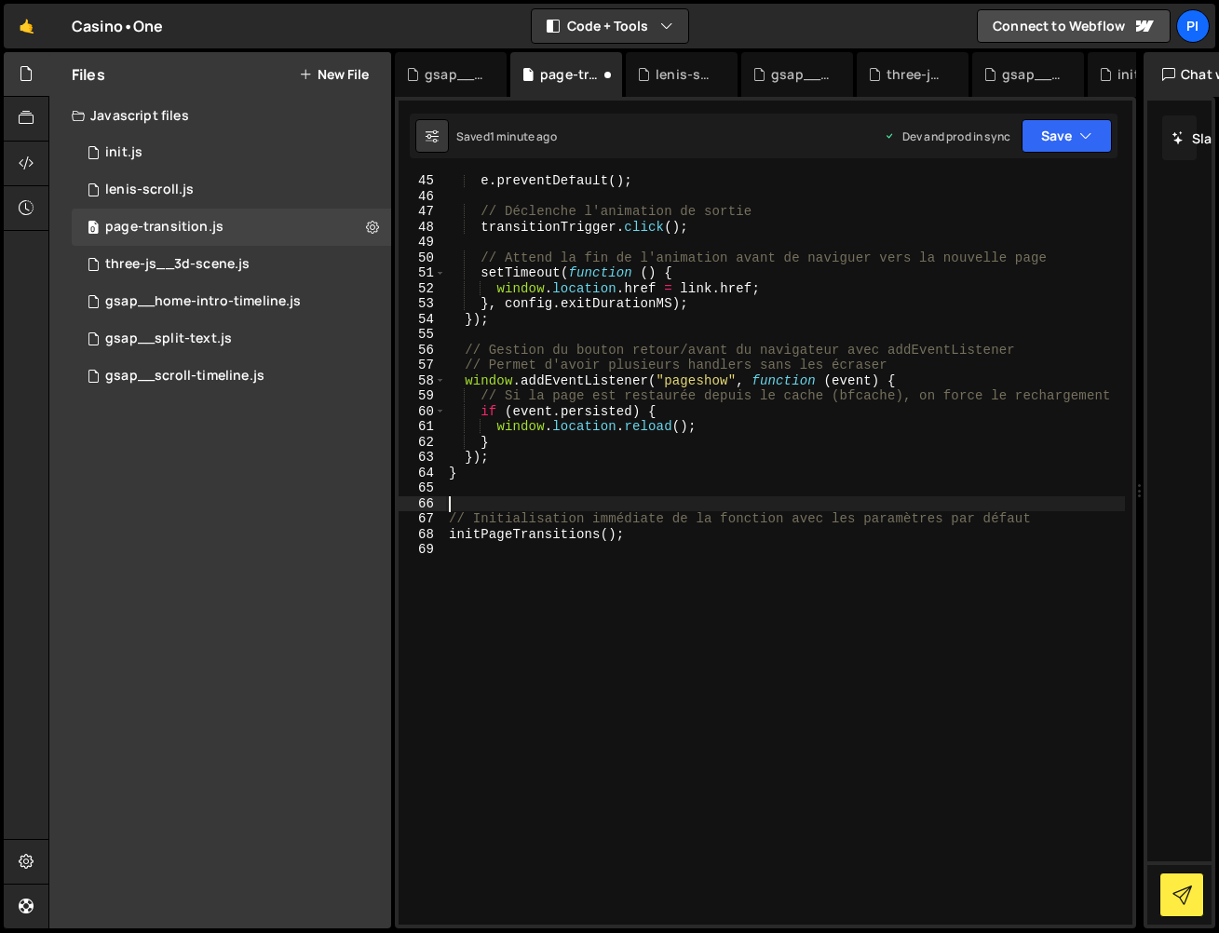
scroll to position [662, 0]
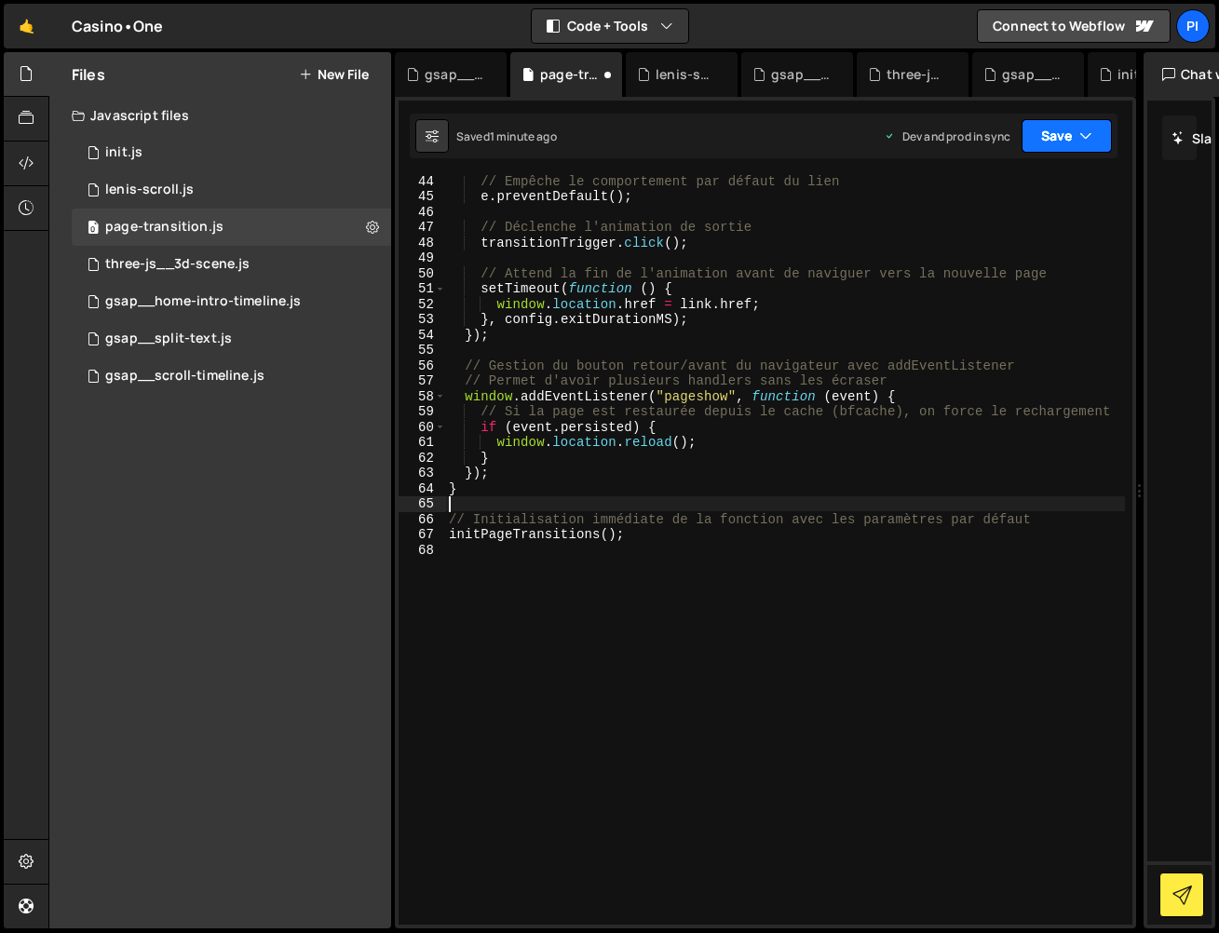
click at [1086, 138] on icon "button" at bounding box center [1085, 136] width 13 height 19
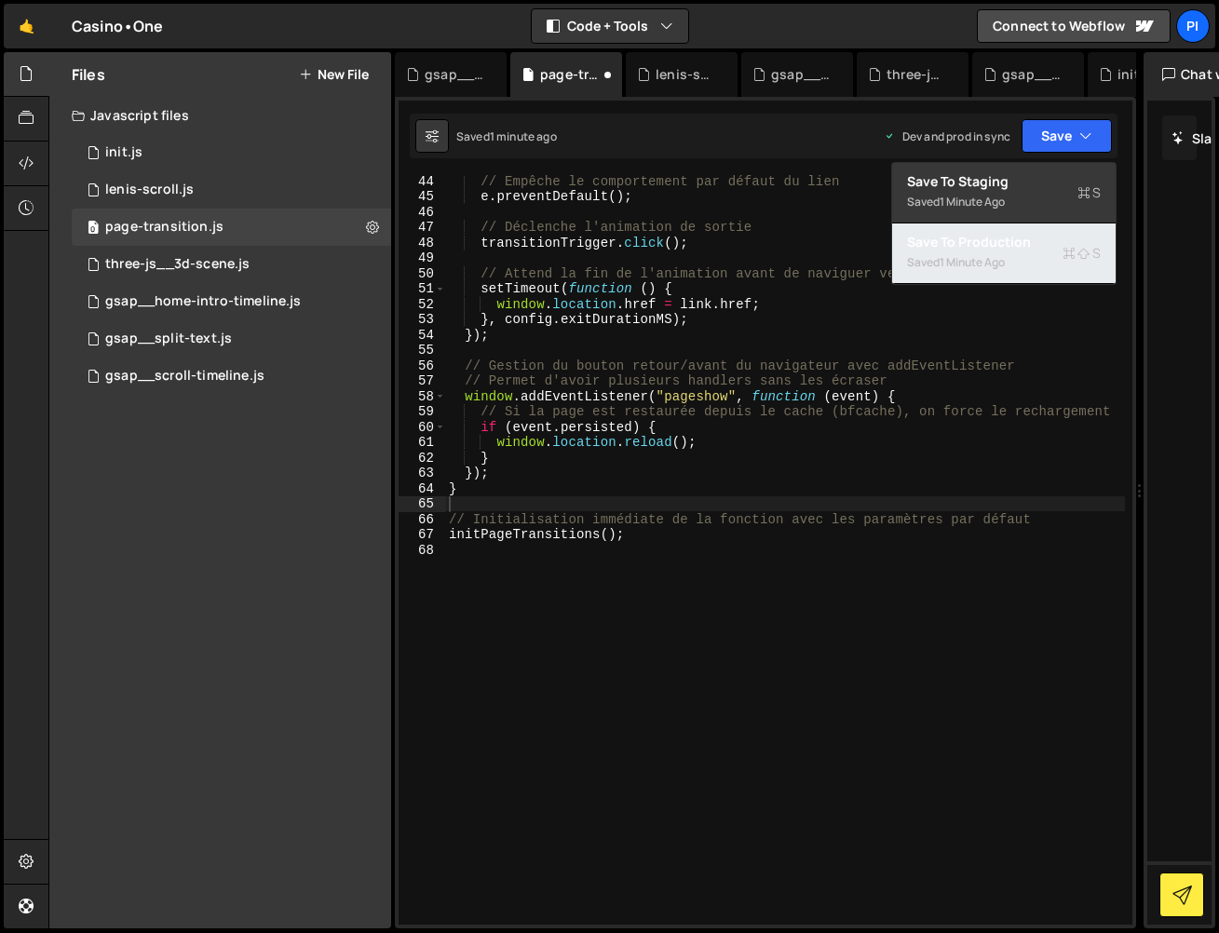
drag, startPoint x: 1051, startPoint y: 253, endPoint x: 863, endPoint y: 290, distance: 191.6
click at [1051, 253] on button "Save to Production S Saved 1 minute ago" at bounding box center [1004, 254] width 224 height 61
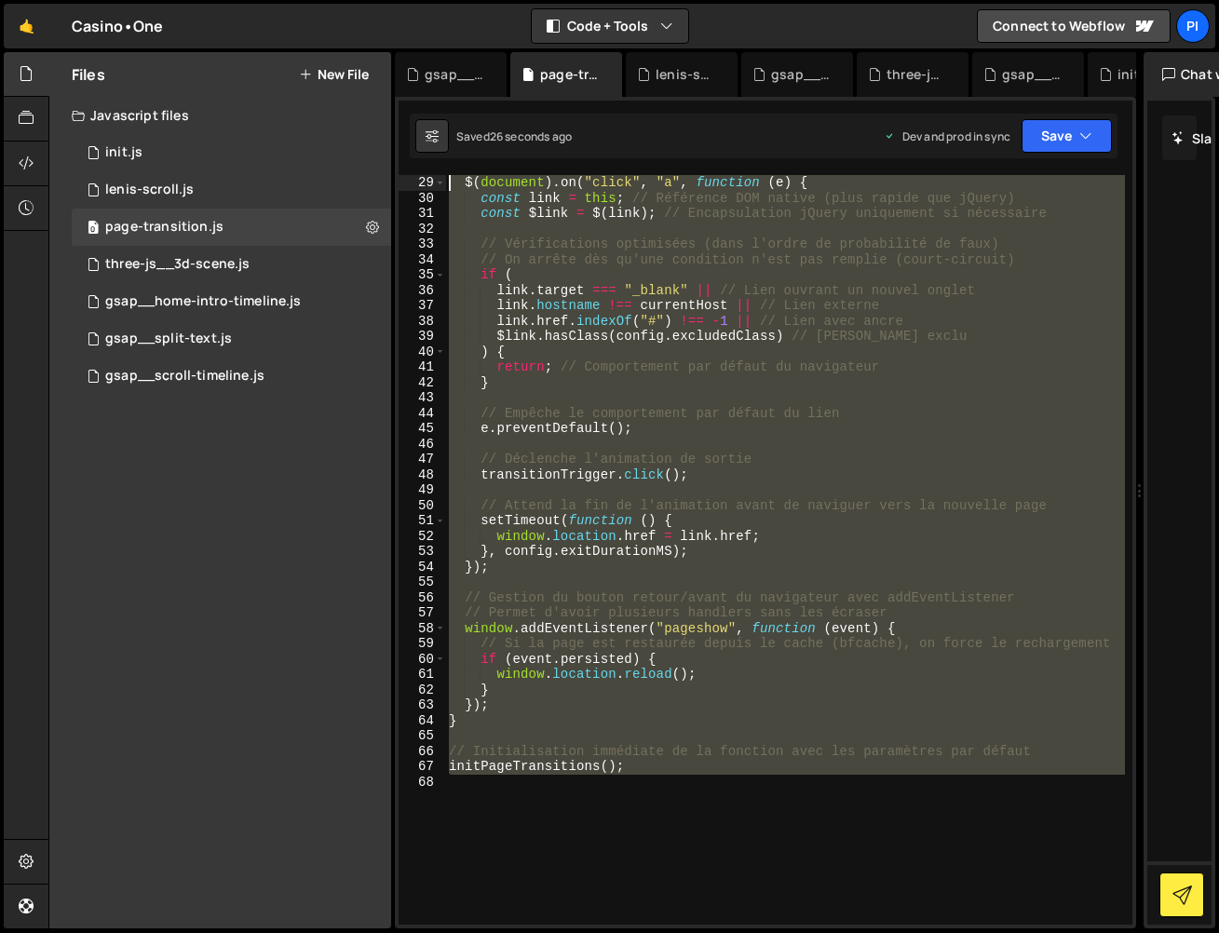
scroll to position [0, 0]
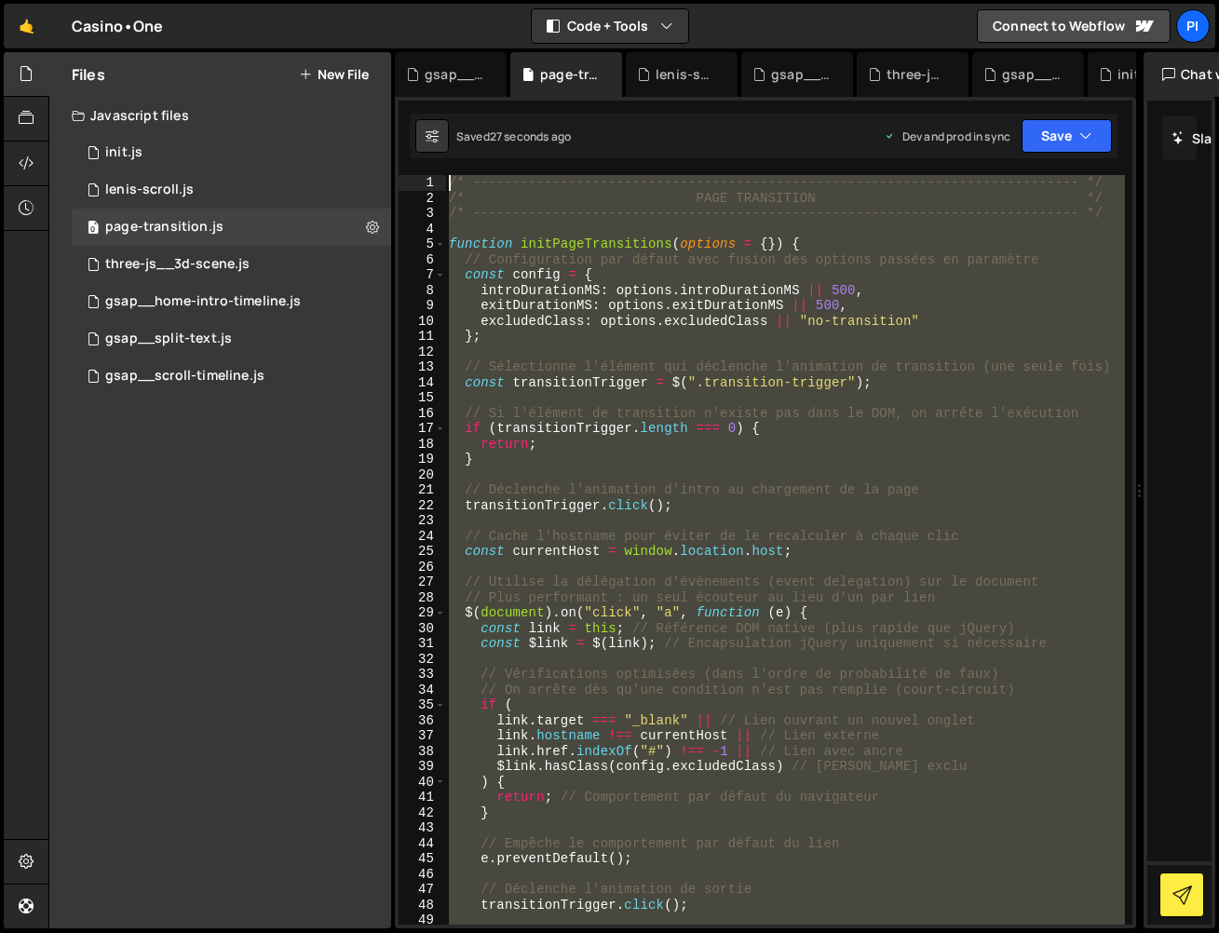
paste textarea "initPageTransitions();"
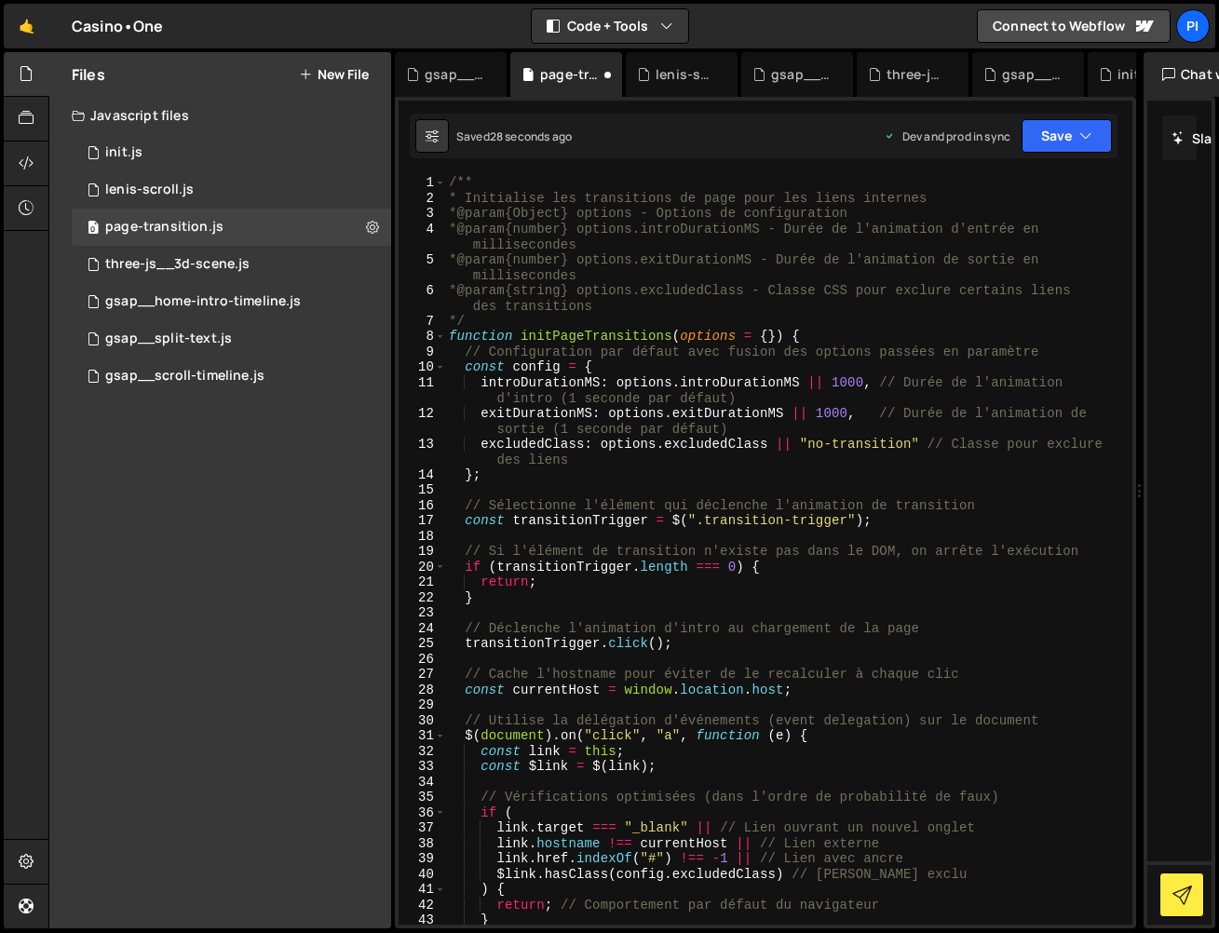
scroll to position [662, 0]
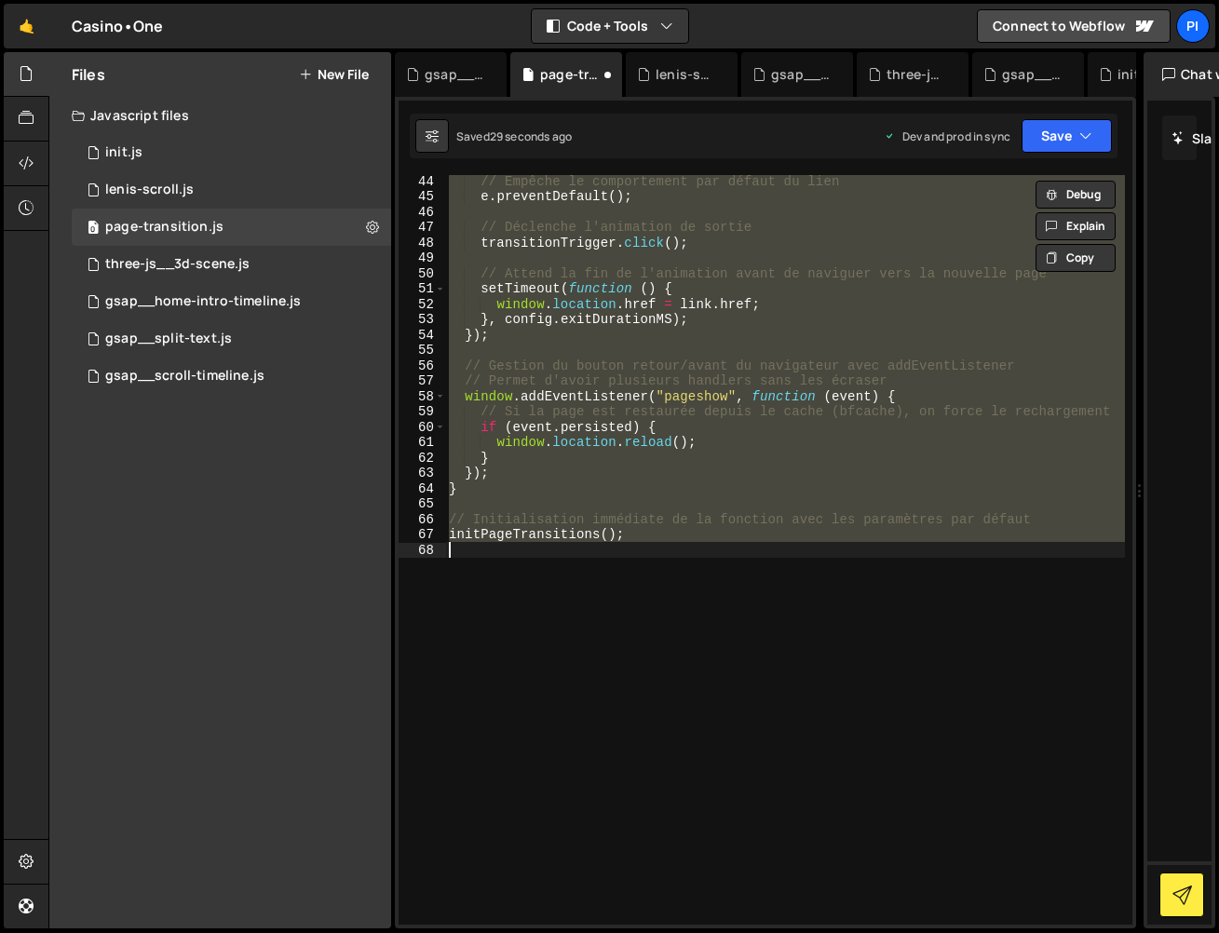
click at [519, 267] on div "// Empêche le comportement par défaut du lien e . preventDefault ( ) ; // Décle…" at bounding box center [785, 550] width 680 height 750
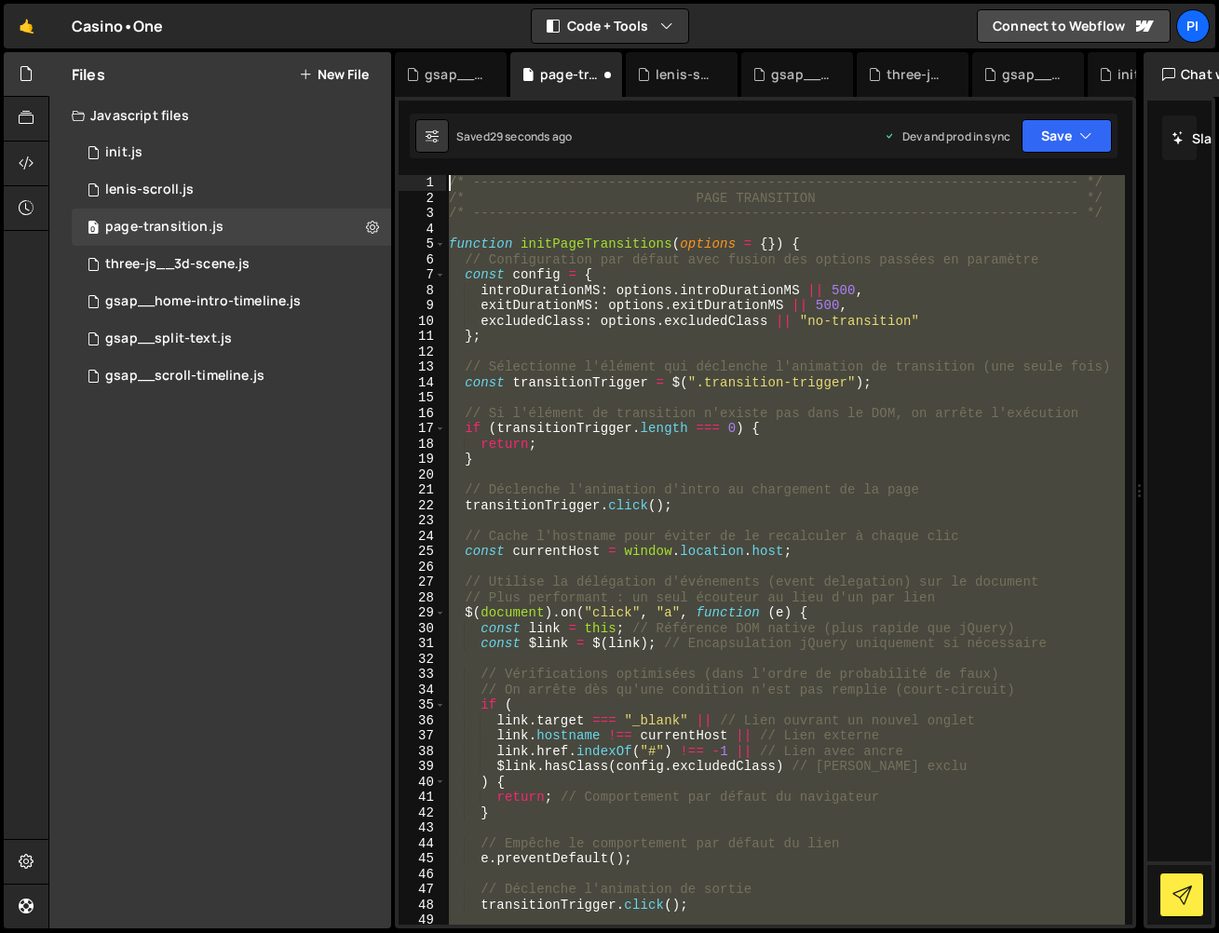
scroll to position [0, 0]
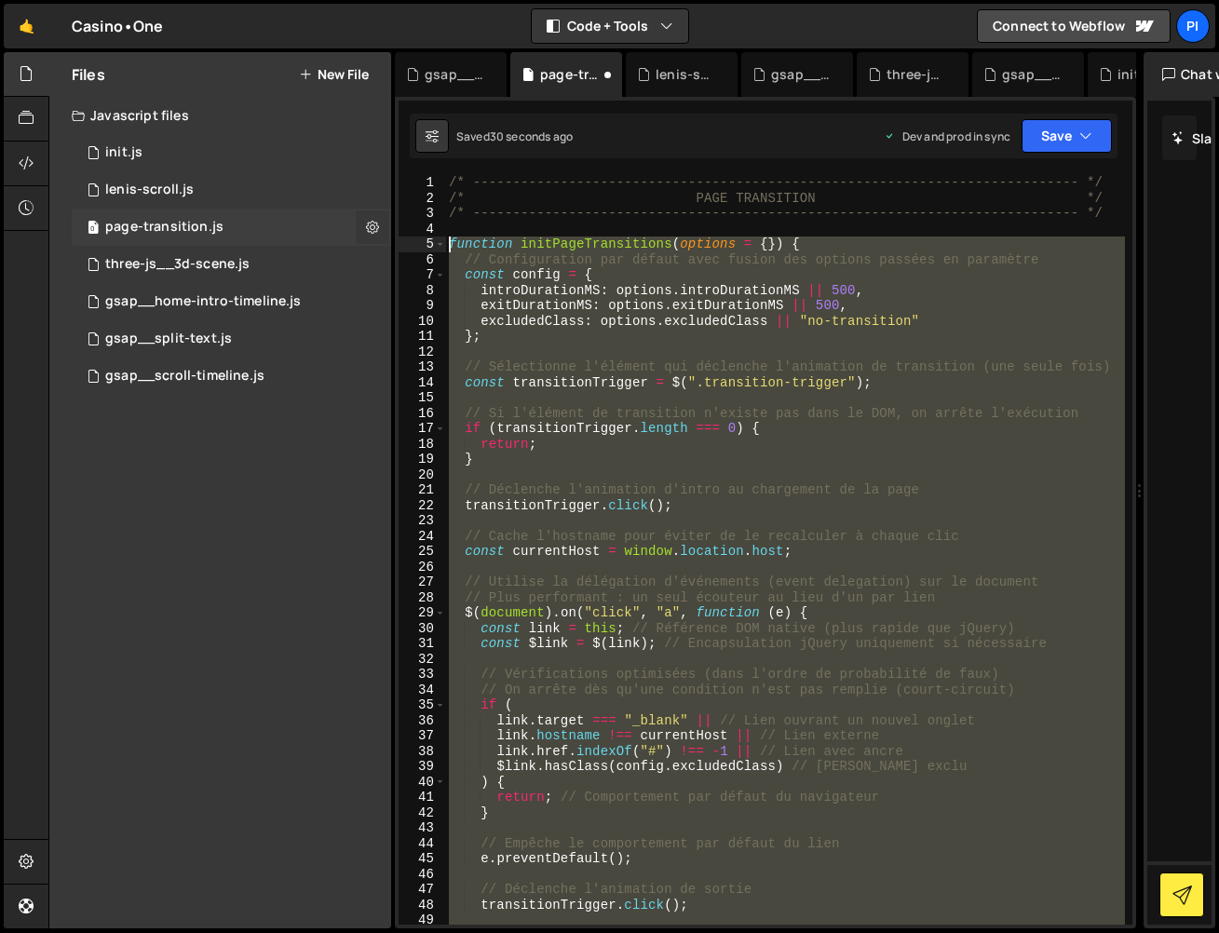
drag, startPoint x: 718, startPoint y: 645, endPoint x: 361, endPoint y: 240, distance: 539.8
click at [359, 240] on div "Files New File Javascript files 0 init.js 0 0 lenis-scroll.js 0 0 page-transiti…" at bounding box center [633, 490] width 1171 height 877
paste textarea "initPageTransitions();"
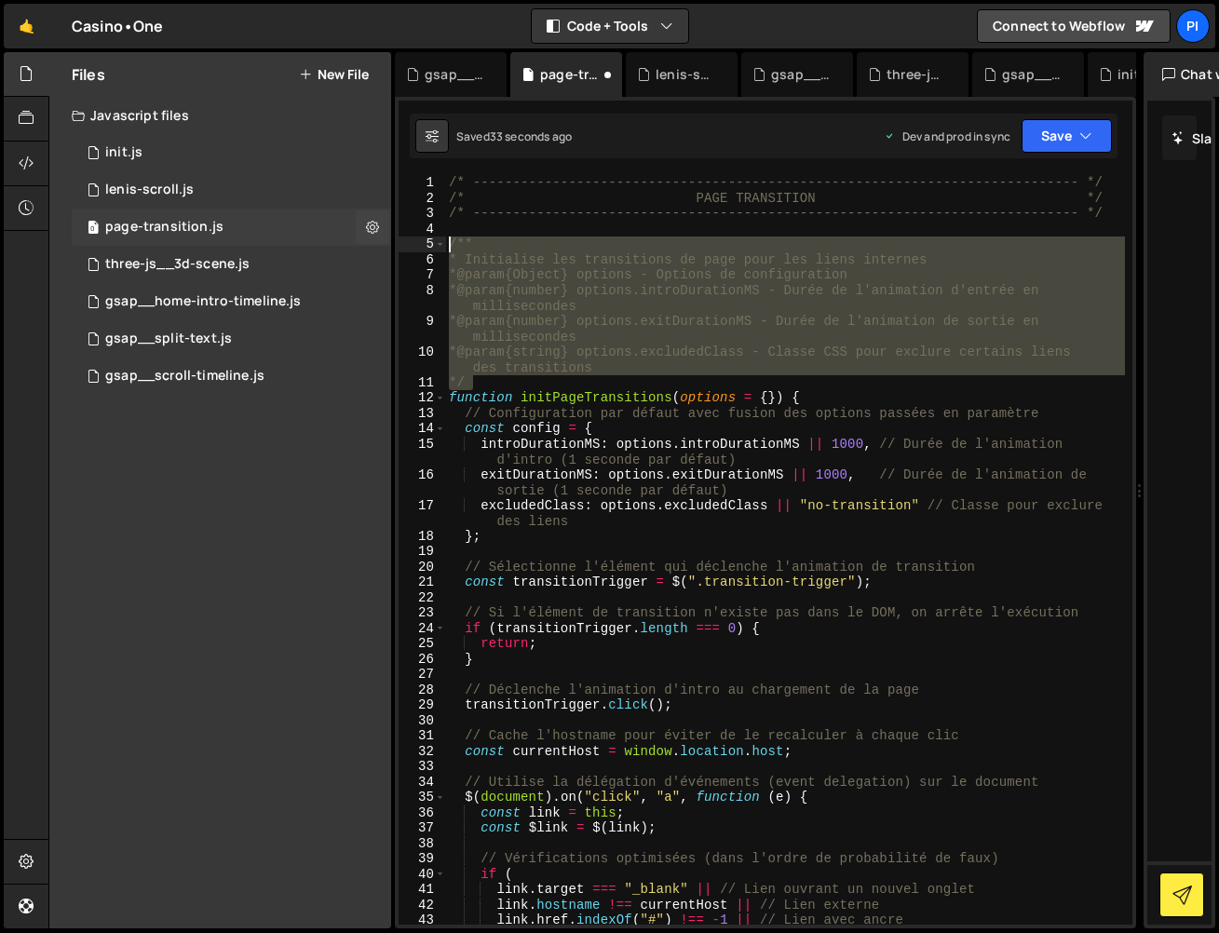
drag, startPoint x: 523, startPoint y: 384, endPoint x: 388, endPoint y: 244, distance: 194.3
click at [388, 244] on div "Files New File Javascript files 0 init.js 0 0 lenis-scroll.js 0 0 page-transiti…" at bounding box center [633, 490] width 1171 height 877
type textarea "/** * Initialise les transitions de page pour les liens internes"
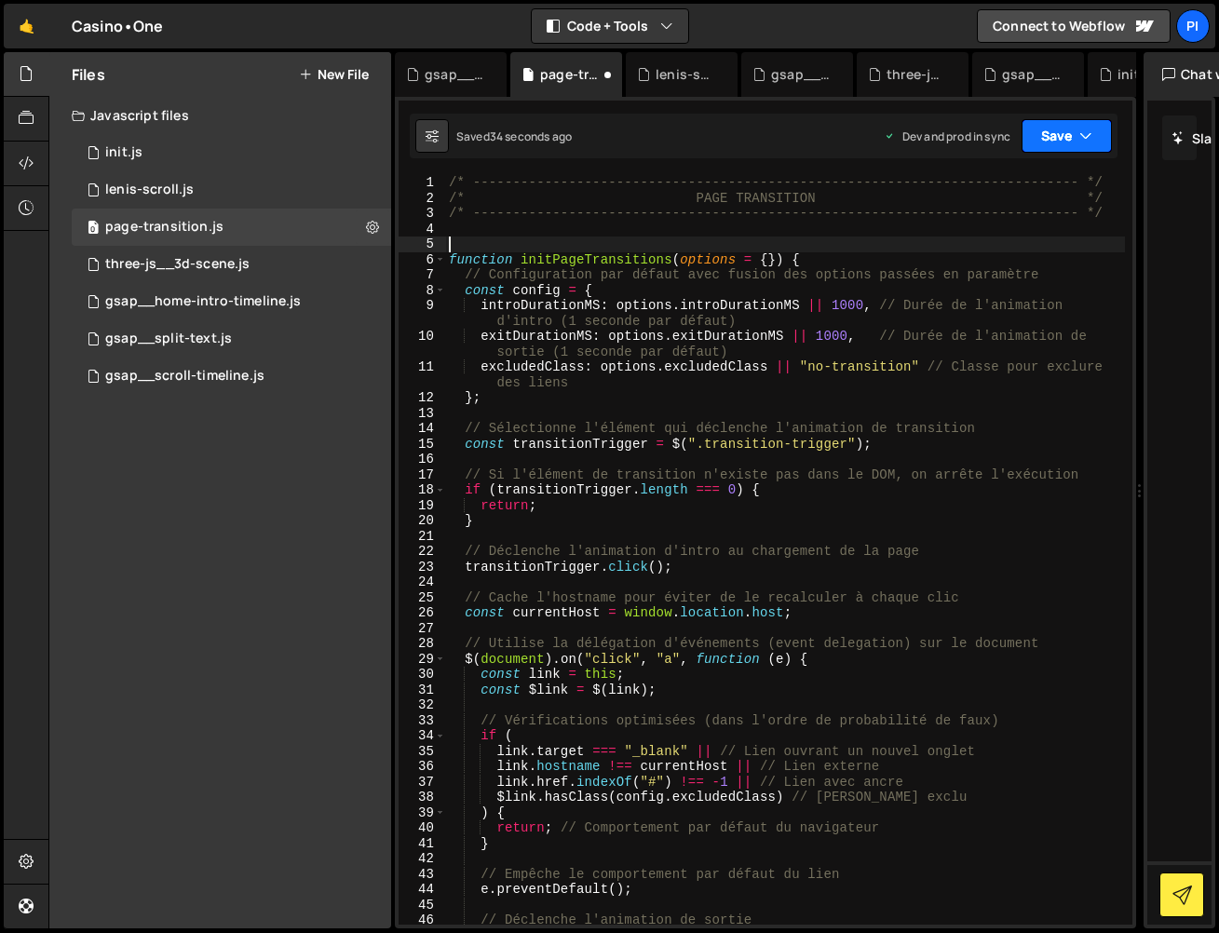
drag, startPoint x: 1078, startPoint y: 139, endPoint x: 1071, endPoint y: 159, distance: 21.8
click at [1078, 139] on button "Save" at bounding box center [1067, 136] width 90 height 34
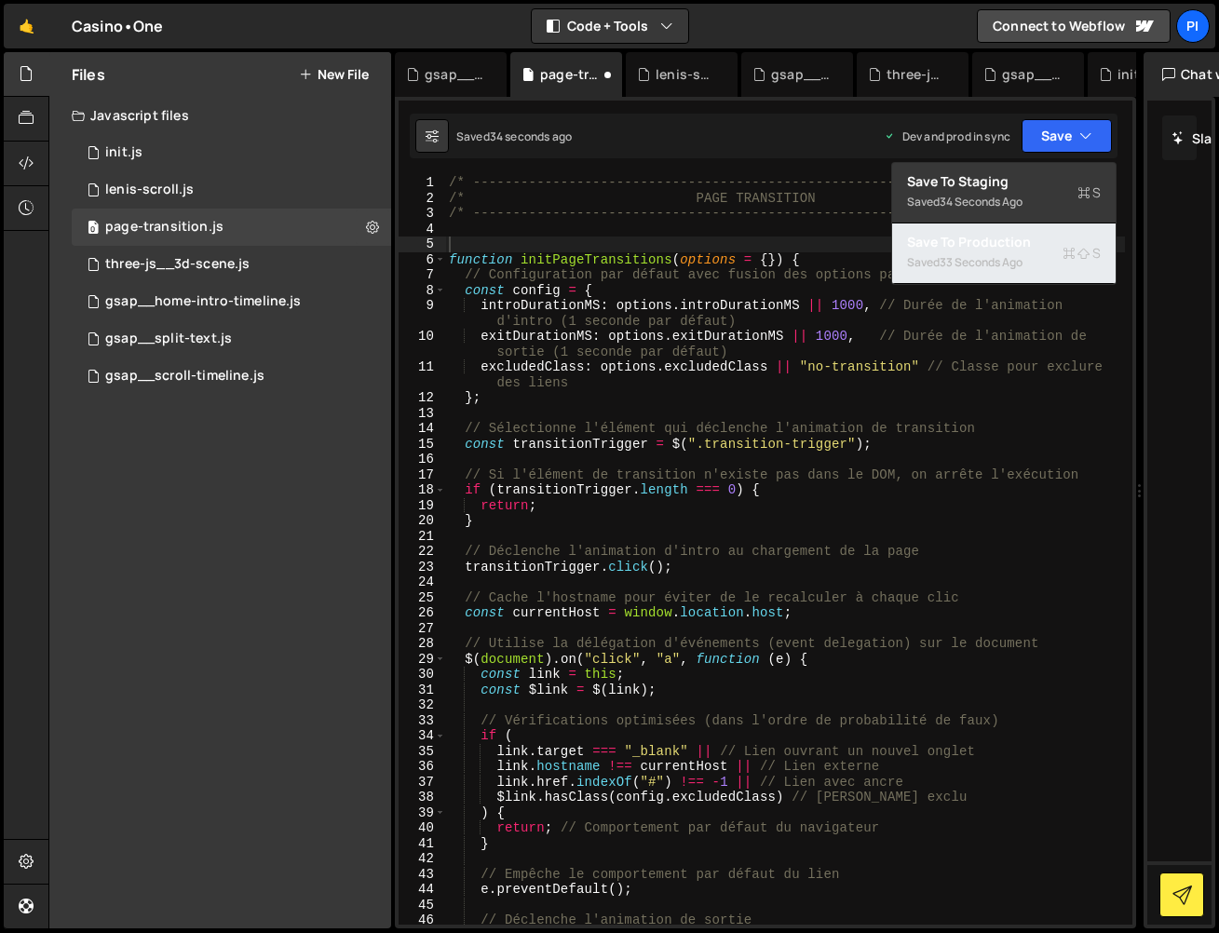
click at [1049, 248] on div "Save to Production S" at bounding box center [1004, 242] width 194 height 19
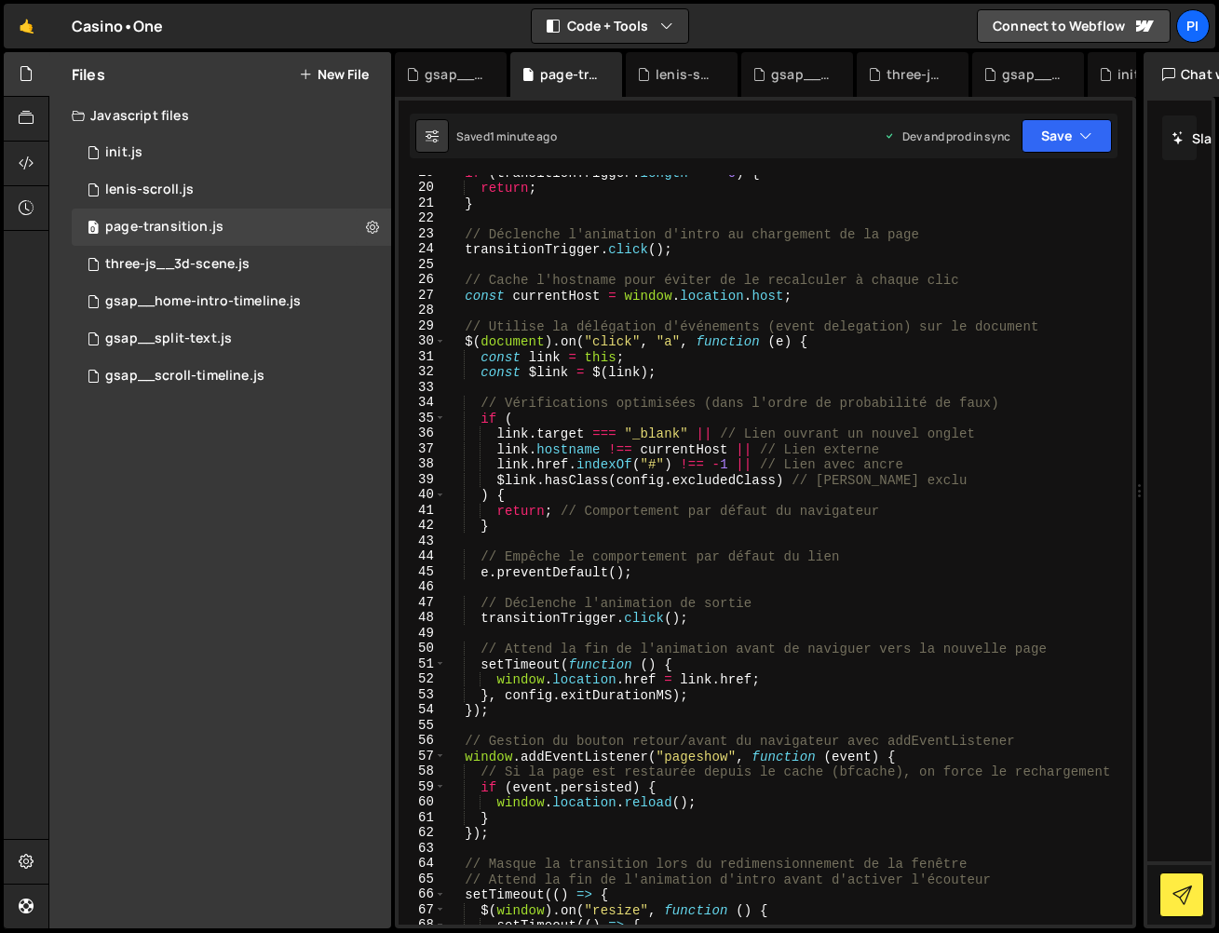
scroll to position [816, 0]
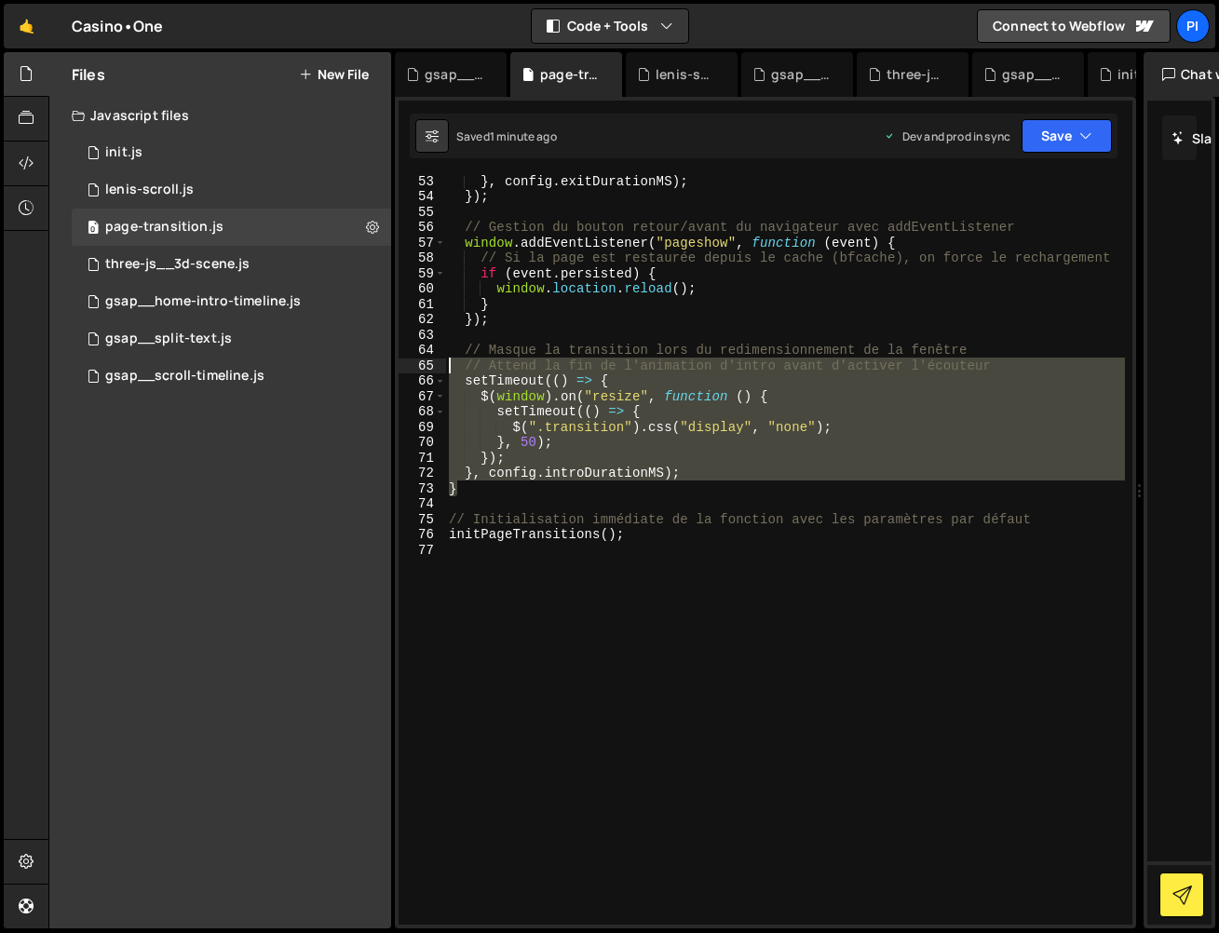
drag, startPoint x: 550, startPoint y: 493, endPoint x: 434, endPoint y: 364, distance: 173.4
click at [434, 364] on div "} 53 54 55 56 57 58 59 60 61 62 63 64 65 66 67 68 69 70 71 72 73 74 75 76 77 } …" at bounding box center [766, 550] width 734 height 750
paste textarea "});"
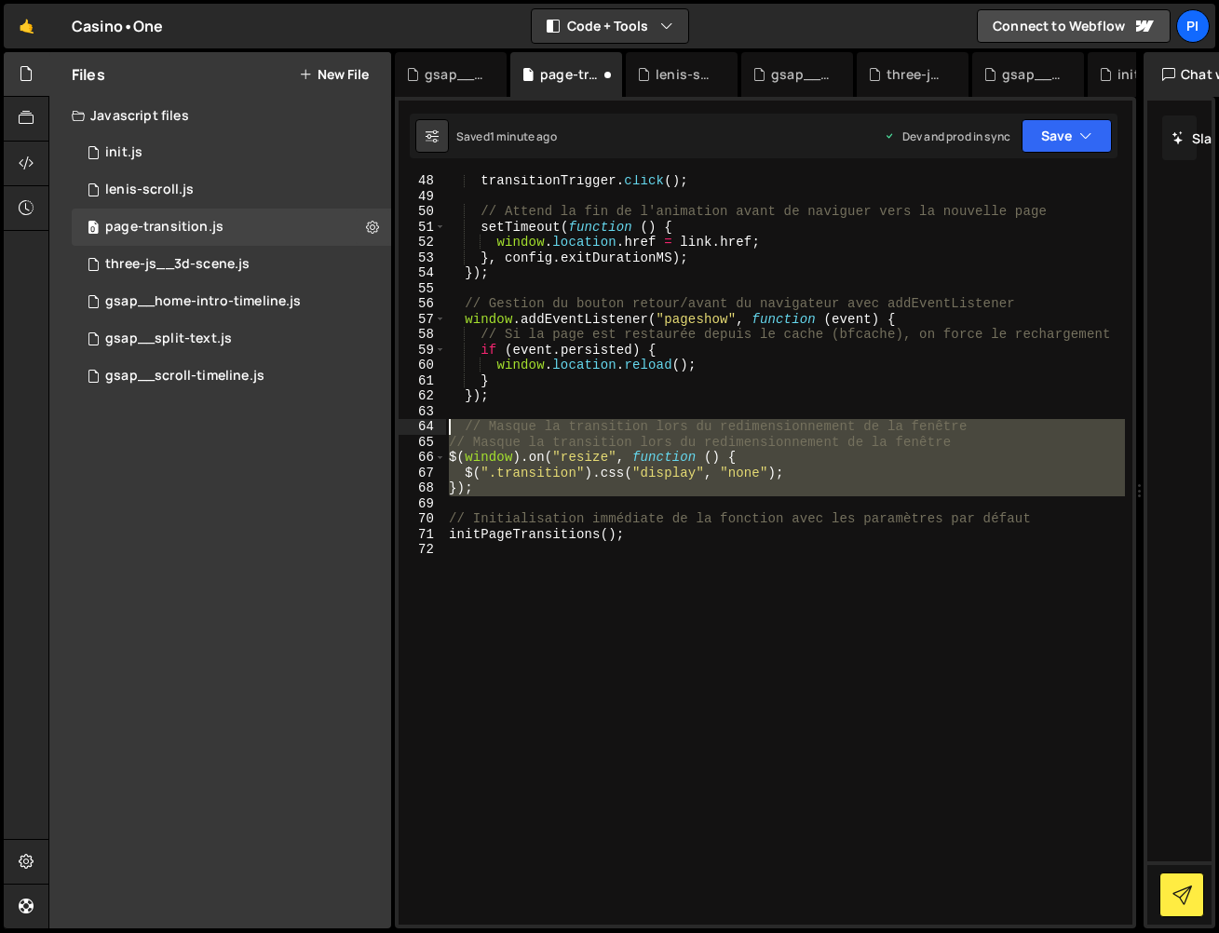
drag, startPoint x: 499, startPoint y: 504, endPoint x: 437, endPoint y: 424, distance: 101.5
click at [437, 424] on div "}); 48 49 50 51 52 53 54 55 56 57 58 59 60 61 62 63 64 65 66 67 68 69 70 71 72 …" at bounding box center [766, 550] width 734 height 750
paste textarea "});"
type textarea "});"
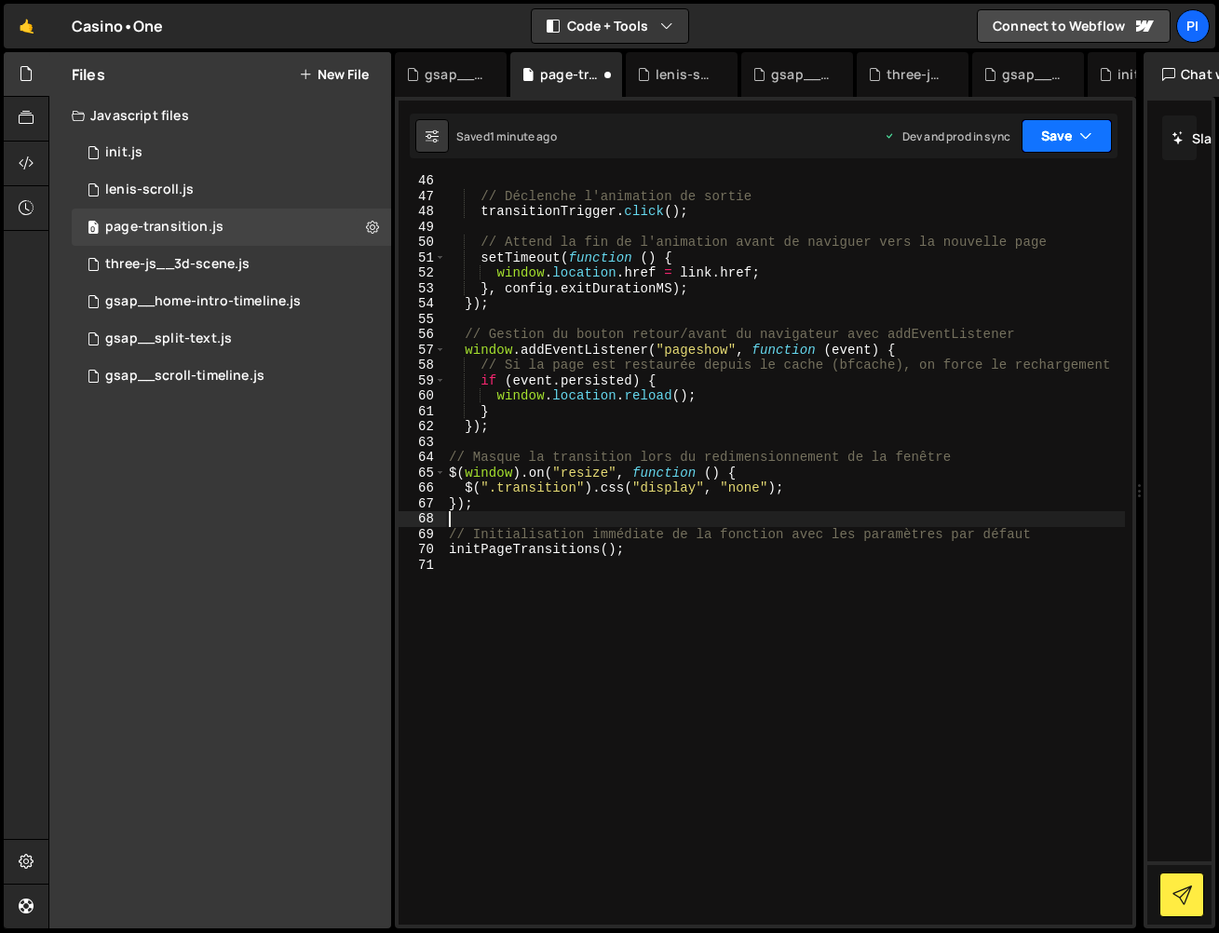
drag, startPoint x: 1060, startPoint y: 142, endPoint x: 1024, endPoint y: 209, distance: 75.0
click at [1060, 142] on button "Save" at bounding box center [1067, 136] width 90 height 34
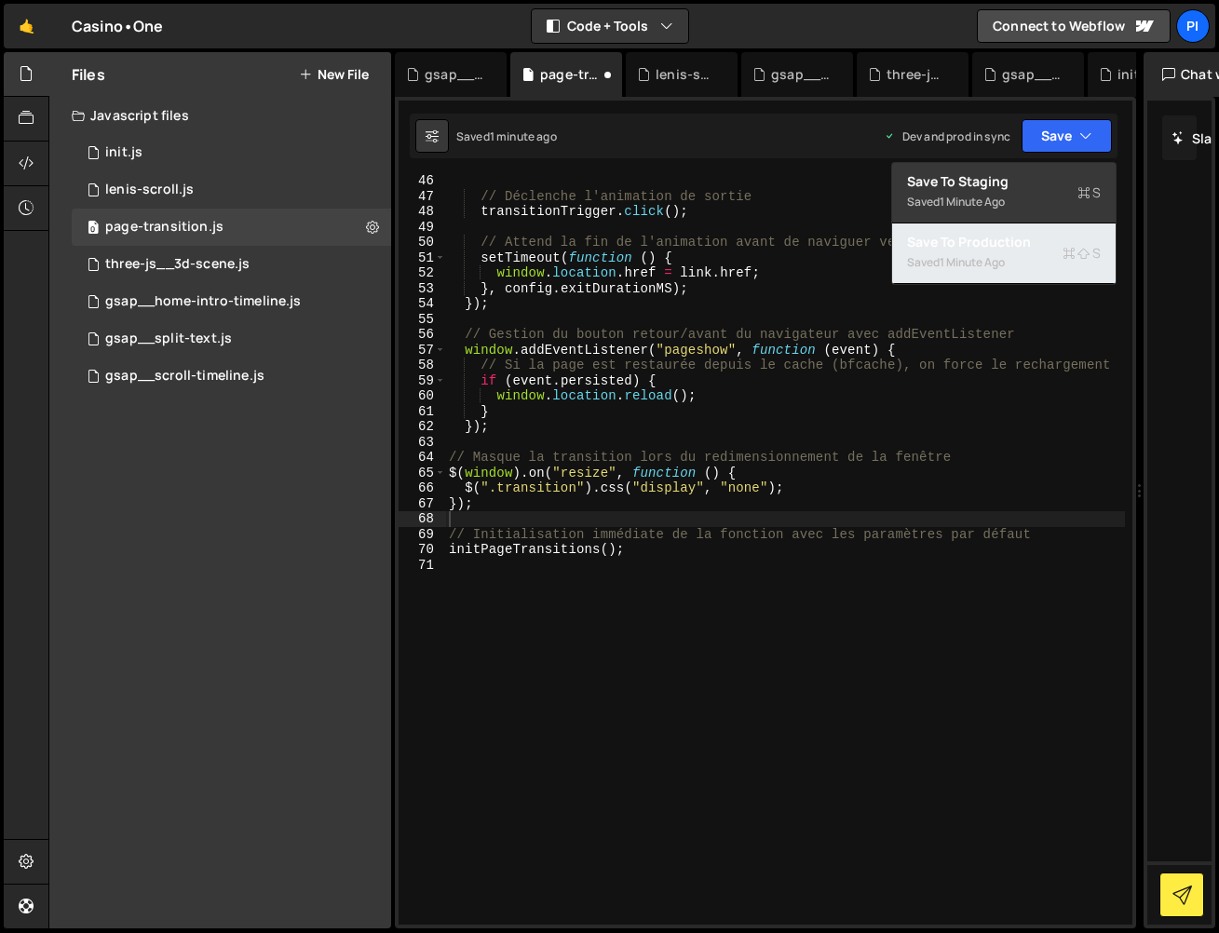
click at [1007, 242] on div "Save to Production S" at bounding box center [1004, 242] width 194 height 19
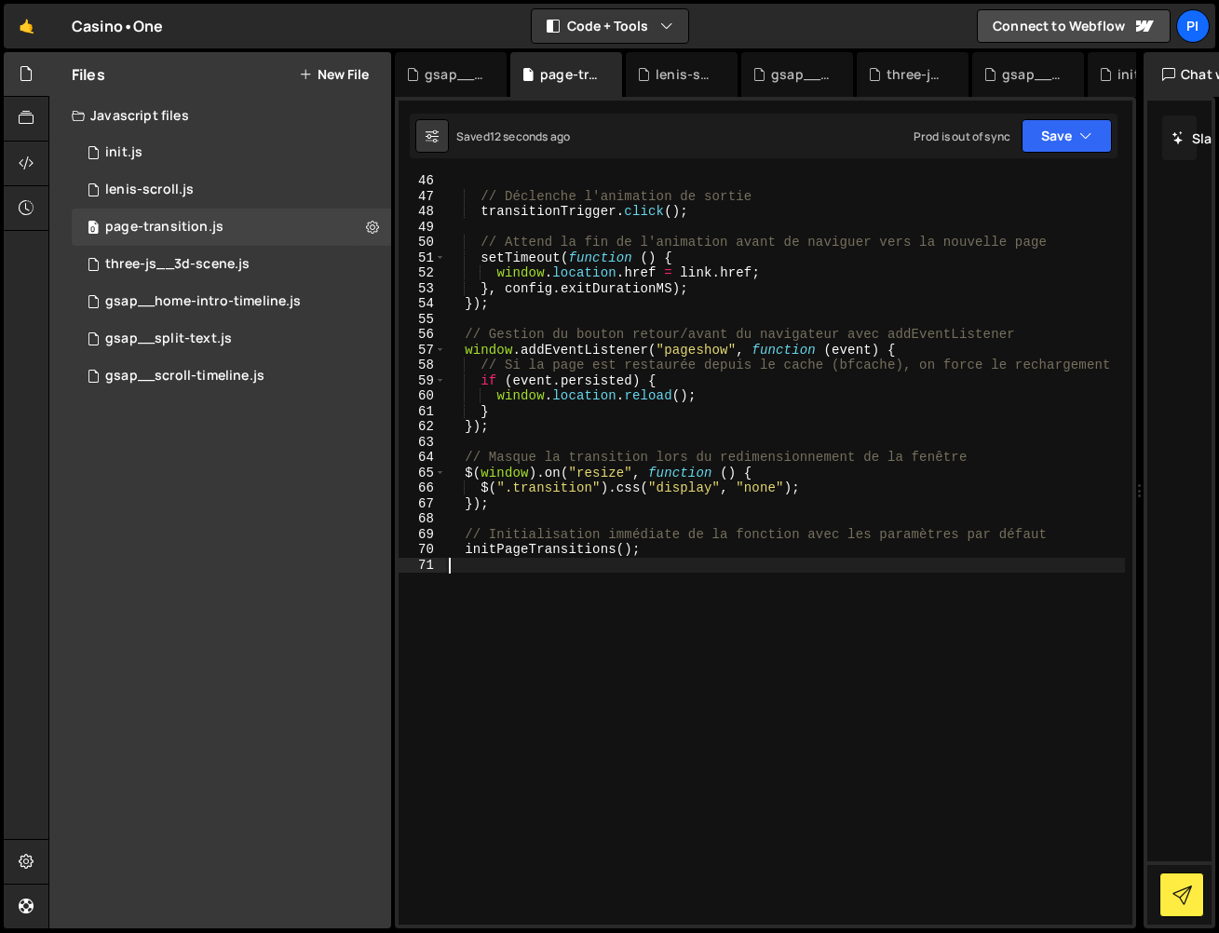
scroll to position [0, 0]
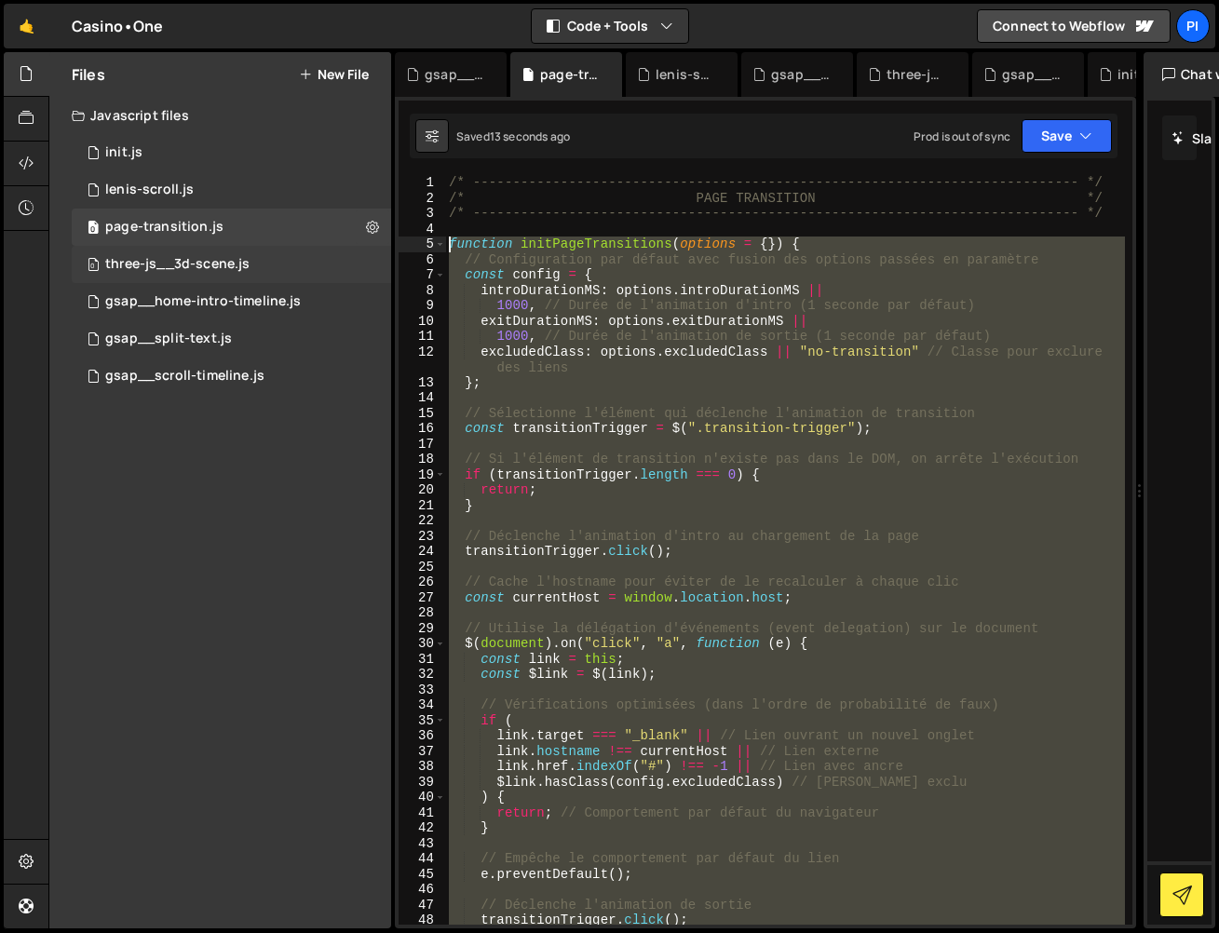
drag, startPoint x: 472, startPoint y: 525, endPoint x: 205, endPoint y: 259, distance: 377.3
click at [198, 251] on div "Files New File Javascript files 0 init.js 0 0 lenis-scroll.js 0 0 page-transiti…" at bounding box center [633, 490] width 1171 height 877
paste textarea "initPageTransitions();"
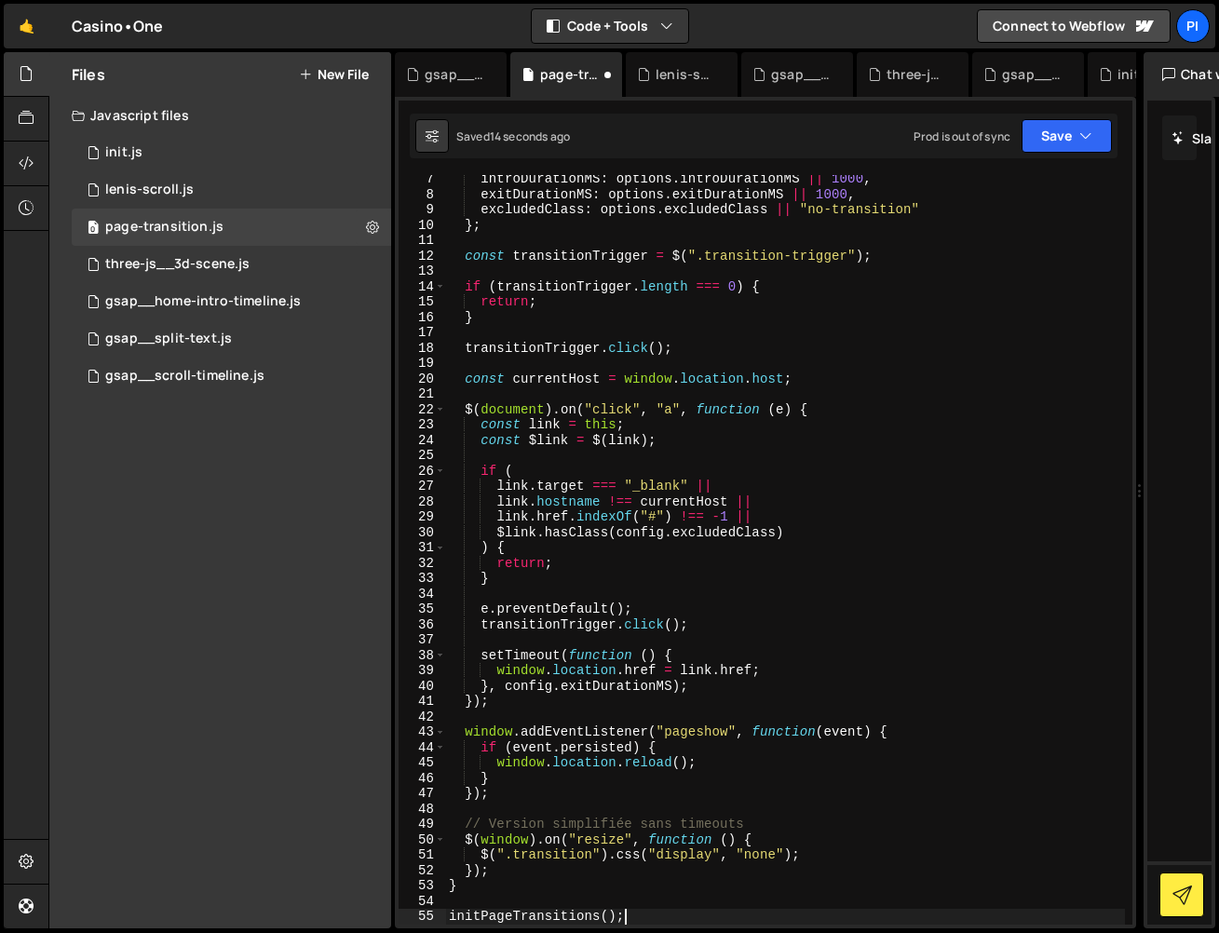
scroll to position [462, 0]
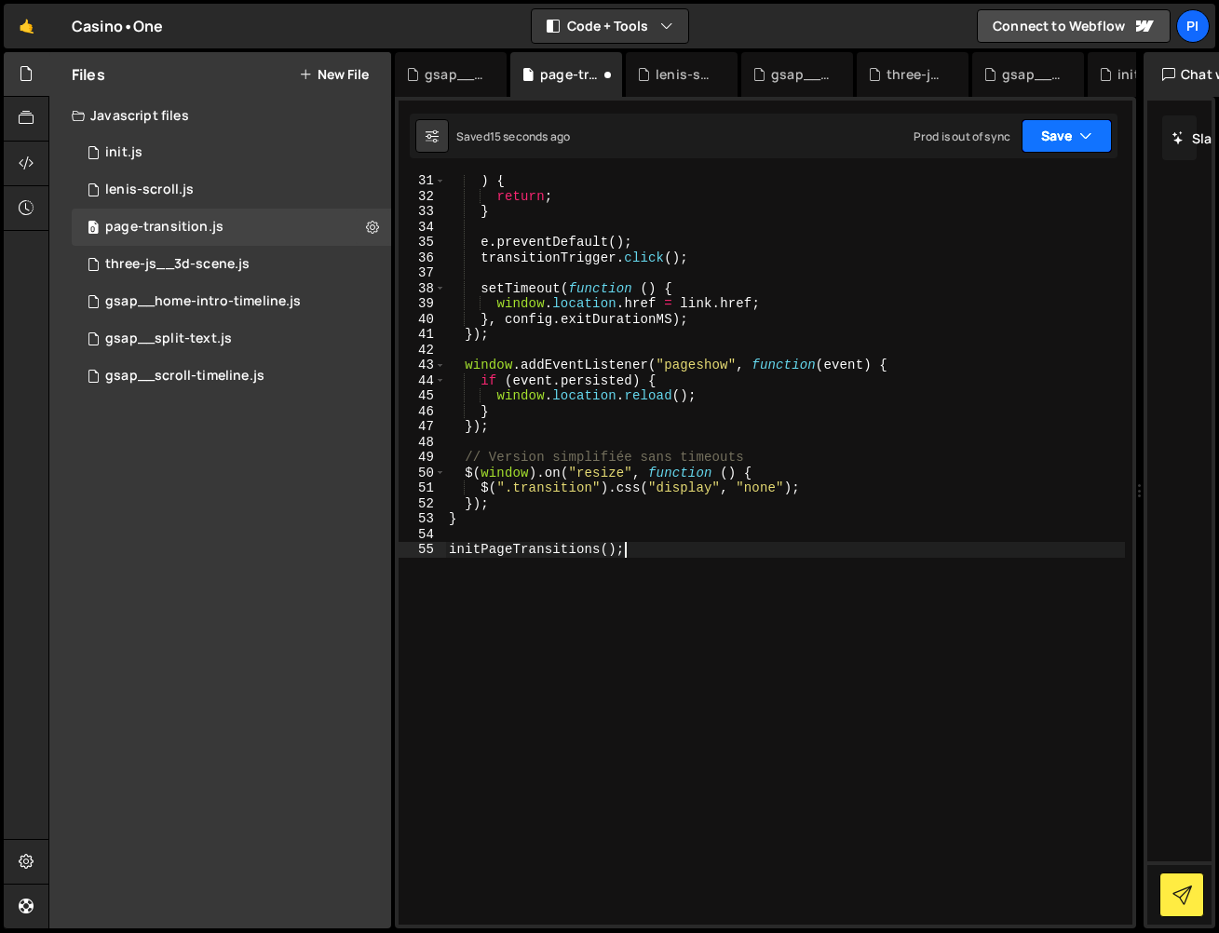
drag, startPoint x: 1061, startPoint y: 133, endPoint x: 1054, endPoint y: 172, distance: 39.7
click at [1061, 133] on button "Save" at bounding box center [1067, 136] width 90 height 34
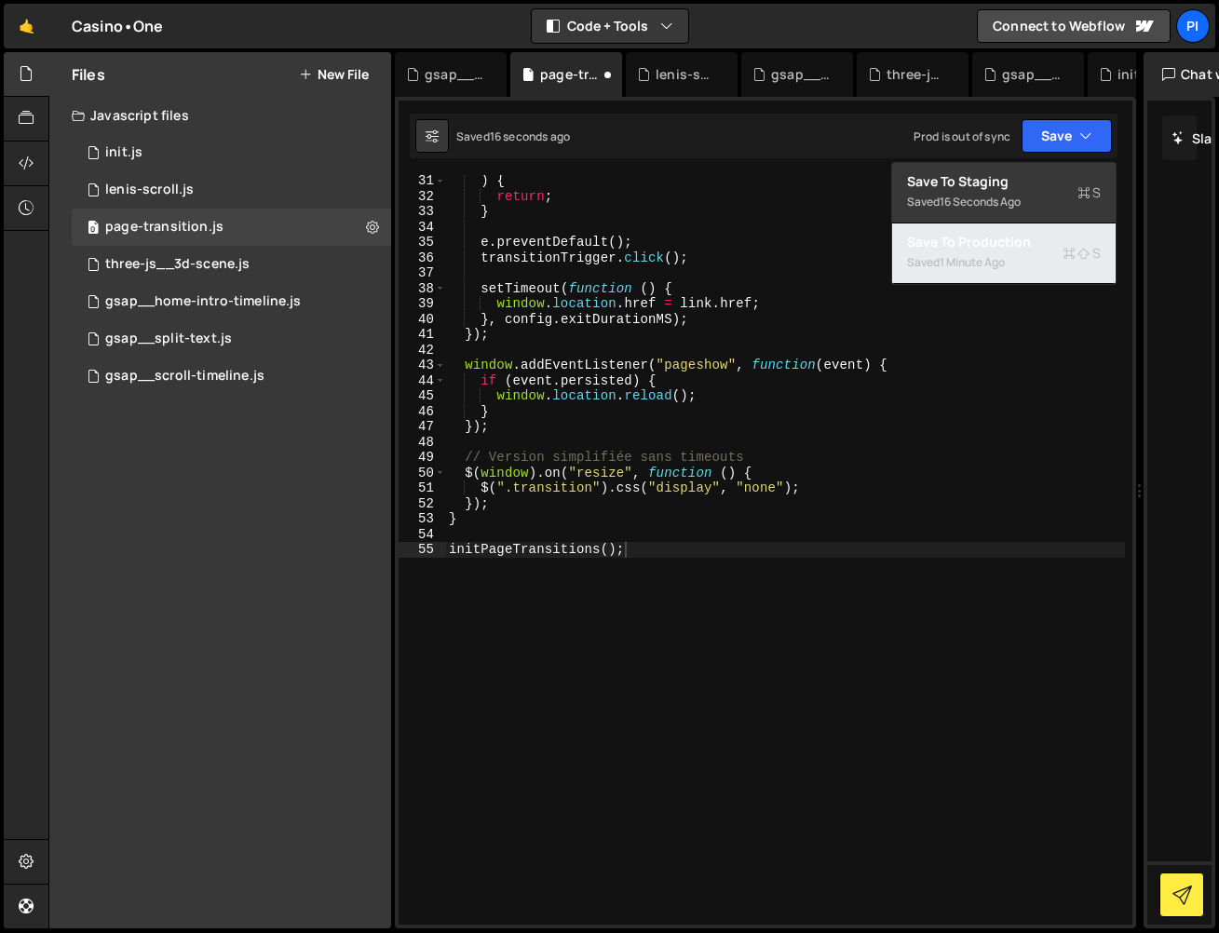
click at [1014, 252] on button "Save to Production S Saved 1 minute ago" at bounding box center [1004, 254] width 224 height 61
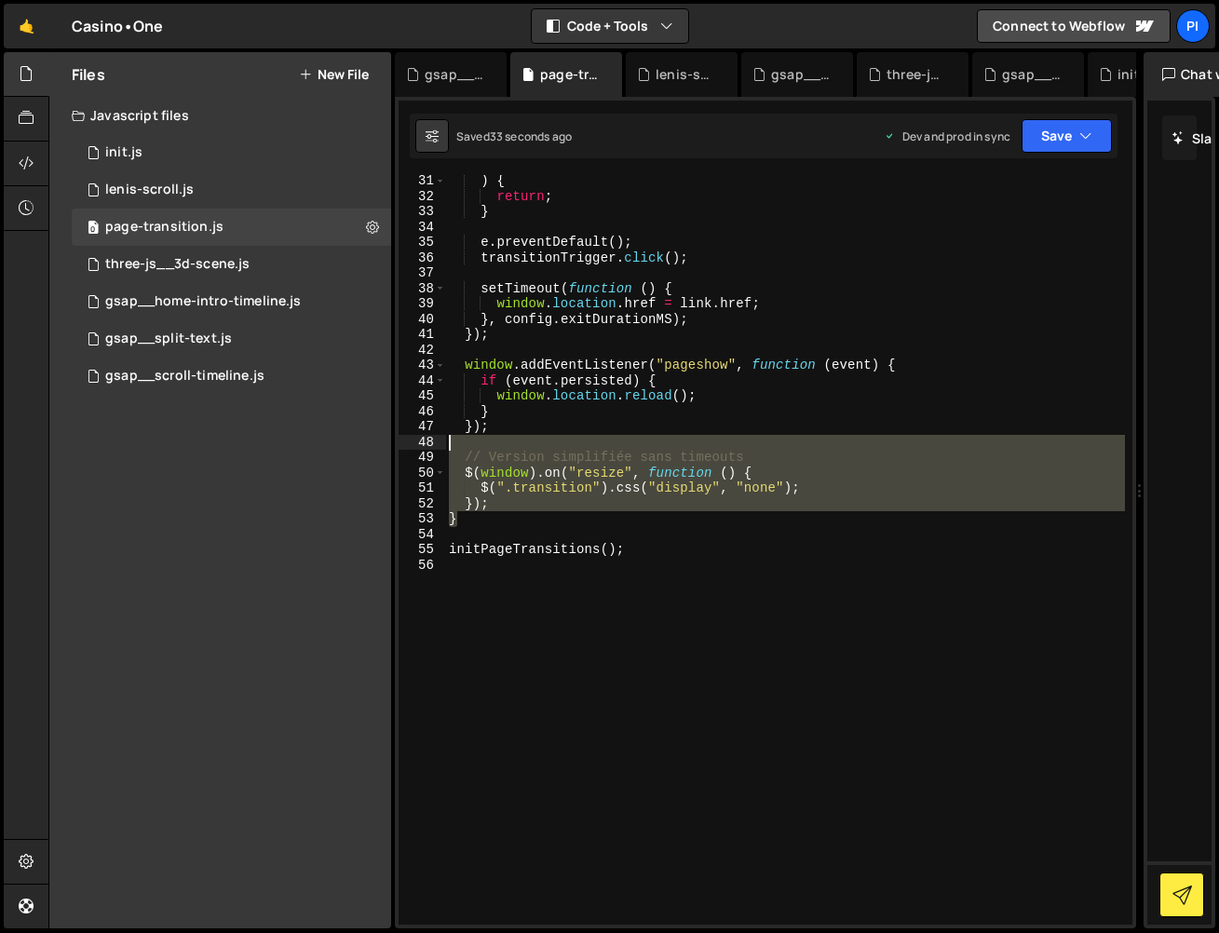
drag, startPoint x: 478, startPoint y: 524, endPoint x: 408, endPoint y: 447, distance: 104.2
click at [408, 447] on div "} 31 32 33 34 35 36 37 38 39 40 41 42 43 44 45 46 47 48 49 50 51 52 53 54 55 56…" at bounding box center [766, 550] width 734 height 750
type textarea "// Version simplifiée sans timeouts"
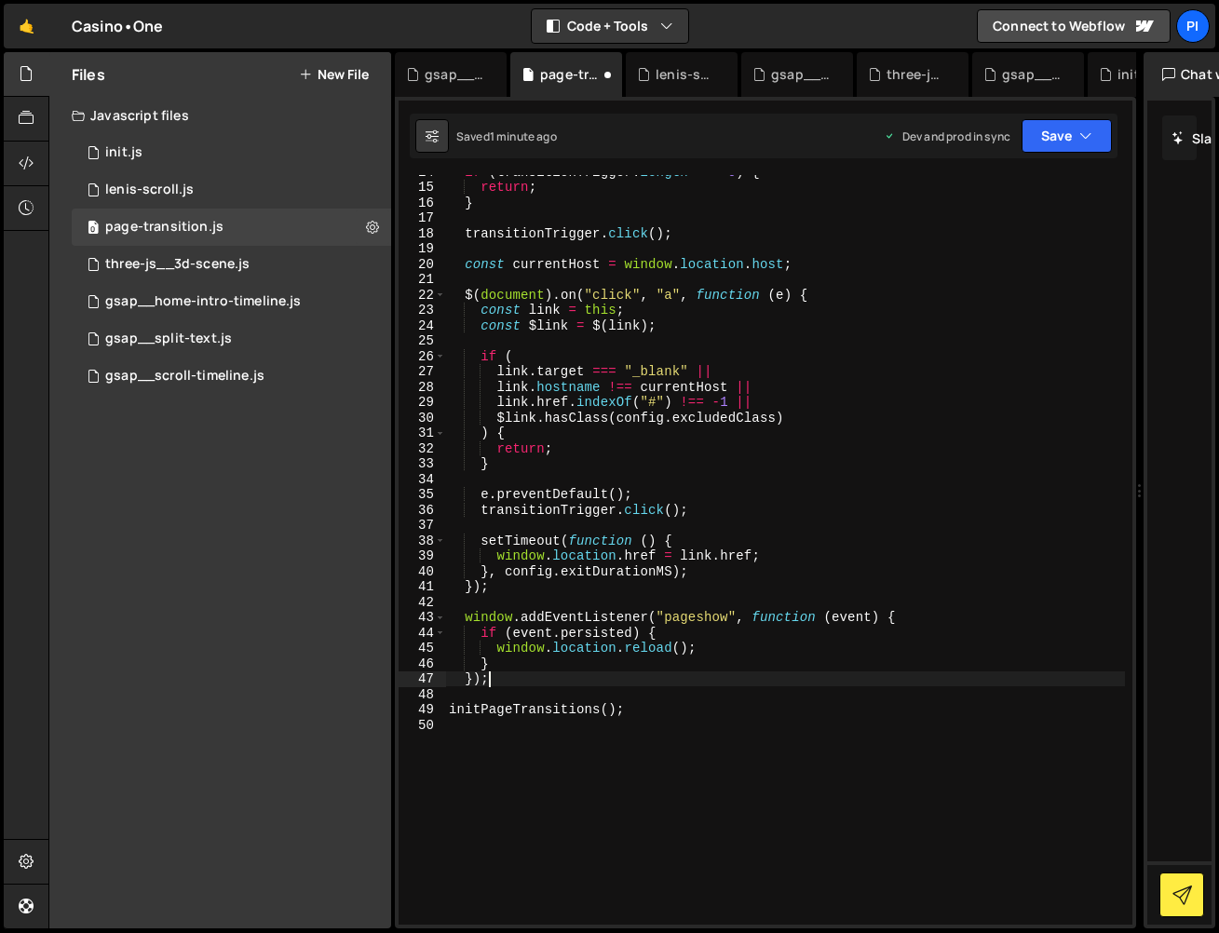
scroll to position [210, 0]
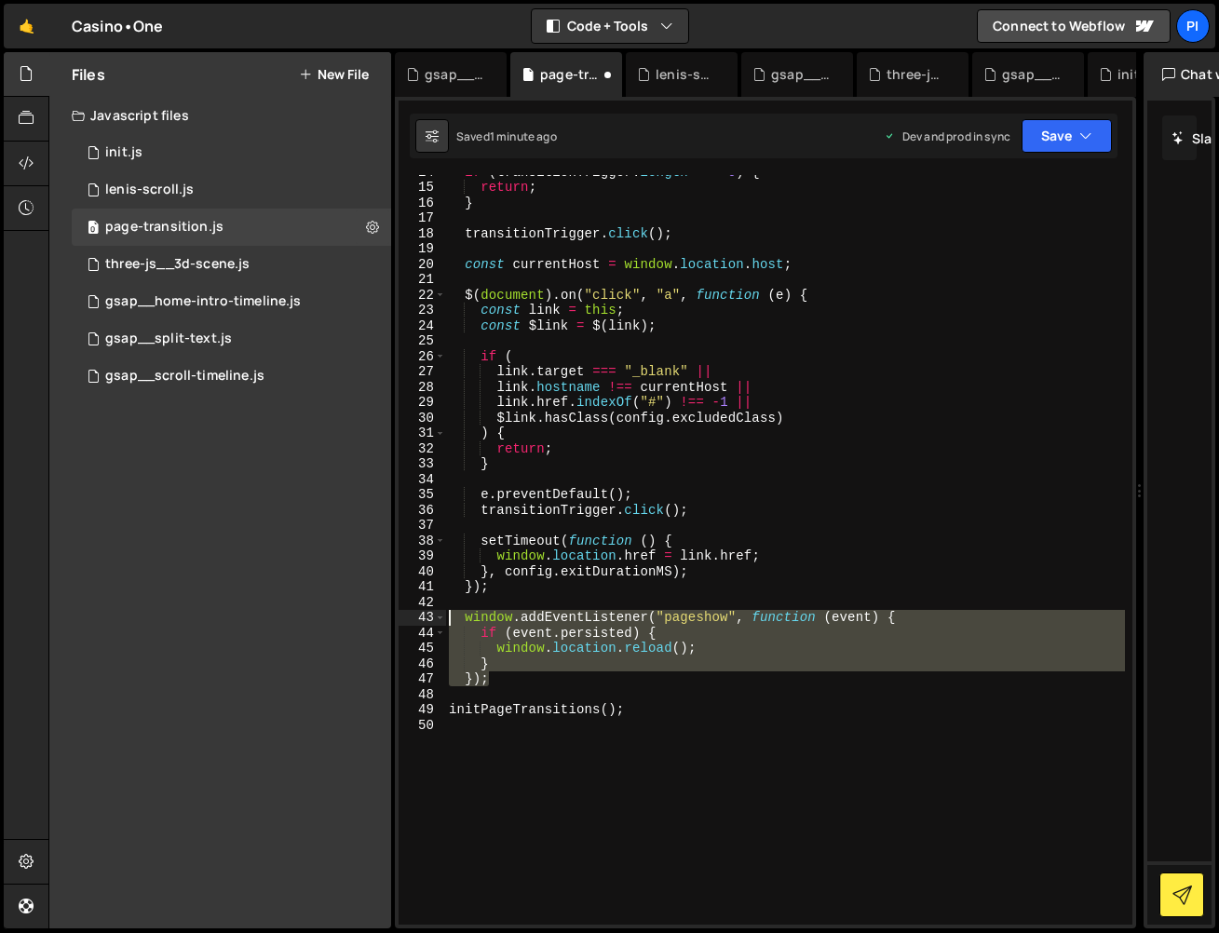
drag, startPoint x: 542, startPoint y: 686, endPoint x: 381, endPoint y: 622, distance: 173.5
click at [381, 622] on div "Files New File Javascript files 0 init.js 0 0 lenis-scroll.js 0 0 page-transiti…" at bounding box center [633, 490] width 1171 height 877
type textarea "window.addEventListener("pageshow", function (event) { if (event.persisted) {"
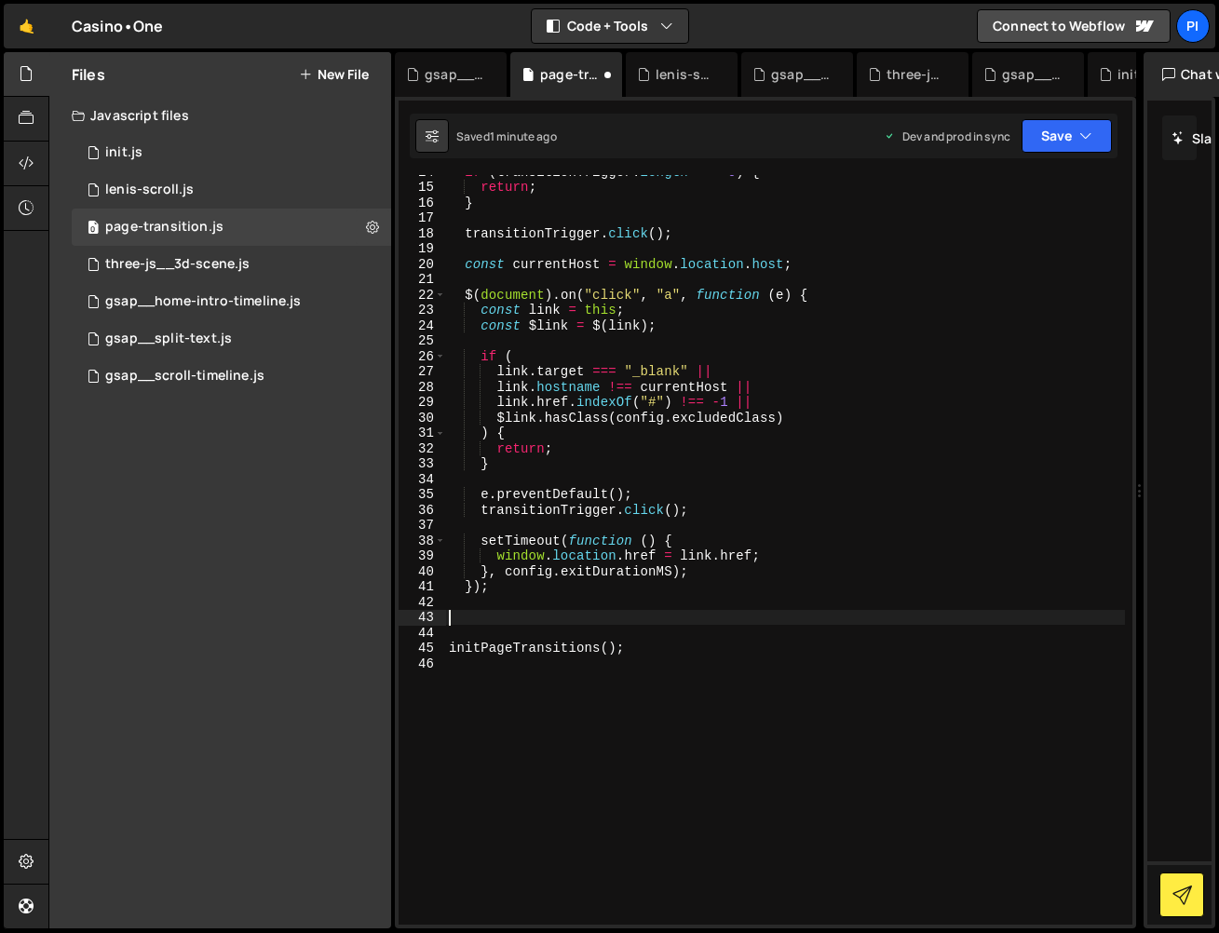
type textarea "});"
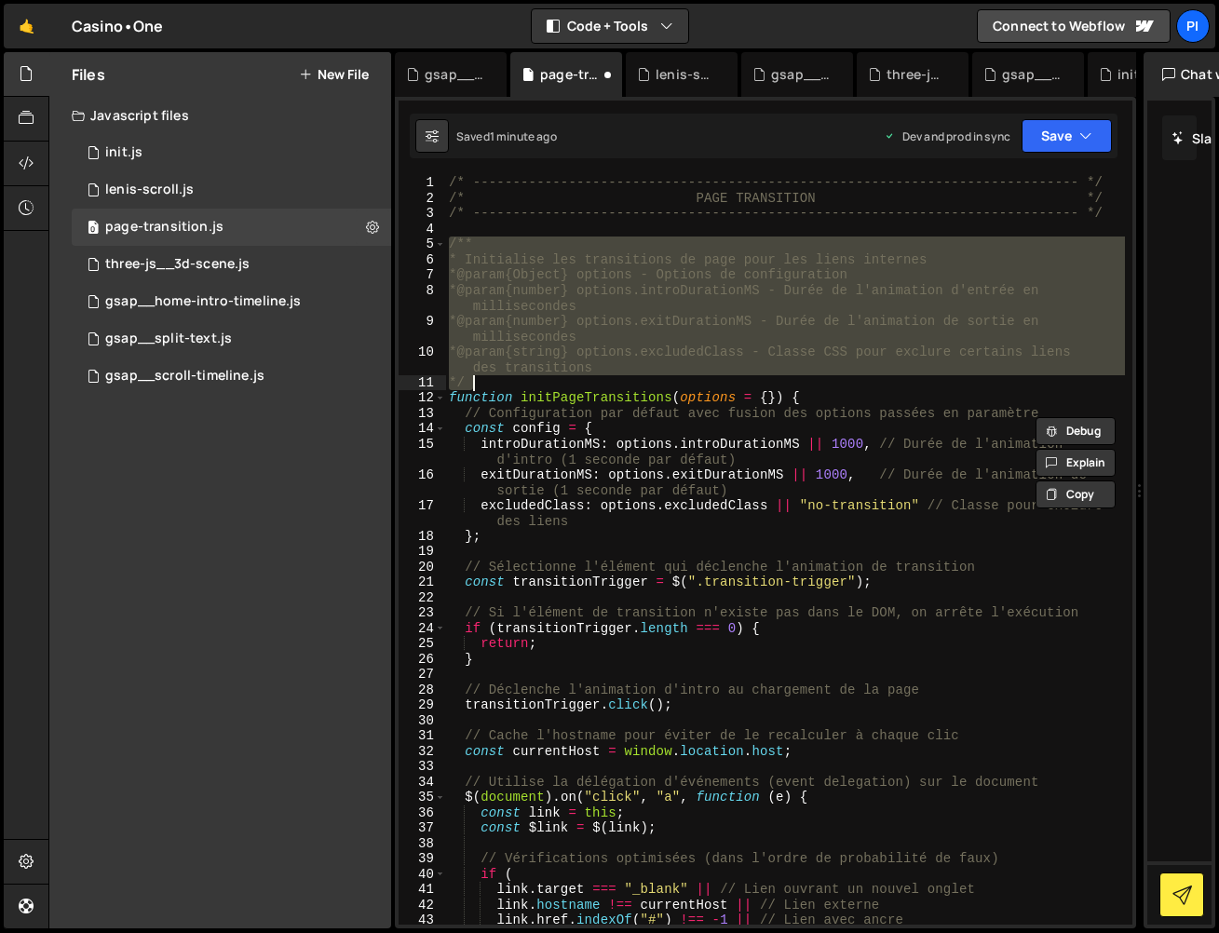
scroll to position [662, 0]
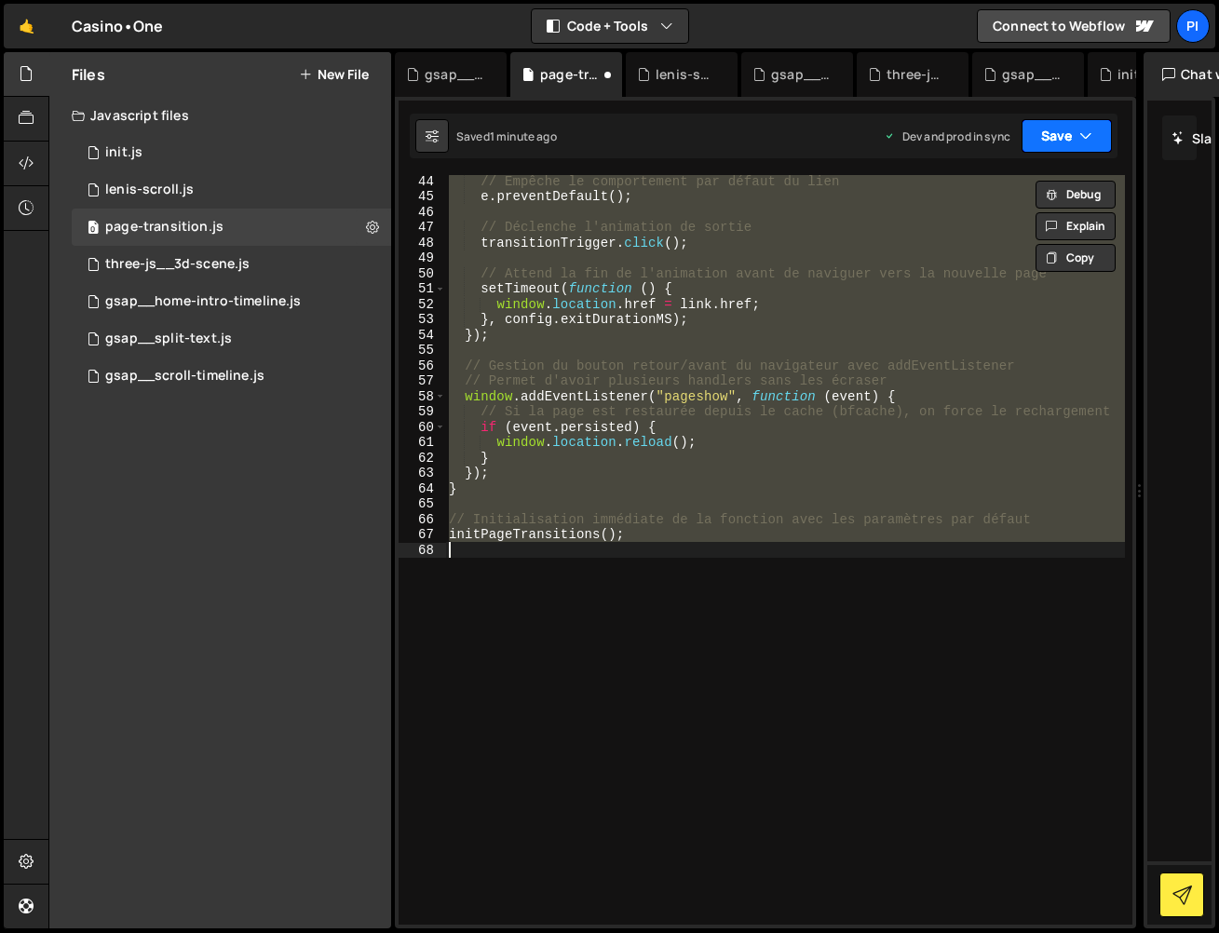
type textarea "initPageTransitions();"
click at [1078, 122] on button "Save" at bounding box center [1067, 136] width 90 height 34
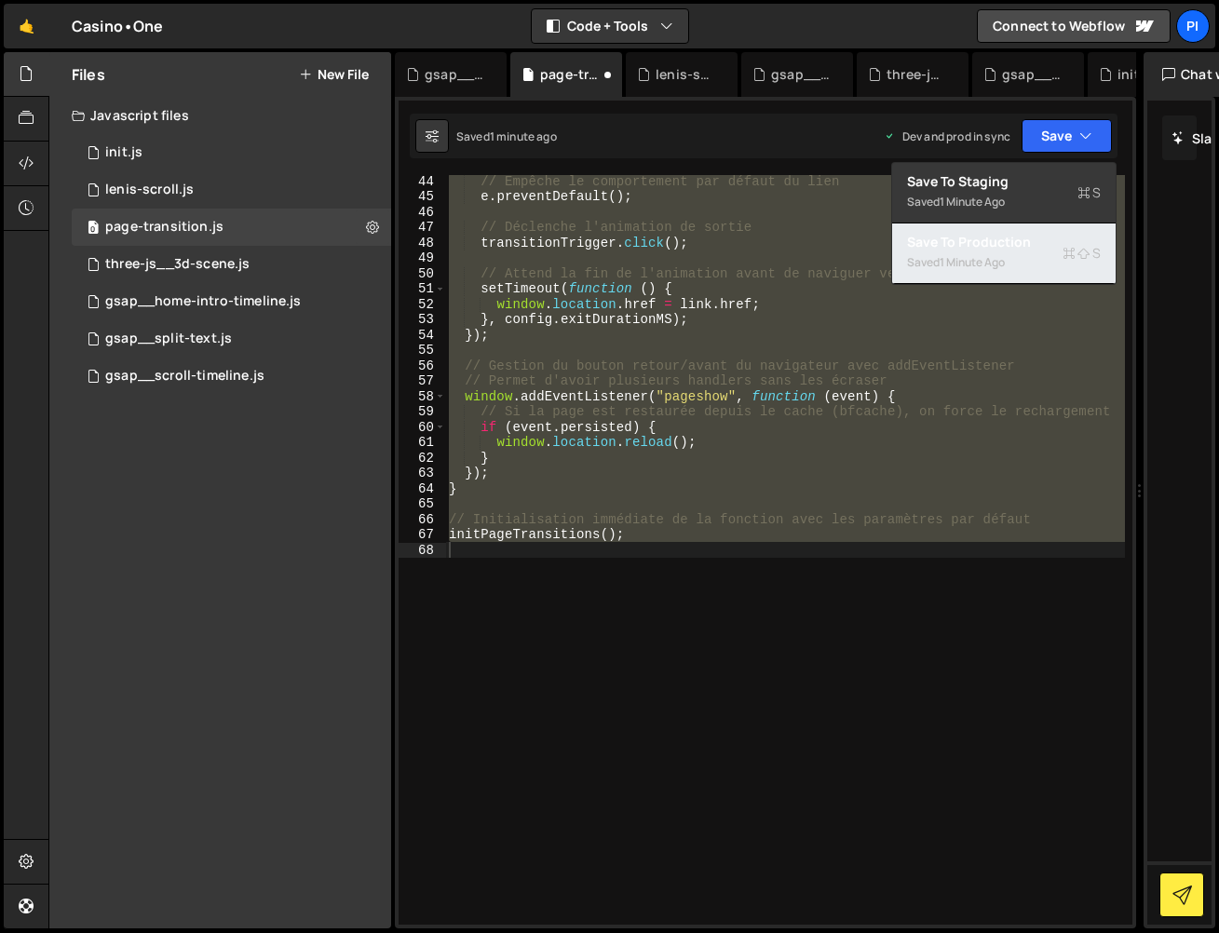
click at [1013, 240] on div "Save to Production S" at bounding box center [1004, 242] width 194 height 19
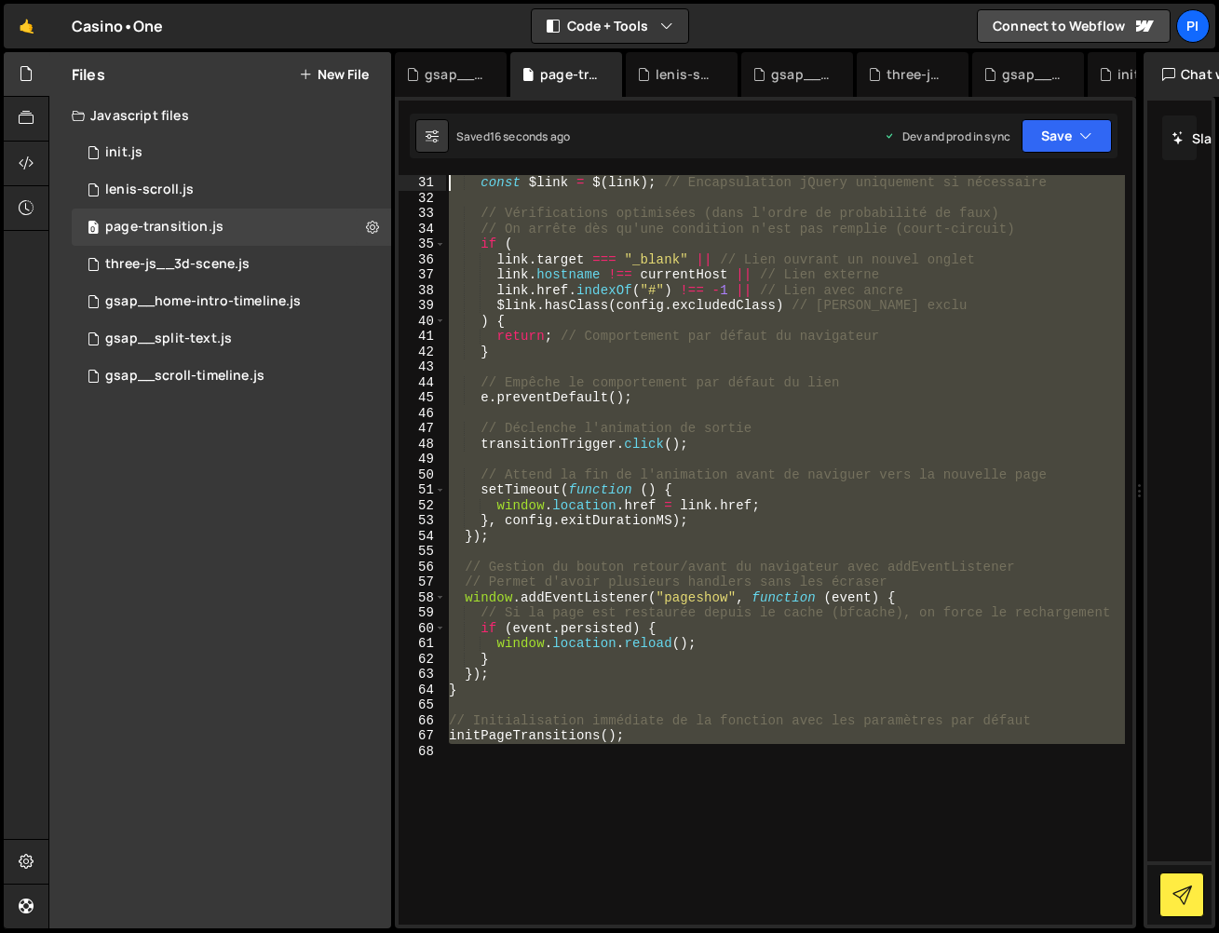
scroll to position [0, 0]
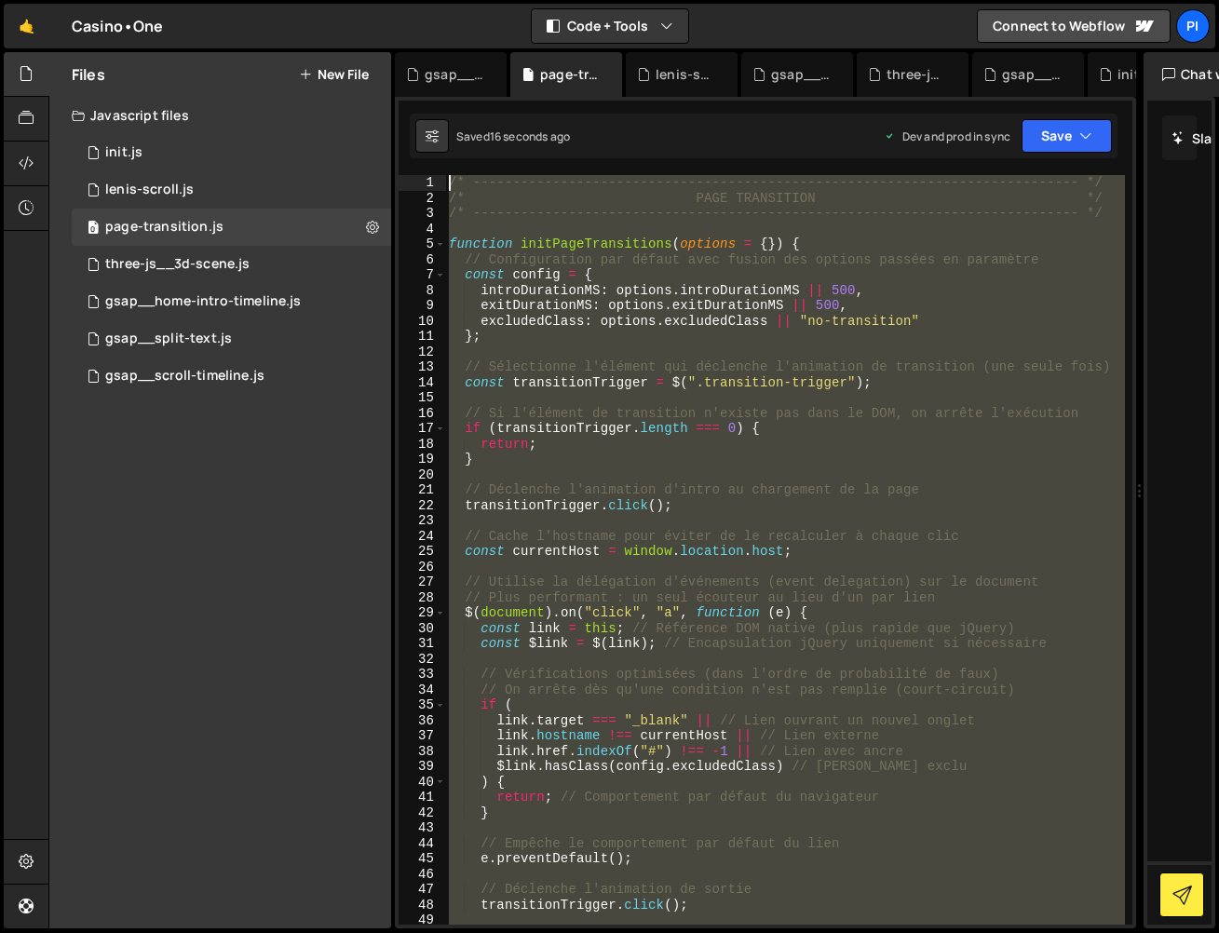
drag, startPoint x: 437, startPoint y: -25, endPoint x: 338, endPoint y: -45, distance: 100.6
click at [338, 0] on html "Projects [GEOGRAPHIC_DATA] Blog Pi Projects Your Teams Invite team member Accou…" at bounding box center [609, 466] width 1219 height 933
click at [728, 406] on div "/* ----------------------------------------------------------------------------…" at bounding box center [785, 550] width 680 height 750
drag, startPoint x: 357, startPoint y: 102, endPoint x: 141, endPoint y: 75, distance: 217.7
click at [237, 0] on html "Projects [GEOGRAPHIC_DATA] Blog Pi Projects Your Teams Invite team member Accou…" at bounding box center [609, 466] width 1219 height 933
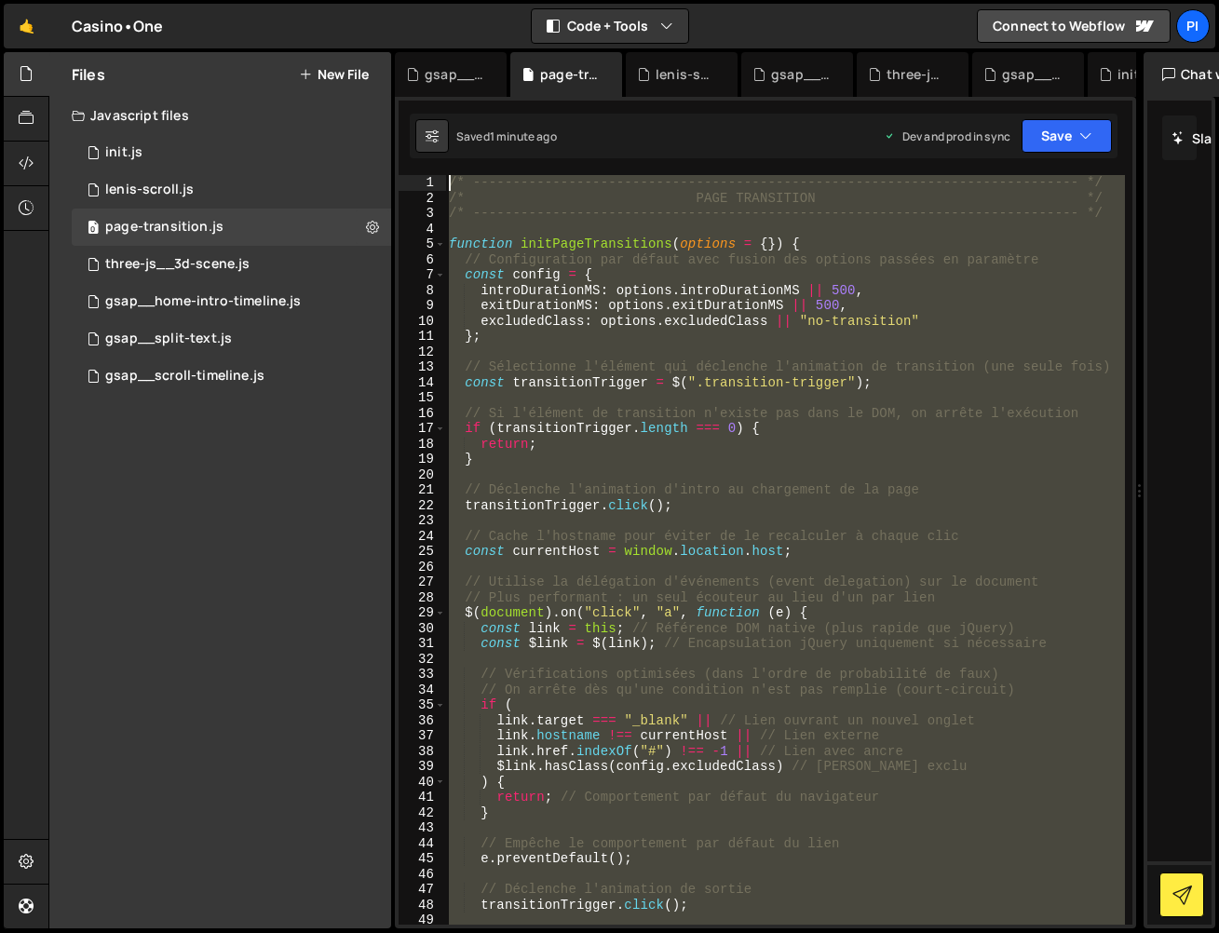
type textarea "/* ----------------------------------------------------------------------------…"
click at [251, 312] on div "0 gsap__home-intro-timeline.js 0" at bounding box center [231, 301] width 319 height 37
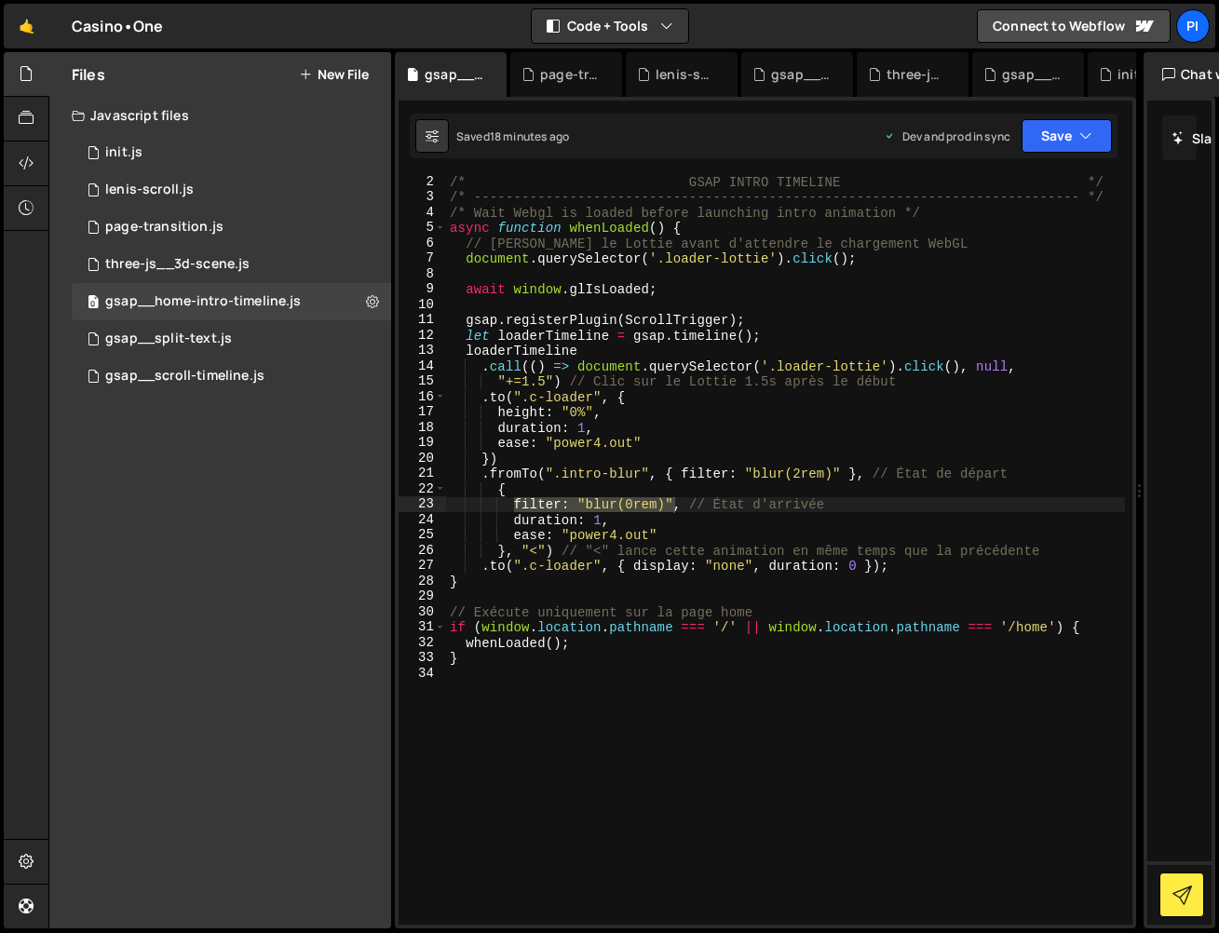
click at [707, 542] on div "/* GSAP INTRO TIMELINE */ /* --------------------------------------------------…" at bounding box center [785, 564] width 679 height 780
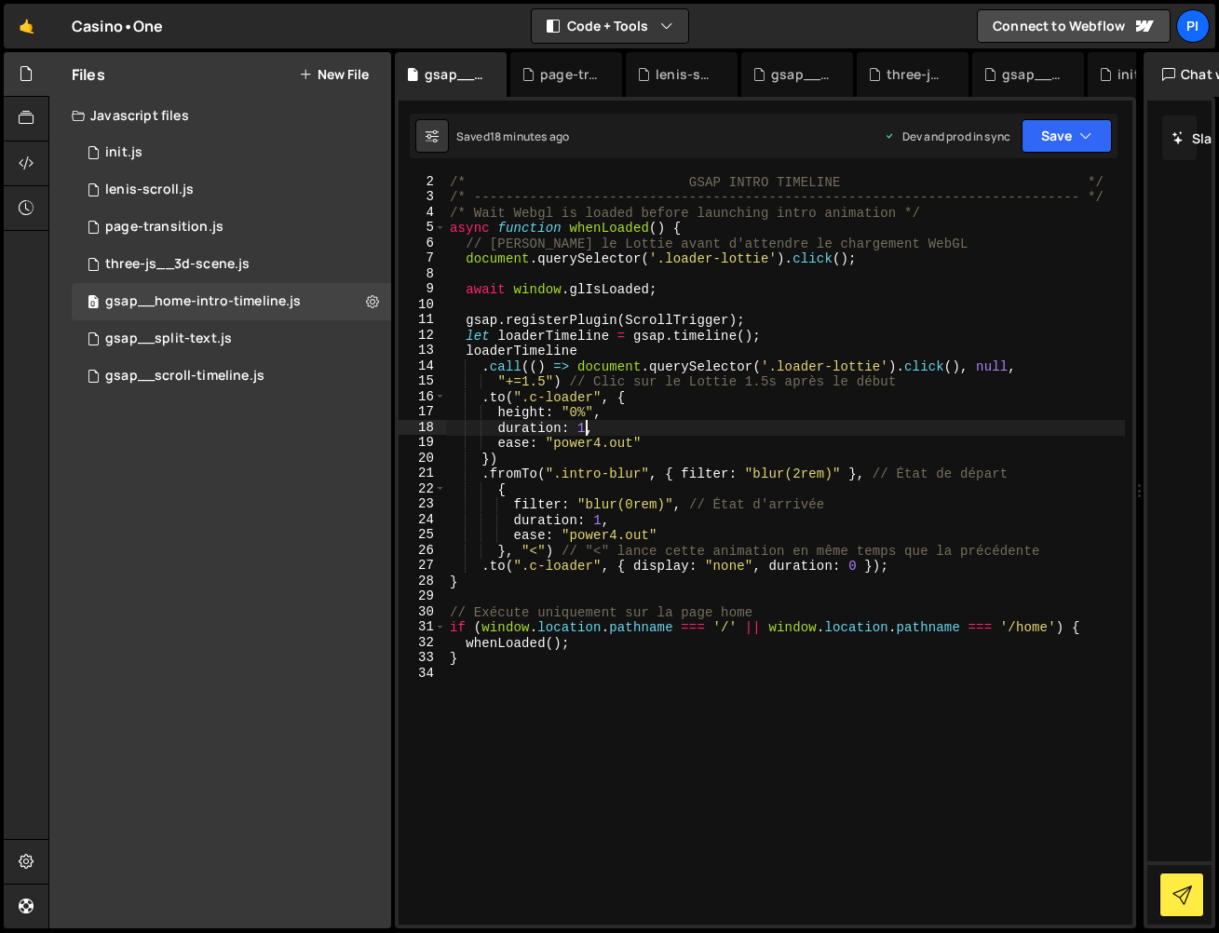
click at [582, 425] on div "/* GSAP INTRO TIMELINE */ /* --------------------------------------------------…" at bounding box center [785, 564] width 679 height 780
click at [887, 314] on div "/* GSAP INTRO TIMELINE */ /* --------------------------------------------------…" at bounding box center [785, 564] width 679 height 780
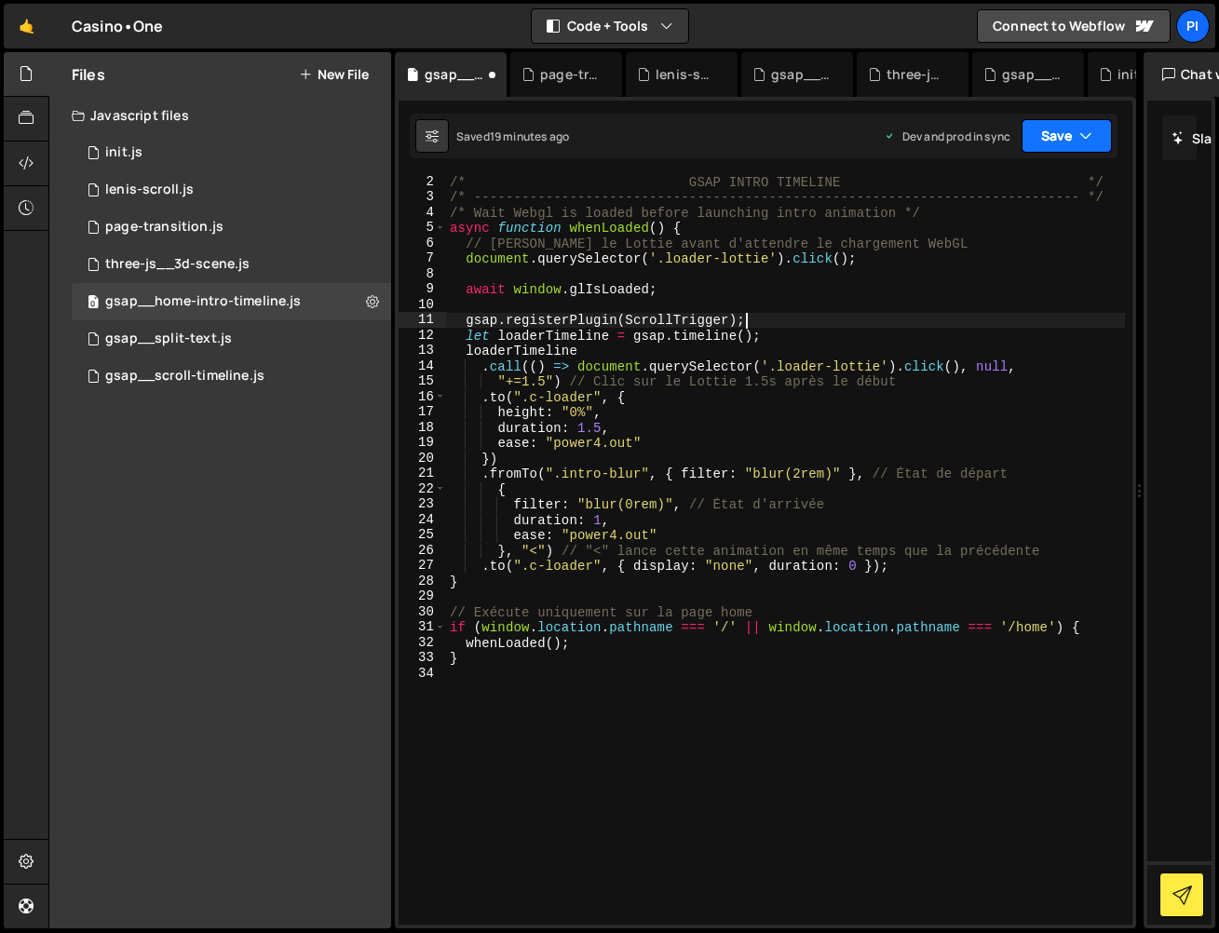
type textarea "gsap.registerPlugin(ScrollTrigger);"
drag, startPoint x: 1059, startPoint y: 140, endPoint x: 1052, endPoint y: 165, distance: 26.0
click at [1059, 140] on button "Save" at bounding box center [1067, 136] width 90 height 34
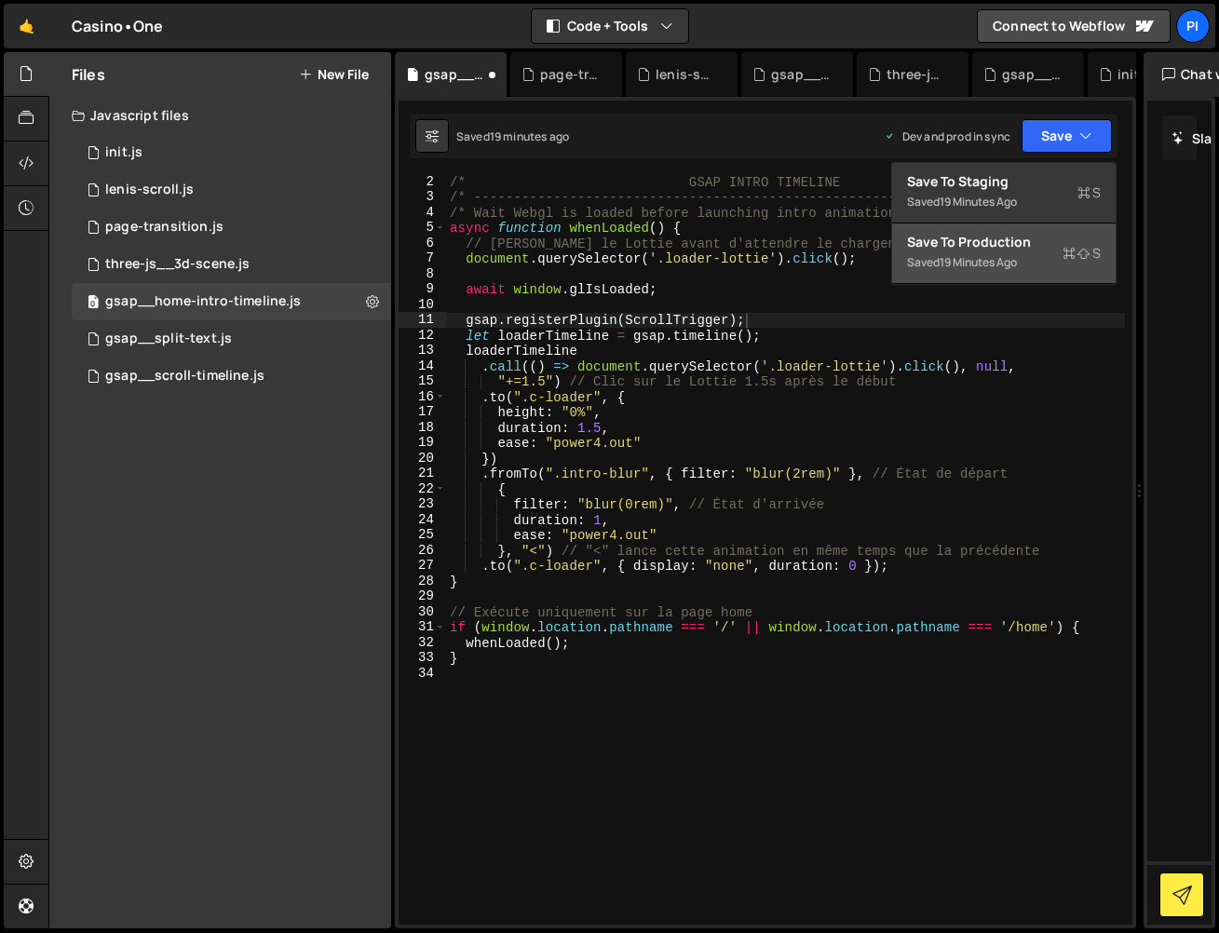
click at [1045, 244] on div "Save to Production S" at bounding box center [1004, 242] width 194 height 19
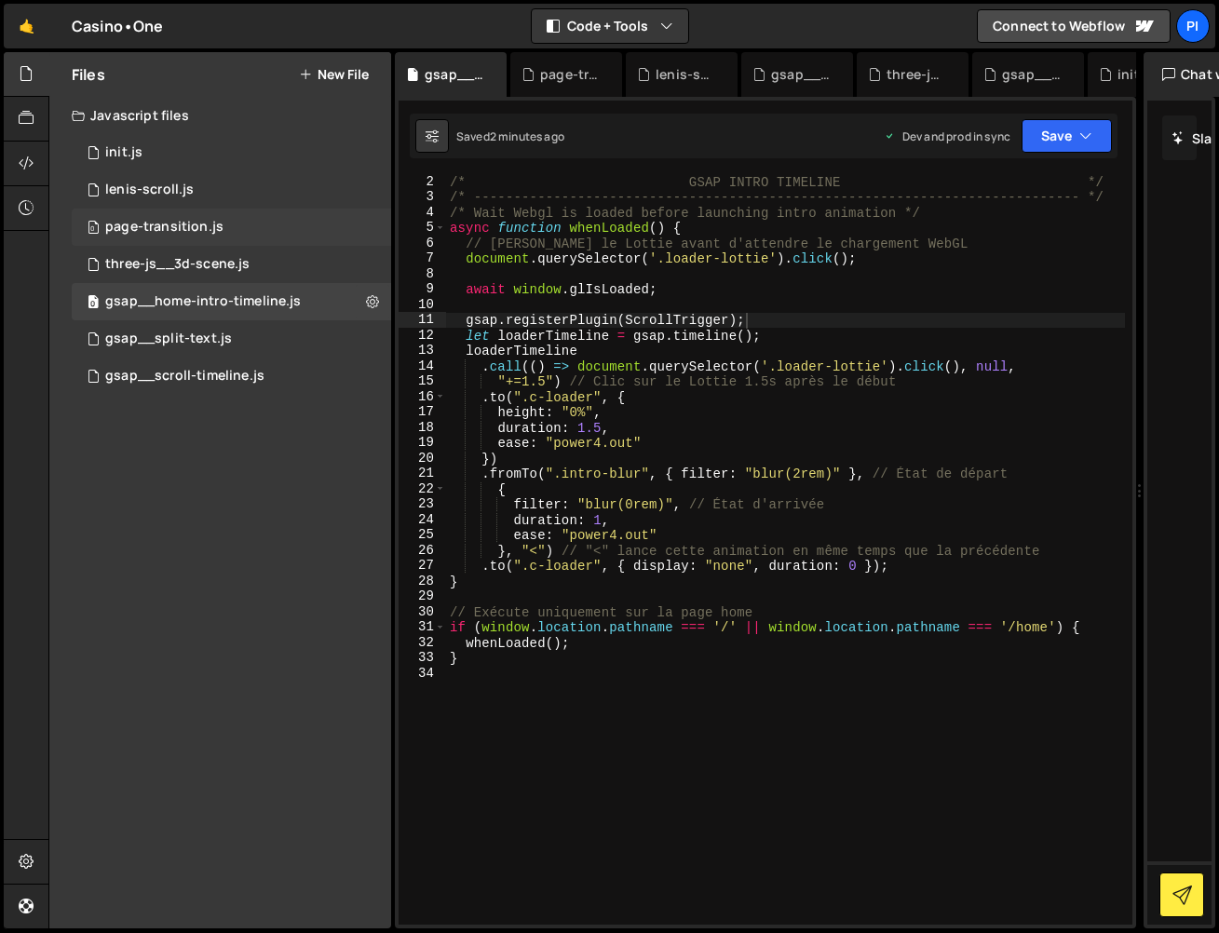
click at [223, 214] on div "0 page-transition.js 0" at bounding box center [231, 227] width 319 height 37
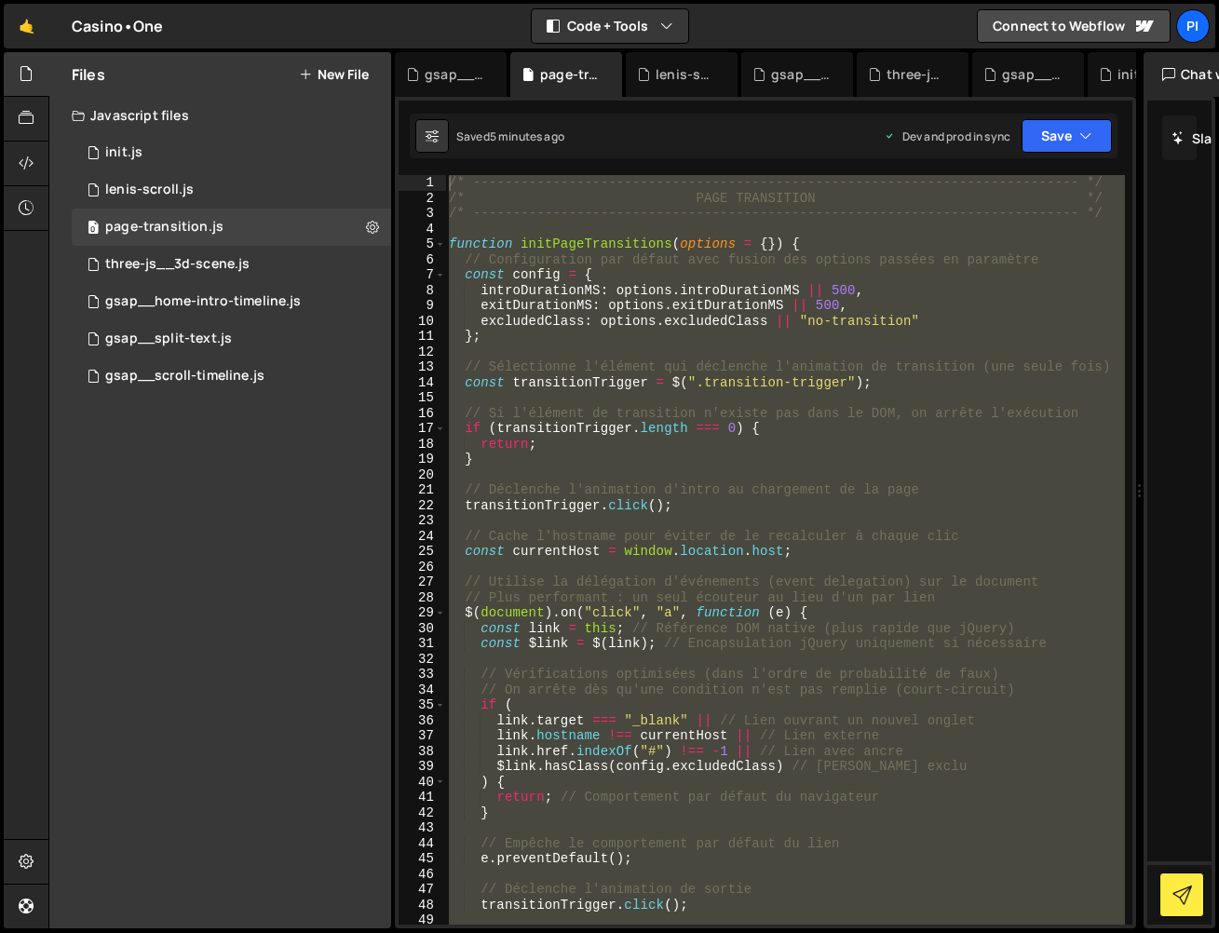
click at [692, 582] on div "/* ----------------------------------------------------------------------------…" at bounding box center [785, 550] width 680 height 750
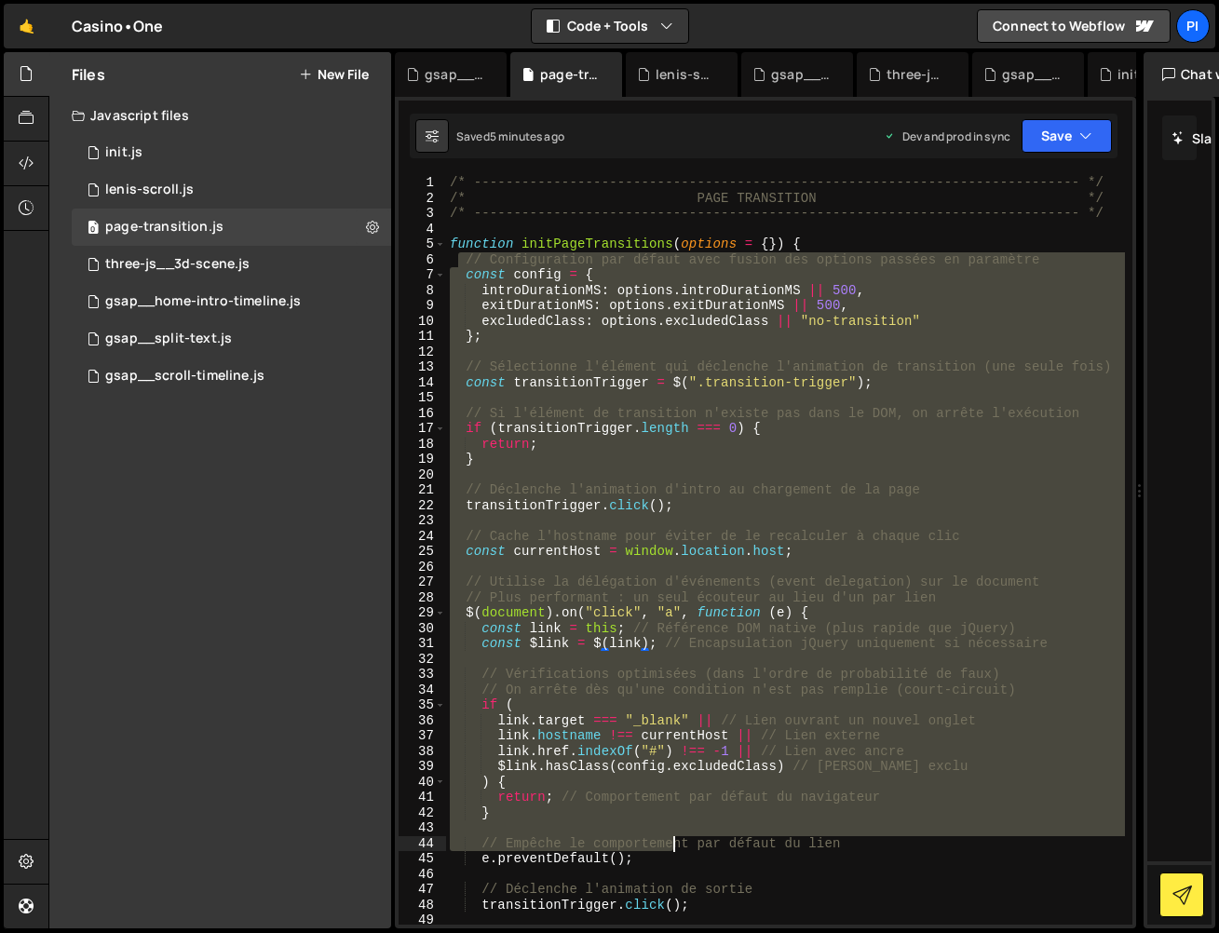
scroll to position [295, 0]
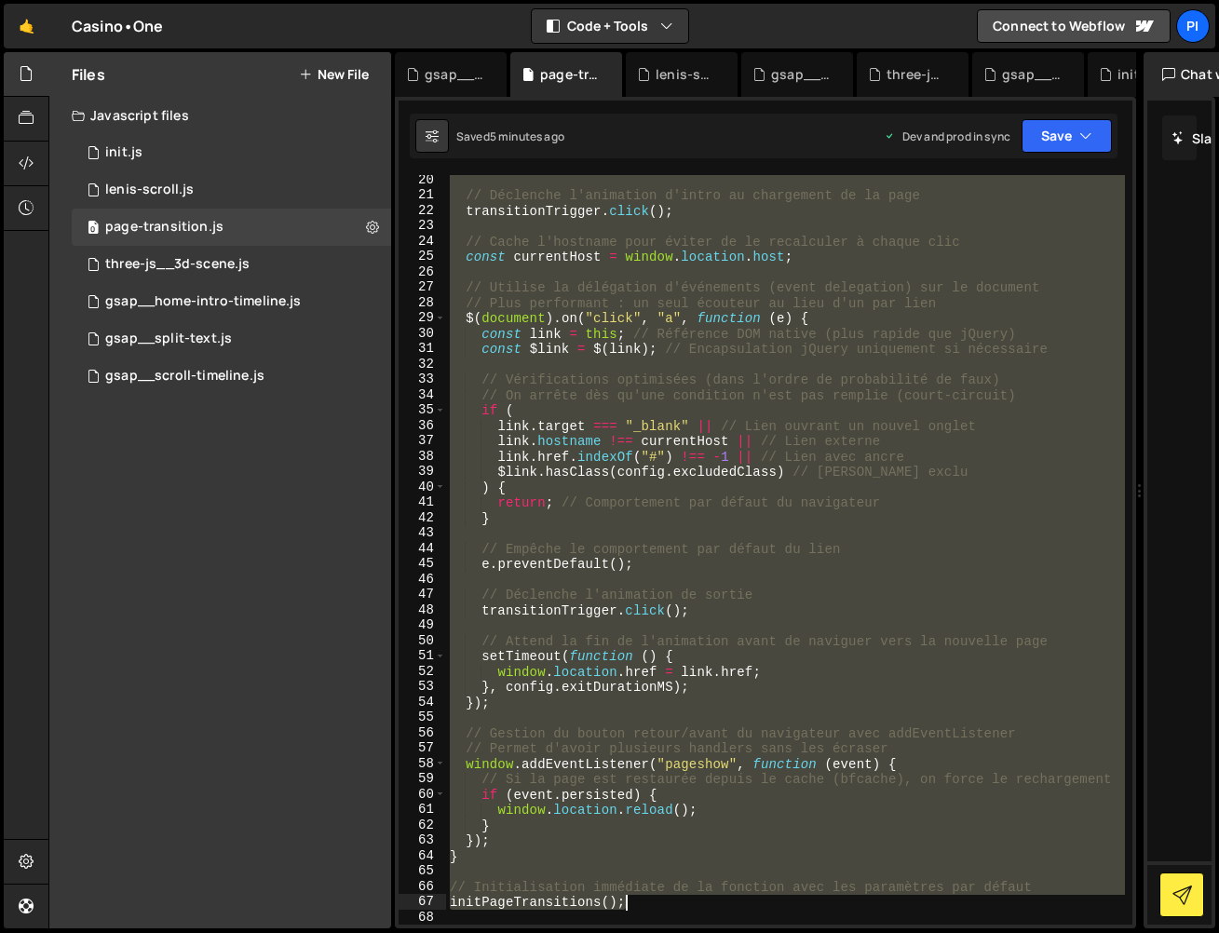
drag, startPoint x: 459, startPoint y: 254, endPoint x: 761, endPoint y: 900, distance: 712.5
click at [761, 900] on div "// Déclenche l'animation d'intro au chargement de la page transitionTrigger . c…" at bounding box center [785, 562] width 679 height 780
click at [758, 901] on div "// Déclenche l'animation d'intro au chargement de la page transitionTrigger . c…" at bounding box center [785, 550] width 679 height 750
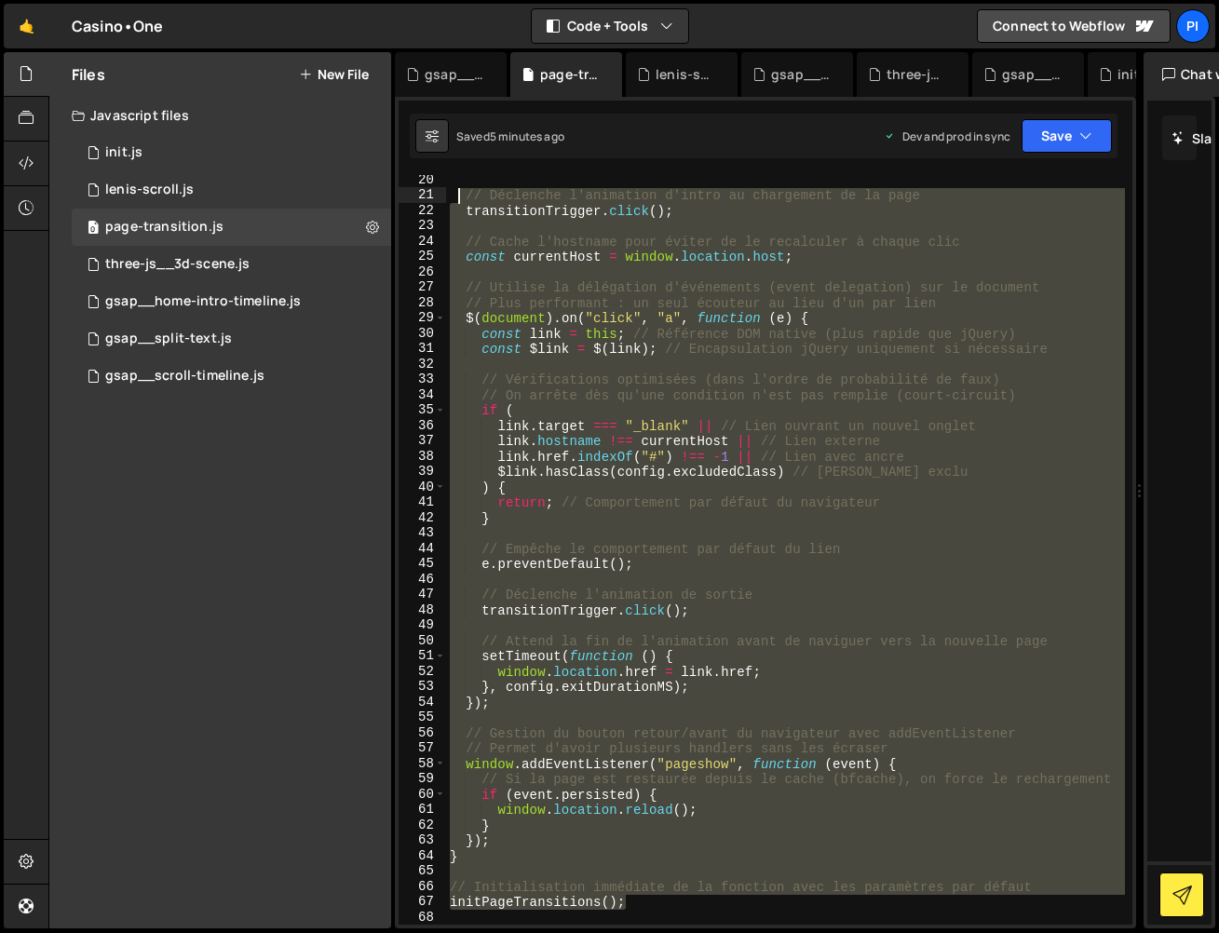
scroll to position [0, 0]
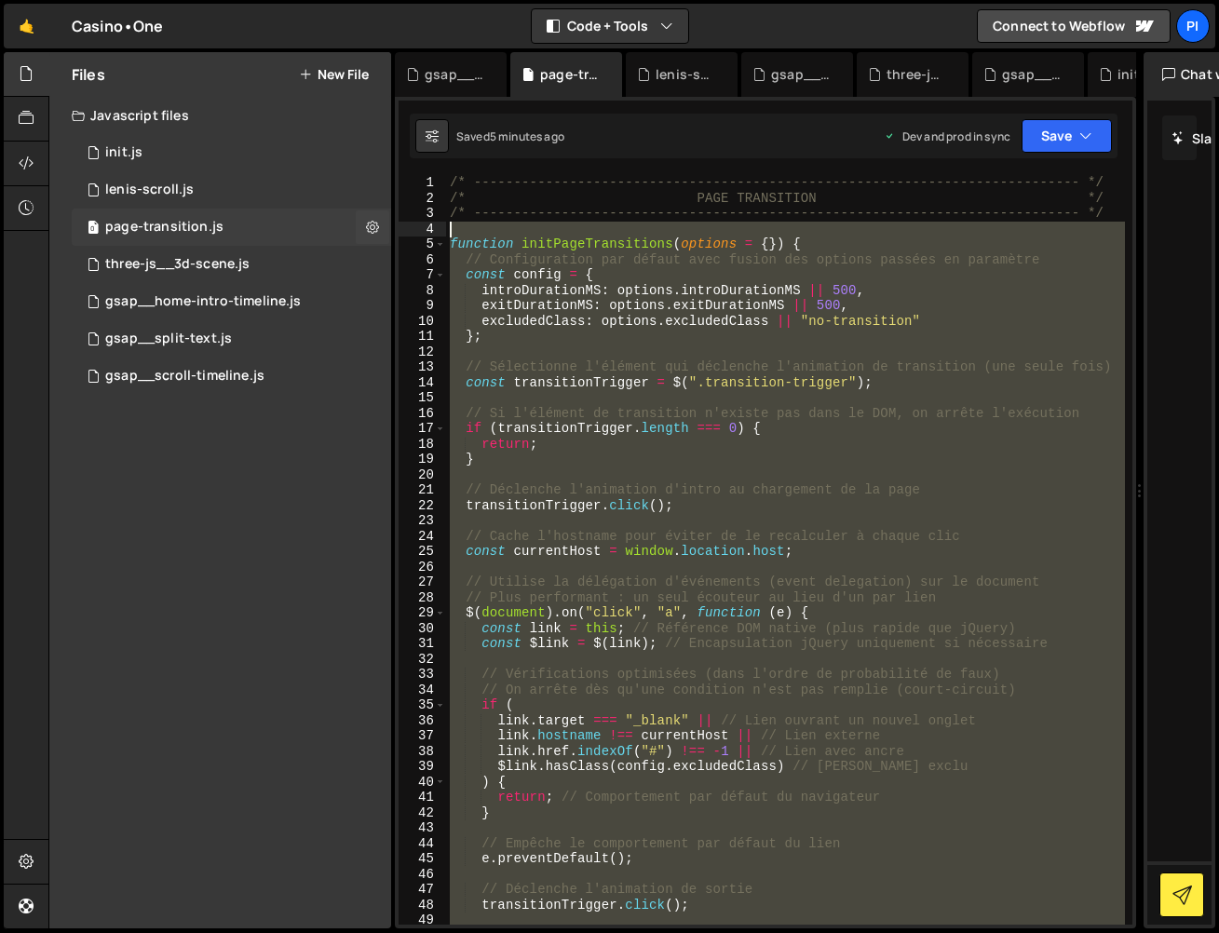
drag, startPoint x: 685, startPoint y: 722, endPoint x: 351, endPoint y: 227, distance: 596.9
click at [352, 227] on div "Files New File Javascript files 0 init.js 0 0 lenis-scroll.js 0 0 page-transiti…" at bounding box center [633, 490] width 1171 height 877
paste textarea "}, introDurationMS);"
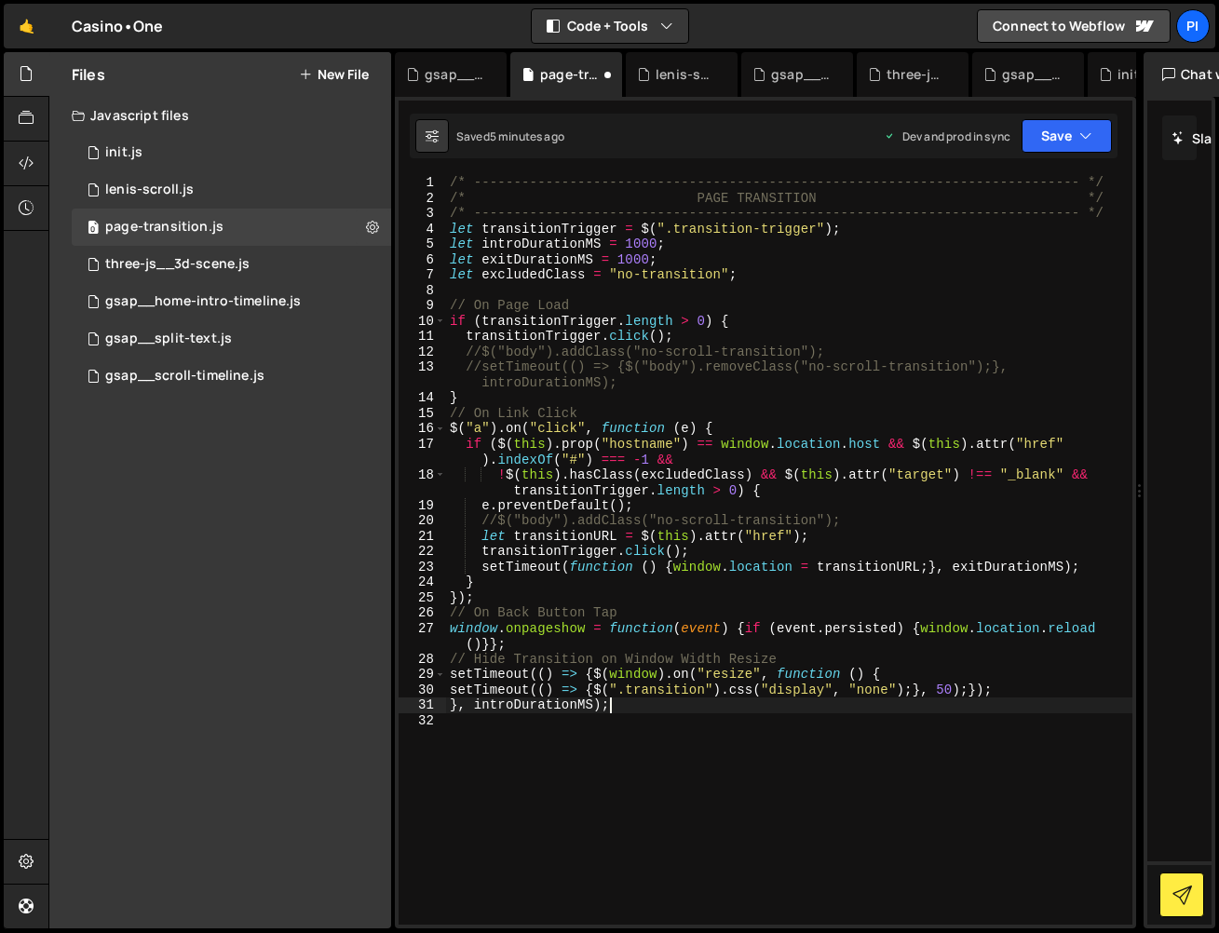
type textarea "// Initialisation immédiate de la fonction avec les paramètres par défaut initP…"
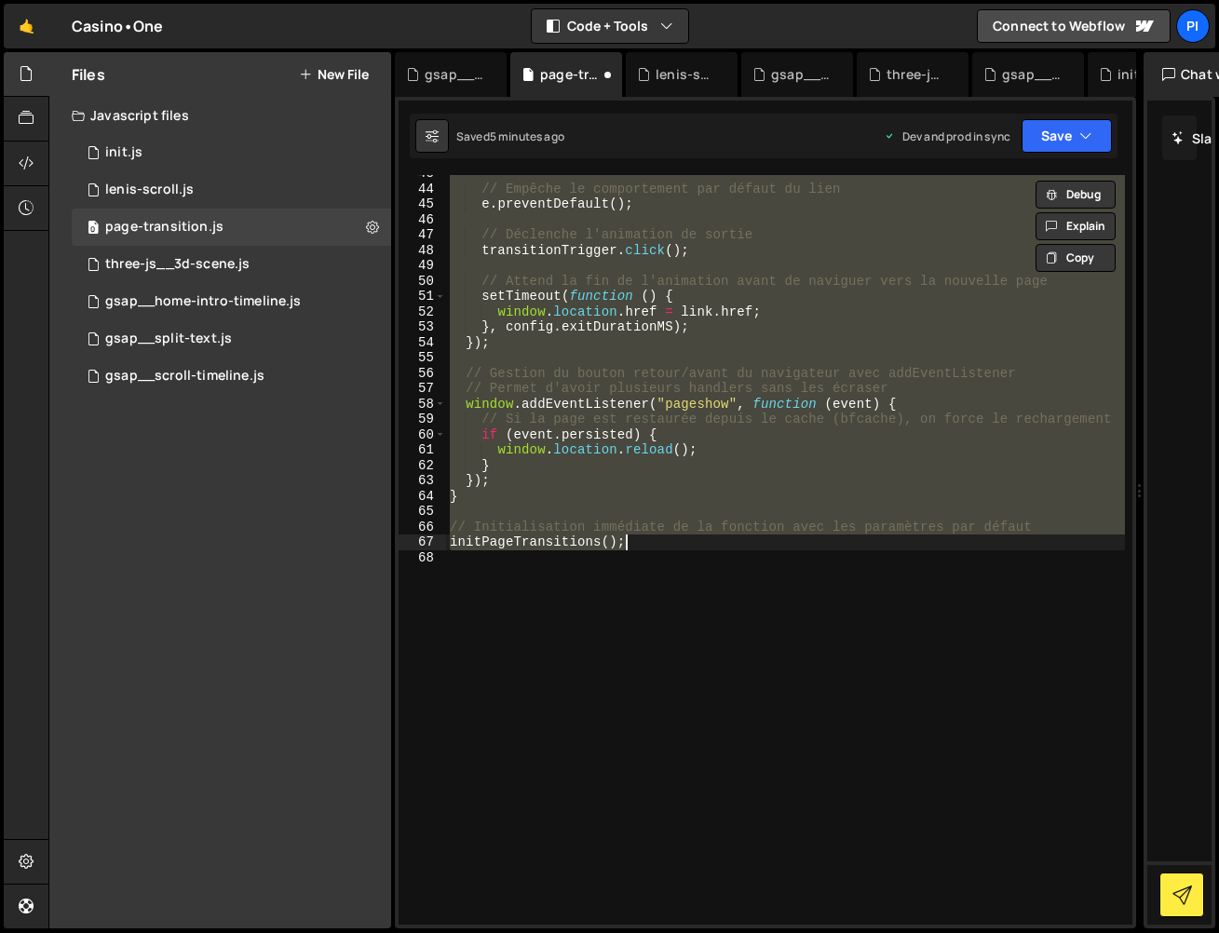
drag, startPoint x: 776, startPoint y: 630, endPoint x: 821, endPoint y: 638, distance: 46.2
click at [776, 630] on div "// Empêche le comportement par défaut du lien e . preventDefault ( ) ; // Décle…" at bounding box center [785, 556] width 679 height 780
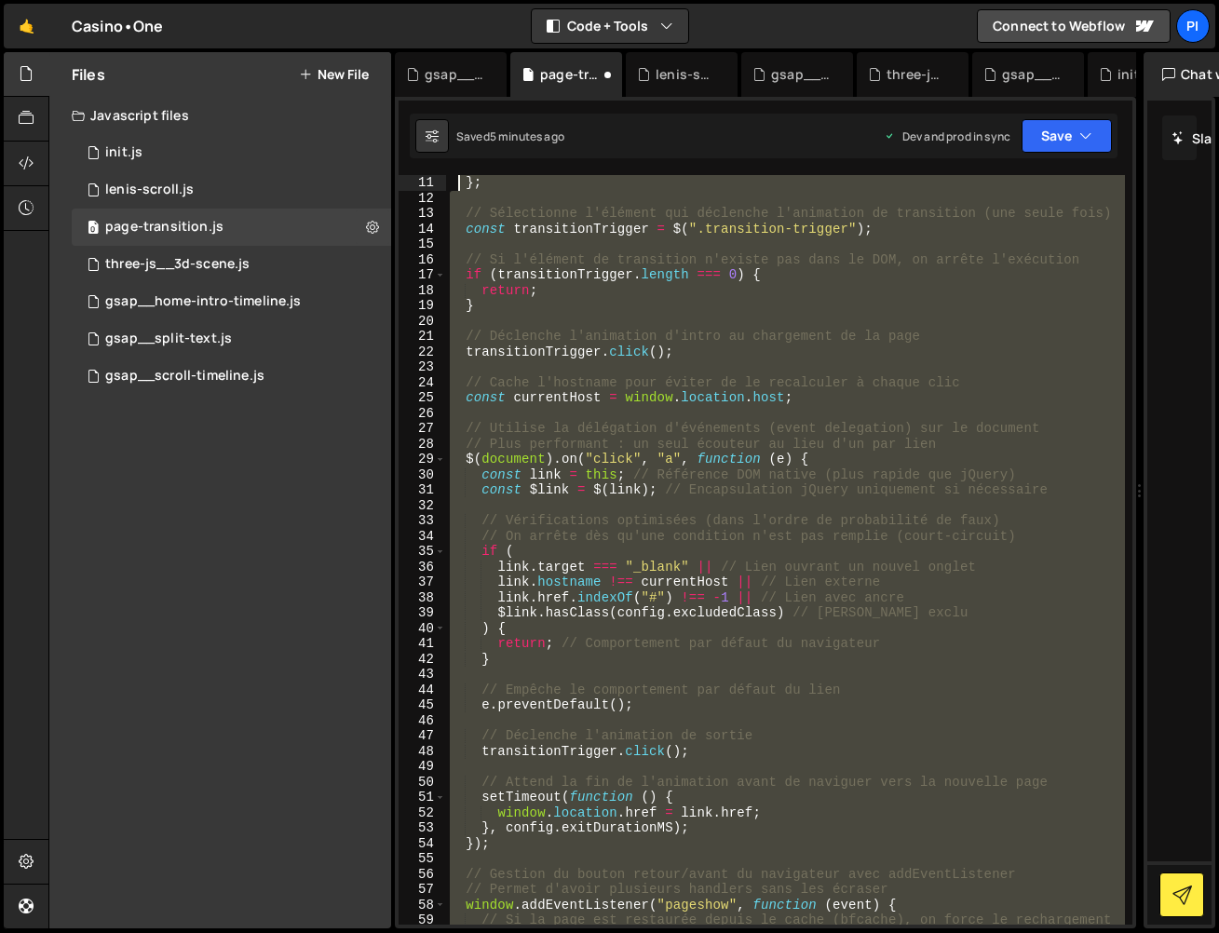
scroll to position [0, 0]
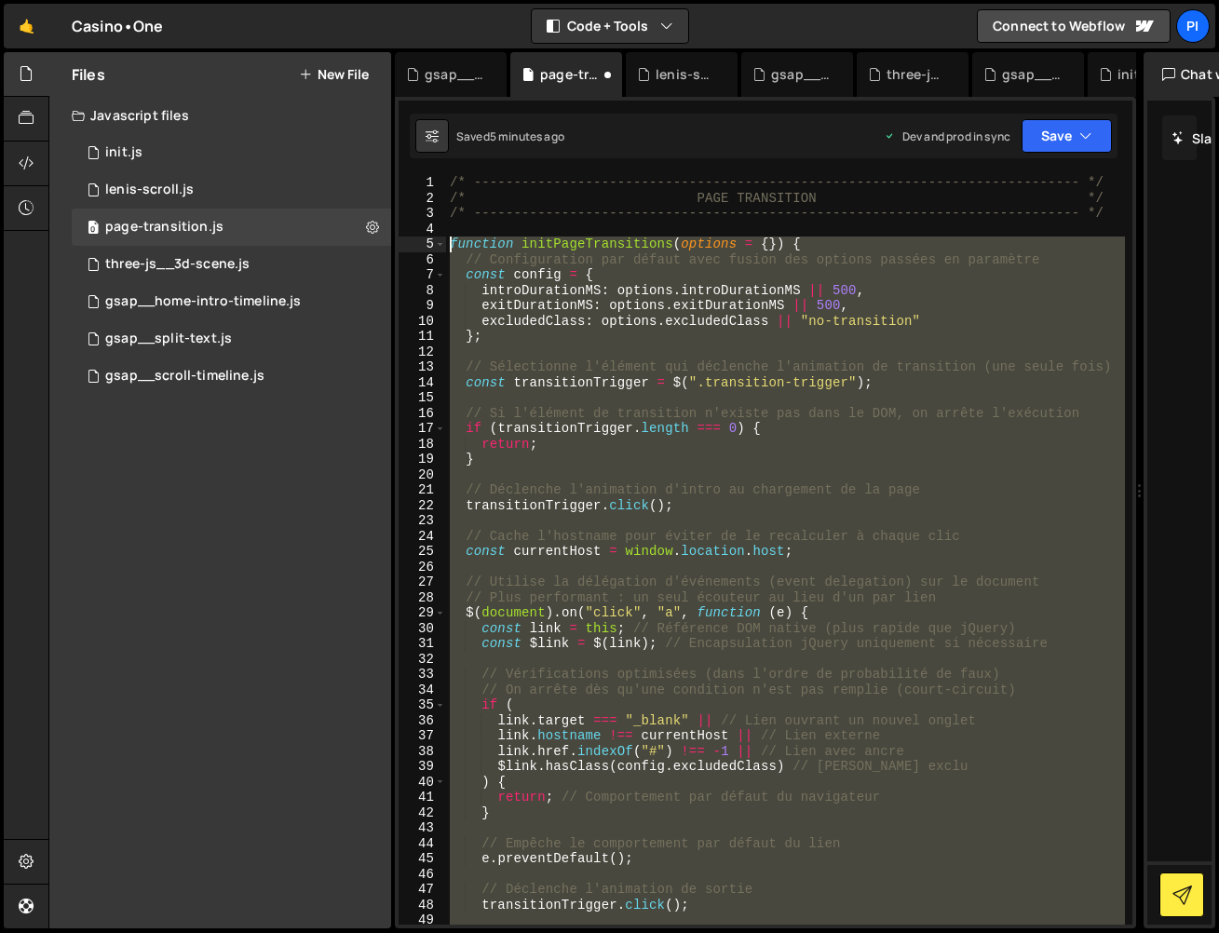
drag, startPoint x: 542, startPoint y: 128, endPoint x: 444, endPoint y: 254, distance: 160.0
click at [415, 242] on div "1 2 3 4 5 6 7 8 9 10 11 12 13 14 15 16 17 18 19 20 21 22 23 24 25 26 27 28 29 3…" at bounding box center [766, 550] width 734 height 750
paste textarea "}, introDurationMS);"
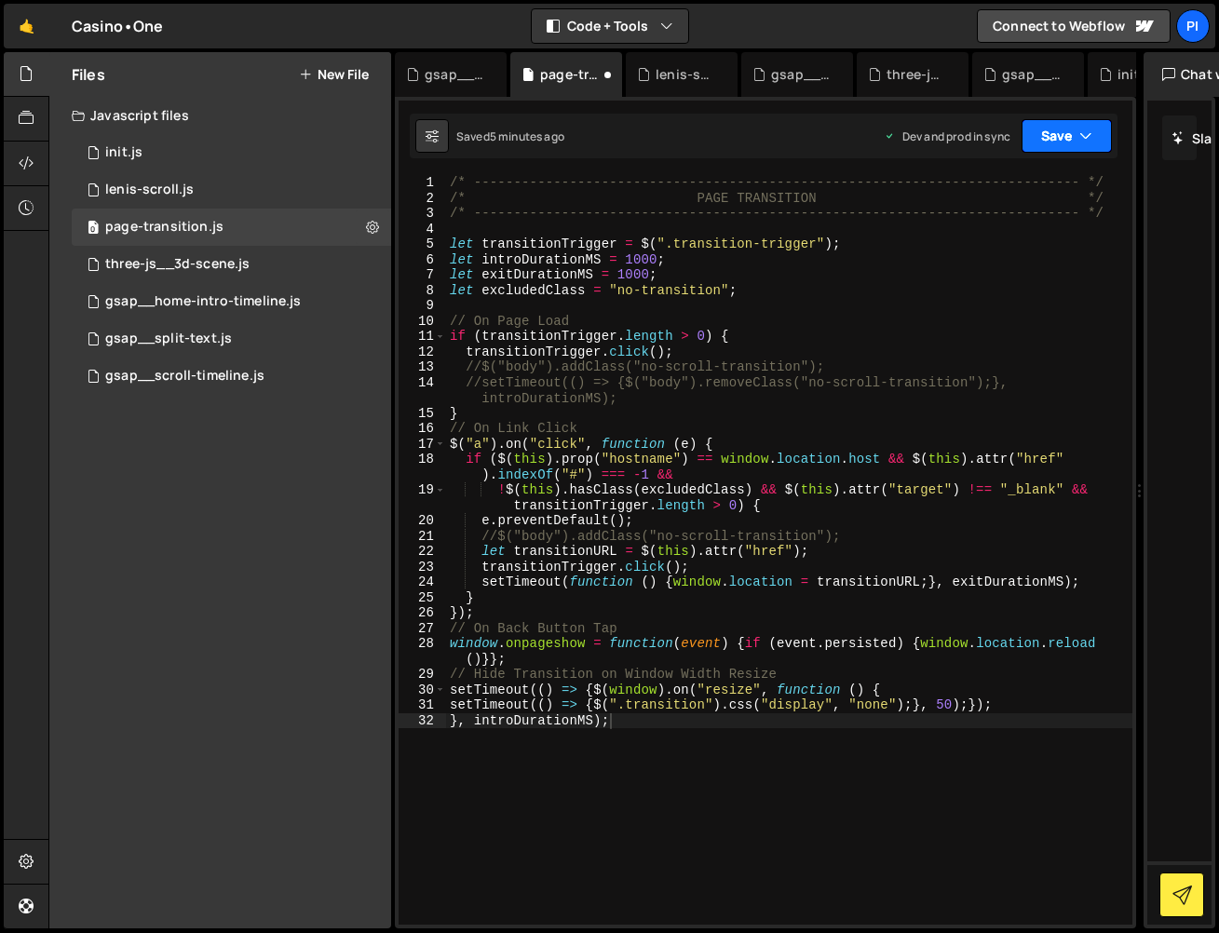
click at [1076, 140] on button "Save" at bounding box center [1067, 136] width 90 height 34
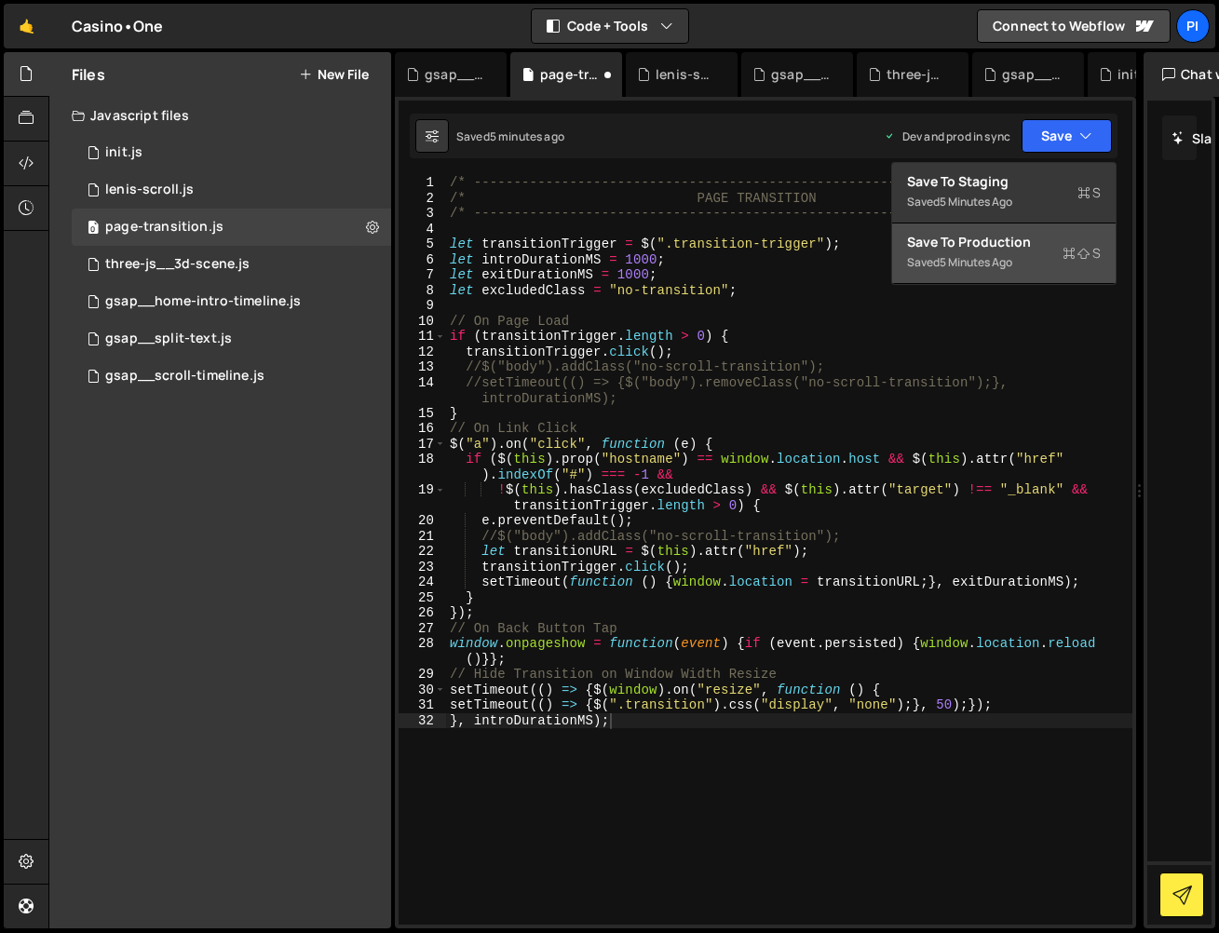
click at [1034, 261] on button "Save to Production S Saved 5 minutes ago" at bounding box center [1004, 254] width 224 height 61
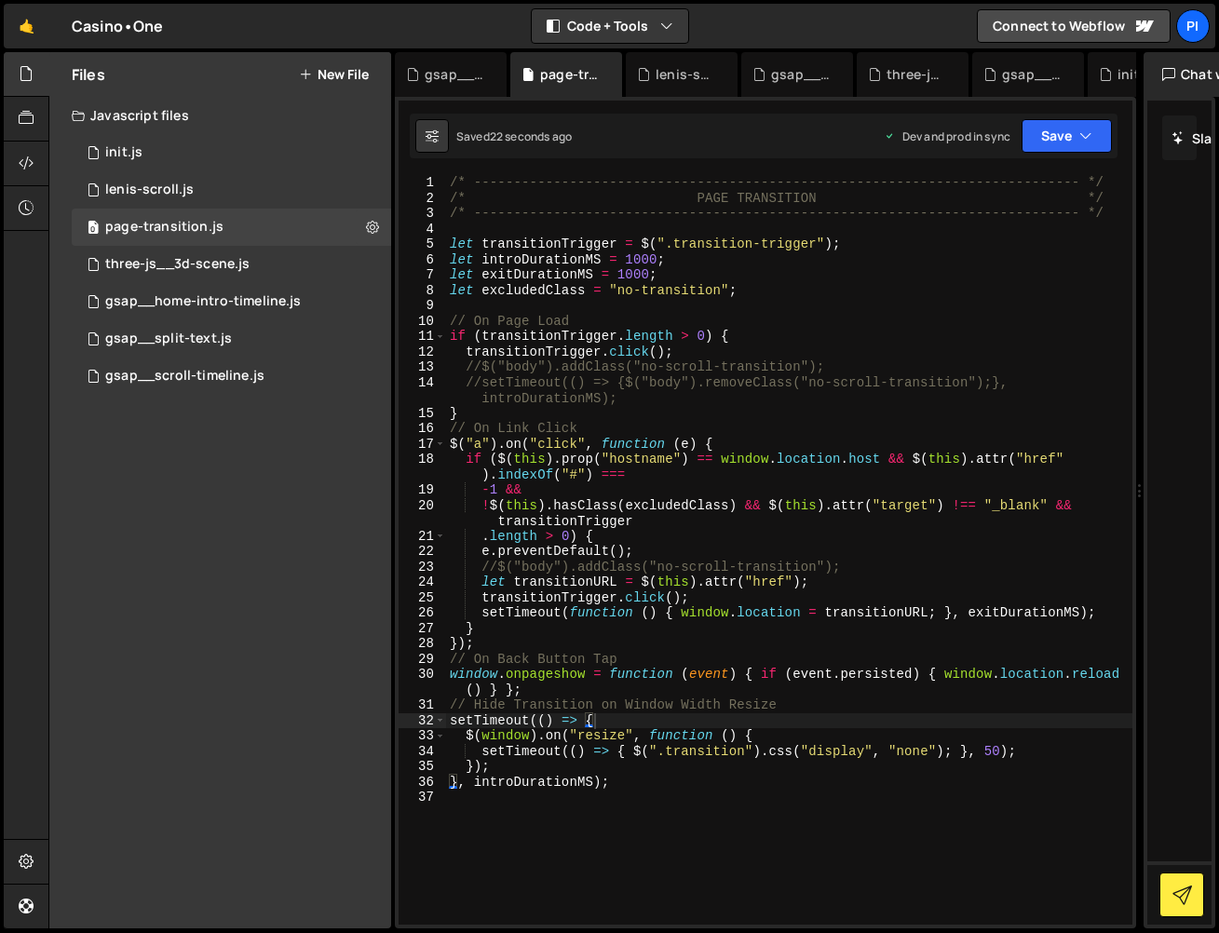
click at [535, 609] on div "/* ----------------------------------------------------------------------------…" at bounding box center [789, 565] width 686 height 780
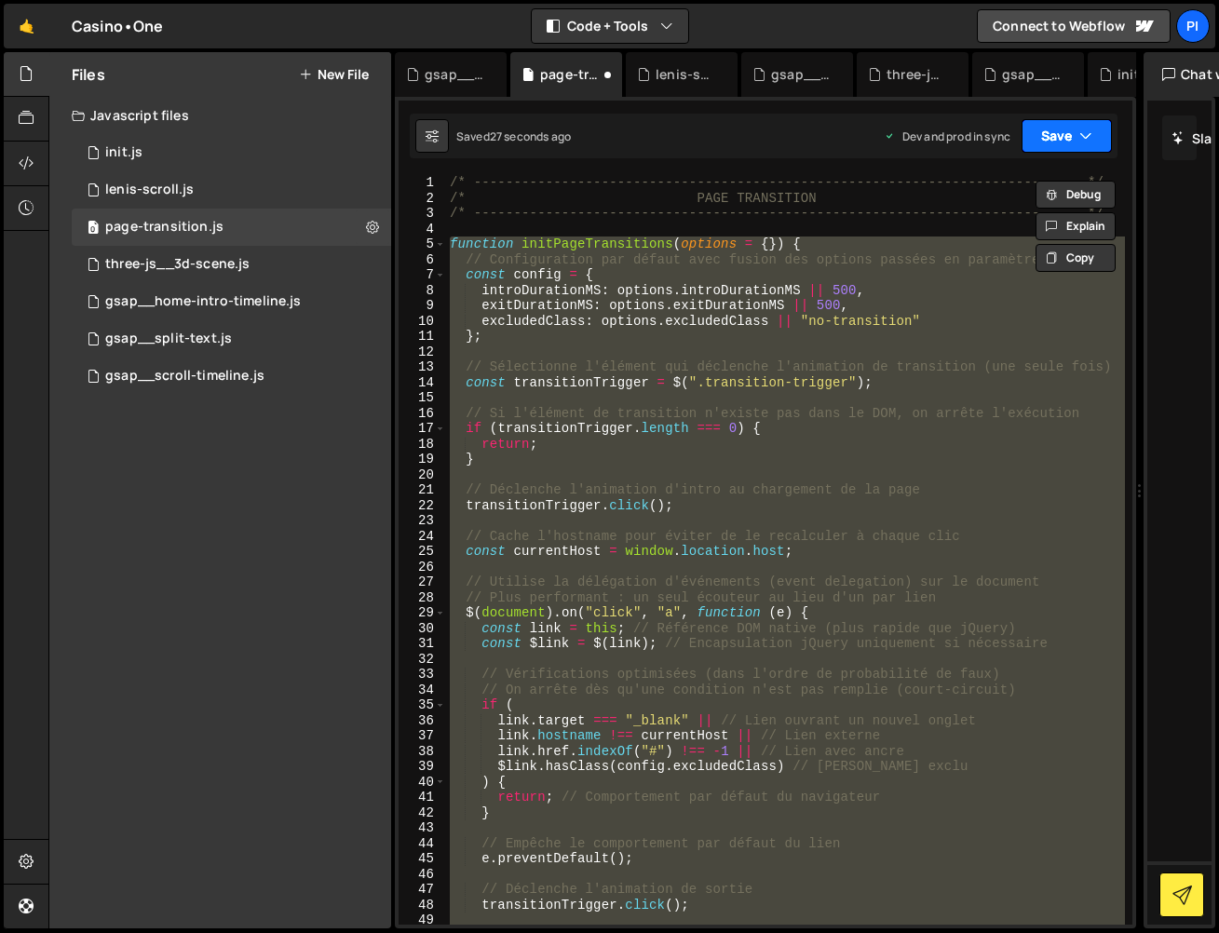
click at [1069, 143] on button "Save" at bounding box center [1067, 136] width 90 height 34
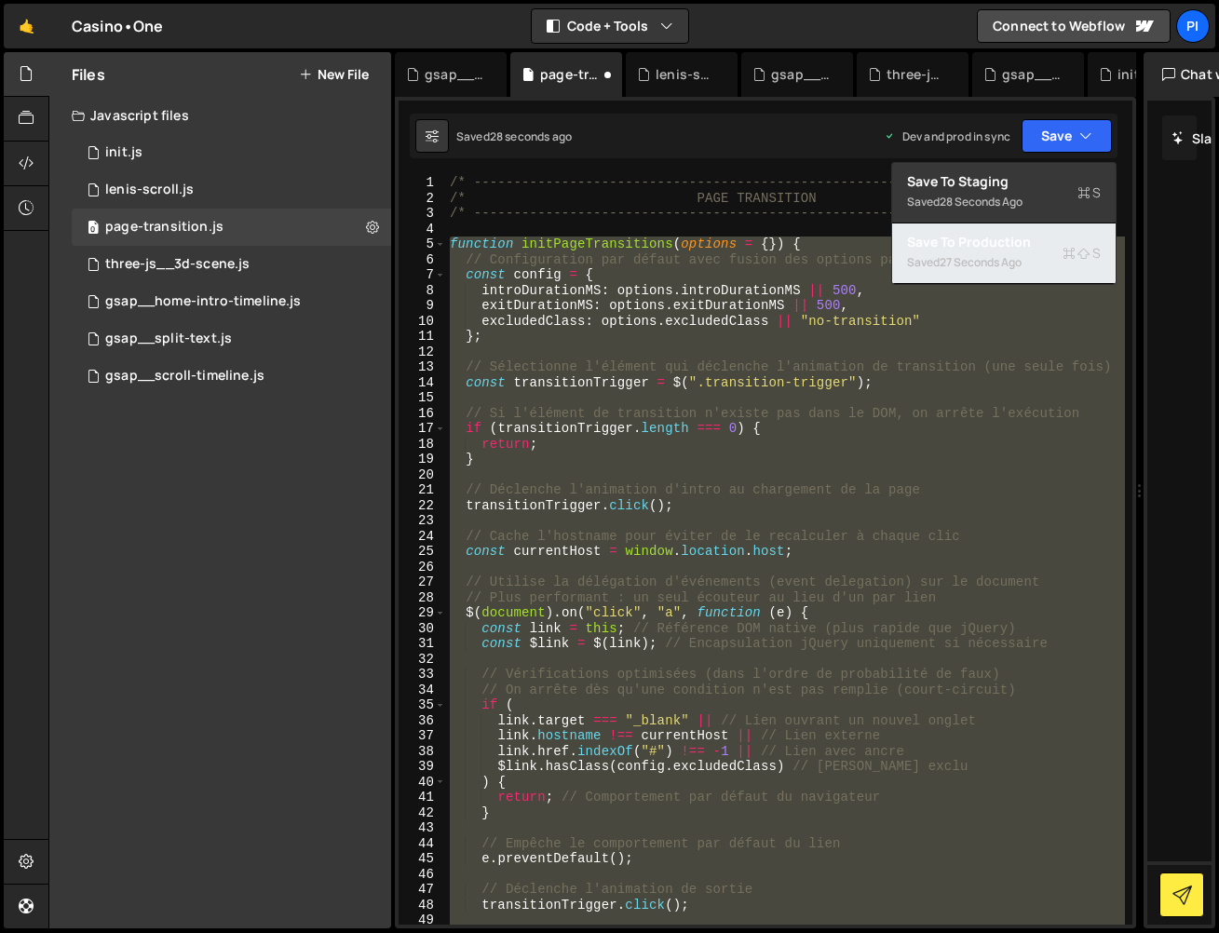
drag, startPoint x: 1025, startPoint y: 256, endPoint x: 809, endPoint y: 346, distance: 233.8
click at [1022, 256] on div "27 seconds ago" at bounding box center [981, 262] width 82 height 16
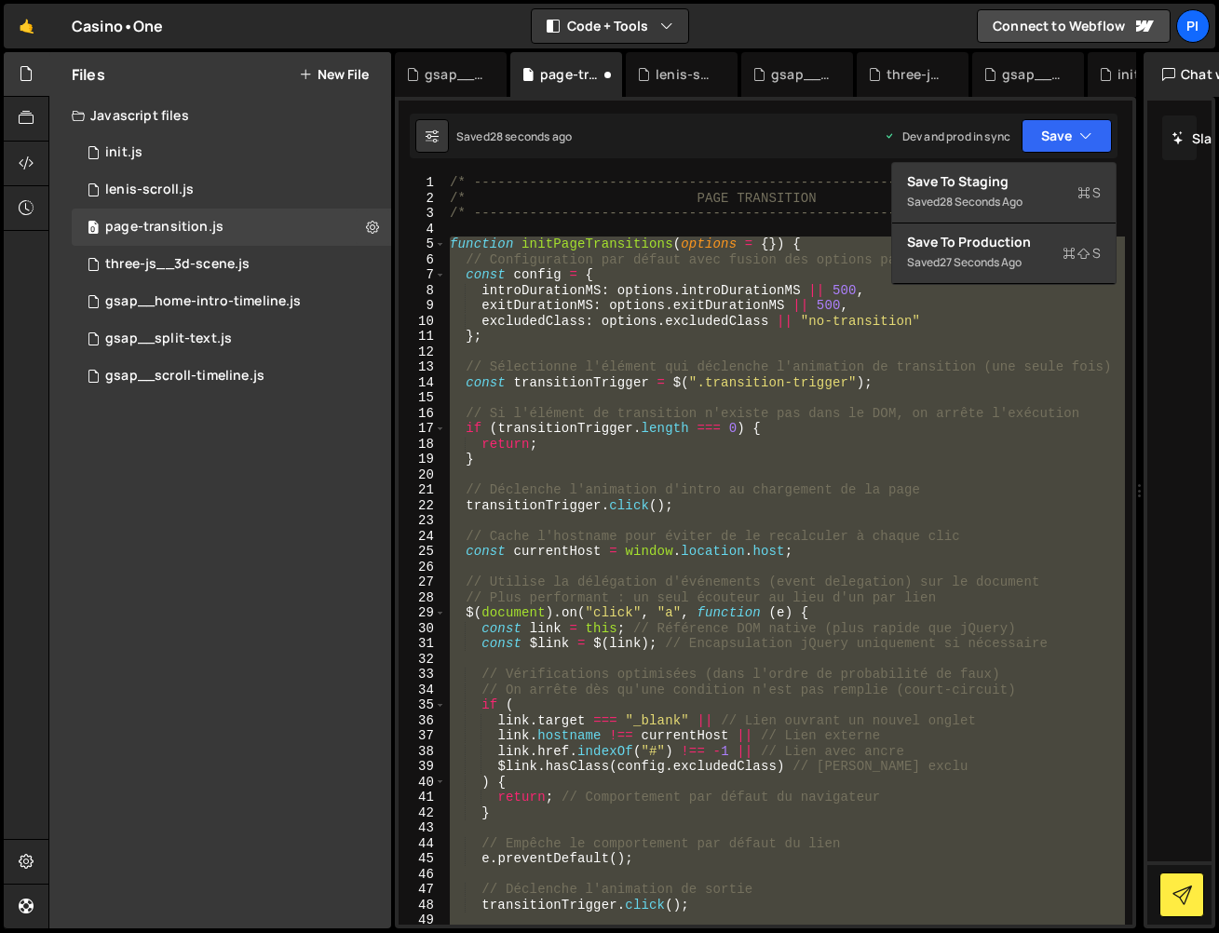
scroll to position [655, 0]
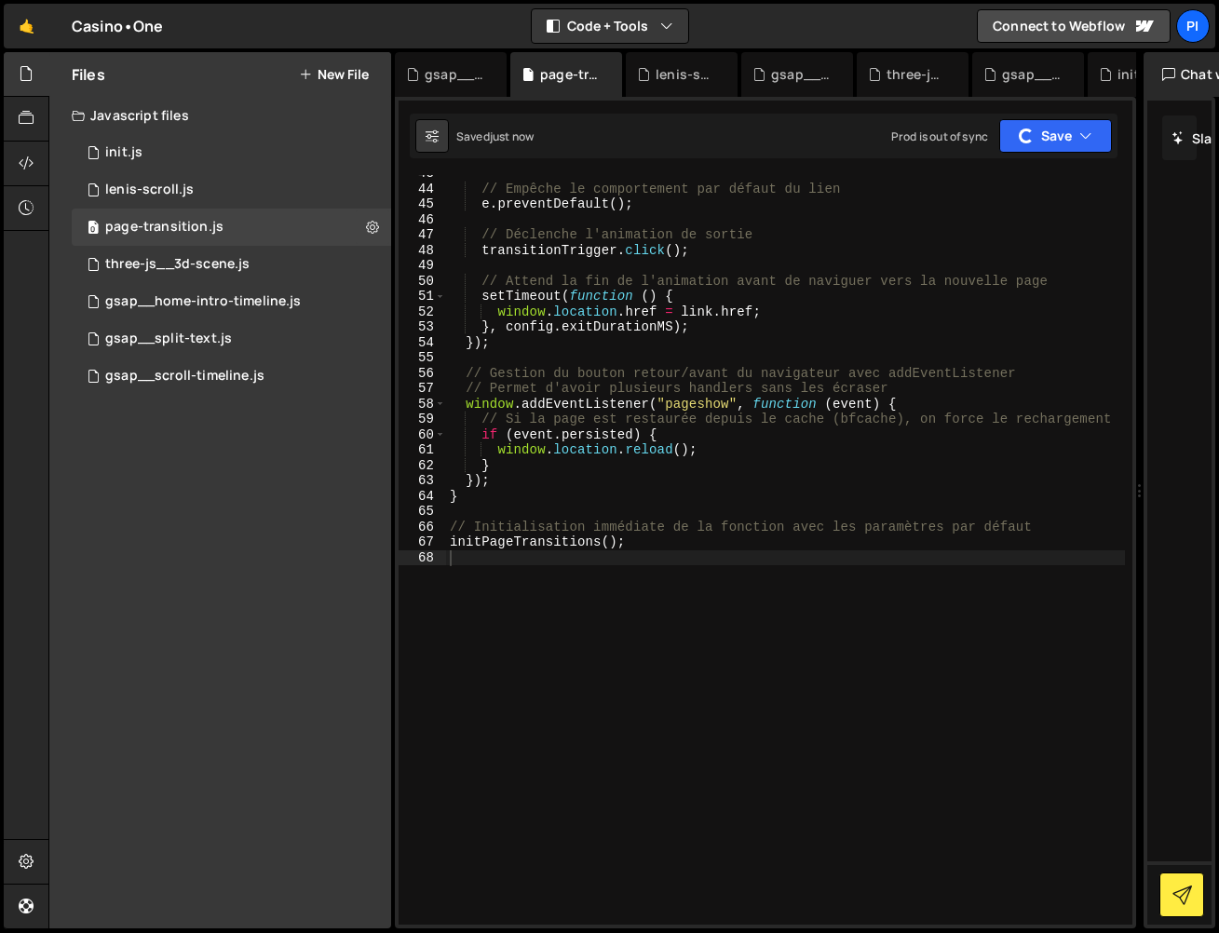
type textarea "// Permet d'avoir plusieurs handlers sans les écraser"
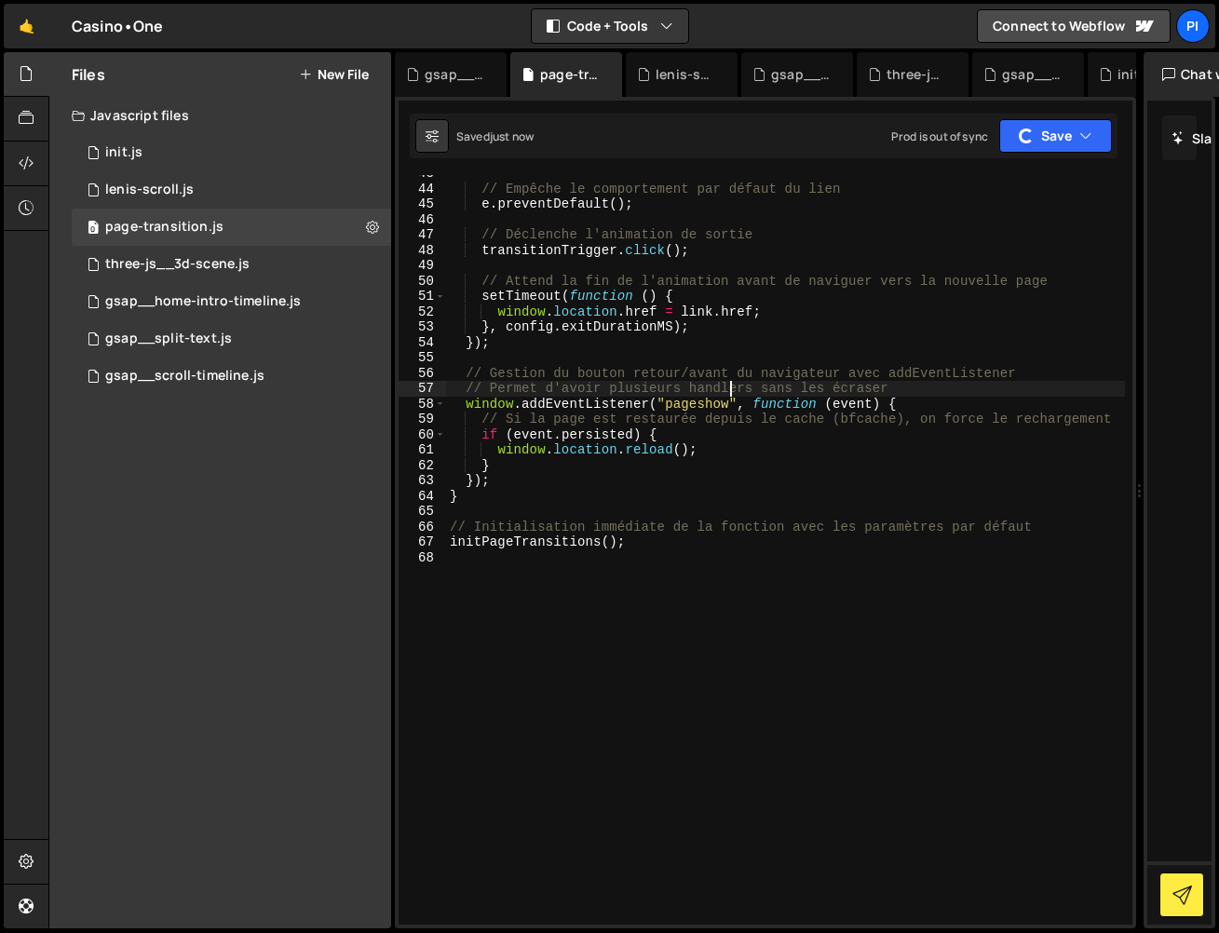
click at [727, 389] on div "// Empêche le comportement par défaut du lien e . preventDefault ( ) ; // Décle…" at bounding box center [785, 556] width 679 height 780
click at [257, 311] on div "0 gsap__home-intro-timeline.js 0" at bounding box center [231, 301] width 319 height 37
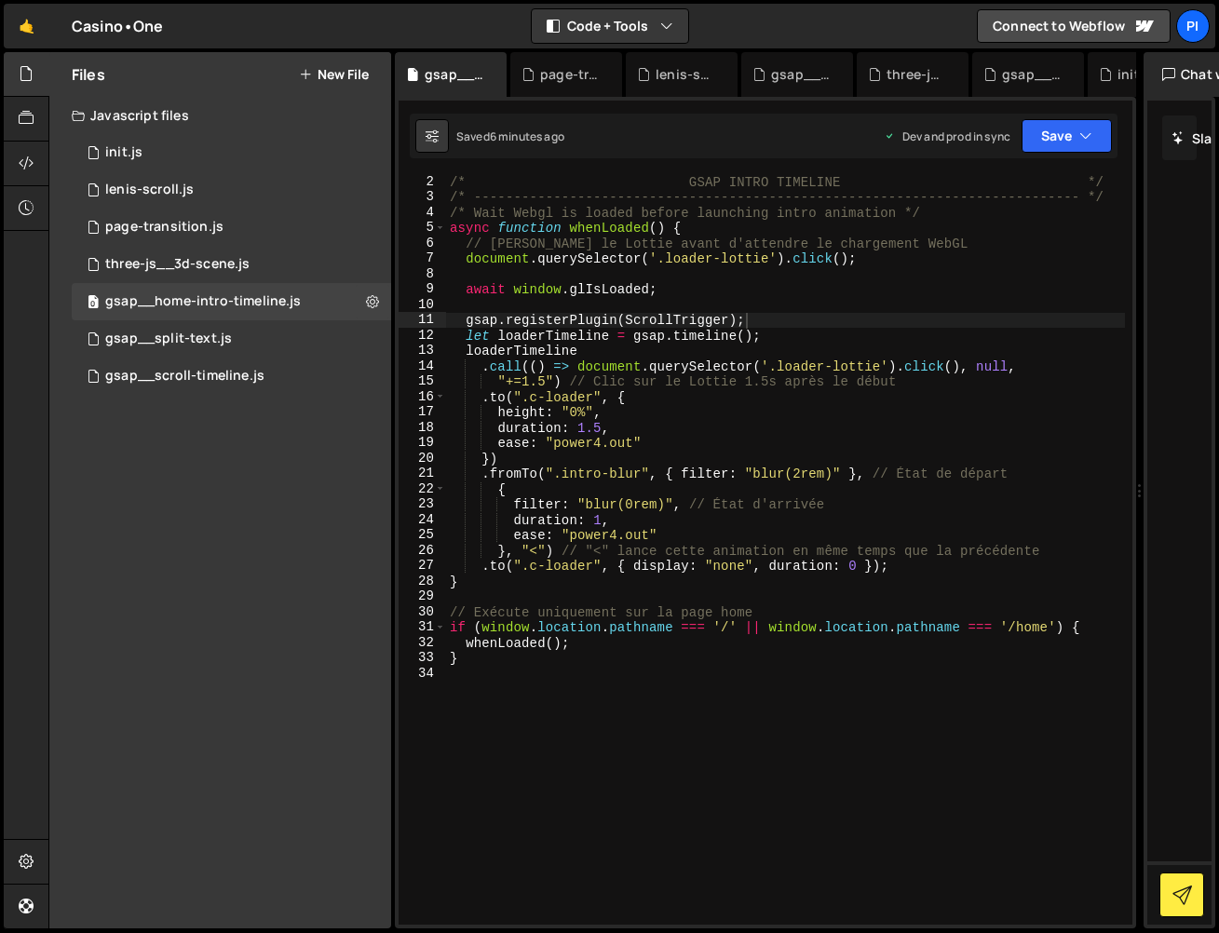
scroll to position [0, 0]
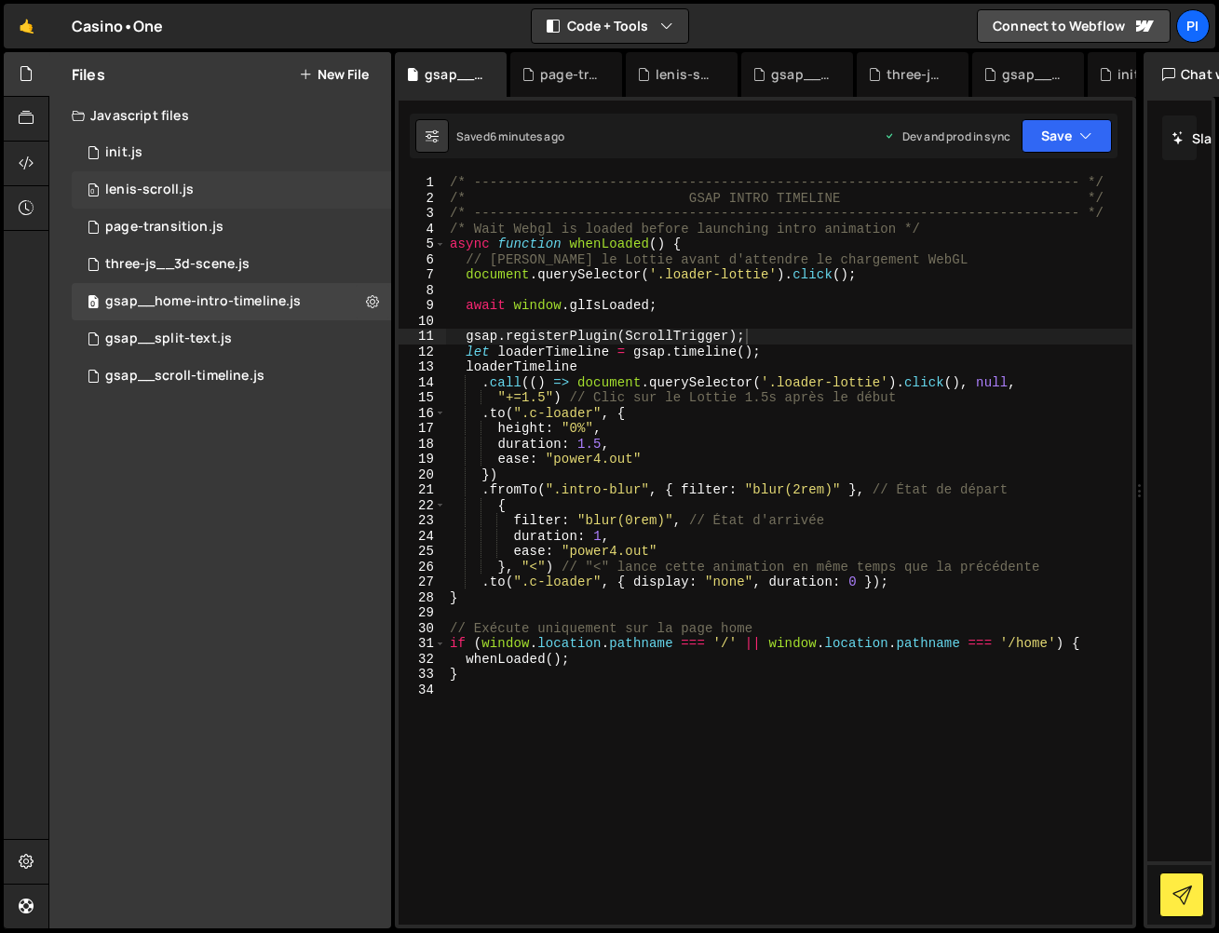
click at [190, 185] on div "lenis-scroll.js" at bounding box center [149, 190] width 88 height 17
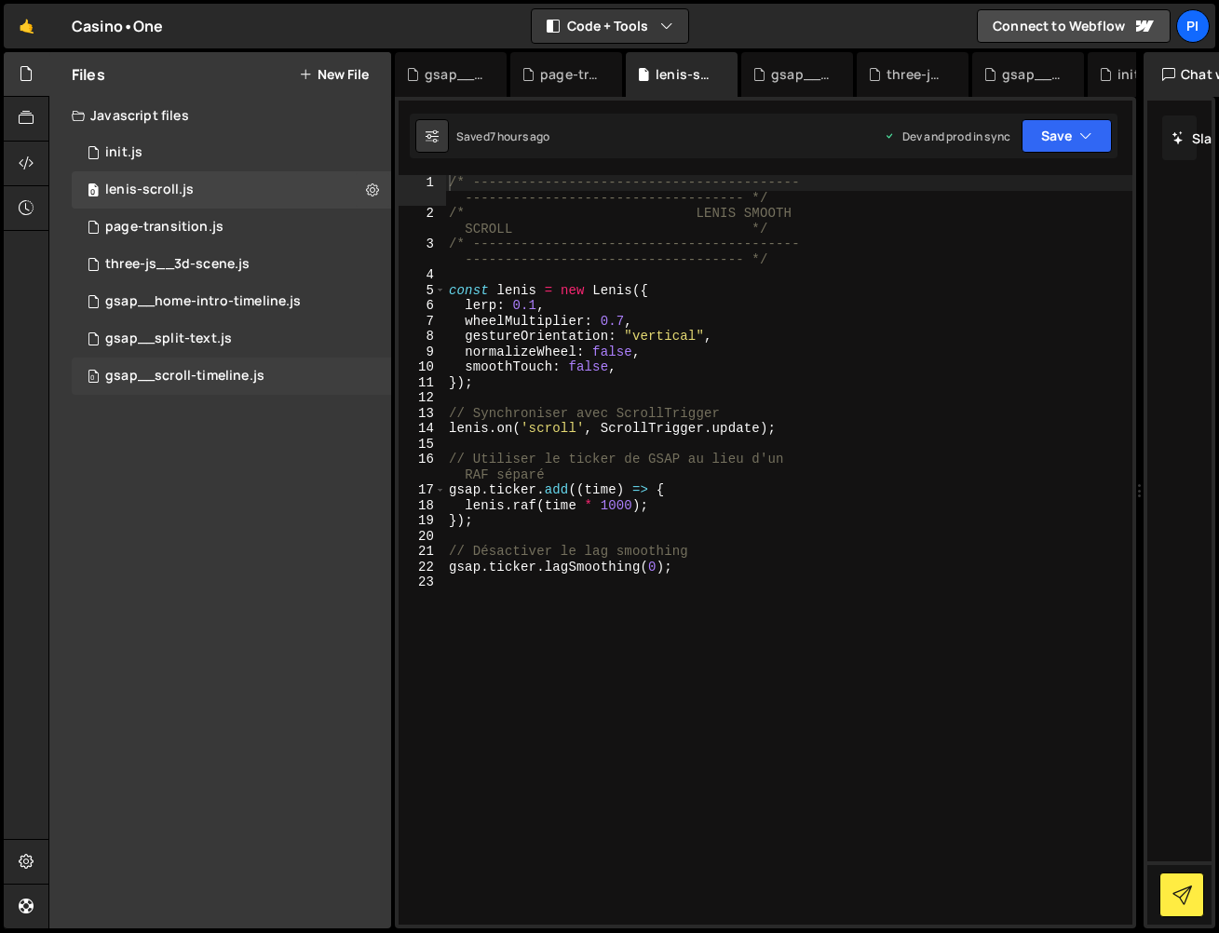
click at [256, 379] on div "gsap__scroll-timeline.js" at bounding box center [184, 376] width 159 height 17
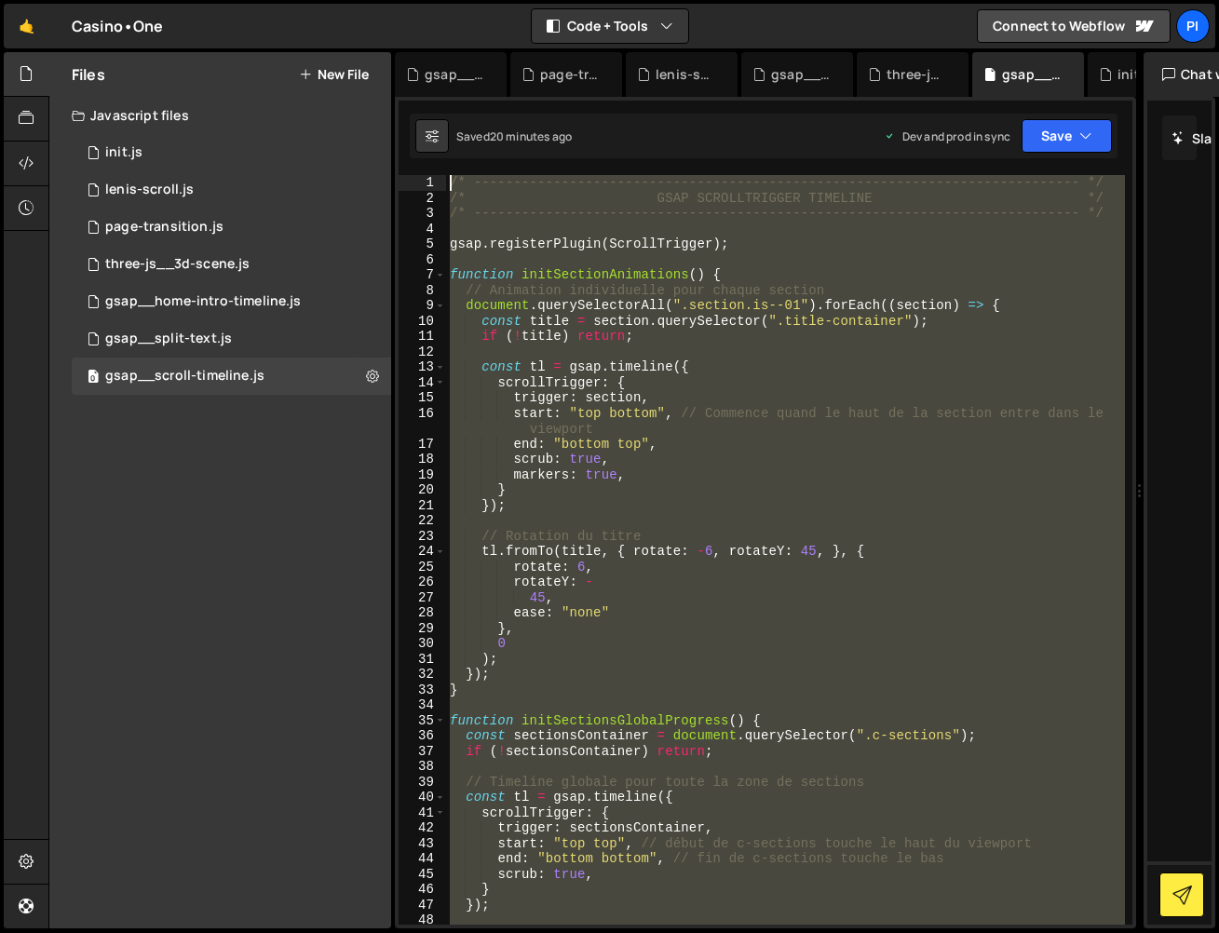
drag, startPoint x: 590, startPoint y: 881, endPoint x: 388, endPoint y: 49, distance: 855.6
click at [357, 0] on html "Projects [GEOGRAPHIC_DATA] Blog Pi Projects Your Teams Invite team member Accou…" at bounding box center [609, 466] width 1219 height 933
type textarea "/* ----------------------------------------------------------------------------…"
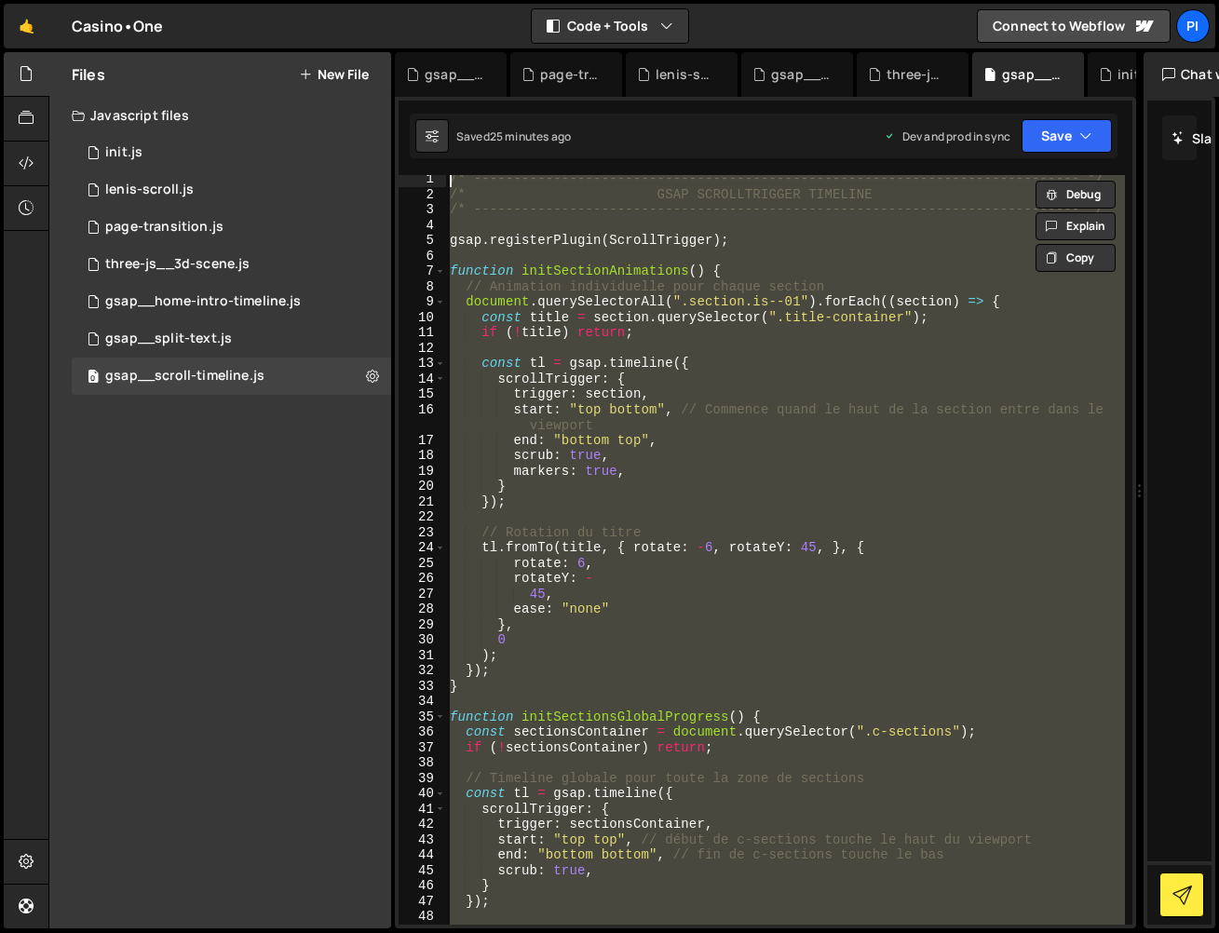
scroll to position [376, 0]
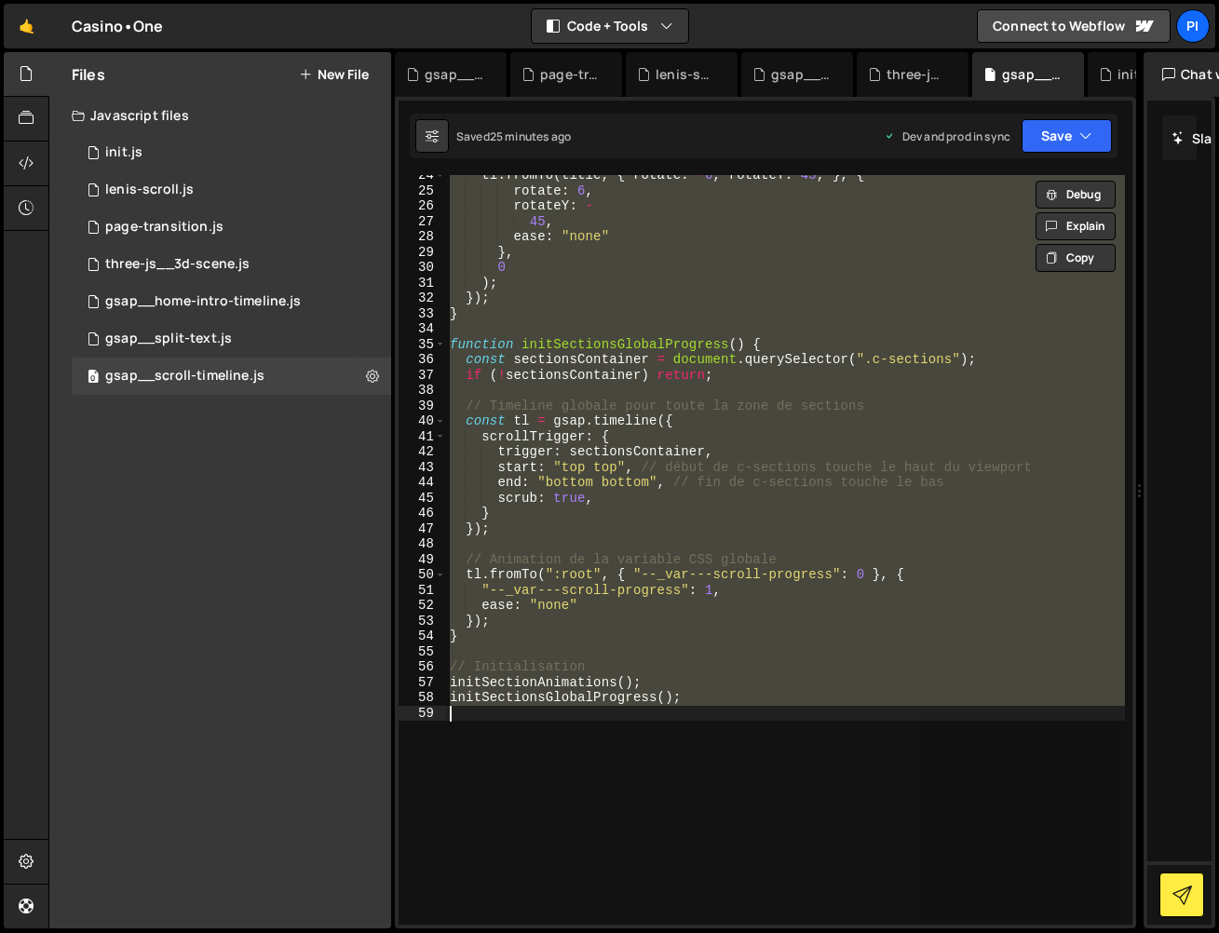
type textarea "// Initialisation"
drag, startPoint x: 708, startPoint y: 802, endPoint x: 756, endPoint y: 836, distance: 59.4
click at [683, 644] on div "tl . fromTo ( title , { rotate : - 6 , rotateY : 45 , } , { rotate : 6 , rotate…" at bounding box center [785, 558] width 679 height 780
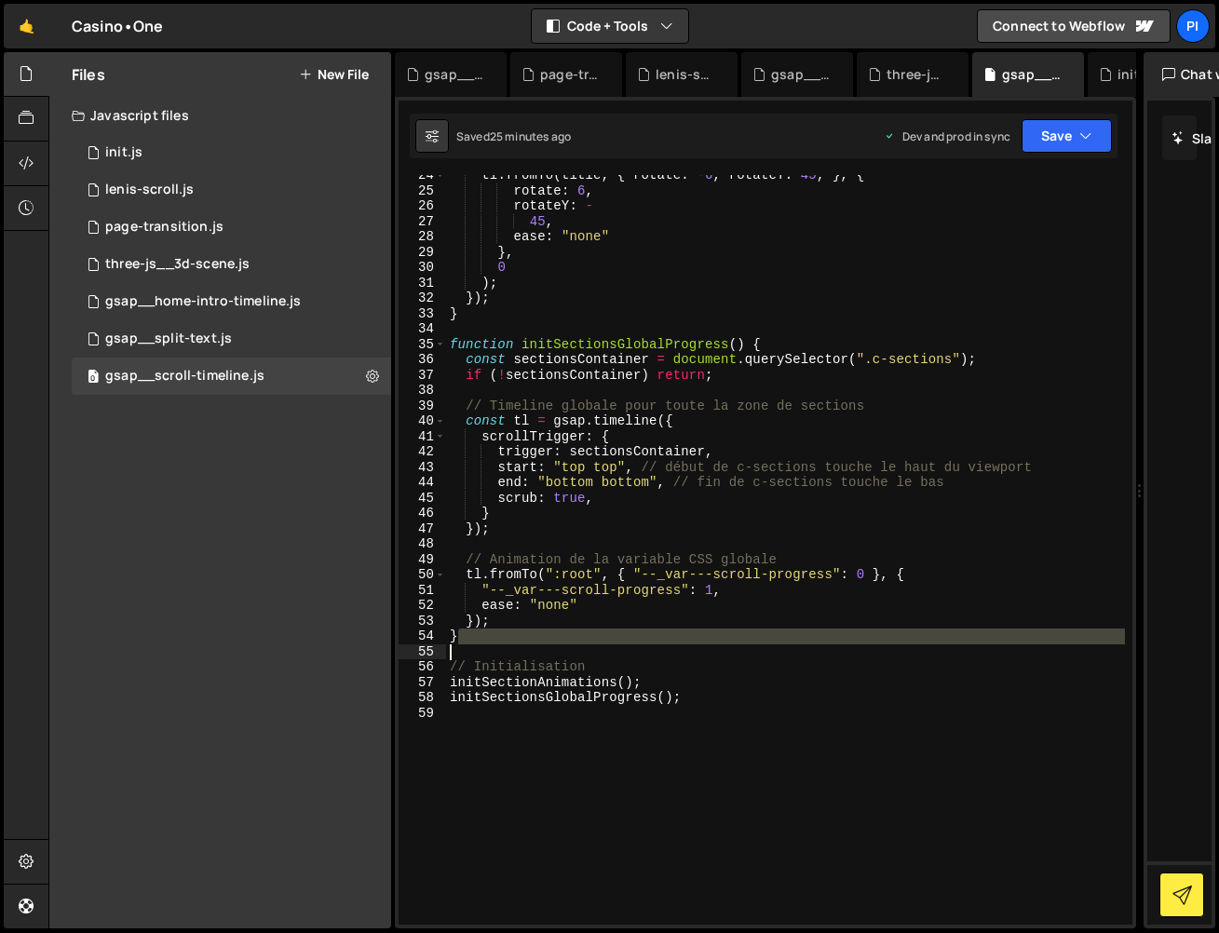
type textarea "}"
click at [747, 826] on div "tl . fromTo ( title , { rotate : - 6 , rotateY : 45 , } , { rotate : 6 , rotate…" at bounding box center [785, 558] width 679 height 780
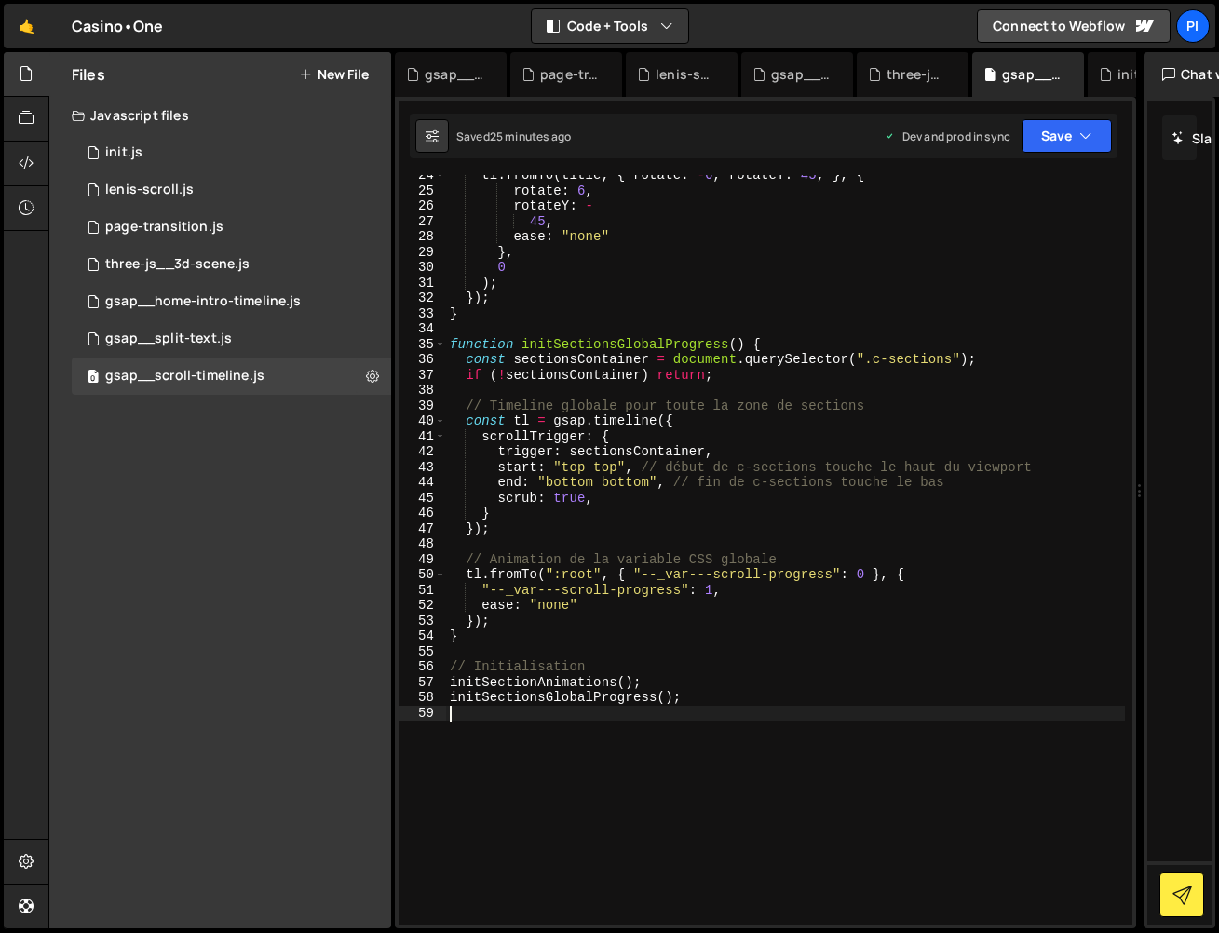
scroll to position [0, 0]
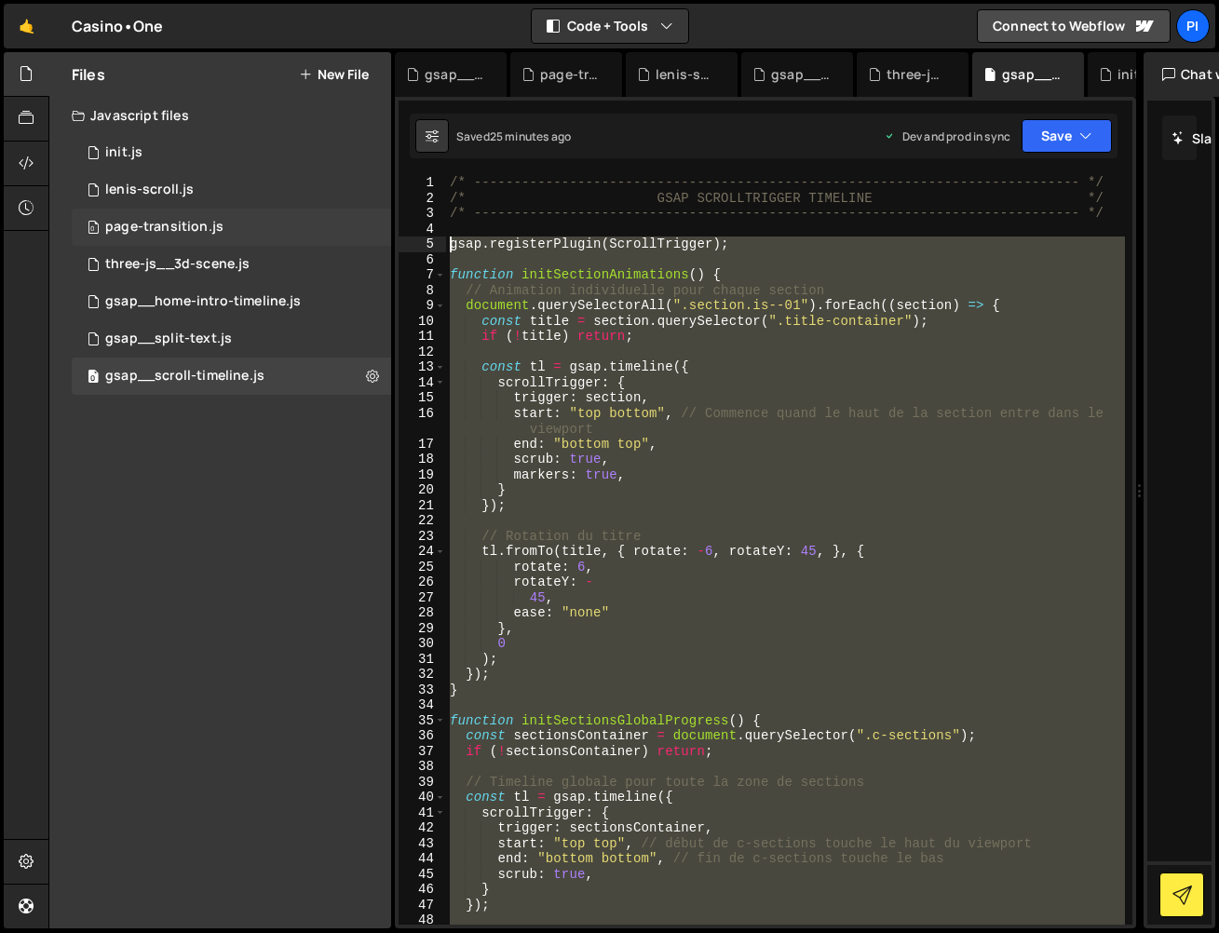
drag, startPoint x: 770, startPoint y: 780, endPoint x: 325, endPoint y: 242, distance: 698.5
click at [325, 242] on div "Files New File Javascript files 0 init.js 0 0 lenis-scroll.js 0 0 page-transiti…" at bounding box center [633, 490] width 1171 height 877
paste textarea "window.addEventListener('resize', handleResize);"
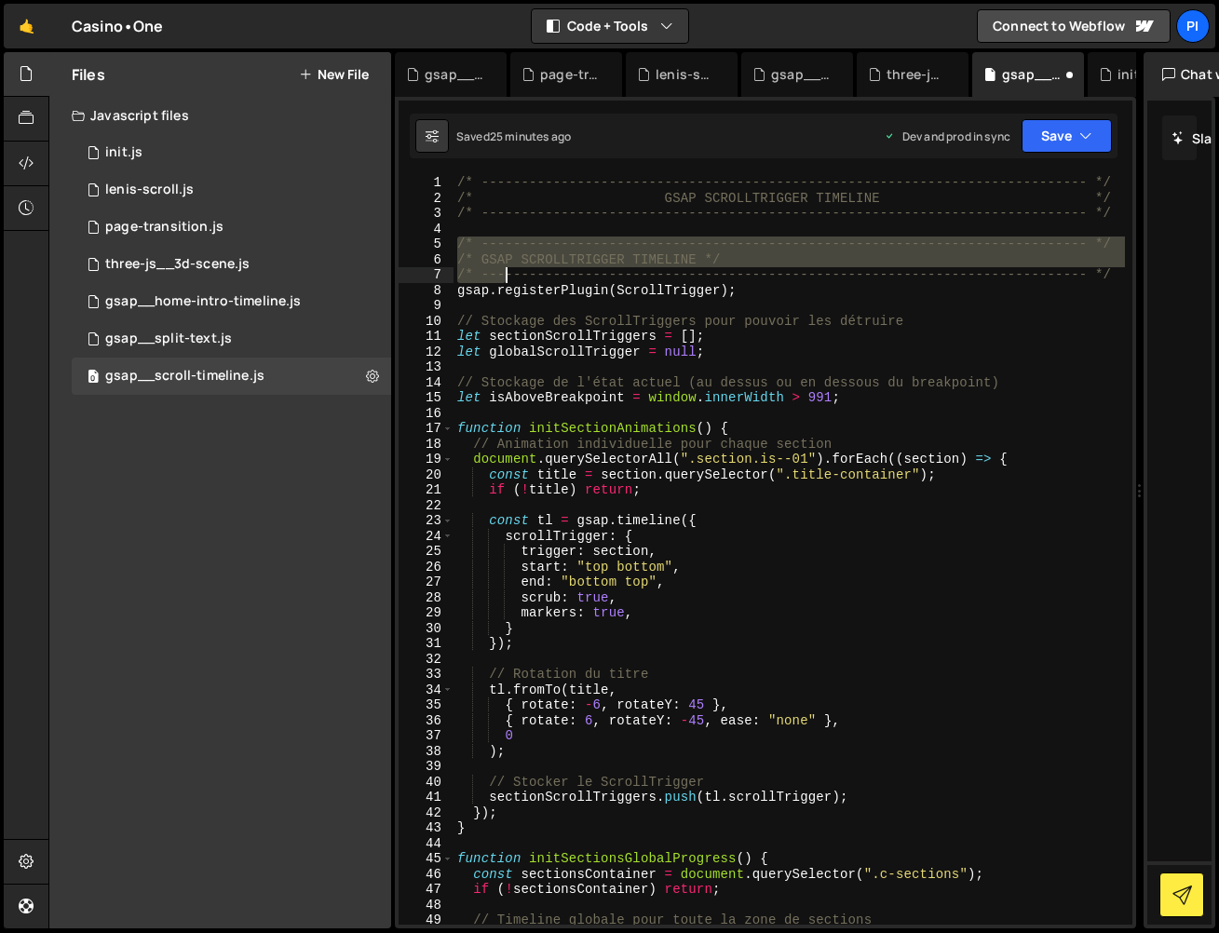
drag, startPoint x: 456, startPoint y: 237, endPoint x: 508, endPoint y: 277, distance: 65.0
click at [508, 277] on div "/* ----------------------------------------------------------------------------…" at bounding box center [789, 565] width 671 height 780
click at [874, 251] on div "/* ----------------------------------------------------------------------------…" at bounding box center [789, 550] width 671 height 750
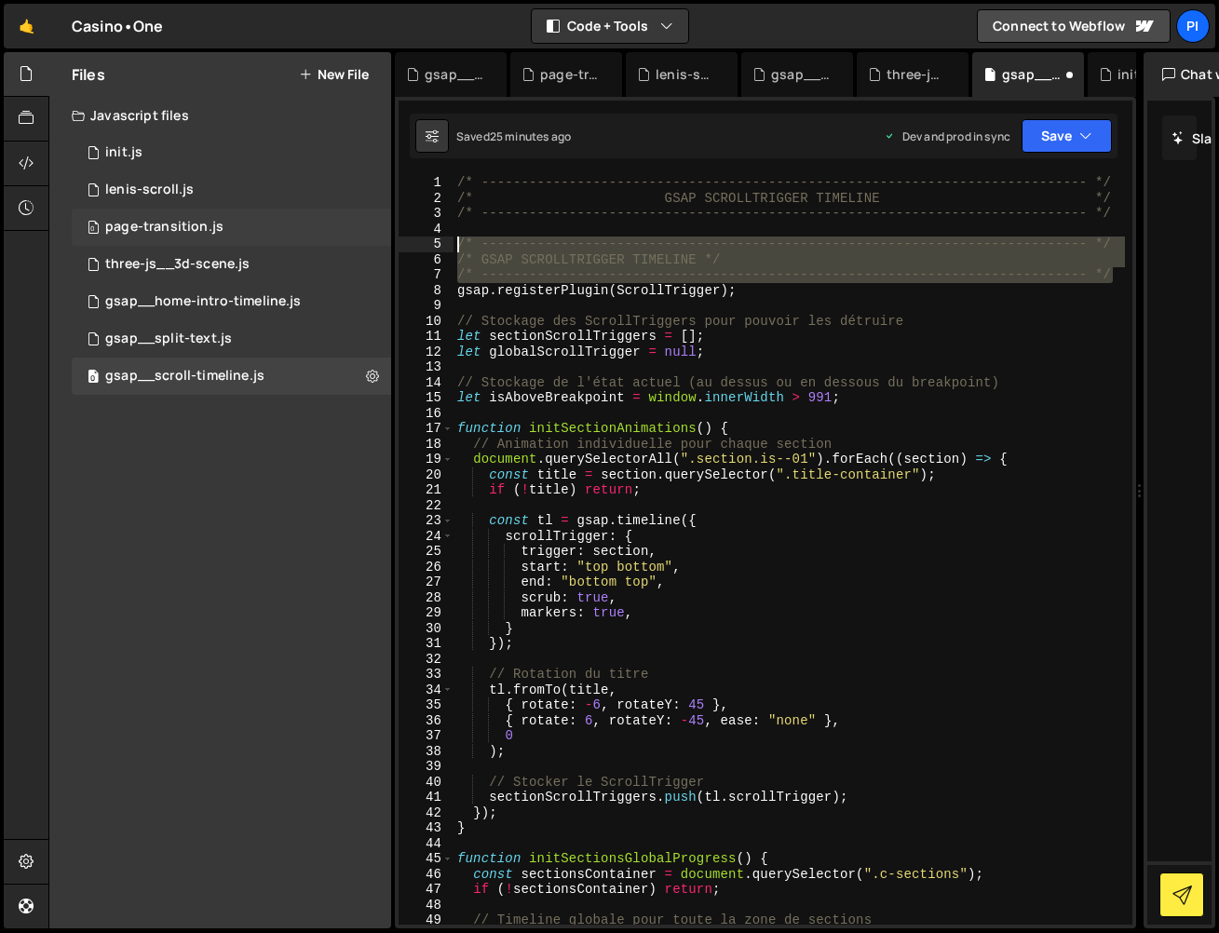
drag, startPoint x: 1119, startPoint y: 275, endPoint x: 340, endPoint y: 244, distance: 780.1
click at [341, 244] on div "Files New File Javascript files 0 init.js 0 0 lenis-scroll.js 0 0 page-transiti…" at bounding box center [633, 490] width 1171 height 877
type textarea "/* ----------------------------------------------------------------------------…"
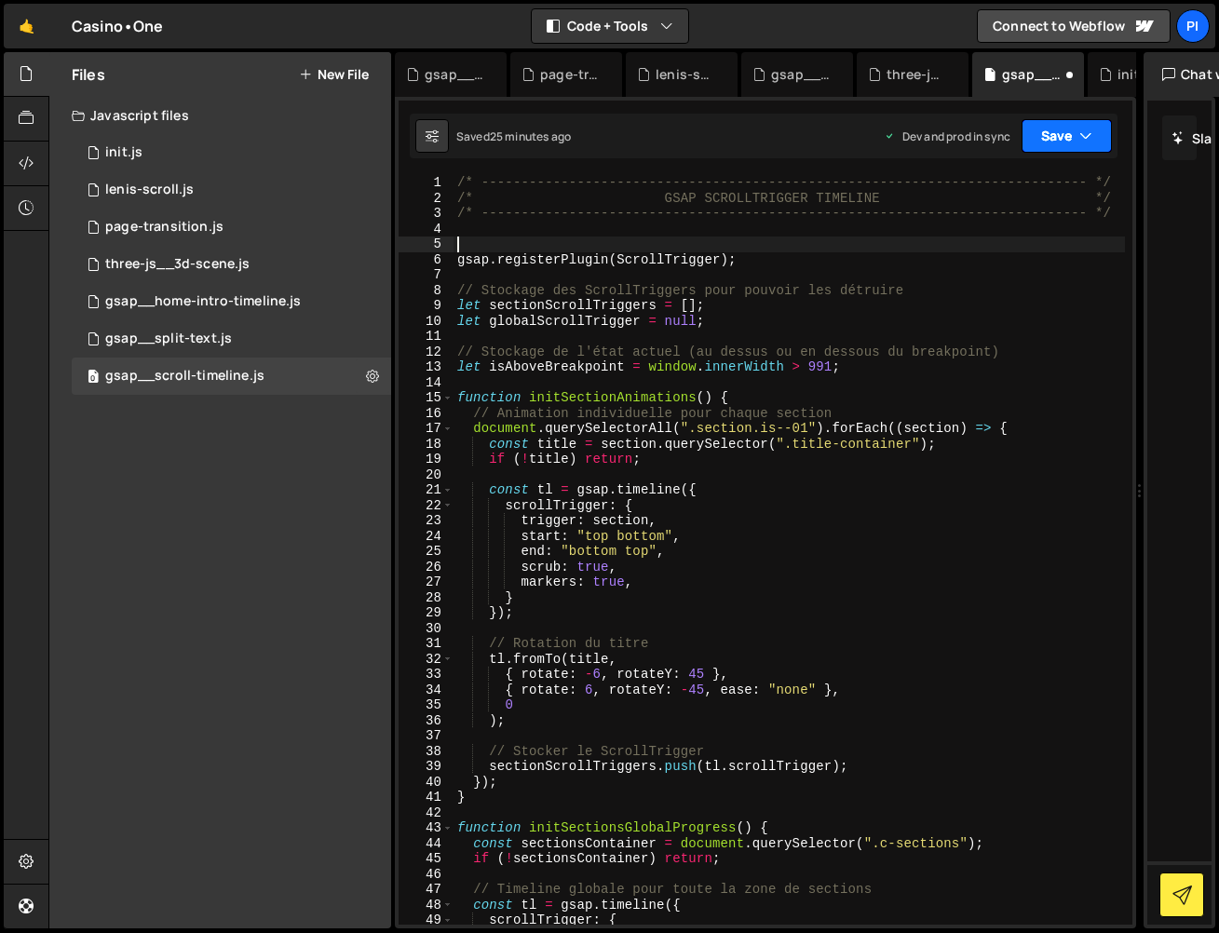
drag, startPoint x: 1068, startPoint y: 133, endPoint x: 1061, endPoint y: 145, distance: 14.2
click at [1068, 133] on button "Save" at bounding box center [1067, 136] width 90 height 34
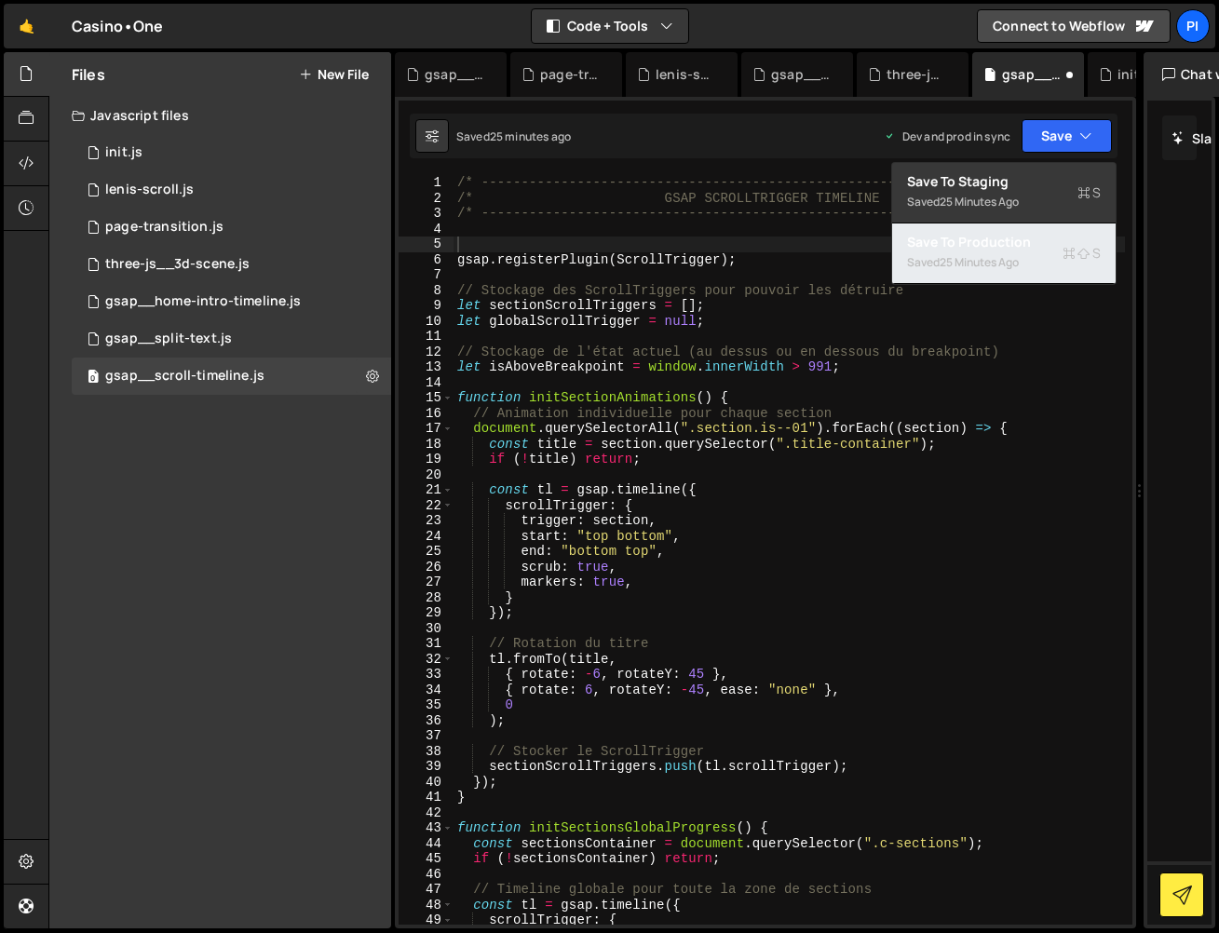
click at [979, 267] on div "25 minutes ago" at bounding box center [979, 262] width 79 height 16
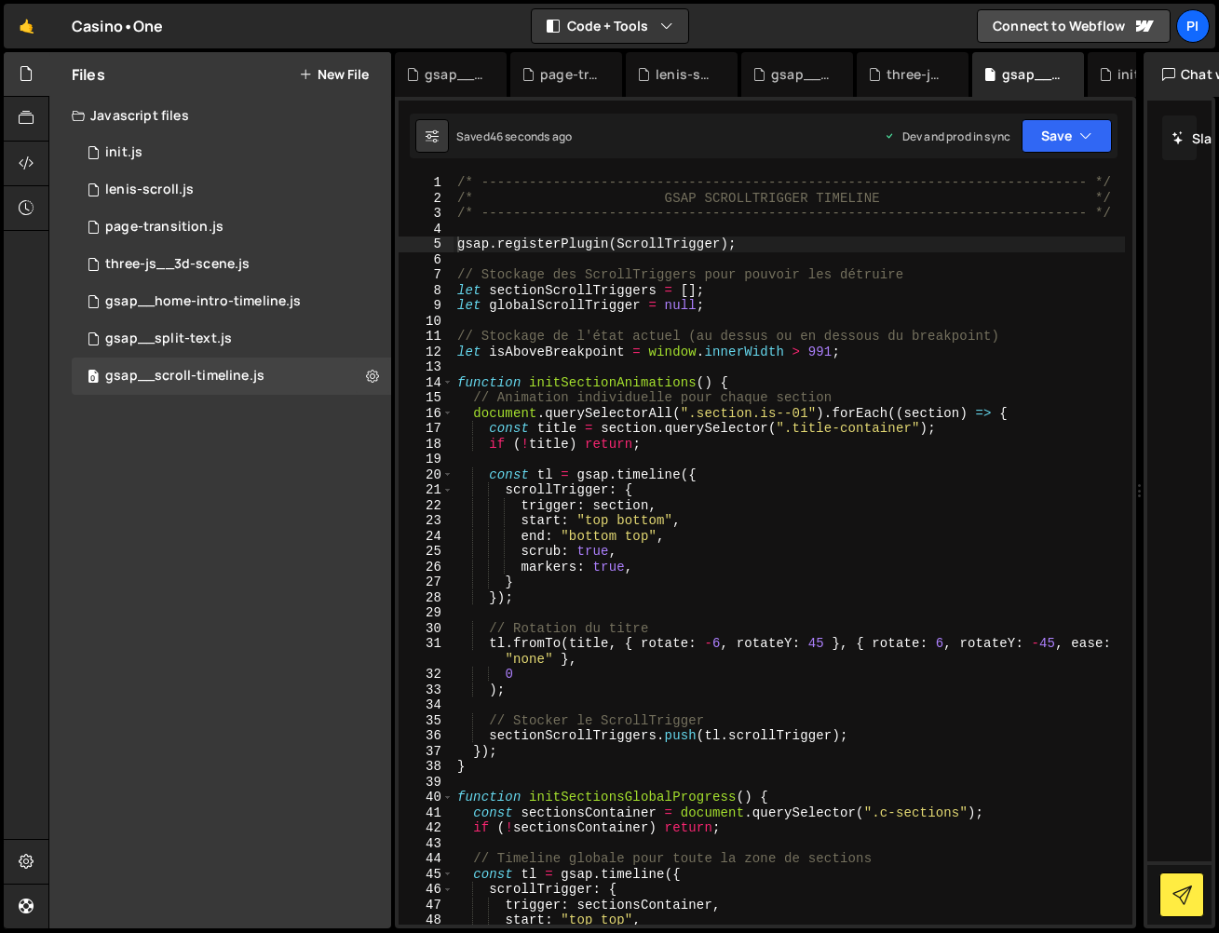
click at [547, 486] on div "/* ----------------------------------------------------------------------------…" at bounding box center [789, 565] width 671 height 780
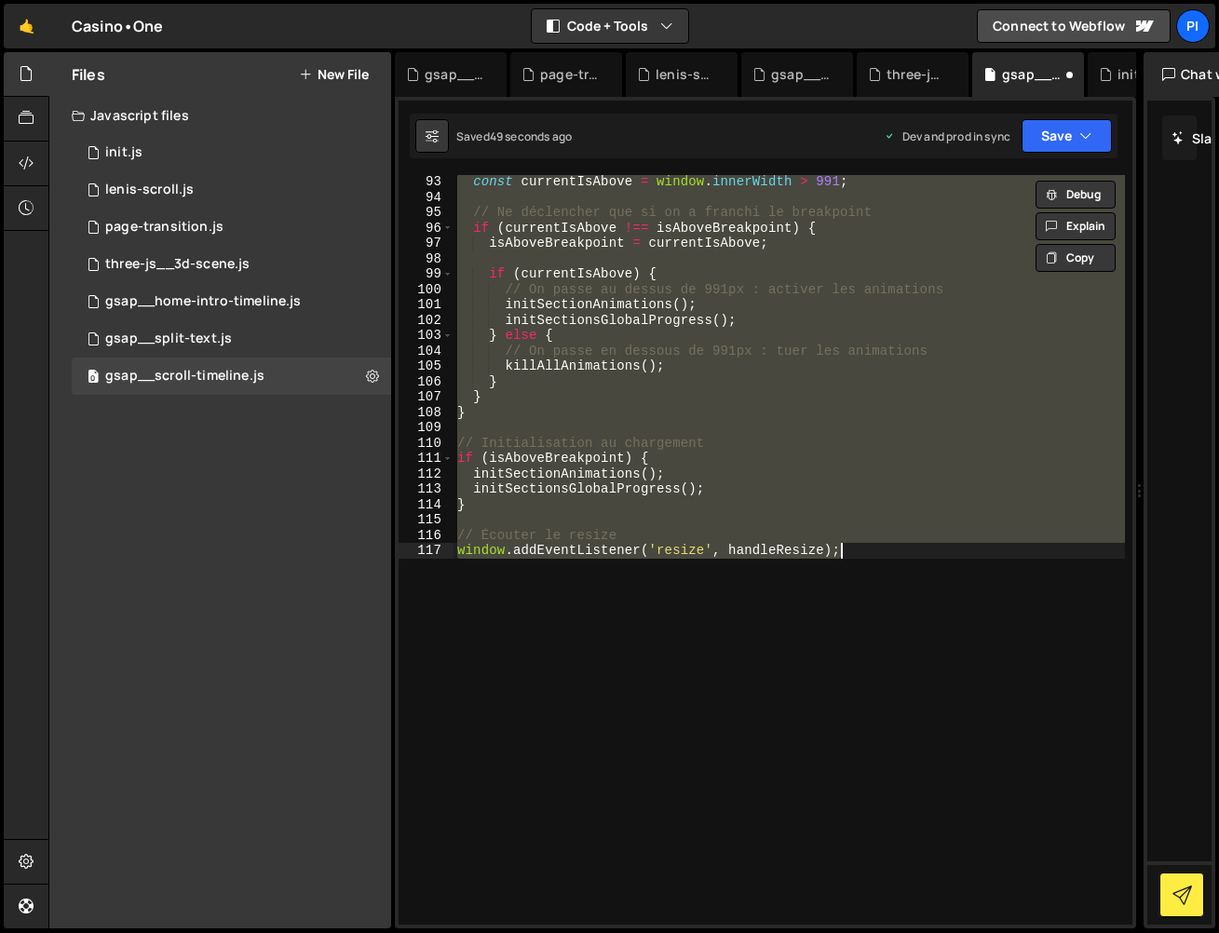
scroll to position [1413, 0]
click at [735, 494] on div "function handleResize ( ) { const currentIsAbove = window . innerWidth > 991 ; …" at bounding box center [789, 550] width 671 height 750
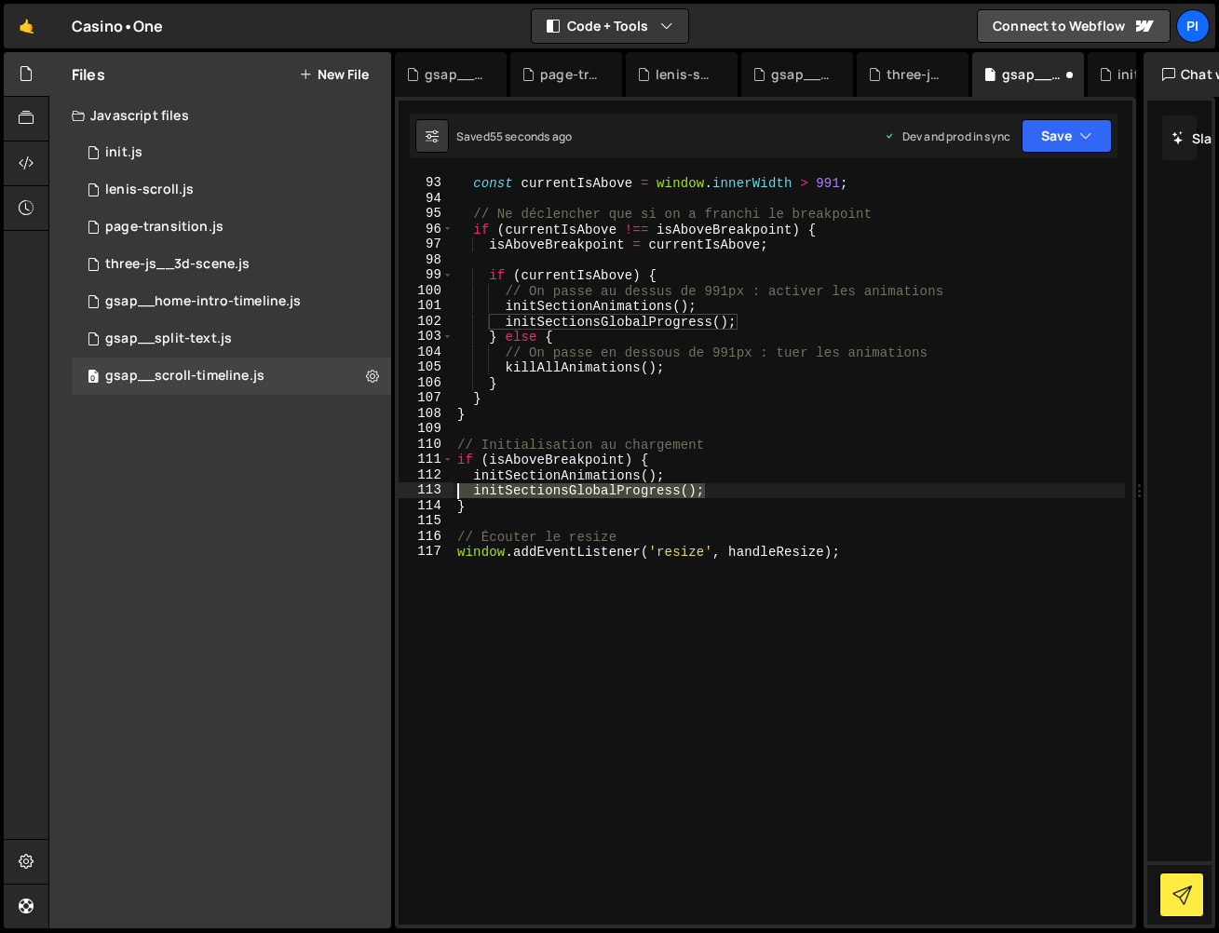
drag, startPoint x: 745, startPoint y: 494, endPoint x: 451, endPoint y: 497, distance: 294.3
click at [454, 497] on div "function handleResize ( ) { const currentIsAbove = window . innerWidth > 991 ; …" at bounding box center [789, 550] width 671 height 780
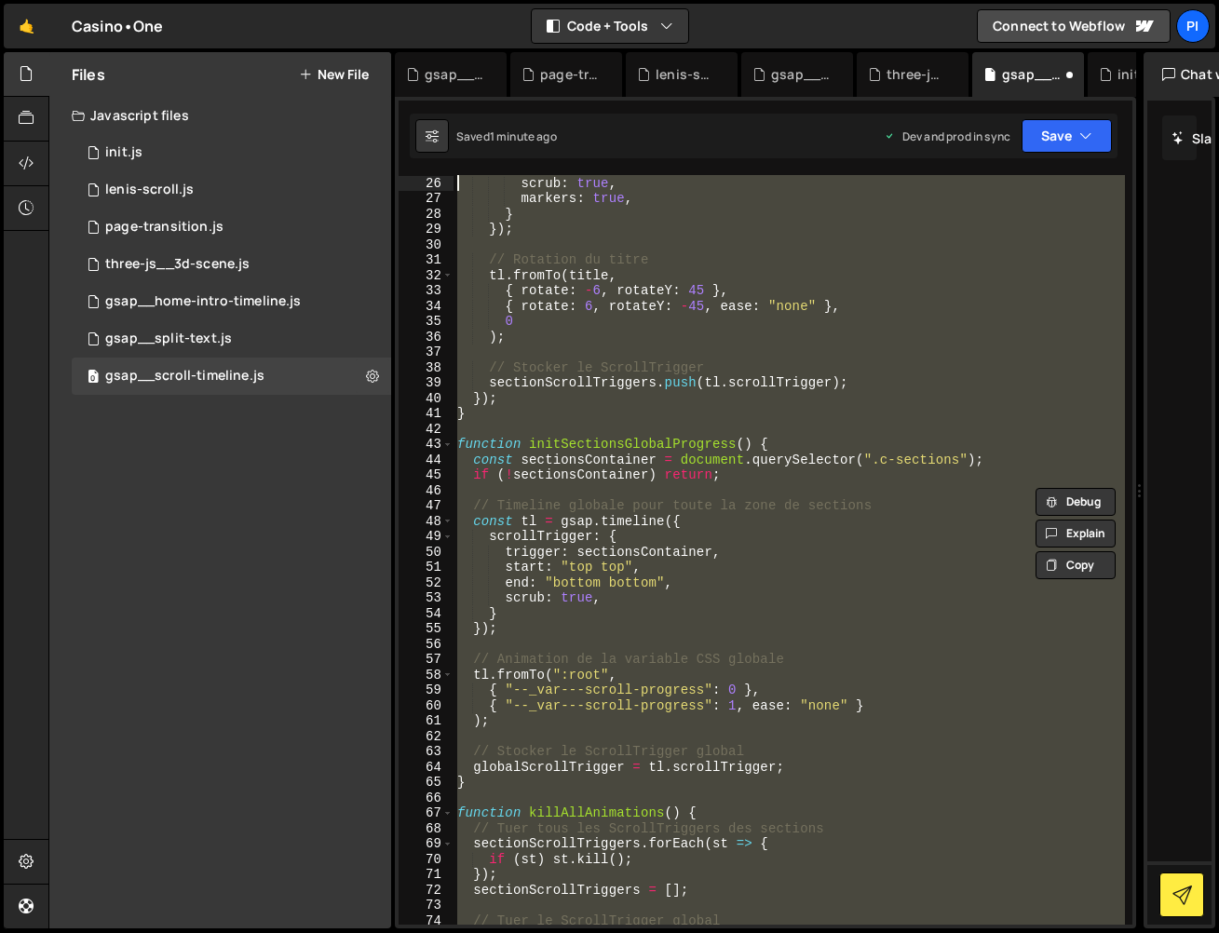
scroll to position [0, 0]
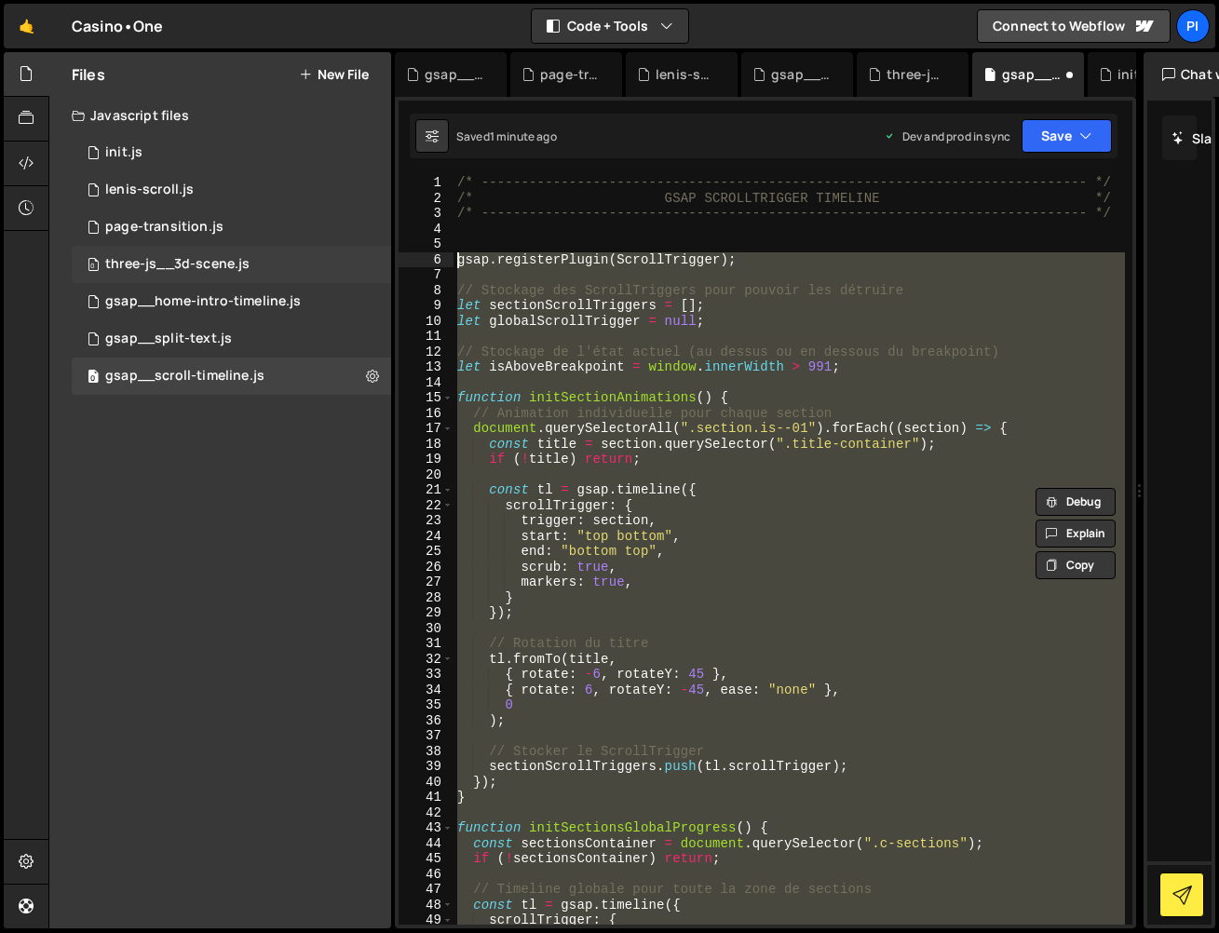
drag, startPoint x: 661, startPoint y: 671, endPoint x: 355, endPoint y: 254, distance: 517.6
click at [355, 254] on div "Files New File Javascript files 0 init.js 0 0 lenis-scroll.js 0 0 page-transiti…" at bounding box center [633, 490] width 1171 height 877
paste textarea "window.addEventListener('resize', handleResize);"
type textarea "window.addEventListener('resize', handleResize);"
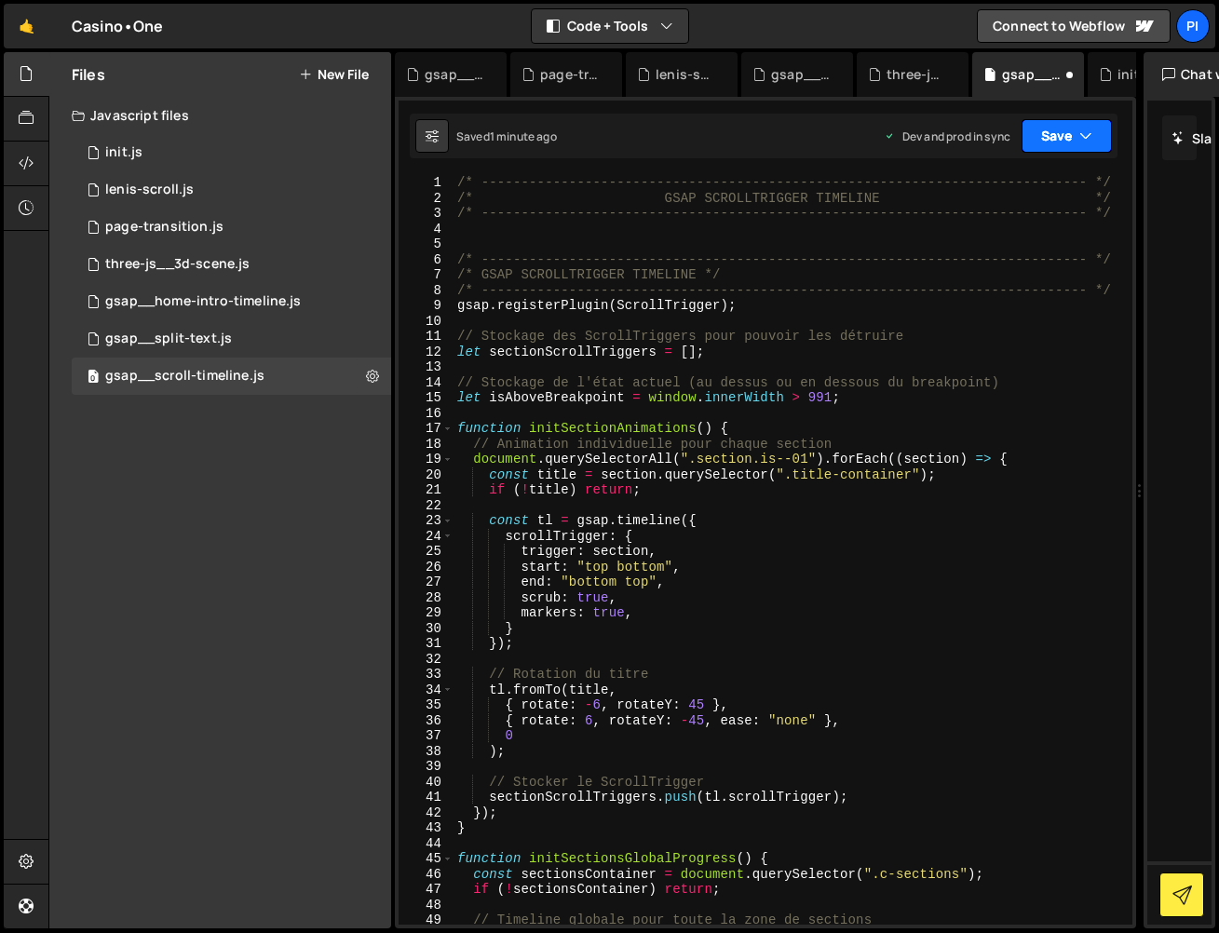
click at [1110, 123] on button "Save" at bounding box center [1067, 136] width 90 height 34
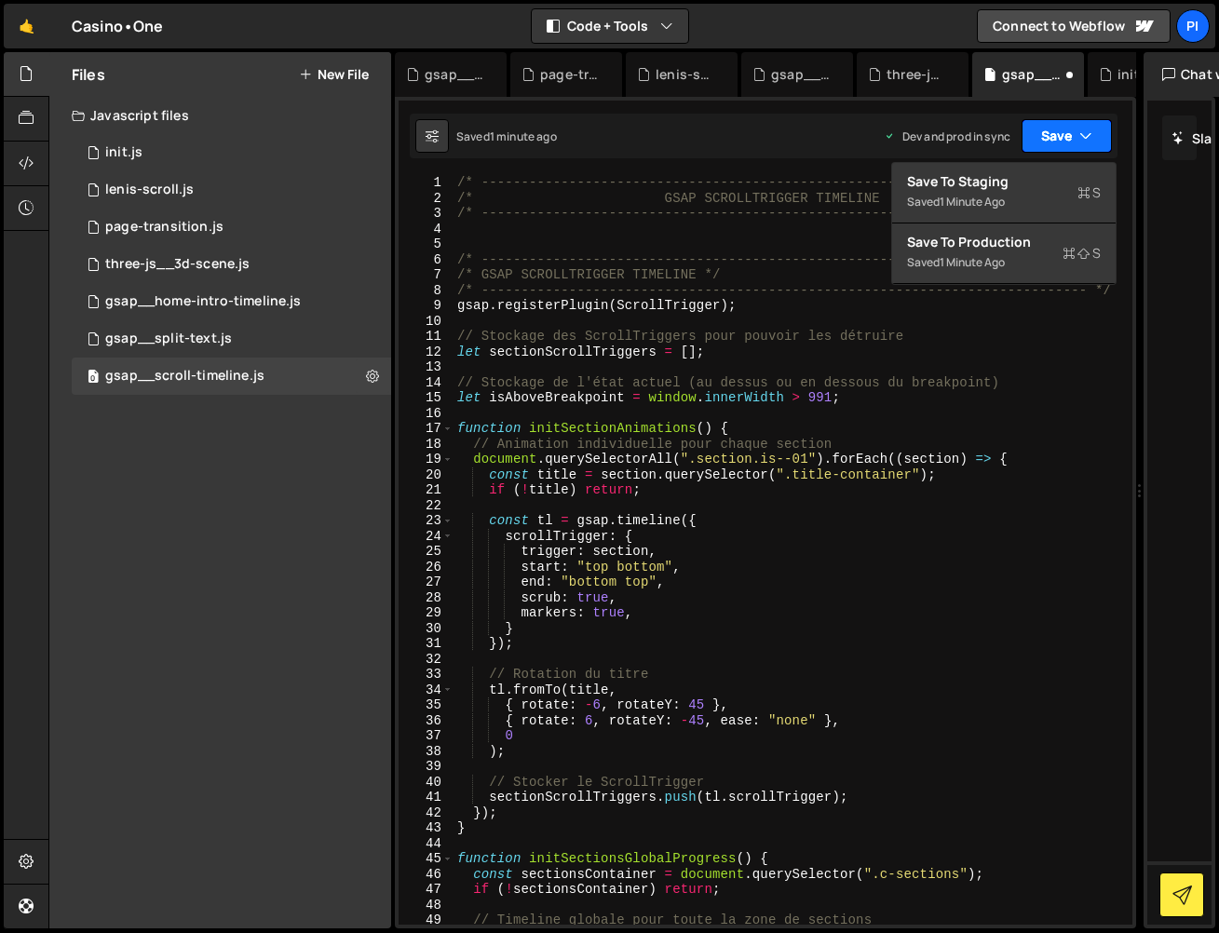
click at [1065, 134] on button "Save" at bounding box center [1067, 136] width 90 height 34
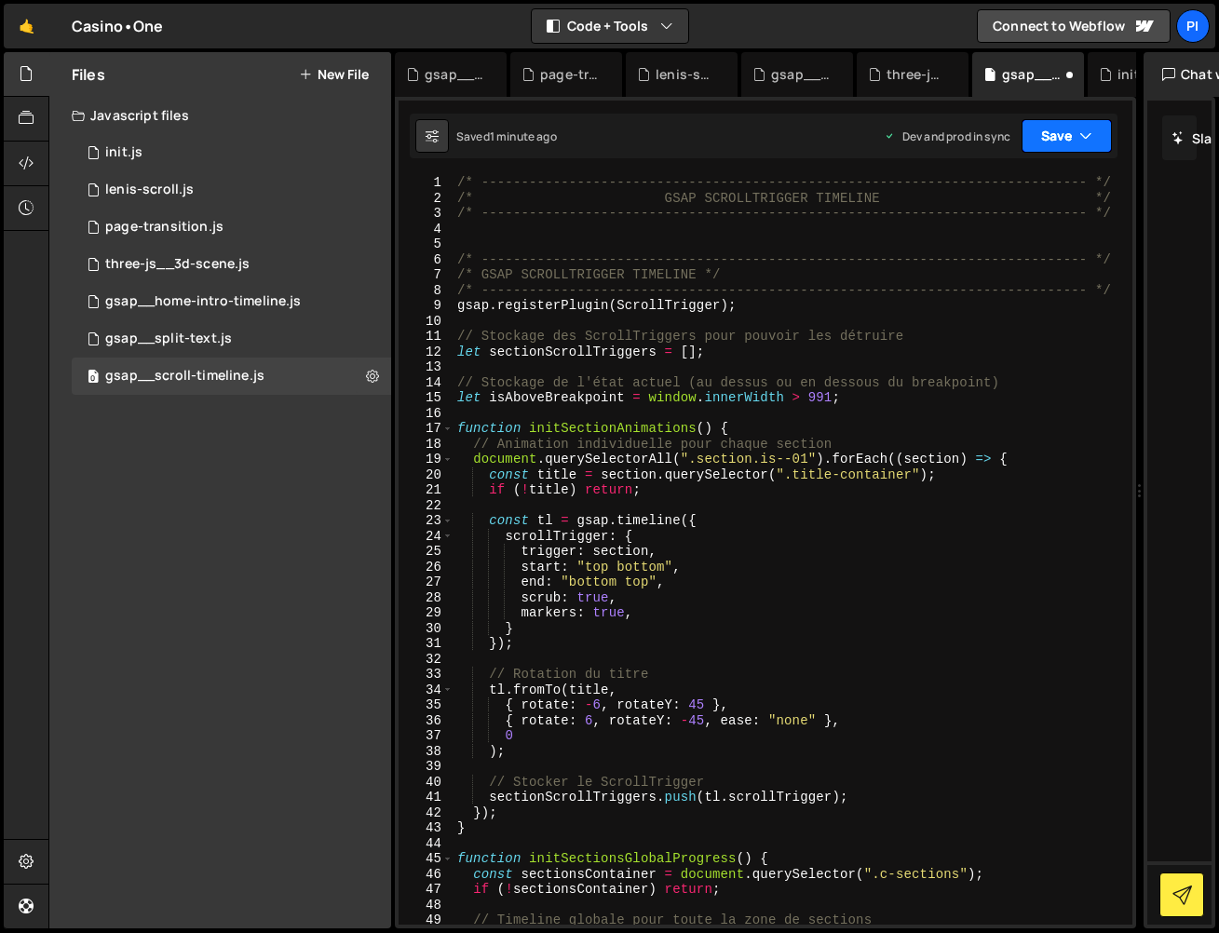
click at [1054, 143] on button "Save" at bounding box center [1067, 136] width 90 height 34
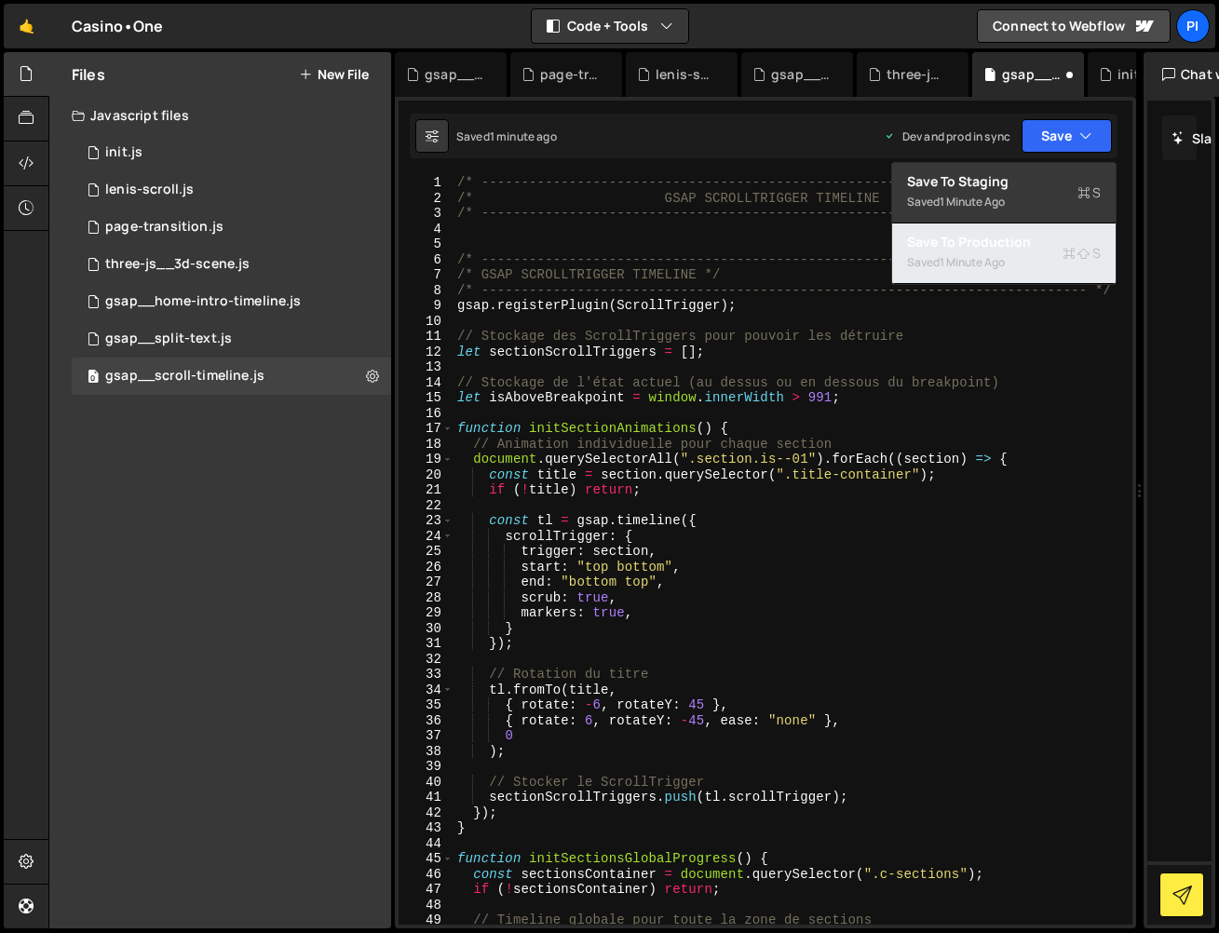
click at [1020, 257] on button "Save to Production S Saved 1 minute ago" at bounding box center [1004, 254] width 224 height 61
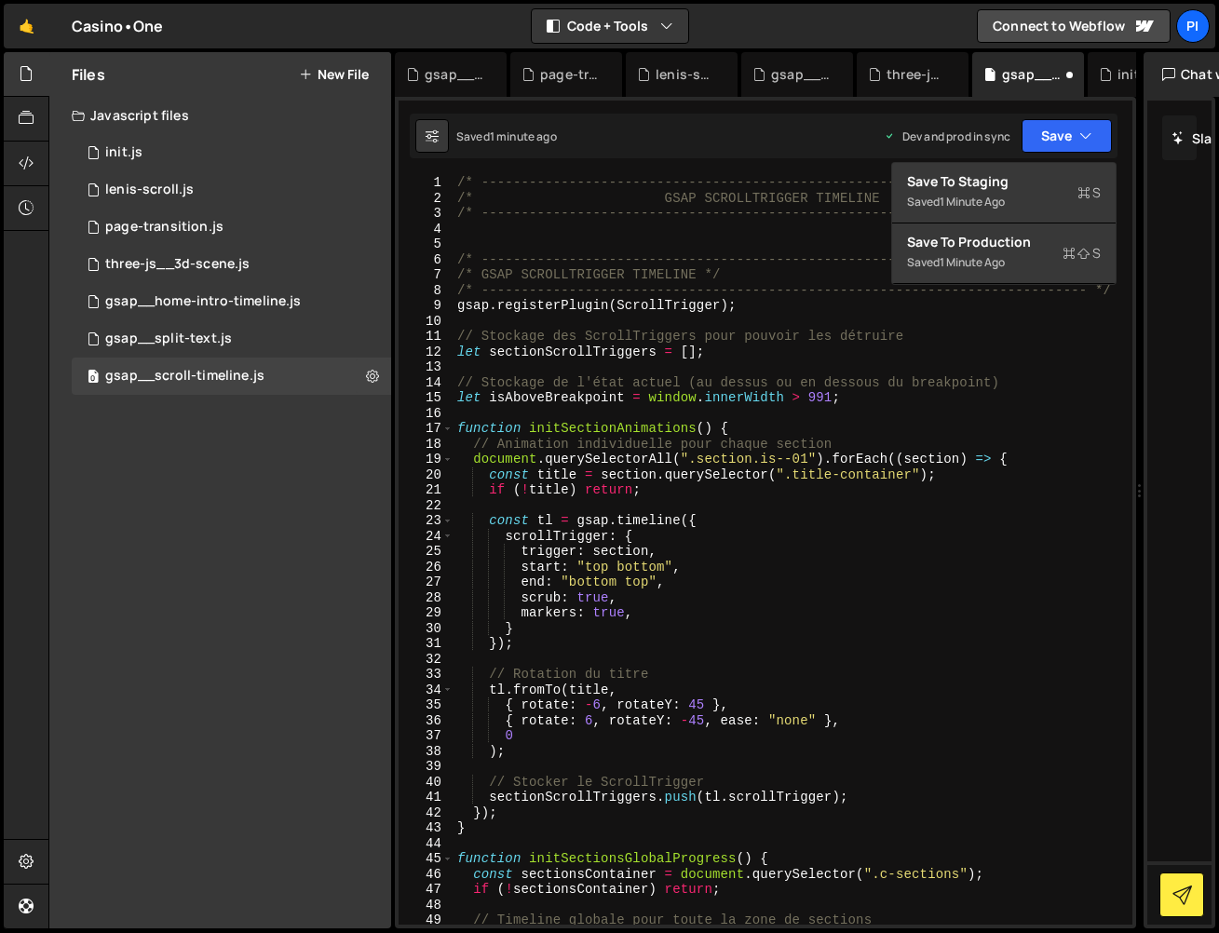
scroll to position [1254, 0]
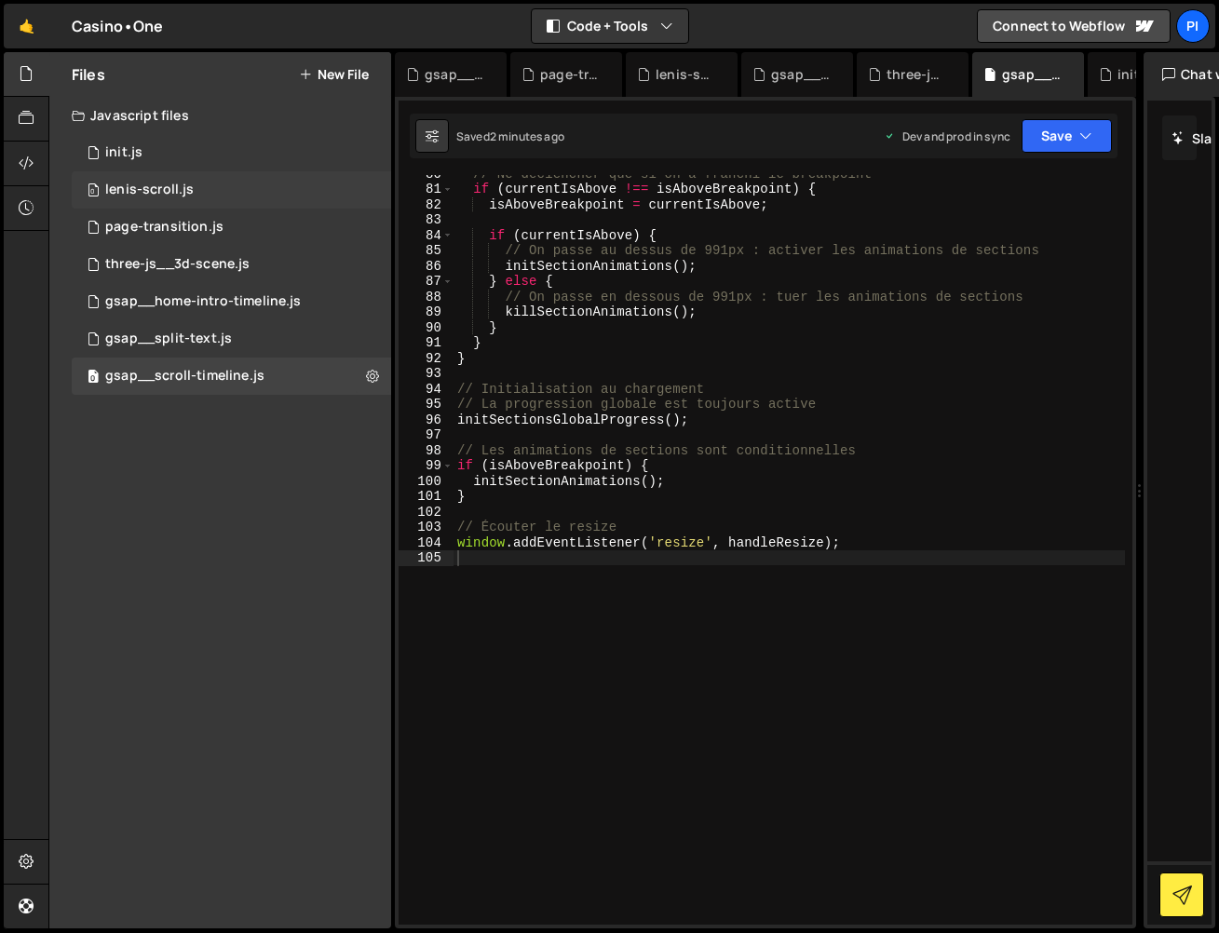
click at [303, 195] on div "0 lenis-scroll.js 0" at bounding box center [231, 189] width 319 height 37
